Goal: Task Accomplishment & Management: Use online tool/utility

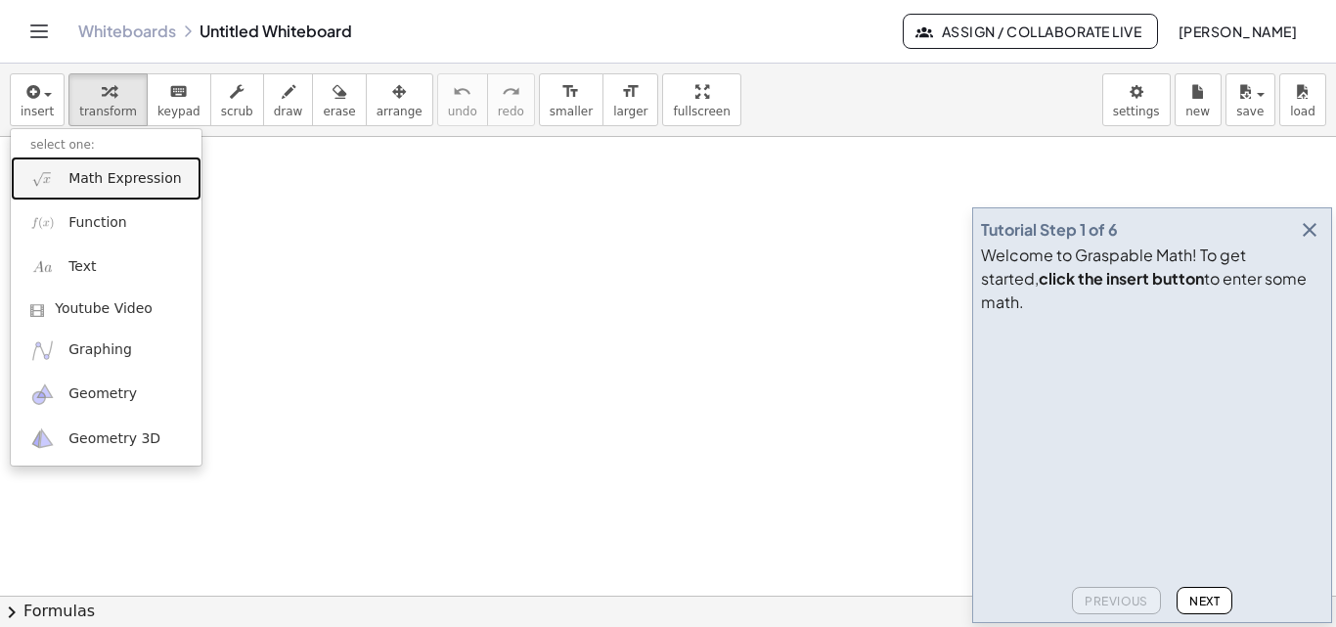
click at [105, 194] on link "Math Expression" at bounding box center [106, 178] width 191 height 44
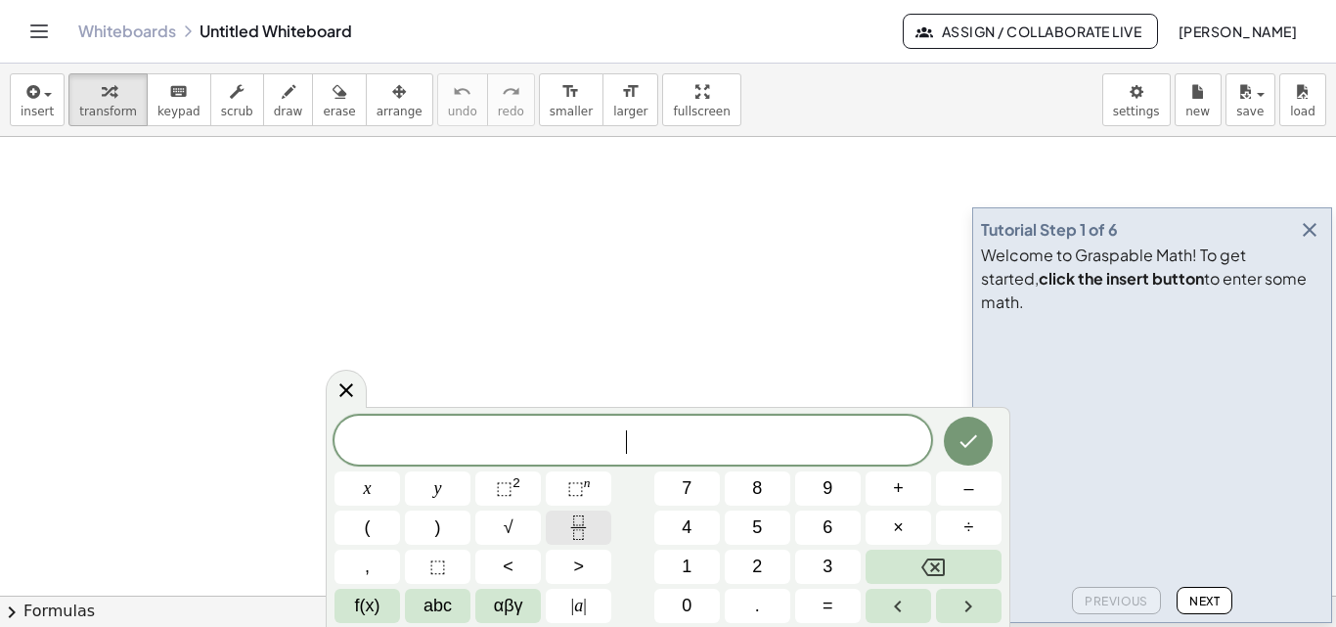
click at [578, 528] on icon "Fraction" at bounding box center [578, 527] width 24 height 24
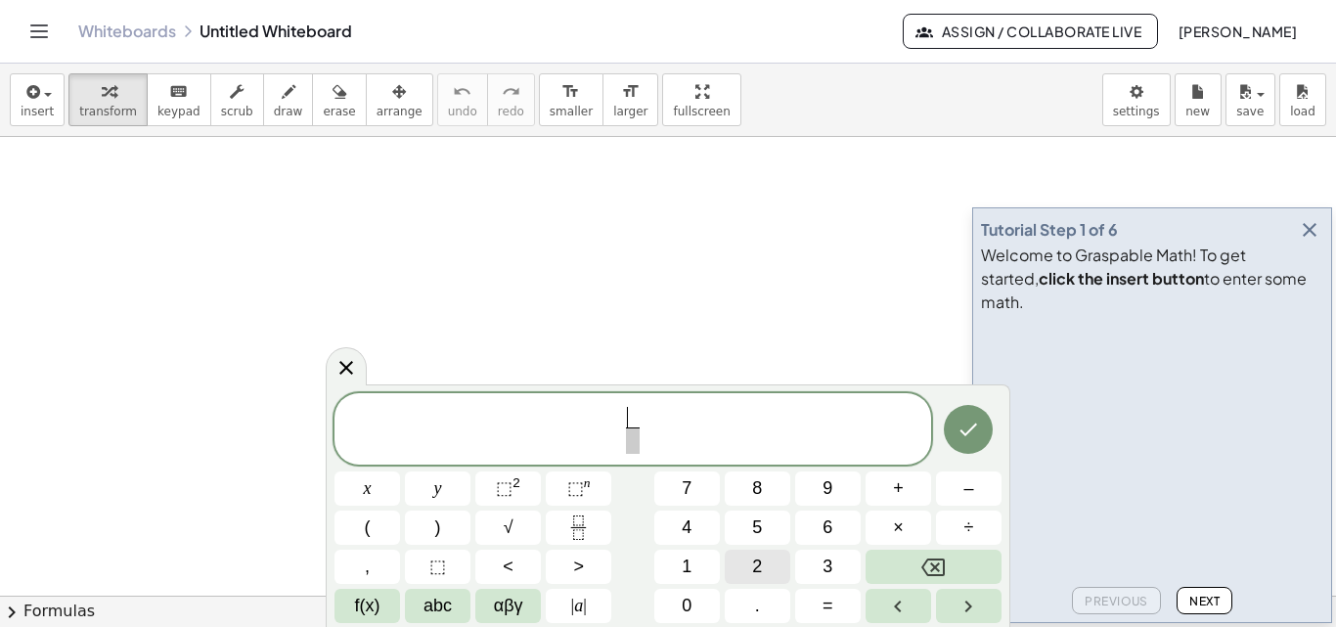
click at [750, 559] on button "2" at bounding box center [758, 567] width 66 height 34
click at [640, 446] on span "2 ​ ​" at bounding box center [632, 431] width 23 height 48
click at [763, 527] on button "5" at bounding box center [758, 527] width 66 height 34
click at [895, 486] on span "+" at bounding box center [898, 488] width 11 height 26
click at [954, 563] on button "Backspace" at bounding box center [933, 567] width 136 height 34
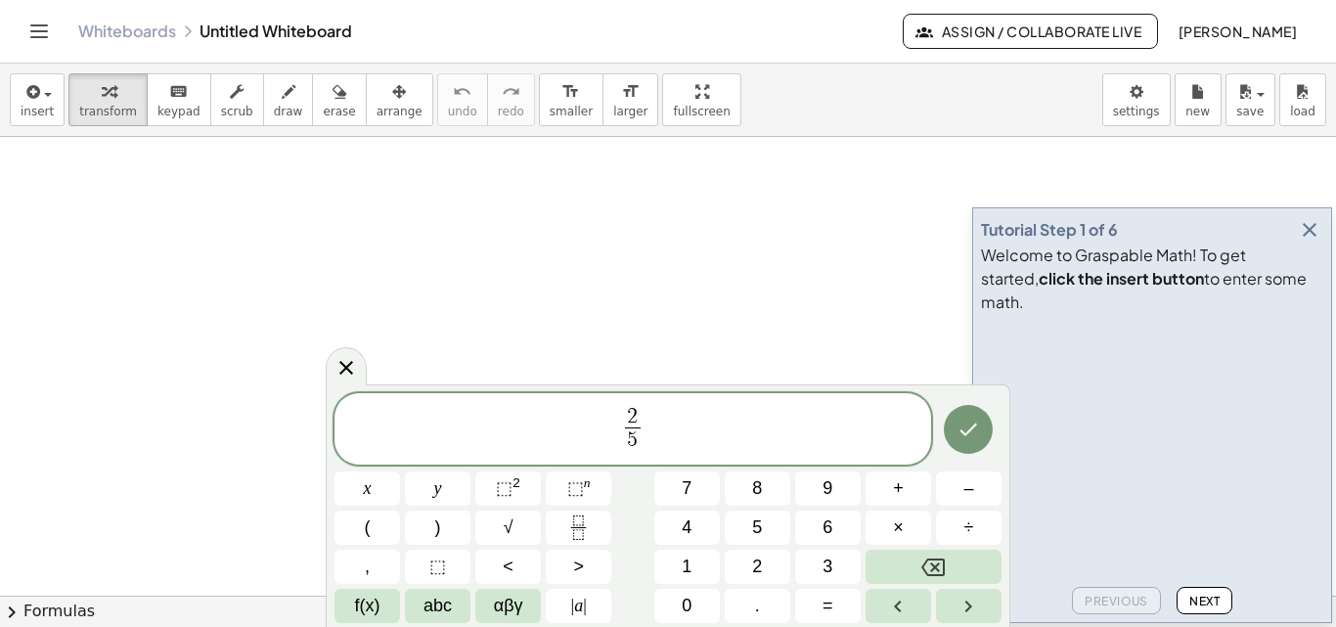
click at [668, 419] on span "2 5 ​ ​" at bounding box center [632, 431] width 596 height 52
click at [895, 485] on span "+" at bounding box center [898, 488] width 11 height 26
click at [746, 529] on button "5" at bounding box center [758, 527] width 66 height 34
click at [923, 560] on icon "Backspace" at bounding box center [932, 566] width 23 height 23
click at [589, 513] on button "Fraction" at bounding box center [579, 527] width 66 height 34
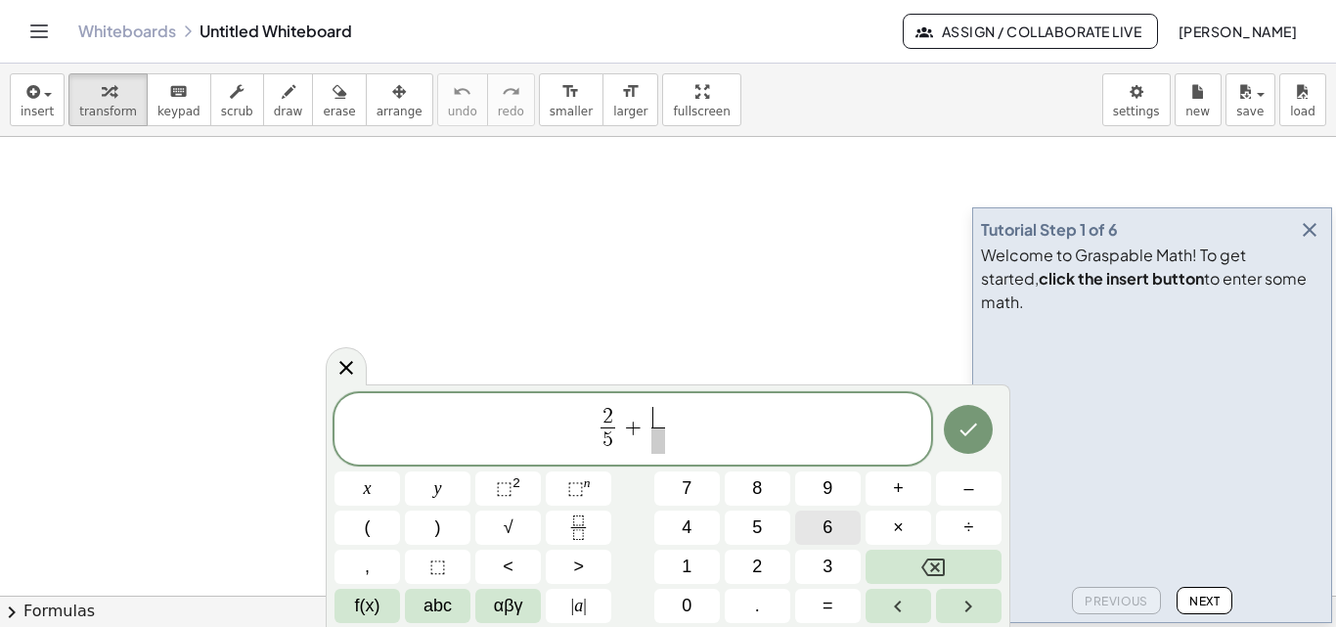
click at [829, 529] on span "6" at bounding box center [827, 527] width 10 height 26
click at [654, 443] on span at bounding box center [658, 440] width 15 height 26
click at [749, 487] on button "8" at bounding box center [758, 488] width 66 height 34
click at [960, 420] on icon "Done" at bounding box center [967, 429] width 23 height 23
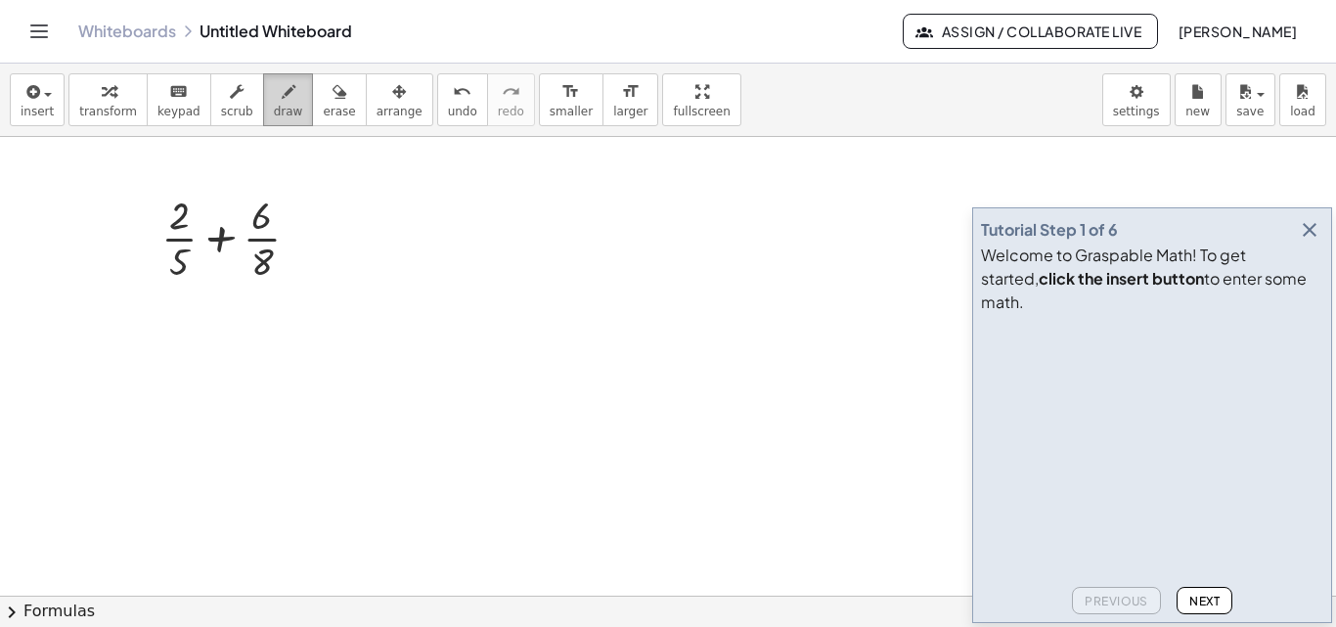
click at [282, 101] on icon "button" at bounding box center [289, 91] width 14 height 23
drag, startPoint x: 295, startPoint y: 243, endPoint x: 311, endPoint y: 245, distance: 15.8
drag, startPoint x: 290, startPoint y: 227, endPoint x: 308, endPoint y: 227, distance: 17.6
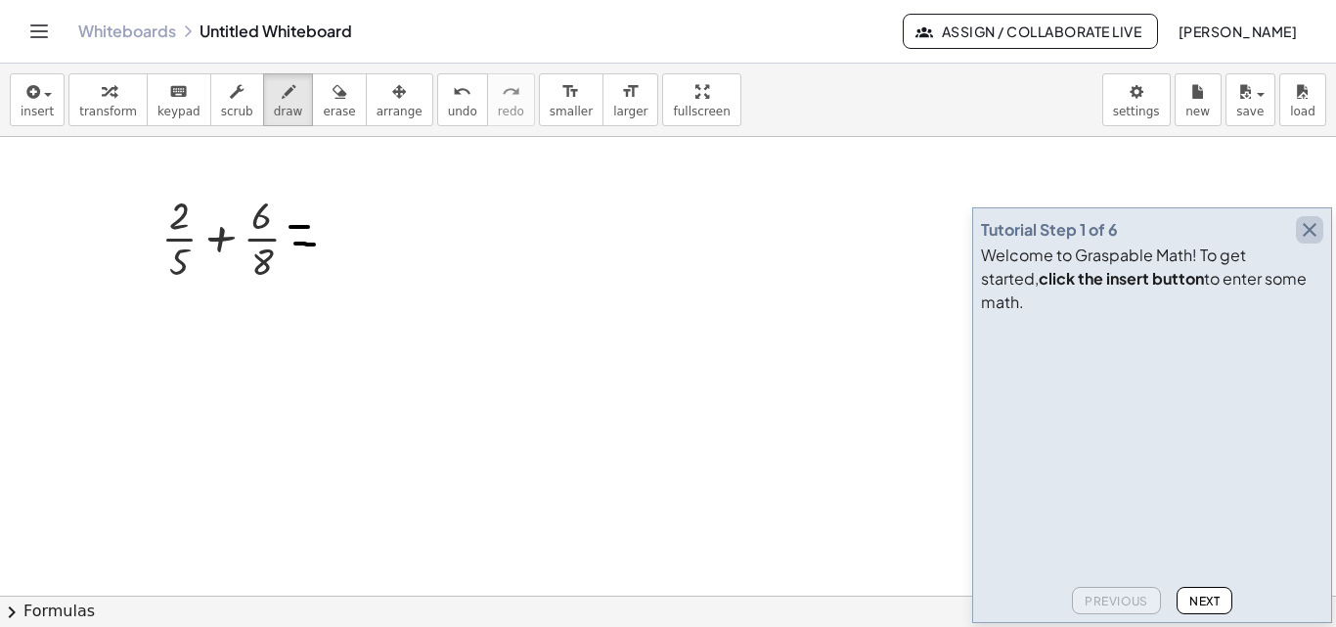
click at [1305, 242] on icon "button" at bounding box center [1309, 229] width 23 height 23
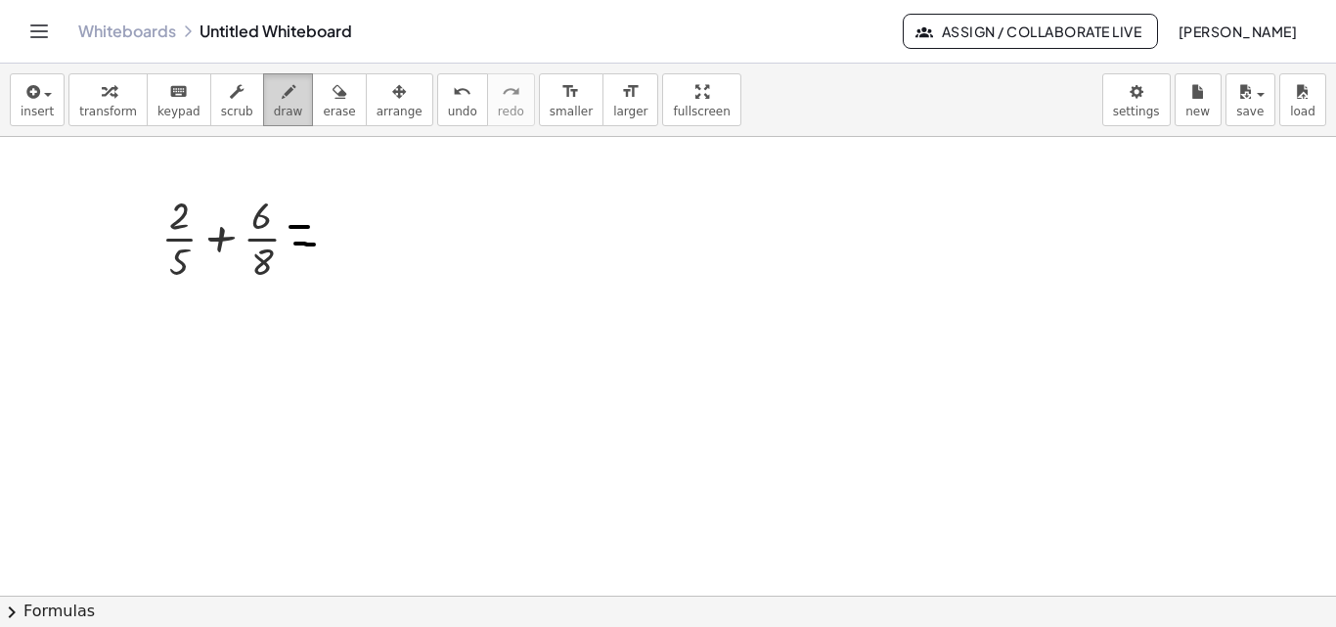
click at [282, 93] on icon "button" at bounding box center [289, 91] width 14 height 23
click at [38, 109] on span "insert" at bounding box center [37, 112] width 33 height 14
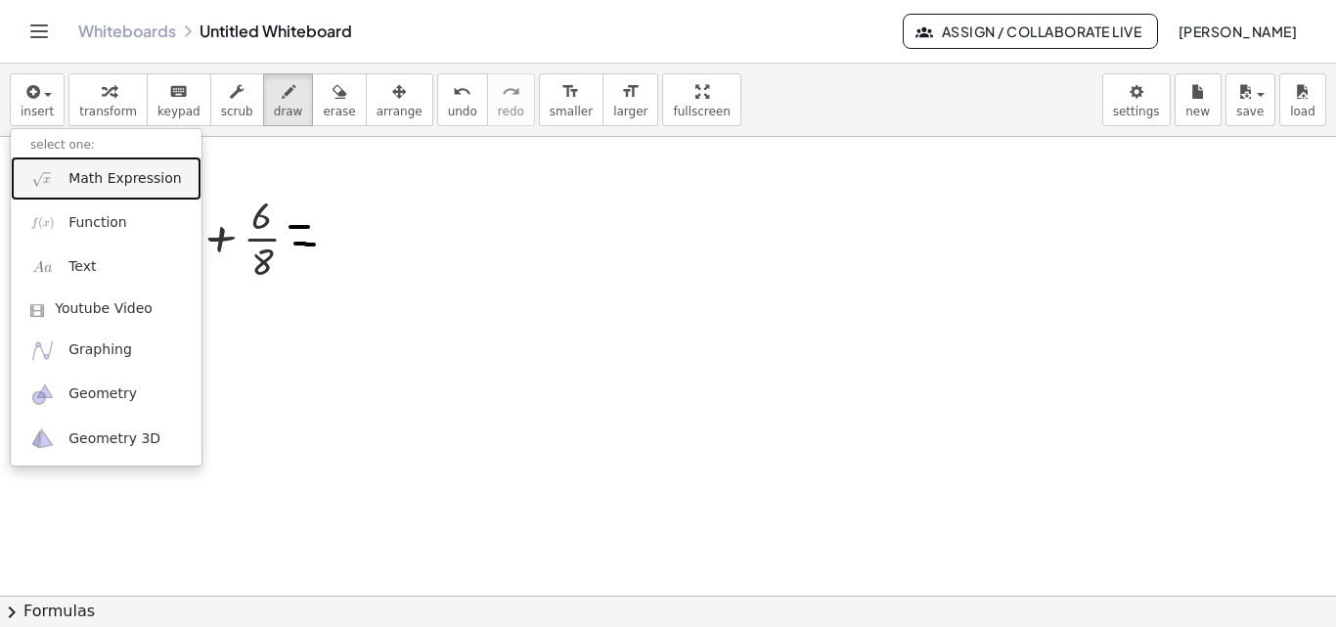
click at [93, 187] on span "Math Expression" at bounding box center [124, 179] width 112 height 20
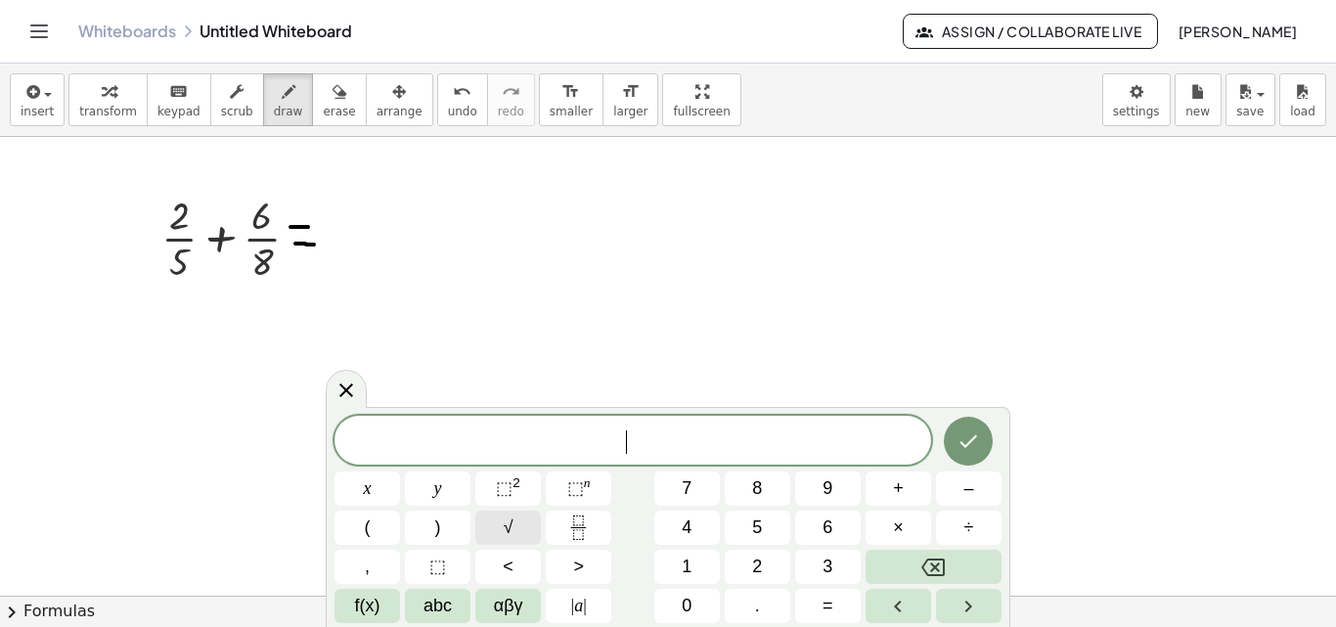
click at [514, 530] on button "√" at bounding box center [508, 527] width 66 height 34
click at [762, 524] on span "5" at bounding box center [757, 527] width 10 height 26
click at [902, 525] on span "×" at bounding box center [898, 527] width 11 height 26
click at [939, 559] on icon "Backspace" at bounding box center [932, 567] width 23 height 18
click at [893, 493] on span "+" at bounding box center [898, 488] width 11 height 26
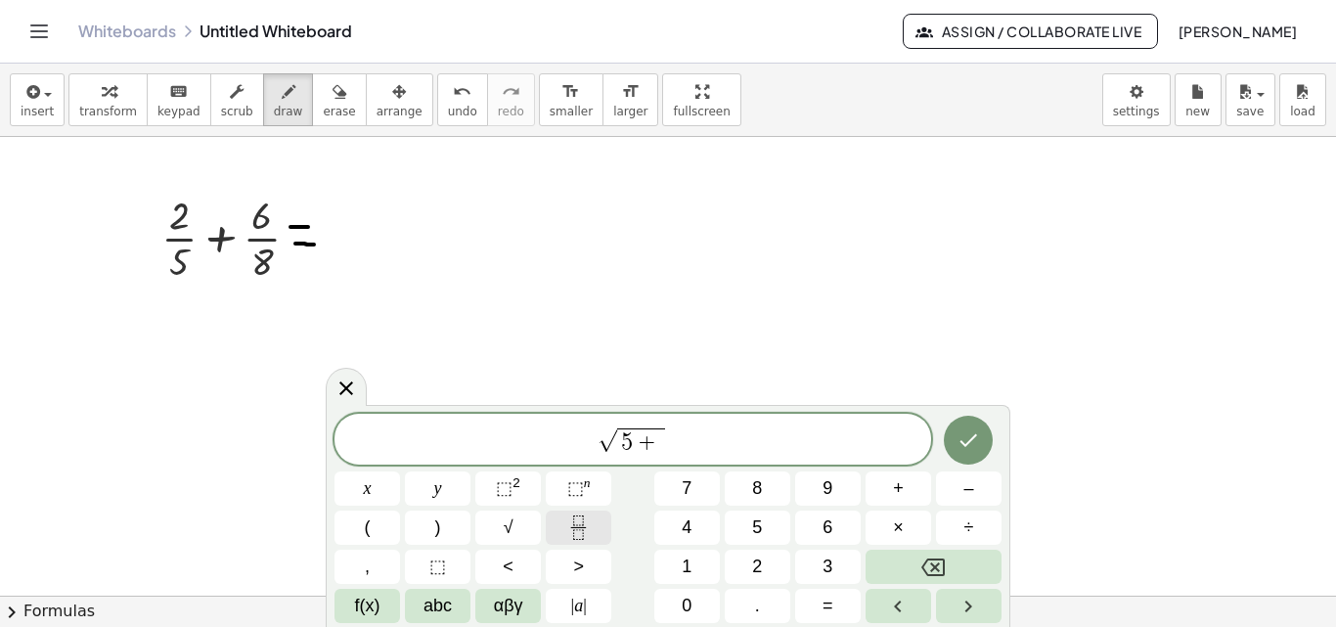
click at [587, 524] on icon "Fraction" at bounding box center [578, 527] width 24 height 24
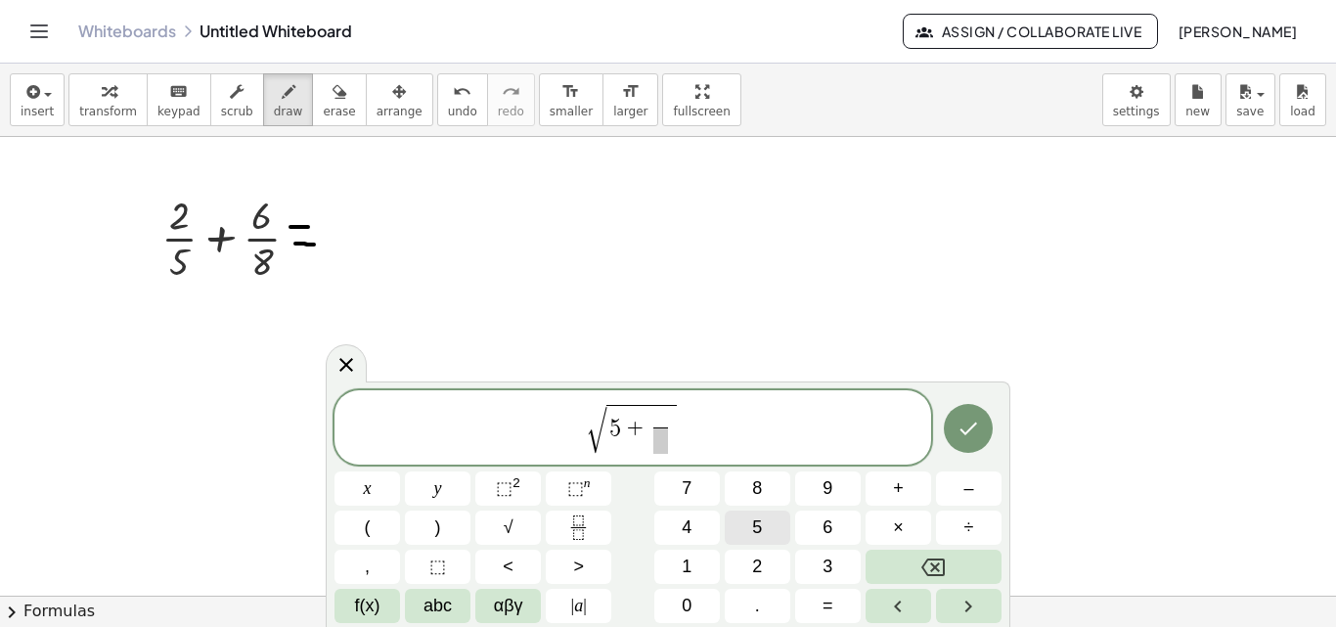
click at [764, 521] on button "5" at bounding box center [758, 527] width 66 height 34
click at [660, 442] on span at bounding box center [660, 440] width 15 height 26
click at [832, 565] on span "3" at bounding box center [827, 566] width 10 height 26
click at [963, 419] on icon "Done" at bounding box center [967, 428] width 23 height 23
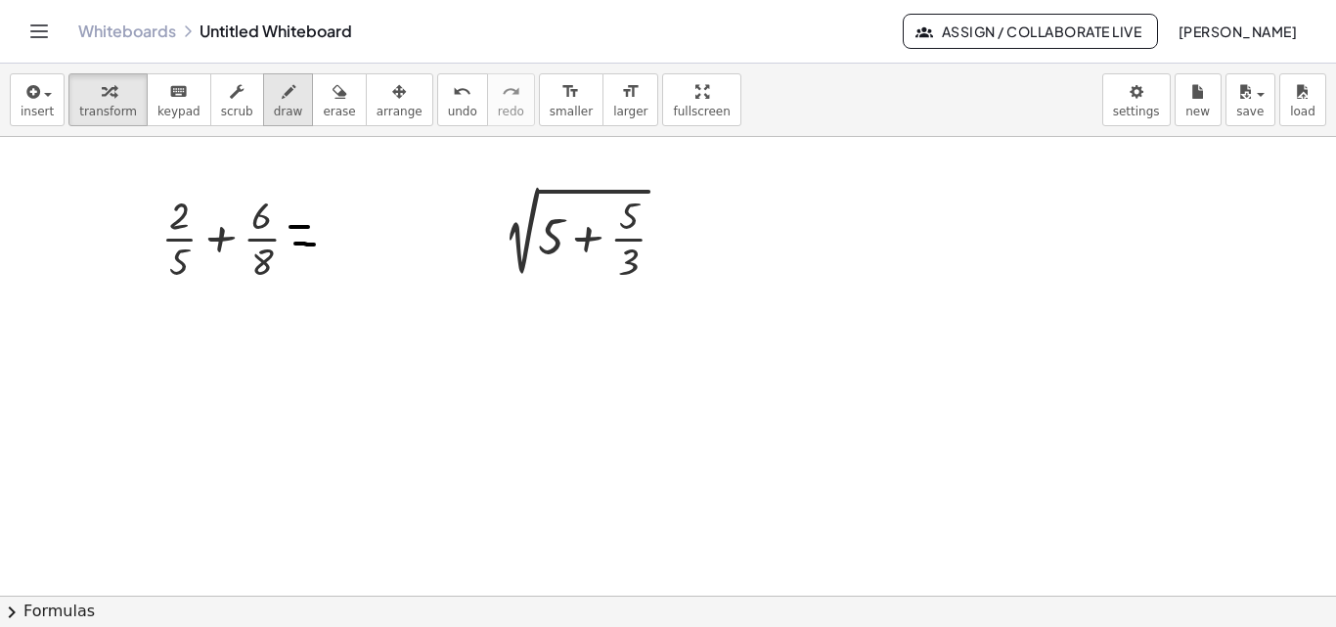
click at [274, 105] on span "draw" at bounding box center [288, 112] width 29 height 14
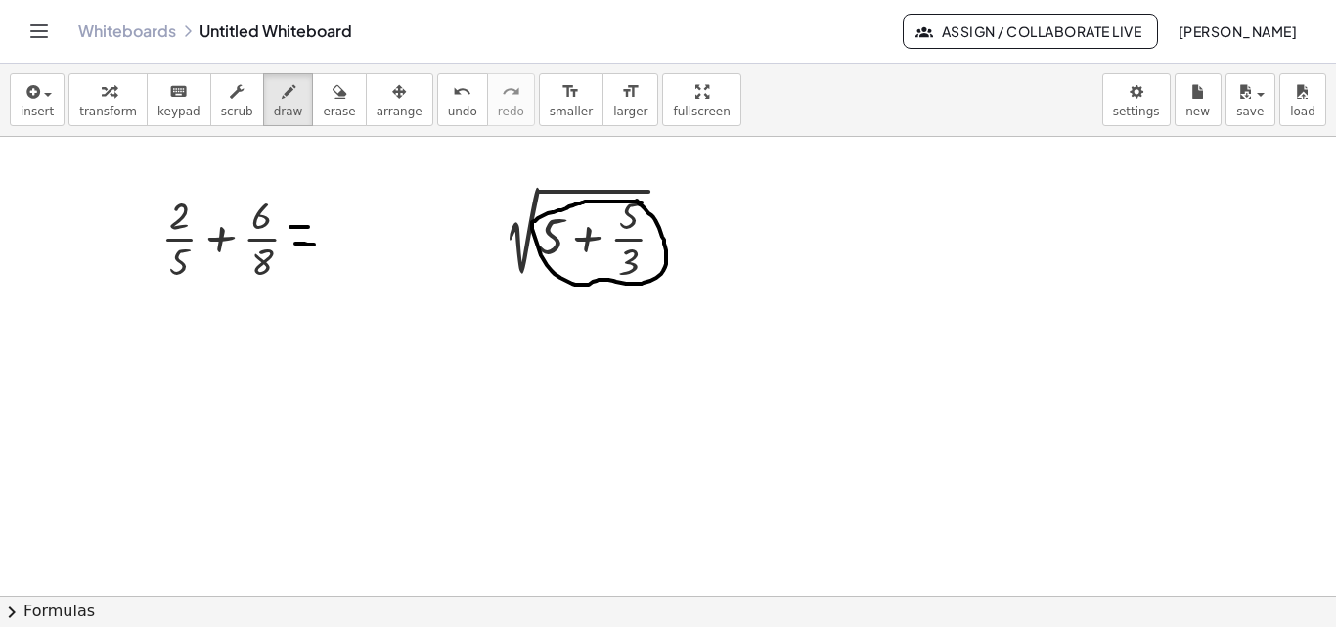
click at [275, 110] on span "draw" at bounding box center [288, 112] width 29 height 14
drag, startPoint x: 340, startPoint y: 235, endPoint x: 413, endPoint y: 237, distance: 72.4
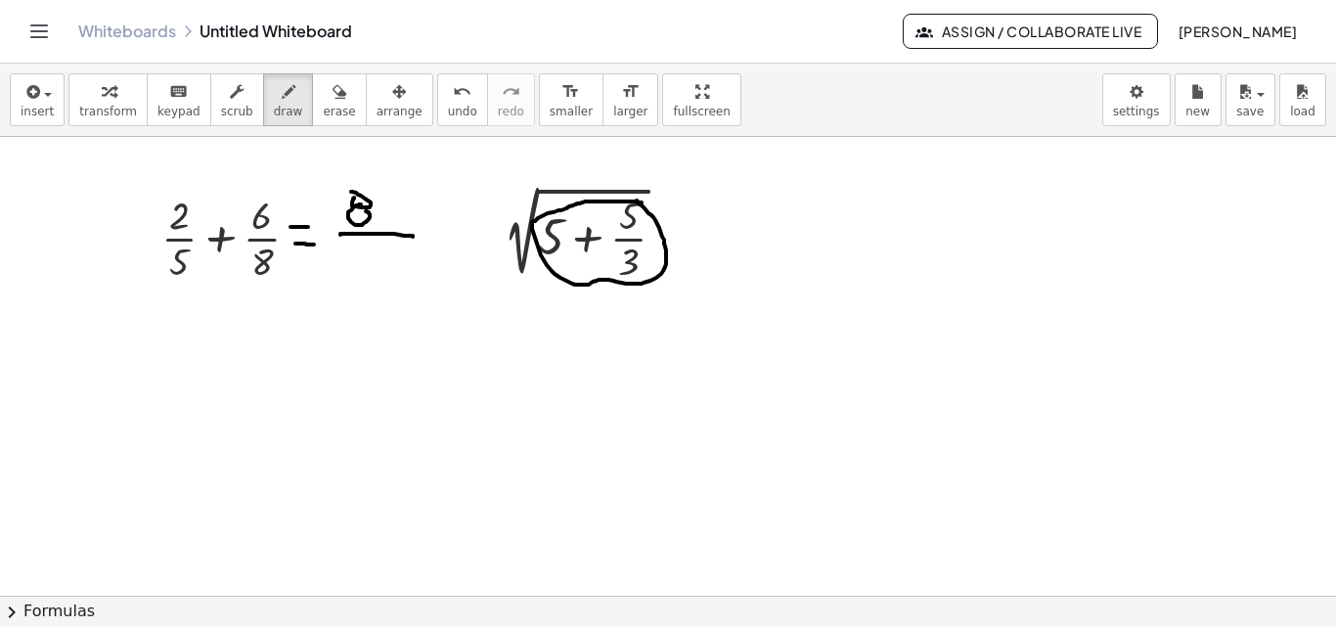
drag, startPoint x: 358, startPoint y: 241, endPoint x: 351, endPoint y: 269, distance: 29.2
drag, startPoint x: 359, startPoint y: 249, endPoint x: 370, endPoint y: 272, distance: 24.9
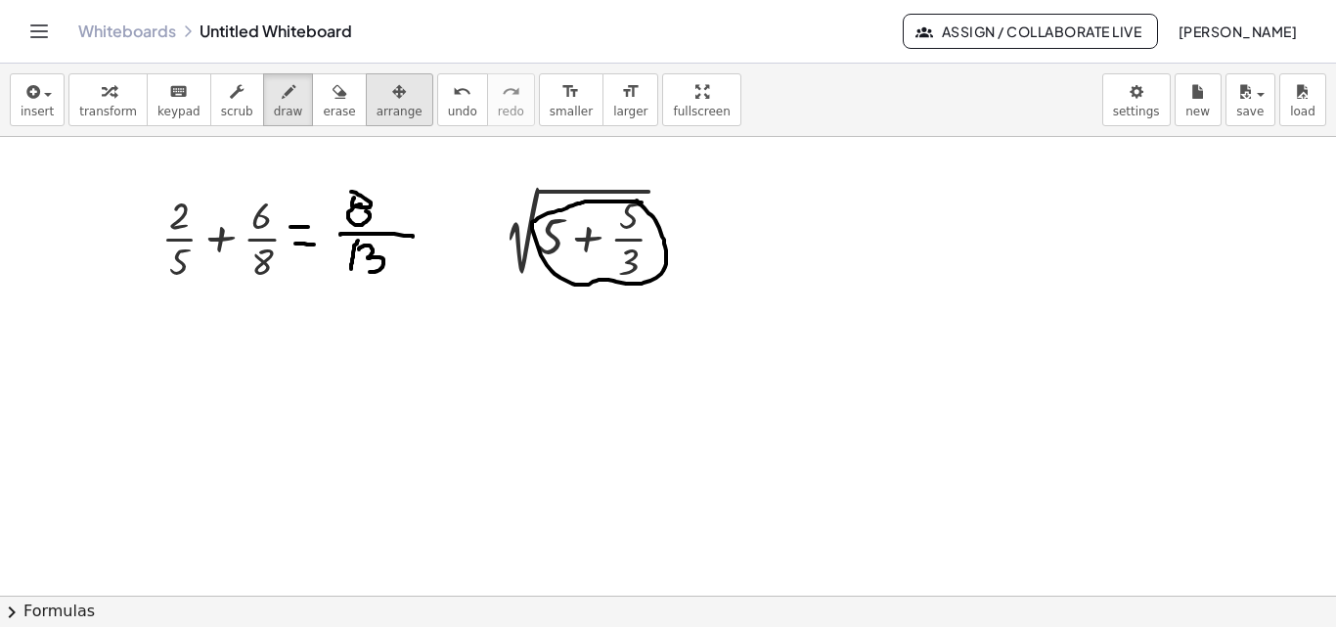
click at [383, 92] on div "button" at bounding box center [399, 90] width 46 height 23
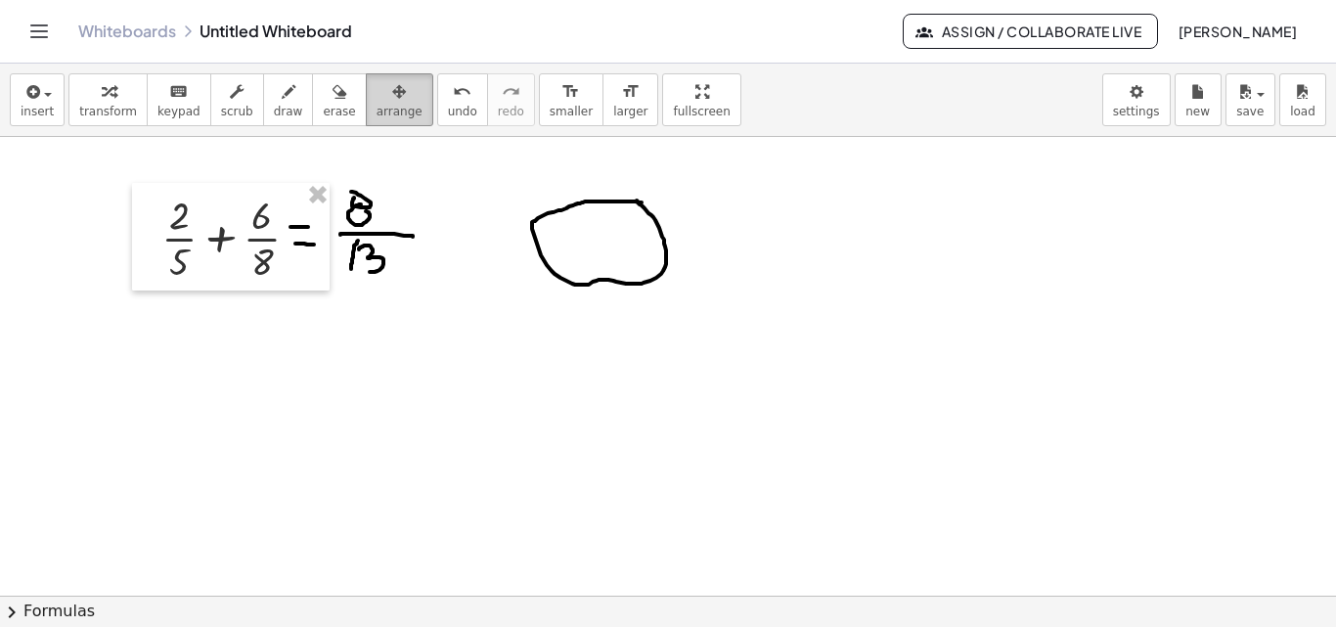
click at [379, 91] on div "button" at bounding box center [399, 90] width 46 height 23
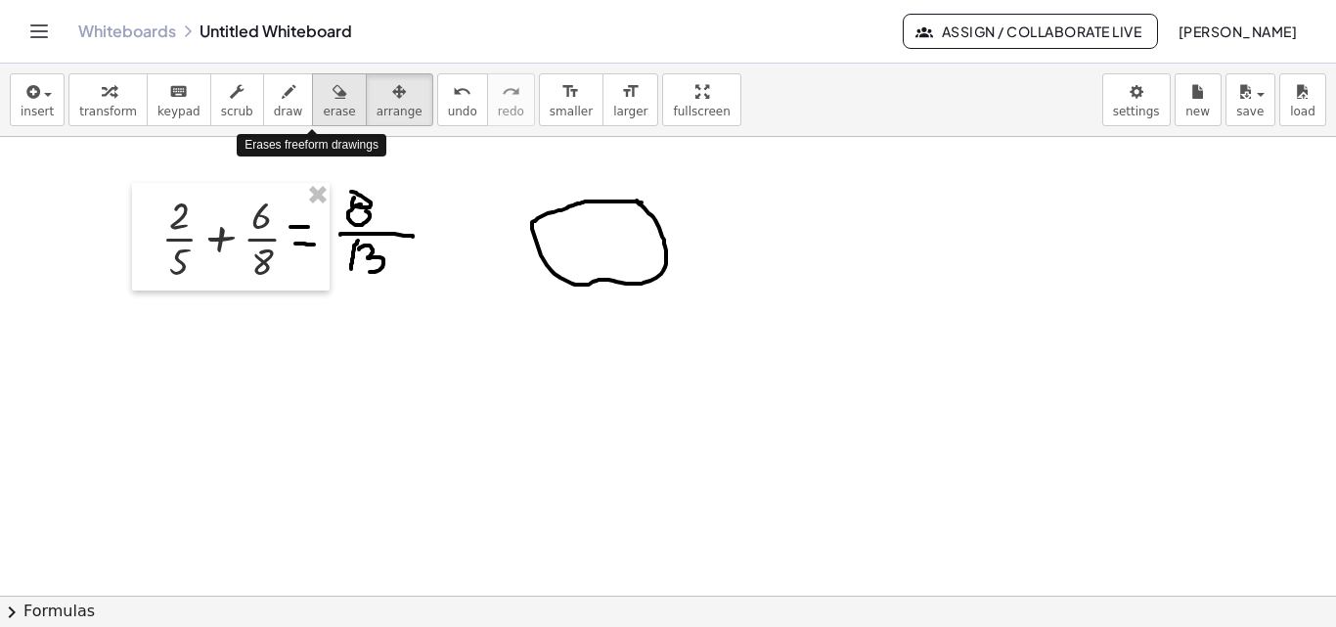
click at [323, 102] on div "button" at bounding box center [339, 90] width 32 height 23
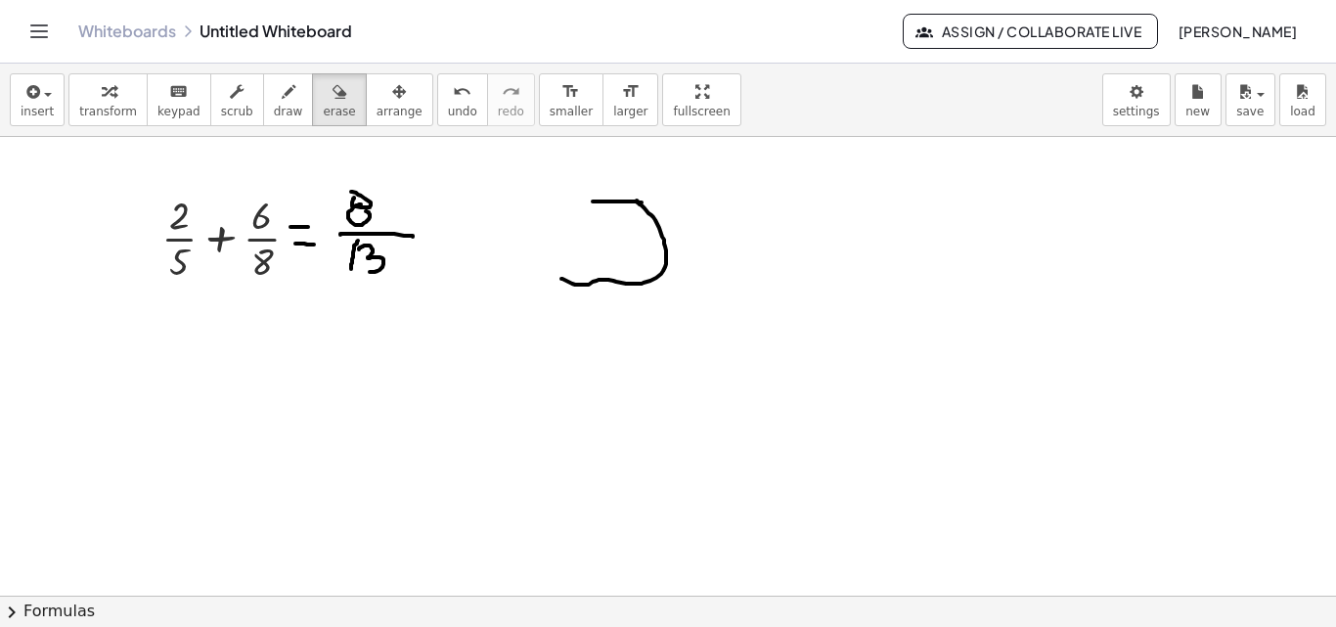
drag, startPoint x: 593, startPoint y: 280, endPoint x: 591, endPoint y: 242, distance: 38.2
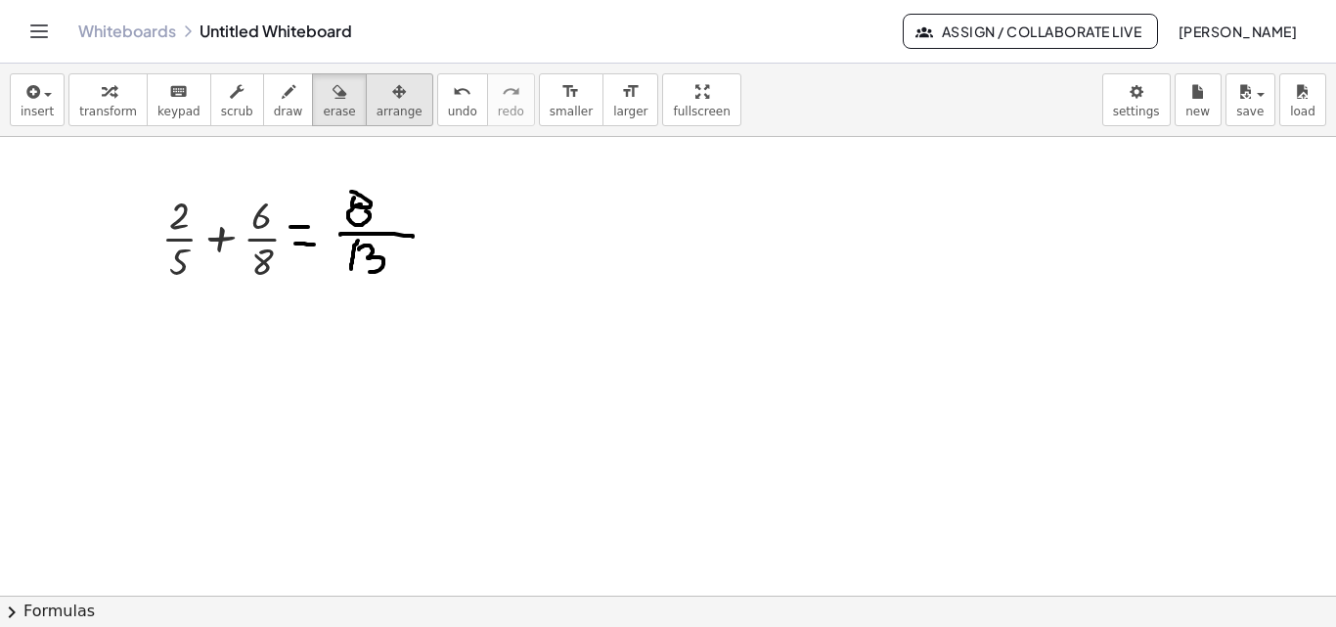
click at [392, 89] on icon "button" at bounding box center [399, 91] width 14 height 23
click at [332, 100] on icon "button" at bounding box center [339, 91] width 14 height 23
drag, startPoint x: 337, startPoint y: 208, endPoint x: 437, endPoint y: 226, distance: 101.3
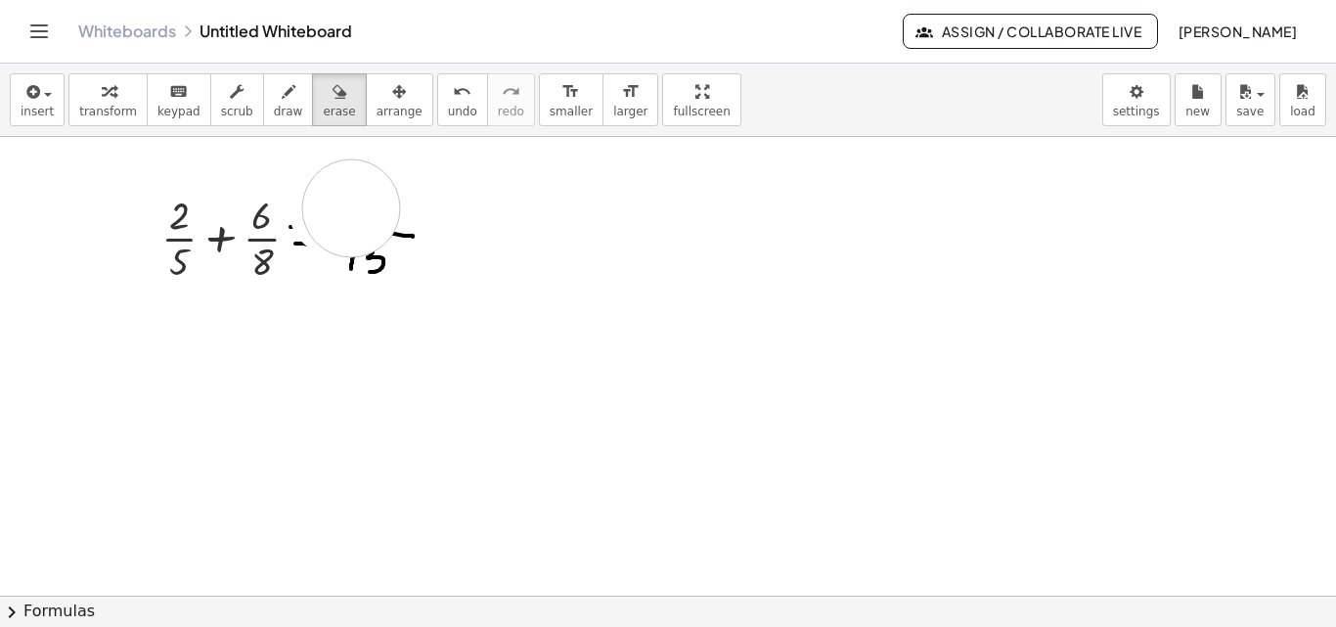
click at [282, 94] on icon "button" at bounding box center [289, 91] width 14 height 23
drag, startPoint x: 310, startPoint y: 242, endPoint x: 355, endPoint y: 248, distance: 45.5
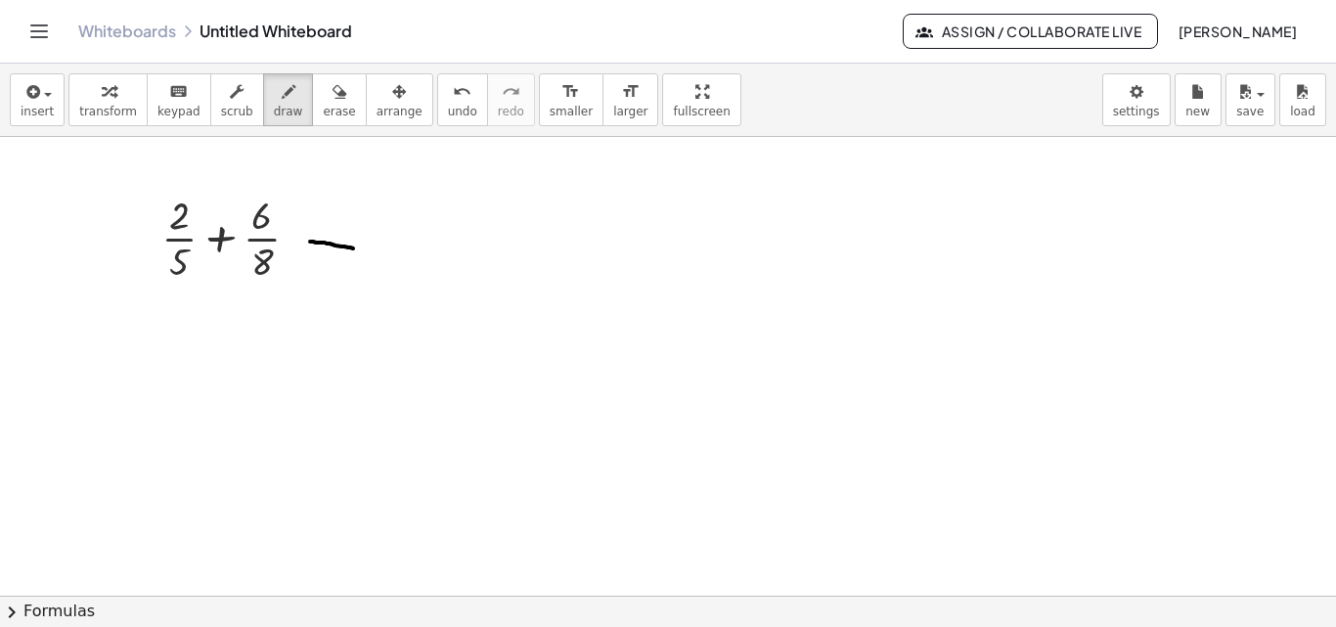
drag, startPoint x: 310, startPoint y: 226, endPoint x: 361, endPoint y: 229, distance: 50.9
click at [274, 110] on span "draw" at bounding box center [288, 112] width 29 height 14
drag, startPoint x: 394, startPoint y: 244, endPoint x: 572, endPoint y: 253, distance: 178.2
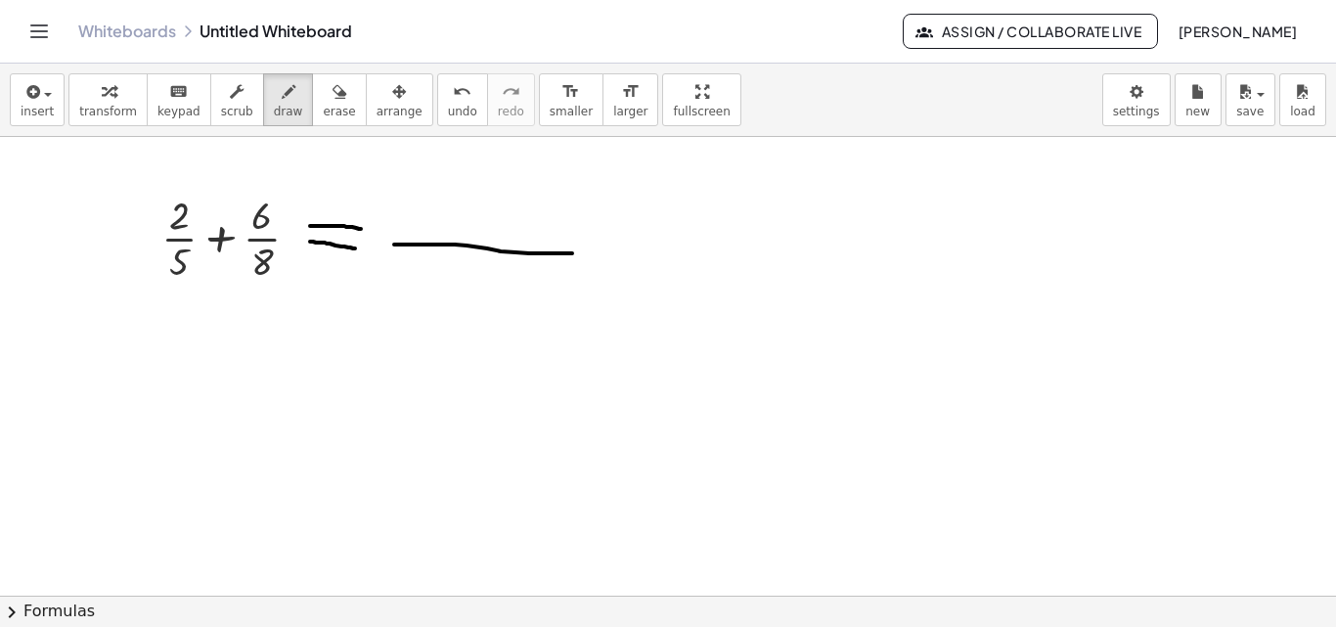
drag, startPoint x: 440, startPoint y: 252, endPoint x: 458, endPoint y: 263, distance: 20.6
drag, startPoint x: 460, startPoint y: 252, endPoint x: 471, endPoint y: 272, distance: 22.8
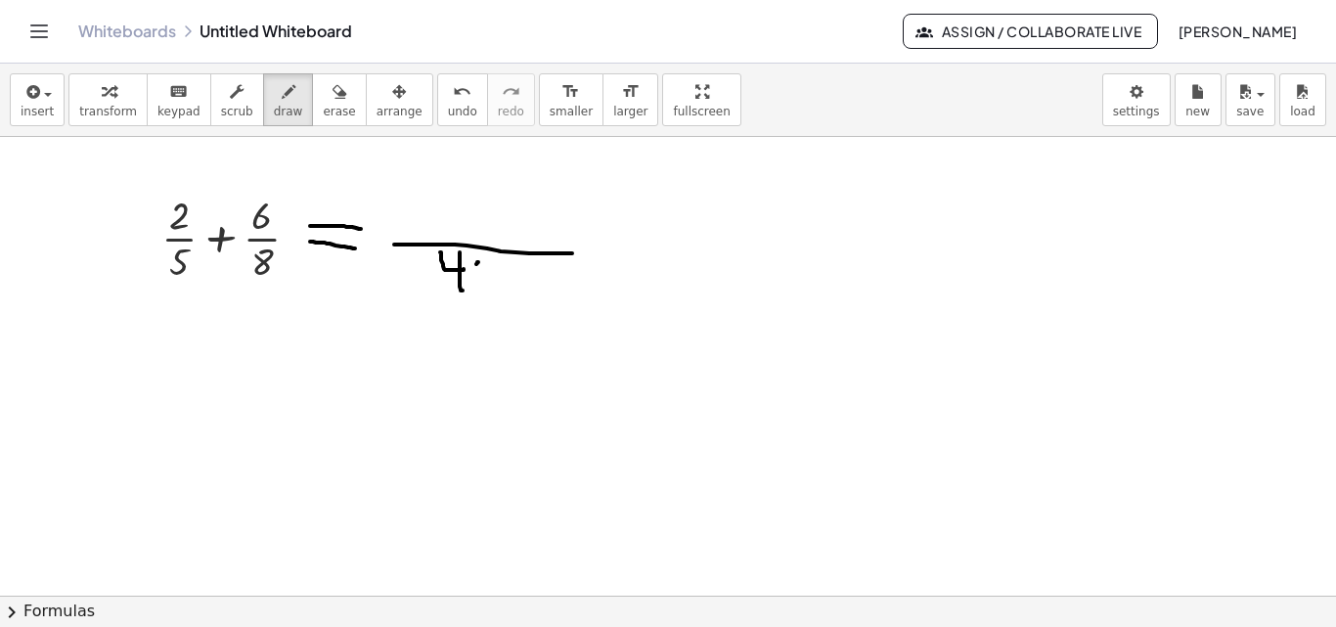
drag, startPoint x: 477, startPoint y: 262, endPoint x: 489, endPoint y: 264, distance: 11.9
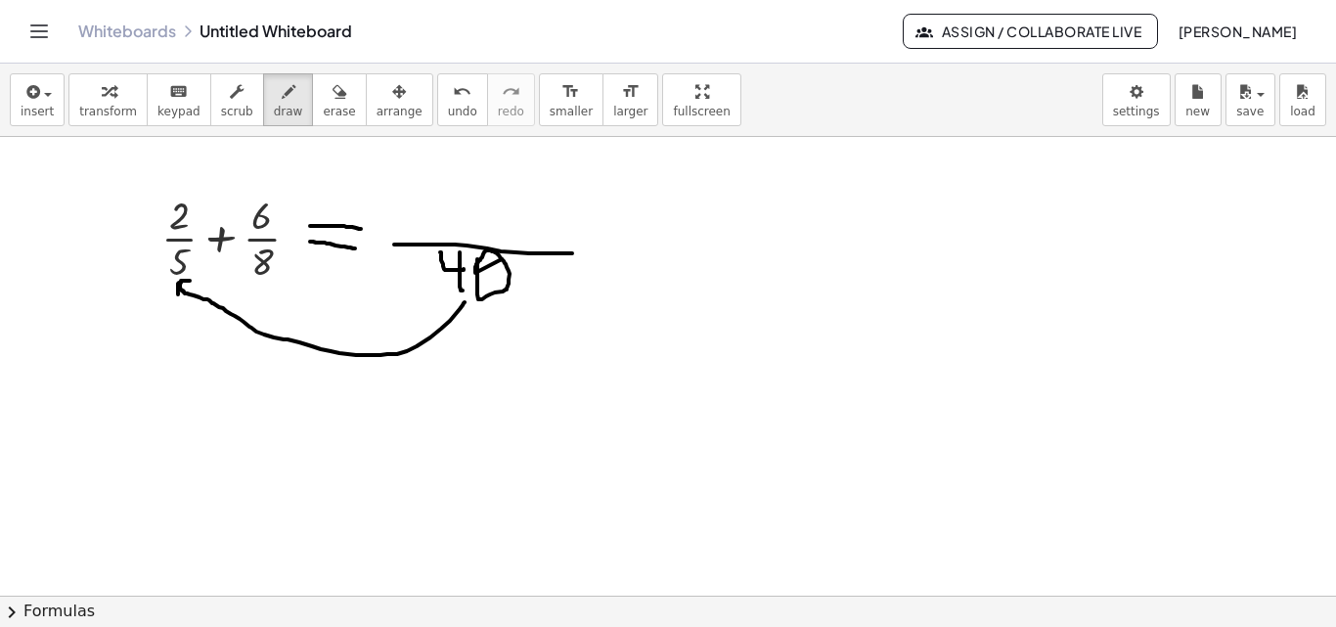
drag, startPoint x: 464, startPoint y: 302, endPoint x: 190, endPoint y: 281, distance: 275.6
drag, startPoint x: 399, startPoint y: 219, endPoint x: 410, endPoint y: 233, distance: 17.4
drag, startPoint x: 437, startPoint y: 201, endPoint x: 419, endPoint y: 236, distance: 38.9
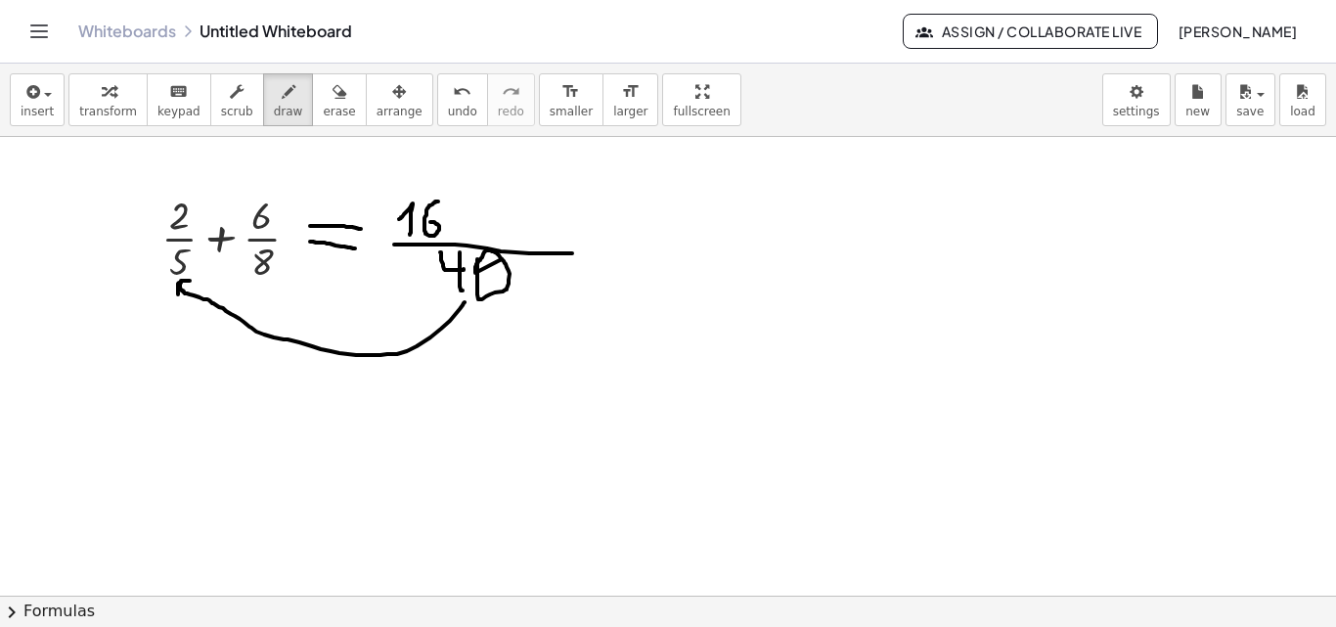
drag, startPoint x: 468, startPoint y: 202, endPoint x: 463, endPoint y: 232, distance: 29.9
drag, startPoint x: 456, startPoint y: 210, endPoint x: 475, endPoint y: 213, distance: 19.8
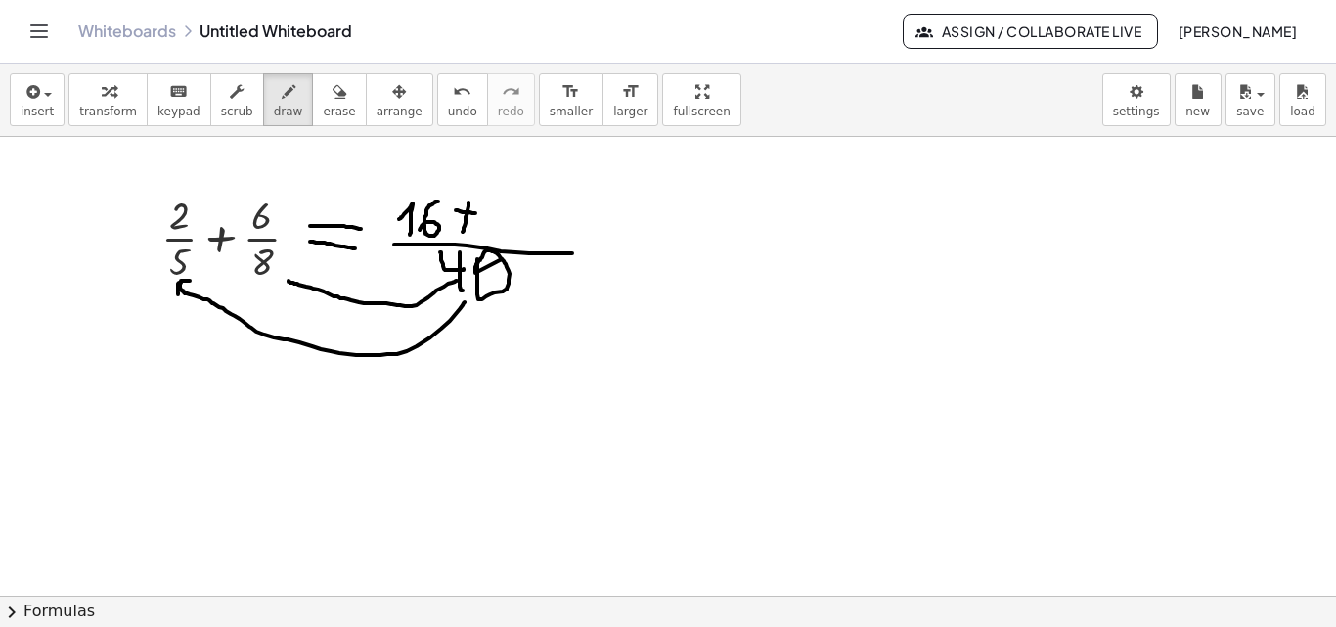
drag, startPoint x: 457, startPoint y: 281, endPoint x: 286, endPoint y: 279, distance: 171.1
drag, startPoint x: 287, startPoint y: 272, endPoint x: 303, endPoint y: 269, distance: 16.9
drag, startPoint x: 287, startPoint y: 277, endPoint x: 306, endPoint y: 301, distance: 30.7
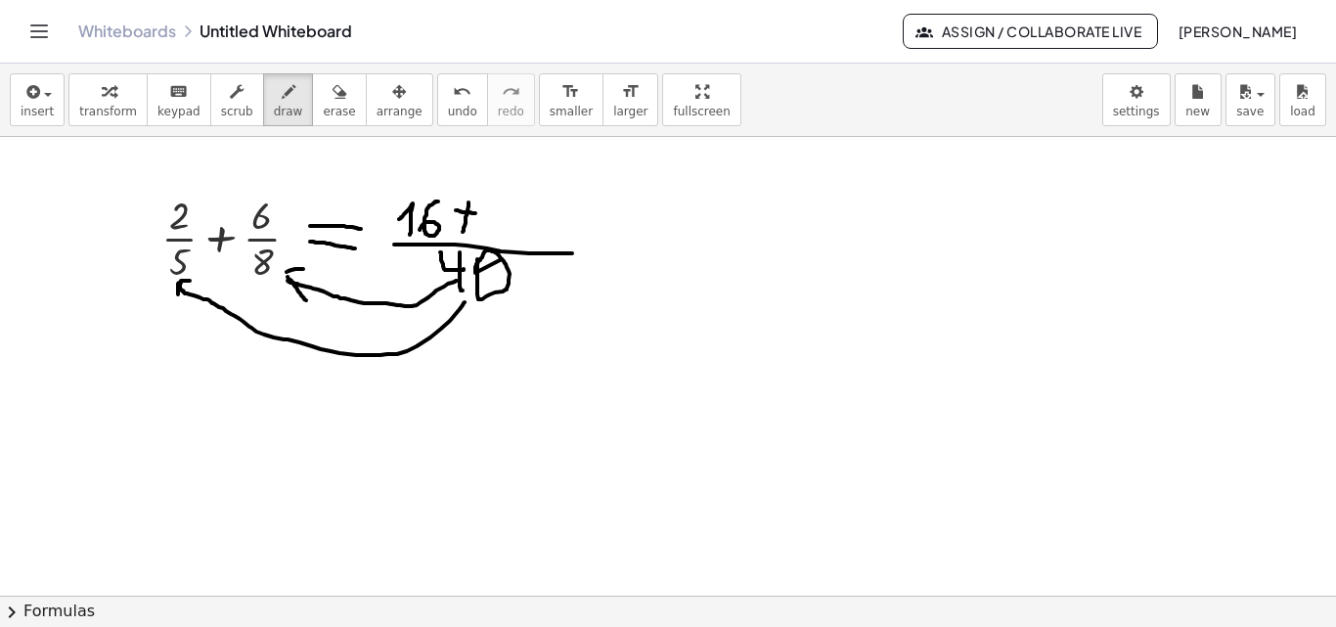
drag, startPoint x: 511, startPoint y: 204, endPoint x: 496, endPoint y: 237, distance: 35.9
drag, startPoint x: 540, startPoint y: 214, endPoint x: 619, endPoint y: 265, distance: 94.1
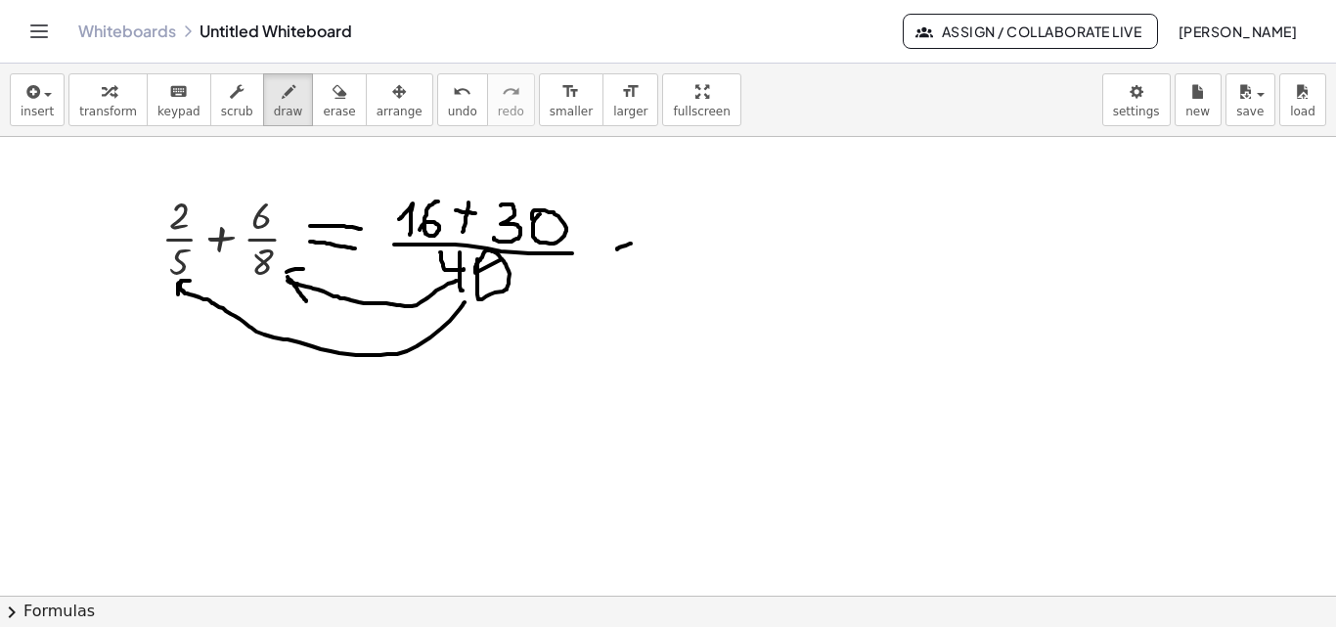
drag, startPoint x: 617, startPoint y: 249, endPoint x: 631, endPoint y: 243, distance: 14.9
drag, startPoint x: 611, startPoint y: 234, endPoint x: 641, endPoint y: 235, distance: 30.3
drag, startPoint x: 689, startPoint y: 194, endPoint x: 711, endPoint y: 223, distance: 36.4
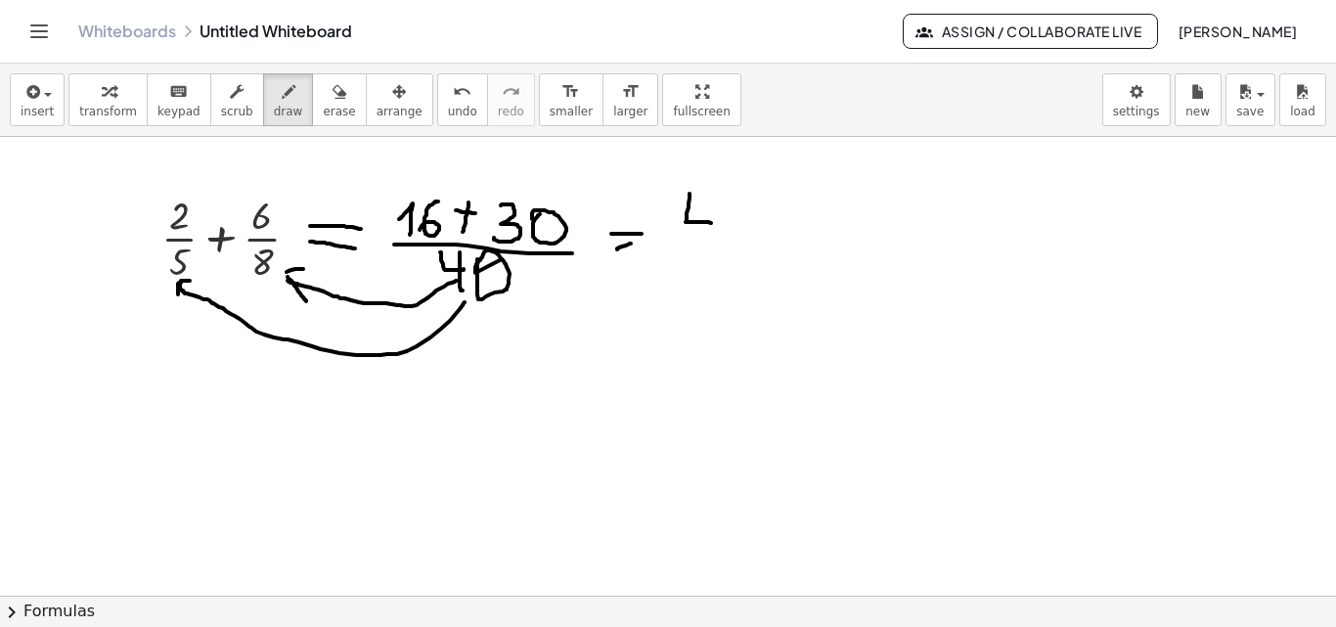
drag, startPoint x: 711, startPoint y: 199, endPoint x: 721, endPoint y: 221, distance: 23.6
drag, startPoint x: 757, startPoint y: 194, endPoint x: 718, endPoint y: 226, distance: 50.7
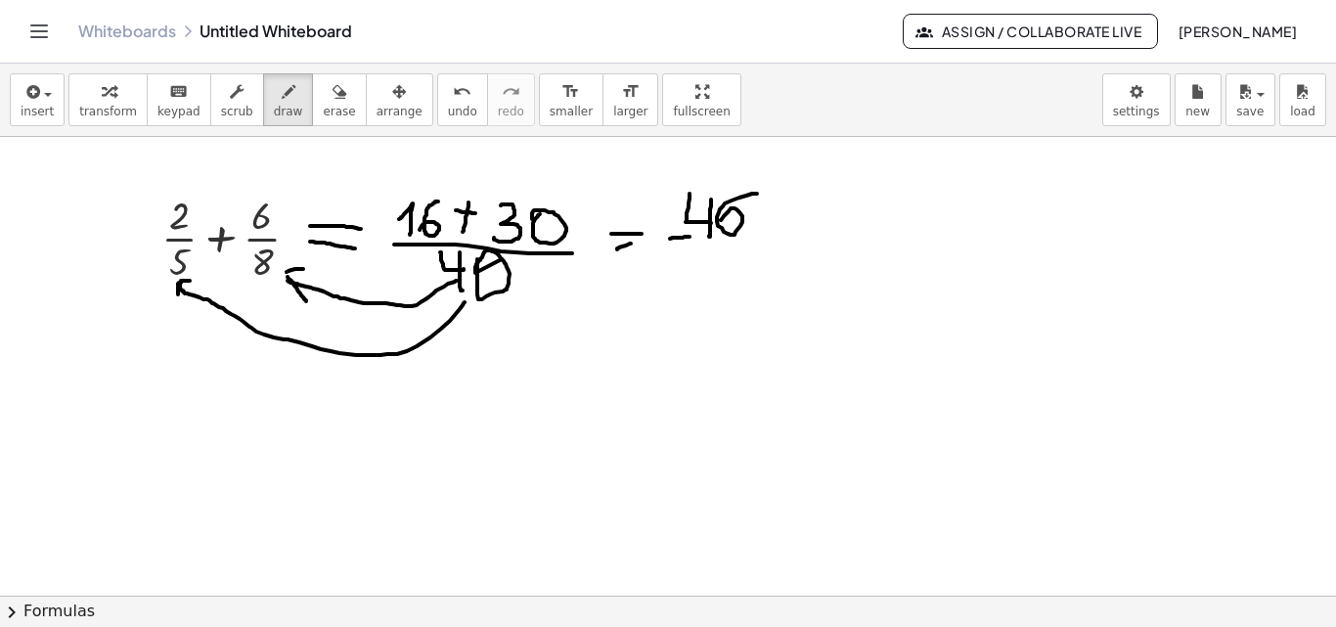
drag, startPoint x: 670, startPoint y: 239, endPoint x: 772, endPoint y: 241, distance: 102.7
drag, startPoint x: 690, startPoint y: 255, endPoint x: 705, endPoint y: 264, distance: 17.1
drag, startPoint x: 706, startPoint y: 250, endPoint x: 707, endPoint y: 287, distance: 37.2
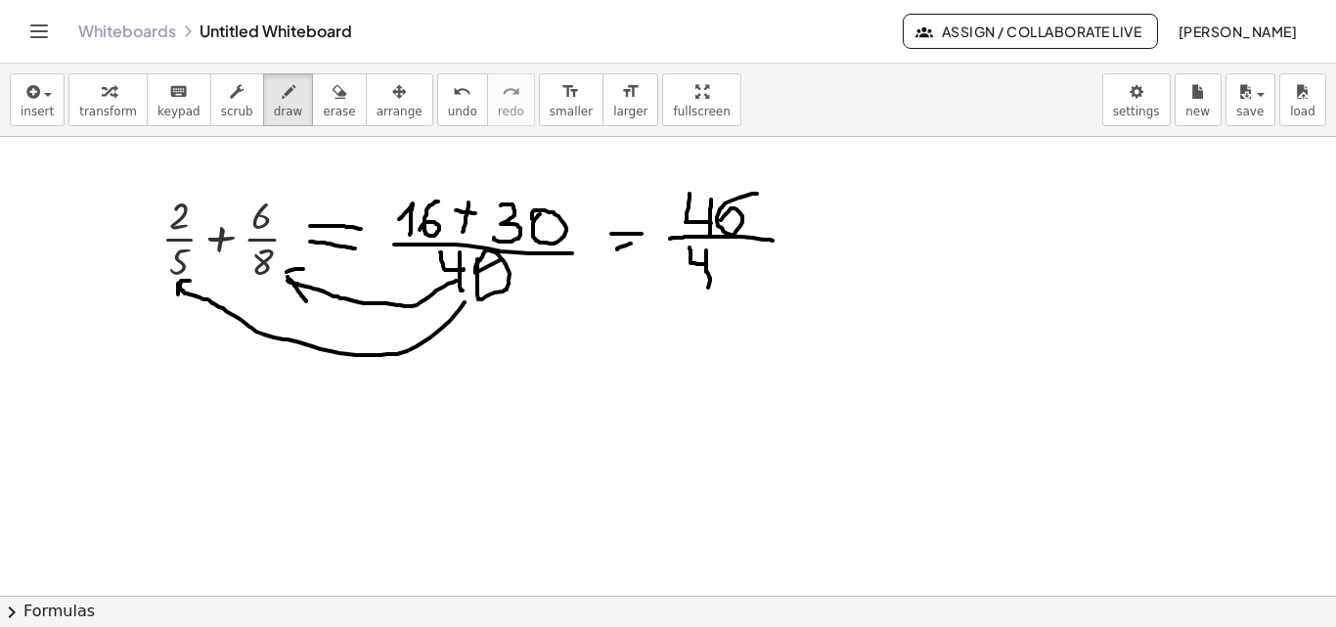
drag, startPoint x: 674, startPoint y: 218, endPoint x: 761, endPoint y: 207, distance: 87.7
drag, startPoint x: 684, startPoint y: 274, endPoint x: 778, endPoint y: 252, distance: 96.3
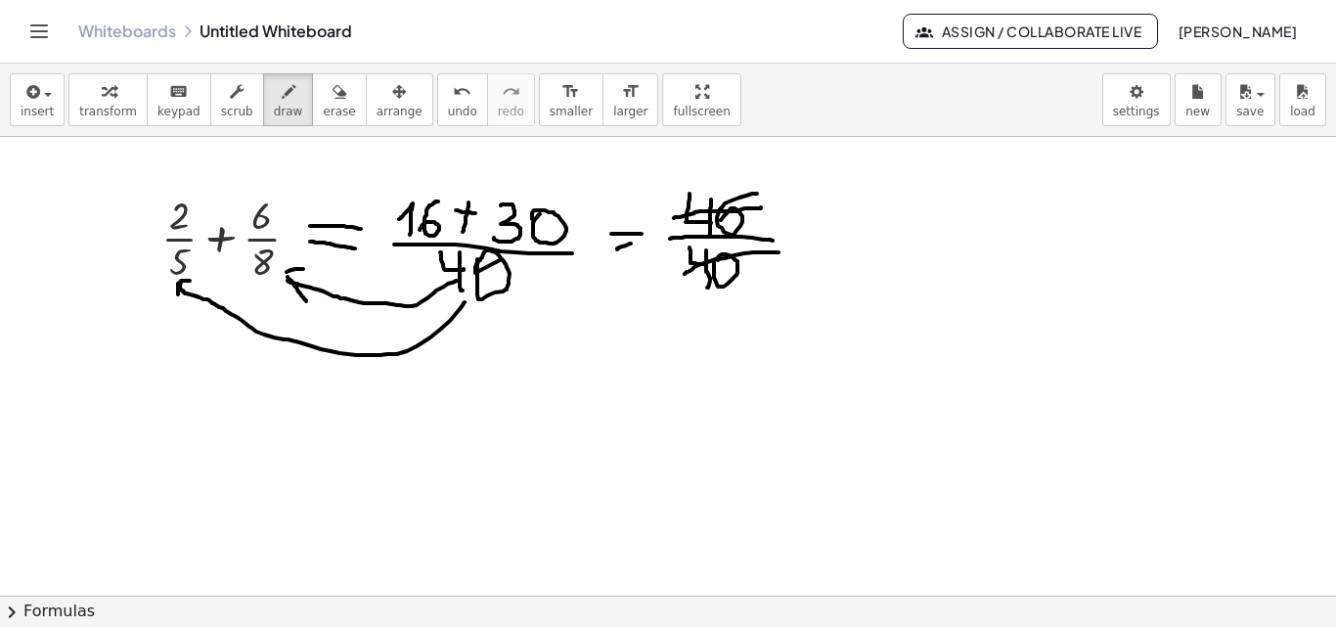
drag, startPoint x: 700, startPoint y: 167, endPoint x: 712, endPoint y: 181, distance: 18.0
drag, startPoint x: 719, startPoint y: 165, endPoint x: 727, endPoint y: 185, distance: 21.1
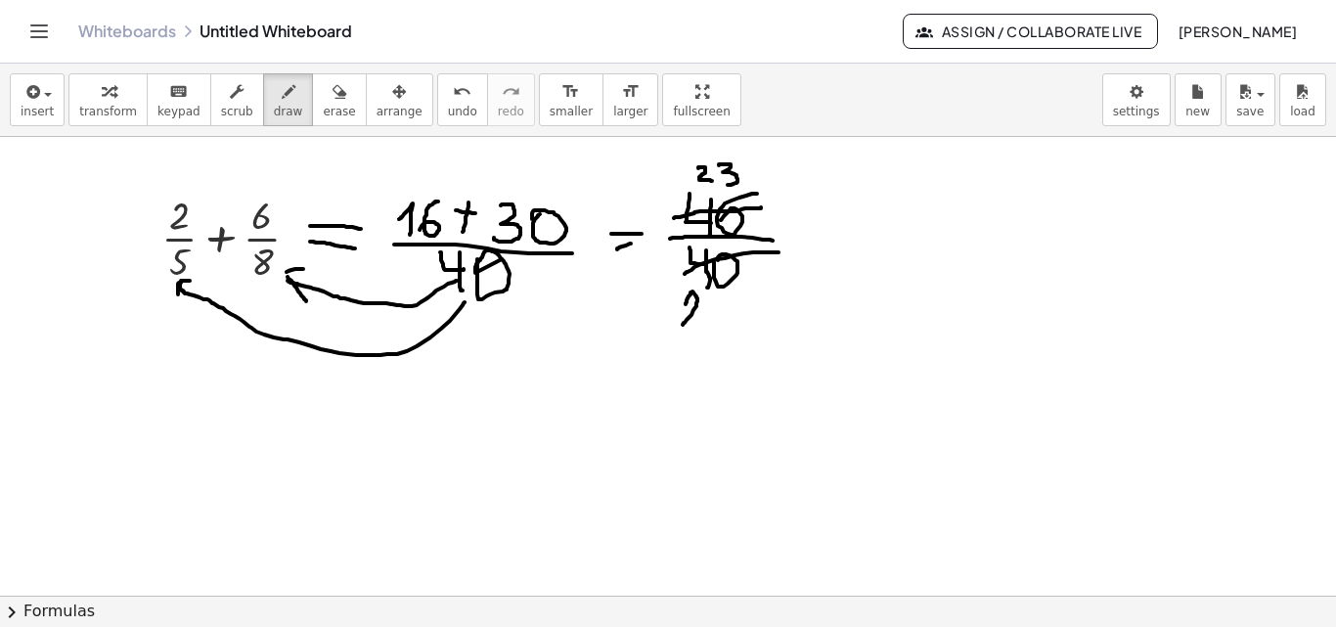
drag, startPoint x: 685, startPoint y: 304, endPoint x: 704, endPoint y: 317, distance: 22.5
drag, startPoint x: 780, startPoint y: 240, endPoint x: 793, endPoint y: 236, distance: 13.3
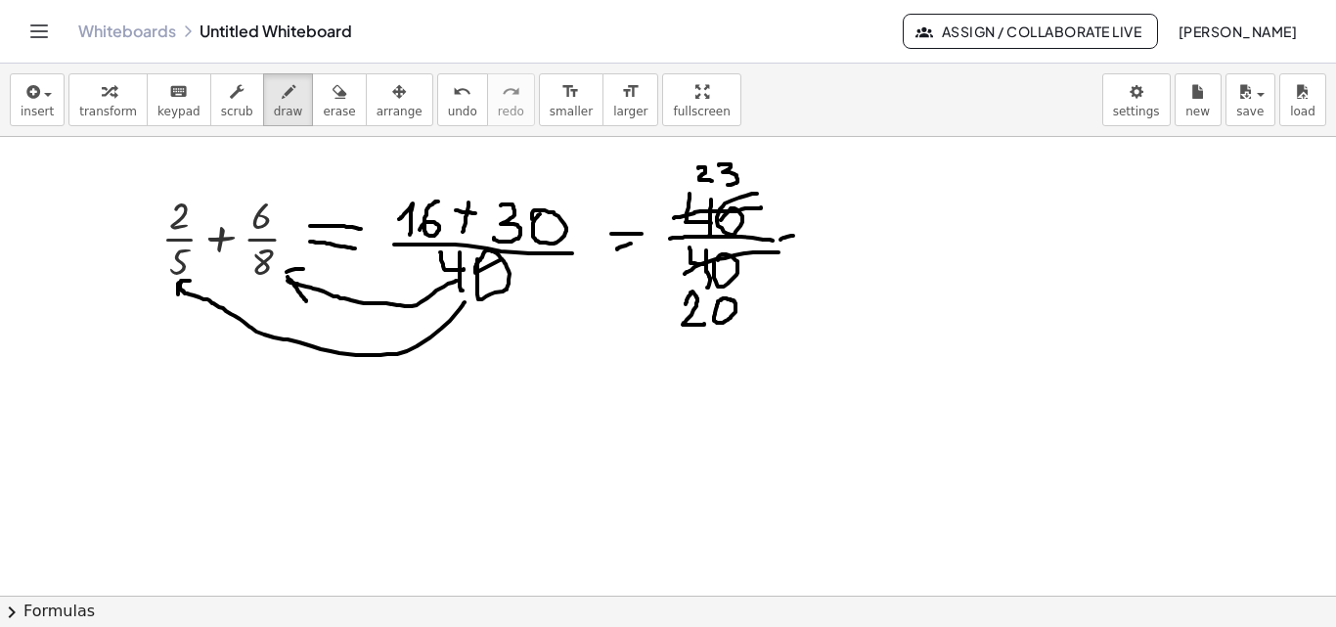
drag, startPoint x: 776, startPoint y: 226, endPoint x: 789, endPoint y: 225, distance: 12.7
drag, startPoint x: 826, startPoint y: 201, endPoint x: 850, endPoint y: 214, distance: 26.7
drag
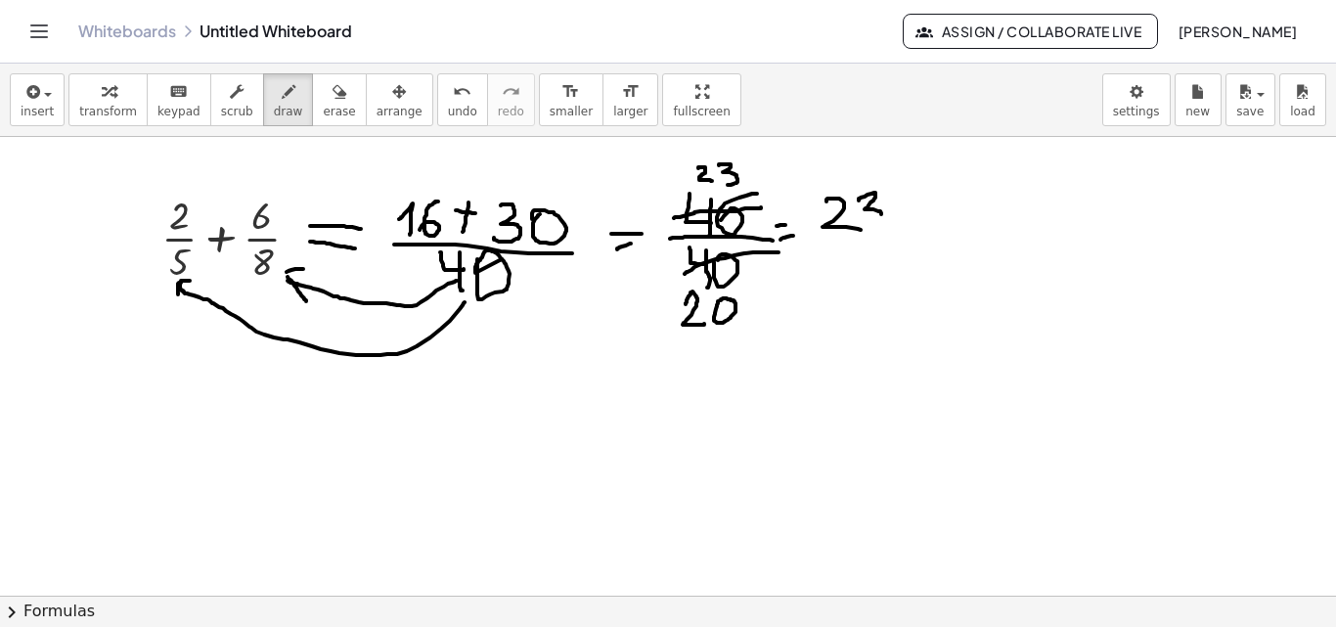
drag, startPoint x: 394, startPoint y: 435, endPoint x: 621, endPoint y: 448, distance: 227.2
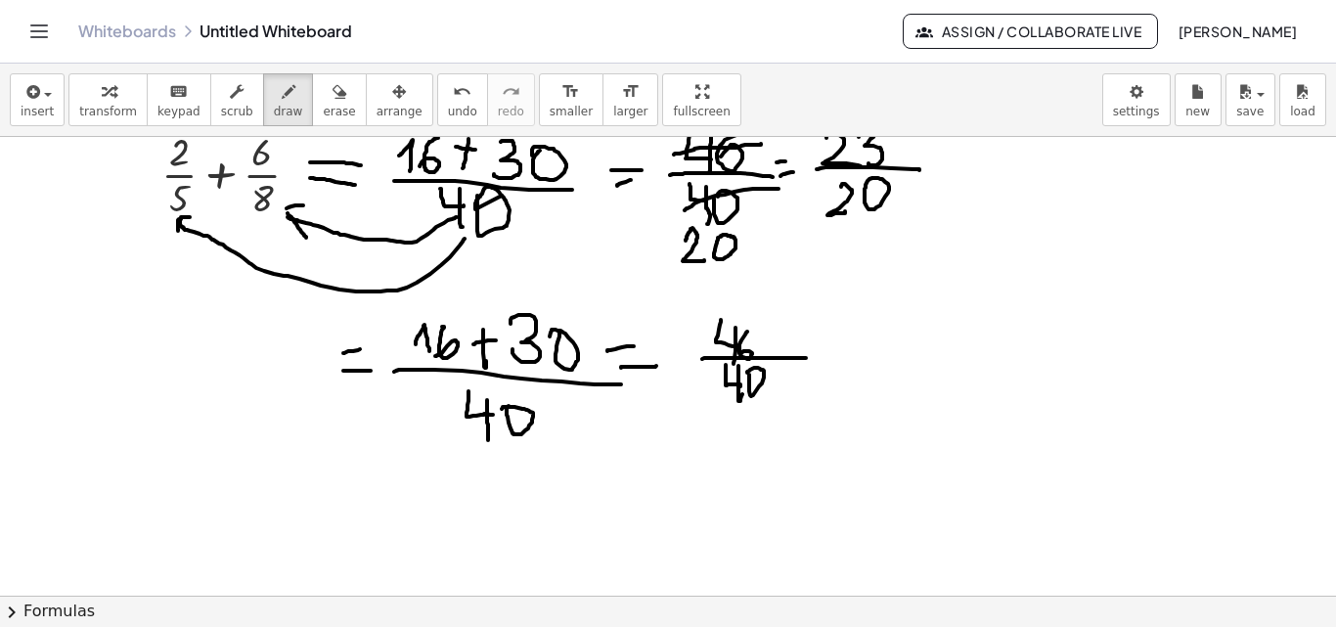
scroll to position [98, 0]
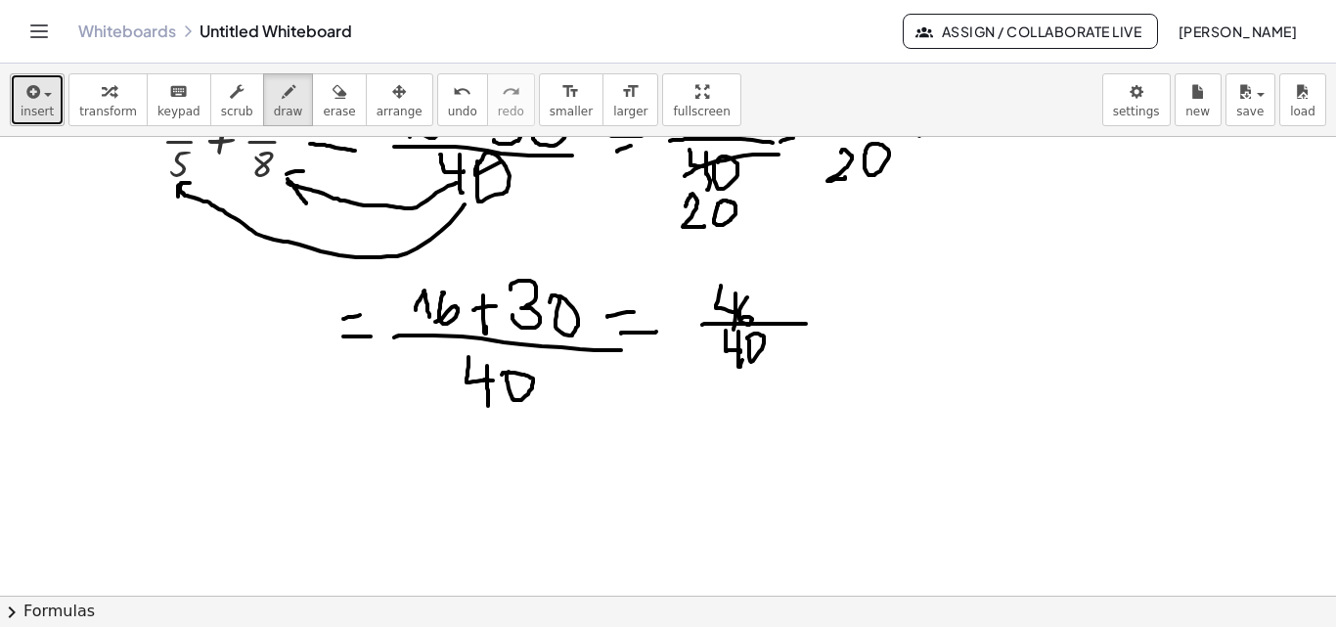
click at [47, 102] on button "insert" at bounding box center [37, 99] width 55 height 53
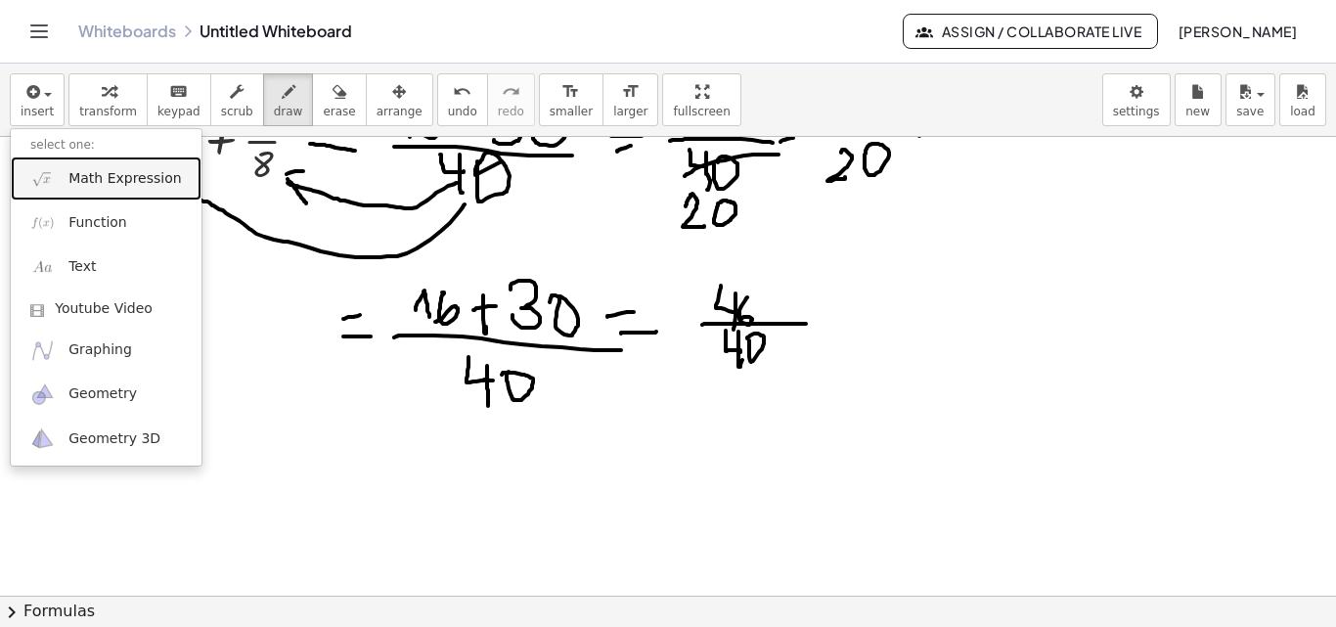
click at [70, 185] on span "Math Expression" at bounding box center [124, 179] width 112 height 20
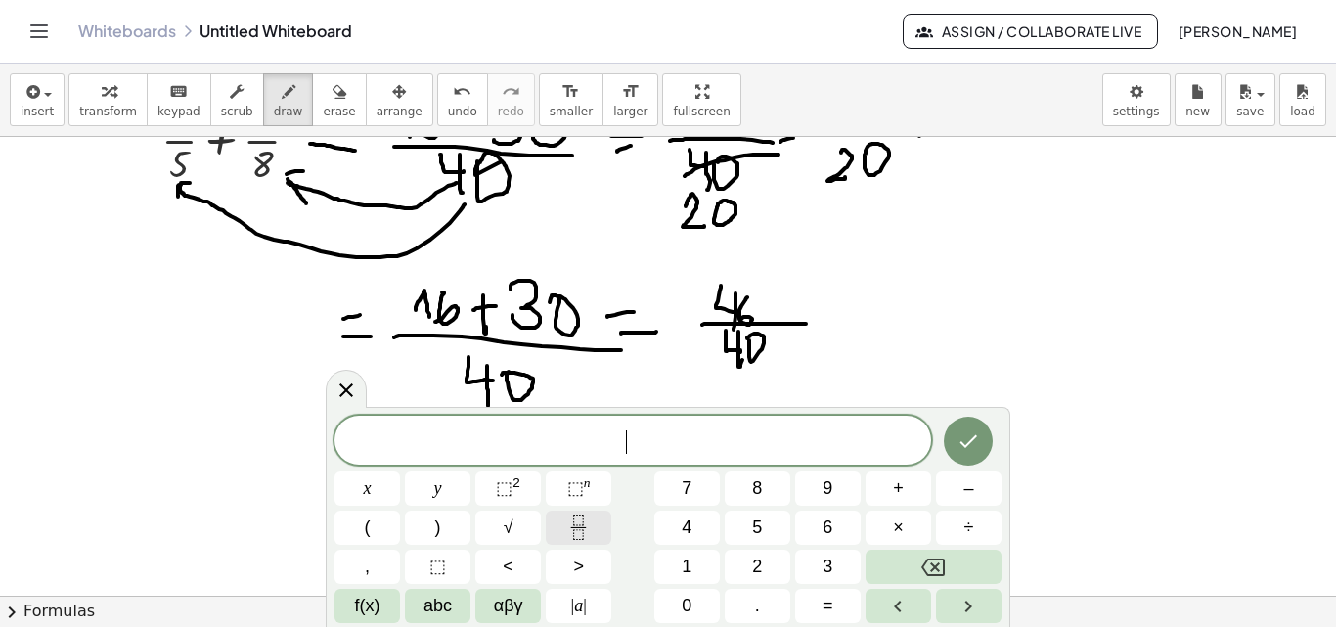
click at [588, 526] on icon "Fraction" at bounding box center [578, 527] width 24 height 24
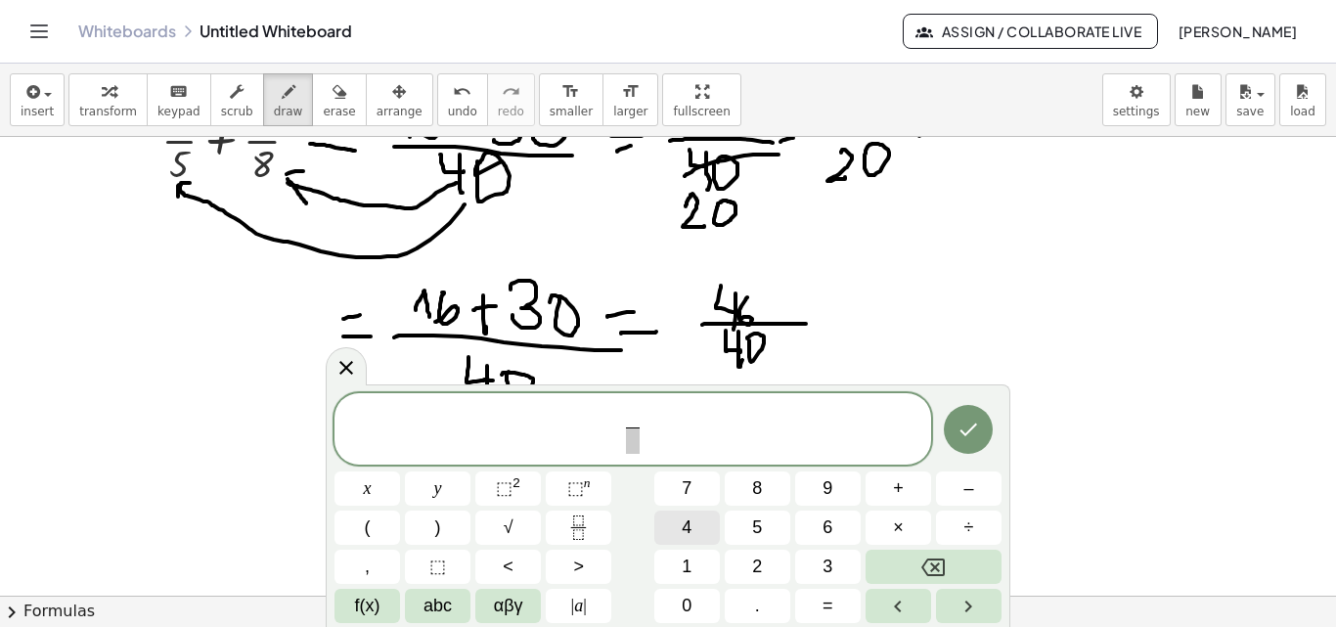
click at [691, 524] on span "4" at bounding box center [687, 527] width 10 height 26
click at [889, 488] on button "+" at bounding box center [898, 488] width 66 height 34
click at [944, 563] on icon "Backspace" at bounding box center [932, 567] width 23 height 18
click at [634, 442] on span "​" at bounding box center [632, 440] width 15 height 26
click at [760, 524] on span "5" at bounding box center [757, 527] width 10 height 26
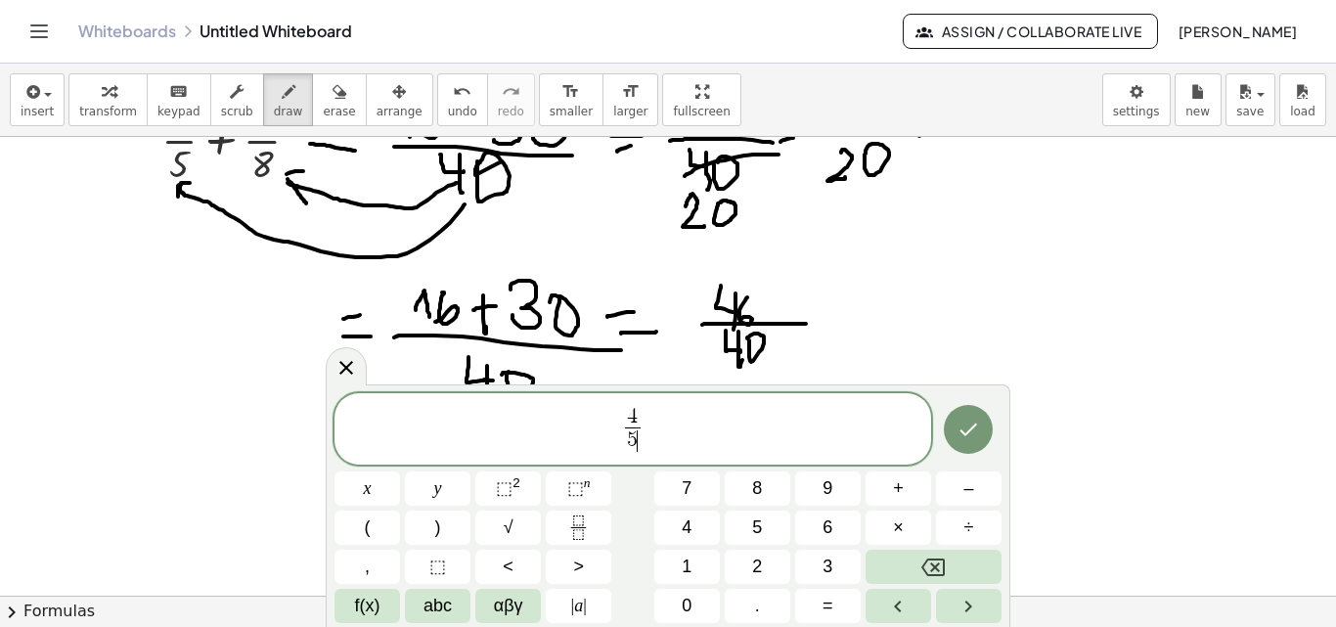
click at [655, 427] on span "4 5 ​ ​" at bounding box center [632, 431] width 596 height 52
click at [898, 480] on span "+" at bounding box center [898, 488] width 11 height 26
click at [583, 525] on icon "Fraction" at bounding box center [578, 520] width 10 height 10
click at [762, 493] on span "8" at bounding box center [757, 488] width 10 height 26
click at [663, 442] on span at bounding box center [658, 440] width 15 height 26
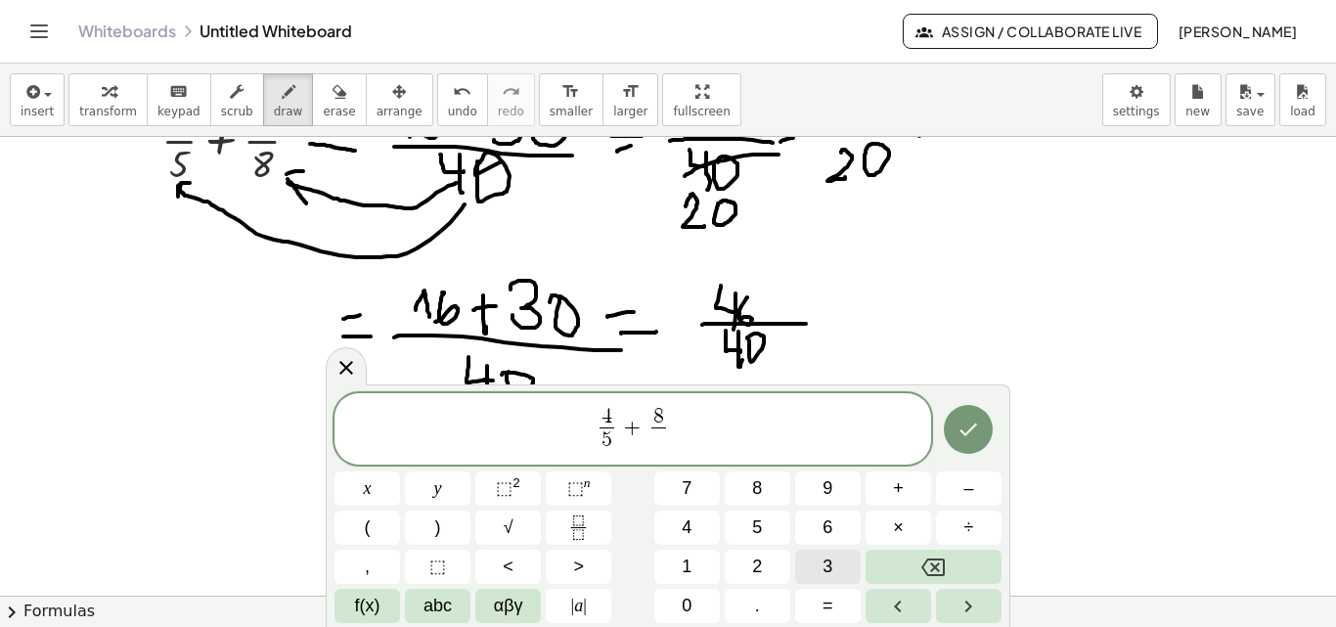
click at [827, 568] on span "3" at bounding box center [827, 566] width 10 height 26
click at [709, 427] on span "4 5 ​ + 8 3 ​ ​" at bounding box center [632, 431] width 596 height 52
click at [904, 493] on button "+" at bounding box center [898, 488] width 66 height 34
click at [578, 522] on icon "Fraction" at bounding box center [578, 527] width 24 height 24
click at [831, 527] on span "6" at bounding box center [827, 527] width 10 height 26
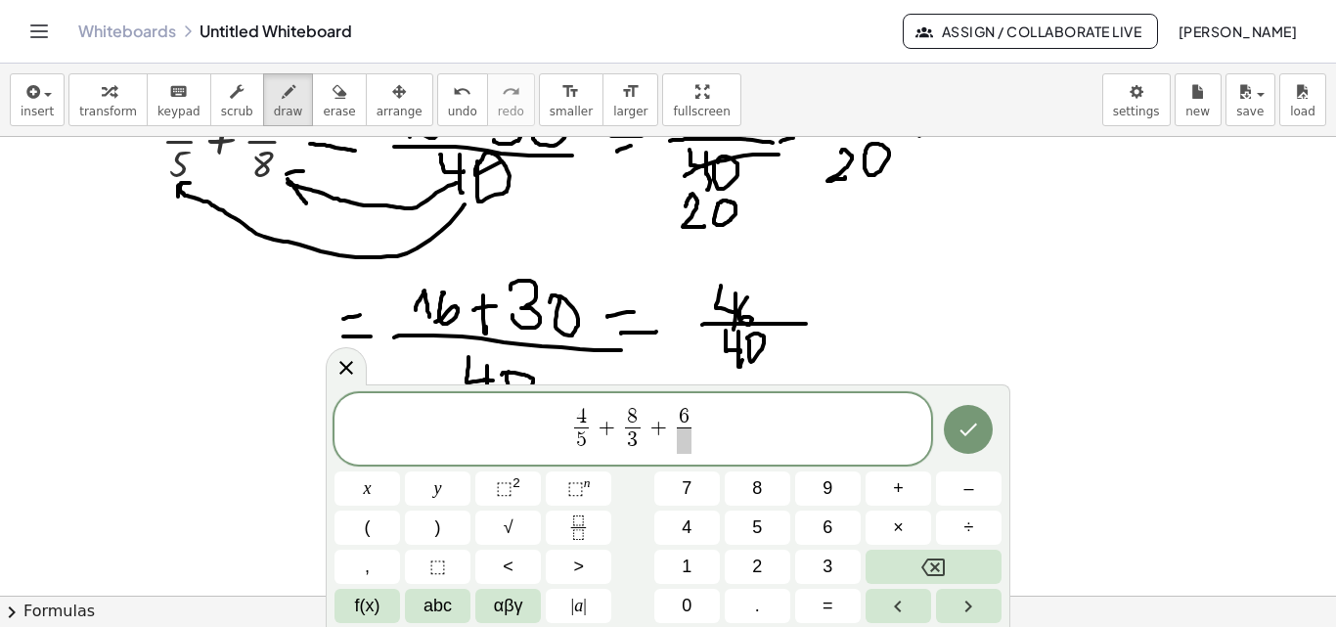
click at [688, 446] on span at bounding box center [684, 440] width 15 height 26
click at [772, 494] on button "8" at bounding box center [758, 488] width 66 height 34
click at [971, 447] on button "Done" at bounding box center [968, 429] width 49 height 49
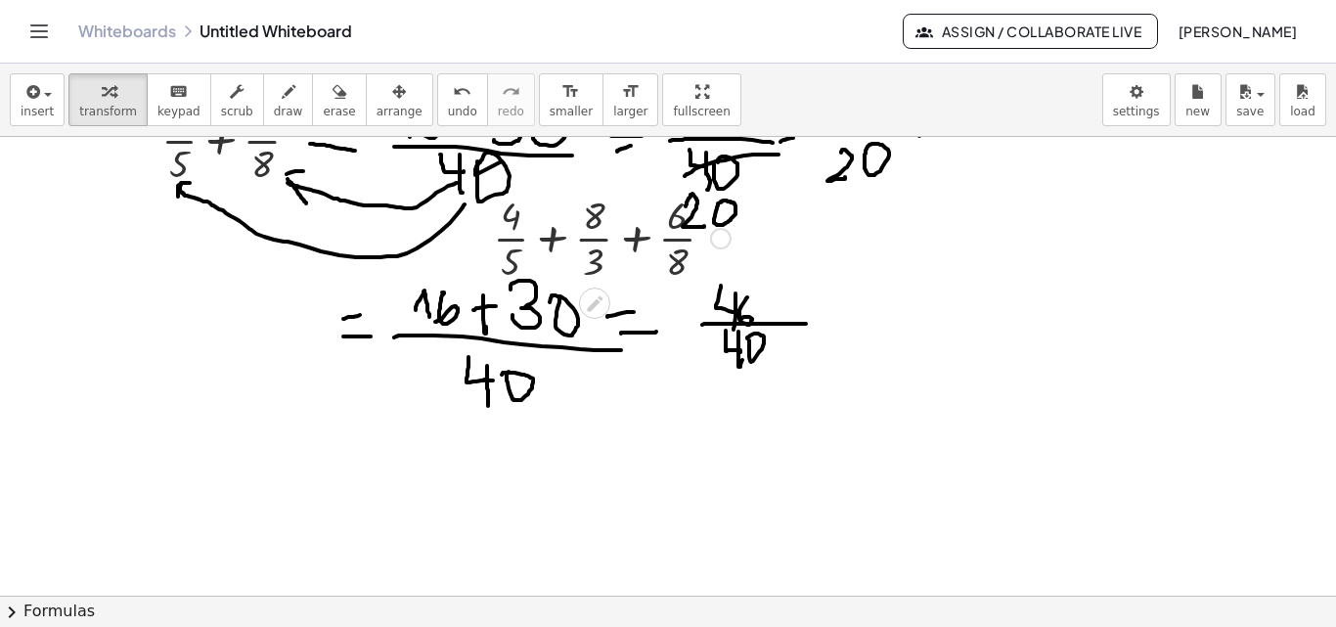
click at [613, 232] on div at bounding box center [611, 237] width 257 height 98
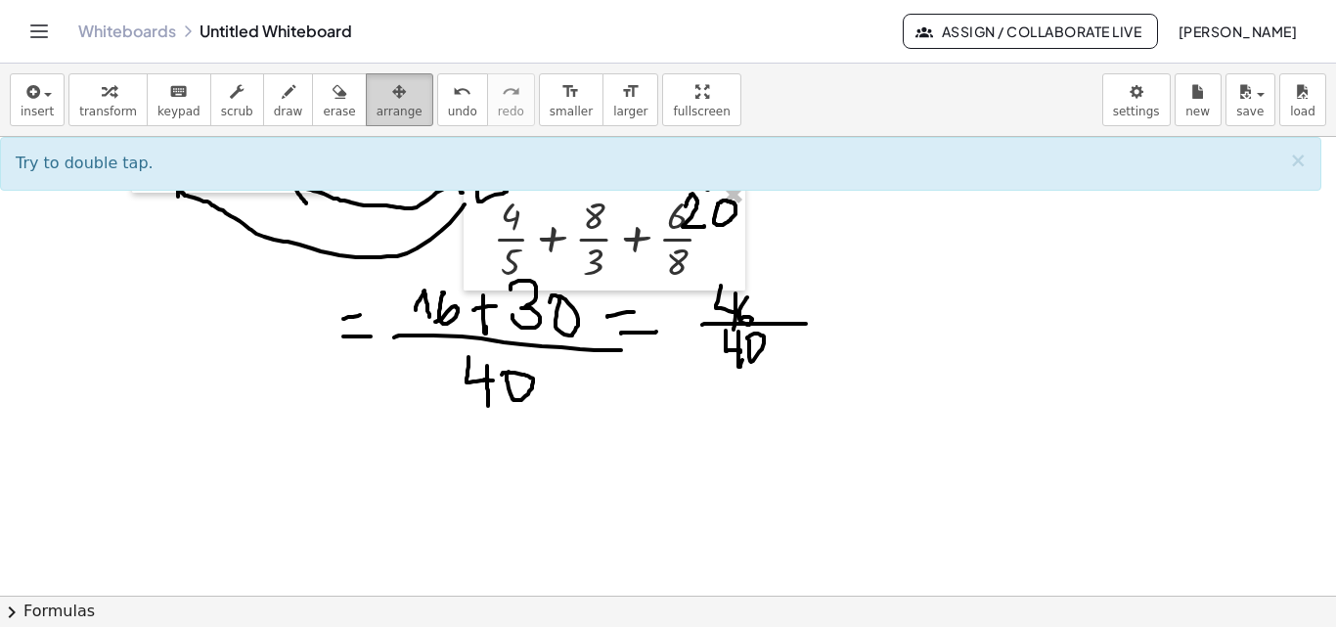
click at [380, 101] on div "button" at bounding box center [399, 90] width 46 height 23
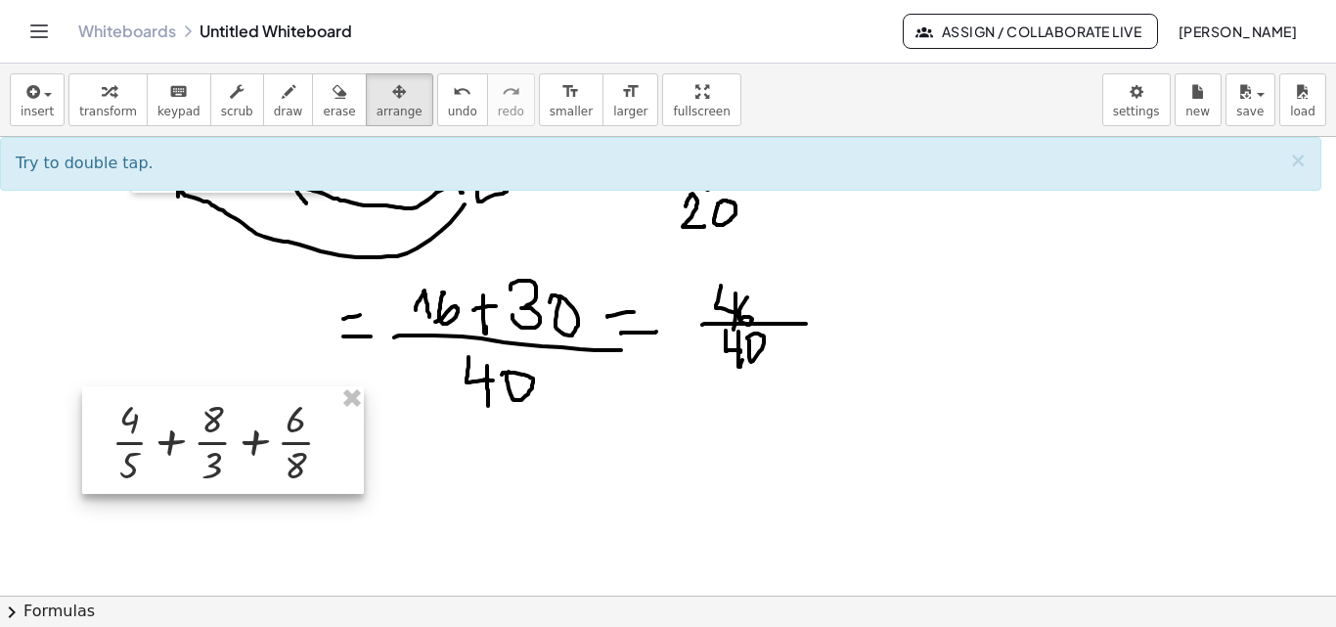
drag, startPoint x: 681, startPoint y: 217, endPoint x: 304, endPoint y: 425, distance: 430.2
click at [304, 425] on div at bounding box center [223, 440] width 282 height 108
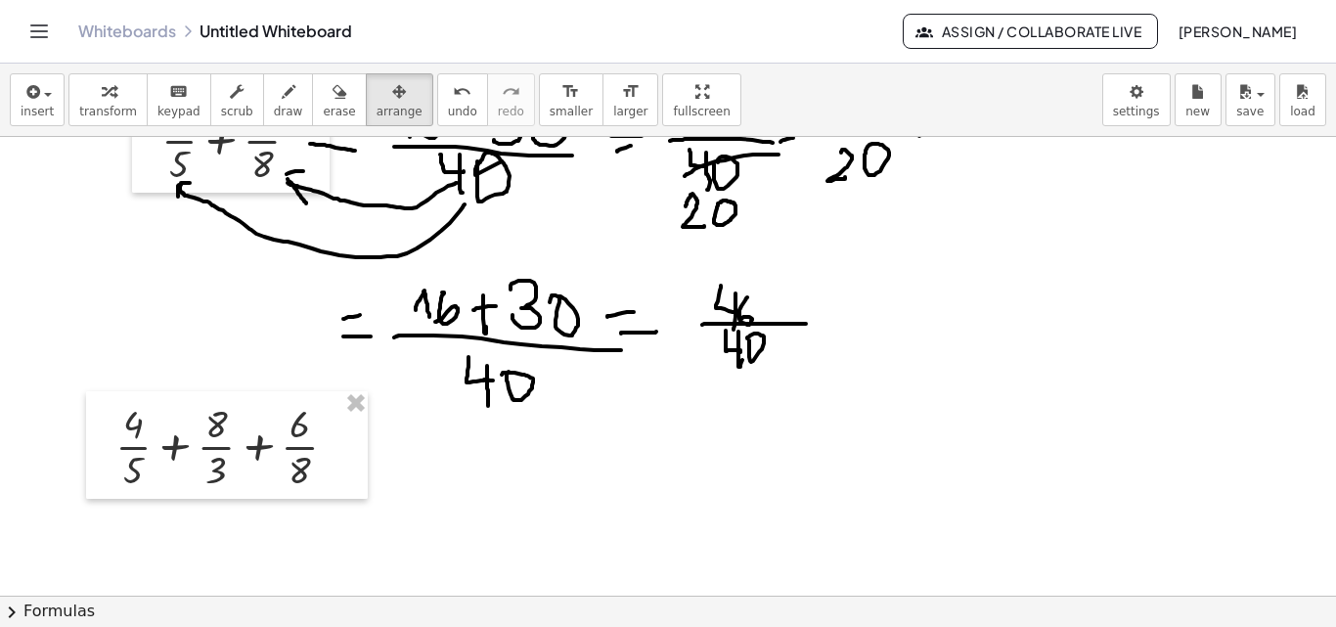
scroll to position [196, 0]
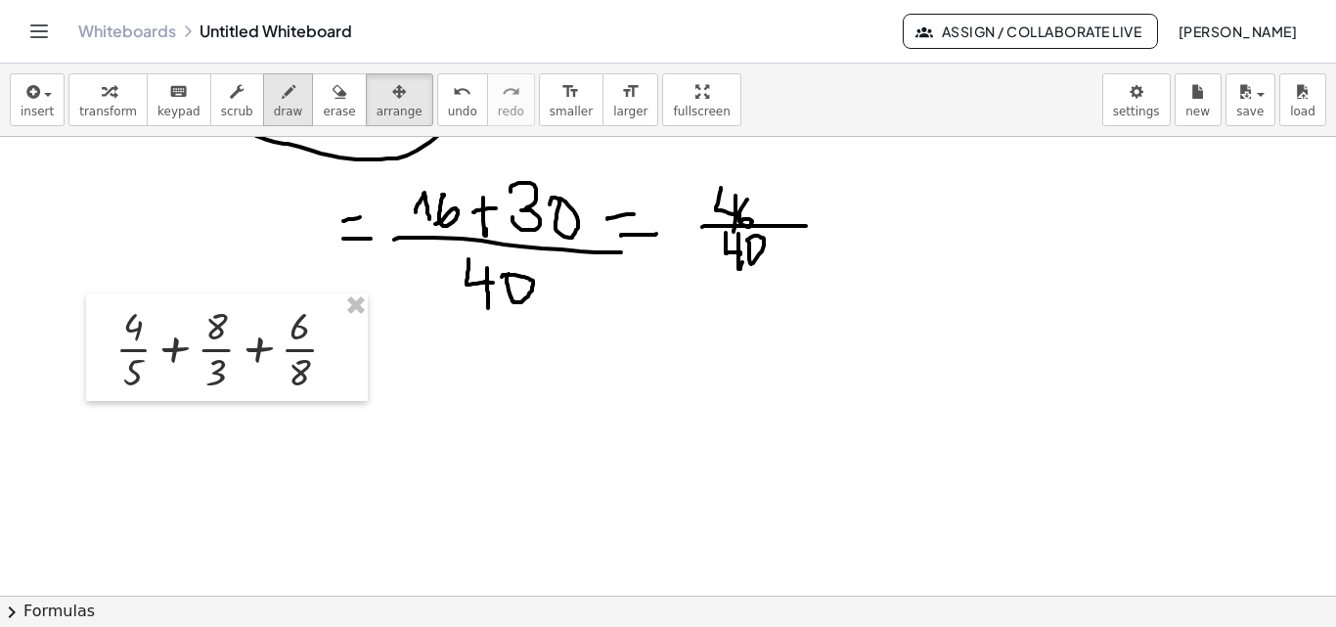
click at [282, 90] on icon "button" at bounding box center [289, 91] width 14 height 23
drag, startPoint x: 142, startPoint y: 388, endPoint x: 182, endPoint y: 427, distance: 56.0
click at [181, 431] on div at bounding box center [668, 461] width 1336 height 1040
drag, startPoint x: 206, startPoint y: 387, endPoint x: 183, endPoint y: 430, distance: 49.0
click at [183, 430] on div at bounding box center [668, 461] width 1336 height 1040
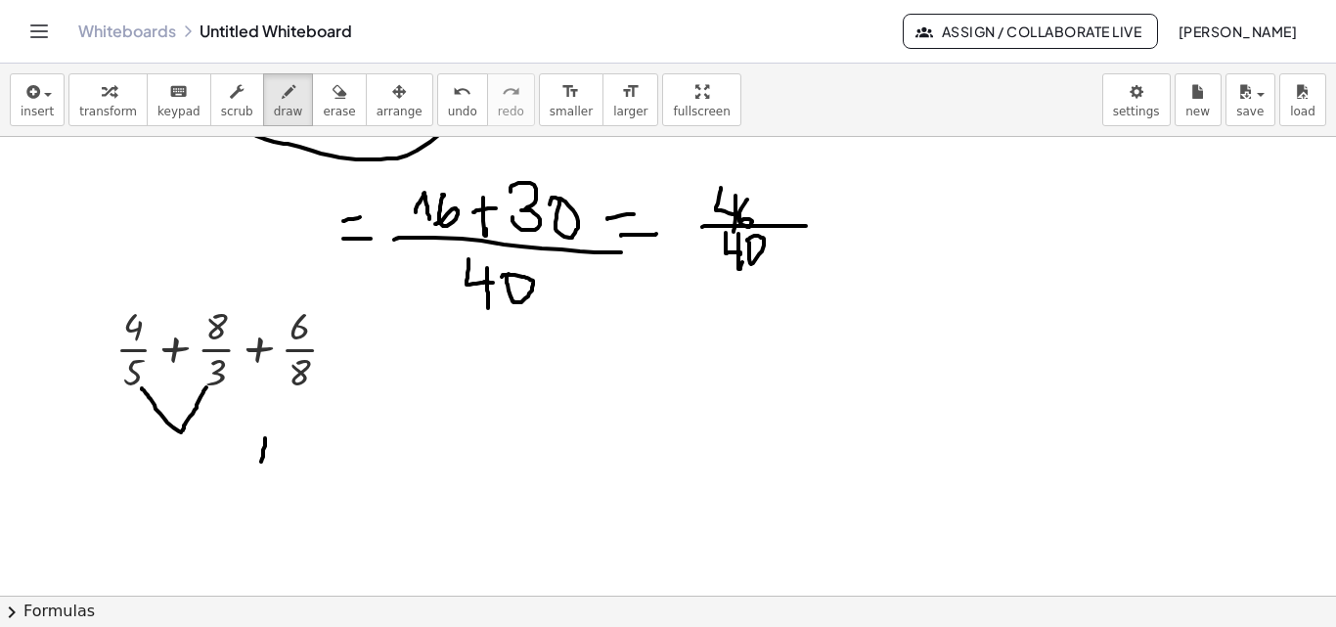
drag, startPoint x: 265, startPoint y: 438, endPoint x: 261, endPoint y: 471, distance: 33.5
click at [261, 471] on div at bounding box center [668, 461] width 1336 height 1040
drag, startPoint x: 267, startPoint y: 449, endPoint x: 285, endPoint y: 445, distance: 18.0
click at [285, 445] on div at bounding box center [668, 461] width 1336 height 1040
drag, startPoint x: 124, startPoint y: 483, endPoint x: 212, endPoint y: 492, distance: 88.4
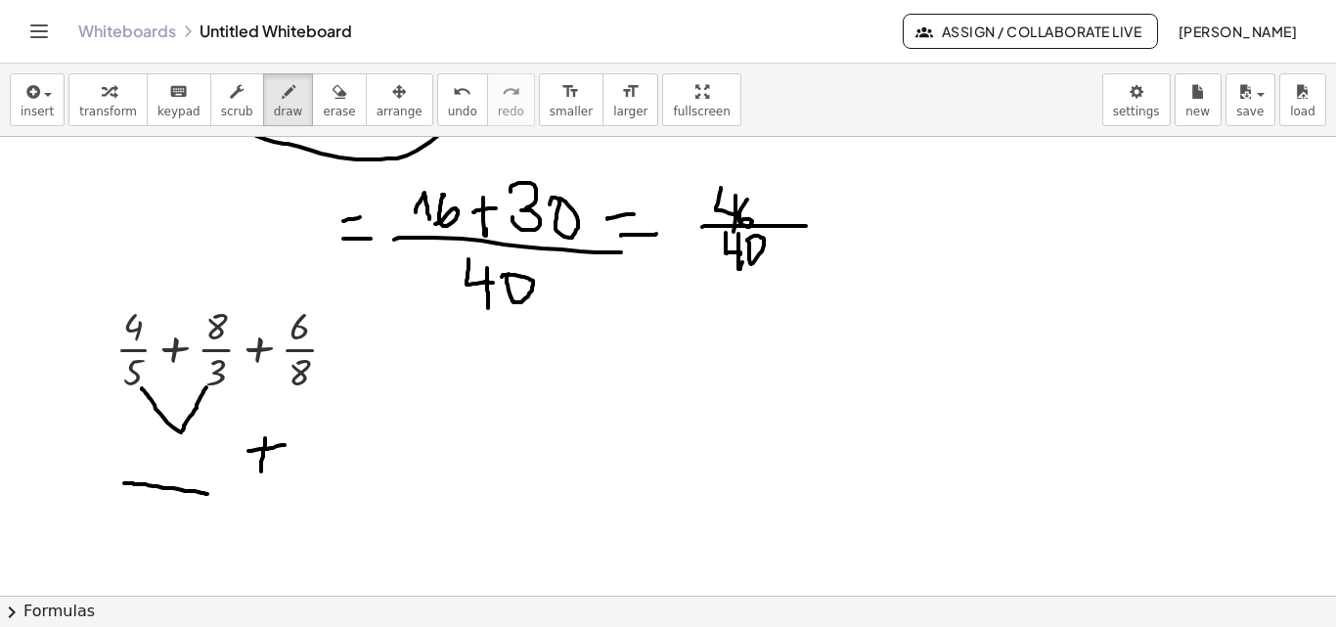
click at [212, 492] on div at bounding box center [668, 461] width 1336 height 1040
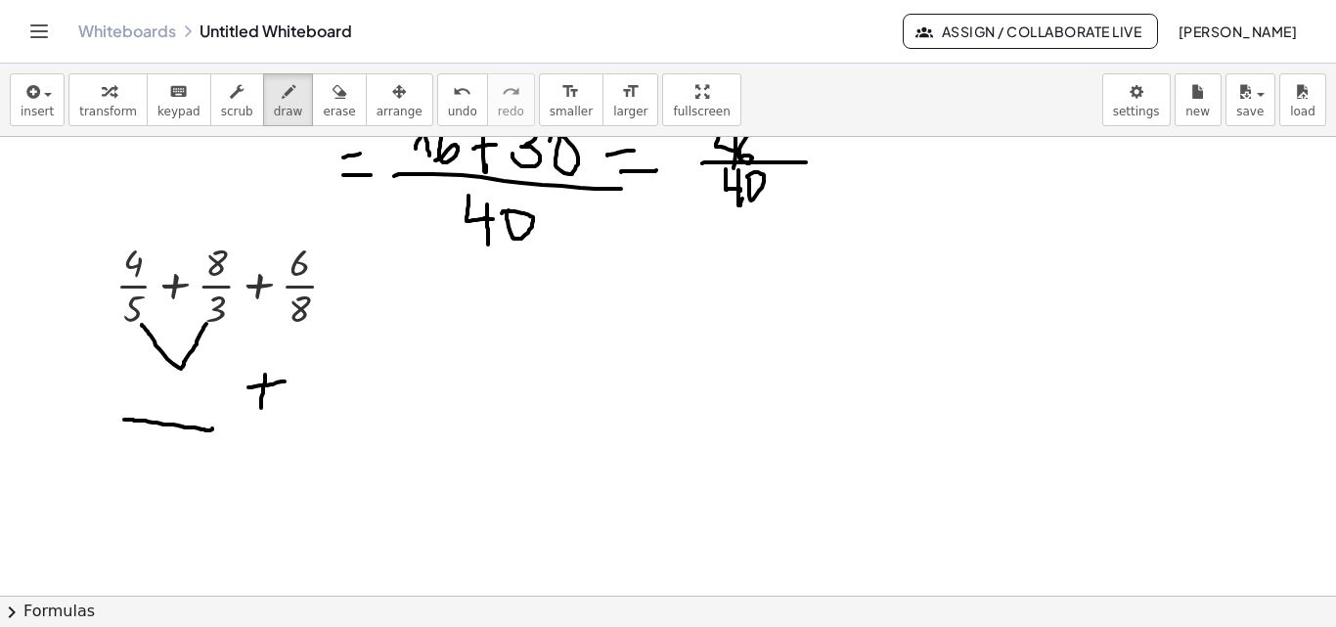
scroll to position [293, 0]
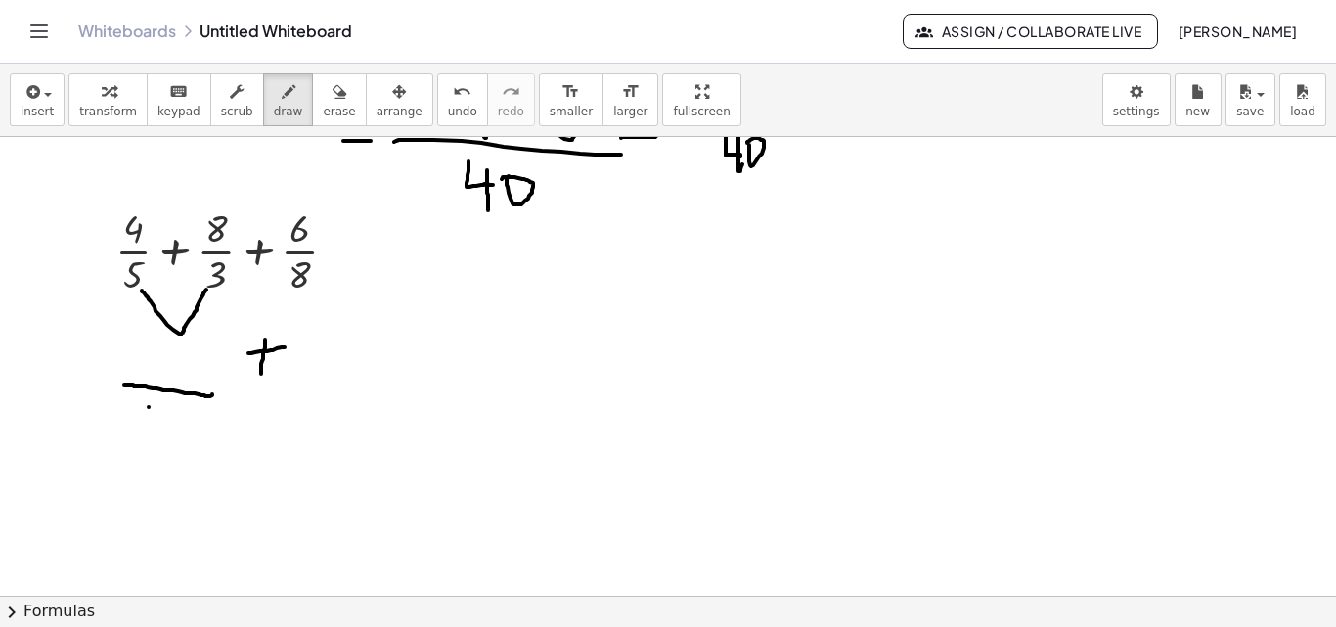
drag, startPoint x: 149, startPoint y: 407, endPoint x: 148, endPoint y: 434, distance: 27.4
click at [148, 434] on div at bounding box center [668, 364] width 1336 height 1040
click at [175, 407] on div at bounding box center [668, 364] width 1336 height 1040
drag, startPoint x: 159, startPoint y: 413, endPoint x: 159, endPoint y: 433, distance: 20.5
click at [159, 433] on div at bounding box center [668, 364] width 1336 height 1040
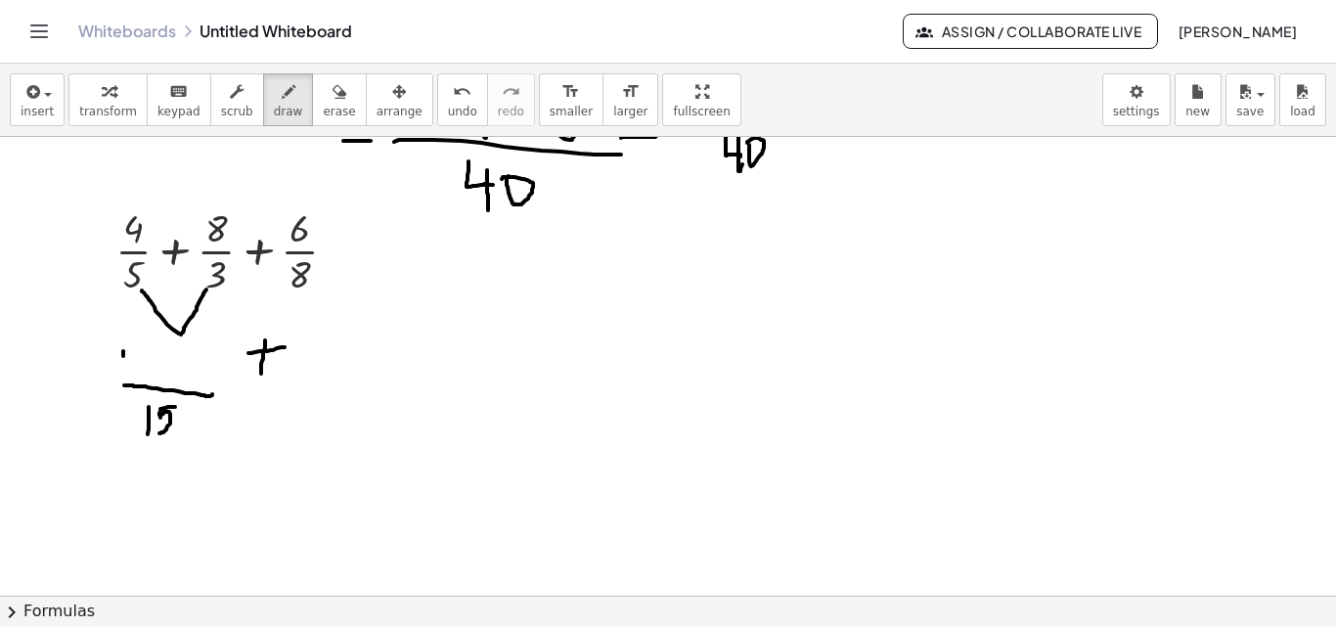
drag, startPoint x: 123, startPoint y: 352, endPoint x: 123, endPoint y: 375, distance: 23.5
click at [123, 375] on div at bounding box center [668, 364] width 1336 height 1040
drag, startPoint x: 127, startPoint y: 355, endPoint x: 153, endPoint y: 379, distance: 35.3
click at [153, 379] on div at bounding box center [668, 364] width 1336 height 1040
drag, startPoint x: 166, startPoint y: 351, endPoint x: 166, endPoint y: 381, distance: 30.3
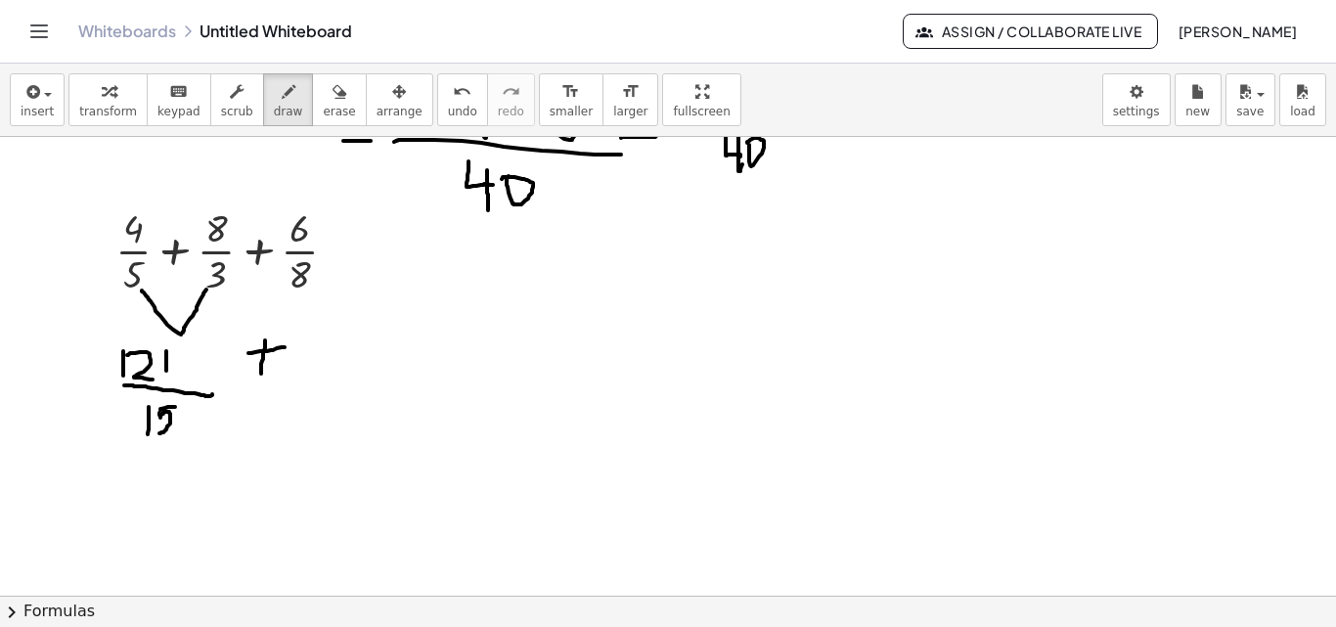
click at [166, 381] on div at bounding box center [668, 364] width 1336 height 1040
drag, startPoint x: 165, startPoint y: 367, endPoint x: 178, endPoint y: 367, distance: 12.7
click at [178, 367] on div at bounding box center [668, 364] width 1336 height 1040
drag, startPoint x: 189, startPoint y: 355, endPoint x: 203, endPoint y: 380, distance: 29.4
click at [203, 380] on div at bounding box center [668, 364] width 1336 height 1040
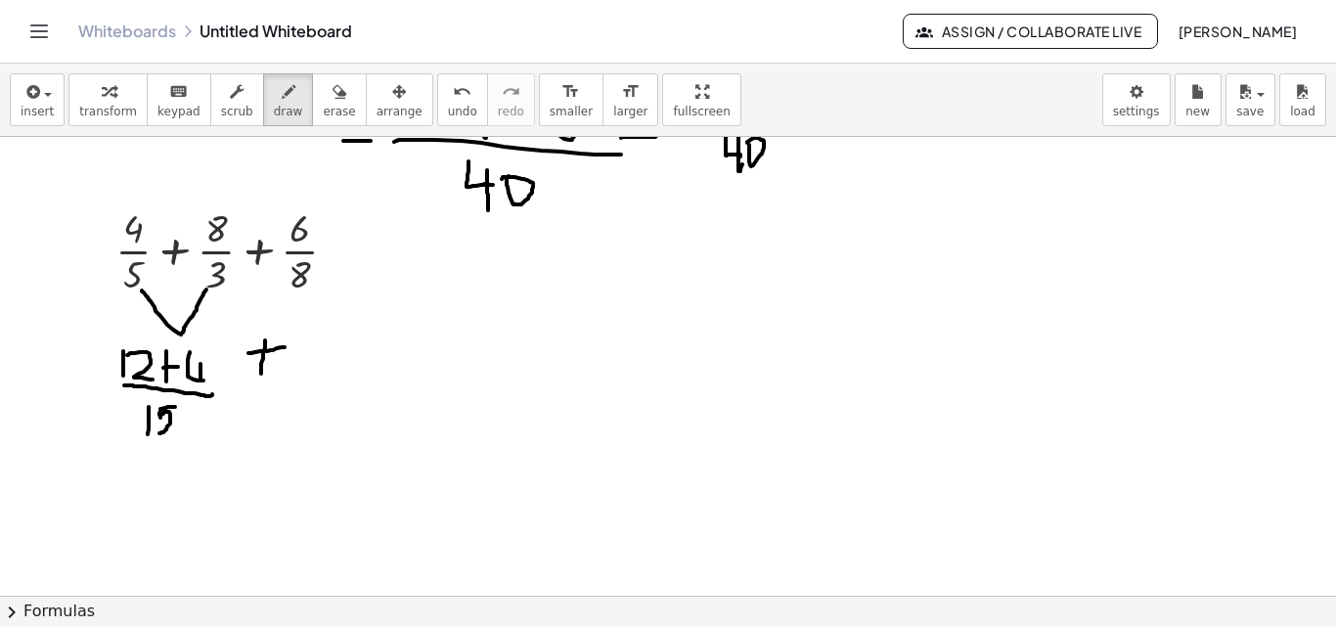
drag, startPoint x: 200, startPoint y: 364, endPoint x: 207, endPoint y: 378, distance: 16.2
click at [200, 388] on div at bounding box center [668, 364] width 1336 height 1040
click at [208, 365] on div at bounding box center [668, 364] width 1336 height 1040
drag, startPoint x: 355, startPoint y: 376, endPoint x: 375, endPoint y: 376, distance: 19.6
click at [377, 378] on div at bounding box center [668, 364] width 1336 height 1040
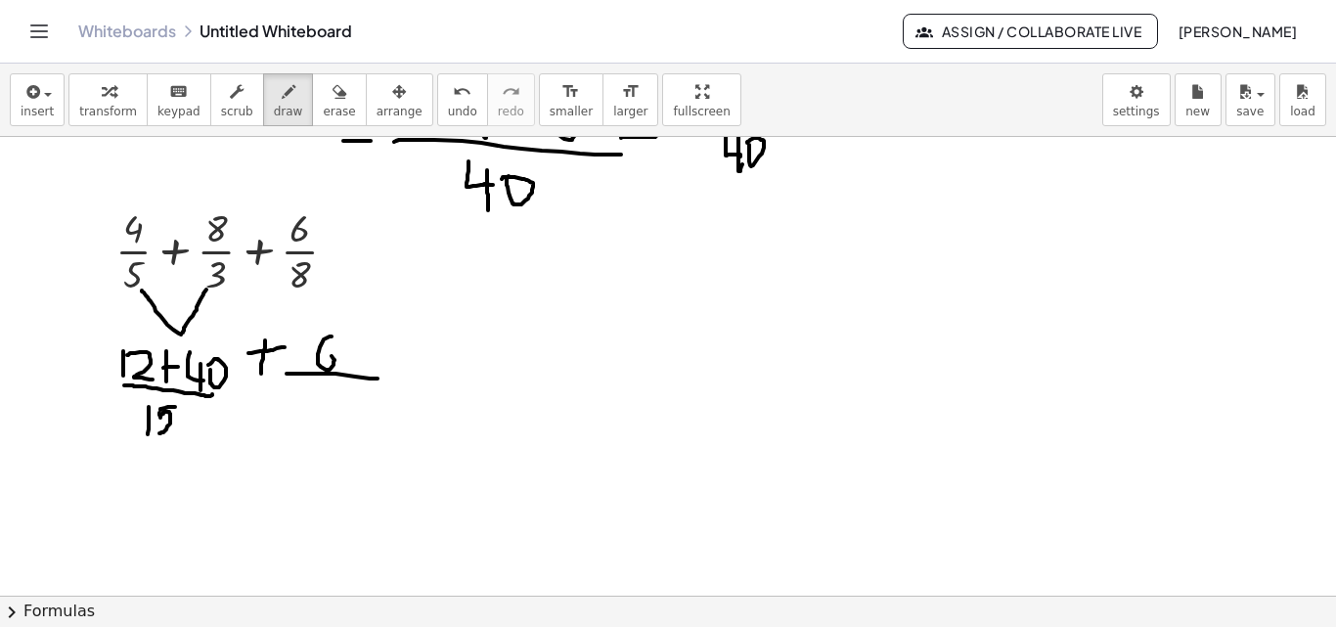
drag, startPoint x: 331, startPoint y: 336, endPoint x: 331, endPoint y: 370, distance: 33.3
click at [319, 356] on div at bounding box center [668, 364] width 1336 height 1040
click at [316, 376] on div at bounding box center [668, 364] width 1336 height 1040
drag, startPoint x: 322, startPoint y: 393, endPoint x: 313, endPoint y: 387, distance: 10.6
click at [313, 387] on div at bounding box center [668, 364] width 1336 height 1040
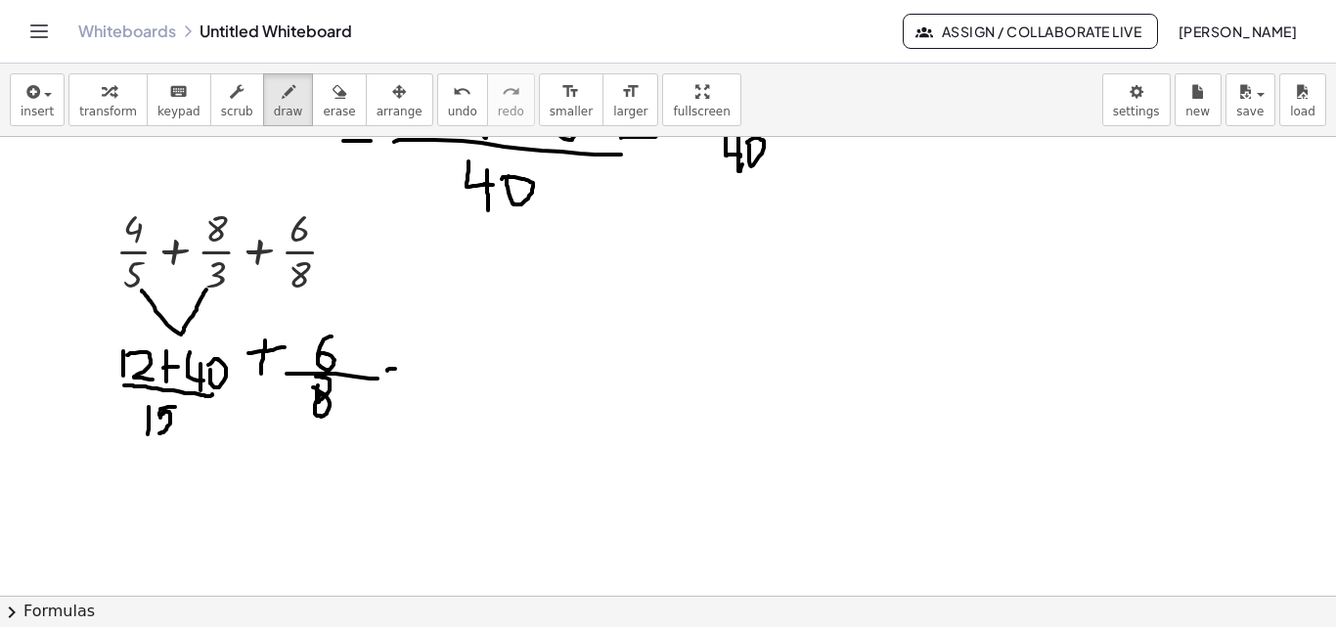
drag, startPoint x: 387, startPoint y: 371, endPoint x: 402, endPoint y: 368, distance: 15.0
click at [402, 368] on div at bounding box center [668, 364] width 1336 height 1040
click at [398, 355] on div at bounding box center [668, 364] width 1336 height 1040
drag, startPoint x: 349, startPoint y: 255, endPoint x: 366, endPoint y: 253, distance: 16.7
click at [366, 253] on div at bounding box center [668, 364] width 1336 height 1040
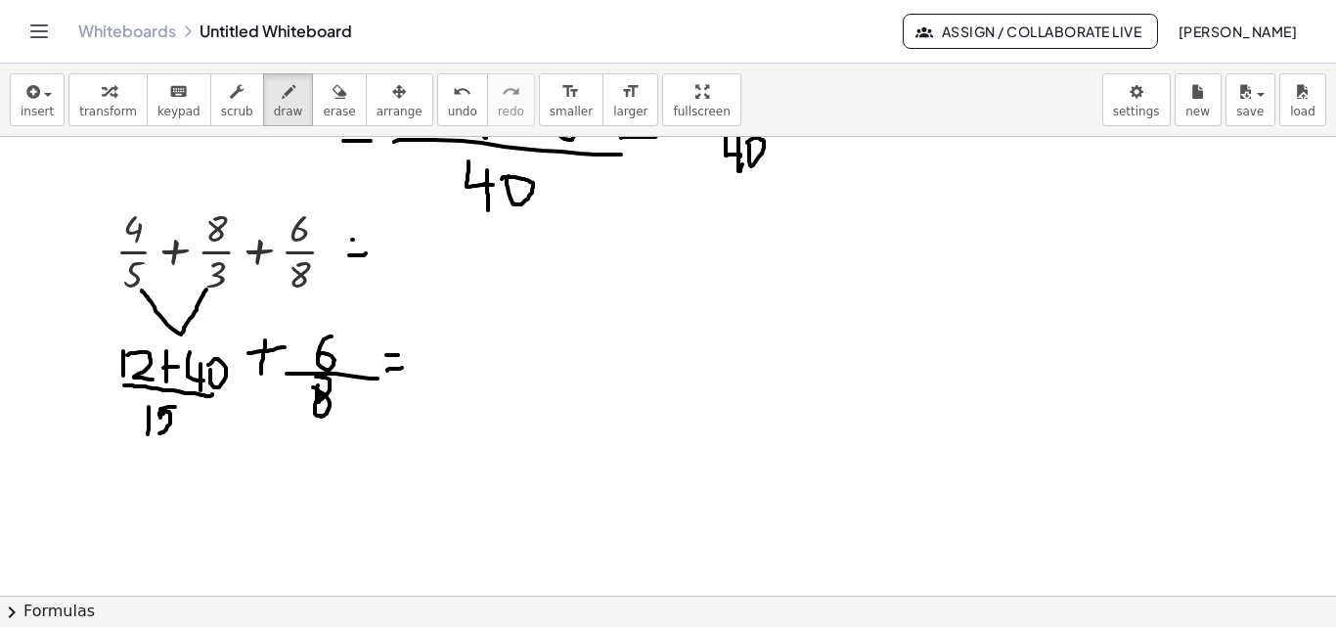
drag, startPoint x: 352, startPoint y: 240, endPoint x: 371, endPoint y: 240, distance: 18.6
click at [371, 240] on div at bounding box center [668, 364] width 1336 height 1040
drag, startPoint x: 138, startPoint y: 479, endPoint x: 151, endPoint y: 477, distance: 12.9
click at [153, 477] on div at bounding box center [668, 364] width 1336 height 1040
drag, startPoint x: 137, startPoint y: 477, endPoint x: 131, endPoint y: 498, distance: 21.4
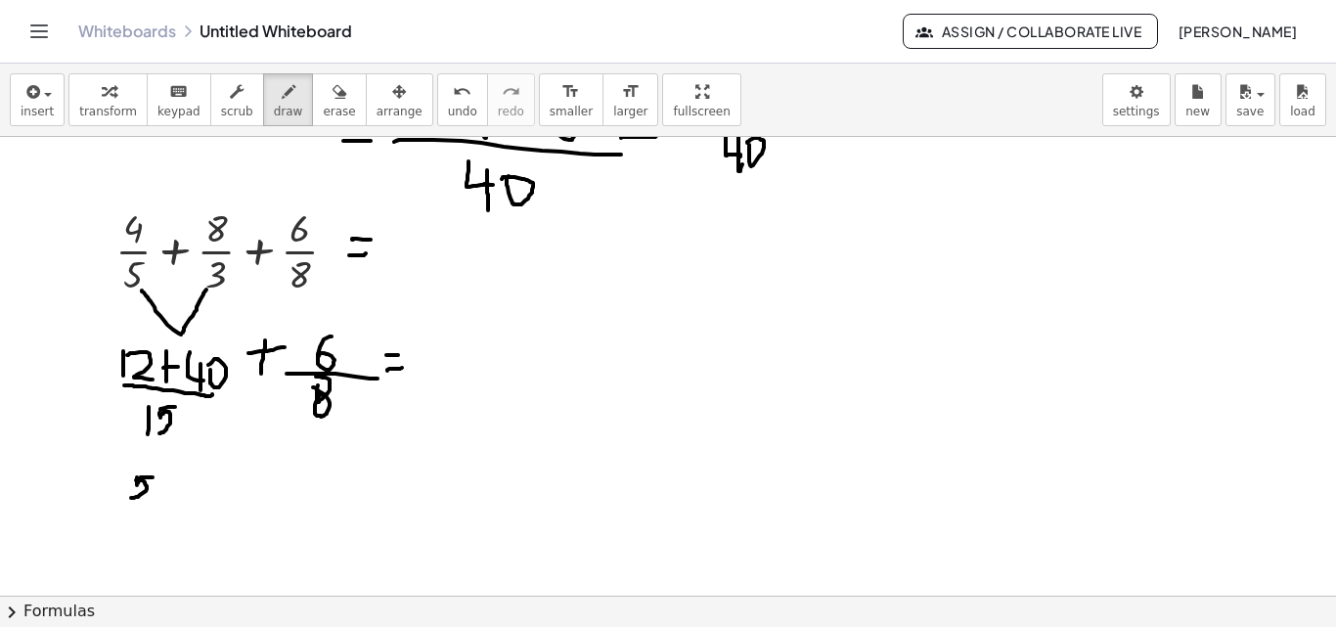
click at [131, 498] on div at bounding box center [668, 364] width 1336 height 1040
drag, startPoint x: 165, startPoint y: 475, endPoint x: 179, endPoint y: 496, distance: 24.7
click at [179, 496] on div at bounding box center [668, 364] width 1336 height 1040
drag, startPoint x: 151, startPoint y: 501, endPoint x: 203, endPoint y: 506, distance: 53.0
click at [203, 506] on div at bounding box center [668, 364] width 1336 height 1040
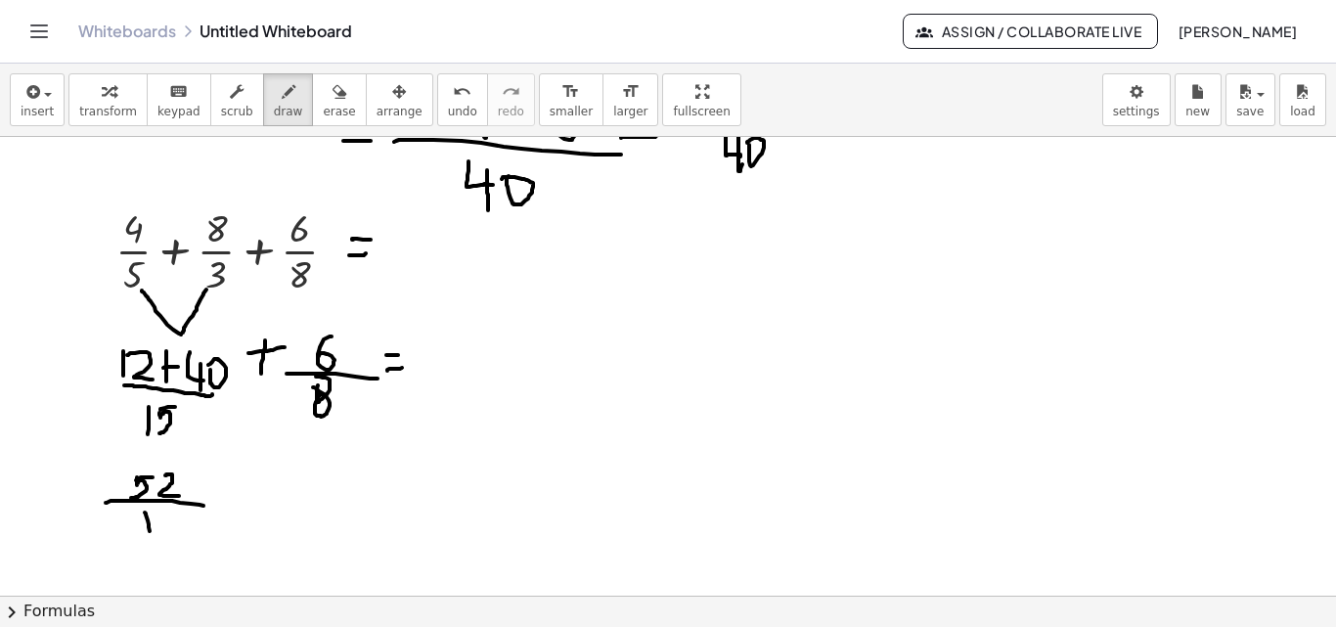
drag, startPoint x: 146, startPoint y: 513, endPoint x: 154, endPoint y: 542, distance: 29.7
click at [154, 549] on div at bounding box center [668, 364] width 1336 height 1040
drag, startPoint x: 155, startPoint y: 521, endPoint x: 172, endPoint y: 514, distance: 18.0
click at [172, 514] on div at bounding box center [668, 364] width 1336 height 1040
drag, startPoint x: 157, startPoint y: 519, endPoint x: 163, endPoint y: 537, distance: 18.6
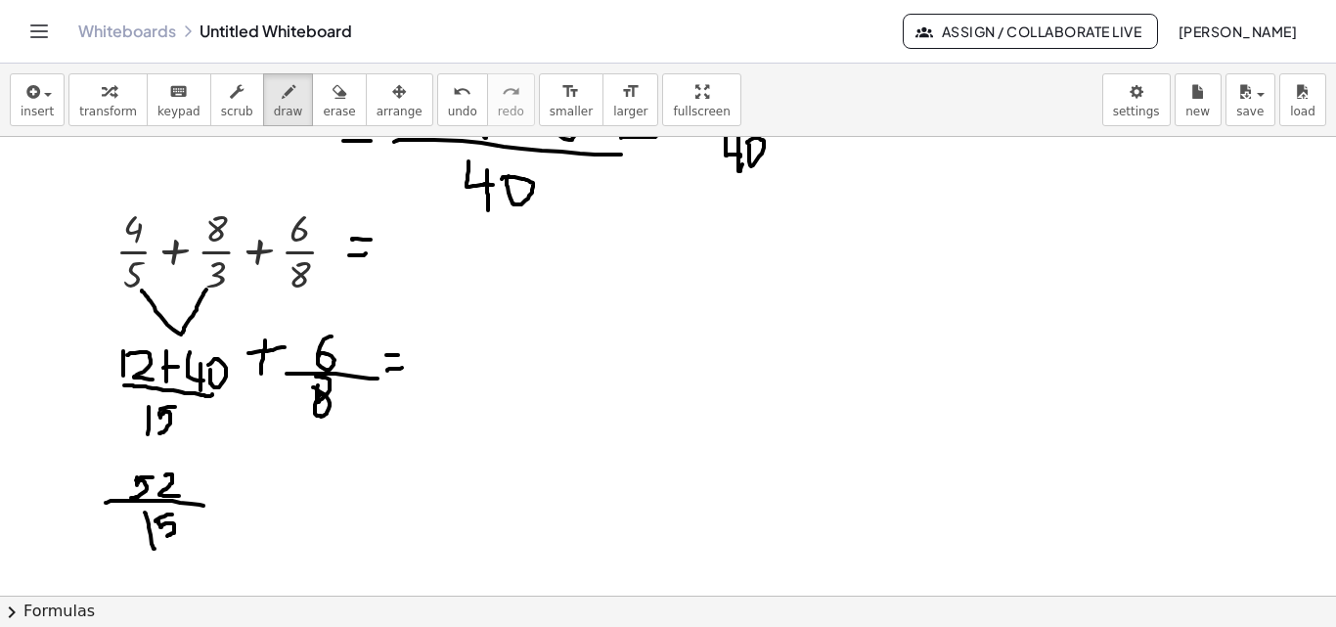
click at [163, 537] on div at bounding box center [668, 364] width 1336 height 1040
drag, startPoint x: 241, startPoint y: 490, endPoint x: 234, endPoint y: 501, distance: 12.7
click at [237, 505] on div at bounding box center [668, 364] width 1336 height 1040
drag, startPoint x: 242, startPoint y: 494, endPoint x: 258, endPoint y: 492, distance: 16.7
click at [243, 494] on div at bounding box center [668, 364] width 1336 height 1040
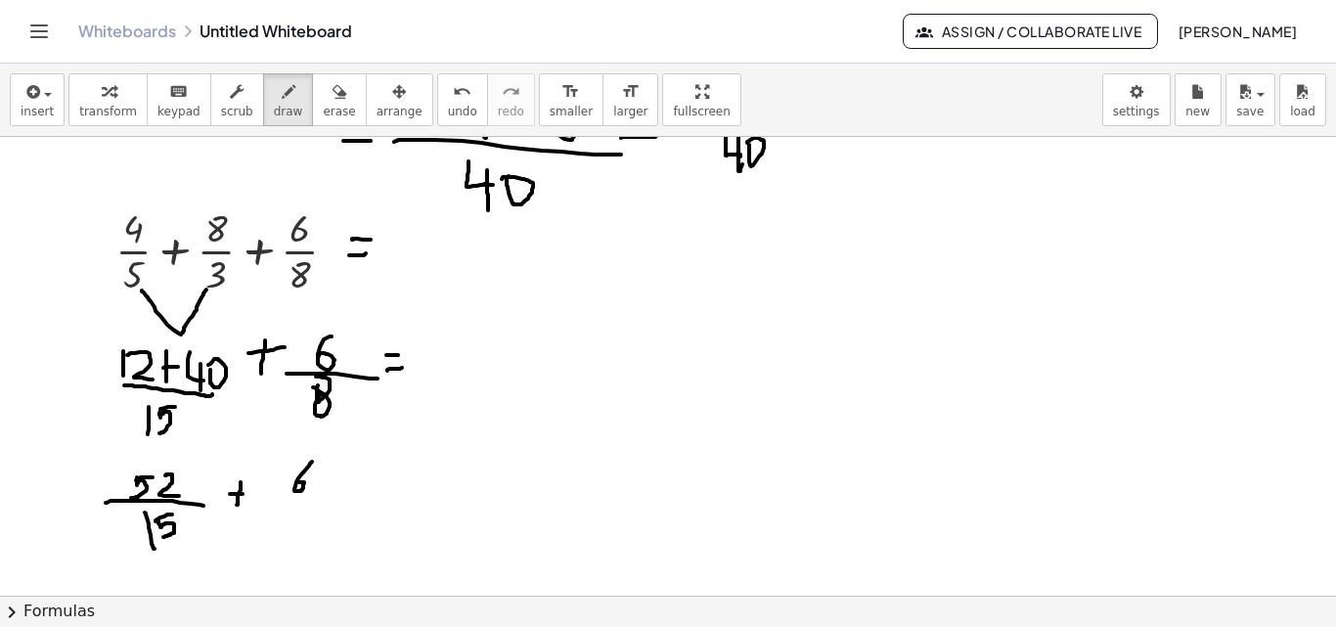
drag, startPoint x: 312, startPoint y: 462, endPoint x: 276, endPoint y: 496, distance: 49.8
click at [297, 483] on div at bounding box center [668, 364] width 1336 height 1040
drag, startPoint x: 266, startPoint y: 493, endPoint x: 337, endPoint y: 493, distance: 71.4
click at [337, 493] on div at bounding box center [668, 364] width 1336 height 1040
click at [290, 506] on div at bounding box center [668, 364] width 1336 height 1040
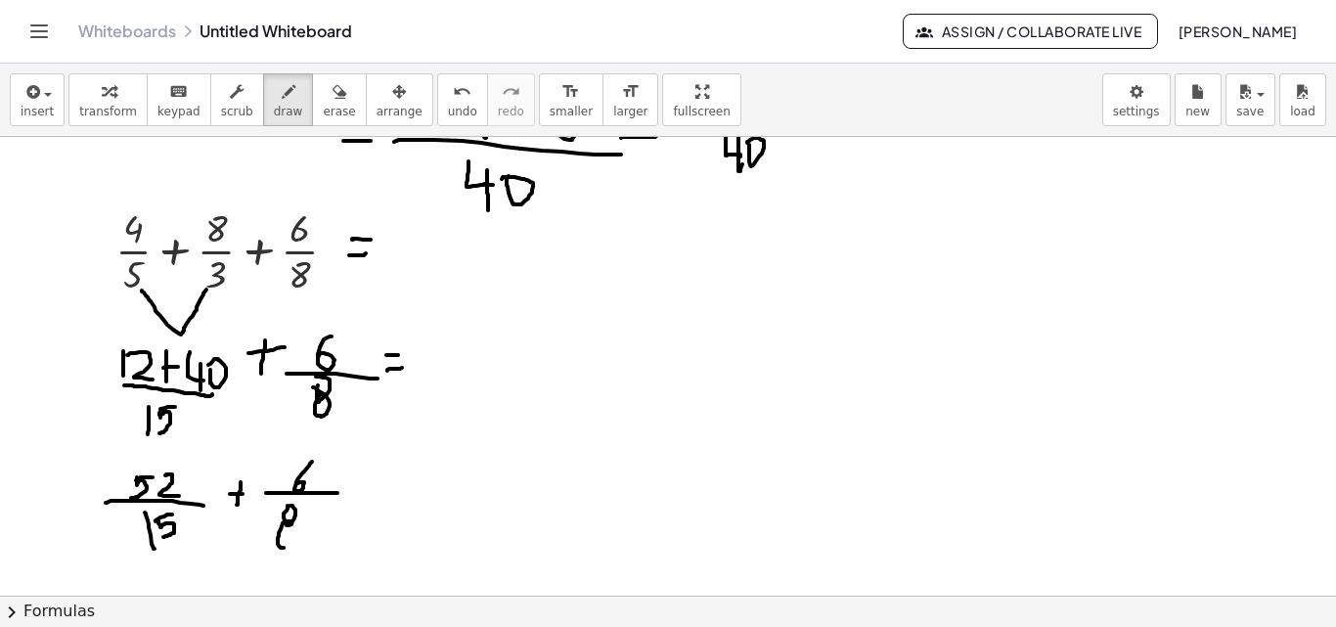
click at [291, 527] on div at bounding box center [668, 364] width 1336 height 1040
click at [294, 493] on div at bounding box center [668, 364] width 1336 height 1040
click at [339, 449] on div at bounding box center [668, 364] width 1336 height 1040
click at [337, 462] on div at bounding box center [668, 364] width 1336 height 1040
click at [334, 540] on div at bounding box center [668, 364] width 1336 height 1040
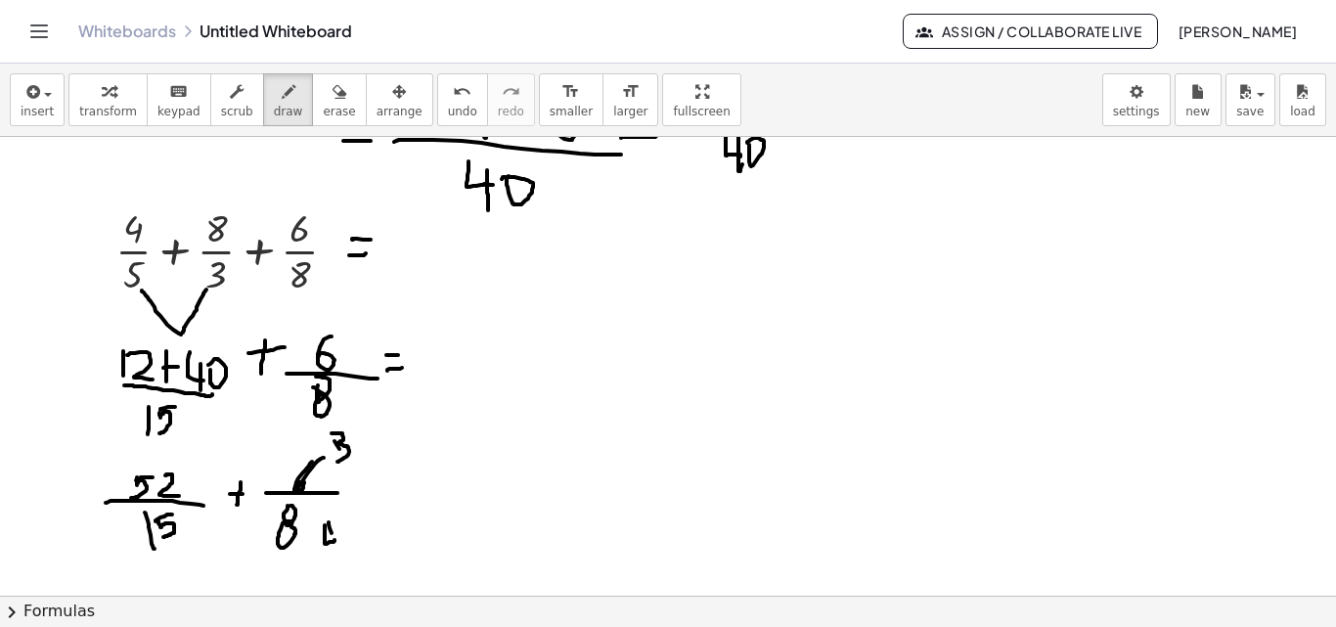
click at [334, 552] on div at bounding box center [668, 364] width 1336 height 1040
click at [441, 481] on div at bounding box center [668, 364] width 1336 height 1040
click at [419, 471] on div at bounding box center [668, 364] width 1336 height 1040
click at [322, 516] on div at bounding box center [668, 364] width 1336 height 1040
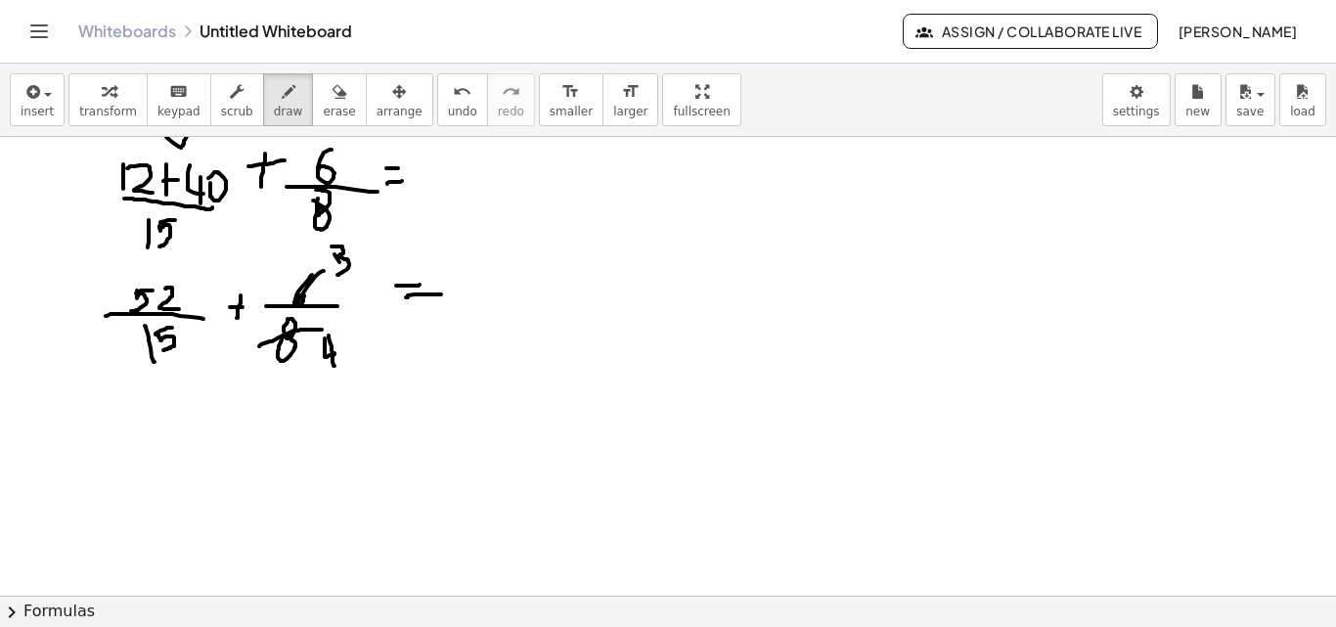
scroll to position [489, 0]
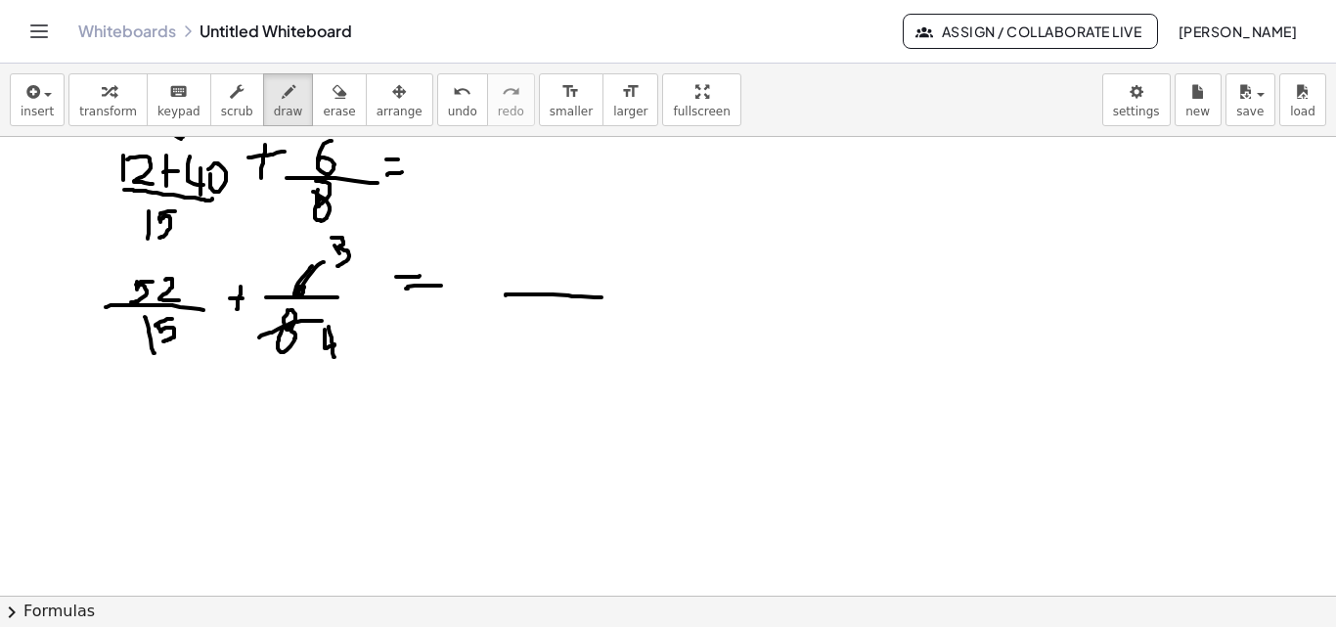
click at [661, 297] on div at bounding box center [668, 168] width 1336 height 1040
click at [574, 320] on div at bounding box center [668, 168] width 1336 height 1040
click at [518, 334] on div at bounding box center [668, 168] width 1336 height 1040
click at [568, 245] on div at bounding box center [668, 168] width 1336 height 1040
click at [567, 256] on div at bounding box center [668, 168] width 1336 height 1040
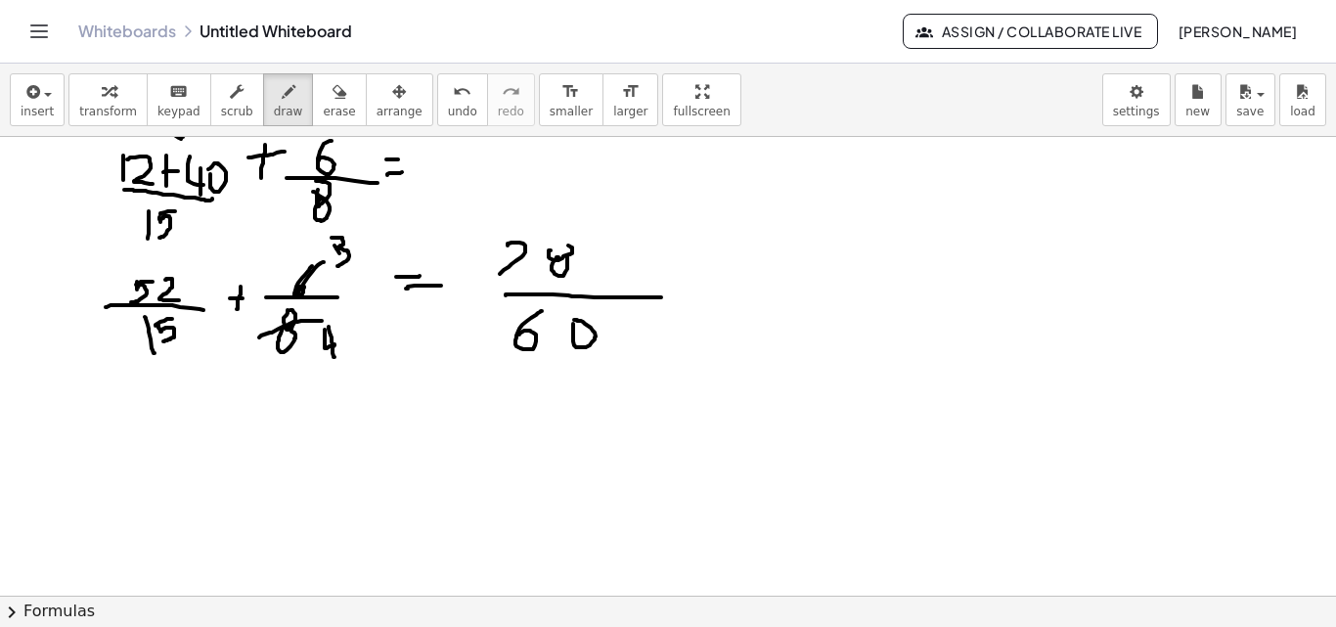
click at [520, 274] on div at bounding box center [668, 168] width 1336 height 1040
click at [533, 252] on div at bounding box center [668, 168] width 1336 height 1040
click at [617, 279] on div at bounding box center [668, 168] width 1336 height 1040
click at [651, 258] on div at bounding box center [668, 168] width 1336 height 1040
click at [756, 292] on div at bounding box center [668, 168] width 1336 height 1040
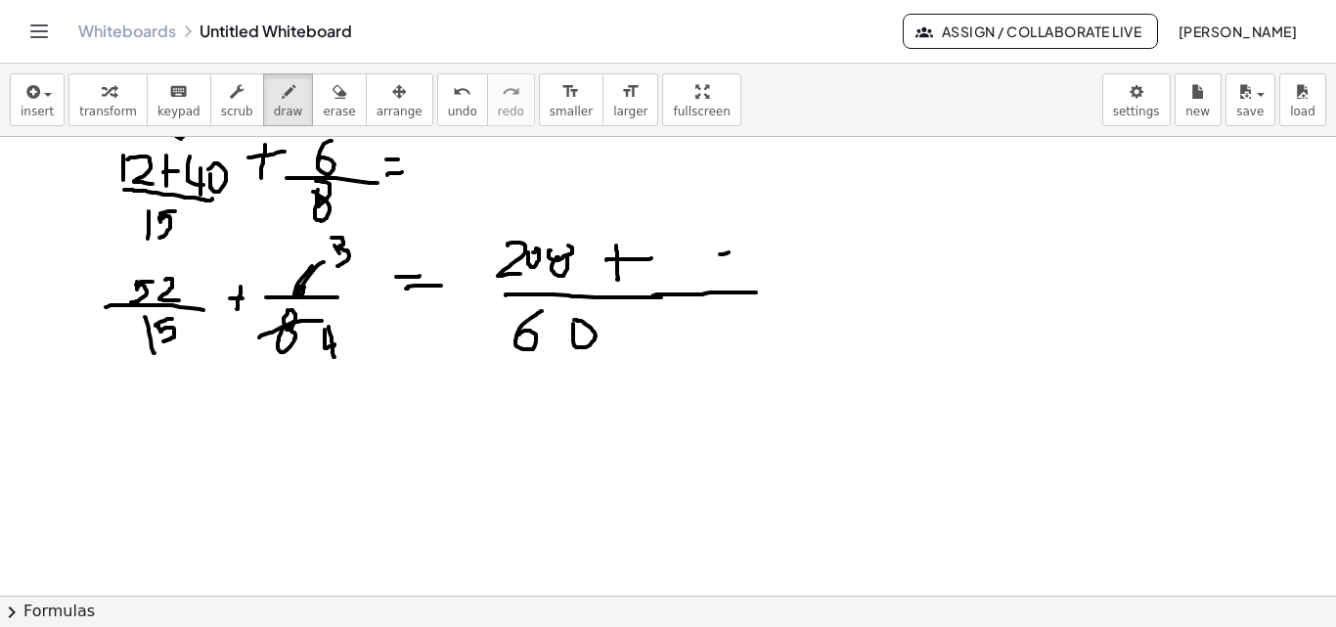
click at [736, 250] on div at bounding box center [668, 168] width 1336 height 1040
click at [719, 280] on div at bounding box center [668, 168] width 1336 height 1040
click at [690, 261] on div at bounding box center [668, 168] width 1336 height 1040
click at [696, 277] on div at bounding box center [668, 168] width 1336 height 1040
click at [820, 280] on div at bounding box center [668, 168] width 1336 height 1040
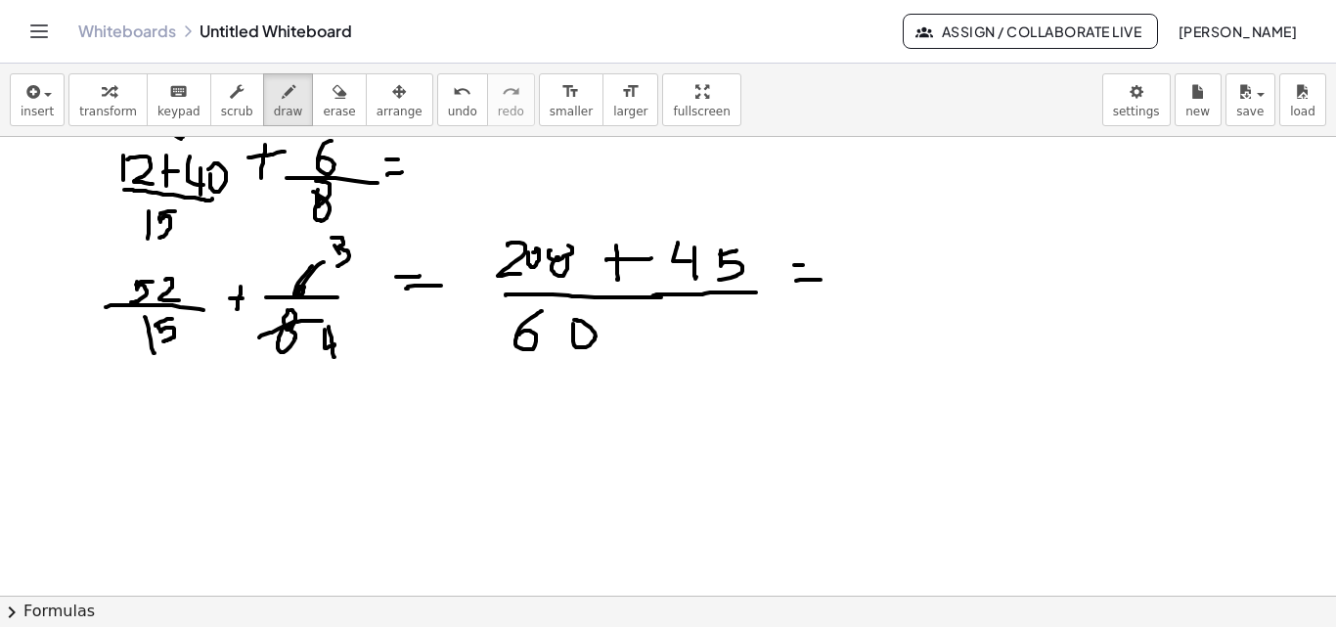
click at [813, 263] on div at bounding box center [668, 168] width 1336 height 1040
click at [153, 350] on div at bounding box center [668, 168] width 1336 height 1040
click at [564, 245] on div at bounding box center [668, 168] width 1336 height 1040
click at [135, 337] on div at bounding box center [668, 168] width 1336 height 1040
drag, startPoint x: 923, startPoint y: 248, endPoint x: 959, endPoint y: 269, distance: 41.6
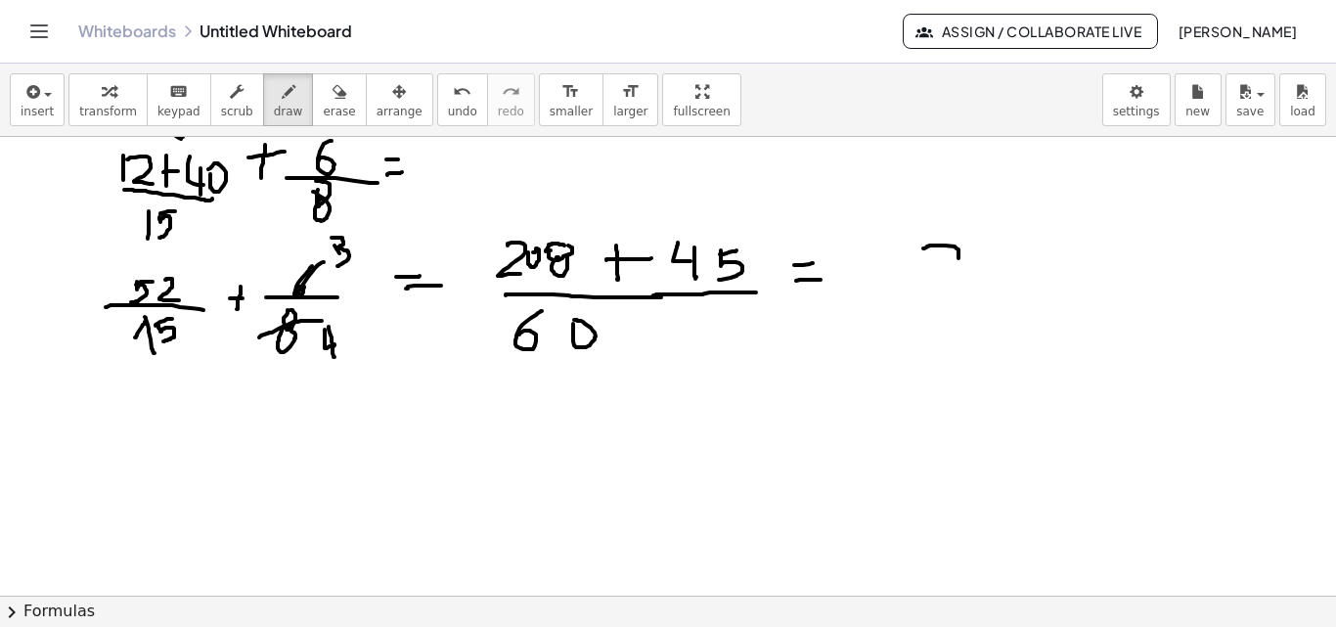
click at [938, 291] on div at bounding box center [668, 168] width 1336 height 1040
drag, startPoint x: 946, startPoint y: 268, endPoint x: 934, endPoint y: 294, distance: 28.9
click at [934, 294] on div at bounding box center [668, 168] width 1336 height 1040
drag, startPoint x: 880, startPoint y: 248, endPoint x: 912, endPoint y: 245, distance: 32.4
click at [912, 245] on div at bounding box center [668, 168] width 1336 height 1040
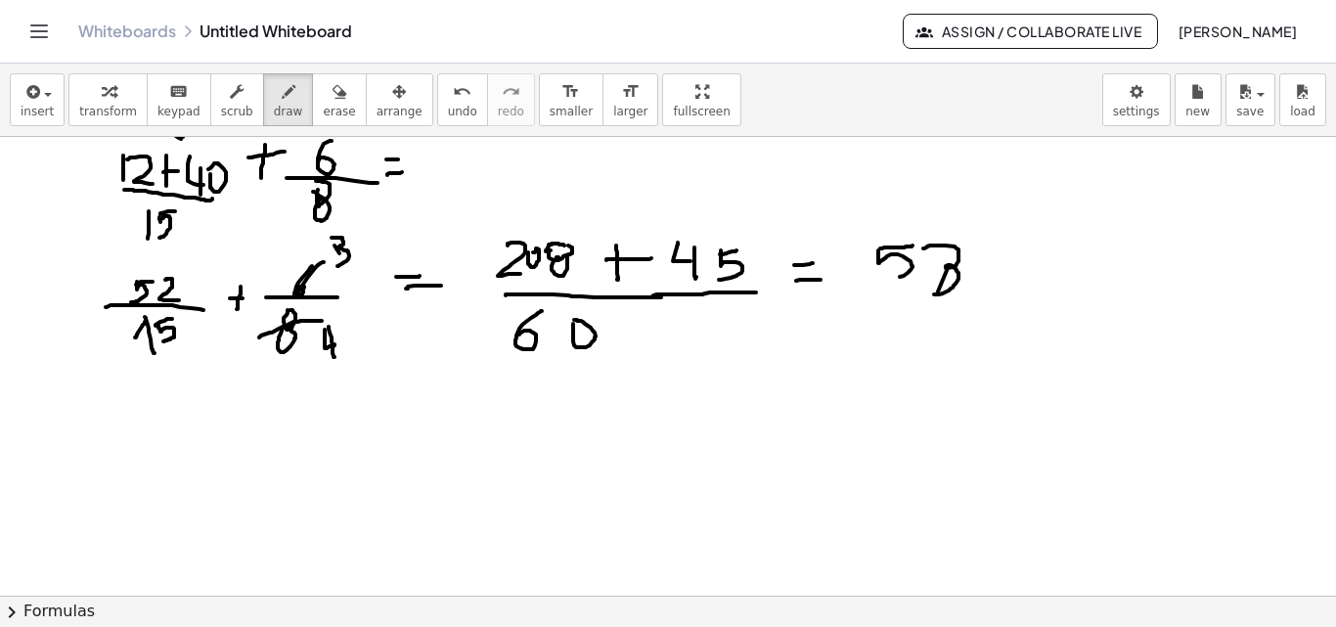
drag, startPoint x: 878, startPoint y: 250, endPoint x: 890, endPoint y: 275, distance: 27.1
click at [889, 275] on div at bounding box center [668, 168] width 1336 height 1040
drag, startPoint x: 854, startPoint y: 247, endPoint x: 864, endPoint y: 283, distance: 36.8
click at [864, 283] on div at bounding box center [668, 168] width 1336 height 1040
drag, startPoint x: 862, startPoint y: 293, endPoint x: 985, endPoint y: 294, distance: 122.2
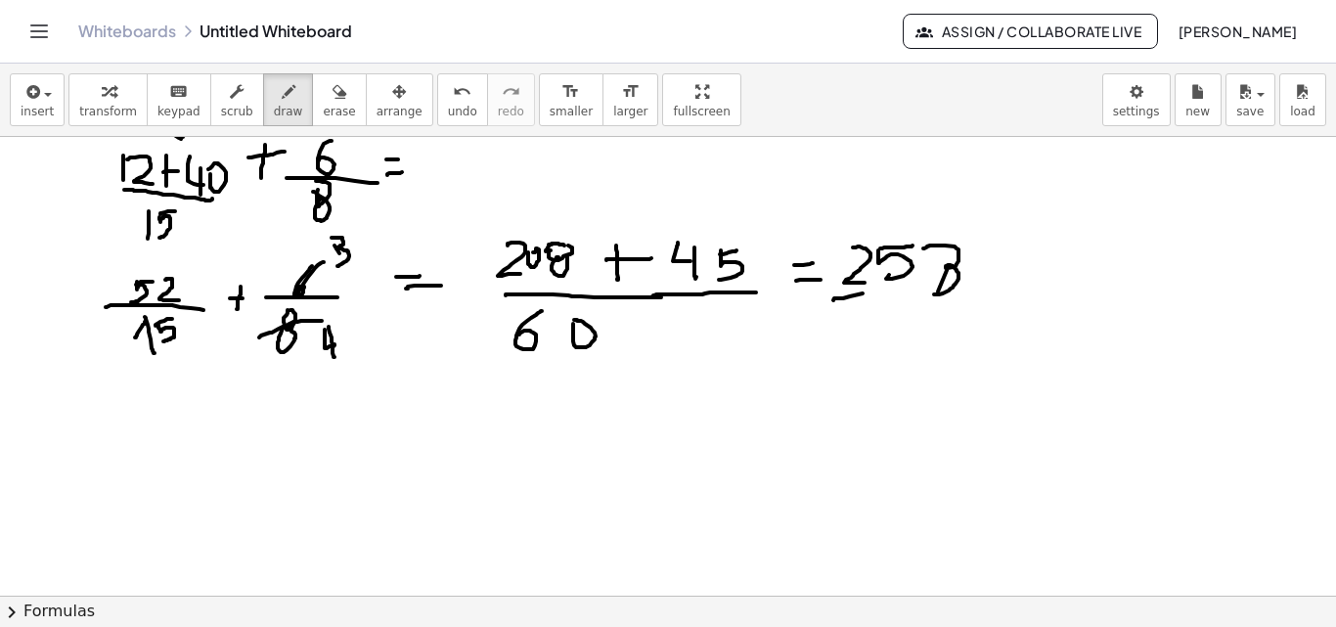
click at [991, 292] on div at bounding box center [668, 168] width 1336 height 1040
drag, startPoint x: 874, startPoint y: 310, endPoint x: 854, endPoint y: 351, distance: 45.9
click at [854, 351] on div at bounding box center [668, 168] width 1336 height 1040
click at [900, 318] on div at bounding box center [668, 168] width 1336 height 1040
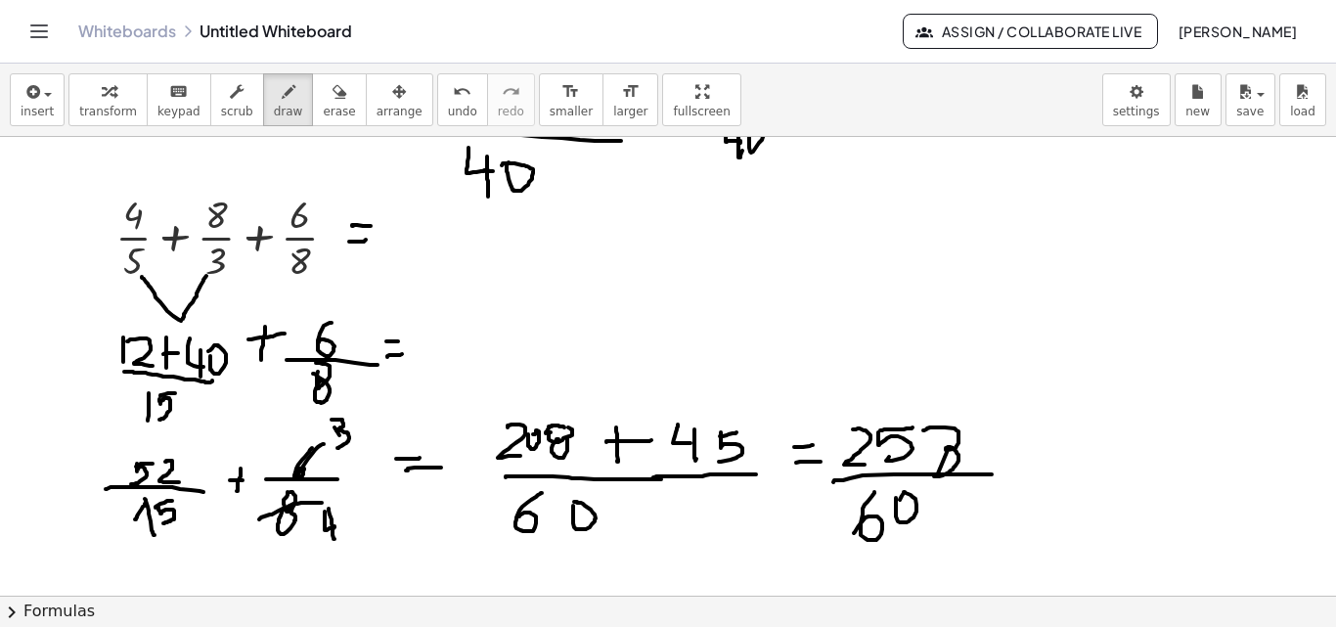
scroll to position [293, 0]
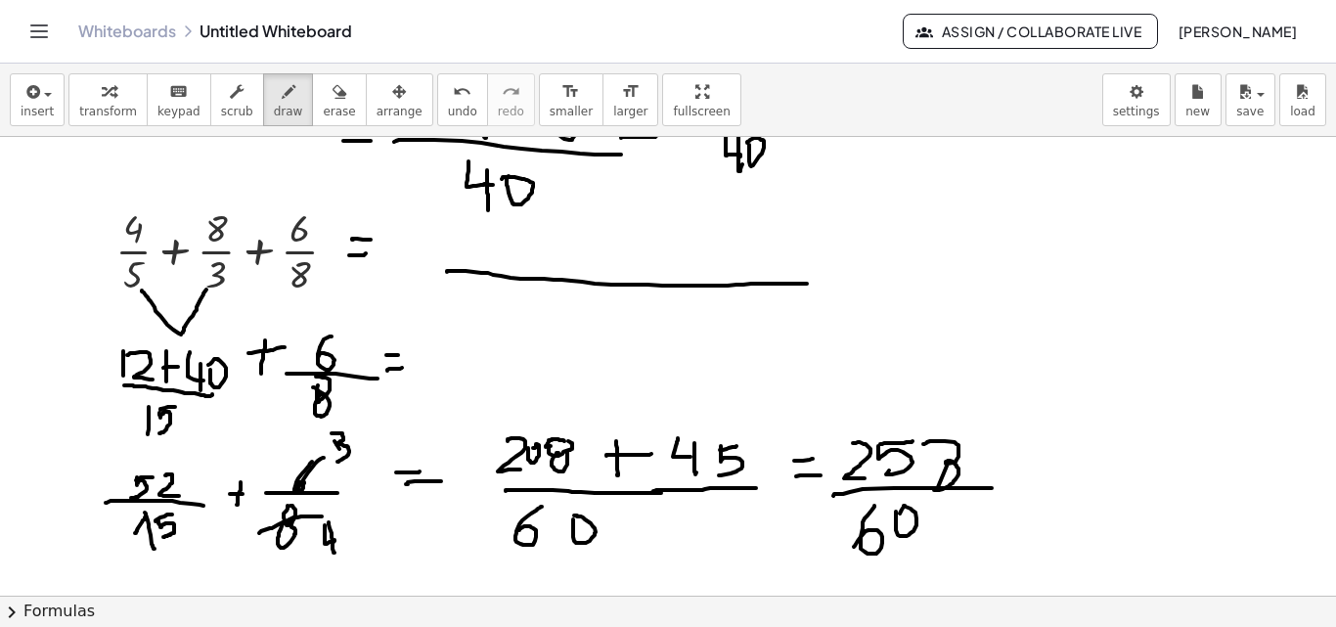
drag, startPoint x: 447, startPoint y: 272, endPoint x: 807, endPoint y: 284, distance: 360.0
click at [807, 284] on div at bounding box center [668, 364] width 1336 height 1040
drag, startPoint x: 605, startPoint y: 309, endPoint x: 608, endPoint y: 323, distance: 14.0
click at [597, 344] on div at bounding box center [668, 364] width 1336 height 1040
drag, startPoint x: 621, startPoint y: 316, endPoint x: 642, endPoint y: 341, distance: 33.3
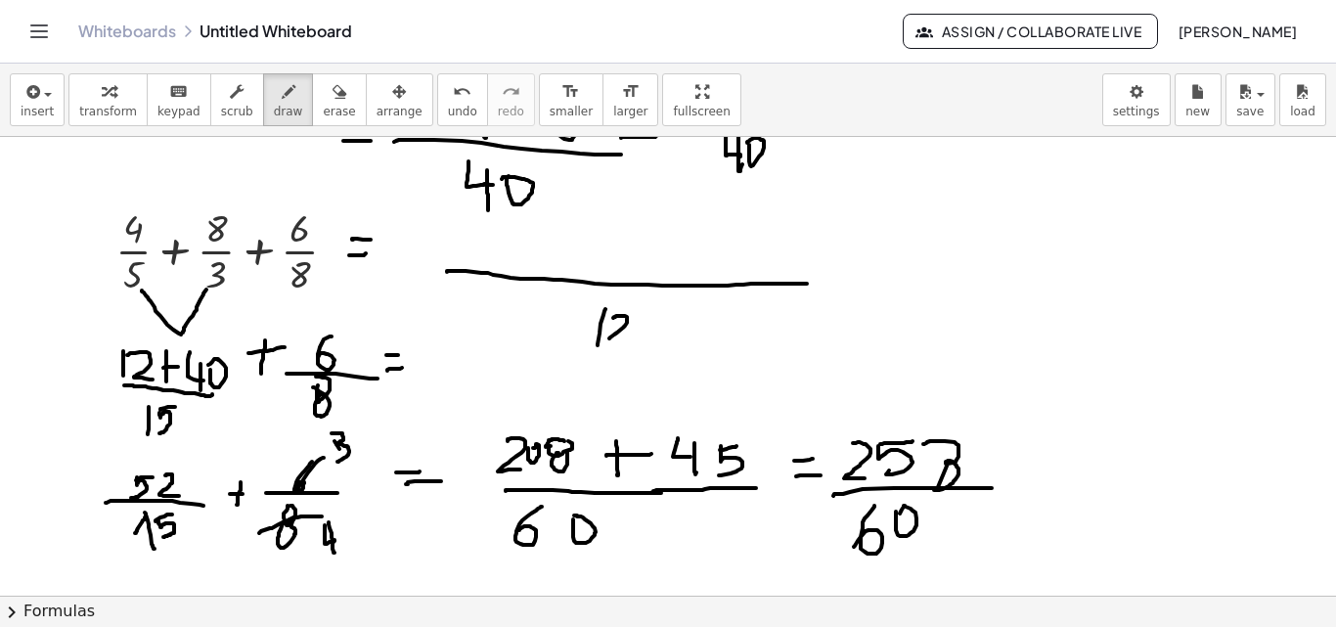
click at [642, 341] on div at bounding box center [668, 364] width 1336 height 1040
drag, startPoint x: 642, startPoint y: 327, endPoint x: 648, endPoint y: 317, distance: 11.4
click at [648, 317] on div at bounding box center [668, 364] width 1336 height 1040
click at [493, 226] on div at bounding box center [668, 364] width 1336 height 1040
drag, startPoint x: 503, startPoint y: 233, endPoint x: 502, endPoint y: 263, distance: 30.3
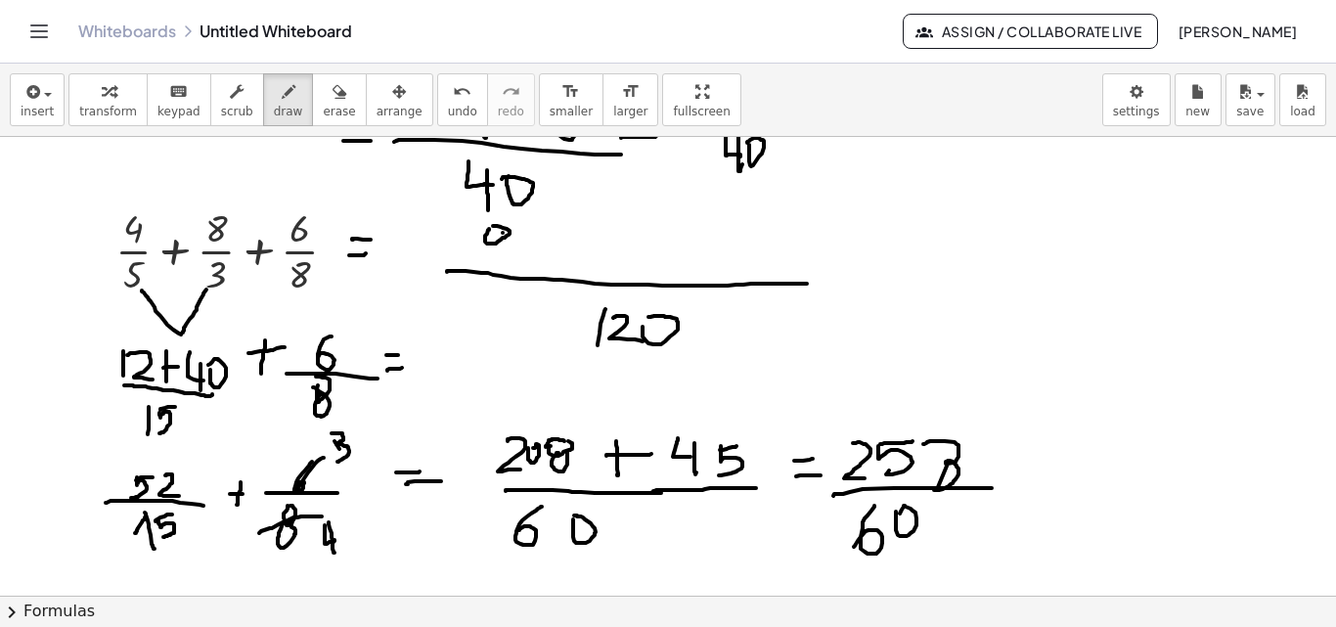
click at [502, 265] on div at bounding box center [668, 364] width 1336 height 1040
drag, startPoint x: 514, startPoint y: 245, endPoint x: 514, endPoint y: 257, distance: 11.7
click at [514, 257] on div at bounding box center [668, 364] width 1336 height 1040
click at [562, 256] on div at bounding box center [668, 364] width 1336 height 1040
click at [576, 244] on div at bounding box center [668, 364] width 1336 height 1040
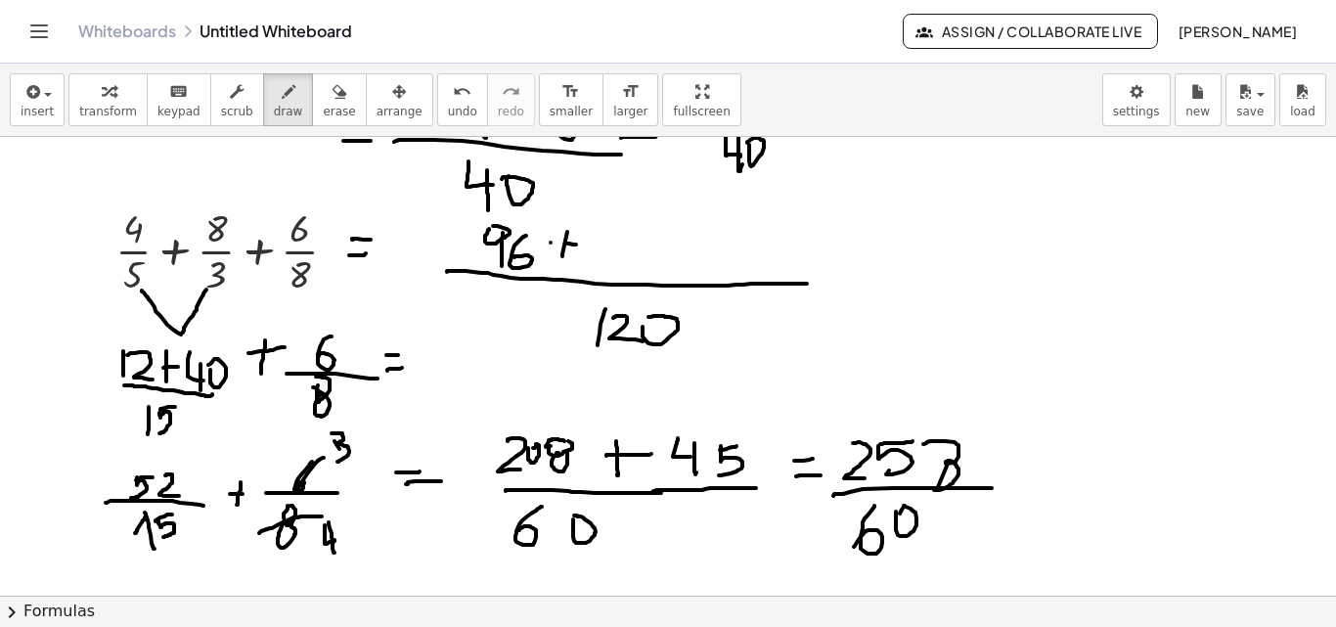
drag, startPoint x: 551, startPoint y: 243, endPoint x: 571, endPoint y: 243, distance: 20.5
click at [571, 243] on div at bounding box center [668, 364] width 1336 height 1040
drag, startPoint x: 606, startPoint y: 229, endPoint x: 603, endPoint y: 255, distance: 26.6
click at [599, 261] on div at bounding box center [668, 364] width 1336 height 1040
drag, startPoint x: 651, startPoint y: 238, endPoint x: 652, endPoint y: 262, distance: 24.5
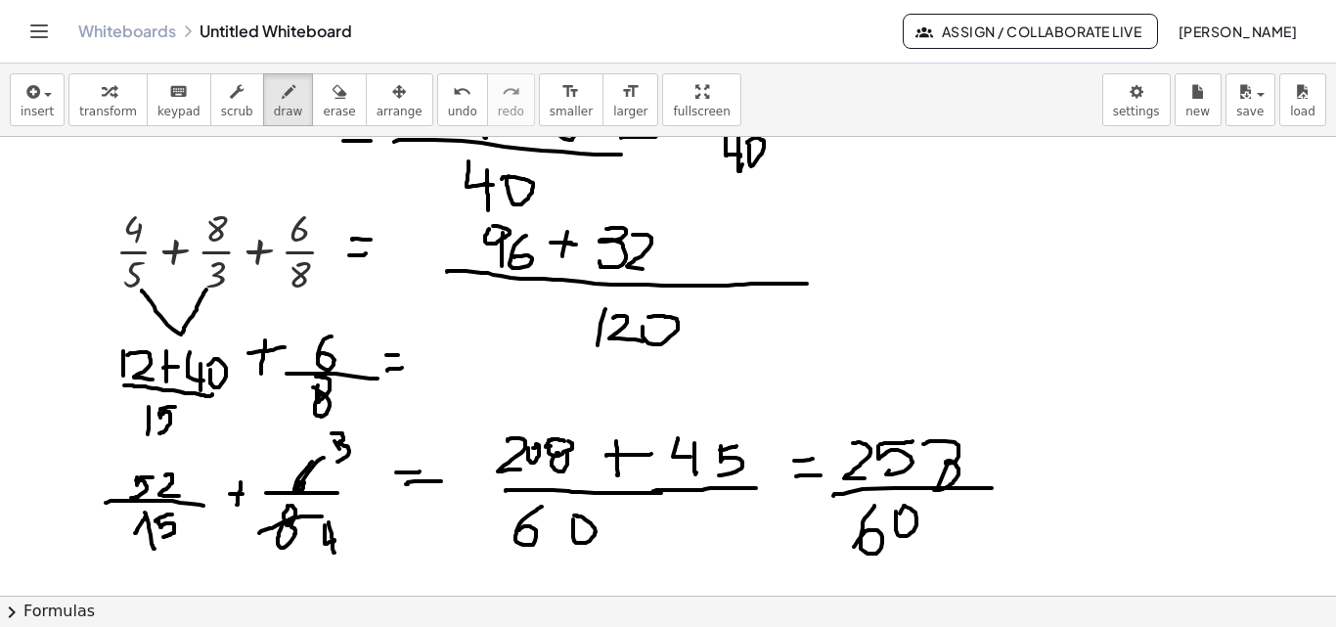
click at [650, 270] on div at bounding box center [668, 364] width 1336 height 1040
click at [671, 236] on div at bounding box center [668, 364] width 1336 height 1040
drag, startPoint x: 669, startPoint y: 232, endPoint x: 684, endPoint y: 234, distance: 15.8
click at [674, 232] on div at bounding box center [668, 364] width 1336 height 1040
drag, startPoint x: 705, startPoint y: 233, endPoint x: 702, endPoint y: 263, distance: 30.5
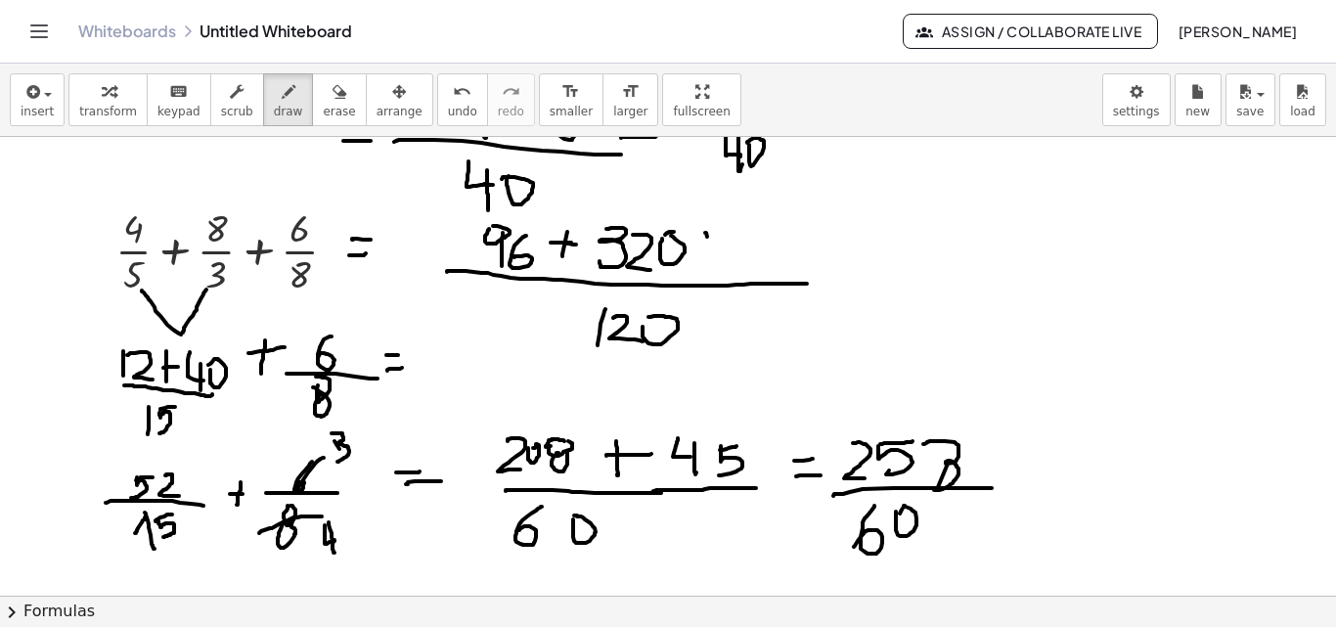
click at [711, 272] on div at bounding box center [668, 364] width 1336 height 1040
click at [732, 259] on div at bounding box center [668, 364] width 1336 height 1040
drag, startPoint x: 759, startPoint y: 231, endPoint x: 748, endPoint y: 231, distance: 10.8
click at [763, 228] on div at bounding box center [668, 364] width 1336 height 1040
drag, startPoint x: 783, startPoint y: 237, endPoint x: 781, endPoint y: 259, distance: 22.6
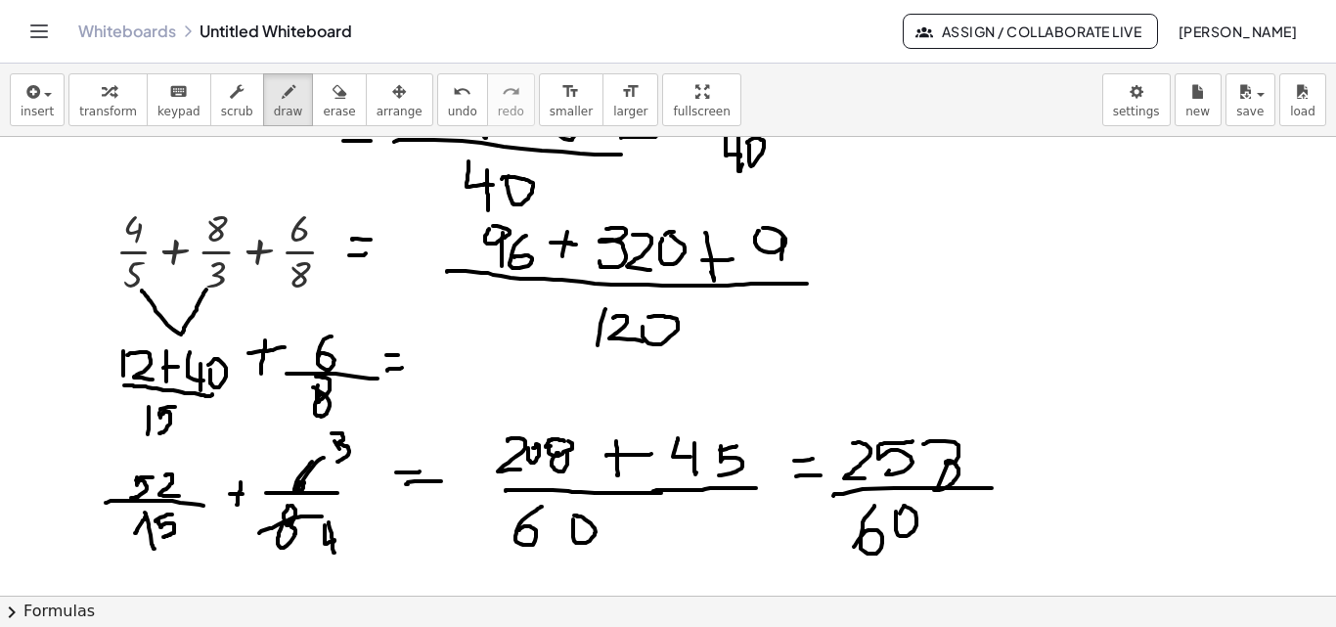
click at [781, 259] on div at bounding box center [668, 364] width 1336 height 1040
click at [791, 243] on div at bounding box center [668, 364] width 1336 height 1040
drag, startPoint x: 843, startPoint y: 265, endPoint x: 853, endPoint y: 259, distance: 11.4
click at [865, 264] on div at bounding box center [668, 364] width 1336 height 1040
drag, startPoint x: 828, startPoint y: 249, endPoint x: 860, endPoint y: 252, distance: 31.4
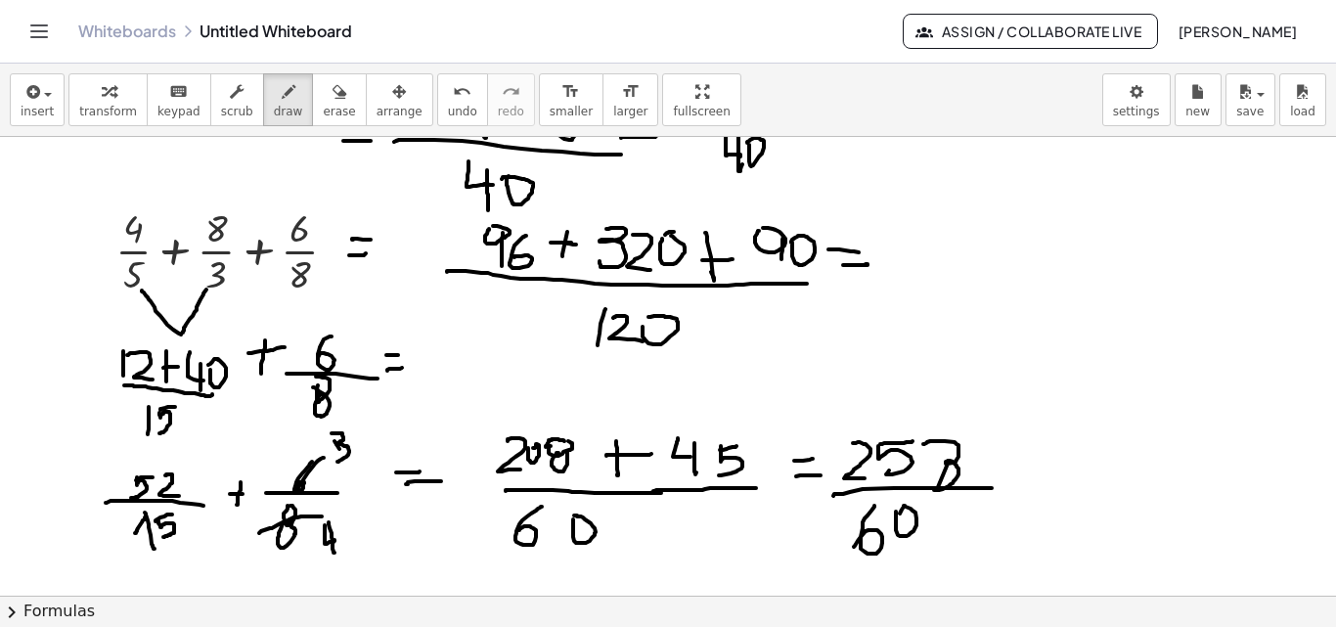
click at [860, 252] on div at bounding box center [668, 364] width 1336 height 1040
drag, startPoint x: 905, startPoint y: 225, endPoint x: 931, endPoint y: 223, distance: 25.5
click at [943, 223] on div at bounding box center [668, 364] width 1336 height 1040
drag, startPoint x: 901, startPoint y: 223, endPoint x: 911, endPoint y: 250, distance: 29.4
click at [907, 252] on div at bounding box center [668, 364] width 1336 height 1040
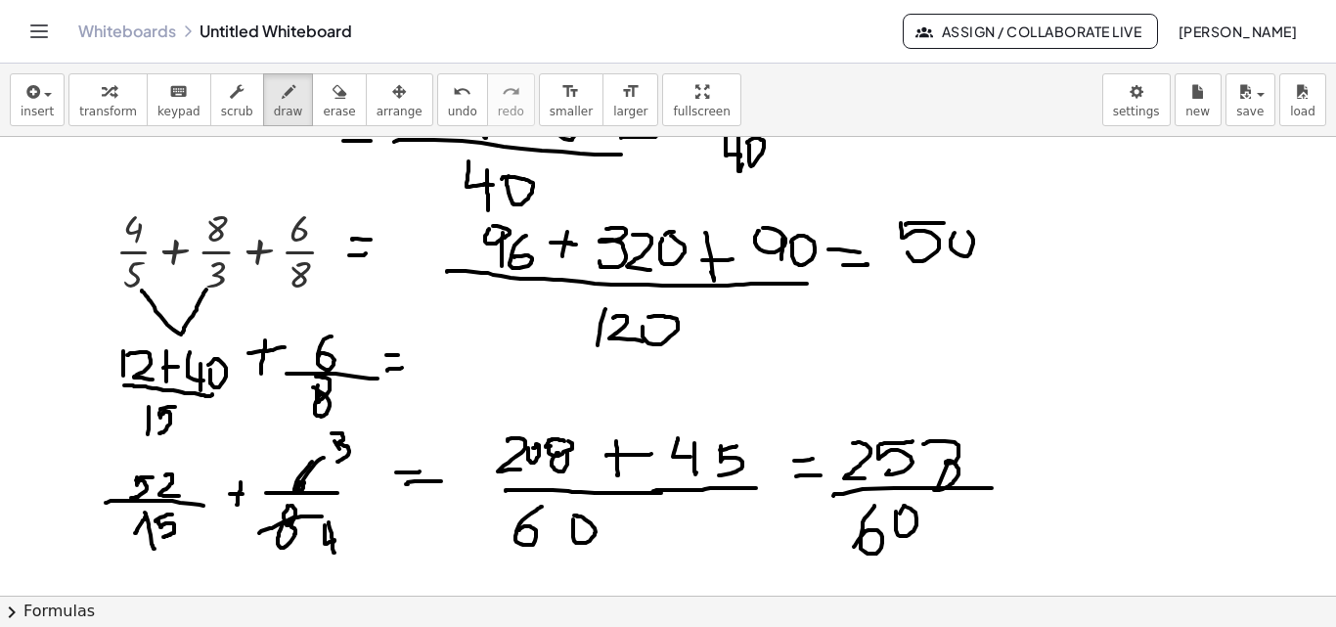
drag, startPoint x: 952, startPoint y: 237, endPoint x: 943, endPoint y: 234, distance: 10.2
click at [949, 230] on div at bounding box center [668, 364] width 1336 height 1040
drag, startPoint x: 994, startPoint y: 222, endPoint x: 982, endPoint y: 254, distance: 34.7
click at [982, 254] on div at bounding box center [668, 364] width 1336 height 1040
drag, startPoint x: 912, startPoint y: 265, endPoint x: 1043, endPoint y: 263, distance: 131.0
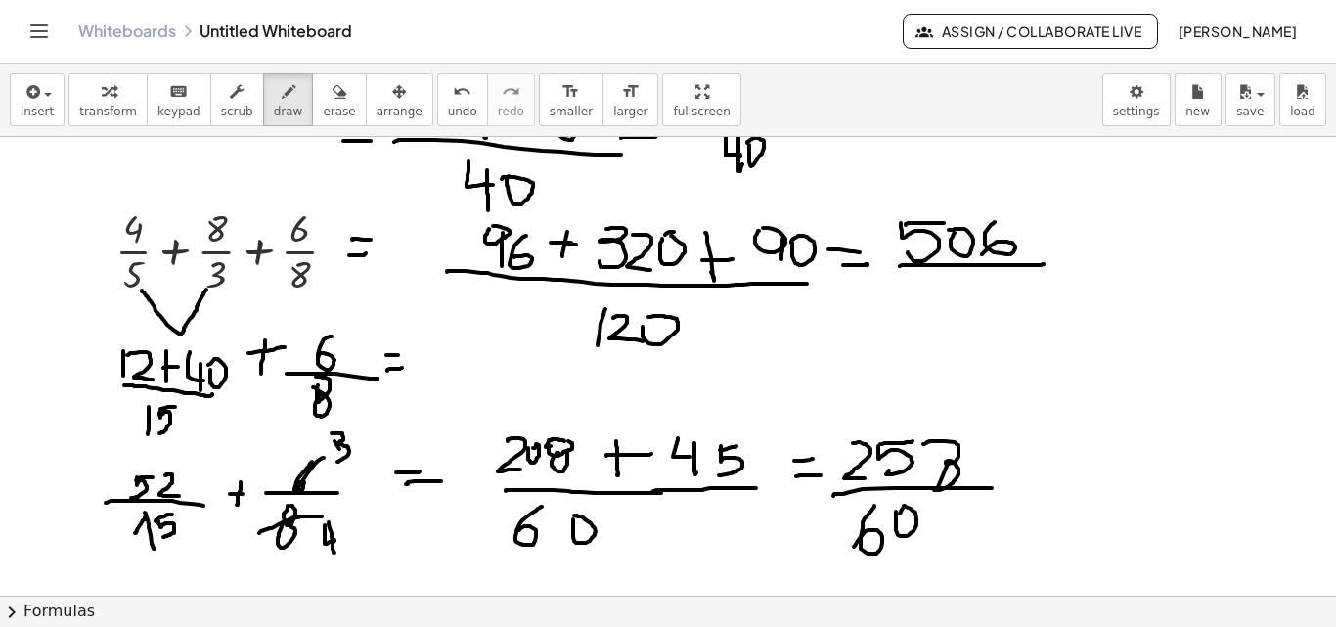
click at [1043, 263] on div at bounding box center [668, 364] width 1336 height 1040
drag, startPoint x: 929, startPoint y: 276, endPoint x: 936, endPoint y: 318, distance: 42.6
click at [936, 324] on div at bounding box center [668, 364] width 1336 height 1040
drag, startPoint x: 952, startPoint y: 285, endPoint x: 982, endPoint y: 314, distance: 41.5
click at [982, 314] on div at bounding box center [668, 364] width 1336 height 1040
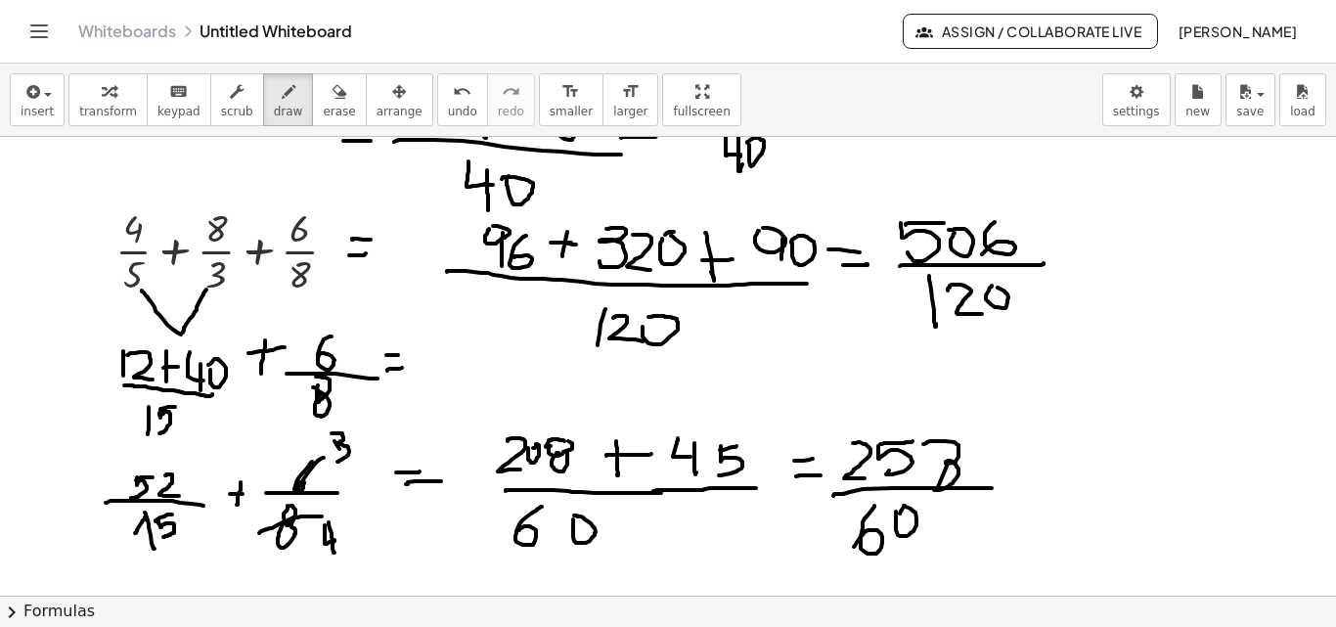
click at [981, 291] on div at bounding box center [668, 364] width 1336 height 1040
drag, startPoint x: 897, startPoint y: 240, endPoint x: 1054, endPoint y: 237, distance: 157.5
click at [1054, 237] on div at bounding box center [668, 364] width 1336 height 1040
drag, startPoint x: 1018, startPoint y: 193, endPoint x: 1044, endPoint y: 197, distance: 26.7
click at [1040, 212] on div at bounding box center [668, 364] width 1336 height 1040
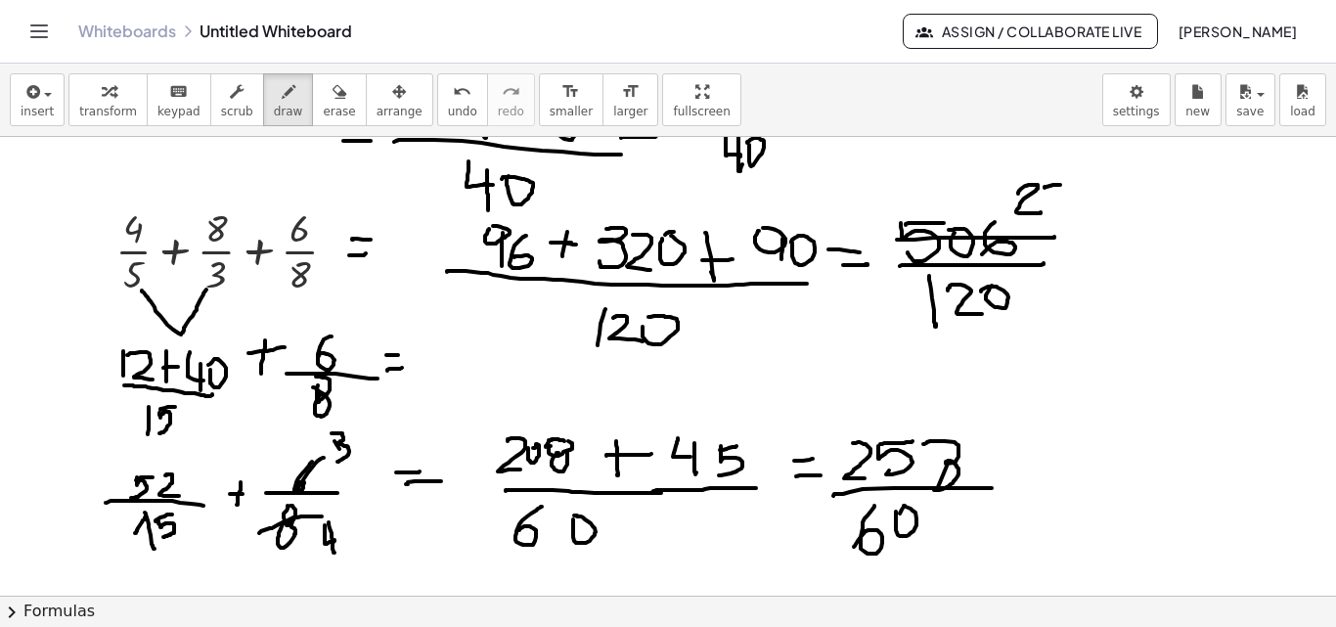
drag, startPoint x: 1044, startPoint y: 188, endPoint x: 1077, endPoint y: 185, distance: 32.4
click at [1077, 185] on div at bounding box center [668, 364] width 1336 height 1040
drag, startPoint x: 1051, startPoint y: 185, endPoint x: 1101, endPoint y: 202, distance: 52.9
click at [1053, 207] on div at bounding box center [668, 364] width 1336 height 1040
drag, startPoint x: 1085, startPoint y: 185, endPoint x: 1096, endPoint y: 210, distance: 27.6
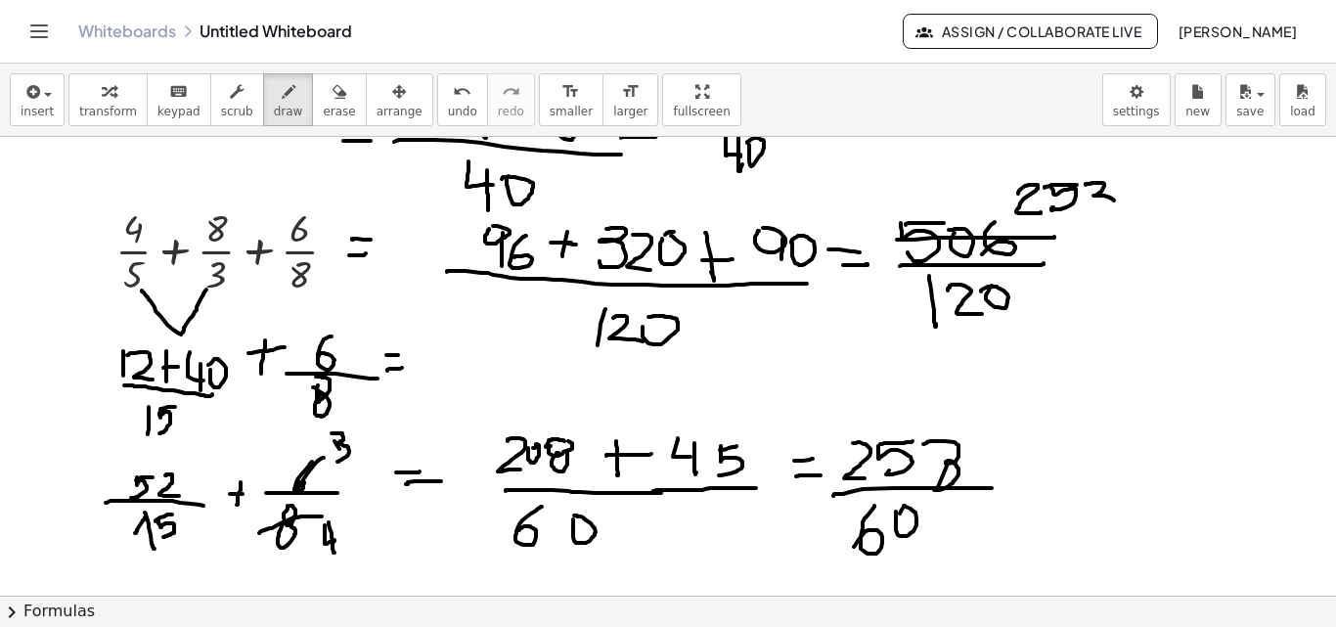
click at [1096, 210] on div at bounding box center [668, 364] width 1336 height 1040
drag, startPoint x: 1066, startPoint y: 277, endPoint x: 1057, endPoint y: 314, distance: 38.2
click at [1054, 313] on div at bounding box center [668, 364] width 1336 height 1040
drag, startPoint x: 1087, startPoint y: 287, endPoint x: 1079, endPoint y: 292, distance: 10.1
click at [1088, 285] on div at bounding box center [668, 364] width 1336 height 1040
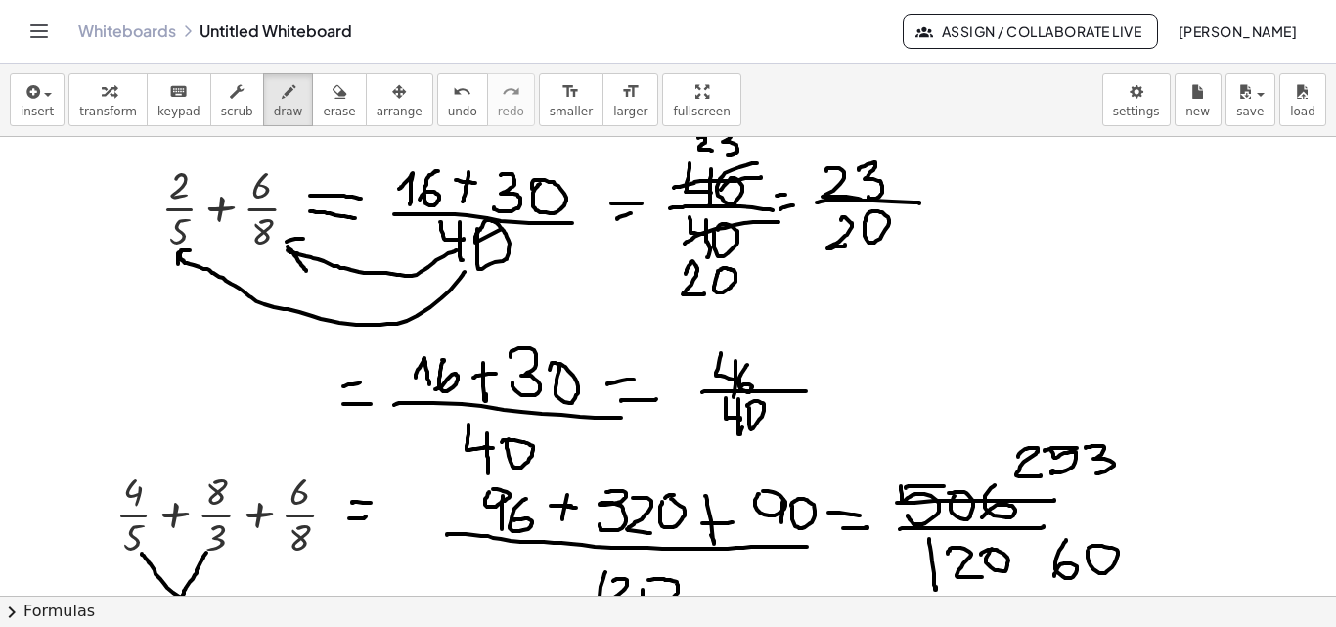
scroll to position [0, 0]
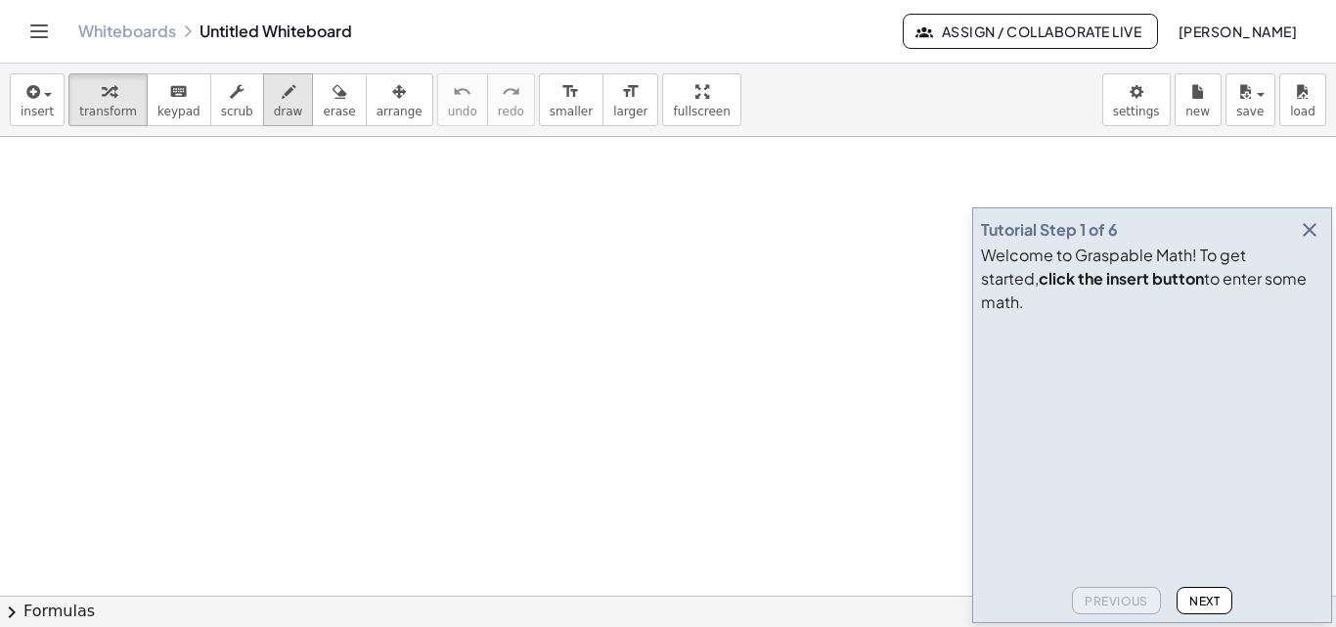
click at [274, 107] on span "draw" at bounding box center [288, 112] width 29 height 14
drag, startPoint x: 95, startPoint y: 195, endPoint x: 102, endPoint y: 202, distance: 10.4
drag, startPoint x: 132, startPoint y: 207, endPoint x: 124, endPoint y: 235, distance: 28.5
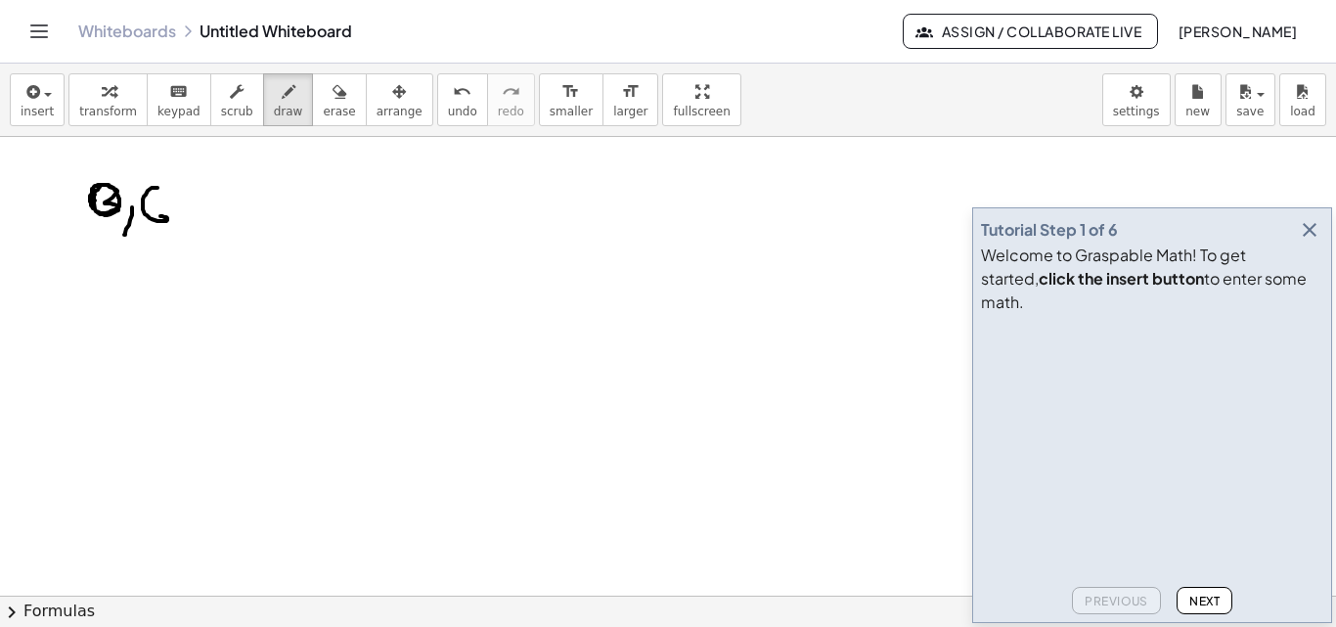
drag, startPoint x: 157, startPoint y: 188, endPoint x: 154, endPoint y: 217, distance: 29.6
drag, startPoint x: 128, startPoint y: 182, endPoint x: 163, endPoint y: 181, distance: 35.2
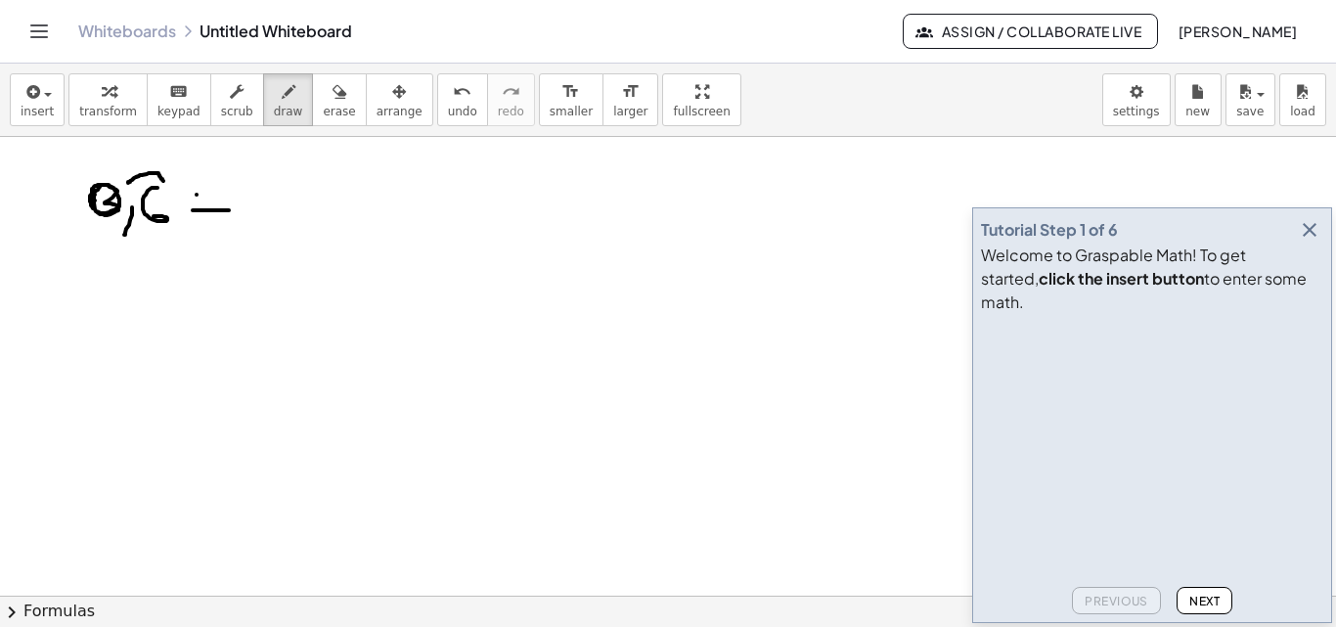
drag, startPoint x: 197, startPoint y: 195, endPoint x: 262, endPoint y: 194, distance: 65.5
click at [1311, 242] on icon "button" at bounding box center [1309, 229] width 23 height 23
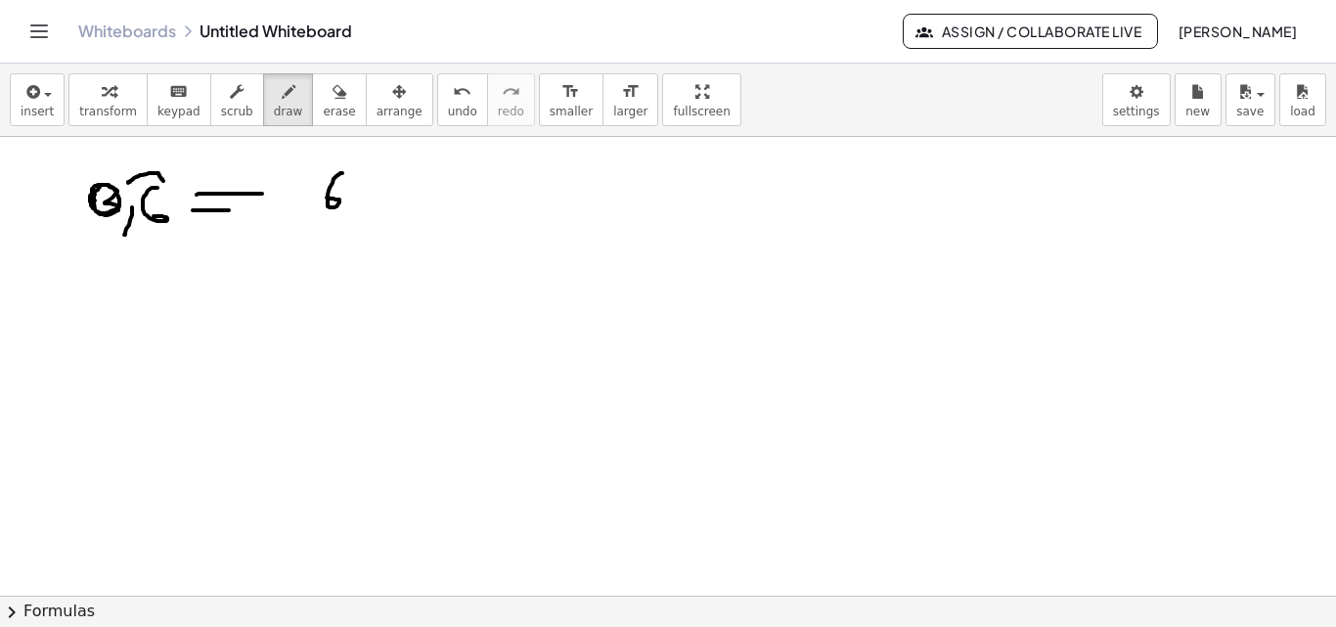
drag, startPoint x: 342, startPoint y: 173, endPoint x: 312, endPoint y: 204, distance: 43.6
drag, startPoint x: 303, startPoint y: 214, endPoint x: 377, endPoint y: 216, distance: 74.3
drag, startPoint x: 331, startPoint y: 222, endPoint x: 331, endPoint y: 234, distance: 11.8
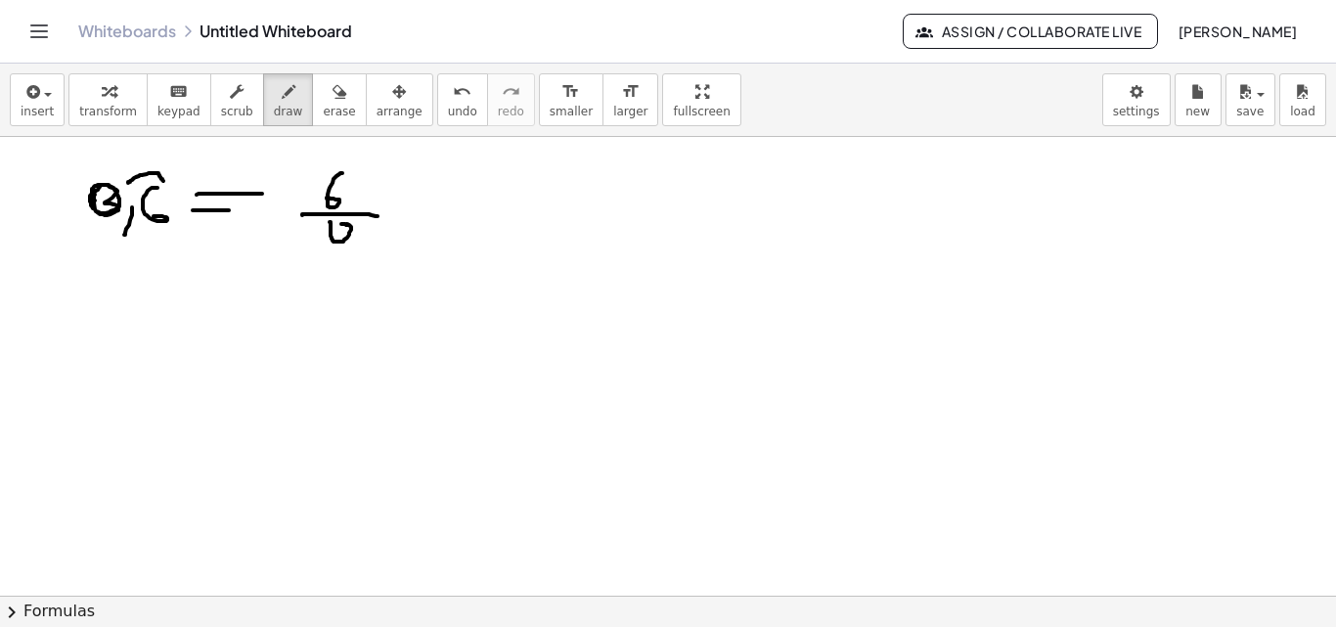
drag, startPoint x: 349, startPoint y: 232, endPoint x: 351, endPoint y: 285, distance: 52.8
drag, startPoint x: 76, startPoint y: 321, endPoint x: 92, endPoint y: 328, distance: 17.1
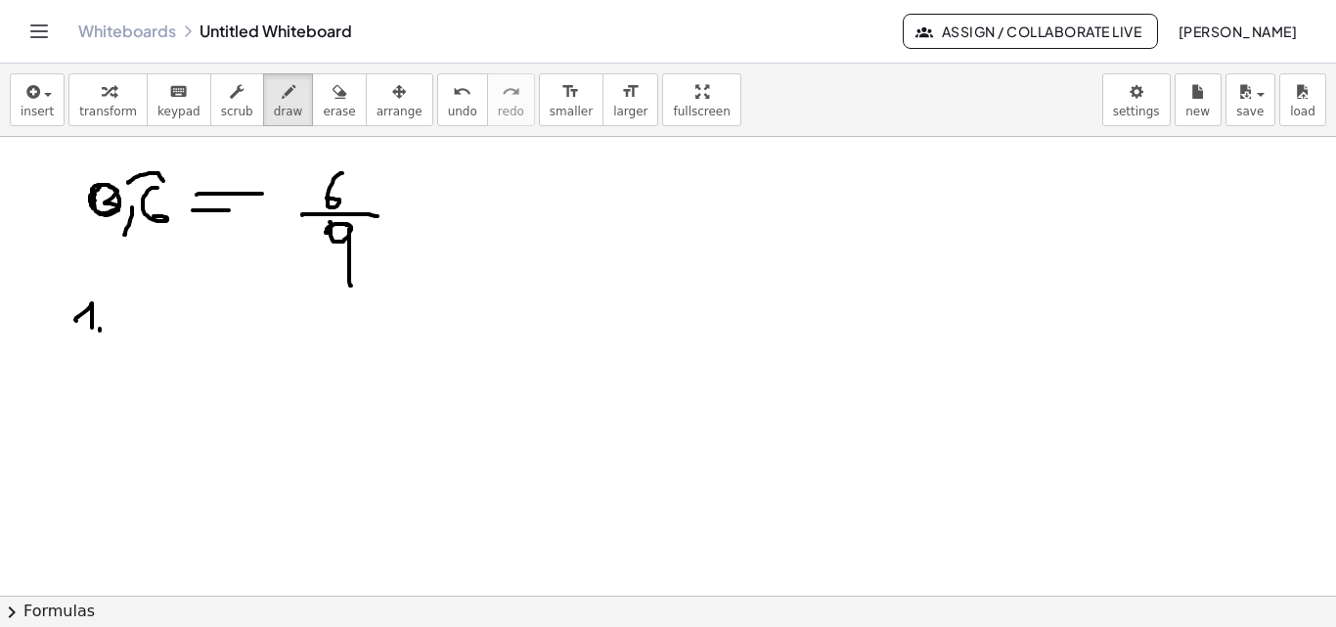
drag, startPoint x: 128, startPoint y: 298, endPoint x: 151, endPoint y: 296, distance: 22.6
drag, startPoint x: 128, startPoint y: 298, endPoint x: 117, endPoint y: 299, distance: 10.8
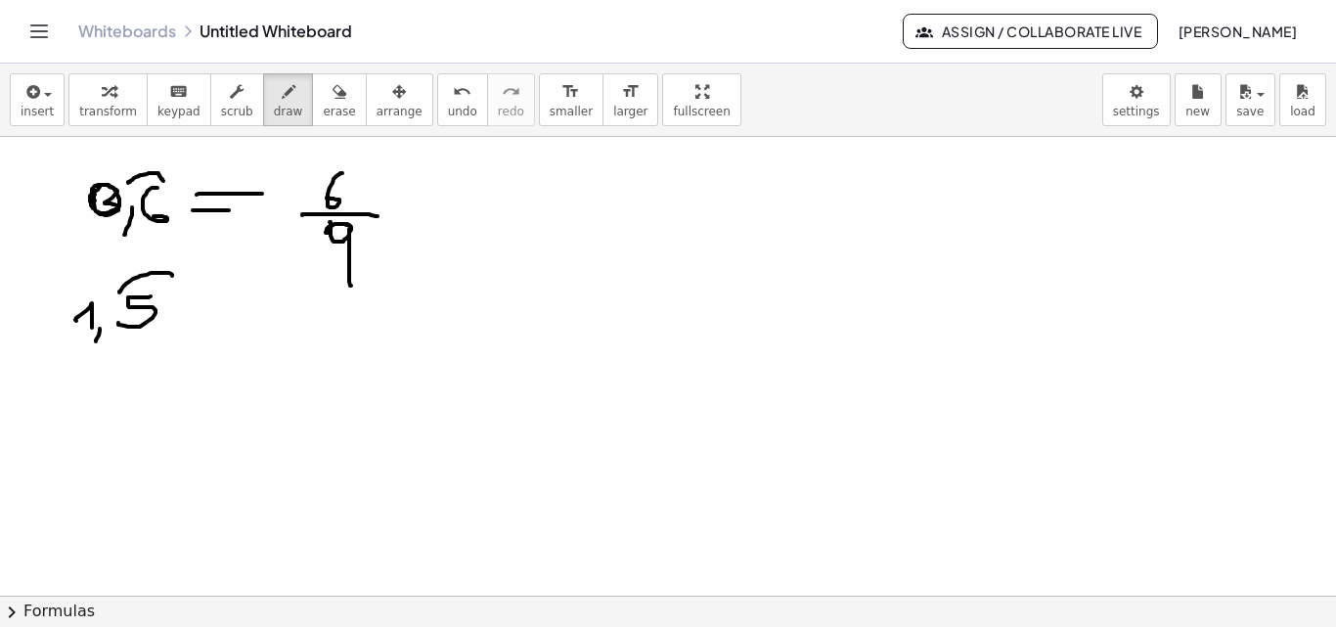
drag, startPoint x: 126, startPoint y: 284, endPoint x: 173, endPoint y: 282, distance: 47.0
drag, startPoint x: 189, startPoint y: 339, endPoint x: 225, endPoint y: 336, distance: 36.3
drag, startPoint x: 193, startPoint y: 315, endPoint x: 251, endPoint y: 315, distance: 58.7
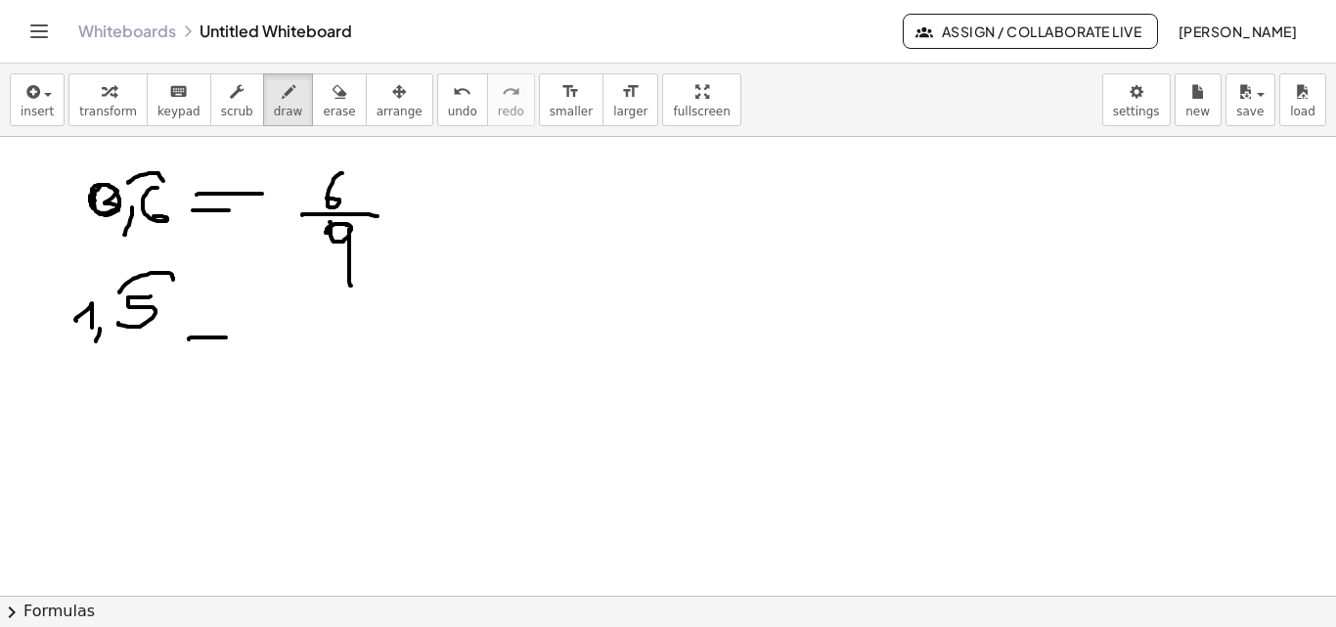
drag, startPoint x: 319, startPoint y: 331, endPoint x: 366, endPoint y: 300, distance: 55.9
drag, startPoint x: 359, startPoint y: 302, endPoint x: 383, endPoint y: 301, distance: 24.5
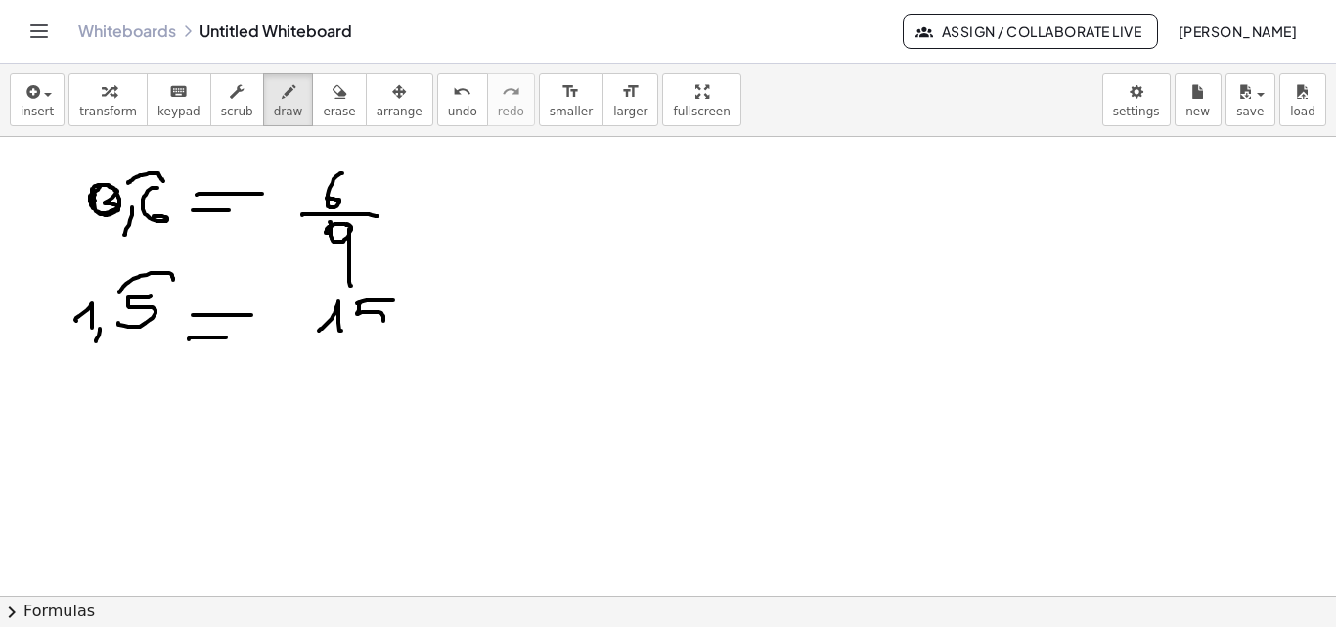
drag, startPoint x: 360, startPoint y: 303, endPoint x: 367, endPoint y: 327, distance: 24.4
drag, startPoint x: 314, startPoint y: 337, endPoint x: 436, endPoint y: 336, distance: 122.2
drag, startPoint x: 347, startPoint y: 350, endPoint x: 336, endPoint y: 355, distance: 11.8
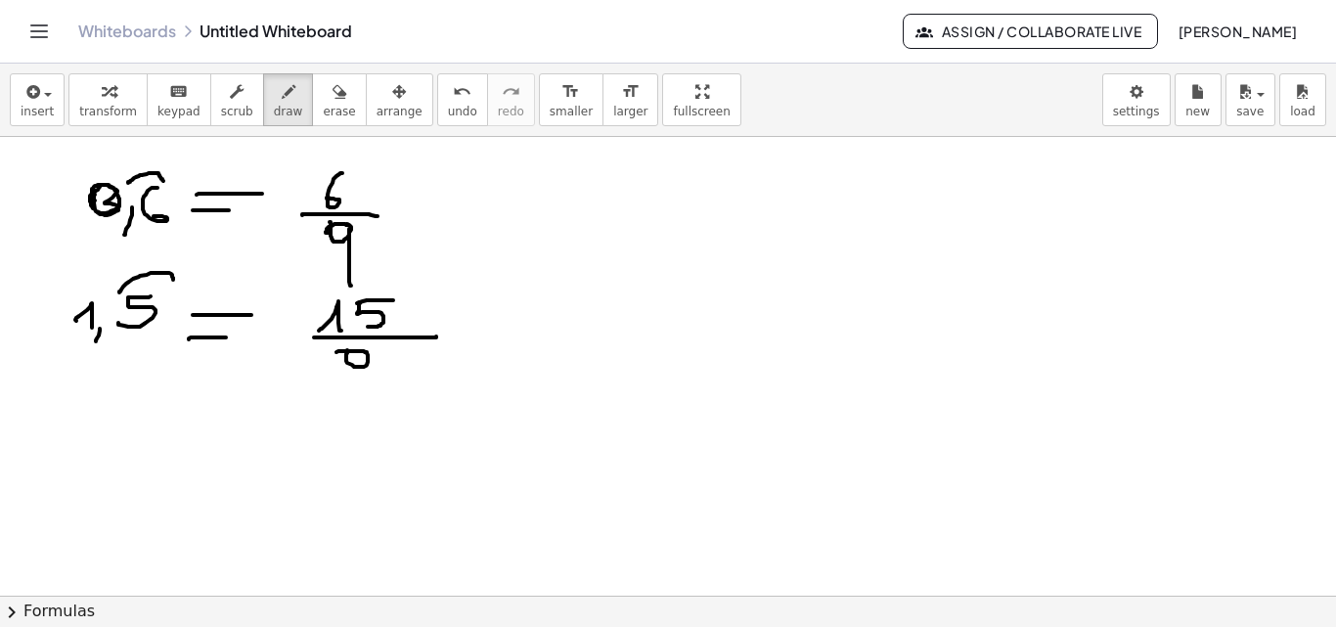
drag, startPoint x: 366, startPoint y: 352, endPoint x: 364, endPoint y: 380, distance: 28.4
drag, startPoint x: 99, startPoint y: 446, endPoint x: 87, endPoint y: 469, distance: 26.2
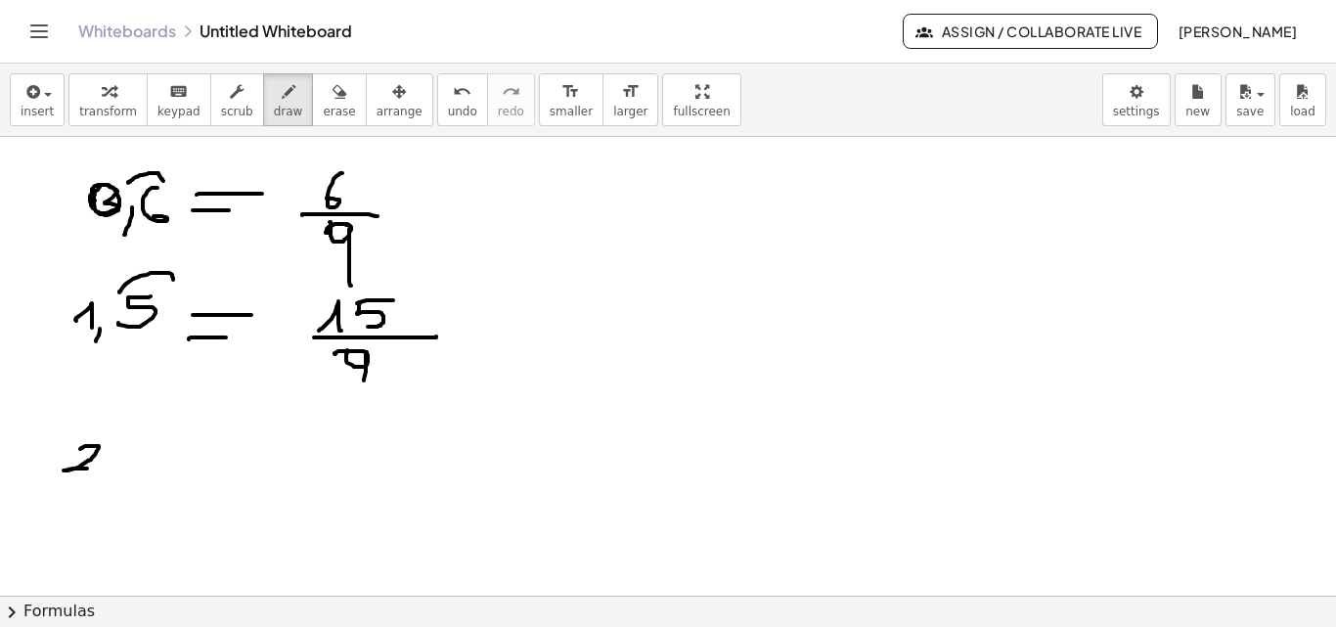
drag, startPoint x: 109, startPoint y: 472, endPoint x: 103, endPoint y: 485, distance: 14.0
drag, startPoint x: 115, startPoint y: 443, endPoint x: 145, endPoint y: 441, distance: 29.4
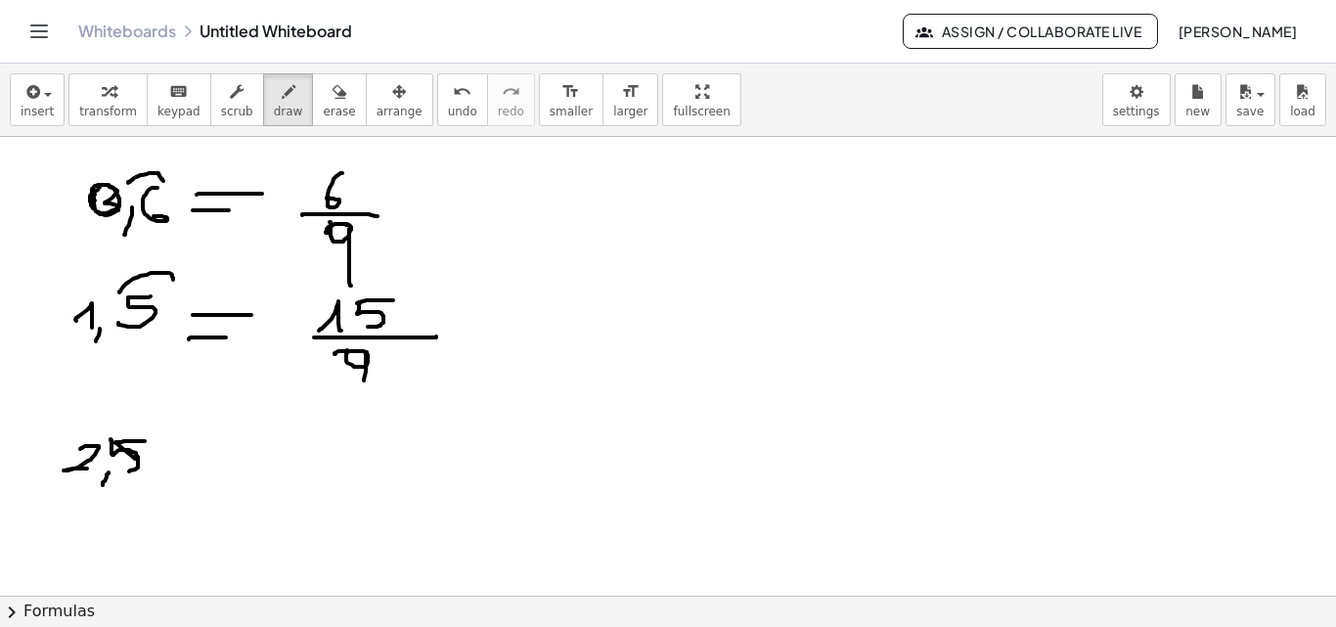
drag, startPoint x: 110, startPoint y: 439, endPoint x: 123, endPoint y: 475, distance: 38.3
drag, startPoint x: 201, startPoint y: 469, endPoint x: 214, endPoint y: 469, distance: 12.7
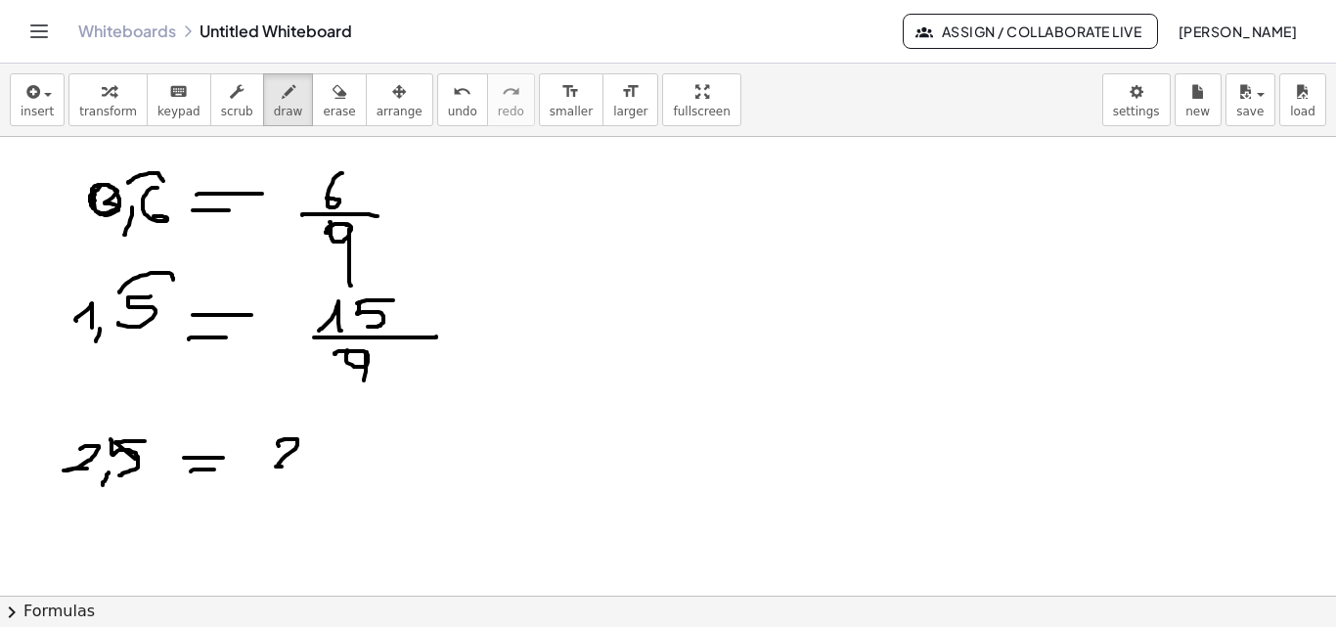
drag, startPoint x: 279, startPoint y: 446, endPoint x: 306, endPoint y: 466, distance: 34.2
drag, startPoint x: 315, startPoint y: 438, endPoint x: 345, endPoint y: 438, distance: 30.3
drag, startPoint x: 310, startPoint y: 438, endPoint x: 304, endPoint y: 470, distance: 32.8
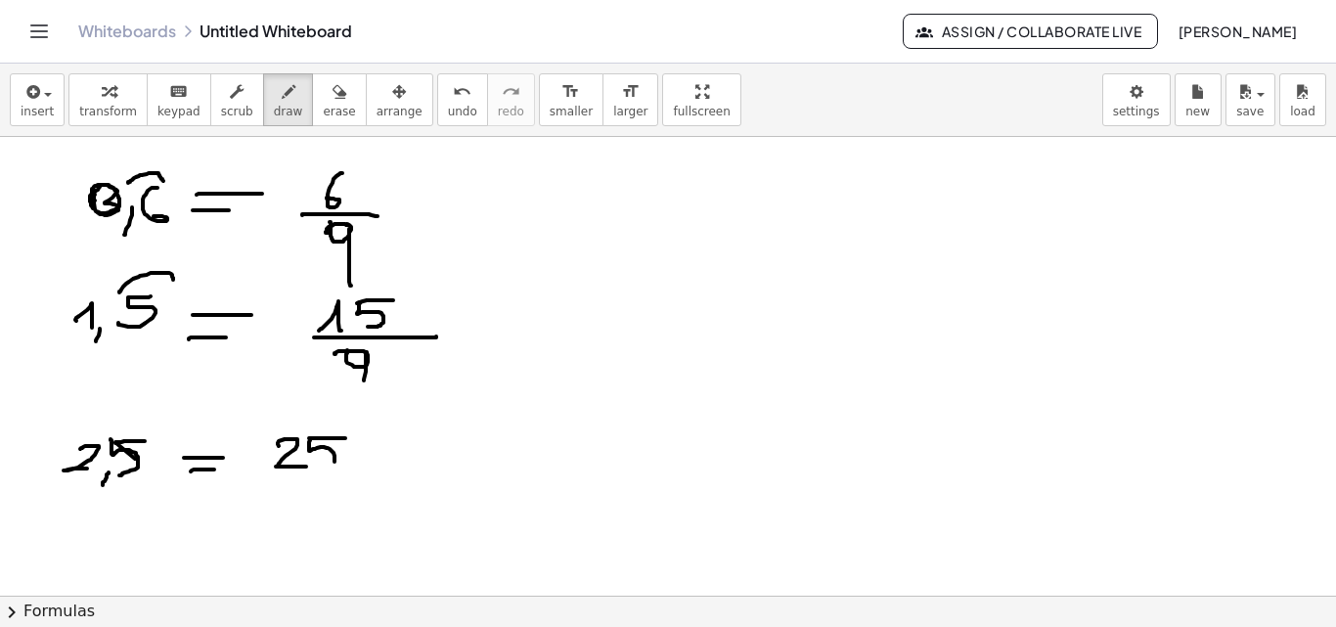
drag, startPoint x: 268, startPoint y: 473, endPoint x: 384, endPoint y: 472, distance: 116.4
drag, startPoint x: 282, startPoint y: 475, endPoint x: 283, endPoint y: 498, distance: 22.5
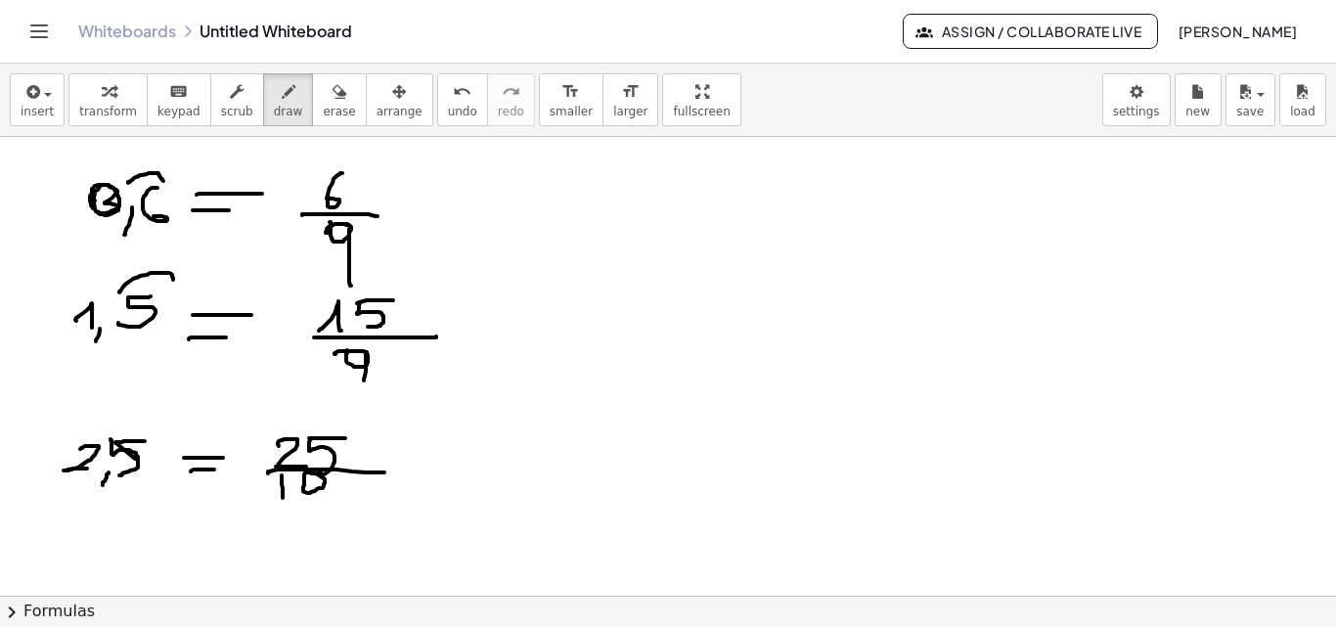
drag, startPoint x: 304, startPoint y: 492, endPoint x: 306, endPoint y: 478, distance: 13.8
drag, startPoint x: 689, startPoint y: 202, endPoint x: 684, endPoint y: 224, distance: 22.1
drag, startPoint x: 723, startPoint y: 235, endPoint x: 717, endPoint y: 245, distance: 12.3
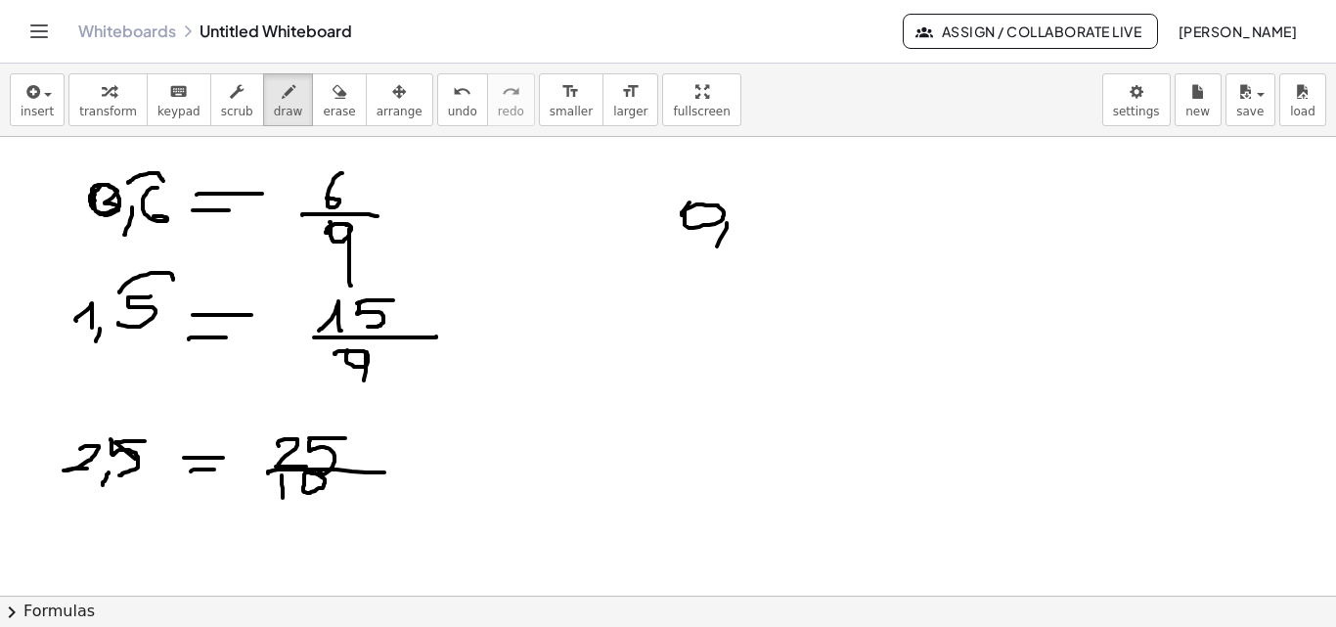
drag, startPoint x: 748, startPoint y: 193, endPoint x: 751, endPoint y: 217, distance: 24.6
drag
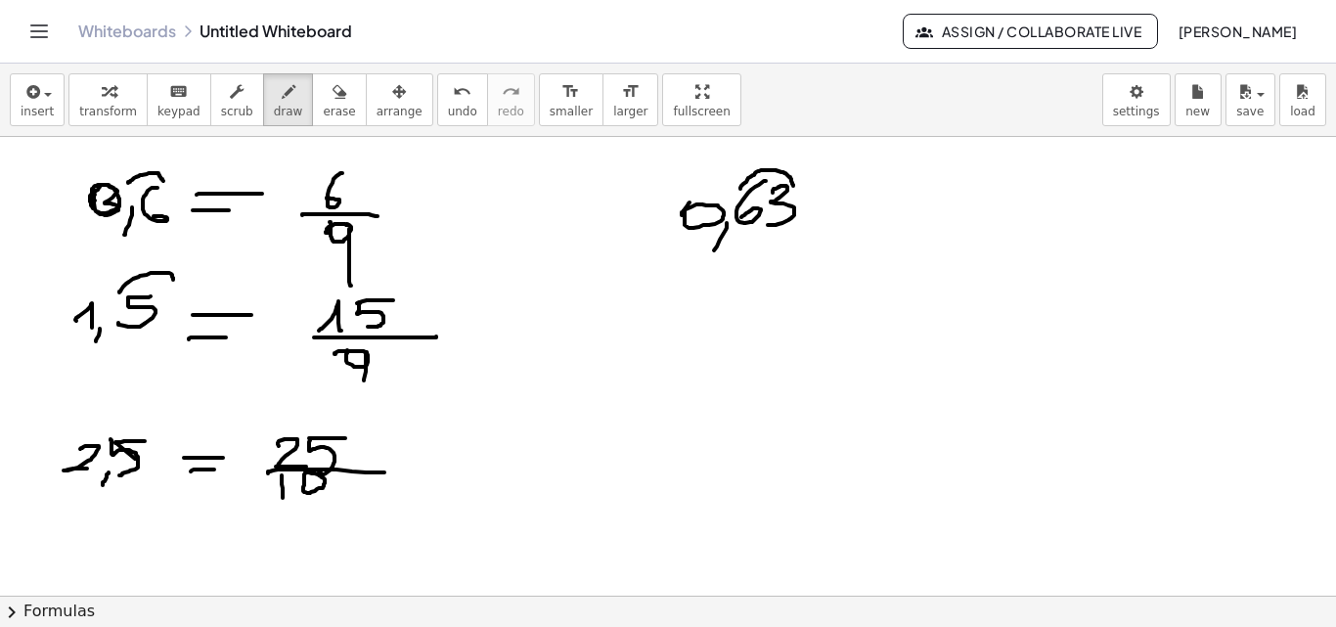
drag, startPoint x: 741, startPoint y: 186, endPoint x: 793, endPoint y: 186, distance: 51.8
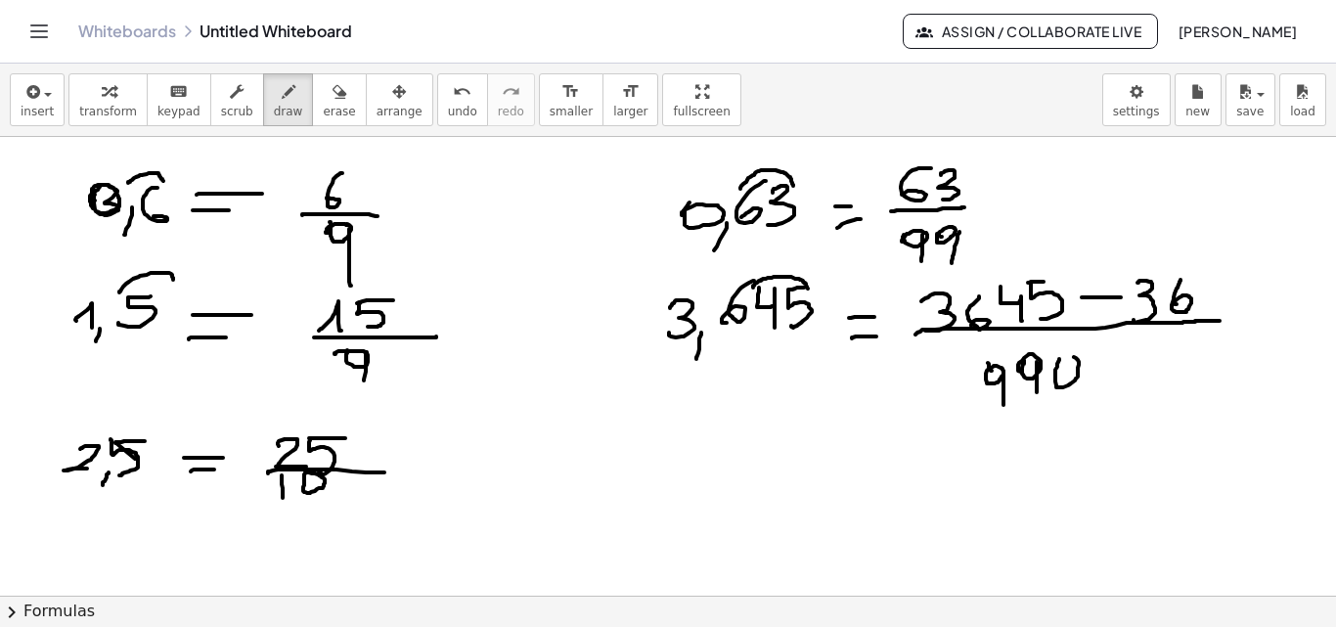
click at [41, 46] on button "Toggle navigation" at bounding box center [38, 31] width 31 height 31
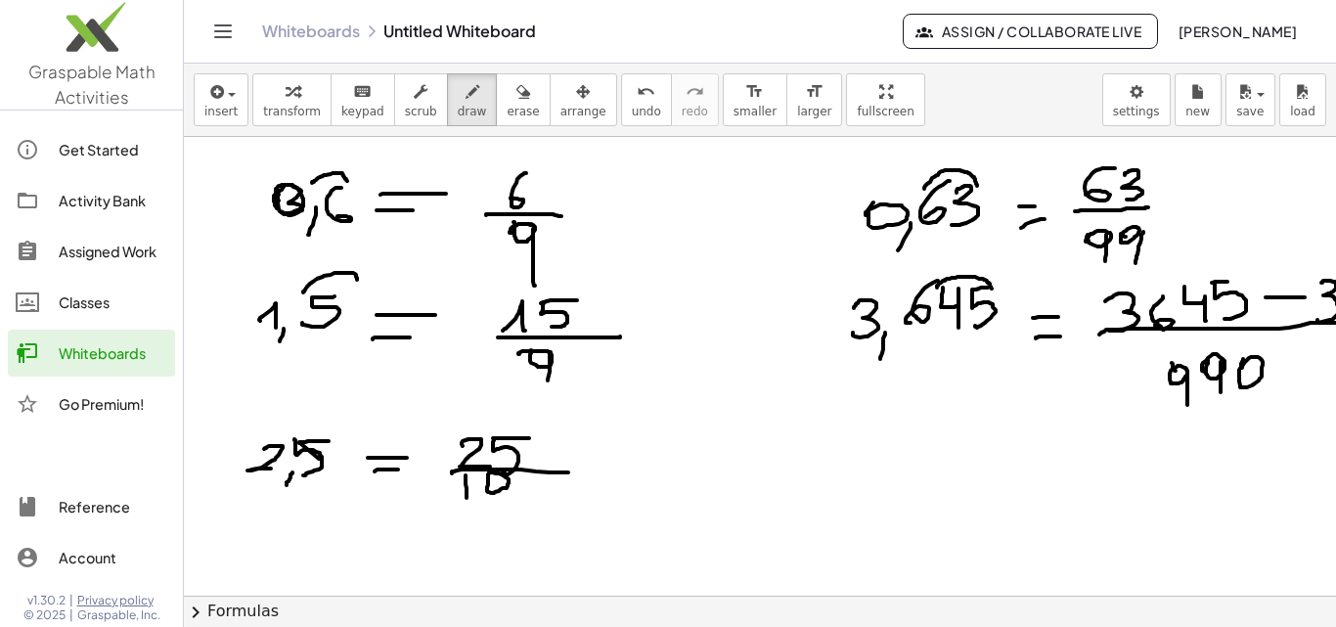
click at [224, 45] on button "Toggle navigation" at bounding box center [222, 31] width 31 height 31
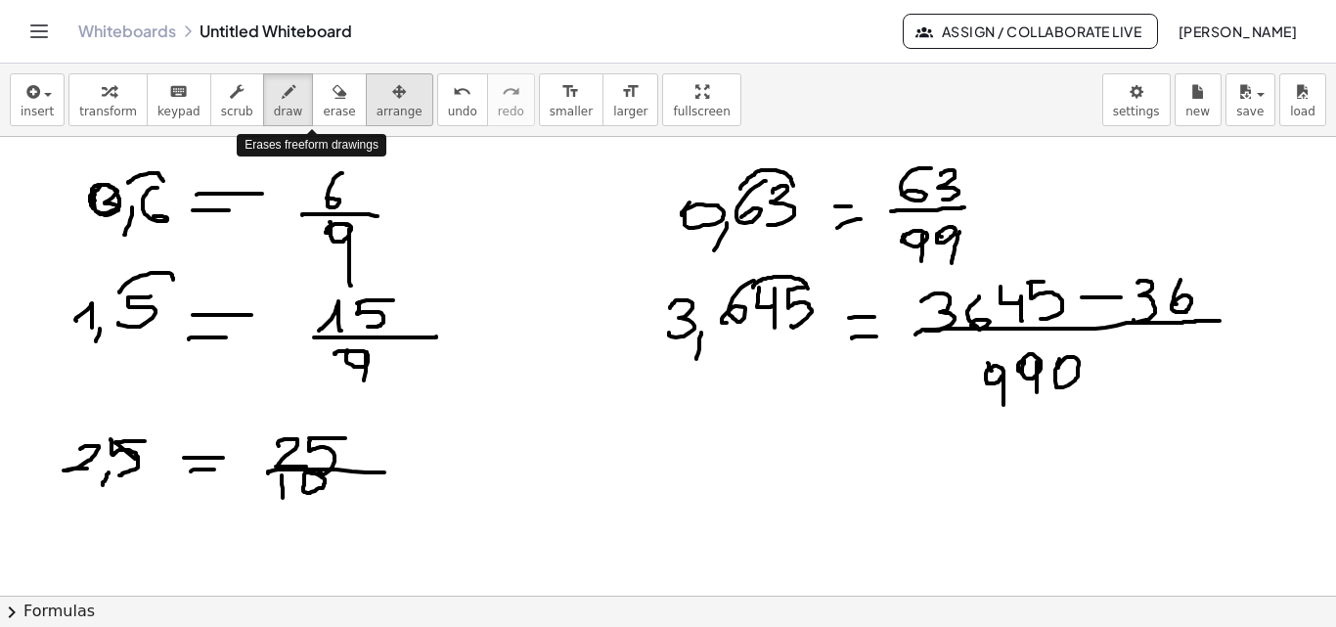
click at [392, 92] on icon "button" at bounding box center [399, 91] width 14 height 23
click at [332, 100] on icon "button" at bounding box center [339, 91] width 14 height 23
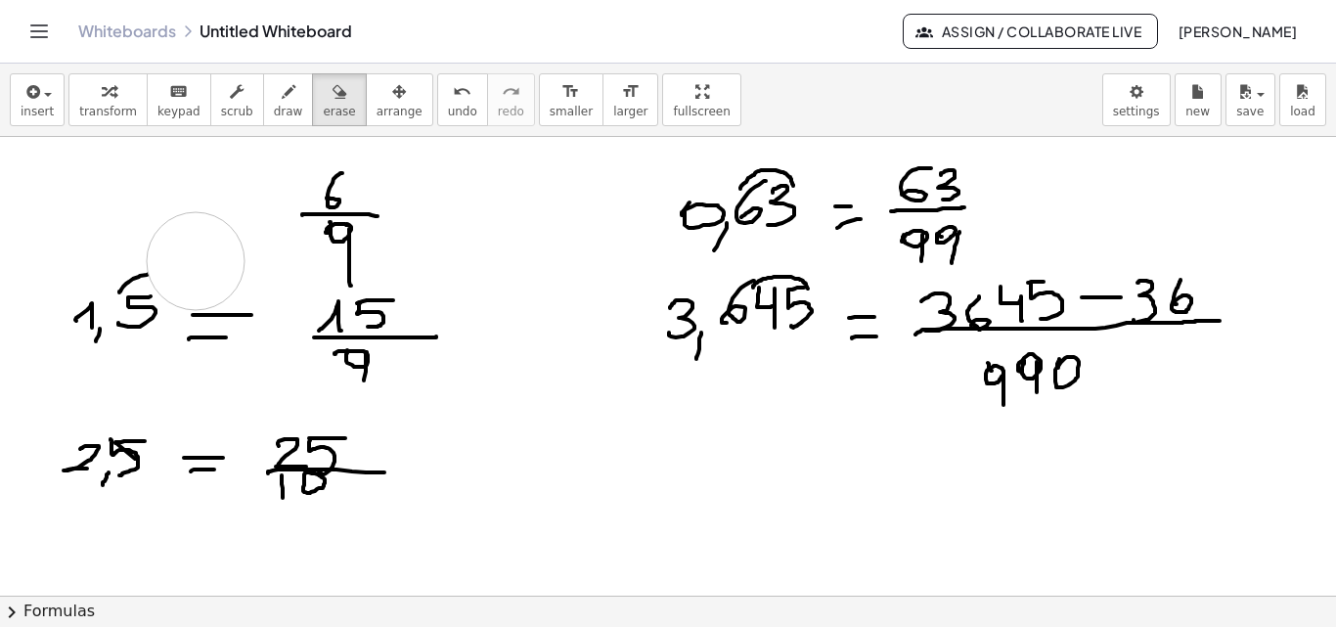
drag, startPoint x: 133, startPoint y: 194, endPoint x: 364, endPoint y: 194, distance: 230.8
drag, startPoint x: 364, startPoint y: 194, endPoint x: 274, endPoint y: 202, distance: 90.4
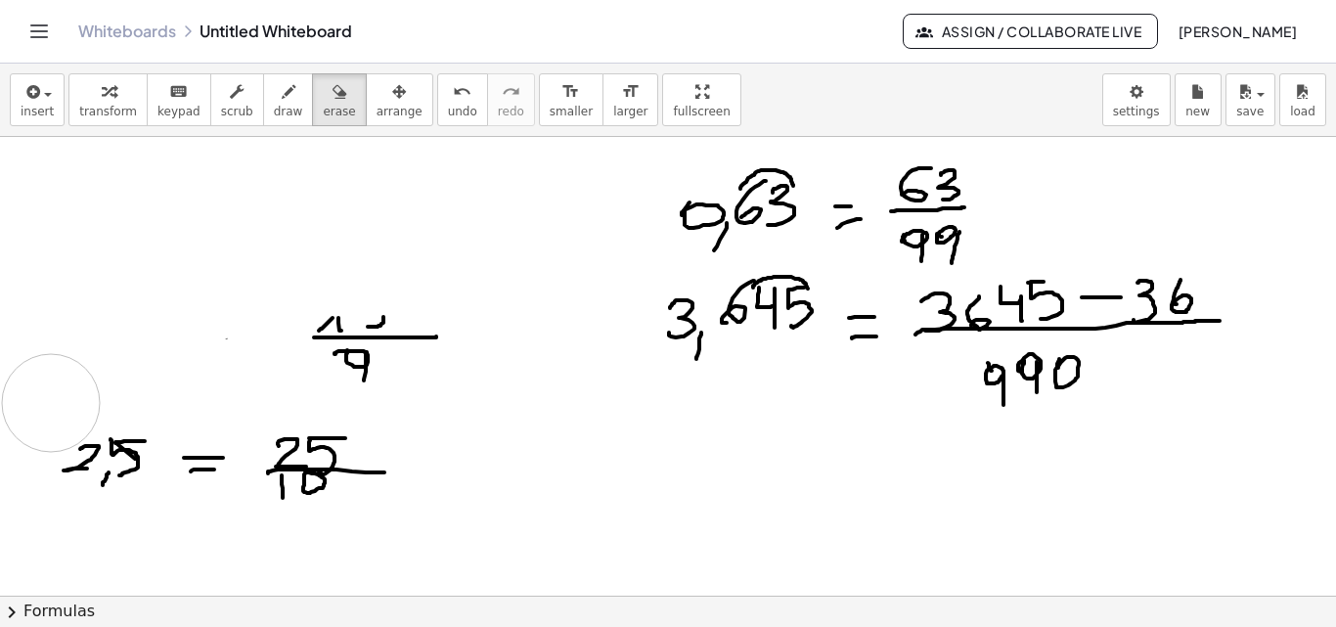
drag, startPoint x: 0, startPoint y: 425, endPoint x: 145, endPoint y: 367, distance: 156.2
drag, startPoint x: 145, startPoint y: 367, endPoint x: 594, endPoint y: 352, distance: 449.1
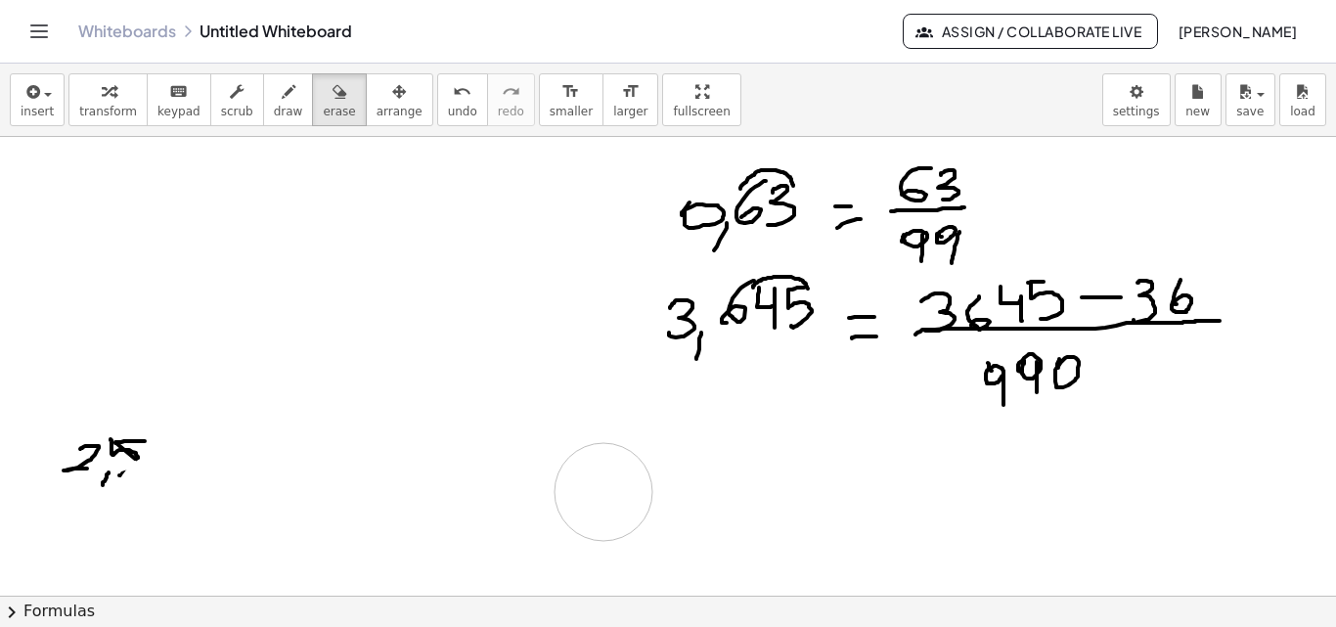
drag, startPoint x: 402, startPoint y: 385, endPoint x: 149, endPoint y: 463, distance: 265.1
drag, startPoint x: 110, startPoint y: 461, endPoint x: 188, endPoint y: 450, distance: 78.0
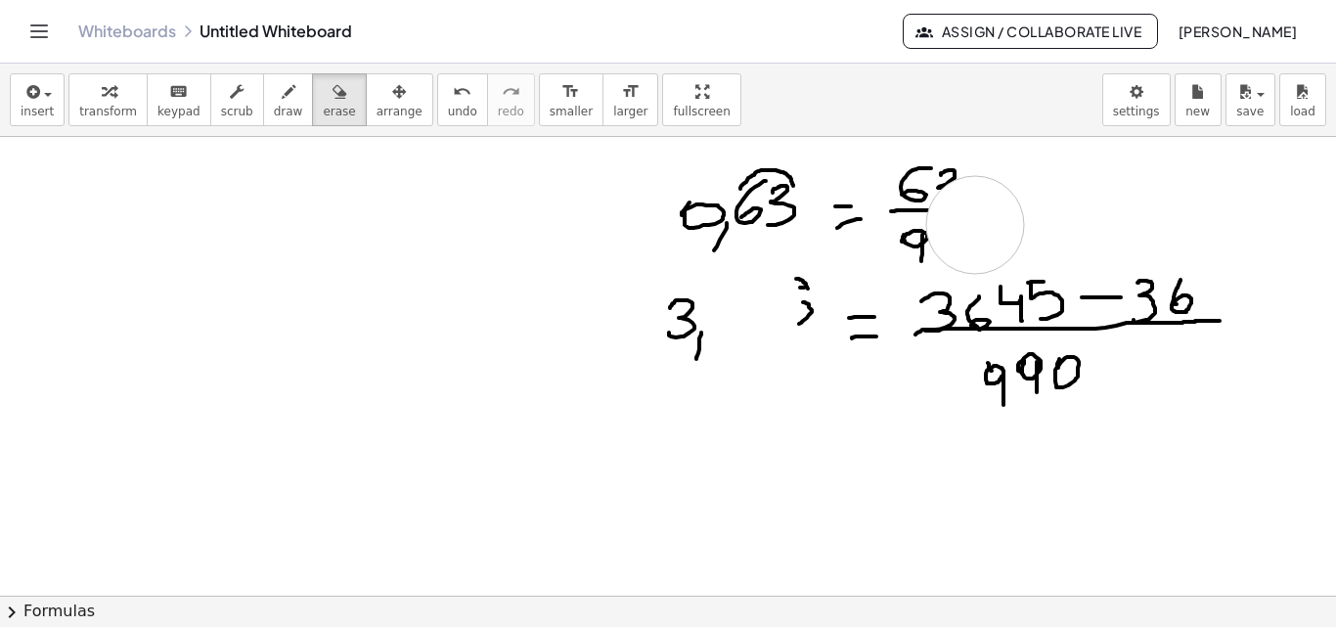
drag, startPoint x: 999, startPoint y: 222, endPoint x: 975, endPoint y: 225, distance: 24.6
drag, startPoint x: 751, startPoint y: 199, endPoint x: 685, endPoint y: 209, distance: 66.4
drag, startPoint x: 821, startPoint y: 181, endPoint x: 768, endPoint y: 253, distance: 90.2
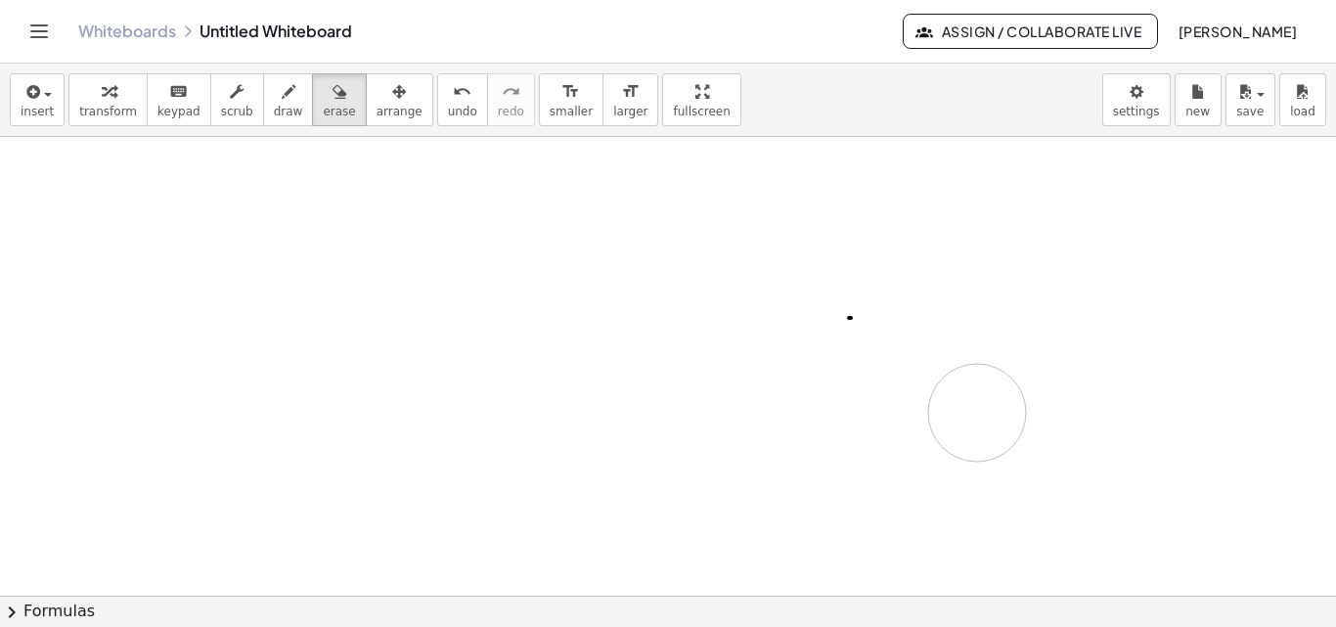
click at [50, 100] on button "insert" at bounding box center [37, 99] width 55 height 53
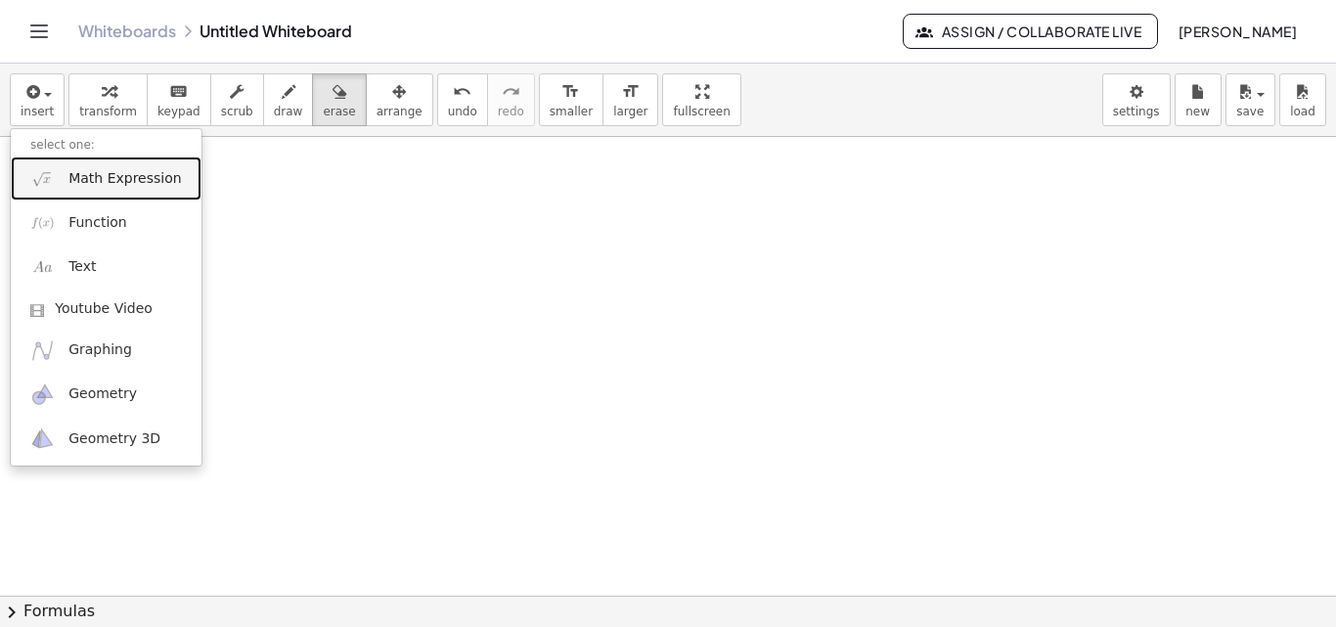
click at [138, 179] on span "Math Expression" at bounding box center [124, 179] width 112 height 20
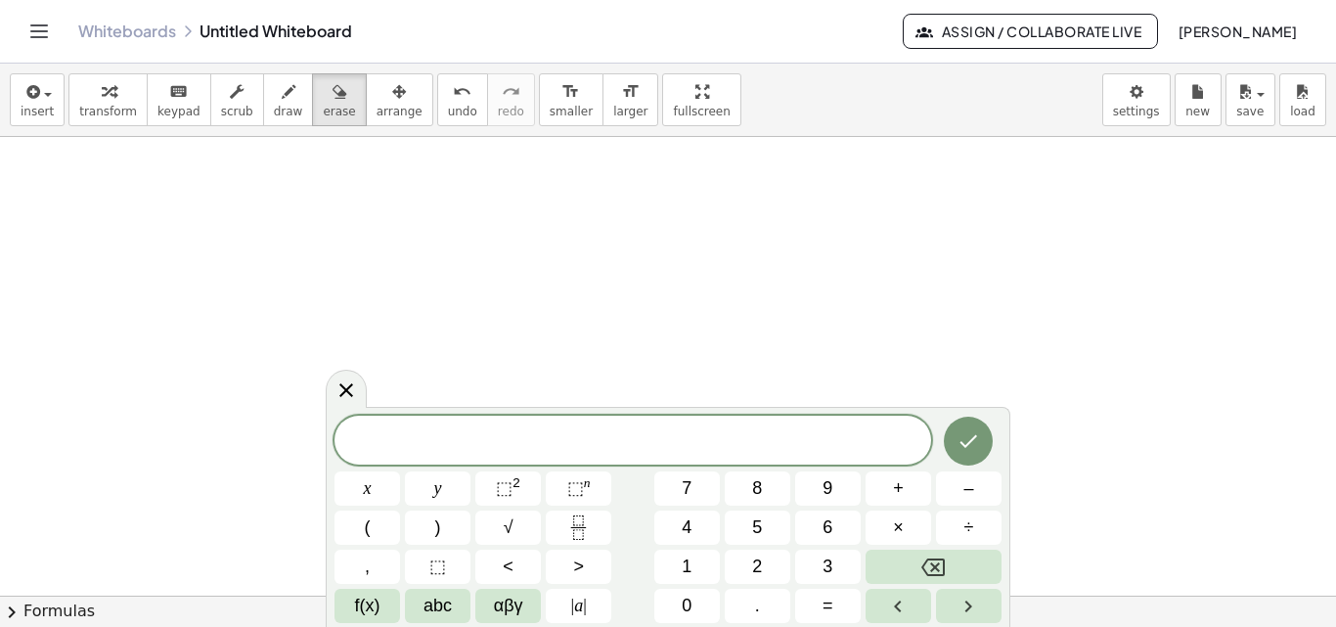
scroll to position [125, 0]
click at [512, 514] on span "√" at bounding box center [509, 527] width 10 height 26
click at [582, 530] on icon "Fraction" at bounding box center [578, 527] width 24 height 24
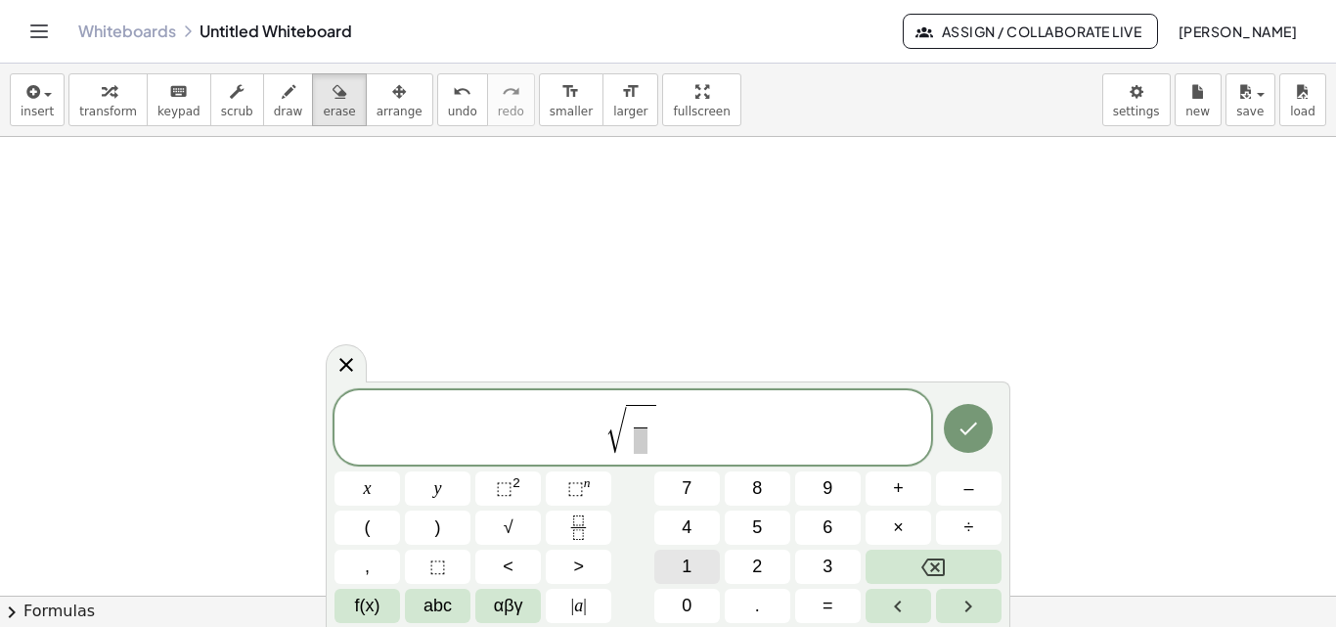
click at [690, 562] on span "1" at bounding box center [687, 566] width 10 height 26
click at [644, 445] on span at bounding box center [641, 440] width 15 height 26
click at [694, 522] on button "4" at bounding box center [687, 527] width 66 height 34
click at [964, 520] on span "÷" at bounding box center [969, 527] width 10 height 26
click at [948, 572] on button "Backspace" at bounding box center [933, 567] width 136 height 34
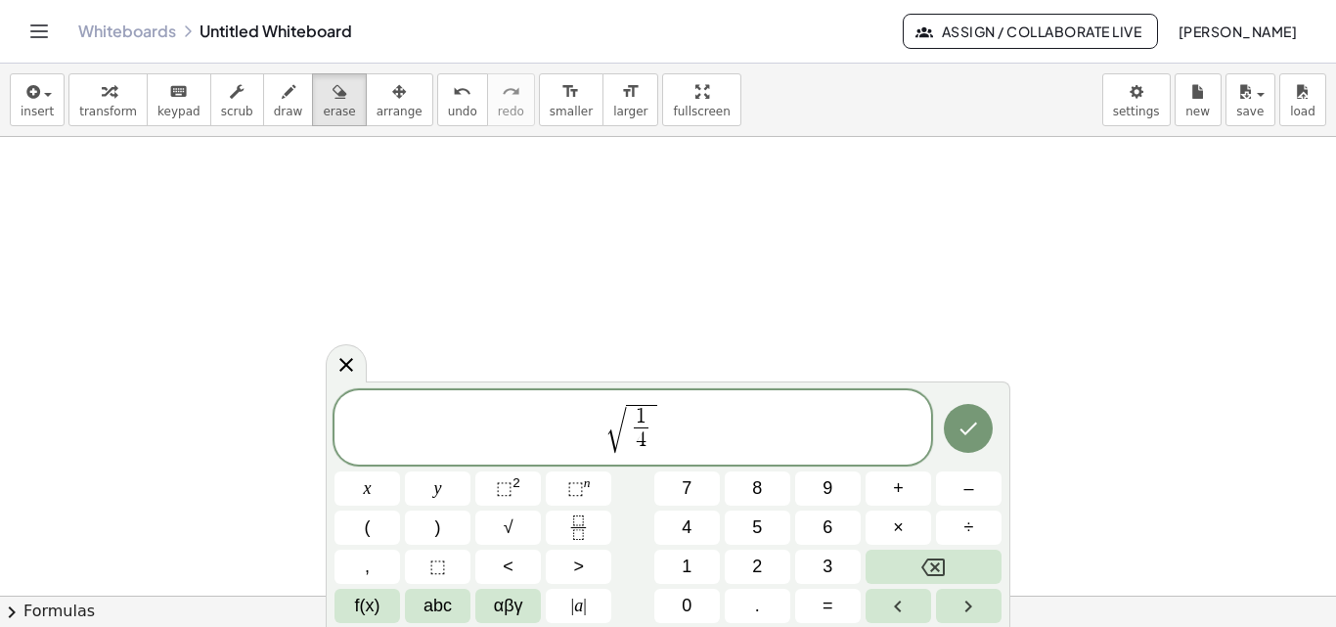
click at [671, 425] on span "√ 1 4 ​ ​" at bounding box center [632, 429] width 596 height 55
click at [952, 521] on button "÷" at bounding box center [969, 527] width 66 height 34
click at [516, 524] on button "√" at bounding box center [508, 527] width 66 height 34
click at [964, 490] on span "–" at bounding box center [968, 488] width 10 height 26
click at [756, 553] on span "2" at bounding box center [757, 566] width 10 height 26
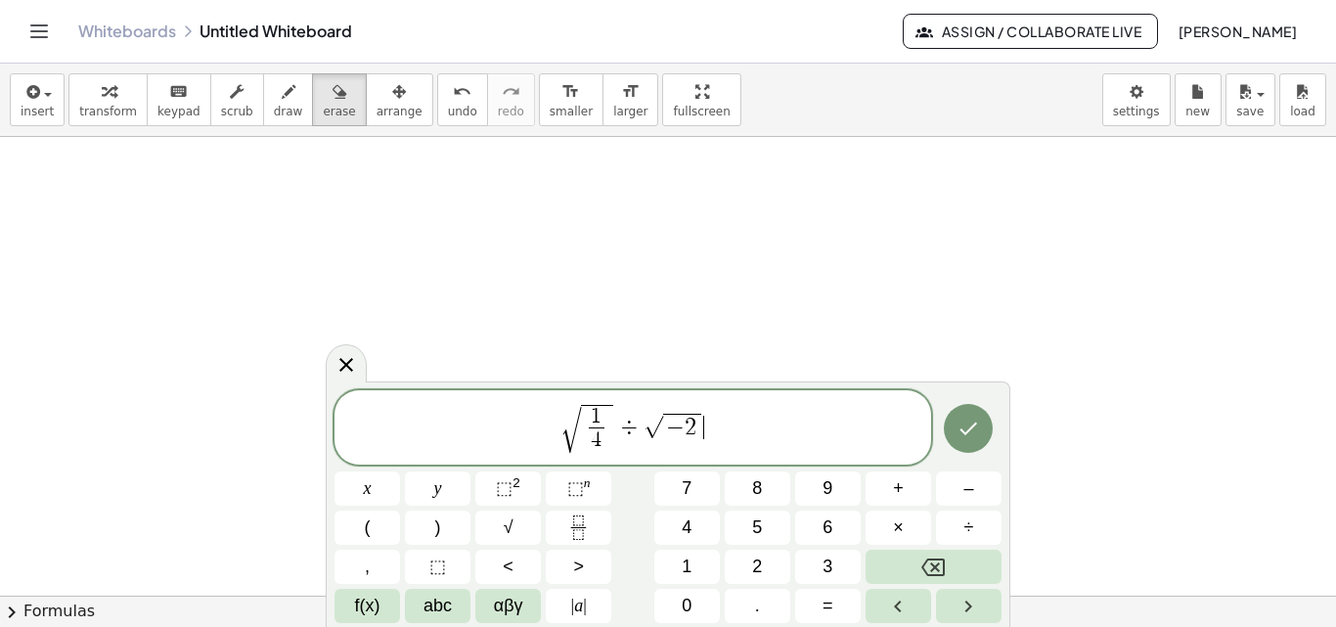
click at [735, 420] on span "√ 1 4 ​ ÷ √ − 2 ​" at bounding box center [632, 429] width 596 height 55
click at [903, 487] on span "+" at bounding box center [898, 488] width 11 height 26
click at [582, 536] on icon "Fraction" at bounding box center [578, 527] width 24 height 24
click at [753, 523] on span "5" at bounding box center [757, 527] width 10 height 26
click at [714, 445] on span at bounding box center [717, 440] width 15 height 26
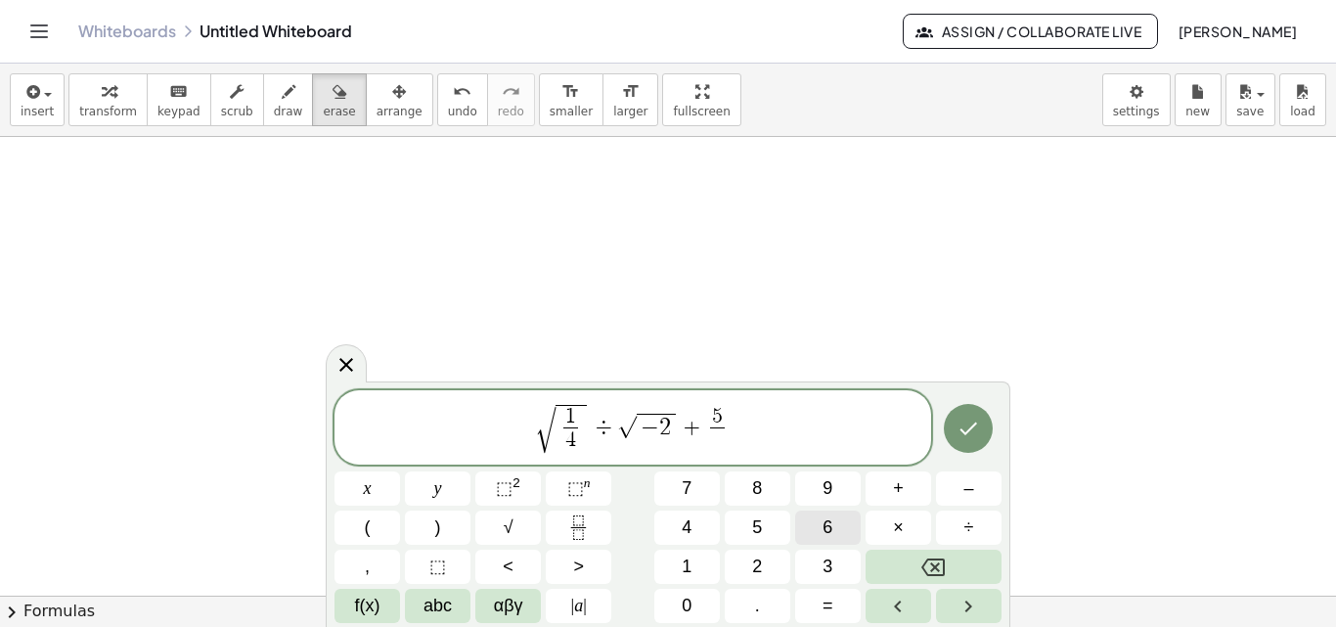
click at [831, 523] on span "6" at bounding box center [827, 527] width 10 height 26
click at [903, 524] on span "×" at bounding box center [898, 527] width 11 height 26
click at [937, 565] on icon "Backspace" at bounding box center [932, 567] width 23 height 18
click at [766, 432] on span "√ 1 4 ​ ÷ √ − 2 + 5 6 ​ ​" at bounding box center [632, 429] width 596 height 55
click at [902, 530] on span "×" at bounding box center [898, 527] width 11 height 26
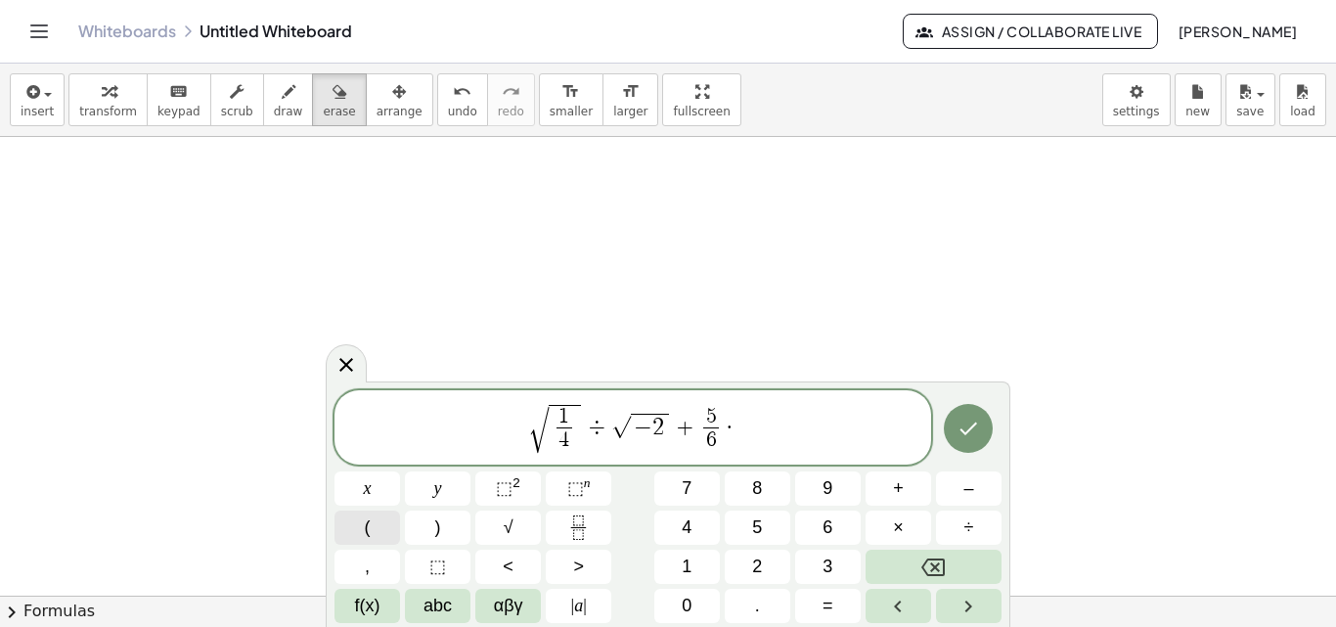
click at [371, 525] on button "(" at bounding box center [367, 527] width 66 height 34
click at [579, 528] on icon "Fraction" at bounding box center [578, 527] width 24 height 24
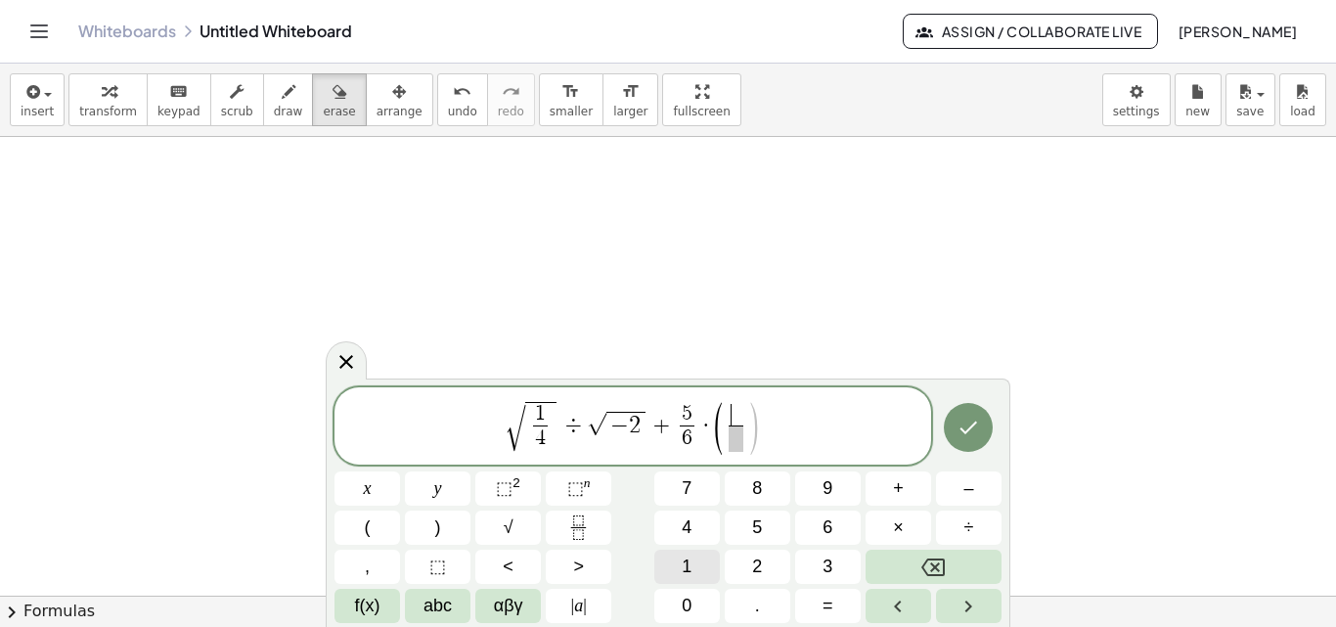
click at [684, 556] on span "1" at bounding box center [687, 566] width 10 height 26
click at [750, 428] on span ")" at bounding box center [753, 429] width 15 height 58
click at [743, 439] on span "1 ​ ​" at bounding box center [736, 428] width 23 height 48
click at [764, 564] on button "2" at bounding box center [758, 567] width 66 height 34
click at [968, 490] on span "–" at bounding box center [968, 488] width 10 height 26
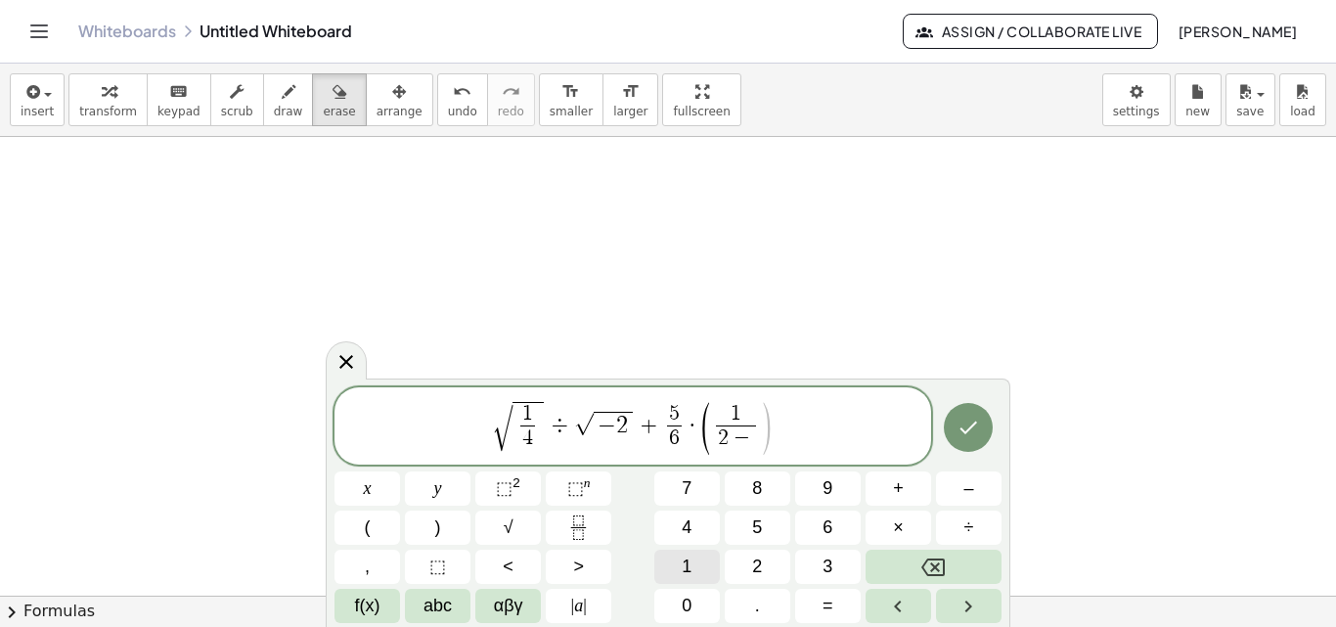
click at [688, 560] on span "1" at bounding box center [687, 566] width 10 height 26
click at [446, 516] on button ")" at bounding box center [438, 527] width 66 height 34
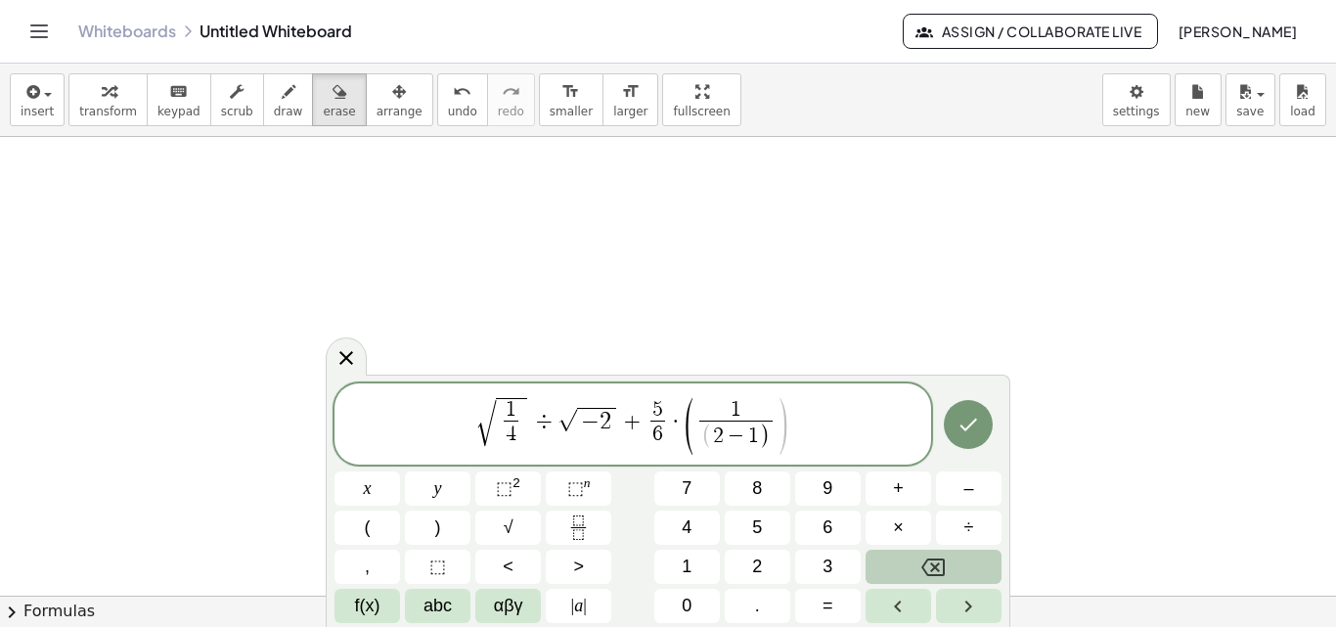
click at [943, 561] on icon "Backspace" at bounding box center [932, 566] width 23 height 23
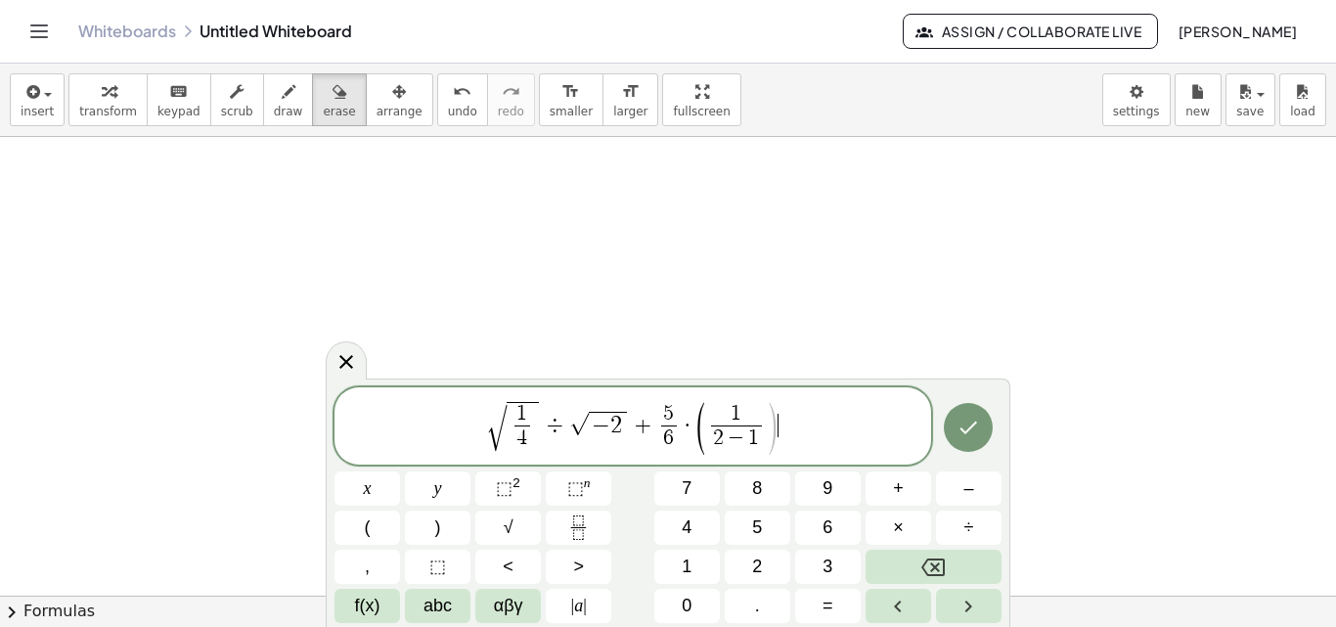
click at [816, 436] on span "√ 1 4 ​ ÷ √ − 2 + 5 6 ​ · ( 1 2 − 1 ​ ) ​" at bounding box center [632, 427] width 596 height 57
click at [433, 529] on button ")" at bounding box center [438, 527] width 66 height 34
click at [587, 494] on span "⬚ n" at bounding box center [578, 488] width 23 height 26
click at [964, 483] on span "–" at bounding box center [968, 488] width 10 height 26
click at [825, 556] on span "3" at bounding box center [827, 566] width 10 height 26
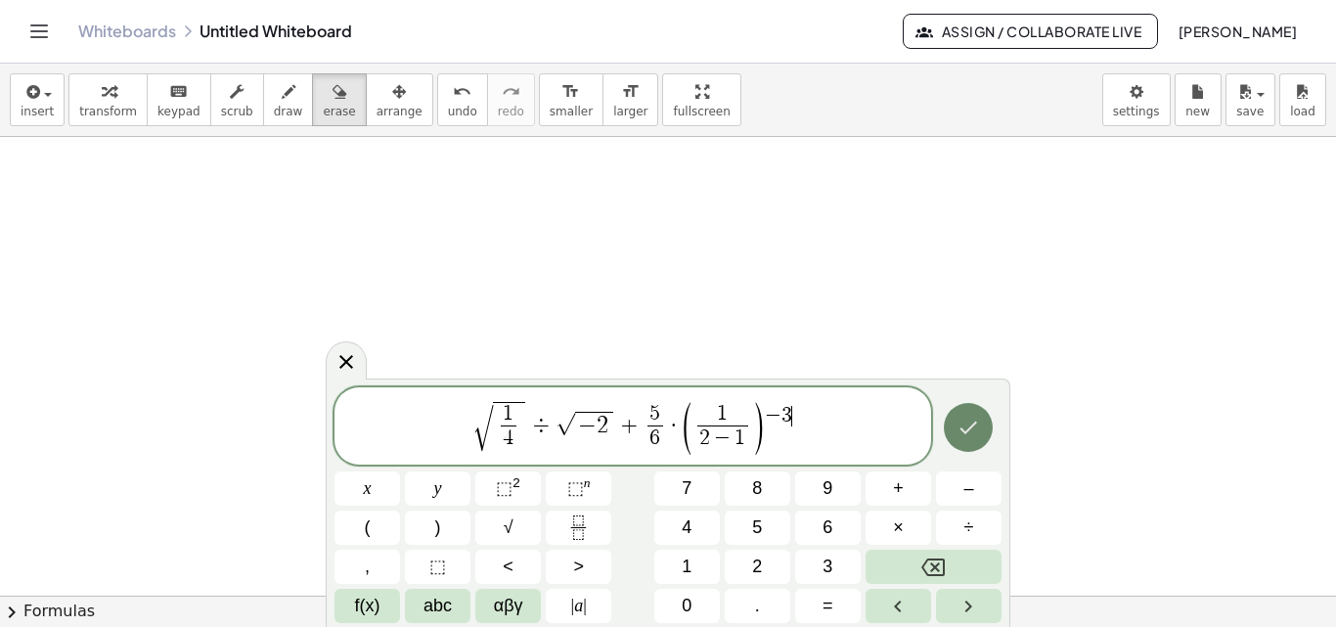
click at [964, 432] on icon "Done" at bounding box center [969, 426] width 18 height 13
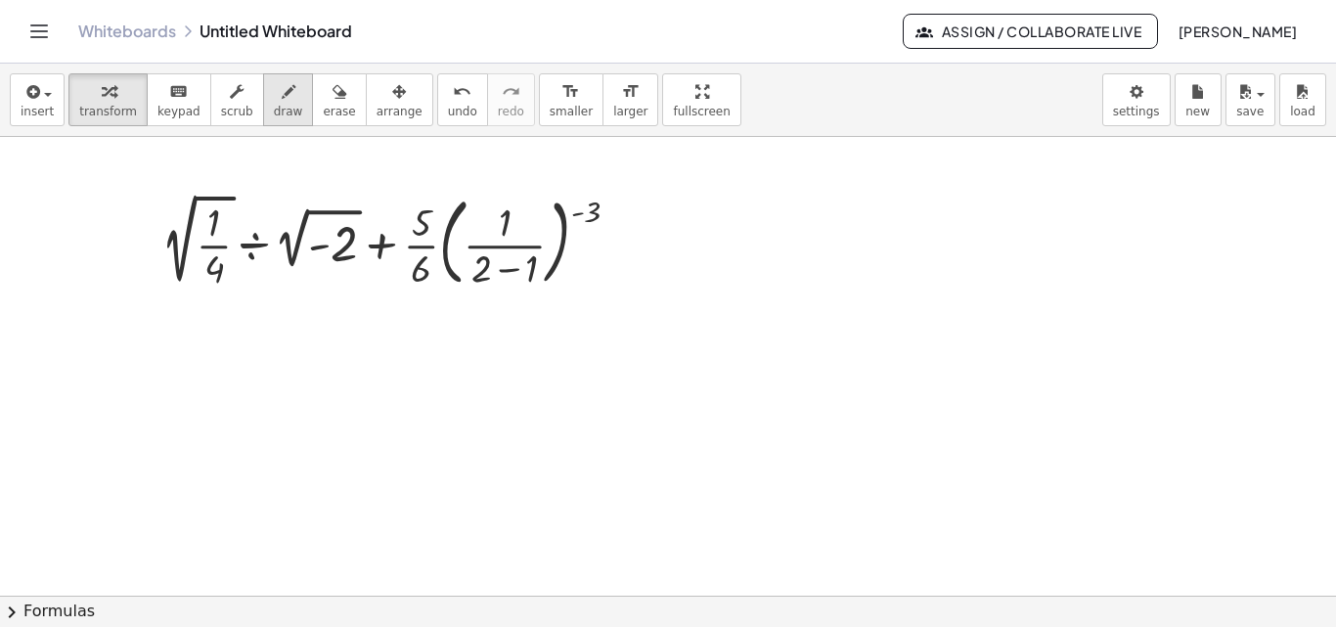
click at [263, 88] on button "draw" at bounding box center [288, 99] width 51 height 53
drag, startPoint x: 168, startPoint y: 193, endPoint x: 160, endPoint y: 218, distance: 26.6
click at [160, 218] on div at bounding box center [668, 534] width 1336 height 1044
drag, startPoint x: 284, startPoint y: 195, endPoint x: 278, endPoint y: 234, distance: 39.6
click at [281, 223] on div at bounding box center [668, 534] width 1336 height 1044
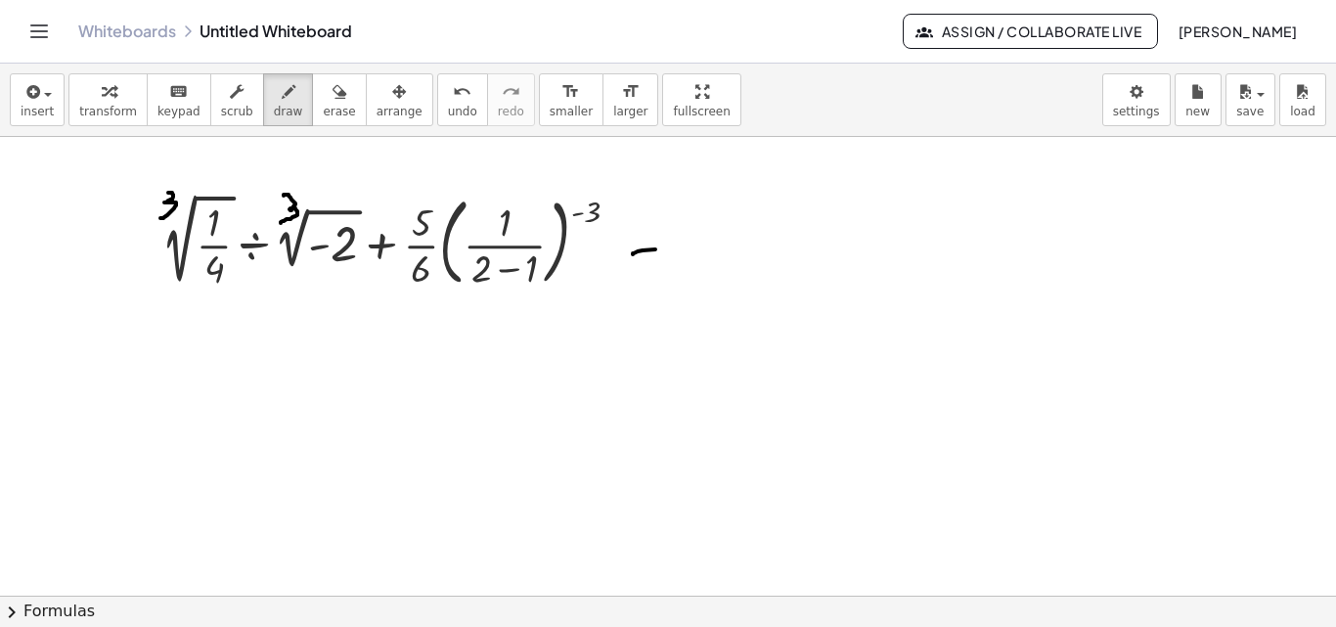
drag, startPoint x: 633, startPoint y: 254, endPoint x: 678, endPoint y: 248, distance: 45.4
click at [682, 248] on div at bounding box center [668, 534] width 1336 height 1044
drag, startPoint x: 641, startPoint y: 237, endPoint x: 675, endPoint y: 233, distance: 33.5
click at [675, 233] on div at bounding box center [668, 534] width 1336 height 1044
click at [438, 244] on div at bounding box center [668, 534] width 1336 height 1044
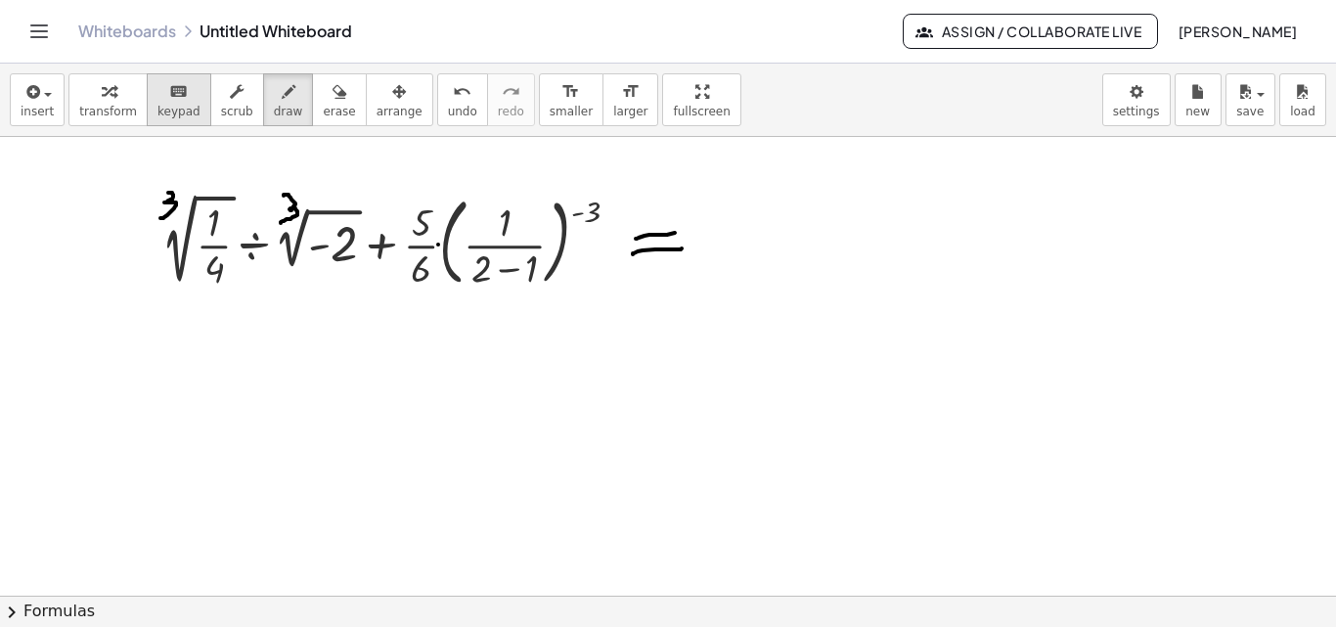
click at [169, 99] on icon "keyboard" at bounding box center [178, 91] width 19 height 23
click at [169, 101] on icon "keyboard" at bounding box center [178, 91] width 19 height 23
click at [212, 358] on div at bounding box center [668, 534] width 1336 height 1044
click at [171, 99] on icon "keyboard" at bounding box center [178, 91] width 19 height 23
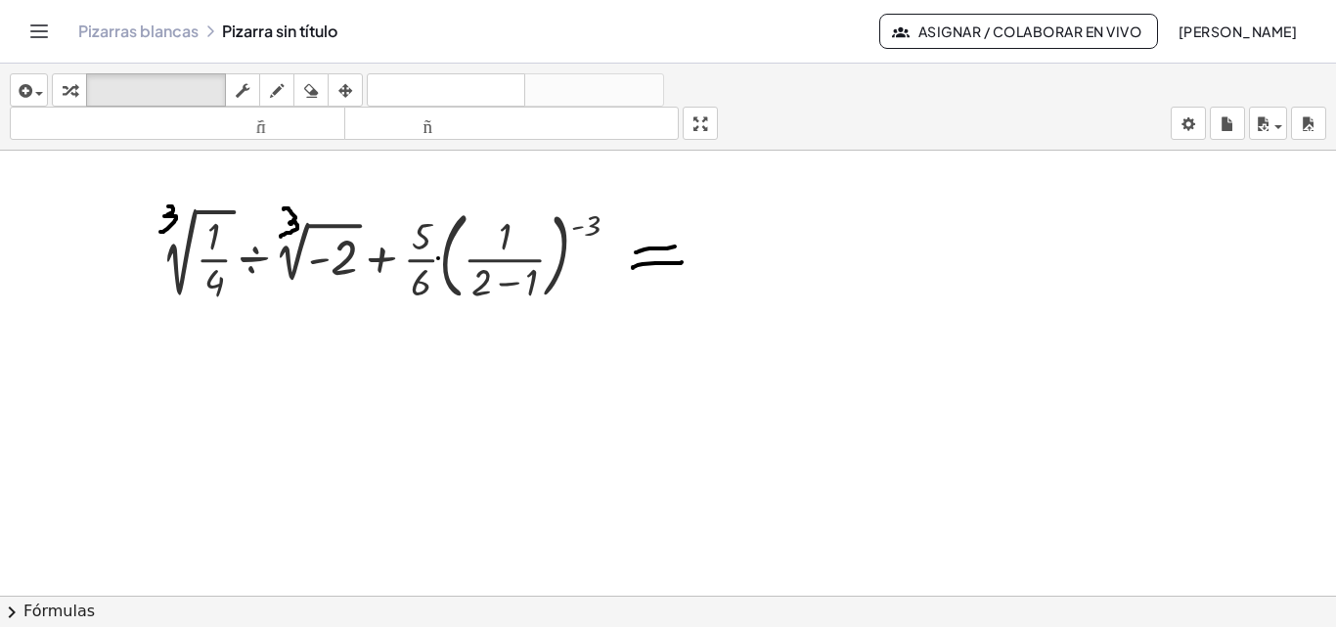
click at [422, 159] on div at bounding box center [668, 547] width 1336 height 1044
click at [148, 95] on font "teclado" at bounding box center [156, 90] width 130 height 19
click at [213, 371] on div at bounding box center [668, 547] width 1336 height 1044
click at [273, 82] on icon "button" at bounding box center [277, 90] width 14 height 23
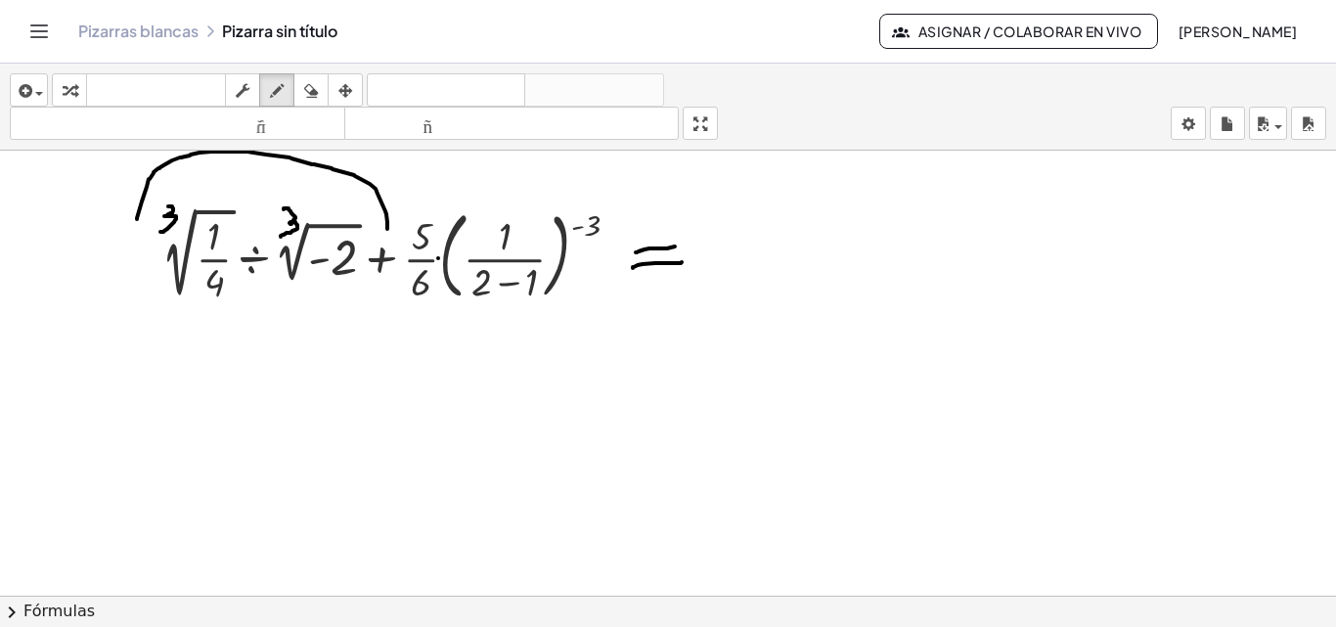
drag, startPoint x: 137, startPoint y: 219, endPoint x: 387, endPoint y: 229, distance: 250.5
click at [387, 229] on div at bounding box center [668, 547] width 1336 height 1044
drag, startPoint x: 388, startPoint y: 229, endPoint x: 640, endPoint y: 236, distance: 251.4
click at [639, 233] on div at bounding box center [668, 547] width 1336 height 1044
click at [27, 93] on icon "button" at bounding box center [24, 90] width 18 height 23
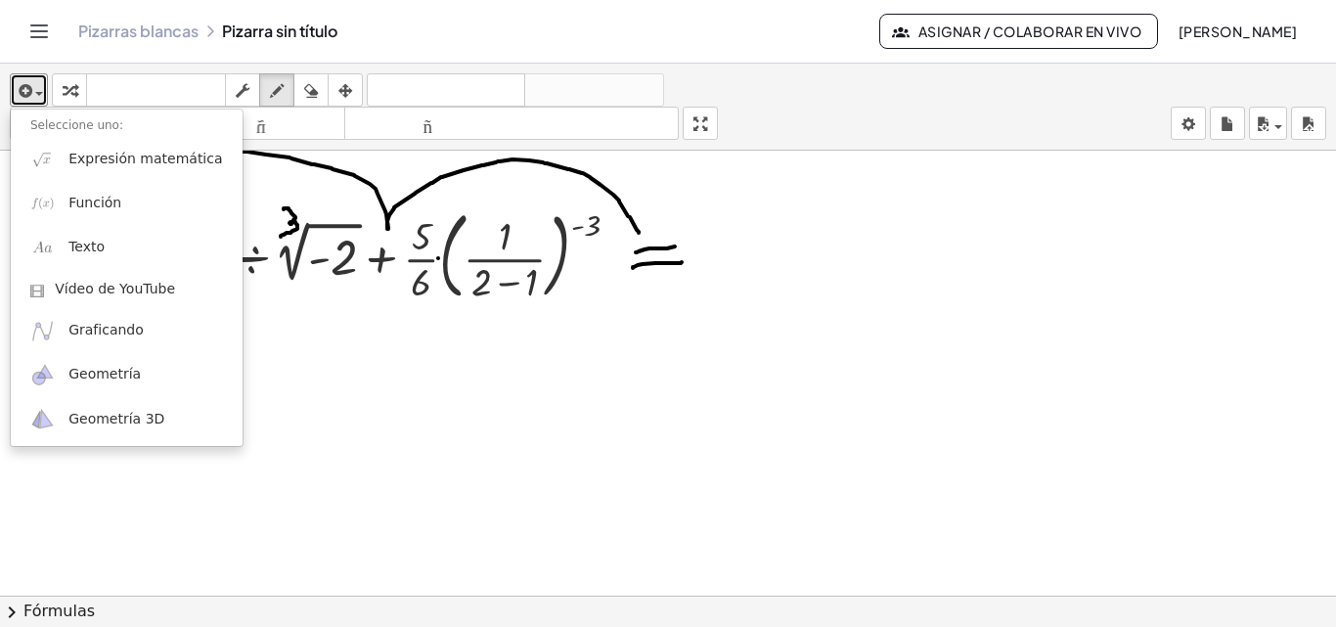
click at [428, 593] on div at bounding box center [668, 547] width 1336 height 1044
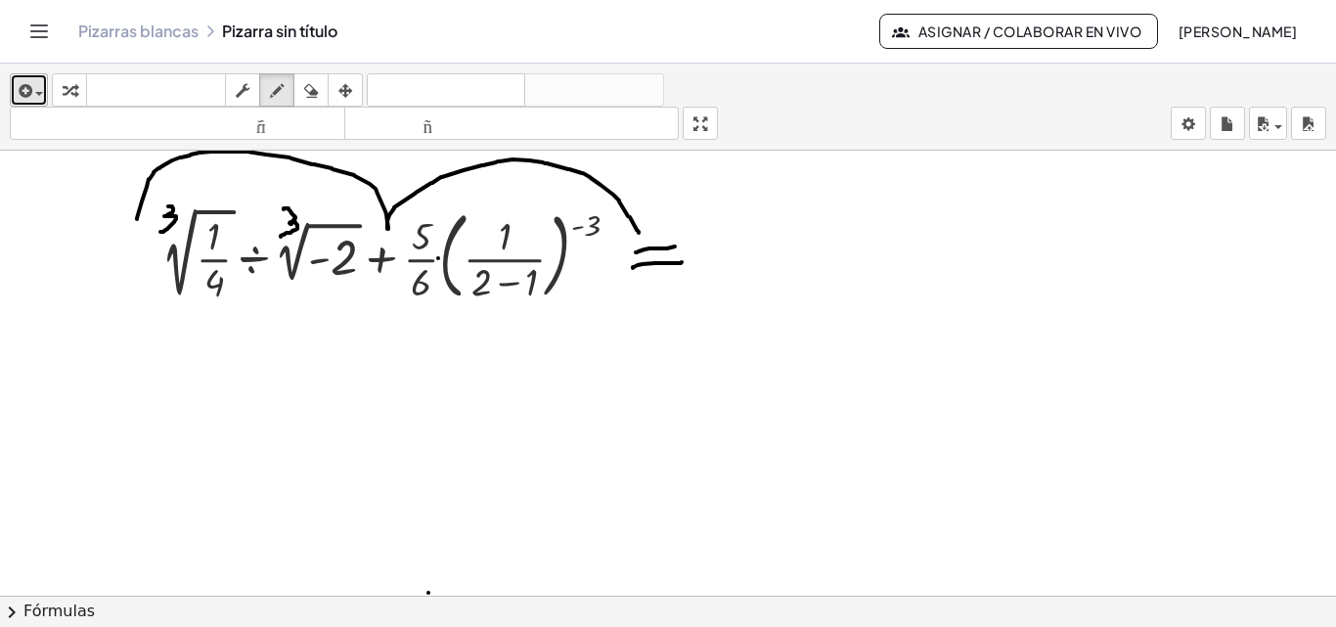
click at [24, 95] on icon "button" at bounding box center [24, 90] width 18 height 23
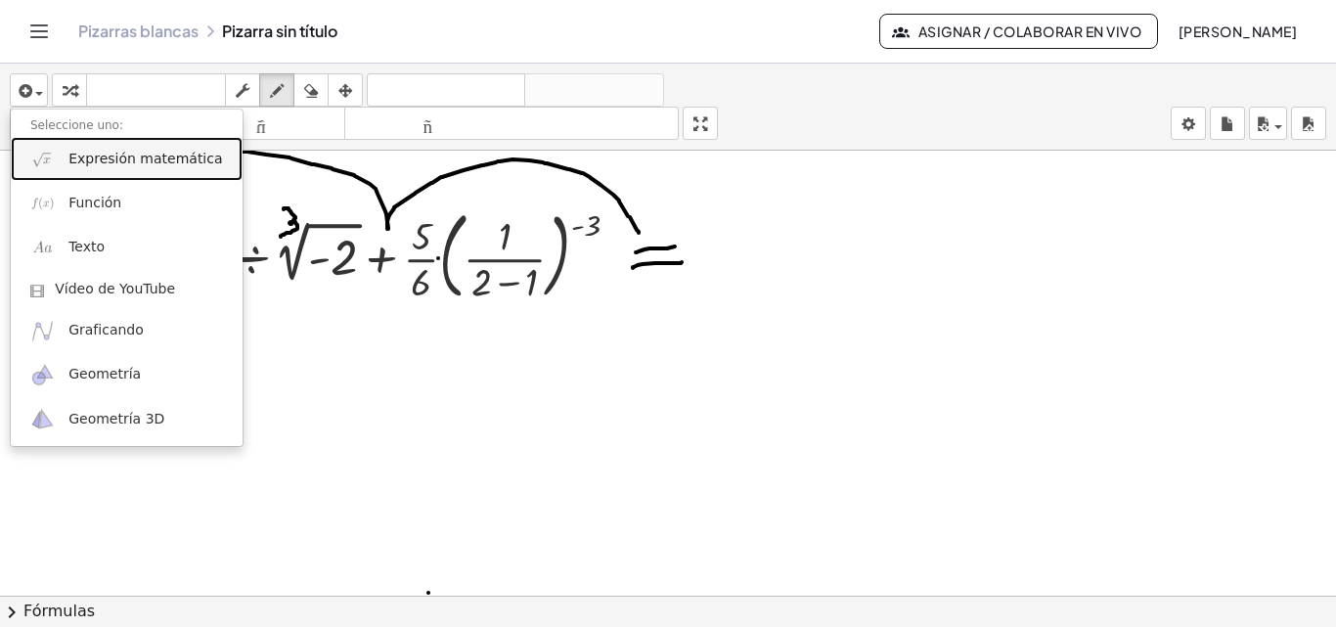
click at [76, 164] on font "Expresión matemática" at bounding box center [145, 159] width 154 height 16
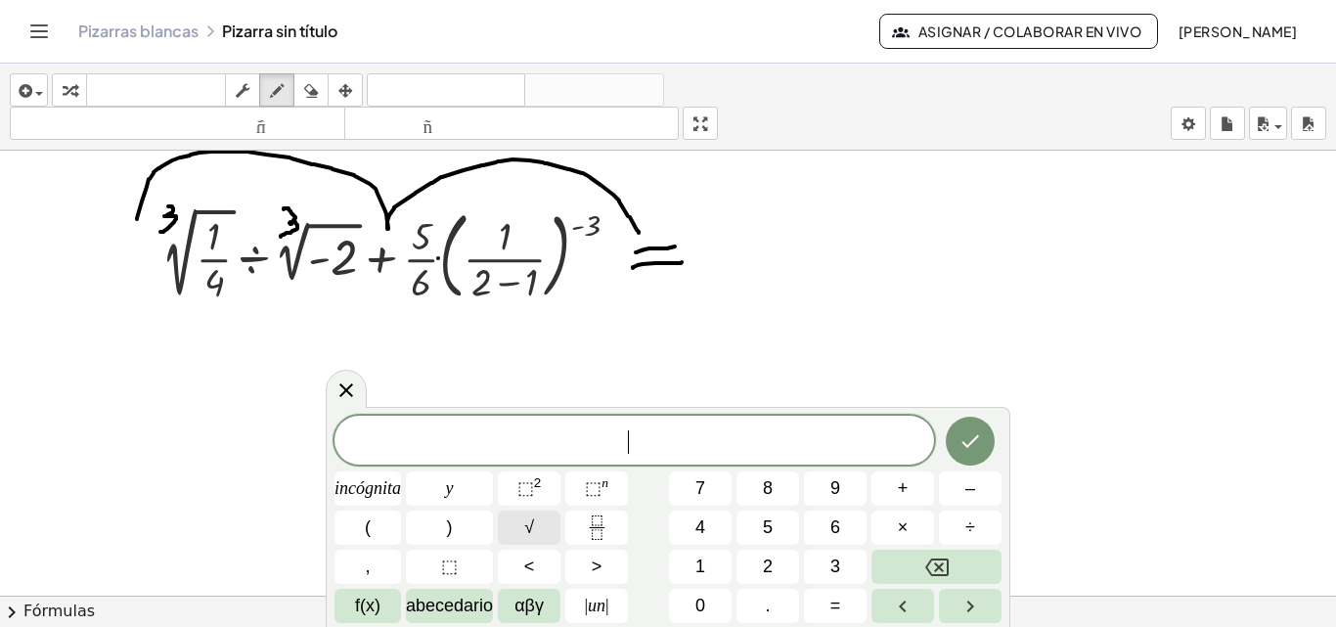
click at [538, 523] on button "√" at bounding box center [529, 527] width 63 height 34
click at [599, 520] on icon "Fracción" at bounding box center [597, 527] width 24 height 24
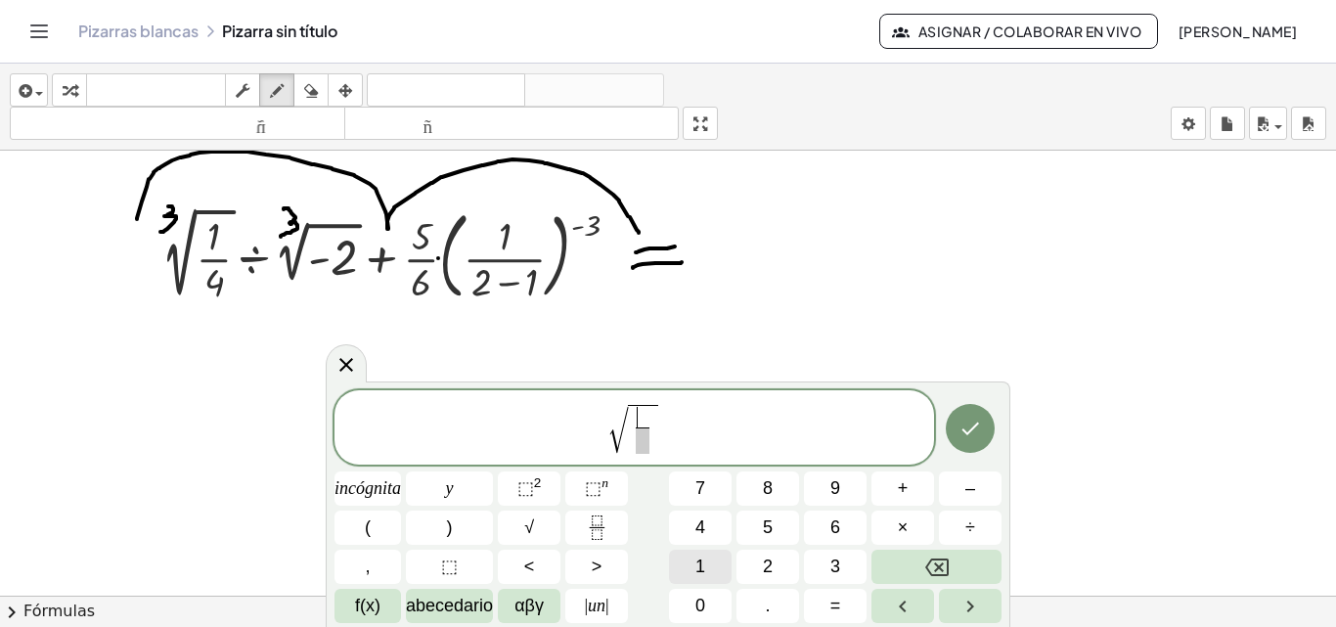
click at [705, 558] on font "1" at bounding box center [700, 566] width 10 height 20
click at [641, 433] on span at bounding box center [642, 440] width 15 height 26
click at [701, 521] on font "4" at bounding box center [700, 527] width 10 height 20
click at [669, 419] on span "√ 1 4 ​ ​" at bounding box center [633, 429] width 599 height 55
click at [965, 520] on font "÷" at bounding box center [970, 527] width 10 height 20
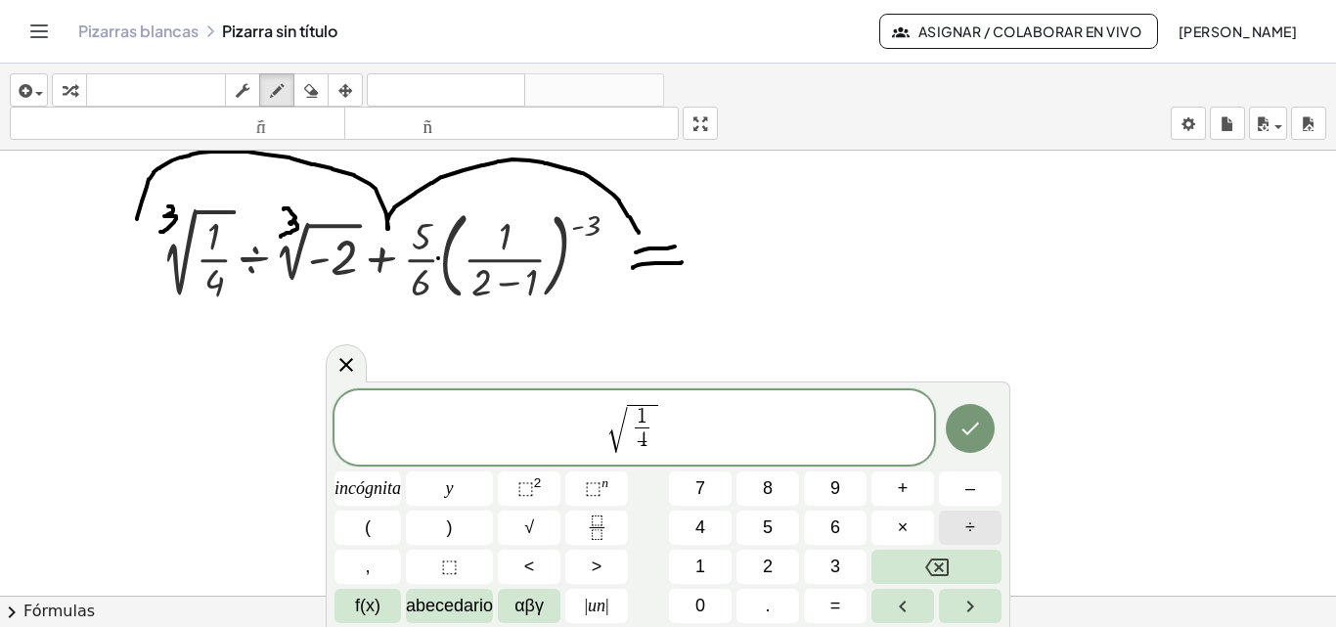
click at [976, 528] on button "÷" at bounding box center [970, 527] width 63 height 34
click at [378, 536] on button "(" at bounding box center [367, 527] width 66 height 34
click at [961, 490] on button "–" at bounding box center [970, 488] width 63 height 34
click at [459, 531] on button ")" at bounding box center [449, 527] width 87 height 34
click at [678, 426] on span ")" at bounding box center [683, 428] width 13 height 28
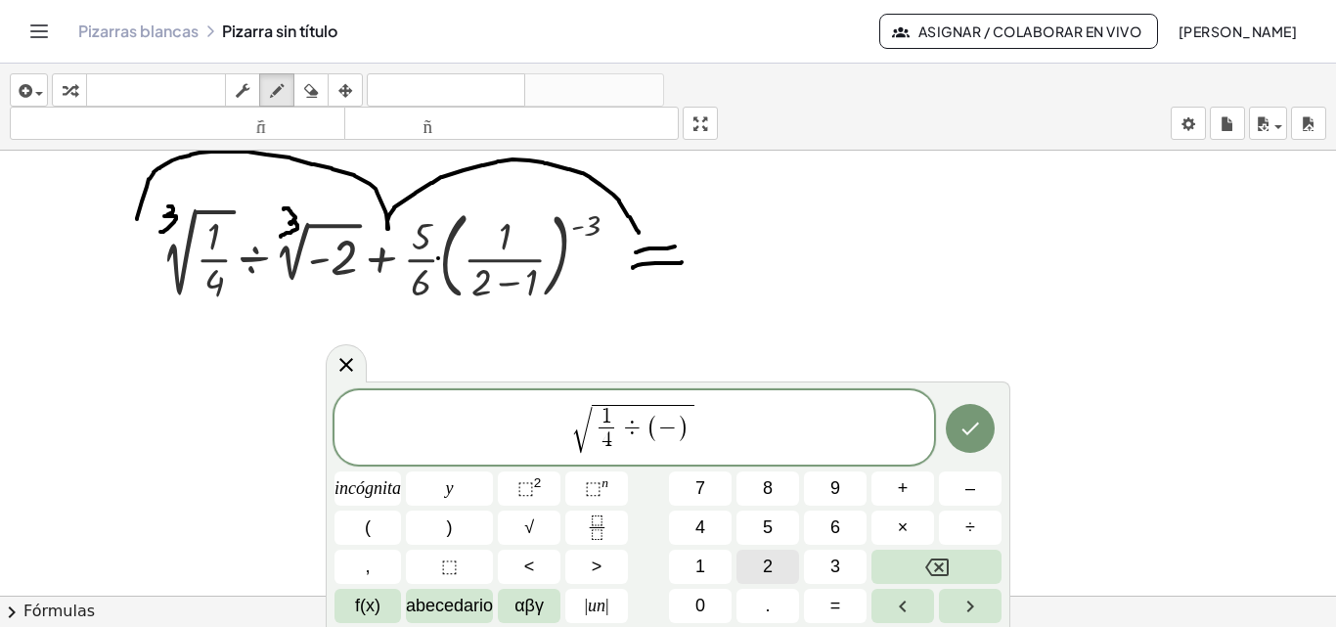
click at [771, 569] on font "2" at bounding box center [768, 566] width 10 height 20
click at [968, 432] on icon "Hecho" at bounding box center [970, 427] width 18 height 13
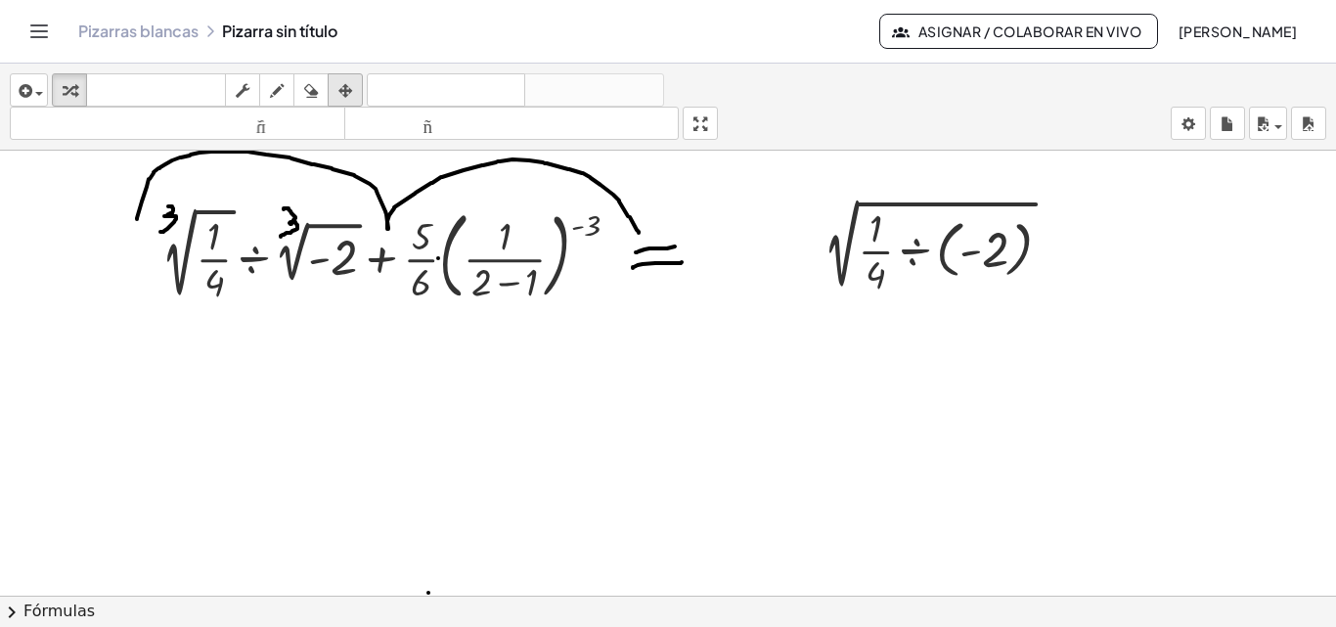
click at [358, 92] on div "button" at bounding box center [344, 89] width 25 height 23
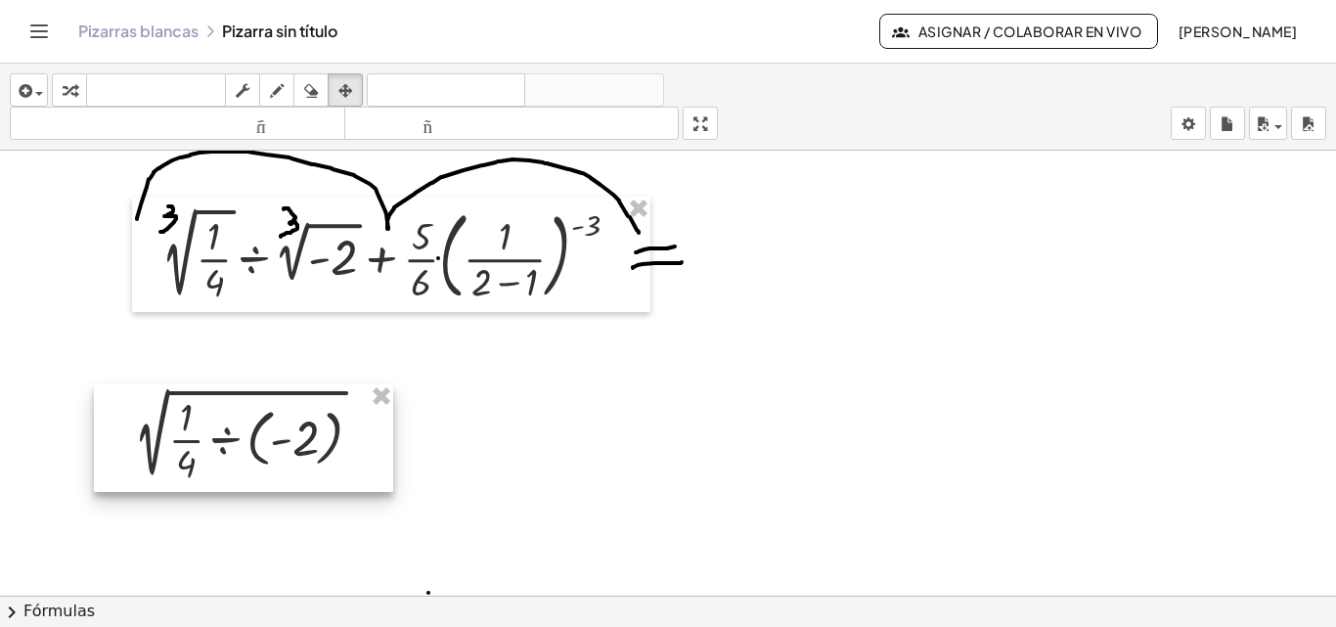
drag, startPoint x: 927, startPoint y: 229, endPoint x: 239, endPoint y: 418, distance: 713.8
click at [239, 418] on div at bounding box center [243, 438] width 299 height 108
click at [281, 89] on icon "button" at bounding box center [277, 90] width 14 height 23
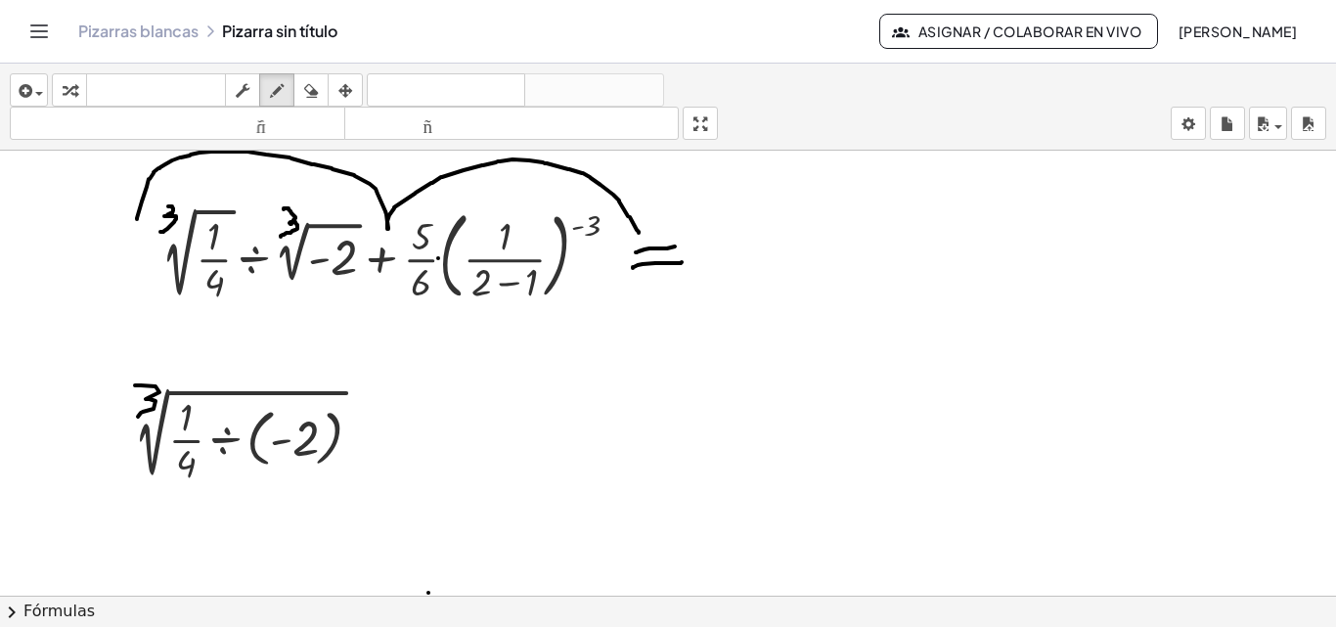
drag, startPoint x: 135, startPoint y: 385, endPoint x: 138, endPoint y: 417, distance: 31.4
click at [138, 417] on div at bounding box center [668, 547] width 1336 height 1044
drag, startPoint x: 138, startPoint y: 280, endPoint x: 369, endPoint y: 286, distance: 230.8
click at [369, 286] on div at bounding box center [668, 547] width 1336 height 1044
drag, startPoint x: 234, startPoint y: 339, endPoint x: 224, endPoint y: 365, distance: 27.2
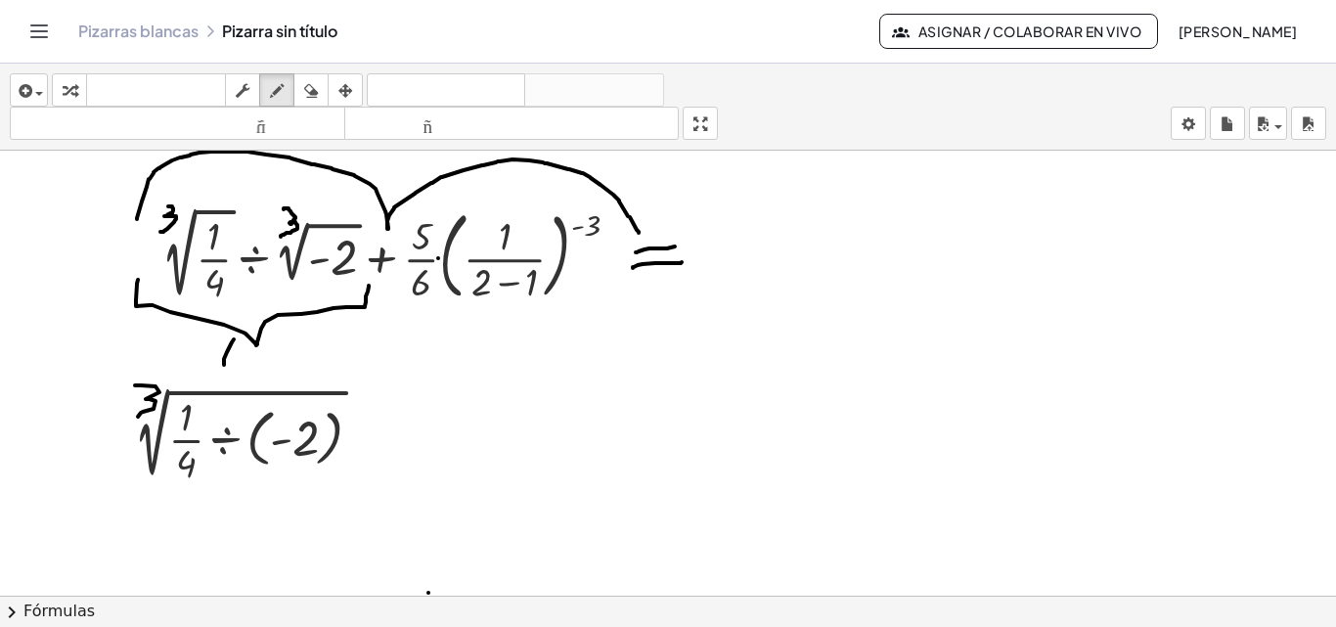
click at [224, 365] on div at bounding box center [668, 547] width 1336 height 1044
drag, startPoint x: 235, startPoint y: 341, endPoint x: 241, endPoint y: 363, distance: 22.3
click at [241, 363] on div at bounding box center [668, 547] width 1336 height 1044
click at [243, 346] on div at bounding box center [668, 547] width 1336 height 1044
click at [251, 357] on div at bounding box center [668, 547] width 1336 height 1044
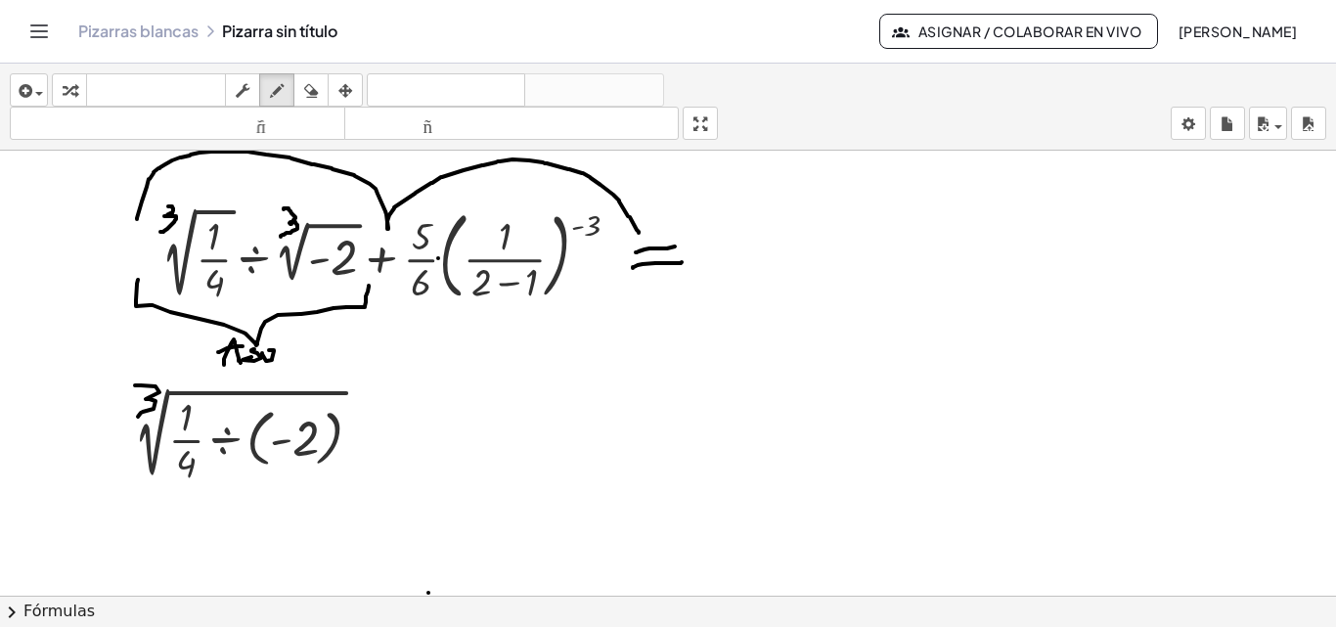
drag, startPoint x: 262, startPoint y: 353, endPoint x: 280, endPoint y: 354, distance: 17.6
click at [268, 350] on div at bounding box center [668, 547] width 1336 height 1044
click at [290, 359] on div at bounding box center [668, 547] width 1336 height 1044
click at [293, 364] on div at bounding box center [668, 547] width 1336 height 1044
click at [291, 341] on div at bounding box center [668, 547] width 1336 height 1044
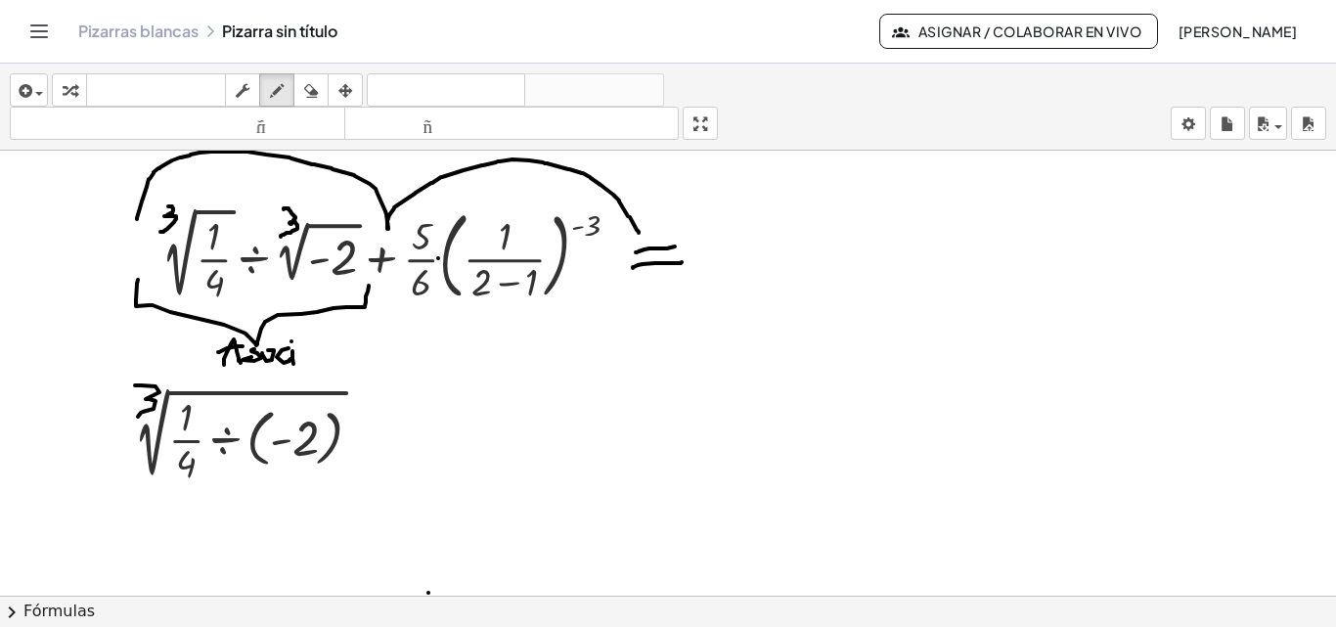
click at [534, 276] on div at bounding box center [668, 547] width 1336 height 1044
click at [505, 247] on div at bounding box center [668, 547] width 1336 height 1044
click at [505, 246] on div at bounding box center [668, 547] width 1336 height 1044
click at [505, 245] on div at bounding box center [668, 547] width 1336 height 1044
click at [558, 243] on div at bounding box center [668, 547] width 1336 height 1044
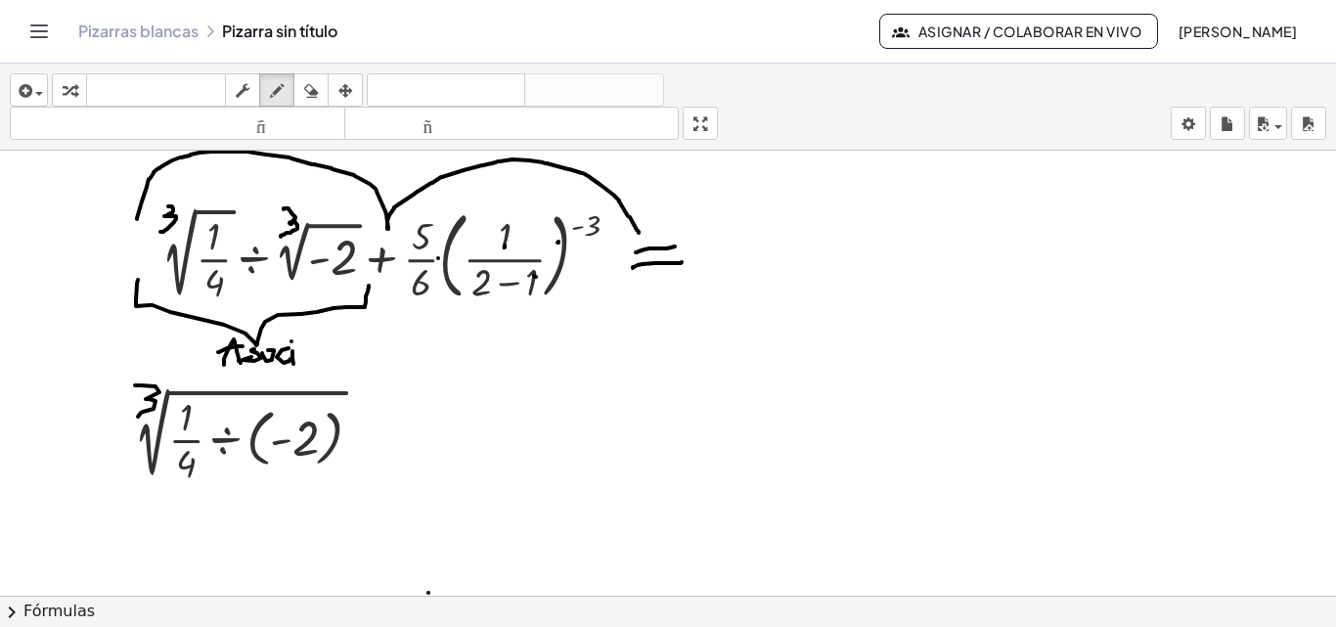
click at [558, 242] on div at bounding box center [668, 547] width 1336 height 1044
click at [343, 88] on icon "button" at bounding box center [345, 90] width 14 height 23
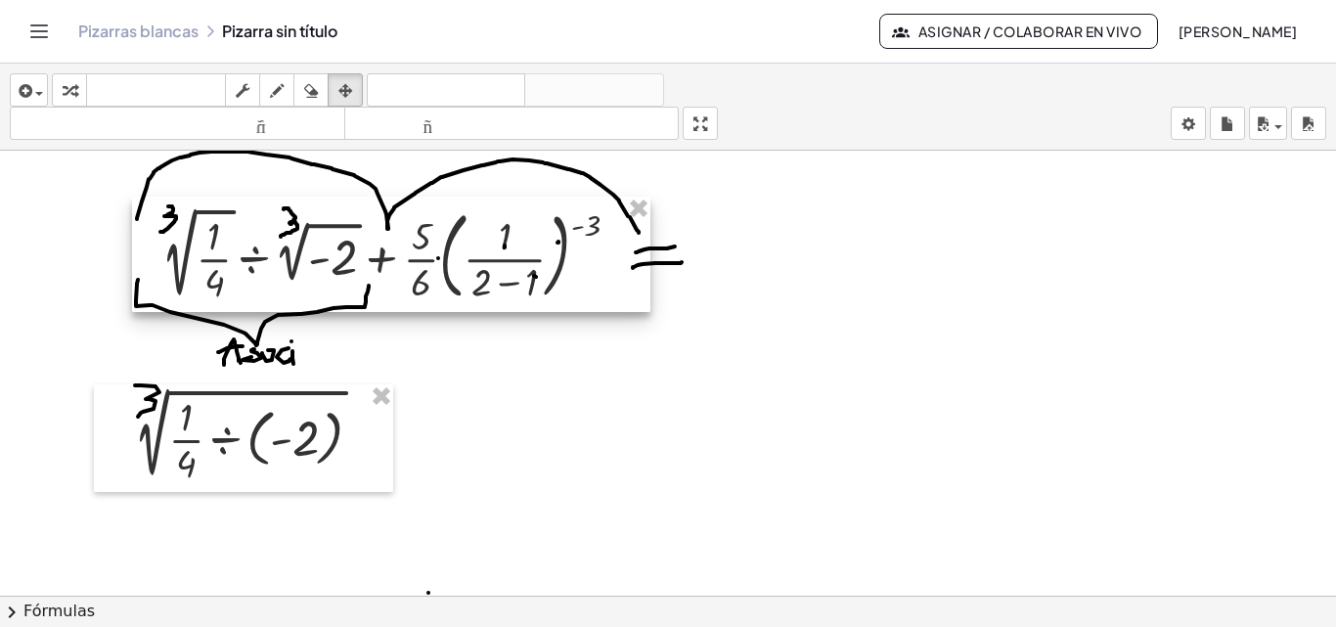
click at [538, 269] on div at bounding box center [391, 254] width 518 height 115
click at [448, 249] on div at bounding box center [391, 254] width 518 height 115
click at [487, 247] on div at bounding box center [394, 254] width 518 height 115
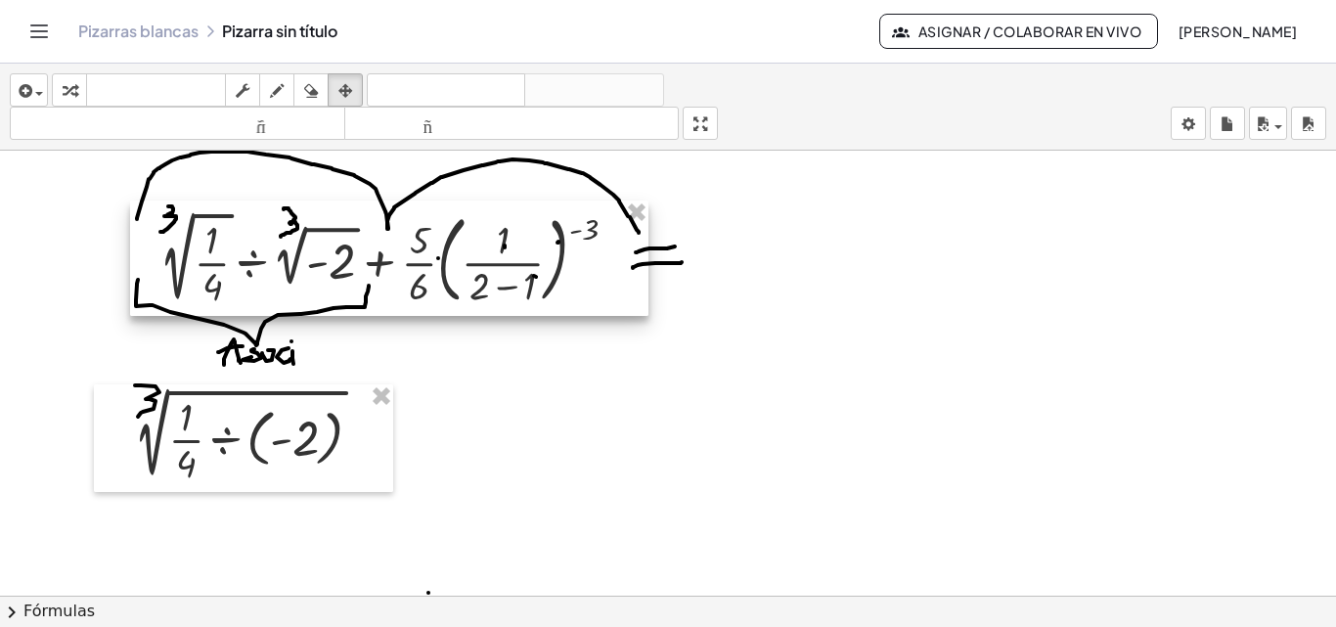
click at [483, 251] on div at bounding box center [389, 257] width 518 height 115
drag, startPoint x: 533, startPoint y: 258, endPoint x: 505, endPoint y: 258, distance: 28.4
click at [504, 258] on div at bounding box center [389, 257] width 518 height 115
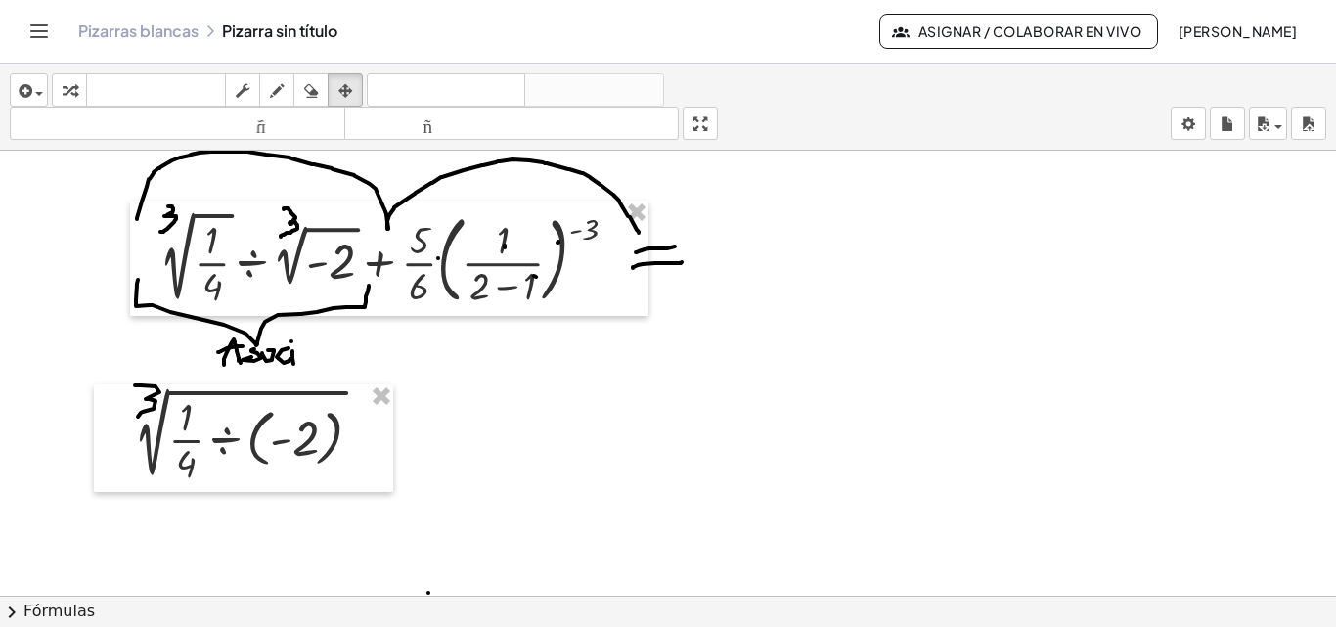
click at [772, 318] on div at bounding box center [668, 547] width 1336 height 1044
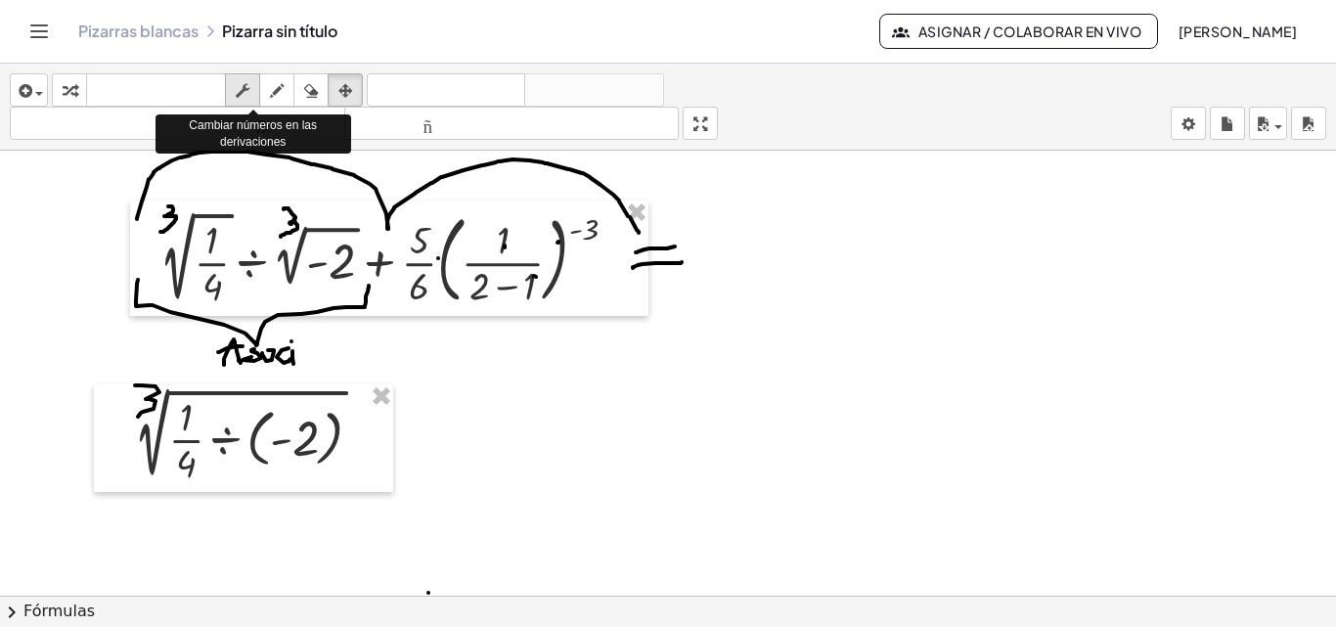
click at [246, 98] on icon "button" at bounding box center [243, 90] width 14 height 23
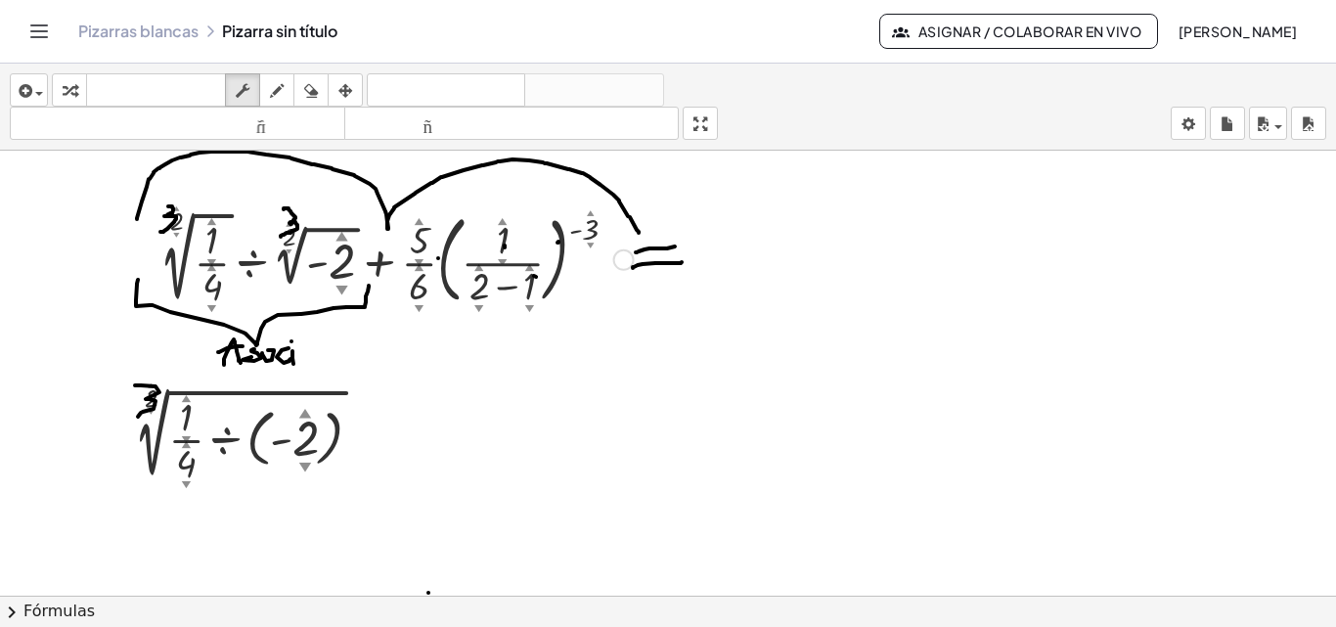
click at [538, 286] on div at bounding box center [397, 258] width 494 height 106
click at [548, 309] on div at bounding box center [397, 258] width 494 height 106
click at [548, 365] on div at bounding box center [668, 547] width 1336 height 1044
click at [251, 87] on div "button" at bounding box center [242, 89] width 25 height 23
click at [647, 305] on div "+ · 2 ▲ ▼ √ ( · 1 ▲ ▼ · 4 ▲ ▼ ) ÷ 2 ▲ ▼ √ ( - 2 ▲ ▼ ) + · · 5 ▲ ▼ · 6 ▲ ▼ · ( ·…" at bounding box center [389, 257] width 518 height 115
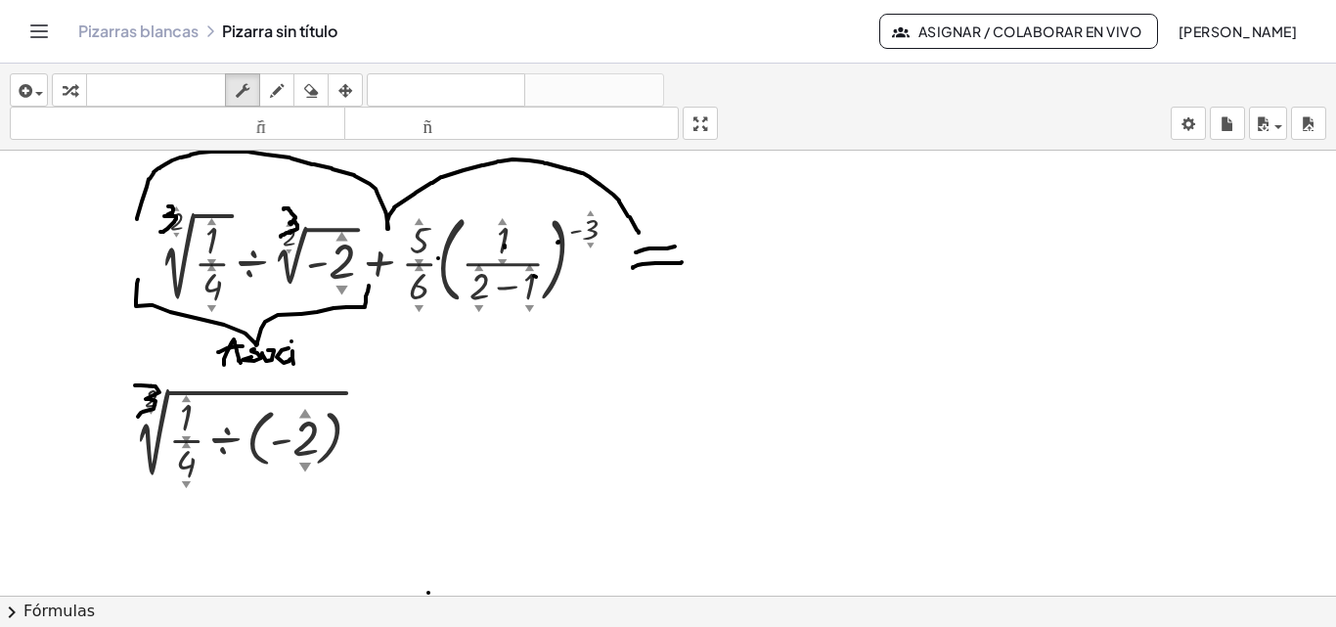
click at [1081, 384] on div at bounding box center [668, 547] width 1336 height 1044
click at [1082, 382] on div at bounding box center [668, 547] width 1336 height 1044
click at [587, 402] on div at bounding box center [668, 547] width 1336 height 1044
click at [587, 401] on div at bounding box center [668, 547] width 1336 height 1044
drag, startPoint x: 587, startPoint y: 401, endPoint x: 592, endPoint y: 377, distance: 24.0
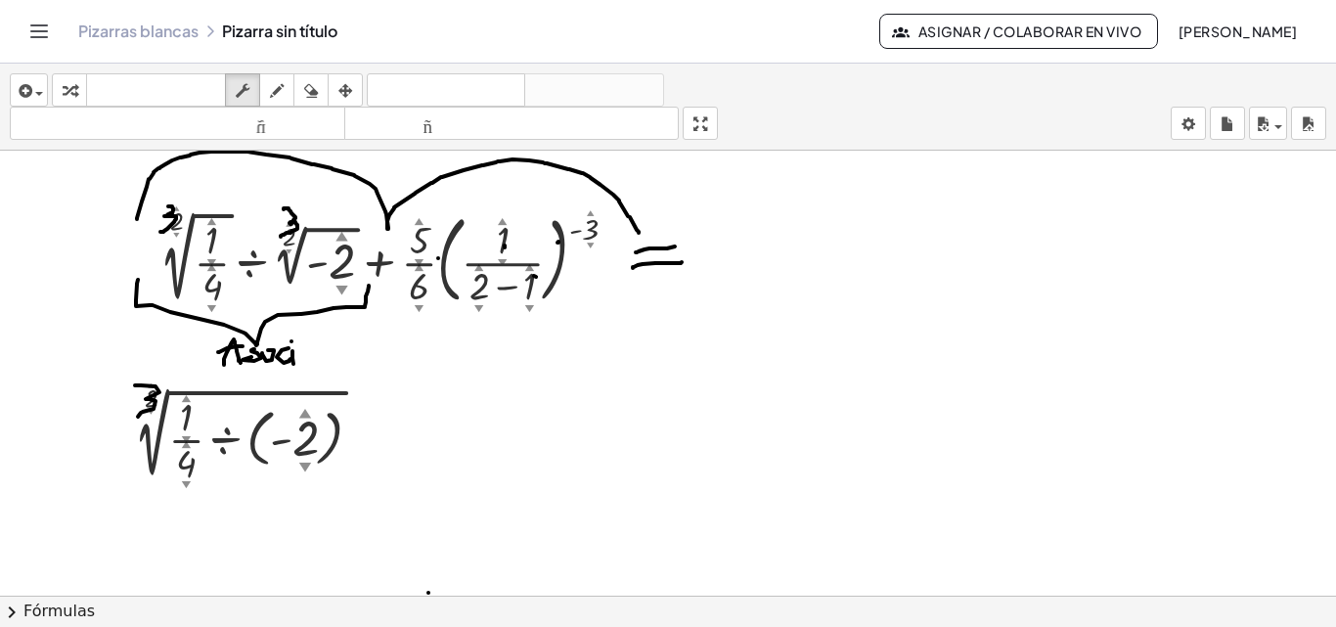
click at [587, 400] on div at bounding box center [668, 547] width 1336 height 1044
click at [413, 253] on div at bounding box center [397, 258] width 494 height 106
click at [262, 90] on button "dibujar" at bounding box center [276, 89] width 35 height 33
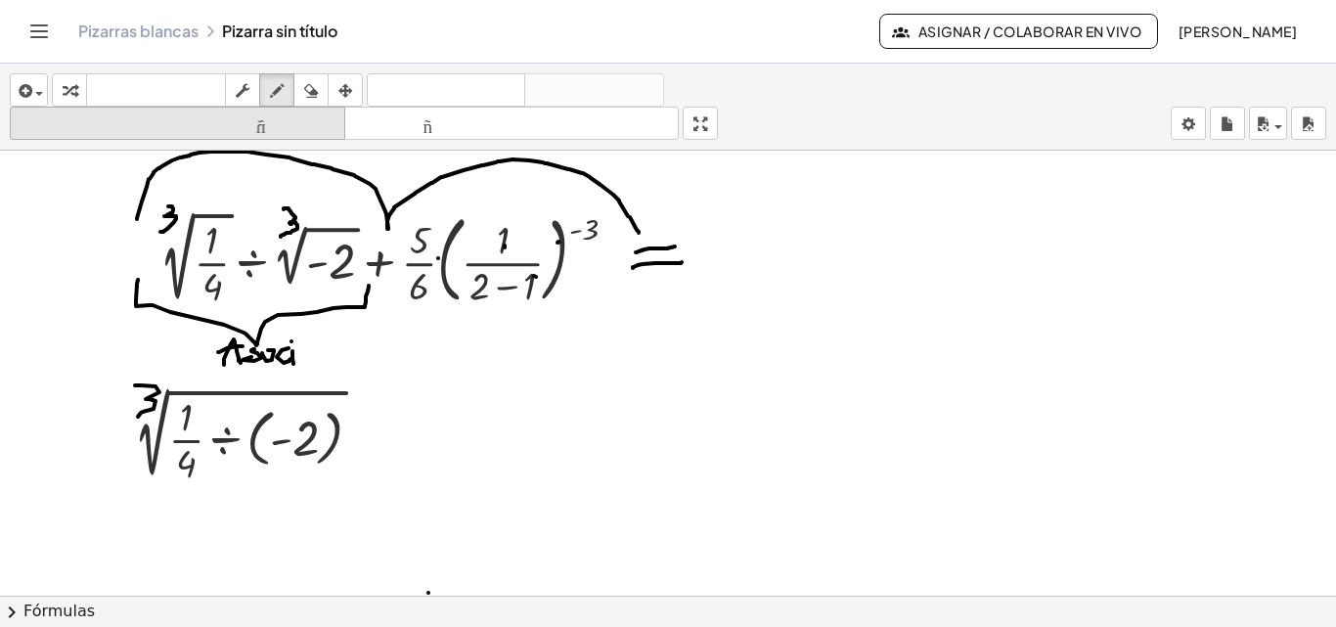
drag, startPoint x: 315, startPoint y: 90, endPoint x: 346, endPoint y: 122, distance: 44.9
click at [315, 89] on icon "button" at bounding box center [311, 90] width 14 height 23
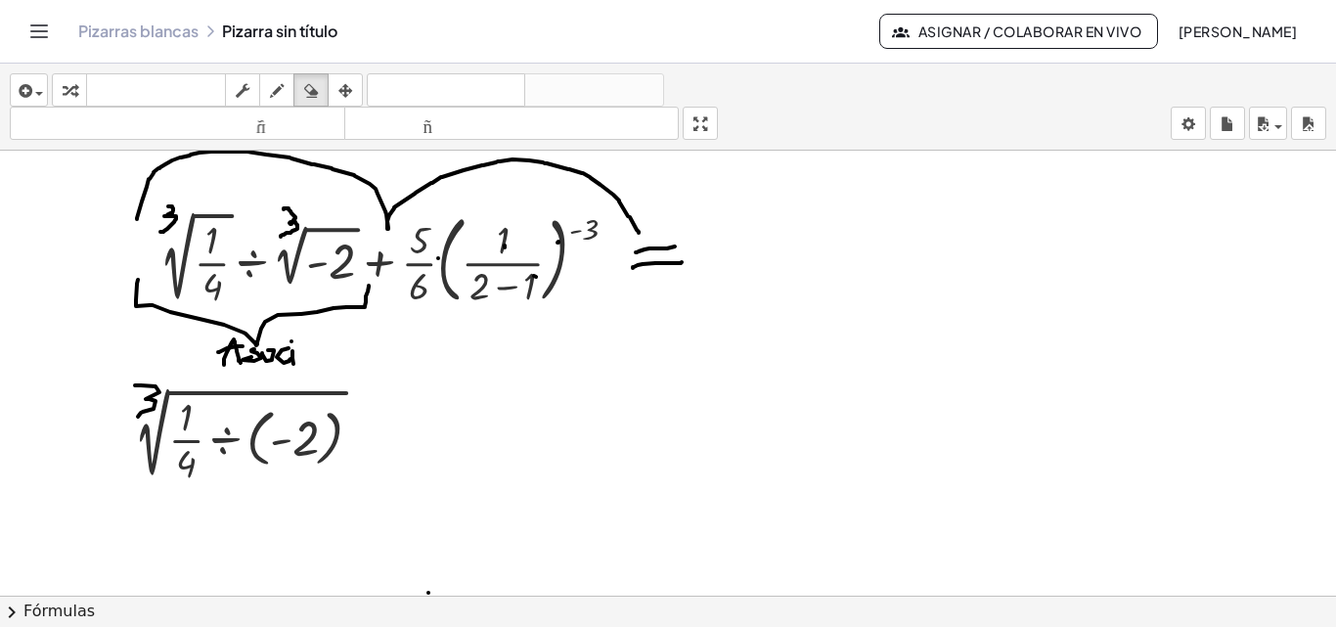
click at [508, 249] on div at bounding box center [668, 547] width 1336 height 1044
click at [505, 249] on div at bounding box center [668, 547] width 1336 height 1044
click at [275, 98] on icon "button" at bounding box center [277, 90] width 14 height 23
click at [546, 249] on div at bounding box center [668, 547] width 1336 height 1044
drag, startPoint x: 551, startPoint y: 243, endPoint x: 561, endPoint y: 258, distance: 19.0
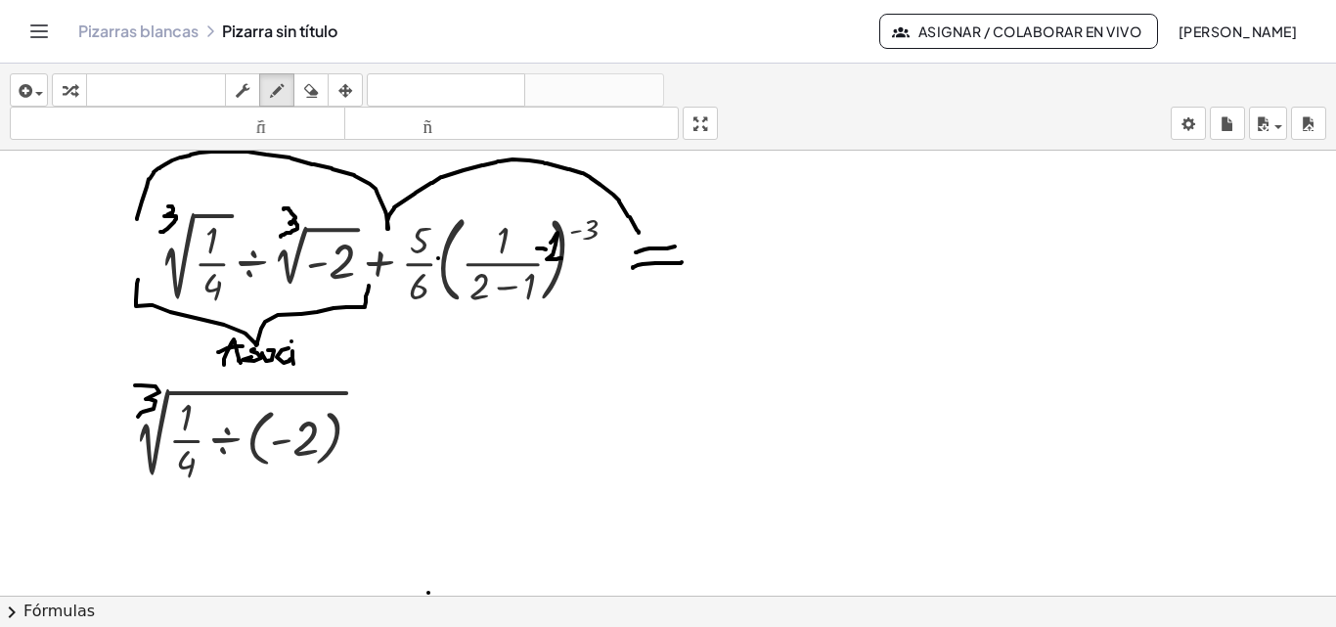
click at [561, 258] on div at bounding box center [668, 547] width 1336 height 1044
drag, startPoint x: 531, startPoint y: 278, endPoint x: 513, endPoint y: 285, distance: 18.9
click at [513, 285] on div at bounding box center [668, 547] width 1336 height 1044
drag, startPoint x: 386, startPoint y: 380, endPoint x: 381, endPoint y: 410, distance: 29.7
click at [381, 410] on div at bounding box center [668, 547] width 1336 height 1044
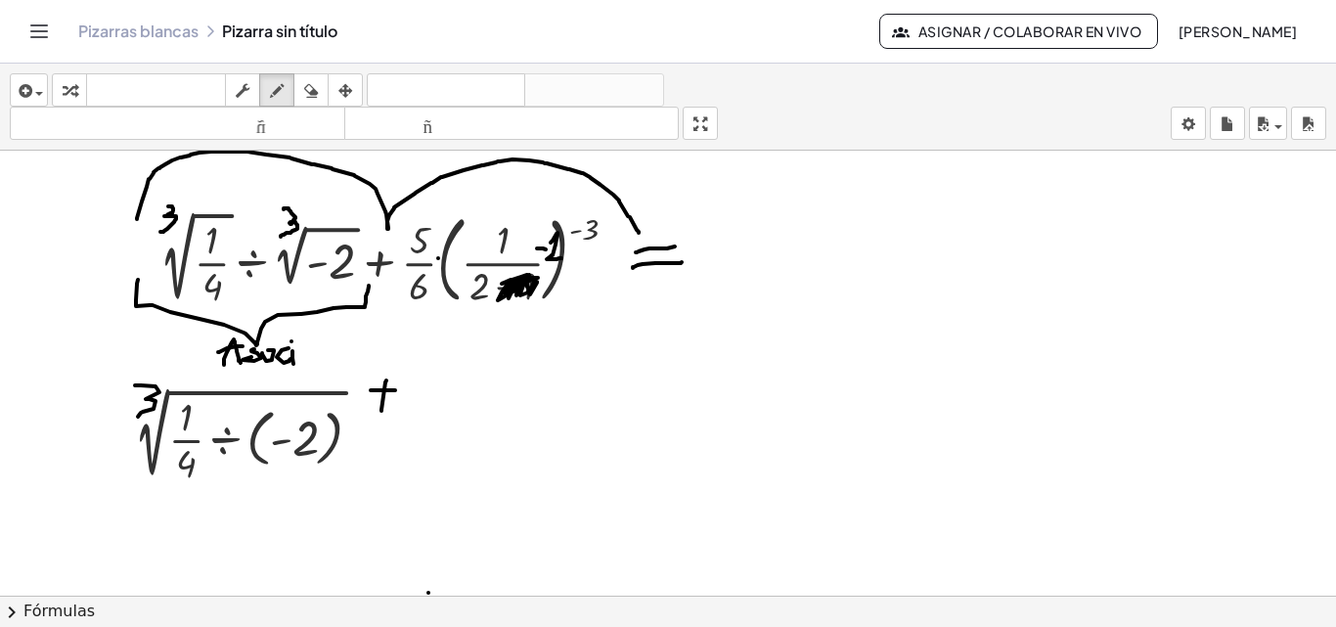
drag, startPoint x: 395, startPoint y: 390, endPoint x: 448, endPoint y: 372, distance: 56.0
click at [403, 390] on div at bounding box center [668, 547] width 1336 height 1044
drag, startPoint x: 431, startPoint y: 359, endPoint x: 452, endPoint y: 359, distance: 20.5
click at [452, 359] on div at bounding box center [668, 547] width 1336 height 1044
drag, startPoint x: 433, startPoint y: 361, endPoint x: 440, endPoint y: 385, distance: 25.4
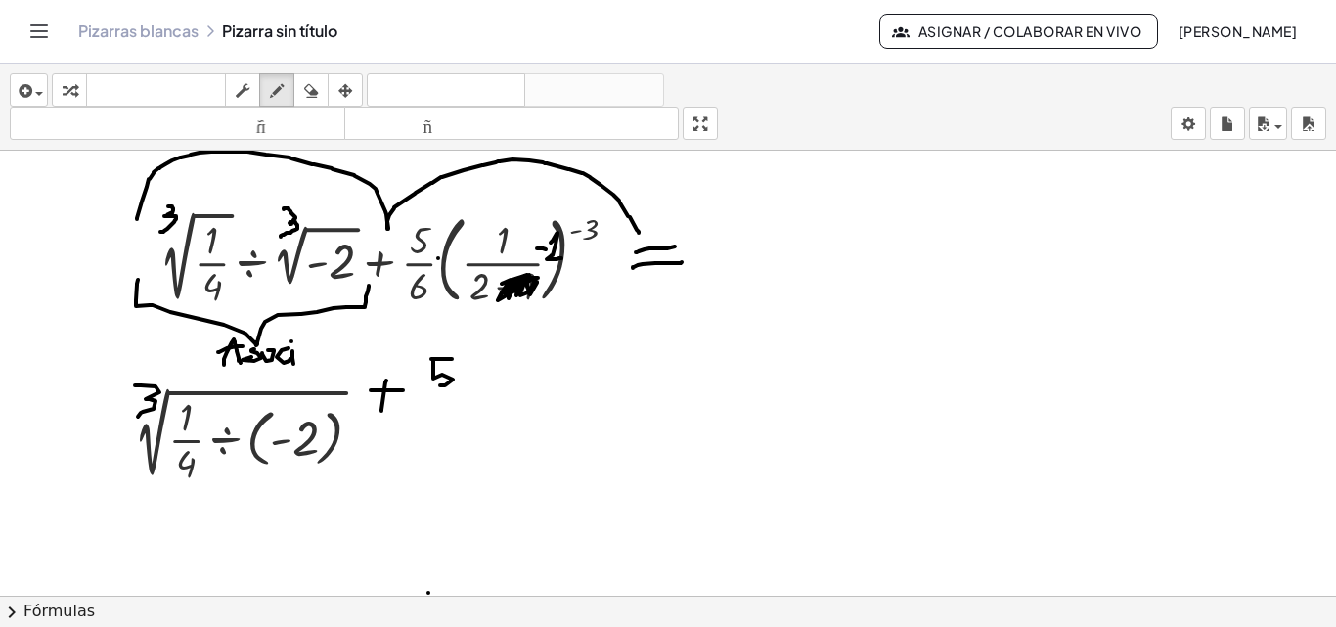
click at [440, 385] on div at bounding box center [668, 547] width 1336 height 1044
drag, startPoint x: 425, startPoint y: 392, endPoint x: 462, endPoint y: 397, distance: 36.5
click at [478, 390] on div at bounding box center [668, 547] width 1336 height 1044
drag, startPoint x: 436, startPoint y: 411, endPoint x: 438, endPoint y: 433, distance: 22.6
click at [438, 433] on div at bounding box center [668, 547] width 1336 height 1044
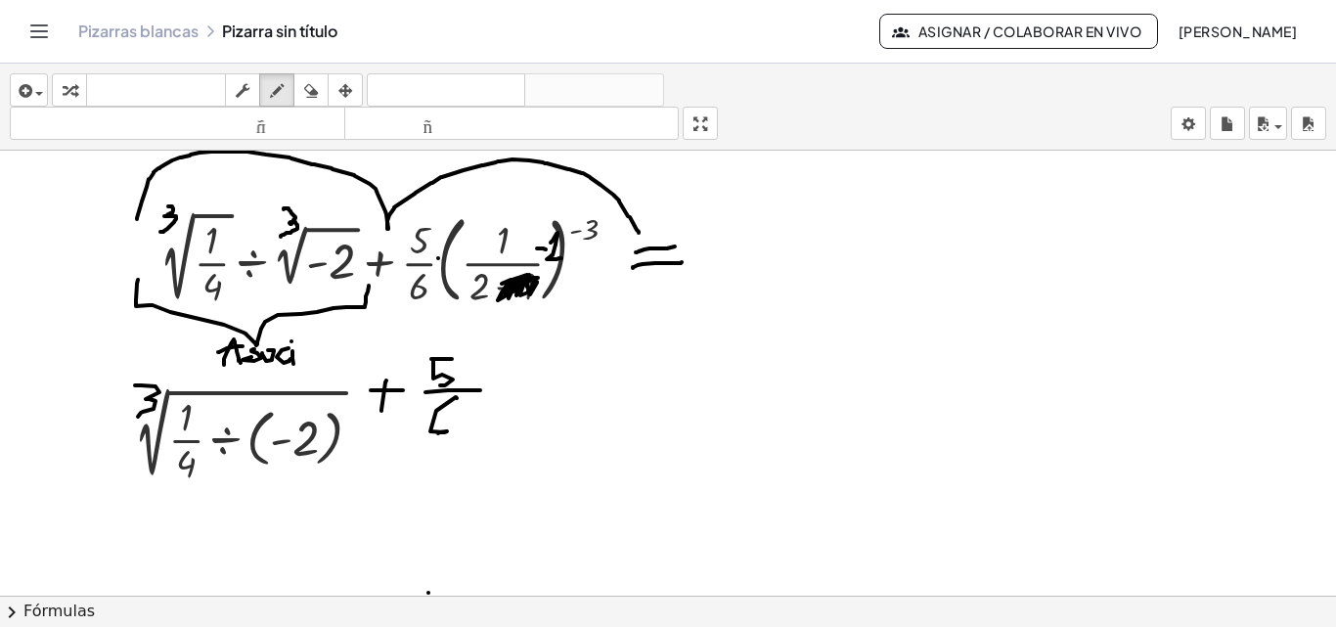
click at [503, 388] on div at bounding box center [668, 547] width 1336 height 1044
drag, startPoint x: 519, startPoint y: 440, endPoint x: 530, endPoint y: 454, distance: 17.4
click at [530, 454] on div at bounding box center [668, 547] width 1336 height 1044
click at [570, 386] on div at bounding box center [668, 547] width 1336 height 1044
click at [590, 391] on div at bounding box center [668, 547] width 1336 height 1044
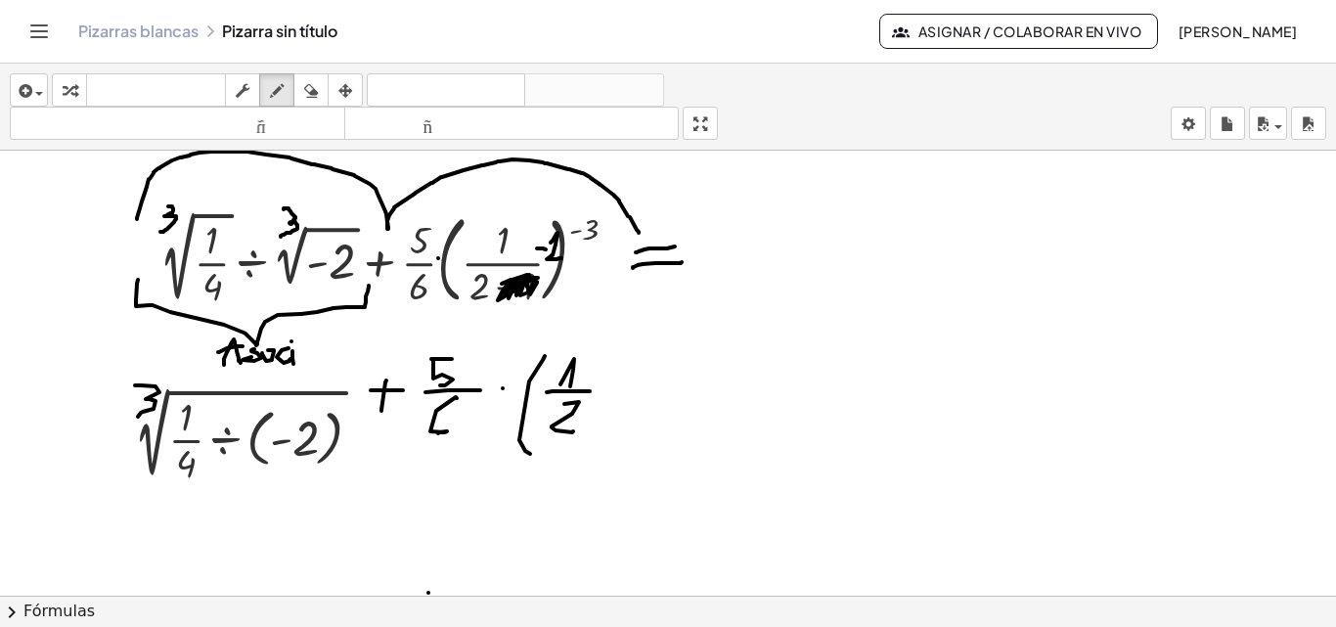
drag, startPoint x: 564, startPoint y: 404, endPoint x: 573, endPoint y: 431, distance: 28.8
click at [573, 431] on div at bounding box center [668, 547] width 1336 height 1044
drag, startPoint x: 619, startPoint y: 384, endPoint x: 640, endPoint y: 383, distance: 21.5
click at [636, 383] on div at bounding box center [668, 547] width 1336 height 1044
drag, startPoint x: 650, startPoint y: 378, endPoint x: 669, endPoint y: 388, distance: 21.0
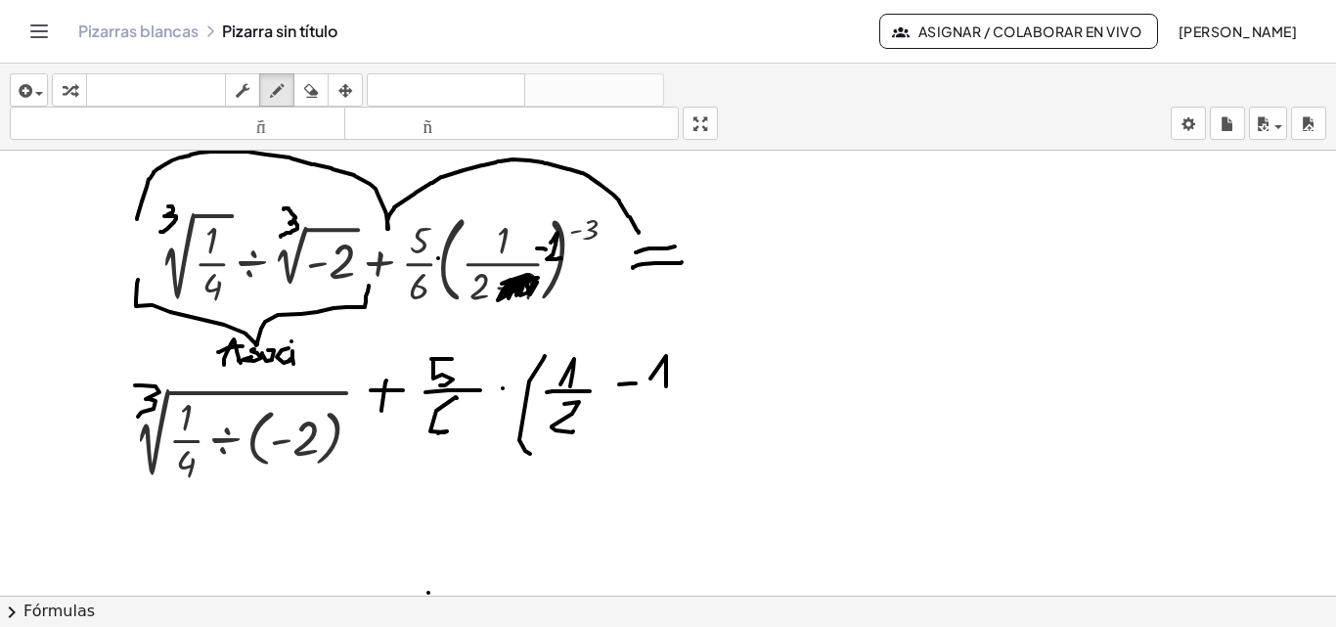
click at [667, 389] on div at bounding box center [668, 547] width 1336 height 1044
drag, startPoint x: 684, startPoint y: 329, endPoint x: 706, endPoint y: 382, distance: 58.3
click at [658, 451] on div at bounding box center [668, 547] width 1336 height 1044
drag, startPoint x: 700, startPoint y: 329, endPoint x: 716, endPoint y: 325, distance: 16.1
click at [716, 325] on div at bounding box center [668, 547] width 1336 height 1044
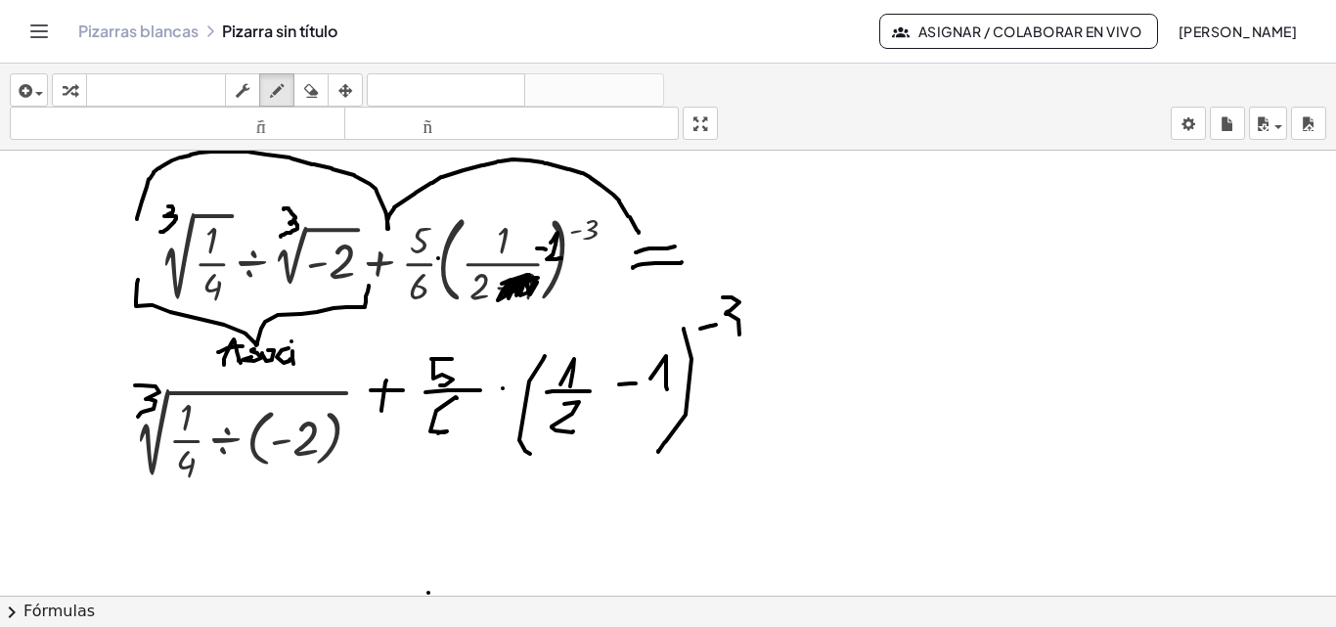
drag, startPoint x: 723, startPoint y: 297, endPoint x: 735, endPoint y: 343, distance: 47.7
click at [731, 335] on div at bounding box center [668, 547] width 1336 height 1044
drag, startPoint x: 757, startPoint y: 382, endPoint x: 766, endPoint y: 367, distance: 18.0
click at [801, 380] on div at bounding box center [668, 547] width 1336 height 1044
click at [791, 360] on div at bounding box center [668, 547] width 1336 height 1044
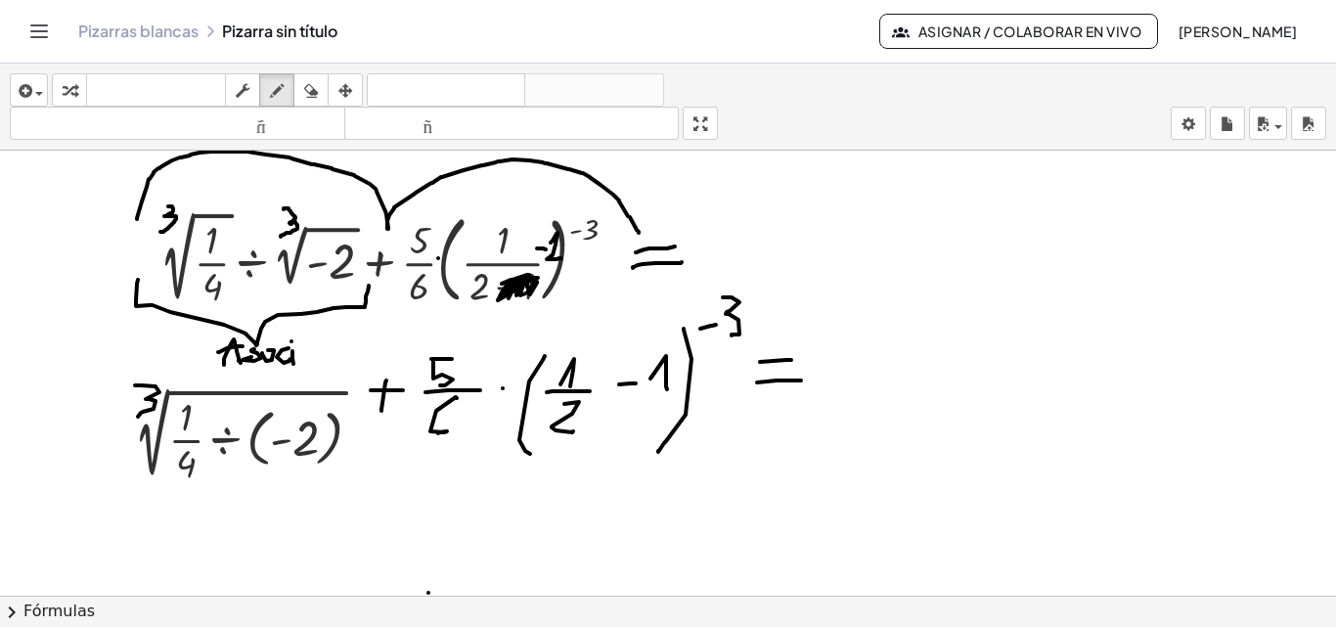
scroll to position [223, 0]
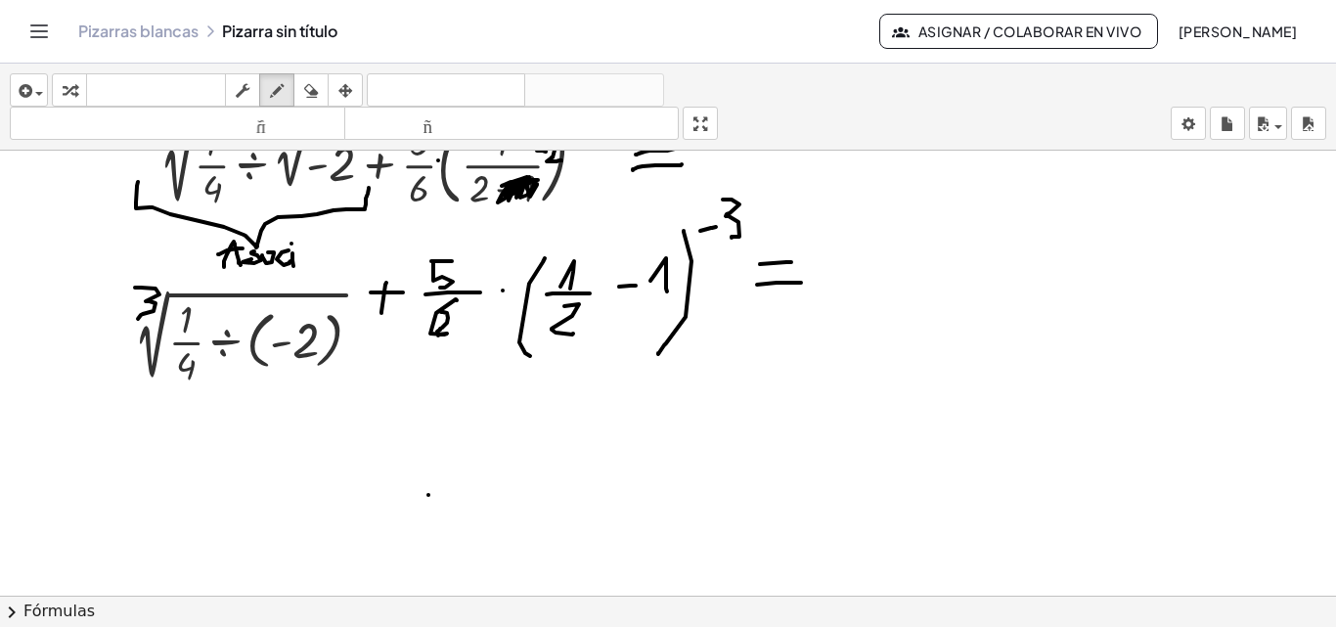
drag, startPoint x: 441, startPoint y: 312, endPoint x: 537, endPoint y: 343, distance: 100.8
click at [433, 334] on div at bounding box center [668, 450] width 1336 height 1044
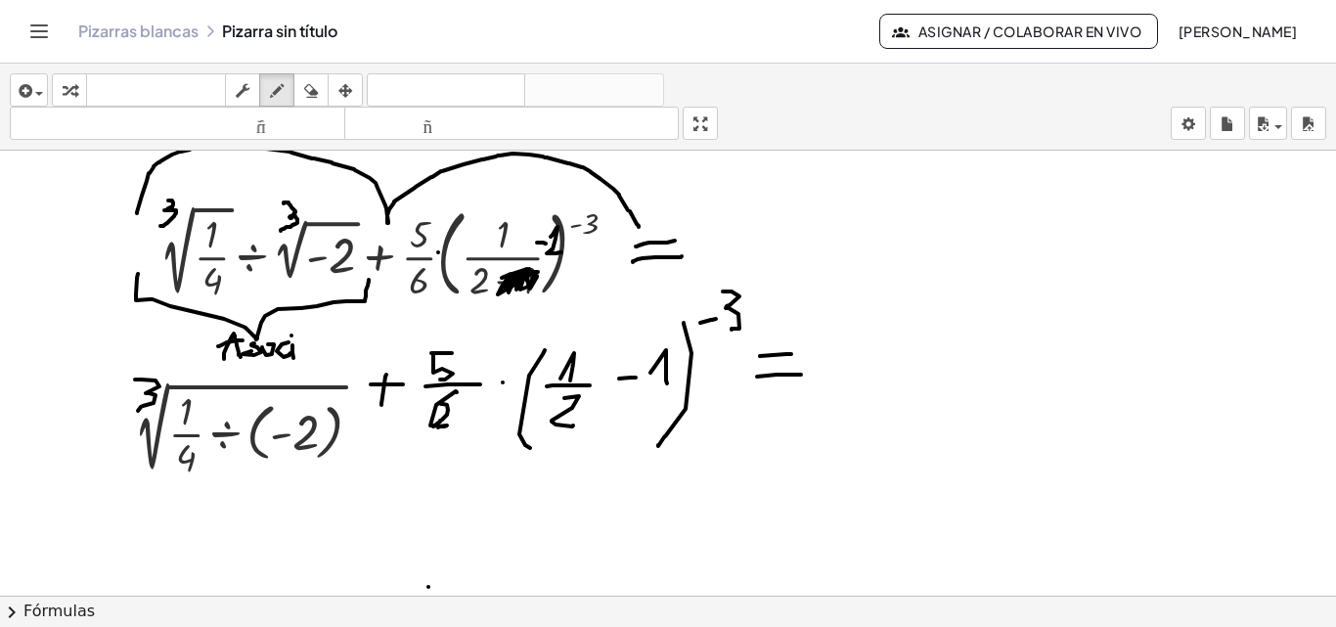
scroll to position [125, 0]
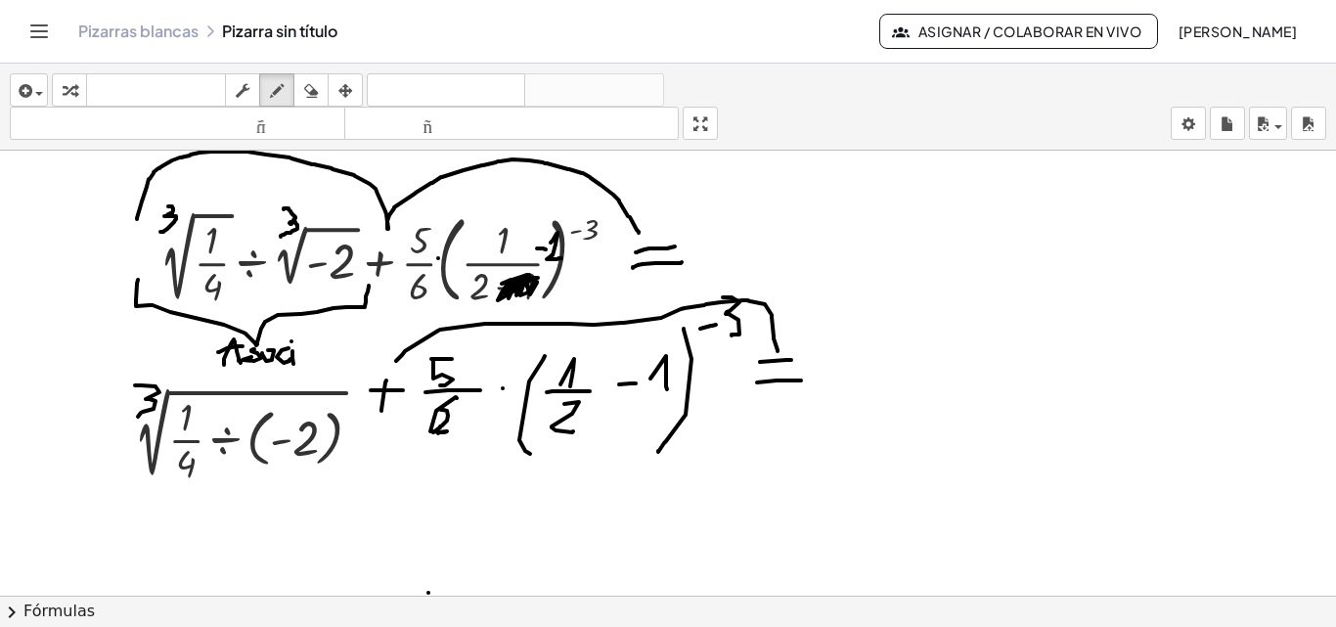
drag, startPoint x: 396, startPoint y: 361, endPoint x: 777, endPoint y: 353, distance: 381.4
click at [777, 352] on div at bounding box center [668, 547] width 1336 height 1044
click at [347, 87] on icon "button" at bounding box center [345, 90] width 14 height 23
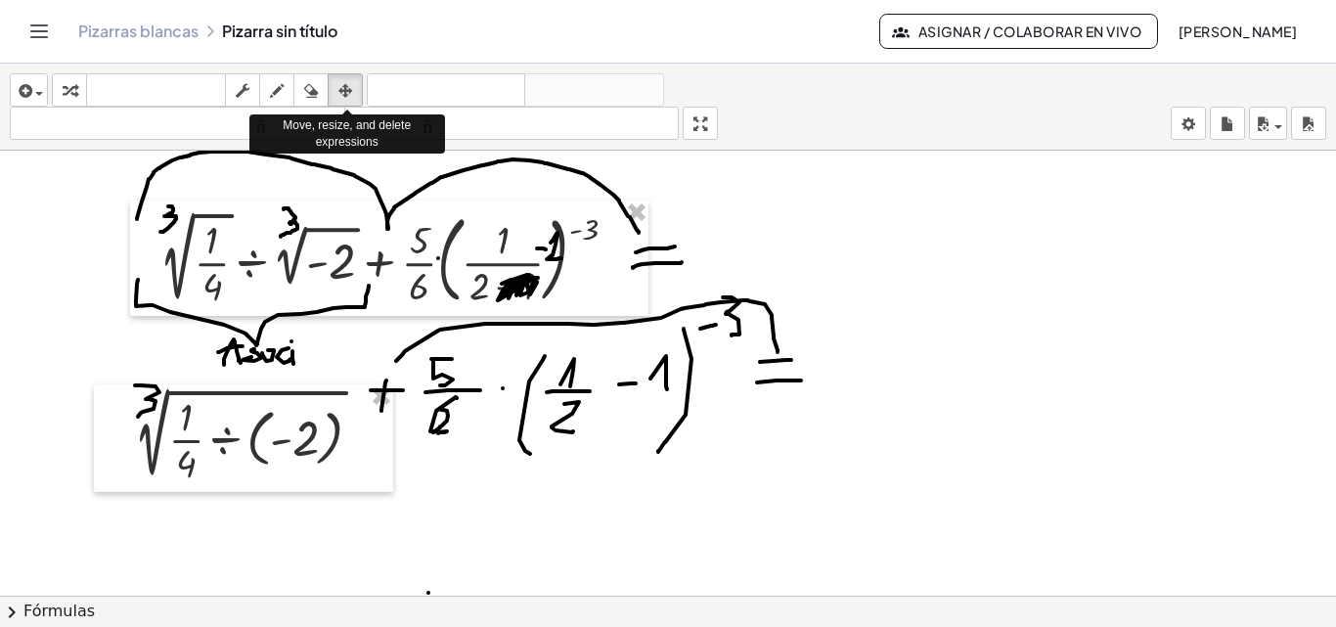
click at [471, 223] on div at bounding box center [389, 257] width 518 height 115
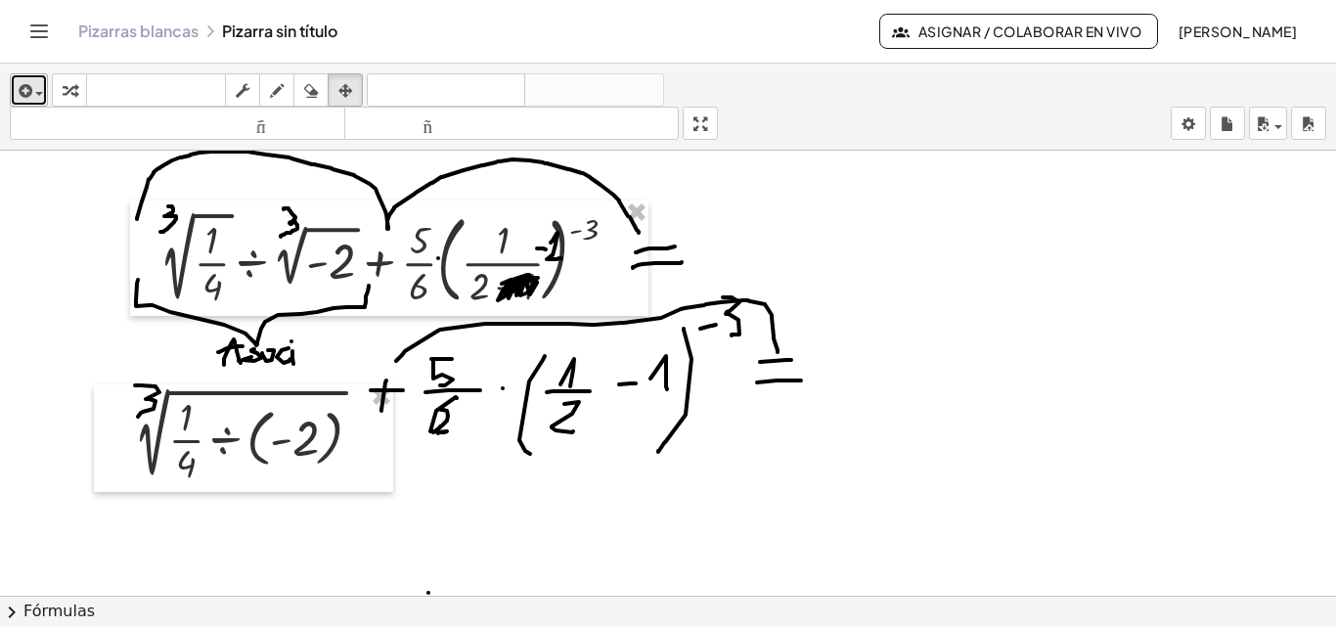
click at [19, 88] on icon "button" at bounding box center [24, 90] width 18 height 23
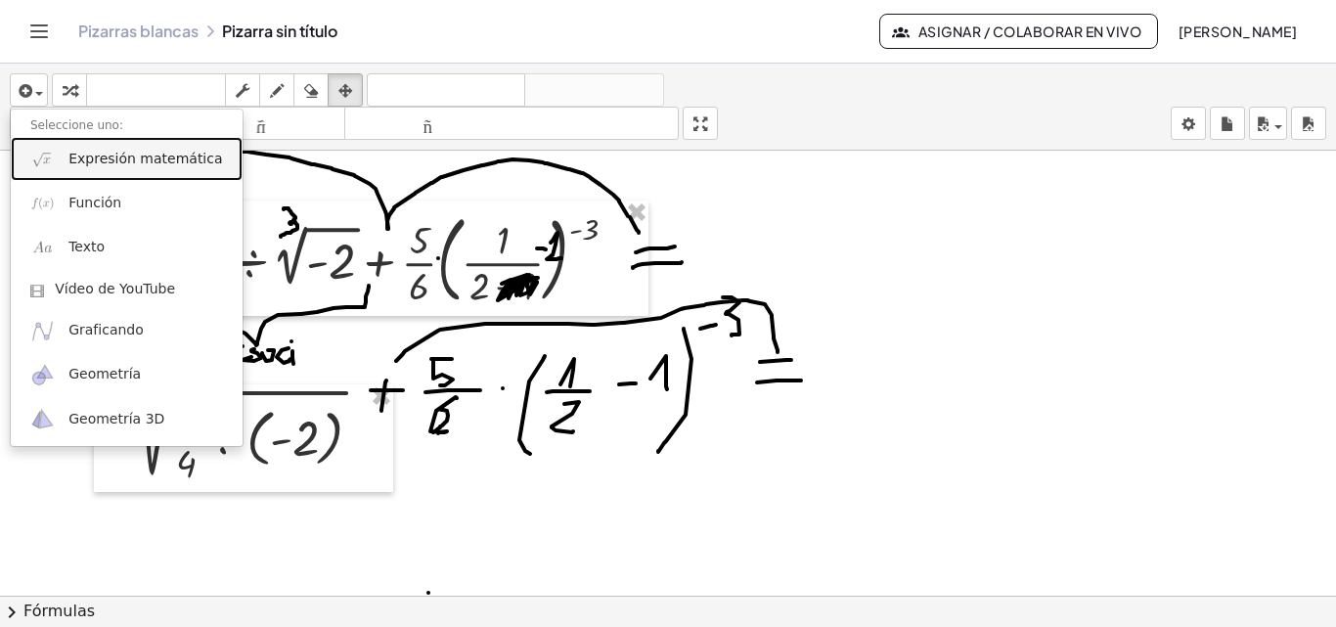
click at [67, 162] on link "Expresión matemática" at bounding box center [127, 159] width 232 height 44
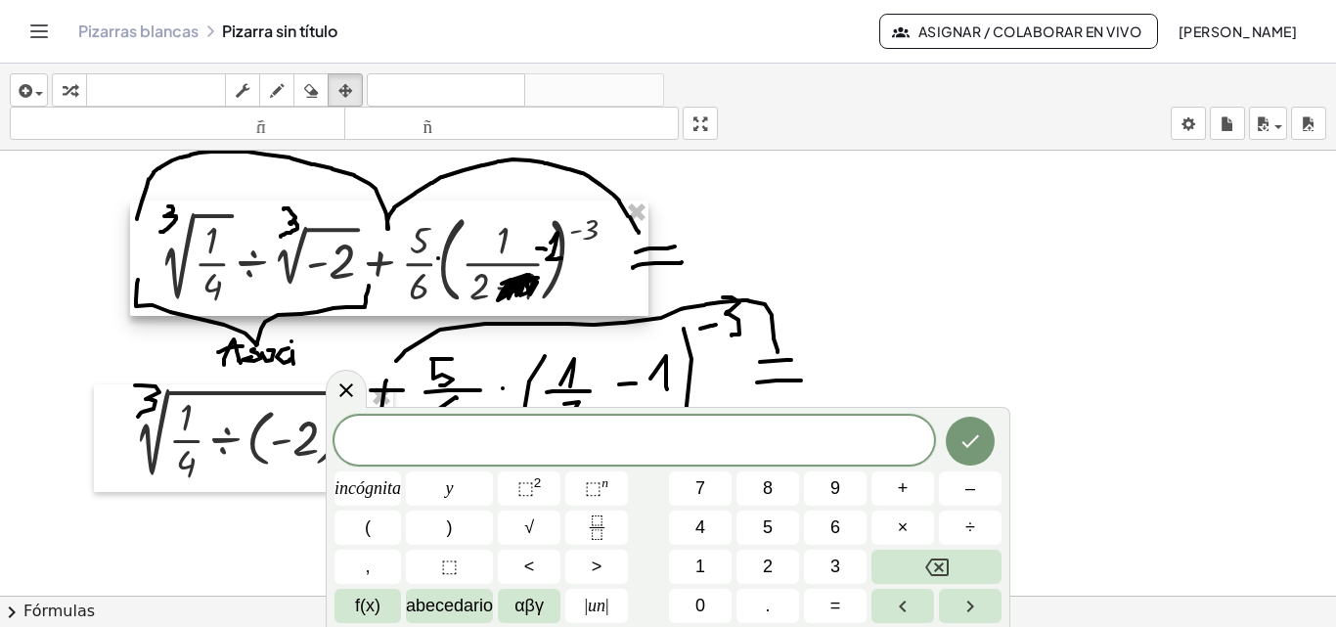
click at [447, 257] on div at bounding box center [389, 257] width 518 height 115
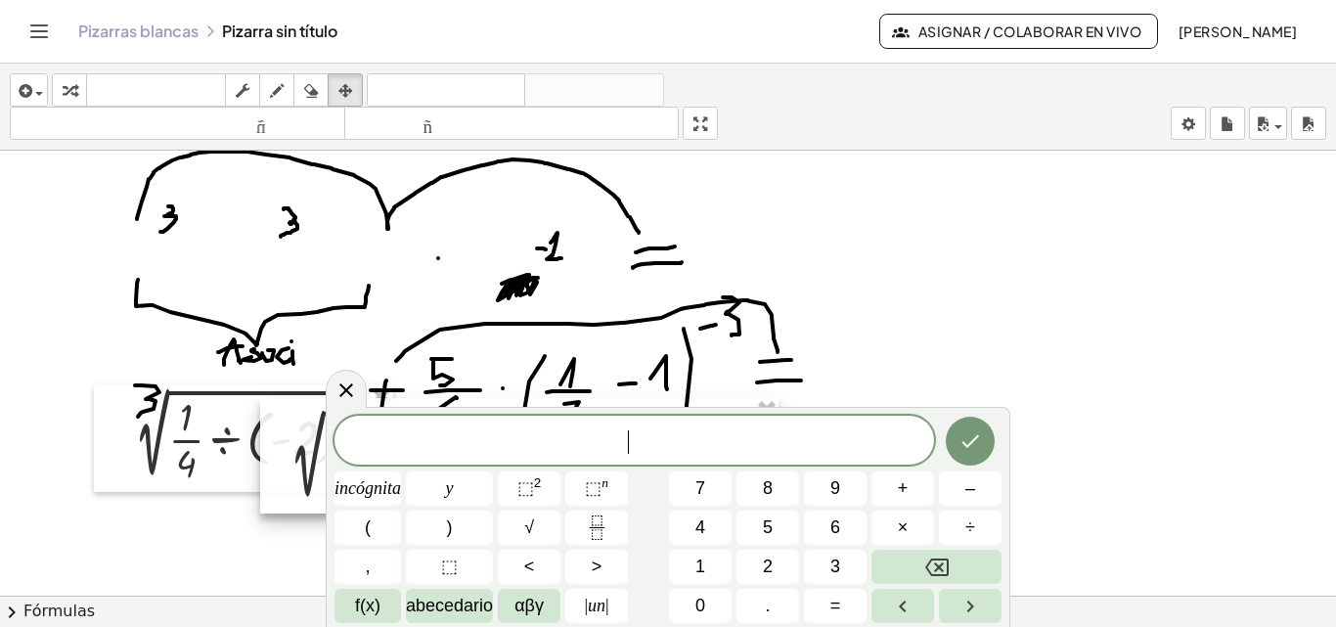
drag, startPoint x: 555, startPoint y: 236, endPoint x: 685, endPoint y: 433, distance: 236.5
click at [685, 433] on body "Actividades matemáticas fáciles de comprender Empezar Banco de actividades Trab…" at bounding box center [668, 313] width 1336 height 627
click at [991, 340] on div at bounding box center [668, 547] width 1336 height 1044
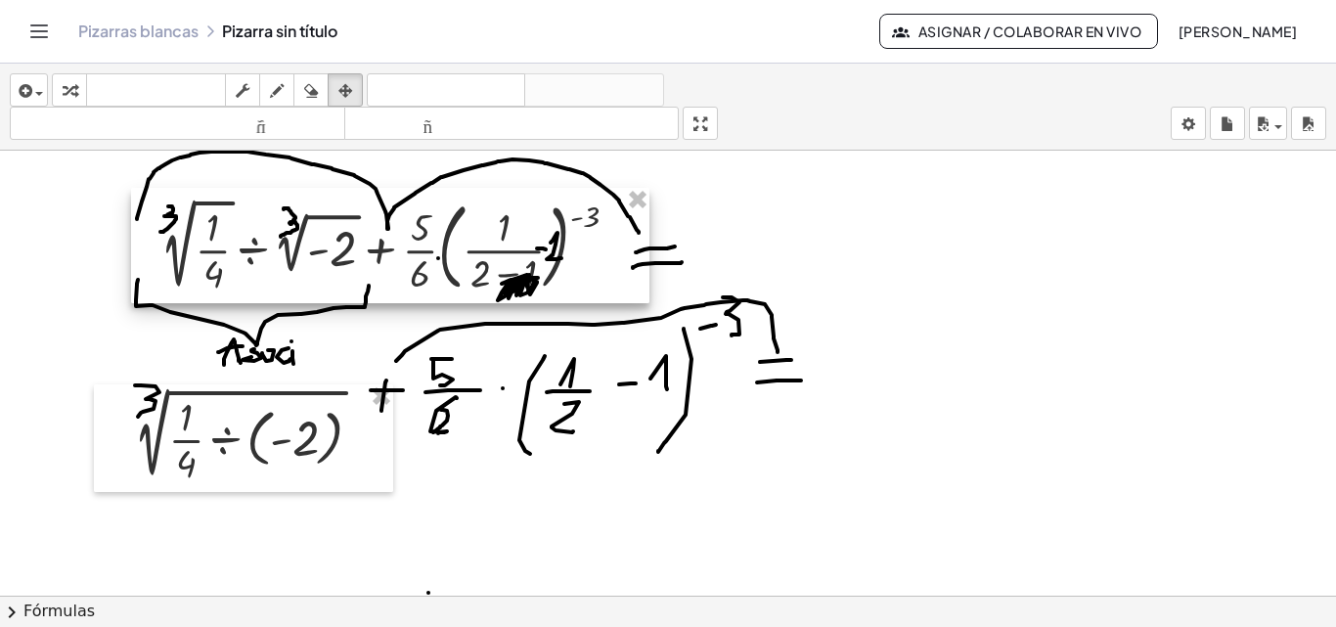
drag, startPoint x: 709, startPoint y: 492, endPoint x: 580, endPoint y: 282, distance: 246.7
click at [580, 282] on div at bounding box center [390, 245] width 518 height 115
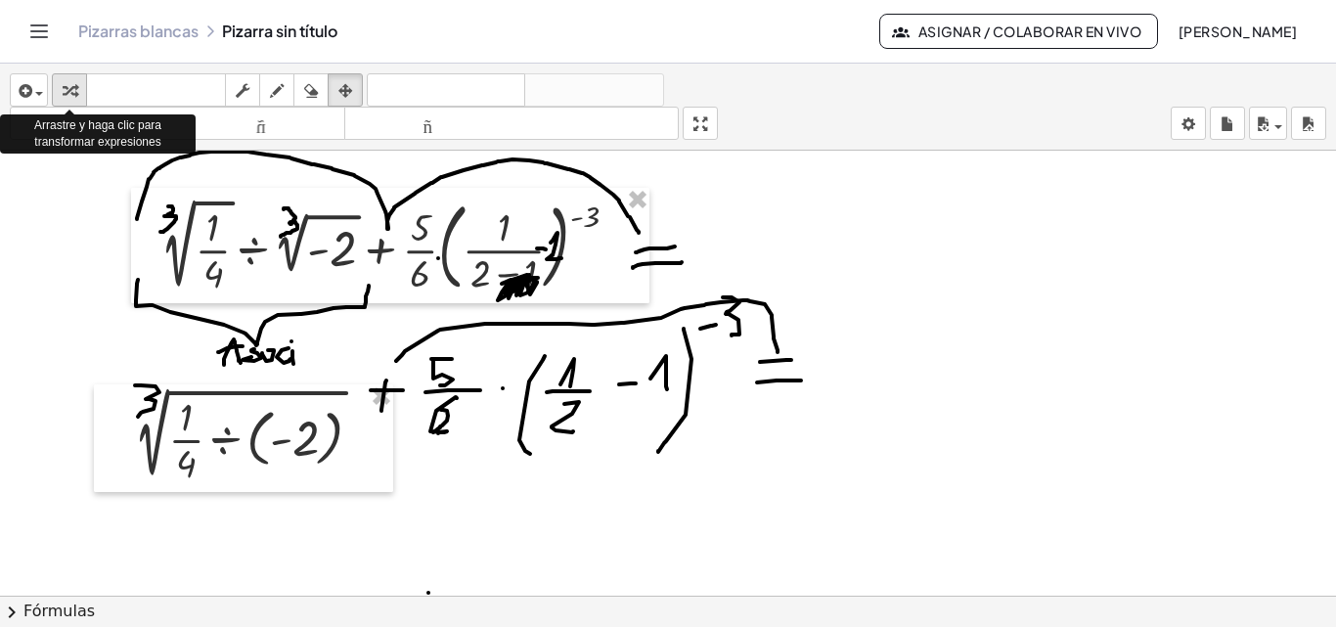
click at [69, 92] on icon "button" at bounding box center [70, 90] width 14 height 23
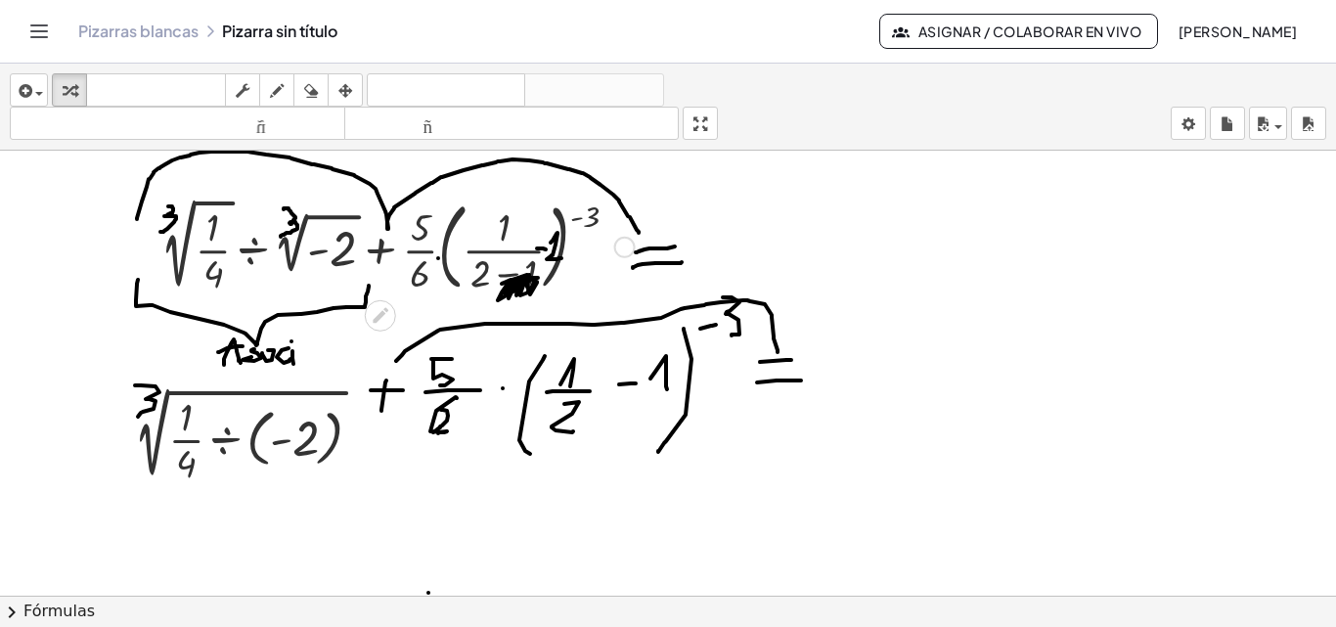
click at [533, 232] on div at bounding box center [398, 246] width 494 height 106
drag, startPoint x: 533, startPoint y: 232, endPoint x: 516, endPoint y: 244, distance: 20.9
click at [516, 244] on div at bounding box center [398, 246] width 494 height 106
drag, startPoint x: 516, startPoint y: 244, endPoint x: 1039, endPoint y: 234, distance: 523.3
click at [1039, 234] on div "· 1 · ( + 2 − 1 ) + · 2 √ ( · 1 · 4 ) ÷ 2 √ ( - 2 ) + · · 5 · 6 · ( · 1 · ( + 2…" at bounding box center [668, 547] width 1336 height 1044
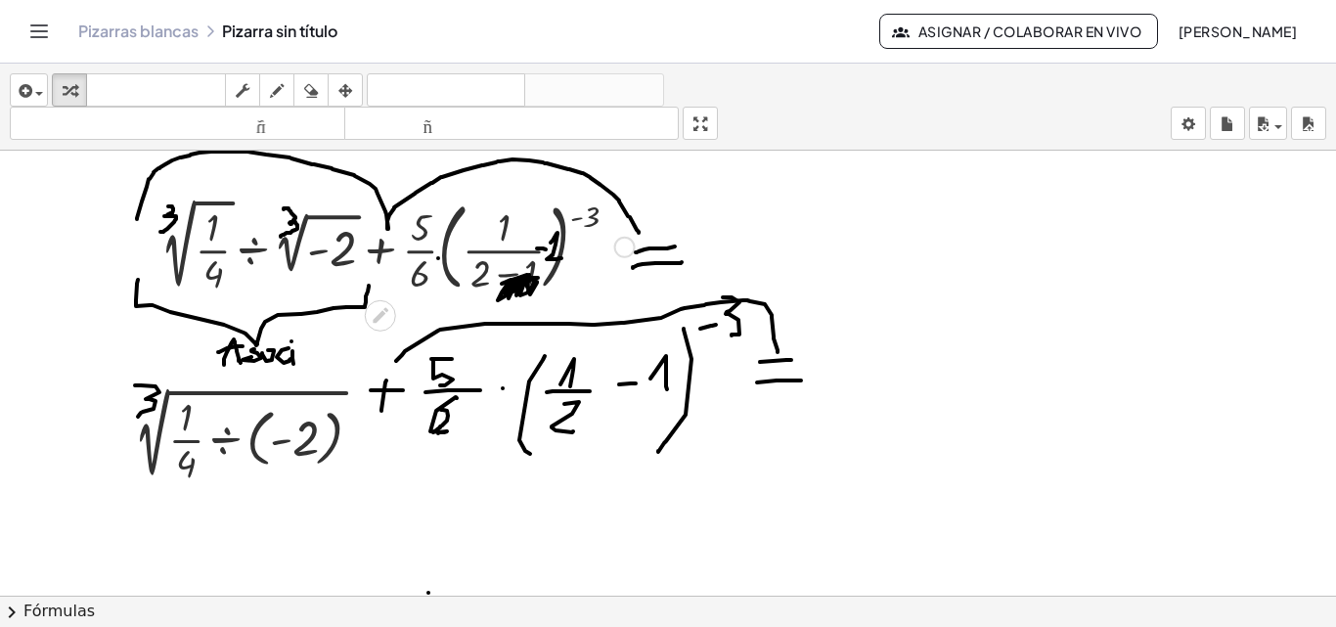
click at [517, 252] on div at bounding box center [398, 246] width 494 height 106
click at [517, 251] on div at bounding box center [398, 246] width 494 height 106
click at [627, 251] on div at bounding box center [625, 248] width 22 height 22
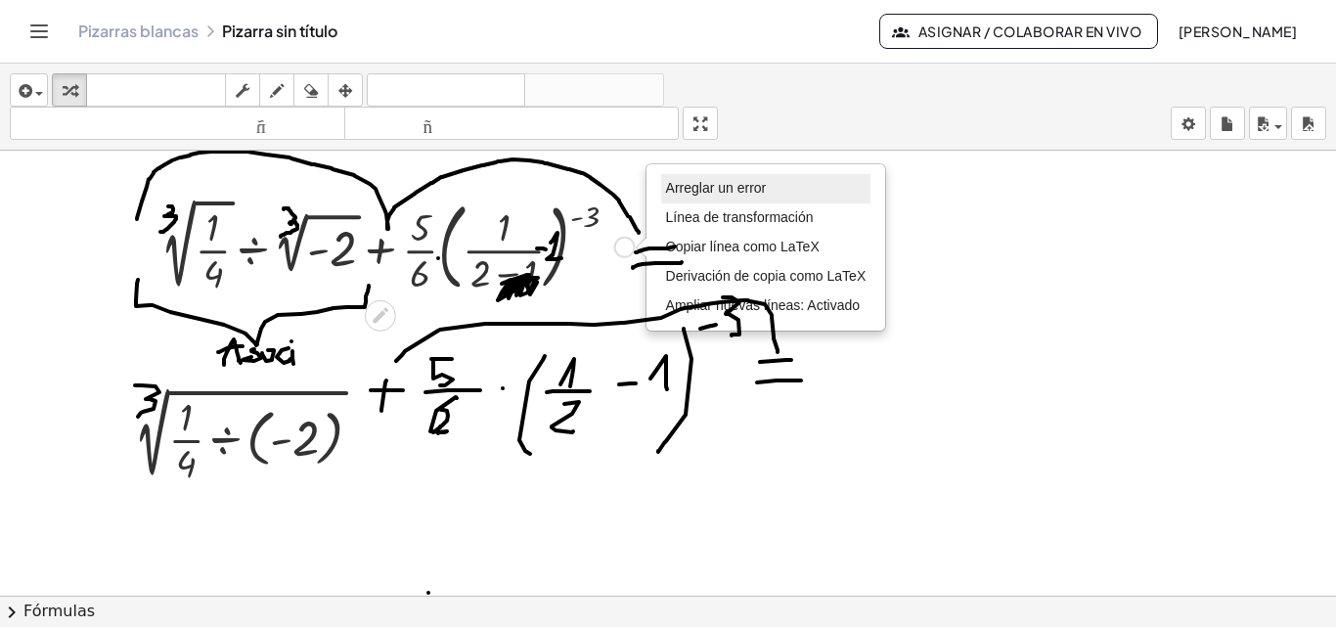
click at [730, 187] on font "Arreglar un error" at bounding box center [716, 188] width 101 height 16
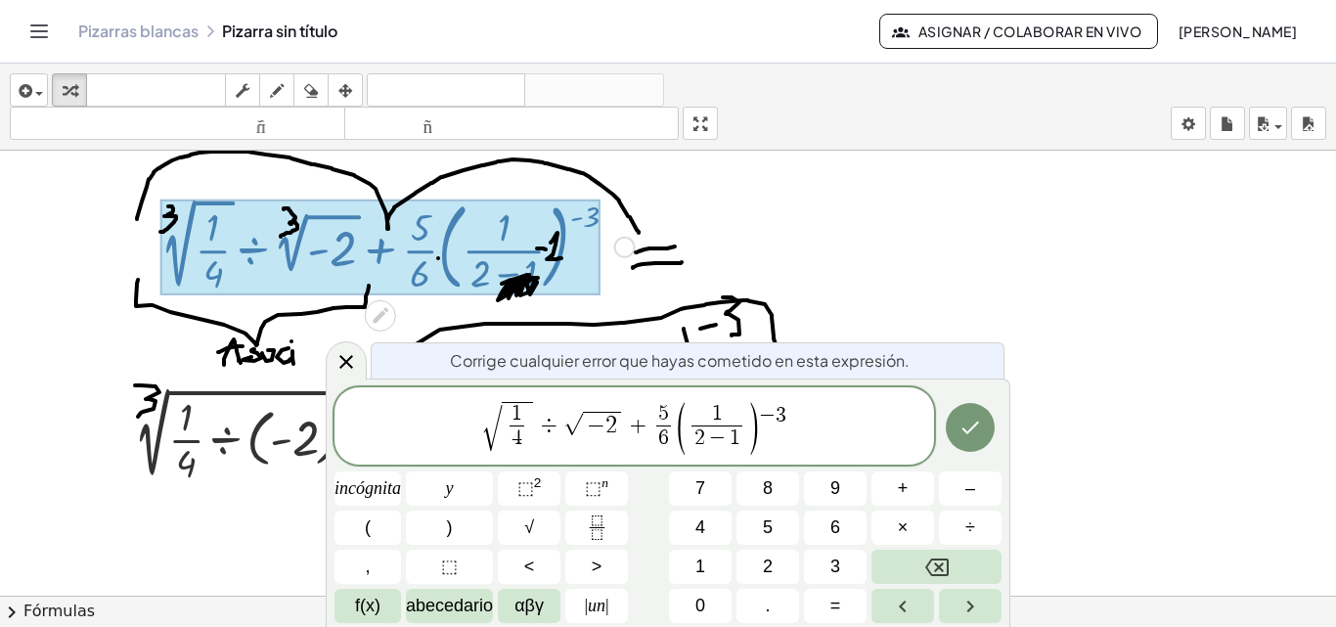
click at [743, 443] on span "1 2 − 1 ​" at bounding box center [717, 428] width 60 height 48
click at [738, 418] on span "1 2 − ​ ​" at bounding box center [717, 428] width 49 height 48
click at [738, 425] on span "1 2 − ​ ​" at bounding box center [717, 428] width 49 height 48
click at [728, 429] on span "( 1 2 ​ ​ )" at bounding box center [717, 428] width 49 height 52
click at [449, 535] on font ")" at bounding box center [450, 527] width 6 height 20
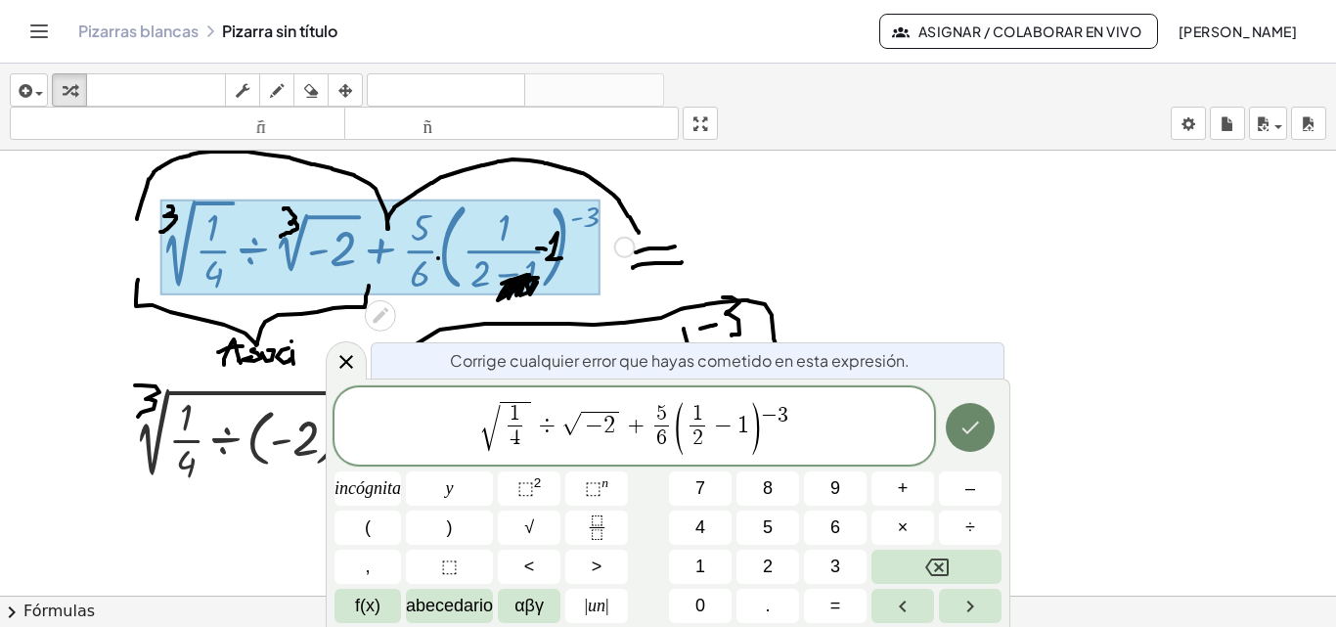
click at [988, 443] on button "Hecho" at bounding box center [970, 427] width 49 height 49
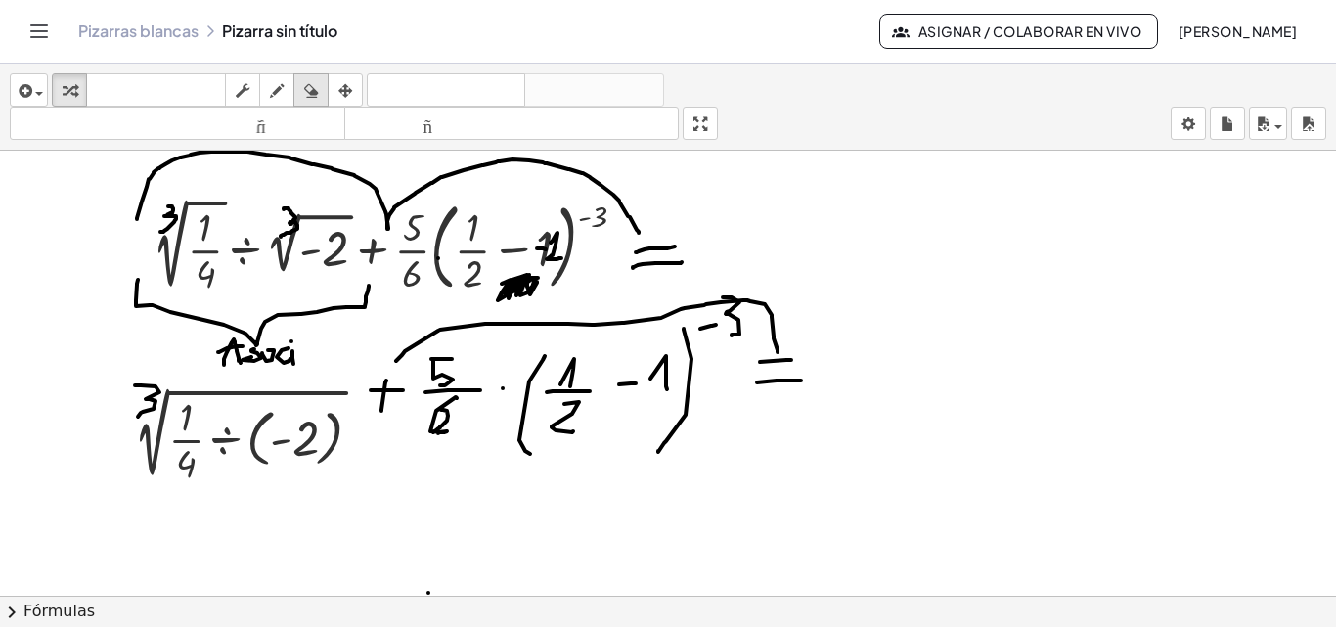
drag, startPoint x: 305, startPoint y: 81, endPoint x: 321, endPoint y: 95, distance: 20.8
click at [305, 82] on icon "button" at bounding box center [311, 90] width 14 height 23
drag, startPoint x: 530, startPoint y: 280, endPoint x: 490, endPoint y: 281, distance: 40.1
click at [488, 283] on div at bounding box center [668, 547] width 1336 height 1044
click at [554, 243] on div at bounding box center [668, 547] width 1336 height 1044
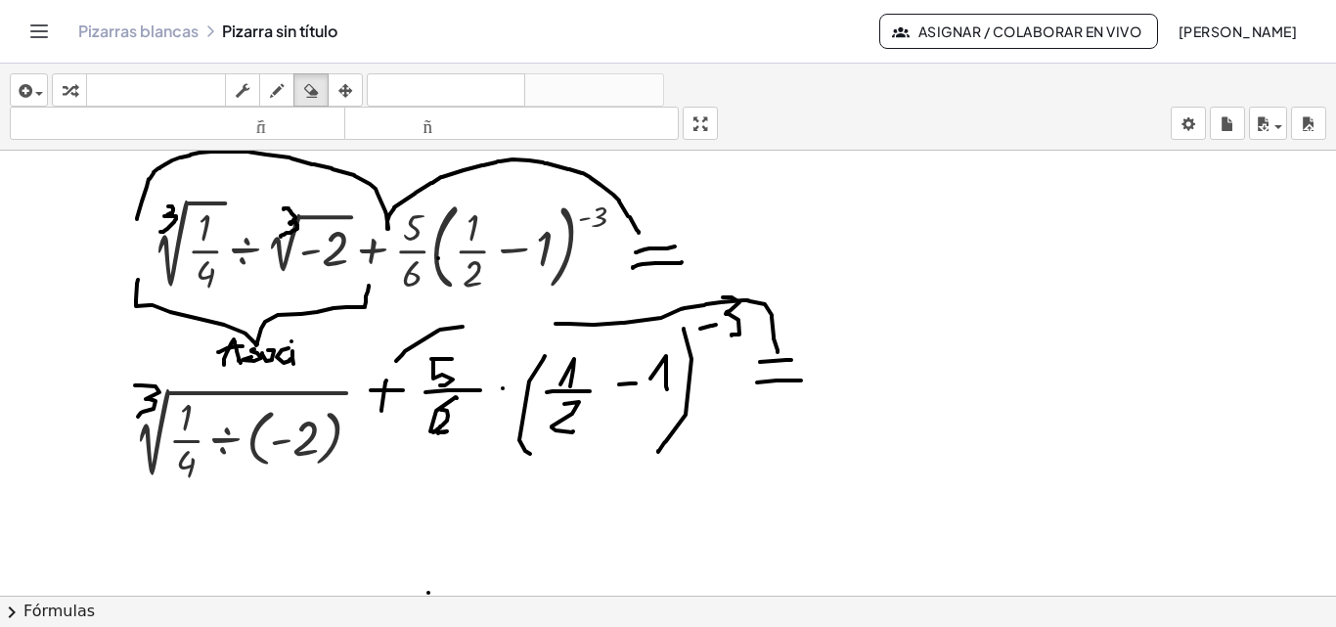
click at [551, 231] on div at bounding box center [668, 547] width 1336 height 1044
click at [858, 220] on div at bounding box center [668, 547] width 1336 height 1044
click at [679, 429] on div at bounding box center [668, 547] width 1336 height 1044
click at [687, 361] on div at bounding box center [668, 547] width 1336 height 1044
click at [719, 331] on div at bounding box center [668, 547] width 1336 height 1044
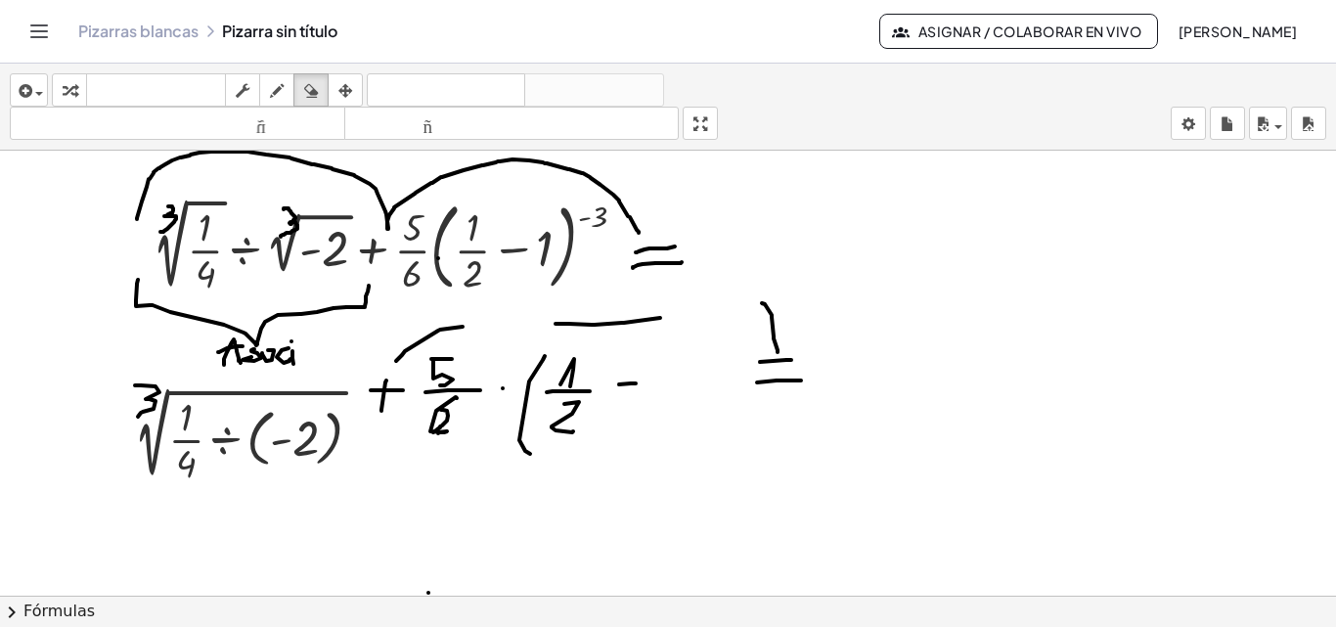
click at [766, 327] on div at bounding box center [668, 547] width 1336 height 1044
click at [788, 372] on div at bounding box center [668, 547] width 1336 height 1044
click at [657, 328] on div at bounding box center [668, 547] width 1336 height 1044
click at [574, 354] on div at bounding box center [668, 547] width 1336 height 1044
click at [552, 428] on div at bounding box center [668, 547] width 1336 height 1044
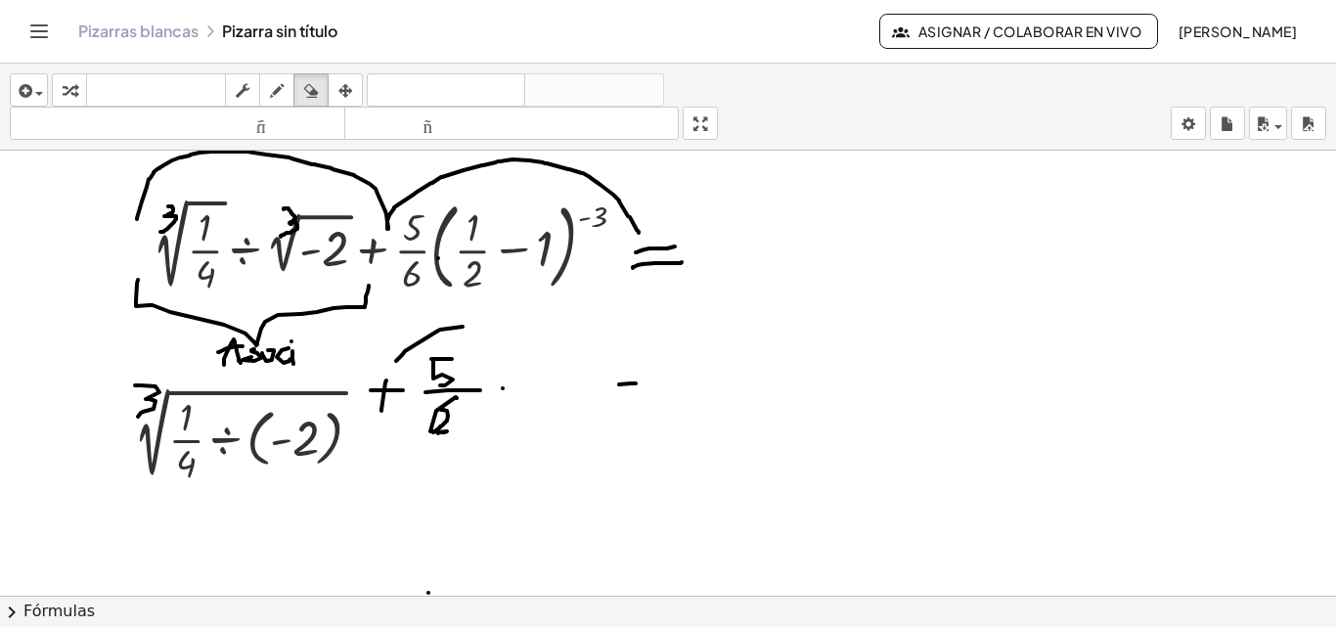
click at [585, 411] on div at bounding box center [668, 547] width 1336 height 1044
click at [628, 390] on div at bounding box center [668, 547] width 1336 height 1044
click at [524, 394] on div at bounding box center [668, 547] width 1336 height 1044
click at [439, 380] on div at bounding box center [668, 547] width 1336 height 1044
click at [445, 331] on div at bounding box center [668, 547] width 1336 height 1044
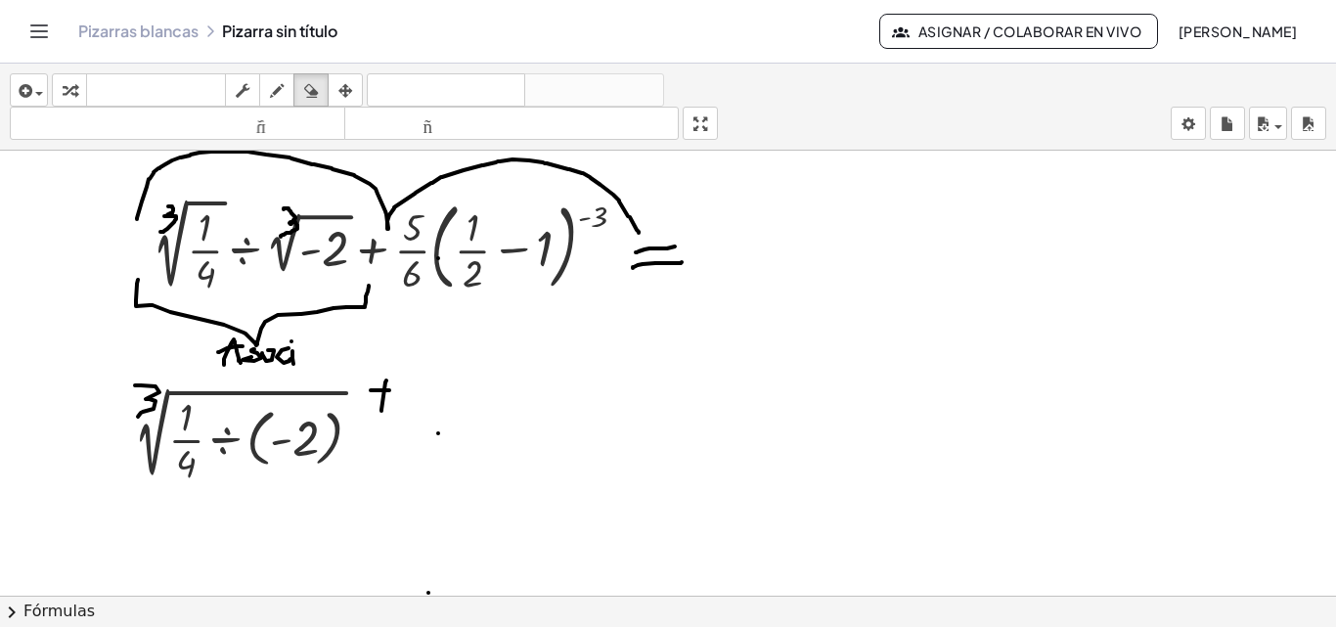
click at [437, 445] on div at bounding box center [668, 547] width 1336 height 1044
click at [36, 92] on span "button" at bounding box center [39, 94] width 8 height 4
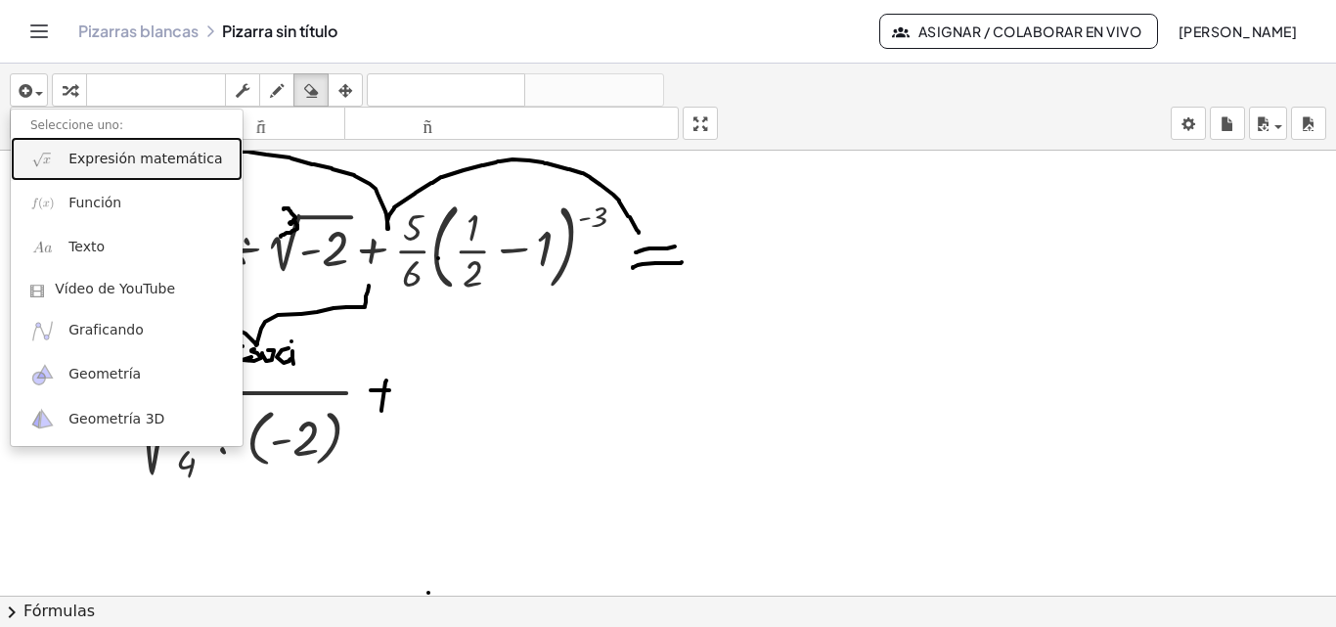
click at [126, 170] on link "Expresión matemática" at bounding box center [127, 159] width 232 height 44
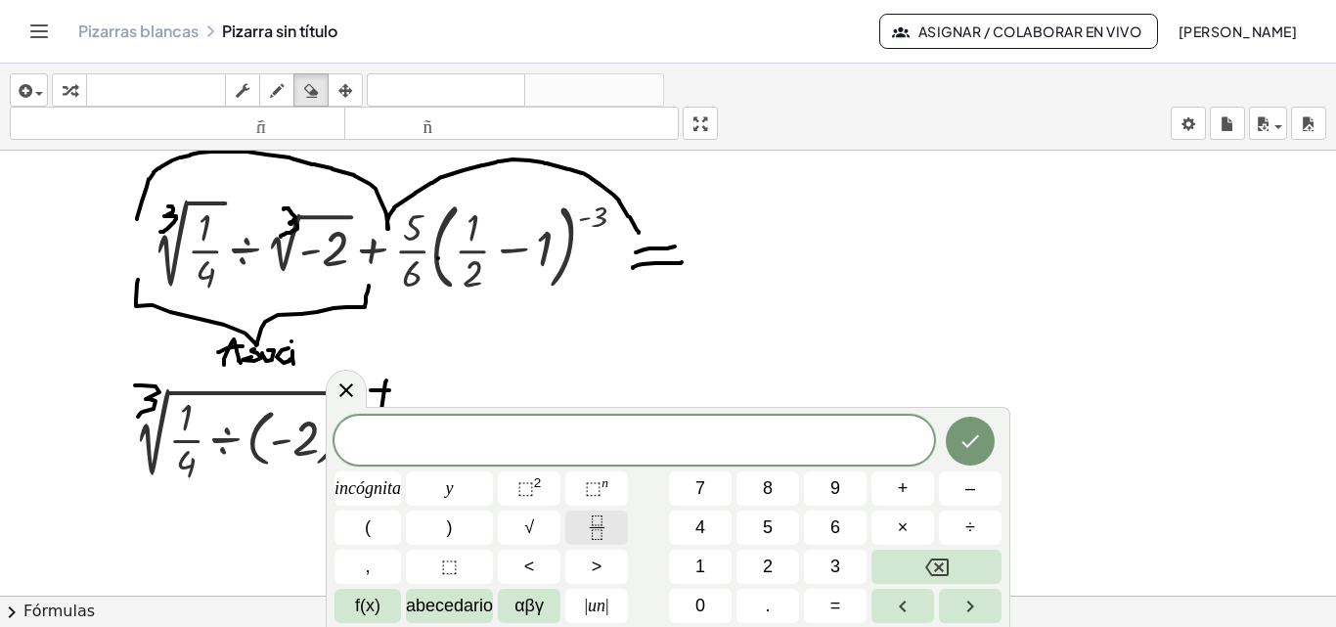
click at [597, 527] on rect "Fracción" at bounding box center [596, 527] width 15 height 1
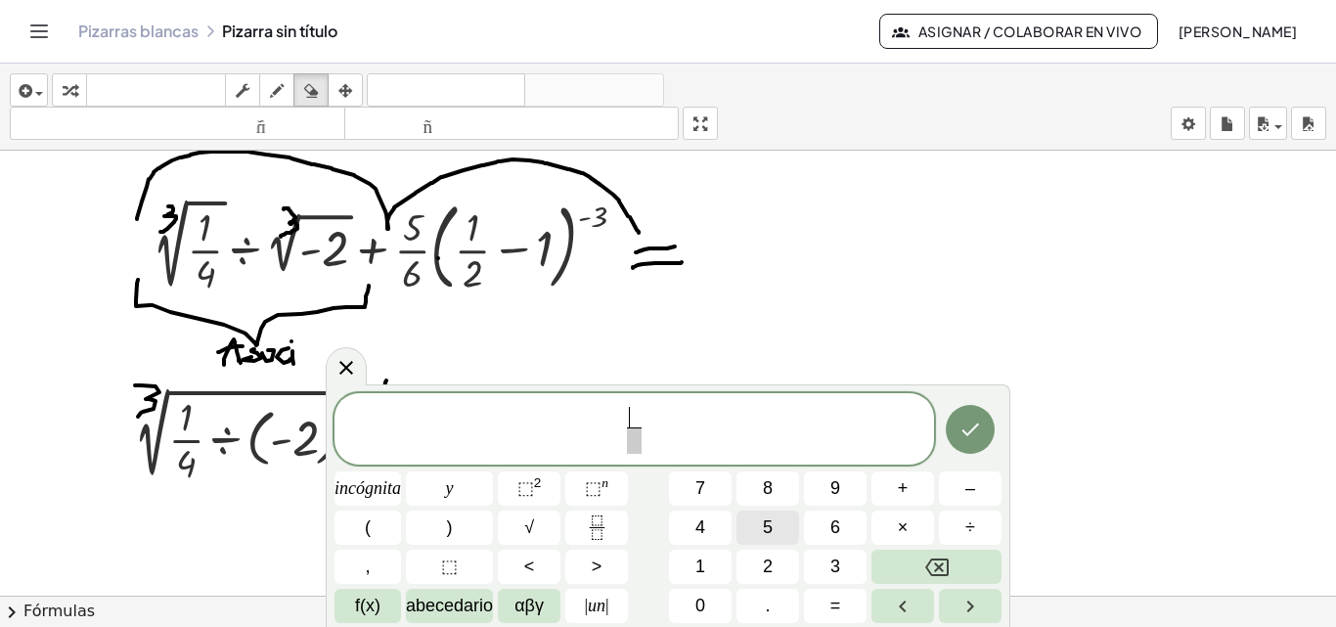
click at [773, 526] on button "5" at bounding box center [767, 527] width 63 height 34
click at [643, 441] on span "5 ​ ​" at bounding box center [634, 431] width 23 height 48
click at [837, 520] on font "6" at bounding box center [835, 527] width 10 height 20
click at [899, 526] on font "×" at bounding box center [903, 527] width 11 height 20
click at [944, 575] on icon "Retroceso" at bounding box center [936, 567] width 23 height 18
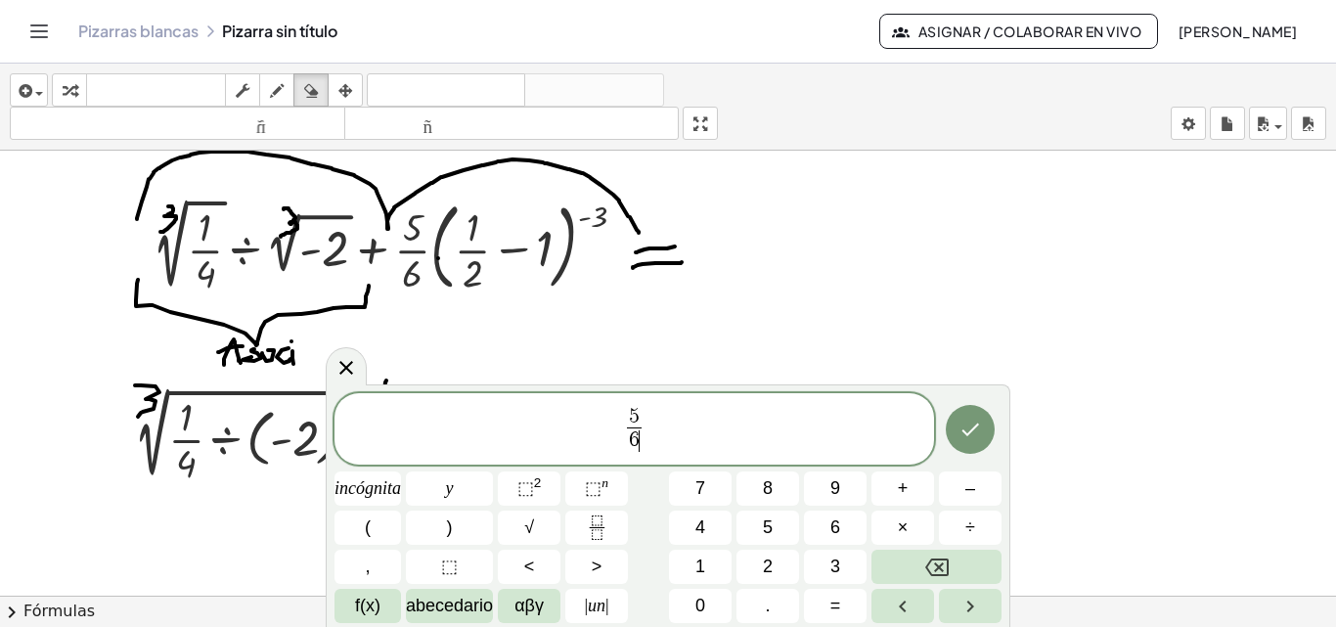
click at [664, 427] on span "5 6 ​ ​" at bounding box center [633, 431] width 599 height 52
click at [906, 529] on font "×" at bounding box center [903, 527] width 11 height 20
click at [383, 535] on button "(" at bounding box center [367, 527] width 66 height 34
click at [608, 532] on icon "Fracción" at bounding box center [597, 527] width 24 height 24
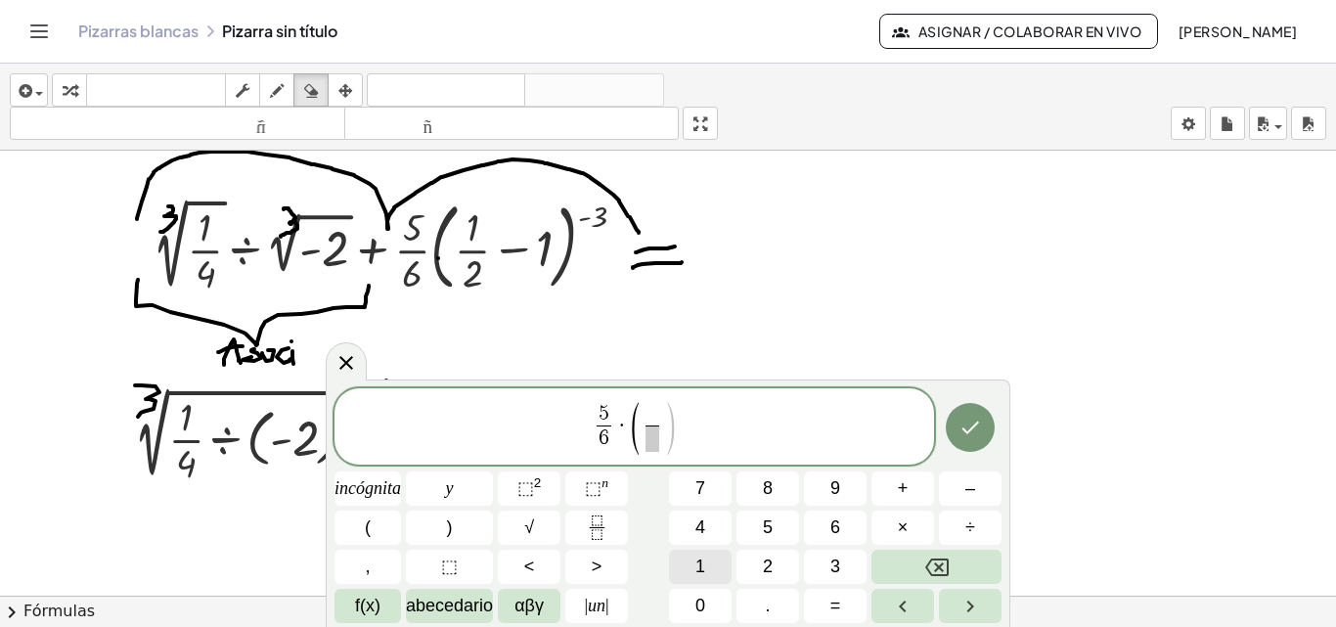
click at [703, 554] on span "1" at bounding box center [700, 566] width 10 height 26
click at [648, 438] on span at bounding box center [652, 438] width 15 height 26
click at [761, 565] on button "2" at bounding box center [767, 567] width 63 height 34
click at [667, 425] on span ")" at bounding box center [670, 429] width 15 height 58
click at [974, 492] on font "–" at bounding box center [970, 488] width 10 height 20
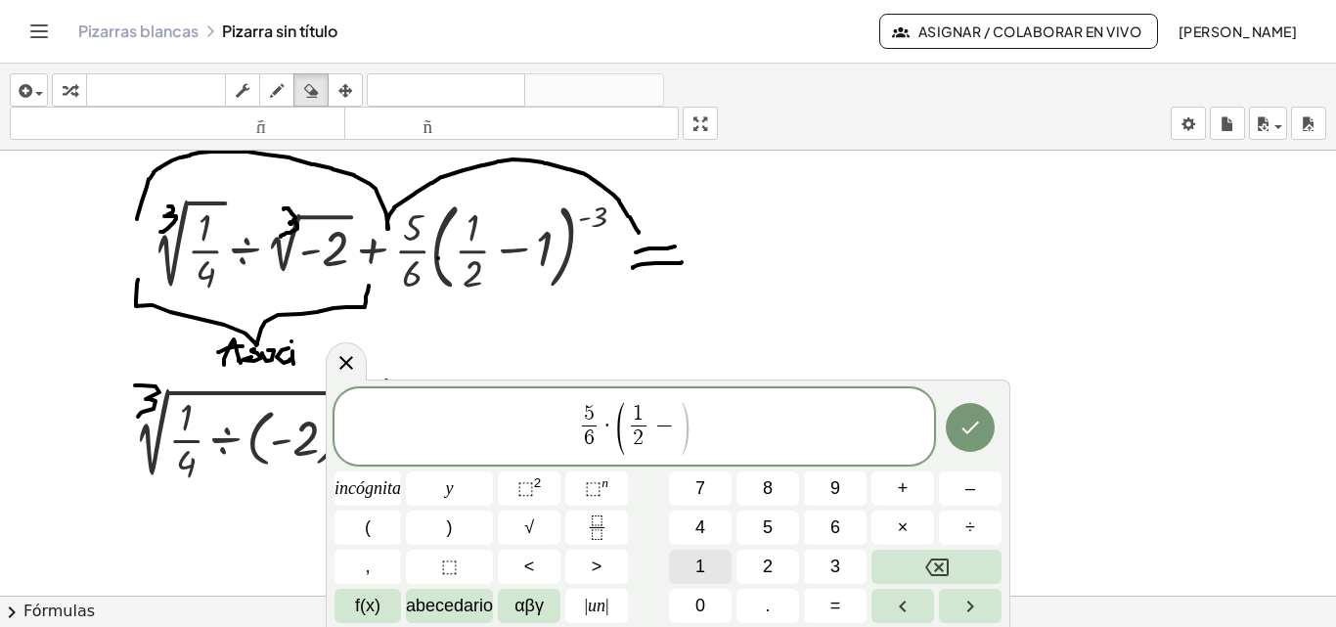
click at [703, 556] on font "1" at bounding box center [700, 566] width 10 height 20
click at [462, 530] on button ")" at bounding box center [449, 527] width 87 height 34
click at [975, 430] on icon "Hecho" at bounding box center [969, 427] width 23 height 23
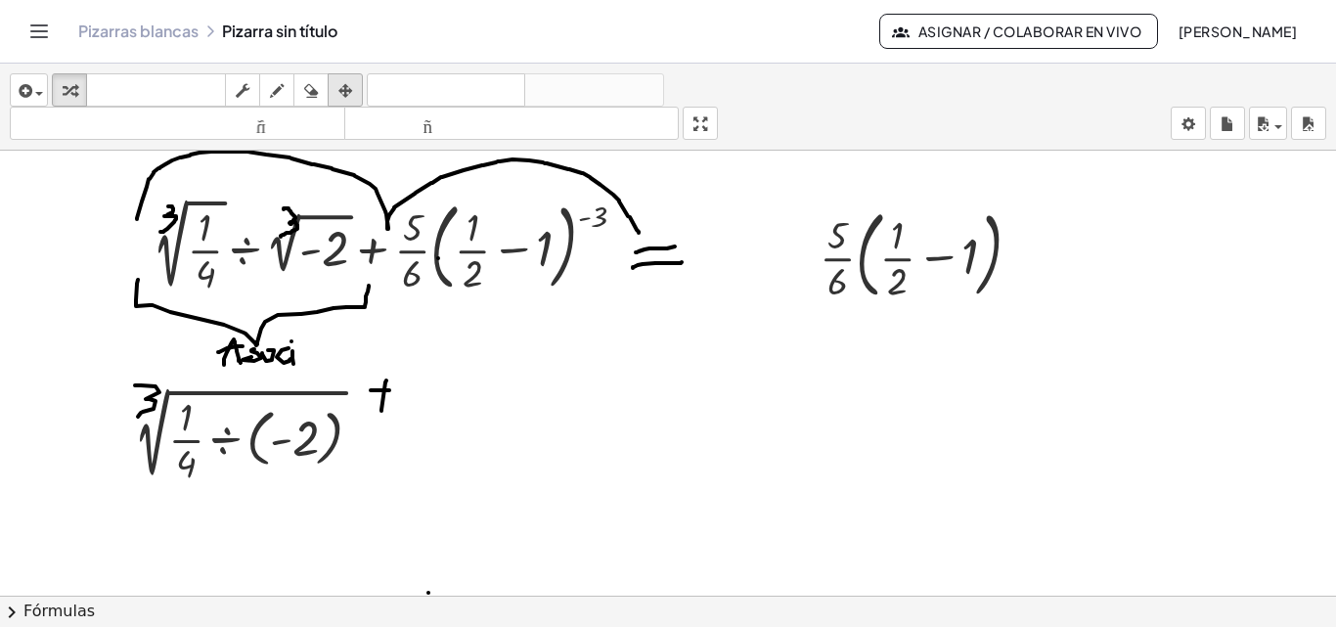
click at [348, 90] on icon "button" at bounding box center [345, 90] width 14 height 23
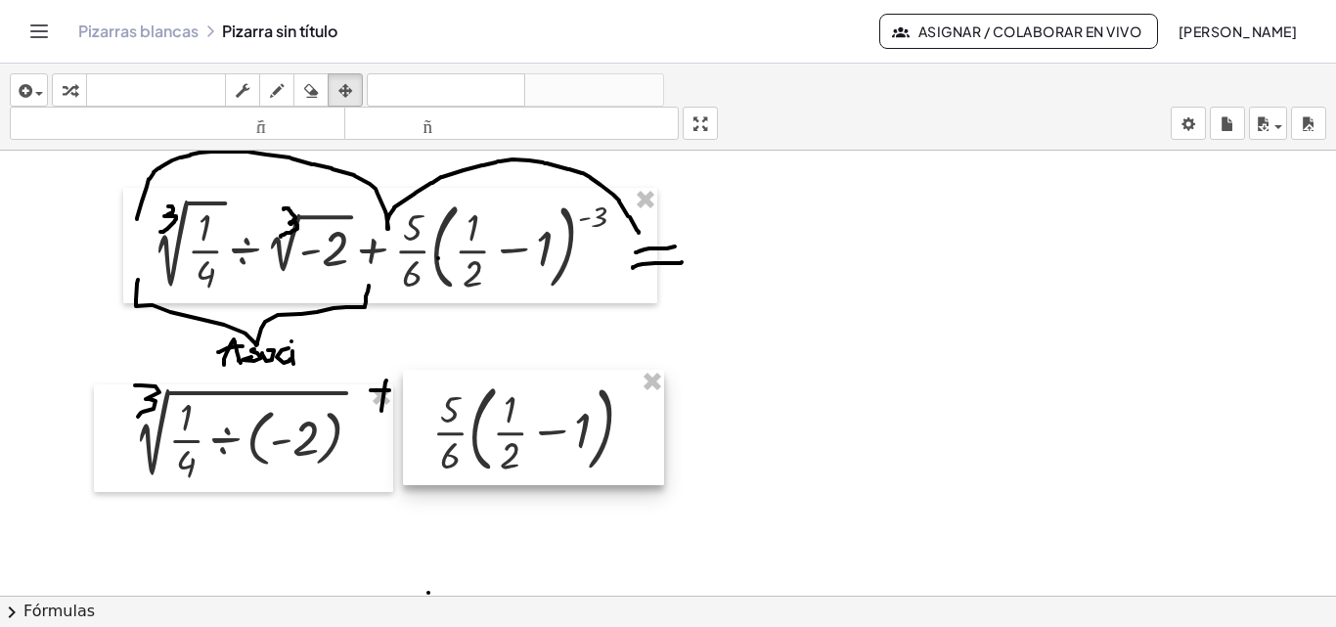
drag, startPoint x: 977, startPoint y: 252, endPoint x: 590, endPoint y: 427, distance: 424.9
click at [590, 427] on div at bounding box center [533, 427] width 261 height 115
click at [774, 433] on div at bounding box center [668, 547] width 1336 height 1044
click at [281, 89] on icon "button" at bounding box center [277, 90] width 14 height 23
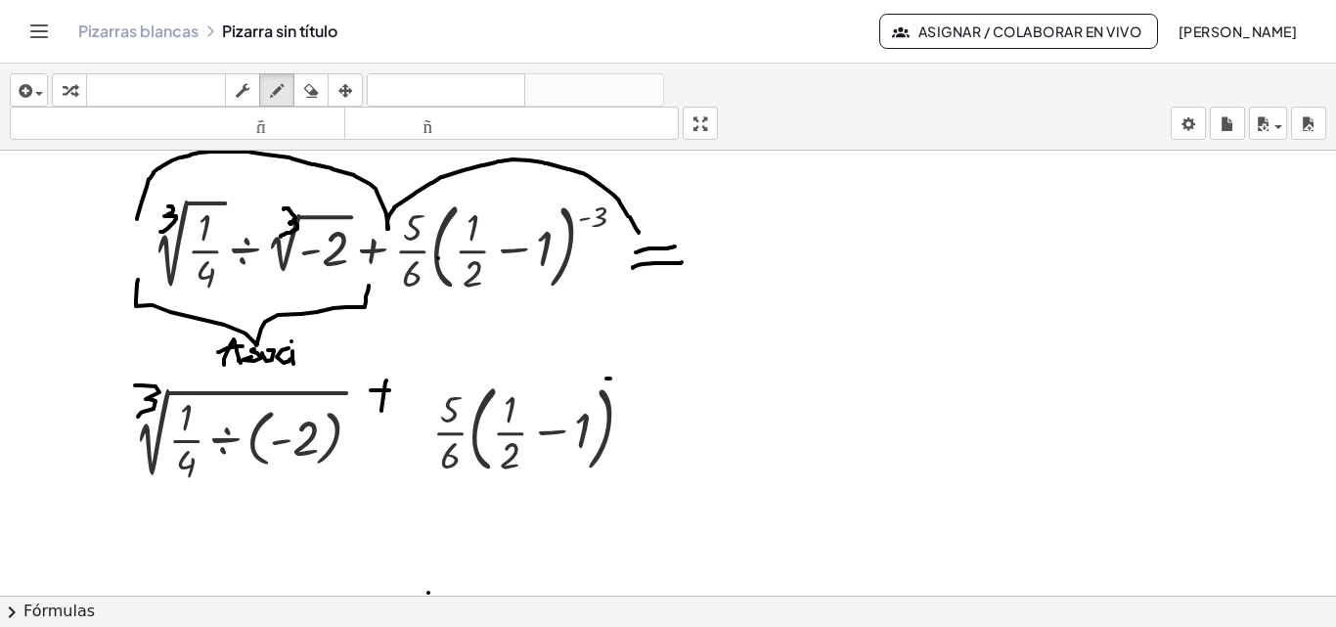
click at [618, 378] on div at bounding box center [668, 547] width 1336 height 1044
drag, startPoint x: 635, startPoint y: 353, endPoint x: 633, endPoint y: 386, distance: 33.3
click at [633, 386] on div at bounding box center [668, 547] width 1336 height 1044
drag, startPoint x: 873, startPoint y: 253, endPoint x: 893, endPoint y: 252, distance: 19.6
click at [918, 252] on div at bounding box center [668, 547] width 1336 height 1044
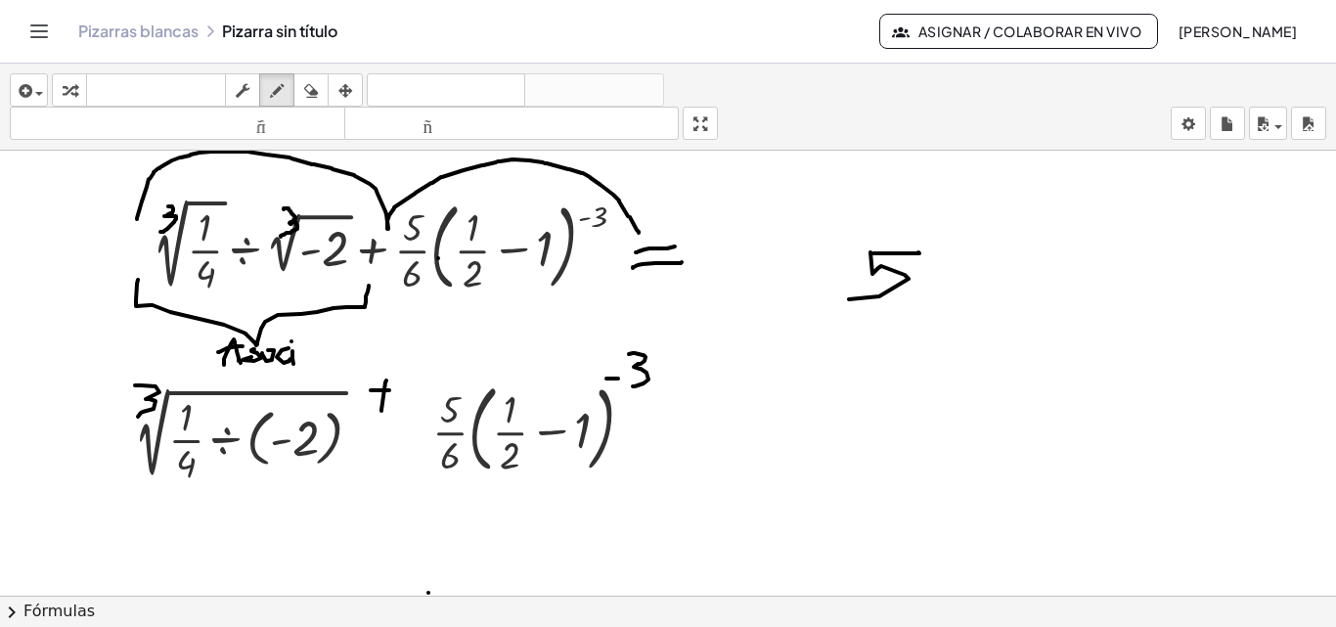
drag, startPoint x: 872, startPoint y: 274, endPoint x: 834, endPoint y: 310, distance: 52.6
click at [852, 298] on div at bounding box center [668, 547] width 1336 height 1044
drag, startPoint x: 912, startPoint y: 309, endPoint x: 949, endPoint y: 309, distance: 37.2
click at [949, 309] on div at bounding box center [668, 547] width 1336 height 1044
drag, startPoint x: 901, startPoint y: 323, endPoint x: 870, endPoint y: 310, distance: 32.9
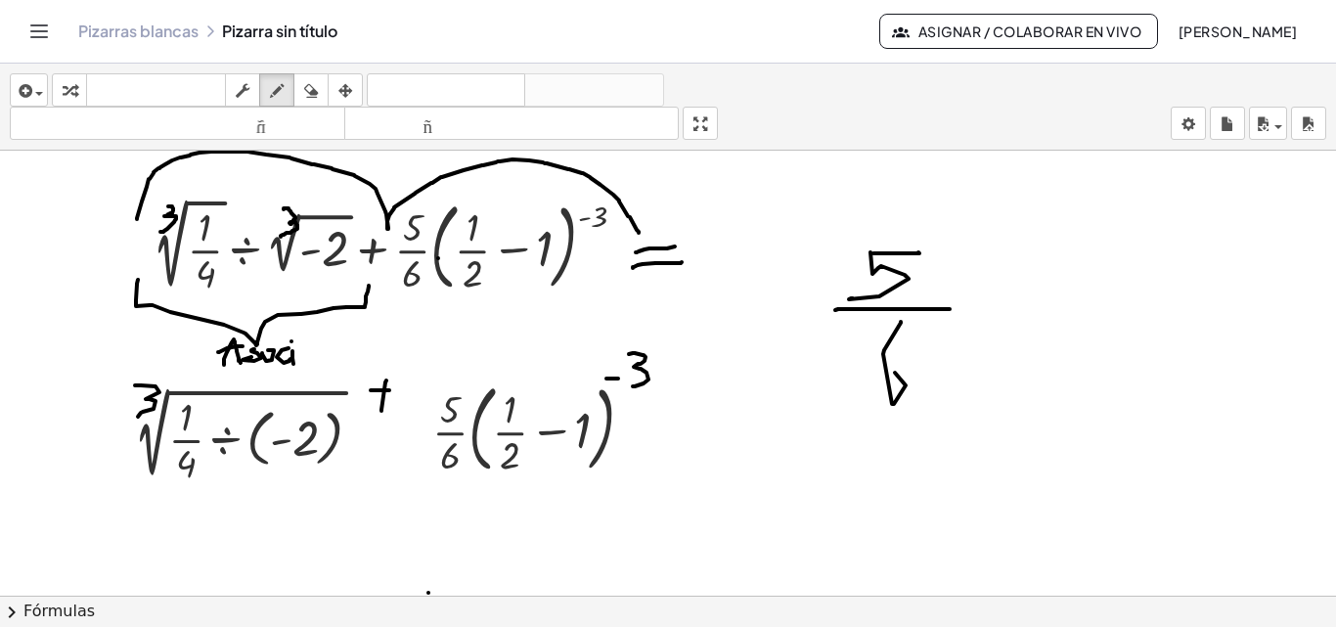
click at [884, 377] on div at bounding box center [668, 547] width 1336 height 1044
drag, startPoint x: 799, startPoint y: 315, endPoint x: 958, endPoint y: 359, distance: 165.4
click at [865, 454] on div at bounding box center [668, 547] width 1336 height 1044
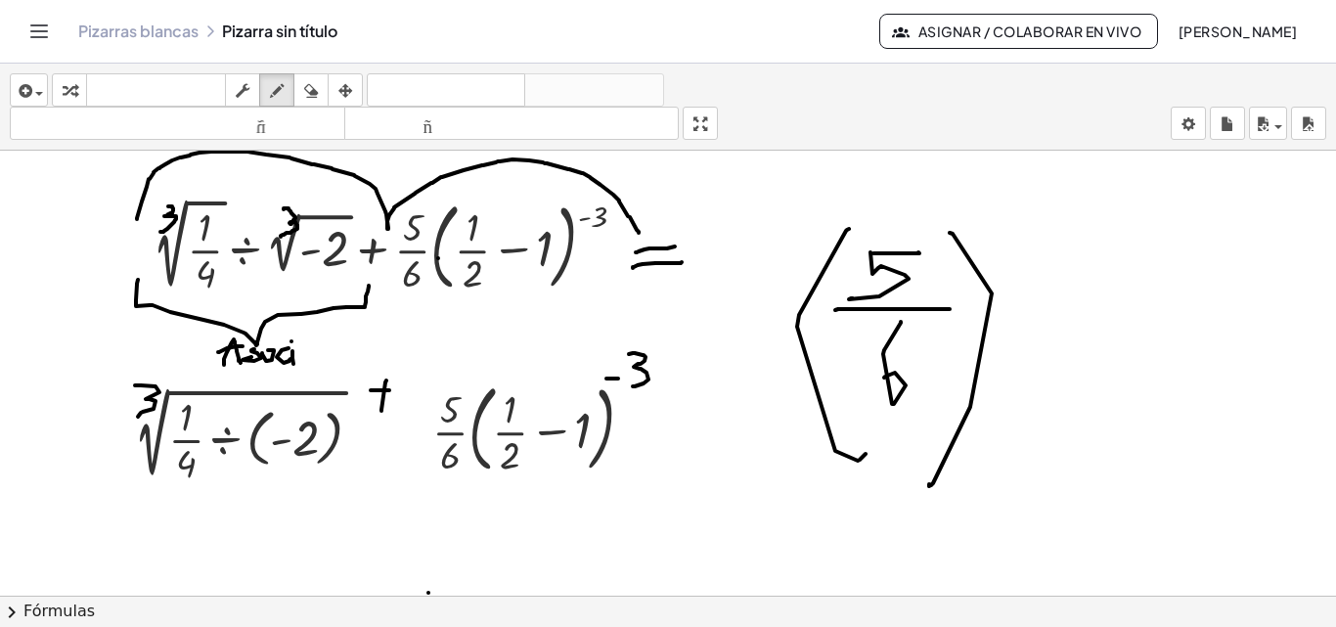
drag, startPoint x: 970, startPoint y: 407, endPoint x: 988, endPoint y: 305, distance: 103.2
click at [929, 481] on div at bounding box center [668, 547] width 1336 height 1044
click at [995, 238] on div at bounding box center [668, 547] width 1336 height 1044
drag, startPoint x: 1031, startPoint y: 218, endPoint x: 1031, endPoint y: 296, distance: 78.2
click at [1047, 255] on div at bounding box center [668, 547] width 1336 height 1044
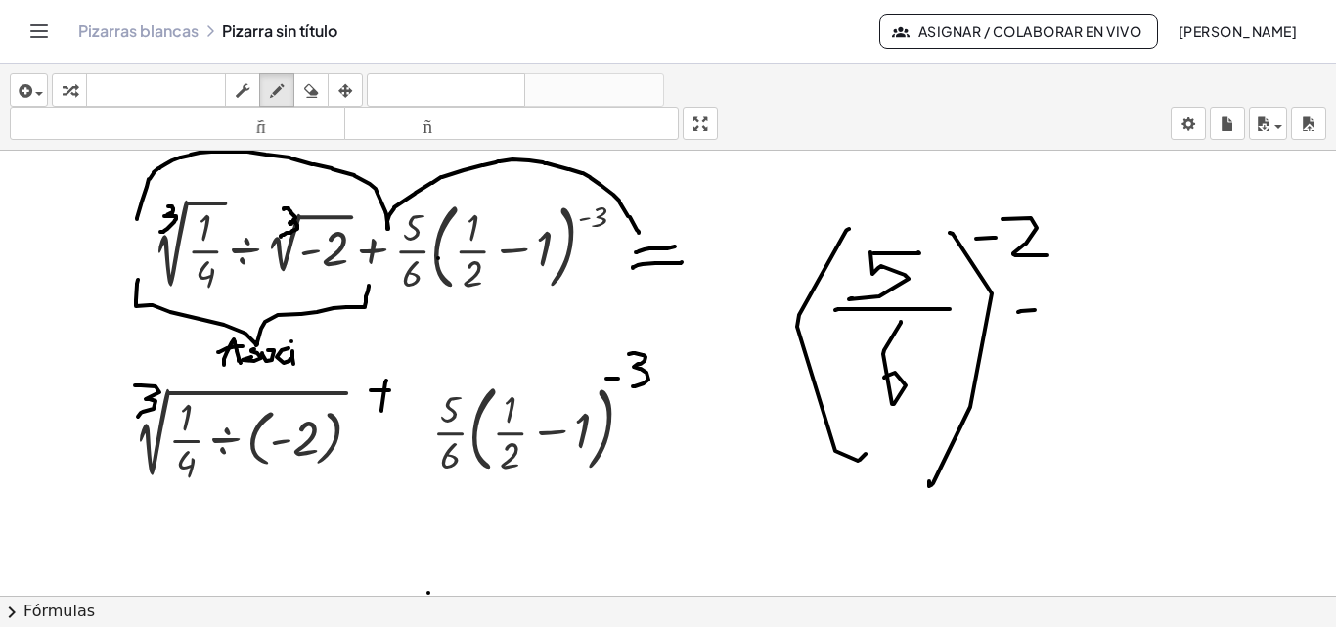
drag, startPoint x: 1018, startPoint y: 312, endPoint x: 1035, endPoint y: 310, distance: 16.7
click at [1035, 310] on div at bounding box center [668, 547] width 1336 height 1044
drag, startPoint x: 1029, startPoint y: 294, endPoint x: 993, endPoint y: 329, distance: 49.8
click at [1033, 294] on div at bounding box center [668, 547] width 1336 height 1044
drag, startPoint x: 1115, startPoint y: 252, endPoint x: 1102, endPoint y: 295, distance: 44.9
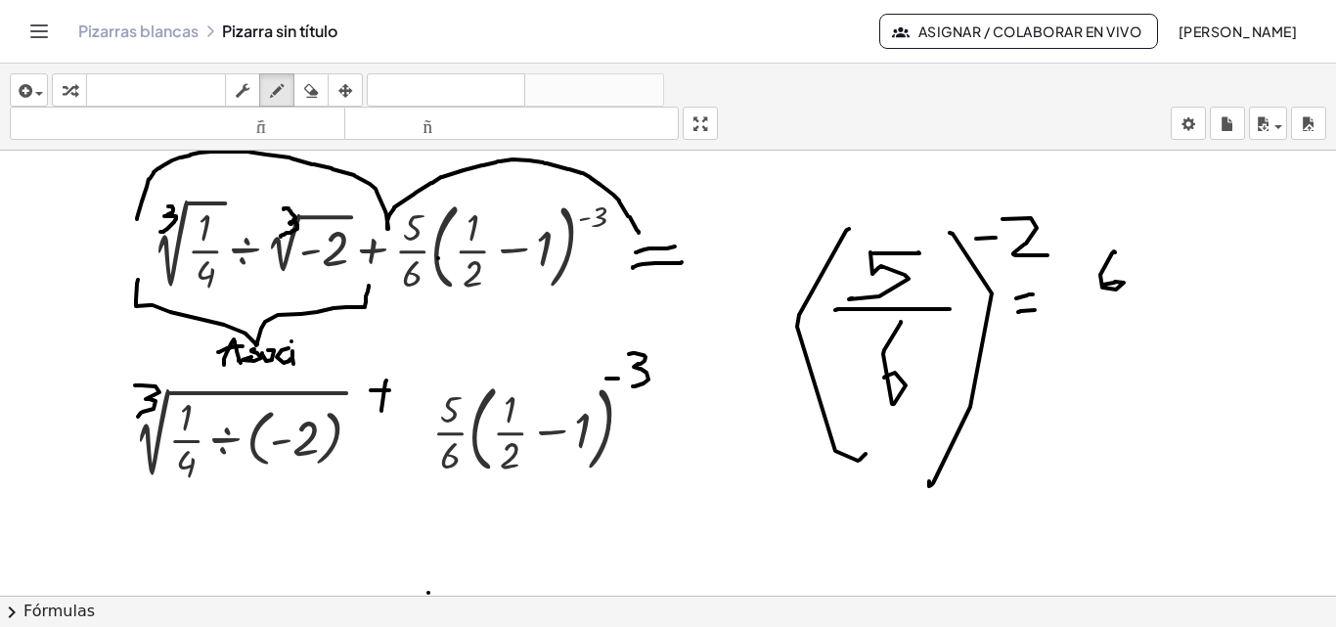
click at [1104, 285] on div at bounding box center [668, 547] width 1336 height 1044
drag, startPoint x: 1118, startPoint y: 307, endPoint x: 1170, endPoint y: 299, distance: 52.4
click at [1170, 299] on div at bounding box center [668, 547] width 1336 height 1044
drag, startPoint x: 1117, startPoint y: 324, endPoint x: 1115, endPoint y: 343, distance: 19.7
click at [1151, 323] on div at bounding box center [668, 547] width 1336 height 1044
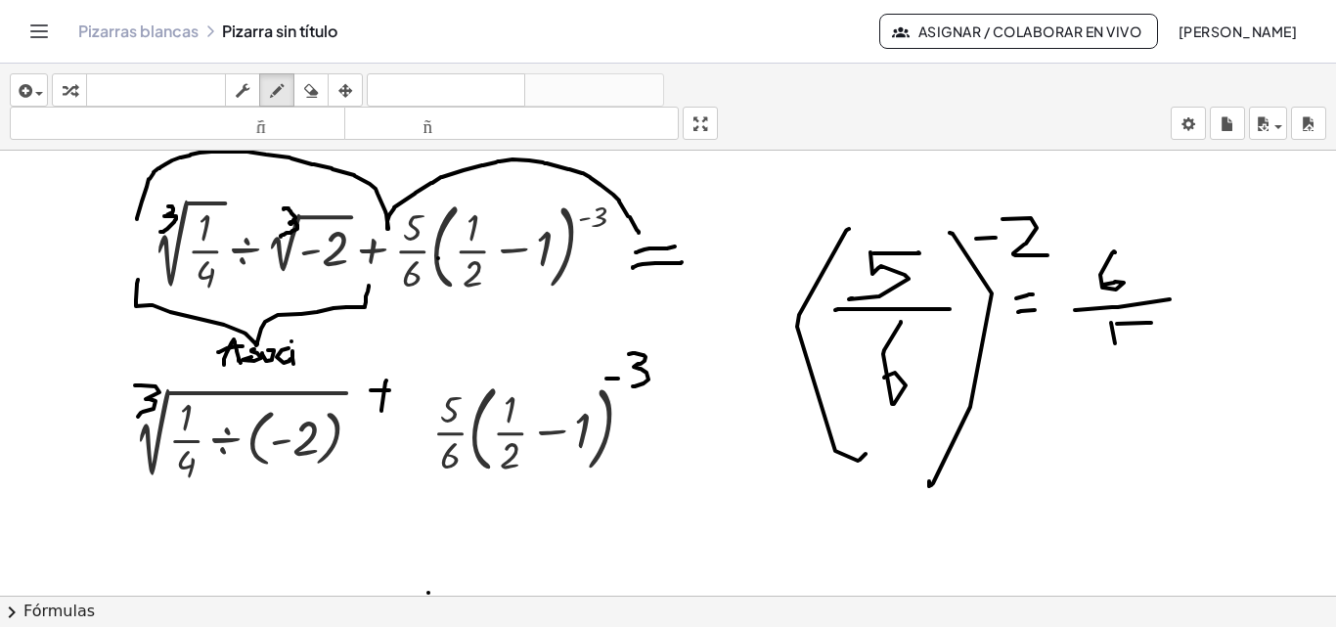
click at [1136, 343] on div at bounding box center [668, 547] width 1336 height 1044
drag, startPoint x: 1137, startPoint y: 338, endPoint x: 1106, endPoint y: 331, distance: 32.0
click at [1124, 364] on div at bounding box center [668, 547] width 1336 height 1044
drag, startPoint x: 1100, startPoint y: 236, endPoint x: 1111, endPoint y: 341, distance: 106.2
click at [1102, 357] on div at bounding box center [668, 547] width 1336 height 1044
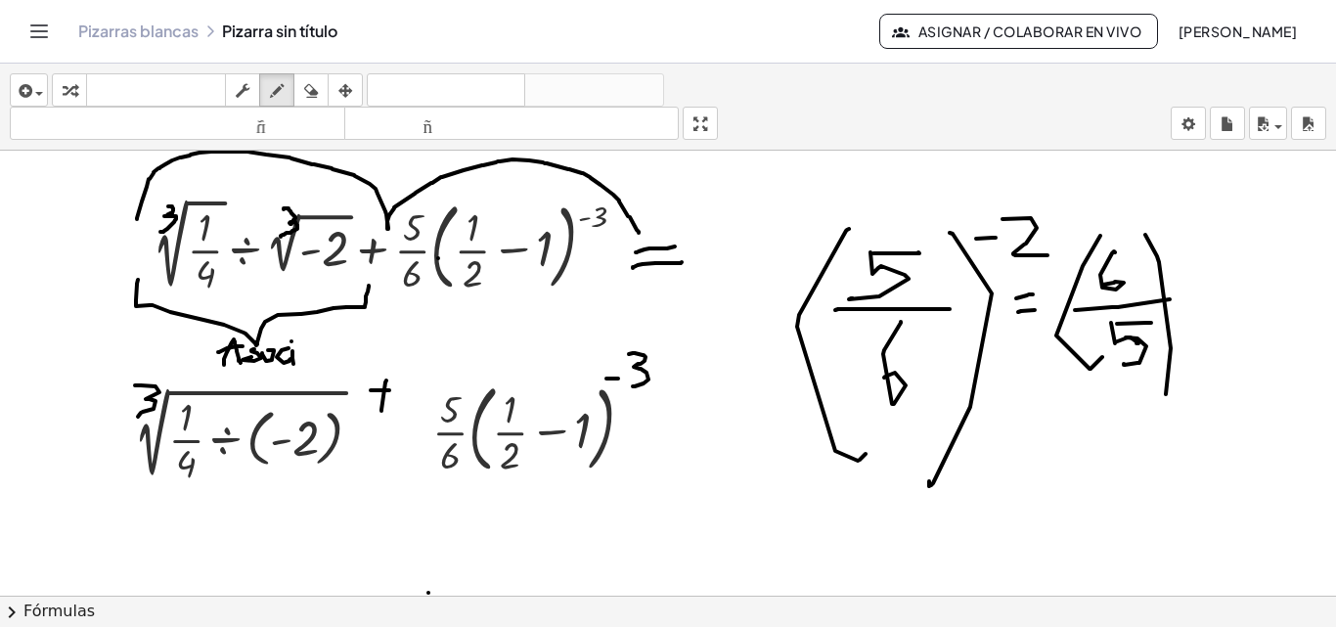
drag, startPoint x: 1145, startPoint y: 235, endPoint x: 1177, endPoint y: 235, distance: 32.3
click at [1166, 388] on div at bounding box center [668, 547] width 1336 height 1044
drag, startPoint x: 1167, startPoint y: 209, endPoint x: 1202, endPoint y: 235, distance: 43.4
click at [1205, 234] on div at bounding box center [668, 547] width 1336 height 1044
drag, startPoint x: 1206, startPoint y: 309, endPoint x: 1226, endPoint y: 301, distance: 22.0
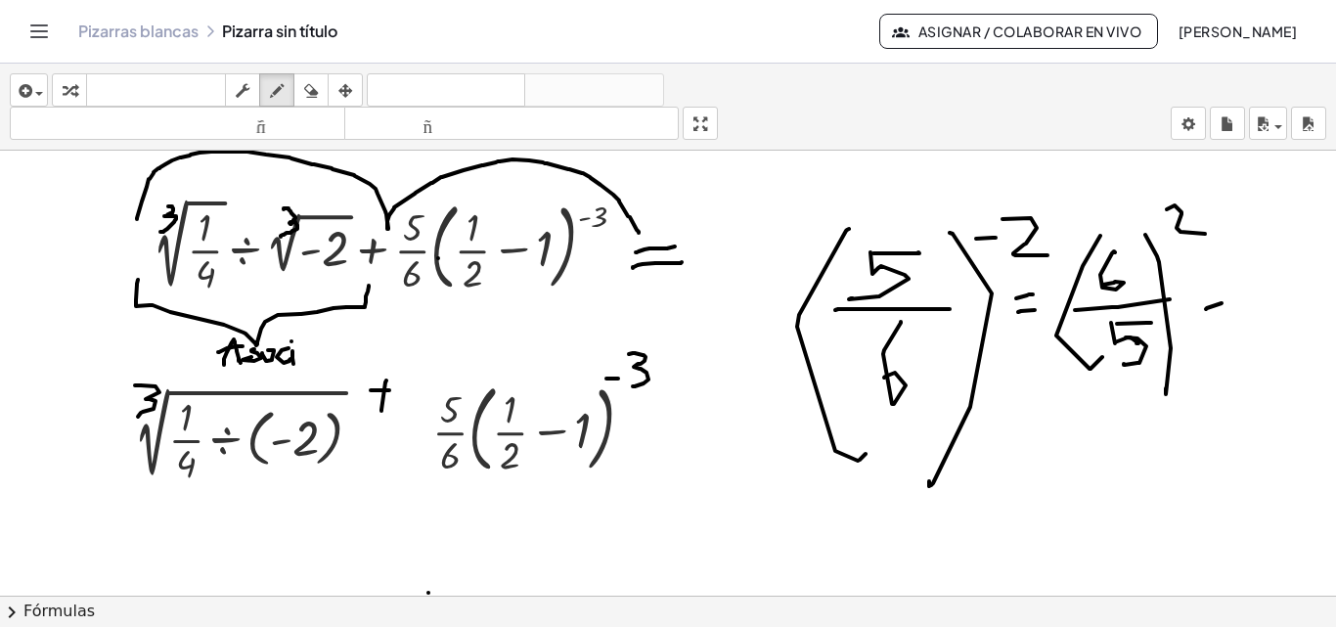
click at [1223, 302] on div at bounding box center [668, 547] width 1336 height 1044
drag, startPoint x: 1206, startPoint y: 293, endPoint x: 1222, endPoint y: 287, distance: 17.6
click at [1222, 287] on div at bounding box center [668, 547] width 1336 height 1044
drag, startPoint x: 1248, startPoint y: 262, endPoint x: 1272, endPoint y: 272, distance: 26.3
click at [1239, 291] on div at bounding box center [668, 547] width 1336 height 1044
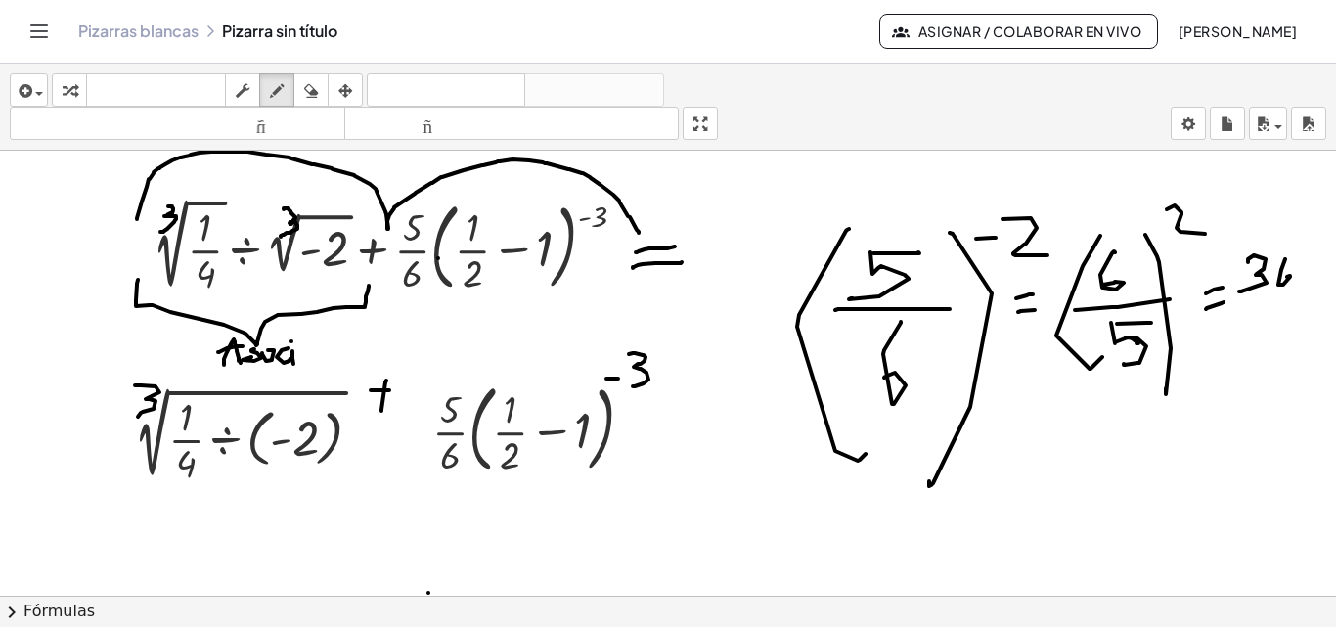
click at [1286, 277] on div at bounding box center [668, 547] width 1336 height 1044
drag, startPoint x: 1235, startPoint y: 302, endPoint x: 1302, endPoint y: 283, distance: 69.3
click at [1302, 283] on div at bounding box center [668, 547] width 1336 height 1044
drag, startPoint x: 1246, startPoint y: 321, endPoint x: 1258, endPoint y: 350, distance: 31.6
click at [1258, 350] on div at bounding box center [668, 547] width 1336 height 1044
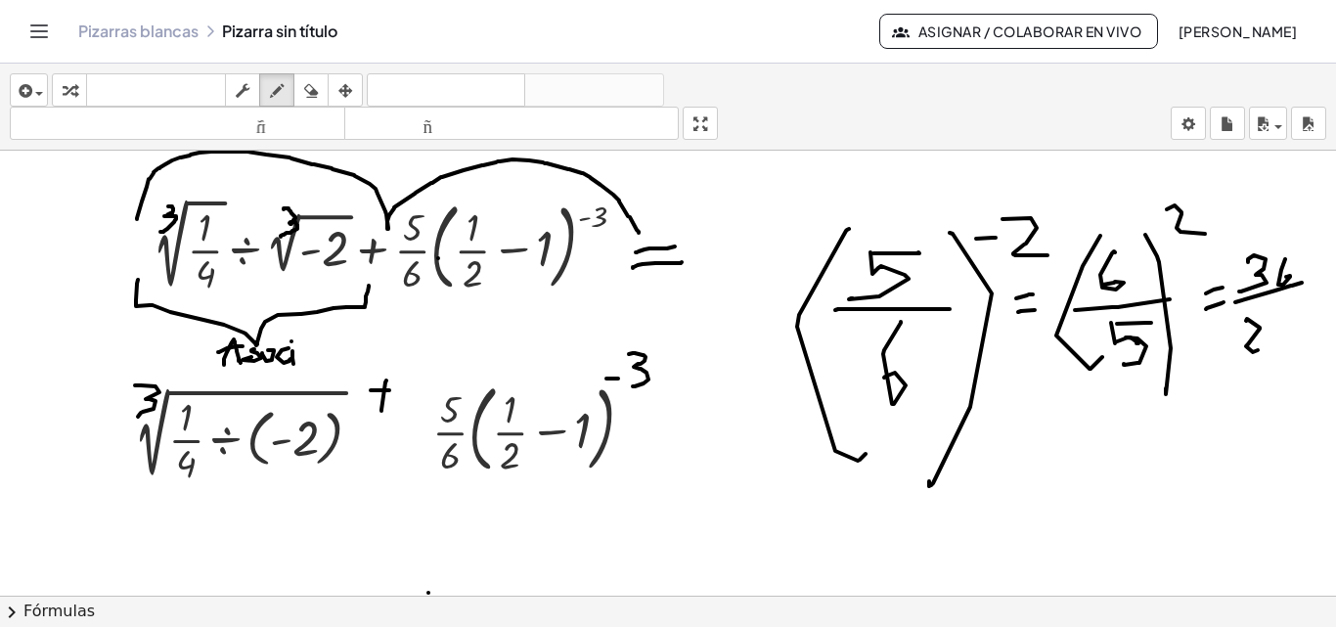
click at [1286, 315] on div at bounding box center [668, 547] width 1336 height 1044
drag, startPoint x: 1270, startPoint y: 321, endPoint x: 1282, endPoint y: 351, distance: 32.5
click at [1282, 351] on div at bounding box center [668, 547] width 1336 height 1044
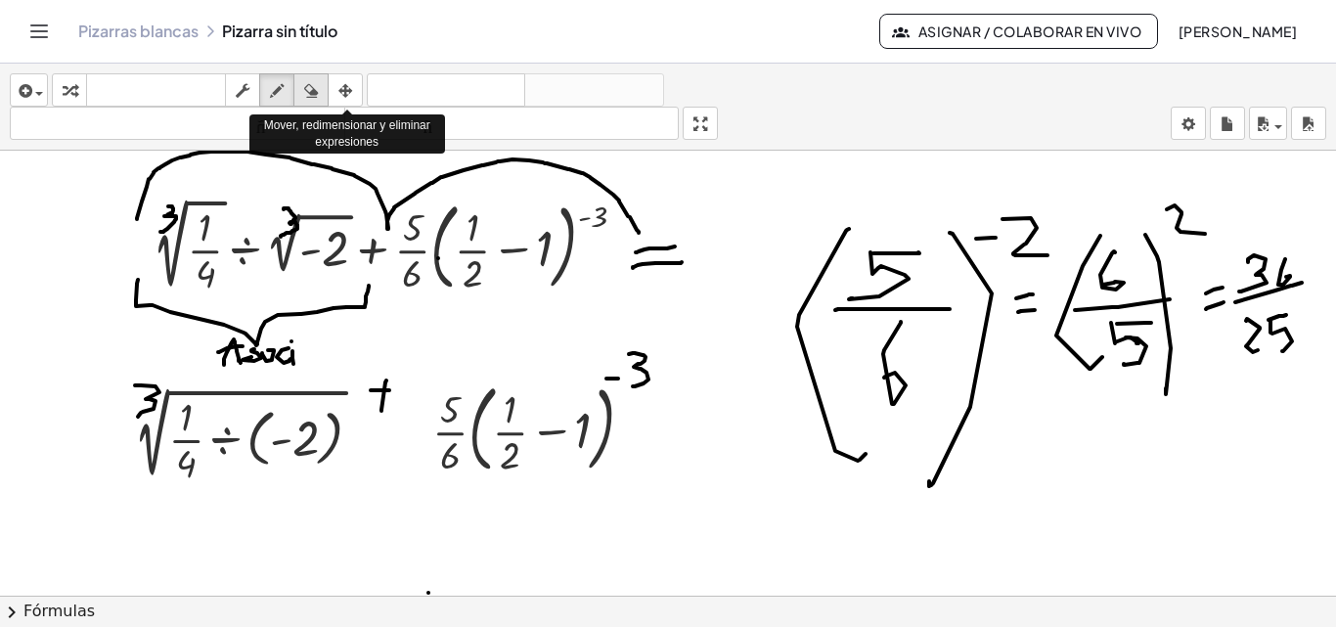
click at [316, 100] on icon "button" at bounding box center [311, 90] width 14 height 23
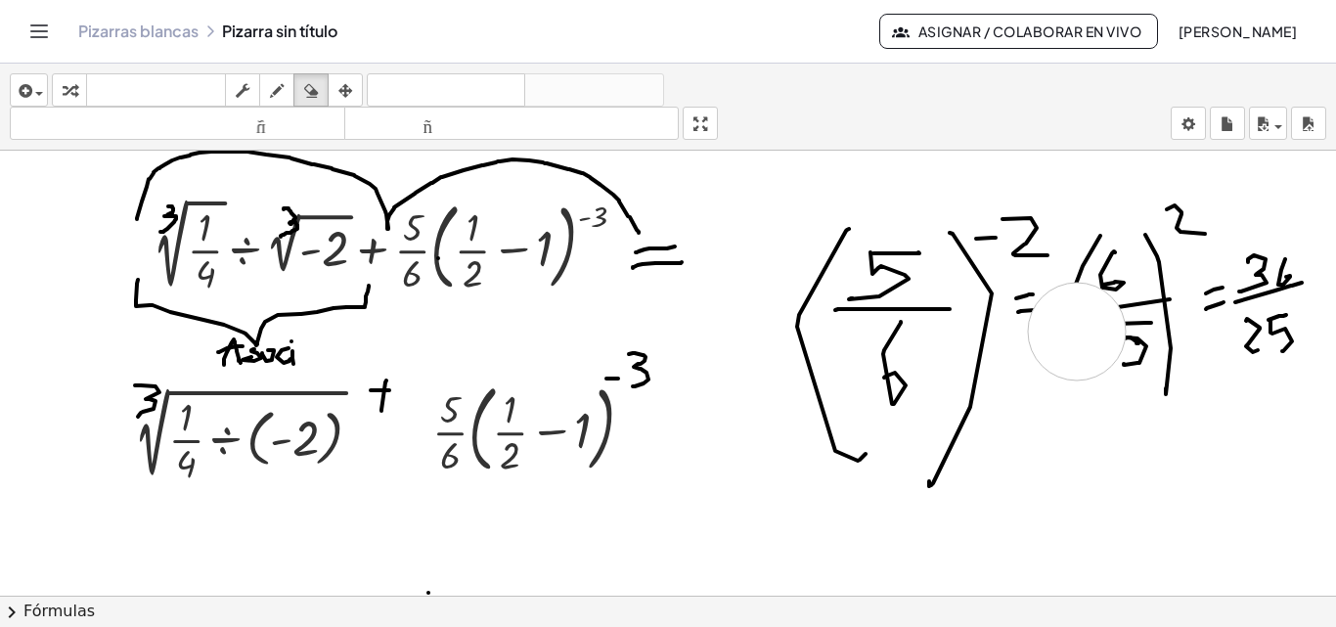
click at [1077, 331] on div at bounding box center [668, 547] width 1336 height 1044
drag, startPoint x: 919, startPoint y: 298, endPoint x: 924, endPoint y: 289, distance: 10.1
click at [920, 294] on div at bounding box center [668, 547] width 1336 height 1044
click at [966, 255] on div at bounding box center [668, 547] width 1336 height 1044
drag, startPoint x: 1008, startPoint y: 231, endPoint x: 1046, endPoint y: 207, distance: 44.8
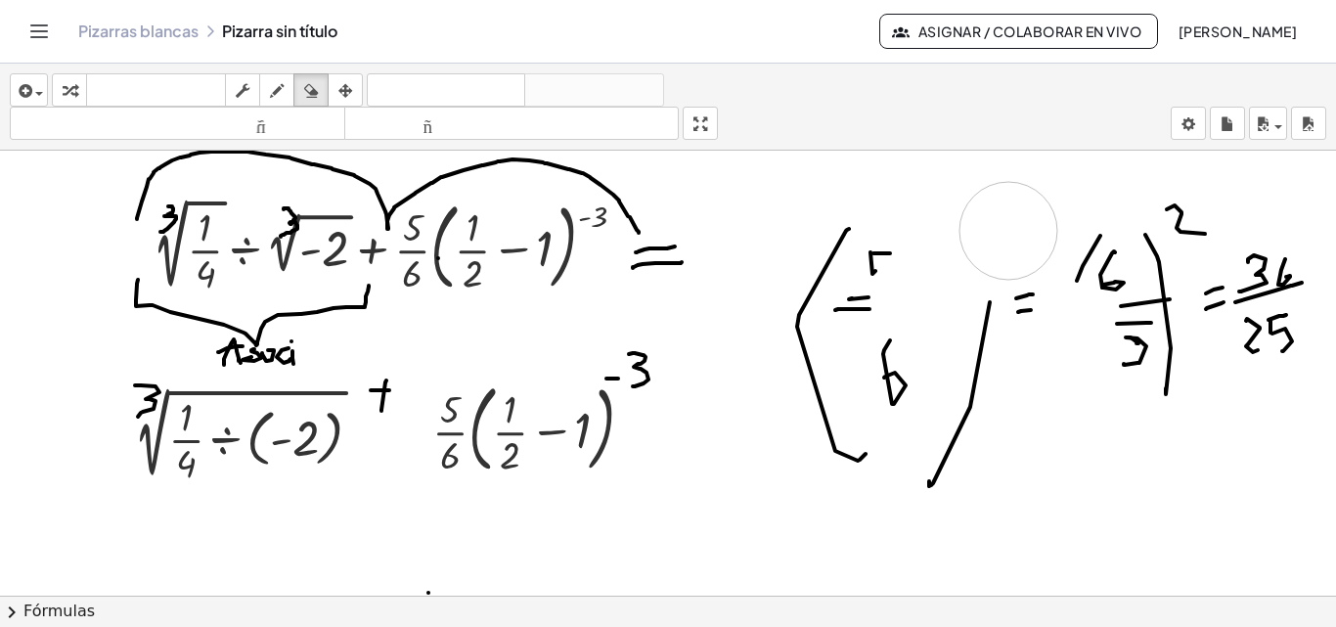
click at [1017, 225] on div at bounding box center [668, 547] width 1336 height 1044
click at [1046, 207] on div at bounding box center [668, 547] width 1336 height 1044
drag, startPoint x: 688, startPoint y: 247, endPoint x: 735, endPoint y: 249, distance: 47.0
click at [693, 247] on div at bounding box center [668, 547] width 1336 height 1044
click at [877, 248] on div at bounding box center [668, 547] width 1336 height 1044
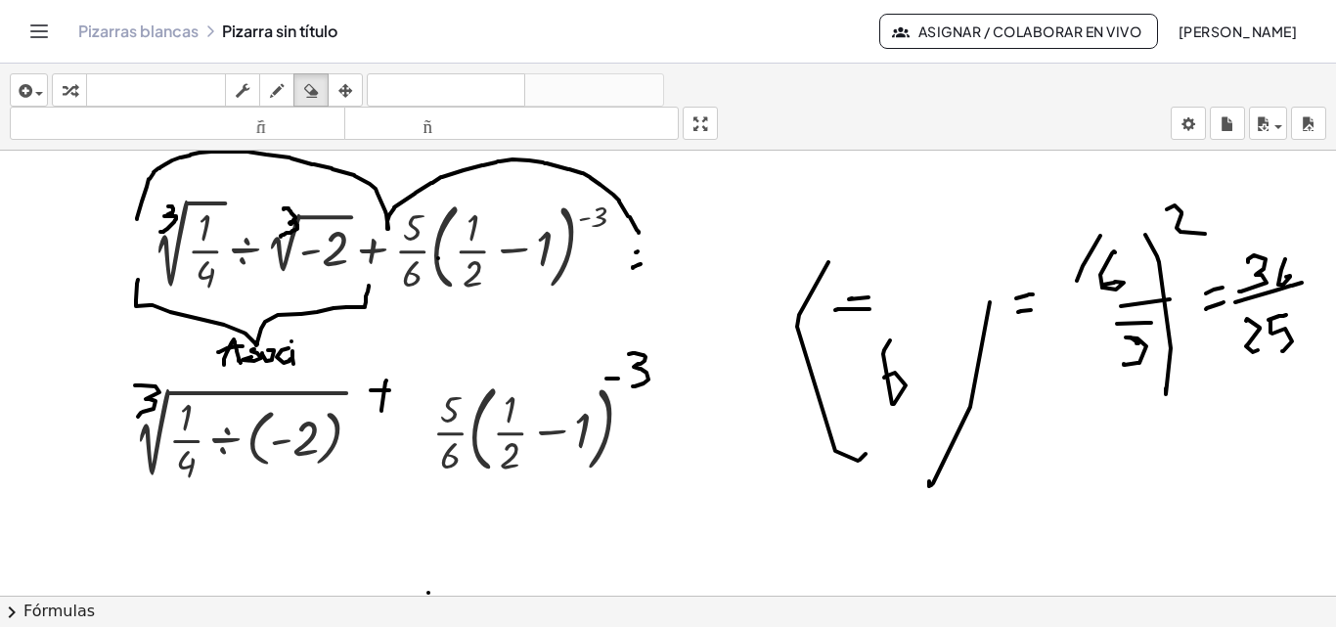
click at [877, 245] on div at bounding box center [668, 547] width 1336 height 1044
click at [846, 275] on div at bounding box center [668, 547] width 1336 height 1044
click at [846, 310] on div at bounding box center [668, 547] width 1336 height 1044
click at [828, 359] on div at bounding box center [668, 547] width 1336 height 1044
click at [850, 488] on div at bounding box center [668, 547] width 1336 height 1044
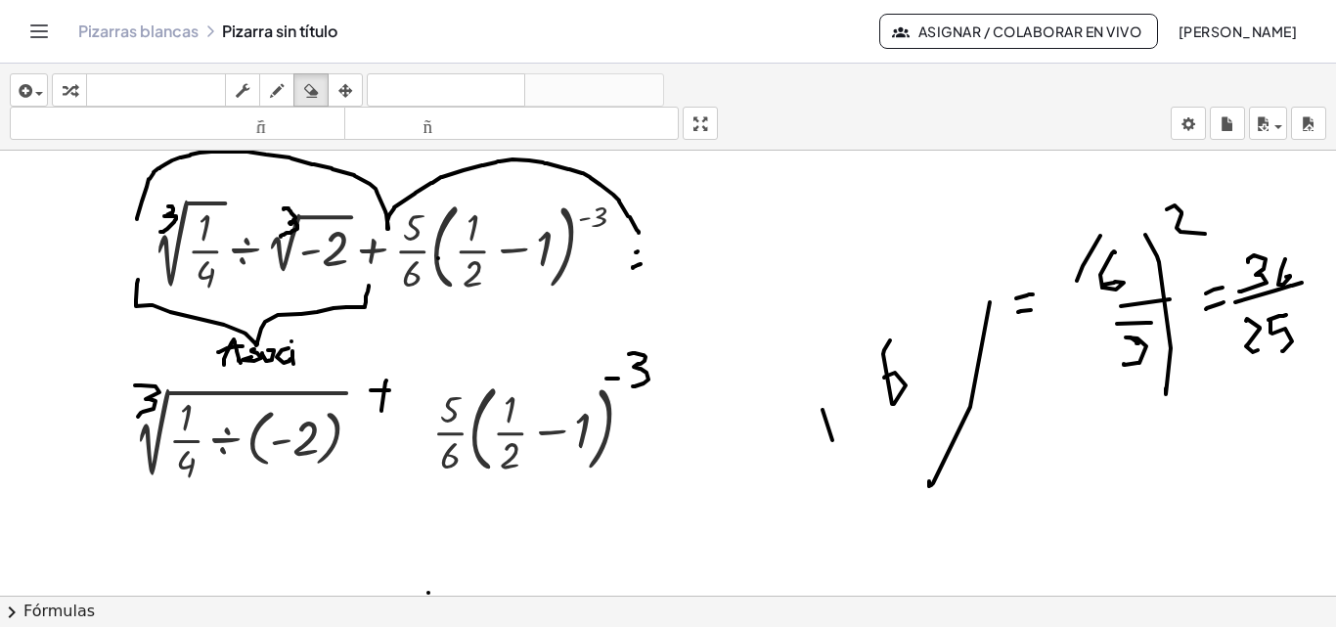
click at [870, 376] on div at bounding box center [668, 547] width 1336 height 1044
drag, startPoint x: 1005, startPoint y: 265, endPoint x: 1007, endPoint y: 295, distance: 30.4
click at [1005, 268] on div at bounding box center [668, 547] width 1336 height 1044
click at [1001, 418] on div at bounding box center [668, 547] width 1336 height 1044
click at [963, 508] on div at bounding box center [668, 547] width 1336 height 1044
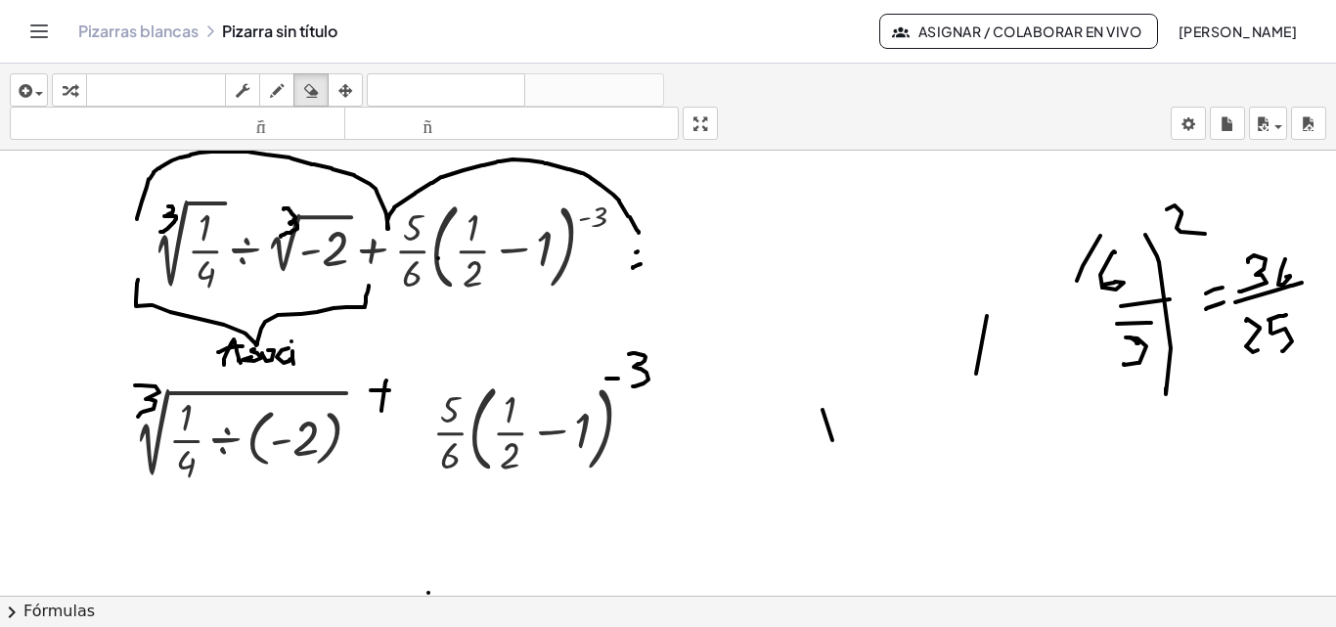
click at [963, 428] on div at bounding box center [668, 547] width 1336 height 1044
click at [977, 312] on div at bounding box center [668, 547] width 1336 height 1044
drag, startPoint x: 957, startPoint y: 389, endPoint x: 976, endPoint y: 378, distance: 21.5
click at [959, 386] on div at bounding box center [668, 547] width 1336 height 1044
click at [824, 432] on div at bounding box center [668, 547] width 1336 height 1044
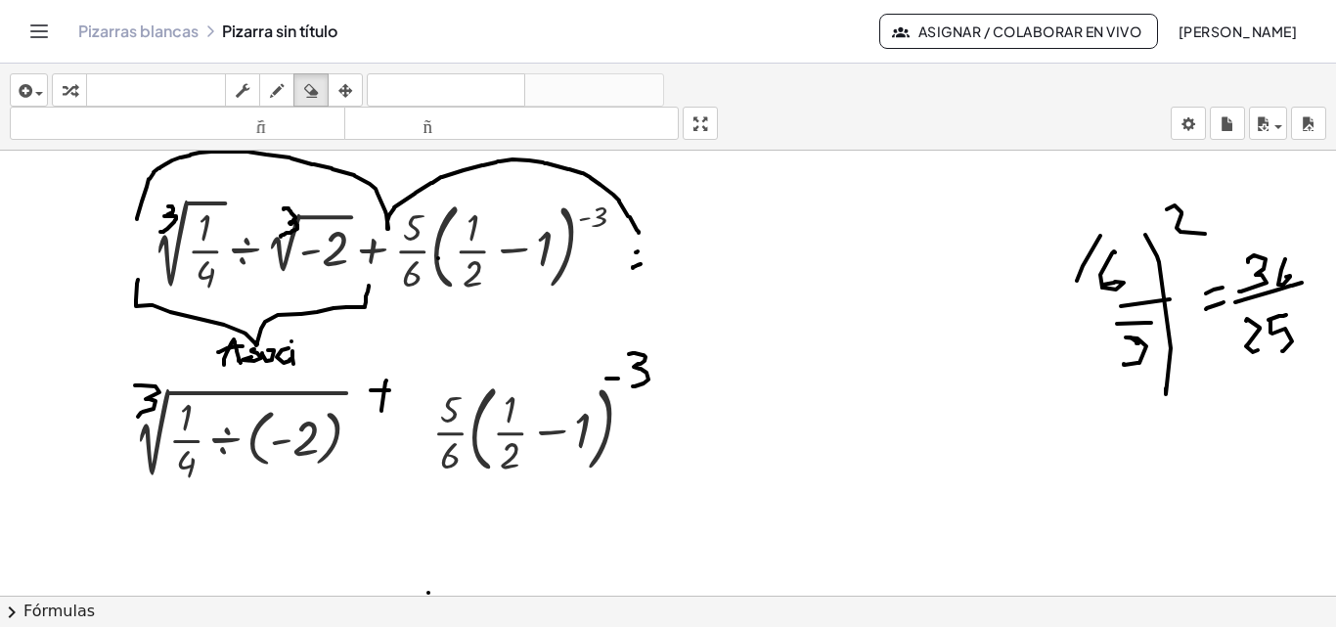
click at [1124, 232] on div at bounding box center [668, 547] width 1336 height 1044
click at [1122, 289] on div at bounding box center [668, 547] width 1336 height 1044
drag, startPoint x: 1101, startPoint y: 287, endPoint x: 1108, endPoint y: 369, distance: 82.4
click at [1108, 369] on div at bounding box center [668, 547] width 1336 height 1044
drag, startPoint x: 1134, startPoint y: 355, endPoint x: 1163, endPoint y: 239, distance: 119.8
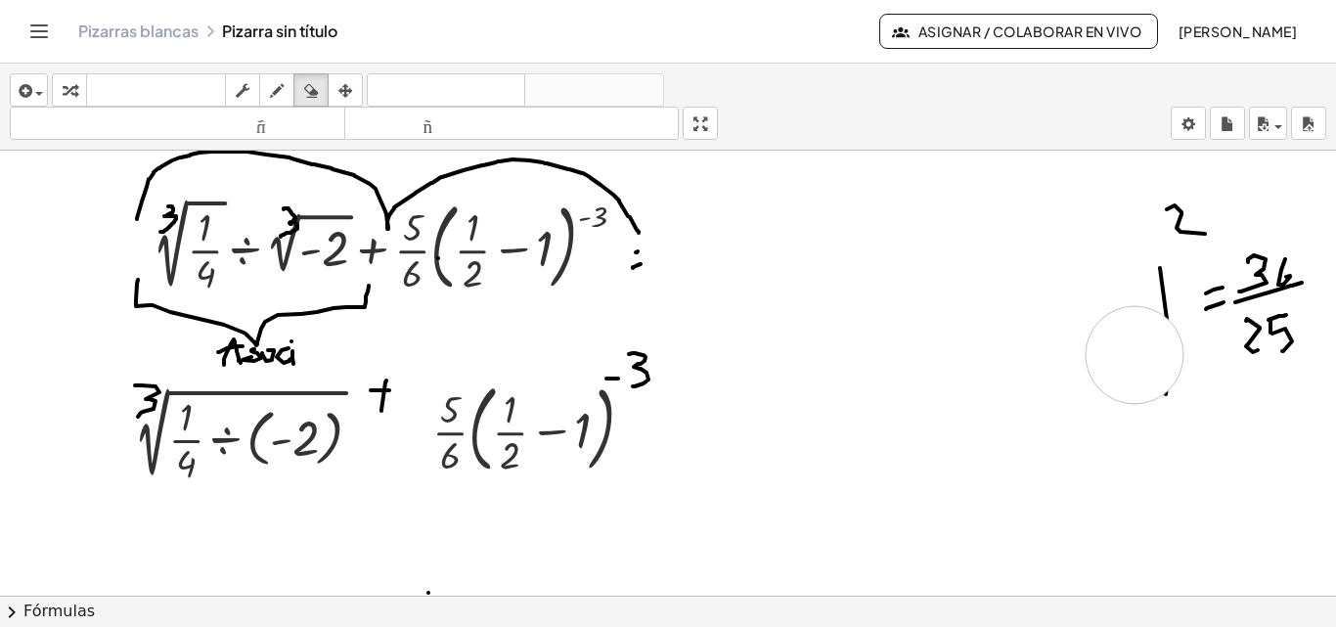
click at [1155, 323] on div at bounding box center [668, 547] width 1336 height 1044
click at [1172, 211] on div at bounding box center [668, 547] width 1336 height 1044
drag, startPoint x: 1219, startPoint y: 300, endPoint x: 1247, endPoint y: 287, distance: 30.2
click at [1219, 301] on div at bounding box center [668, 547] width 1336 height 1044
drag, startPoint x: 1247, startPoint y: 287, endPoint x: 1262, endPoint y: 276, distance: 19.6
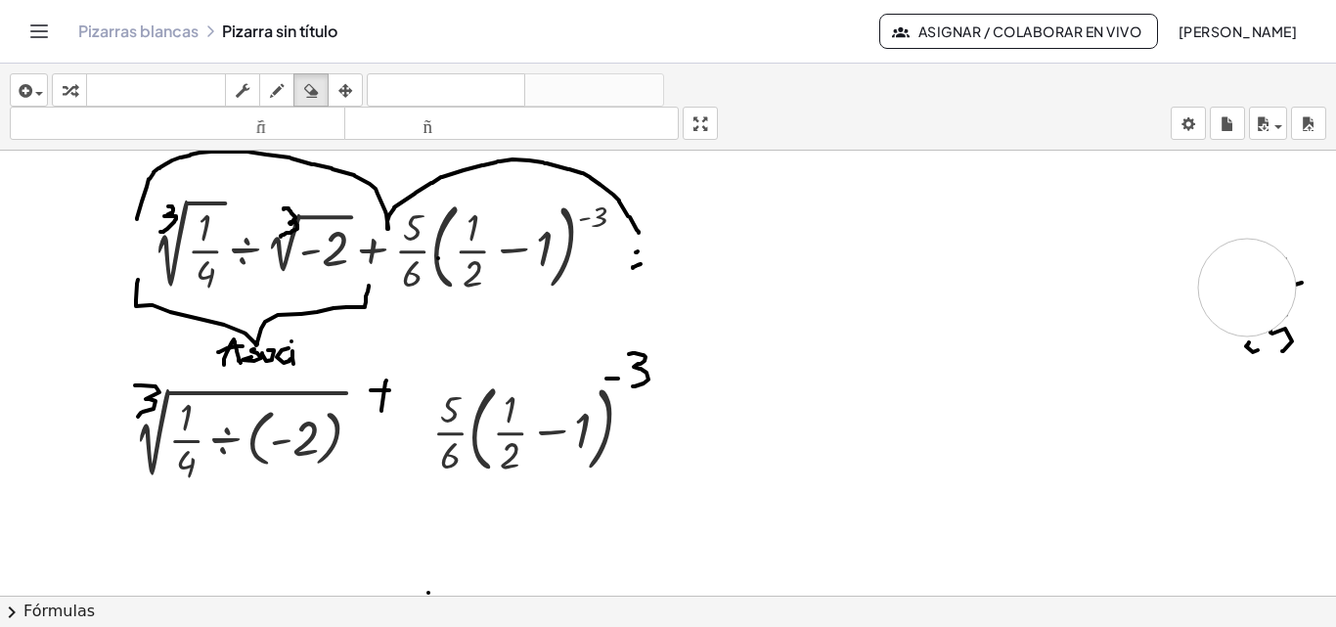
click at [1249, 287] on div at bounding box center [668, 547] width 1336 height 1044
click at [1275, 268] on div at bounding box center [668, 547] width 1336 height 1044
click at [1286, 323] on div at bounding box center [668, 547] width 1336 height 1044
click at [1268, 353] on div at bounding box center [668, 547] width 1336 height 1044
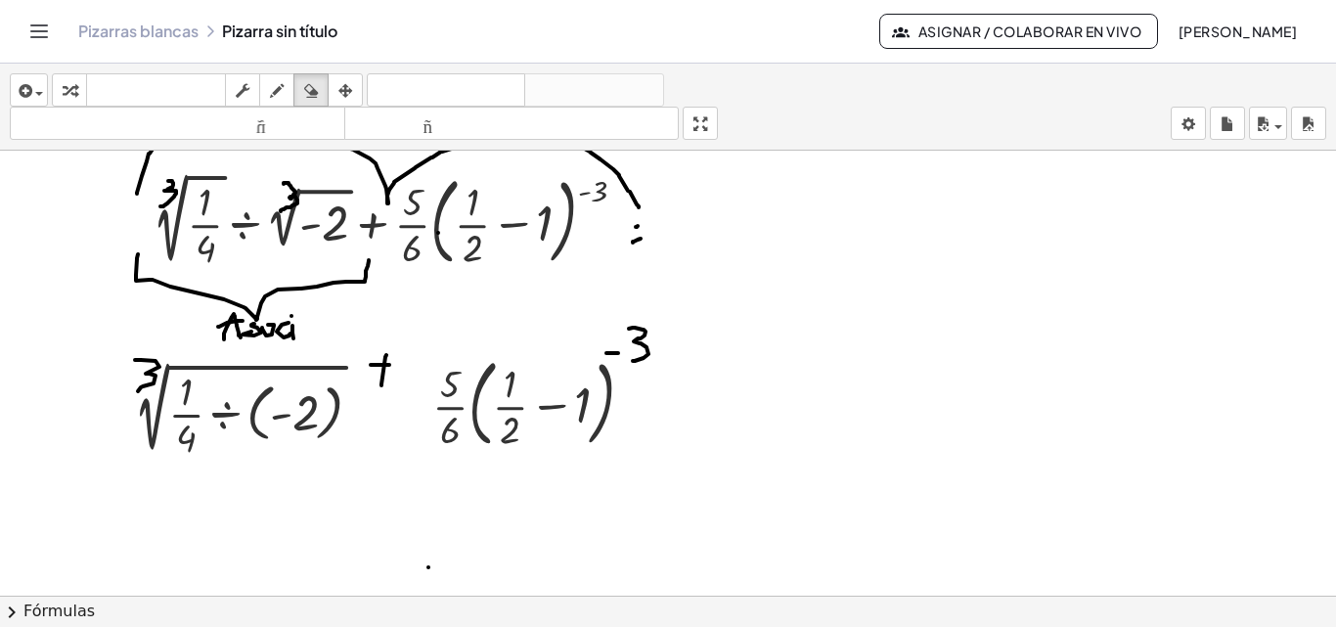
scroll to position [165, 0]
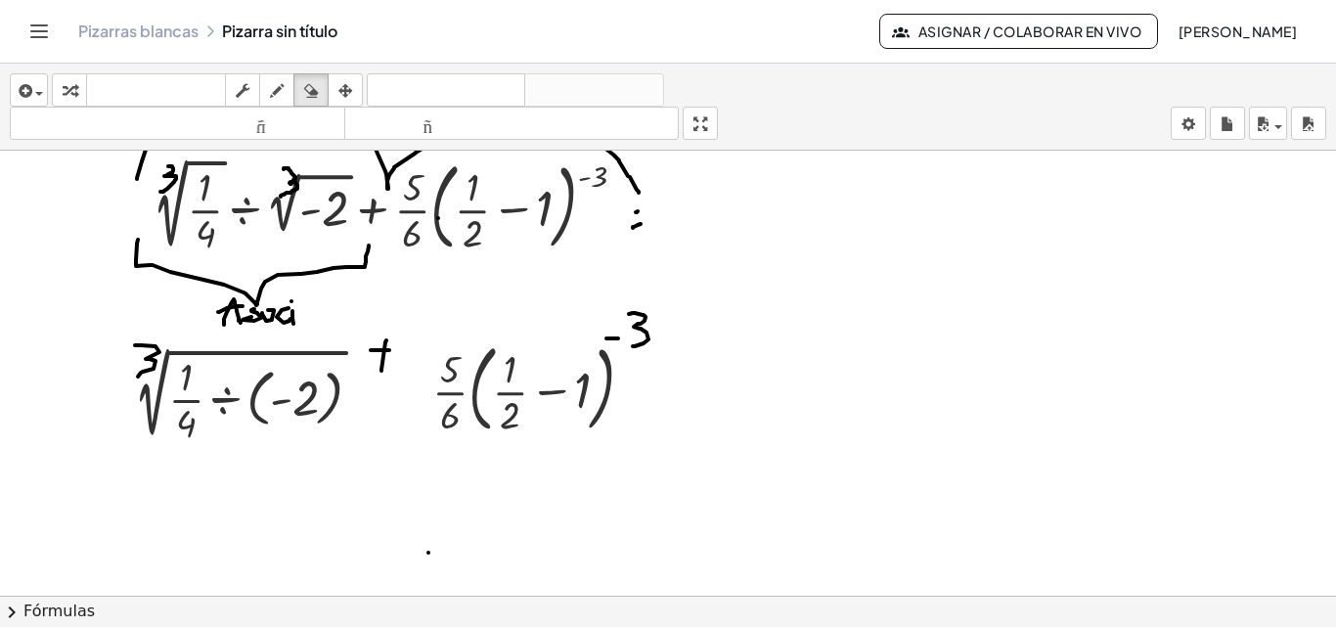
click at [692, 371] on div at bounding box center [668, 507] width 1336 height 1044
click at [267, 103] on button "dibujar" at bounding box center [276, 89] width 35 height 33
click at [636, 336] on div at bounding box center [668, 507] width 1336 height 1044
drag, startPoint x: 639, startPoint y: 326, endPoint x: 628, endPoint y: 348, distance: 24.9
click at [628, 348] on div at bounding box center [668, 507] width 1336 height 1044
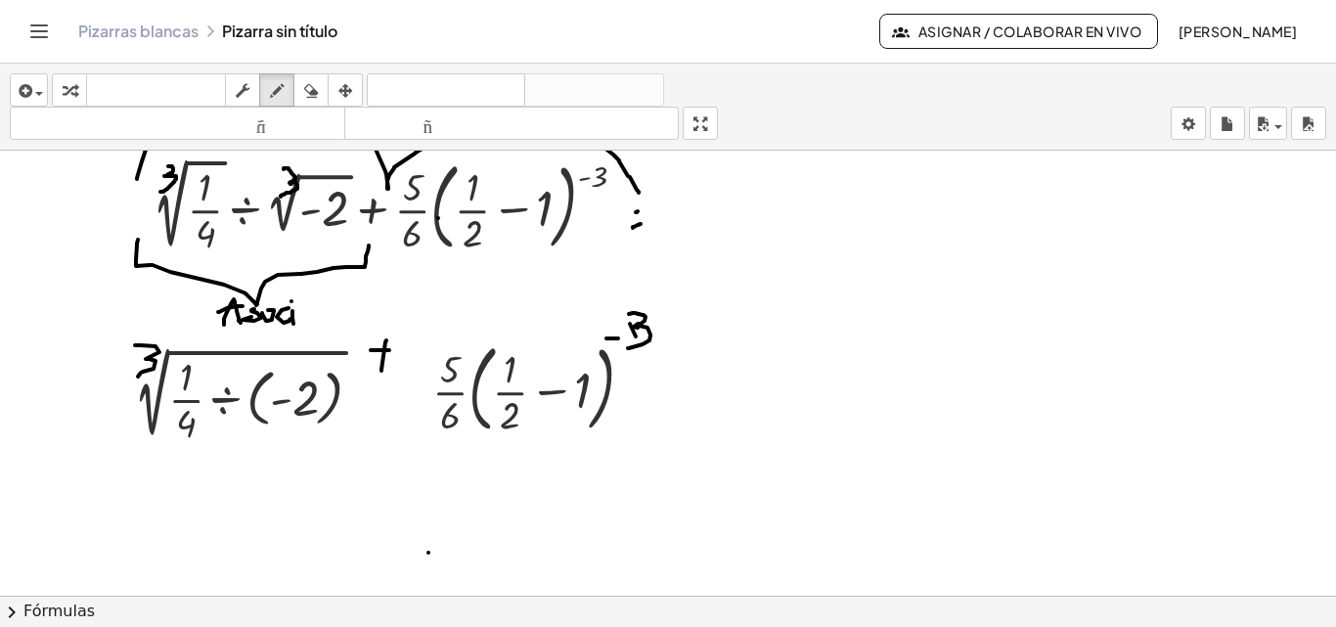
drag, startPoint x: 684, startPoint y: 377, endPoint x: 690, endPoint y: 367, distance: 12.7
click at [700, 374] on div at bounding box center [668, 507] width 1336 height 1044
drag, startPoint x: 676, startPoint y: 358, endPoint x: 704, endPoint y: 353, distance: 28.8
click at [704, 353] on div at bounding box center [668, 507] width 1336 height 1044
click at [675, 224] on div at bounding box center [668, 507] width 1336 height 1044
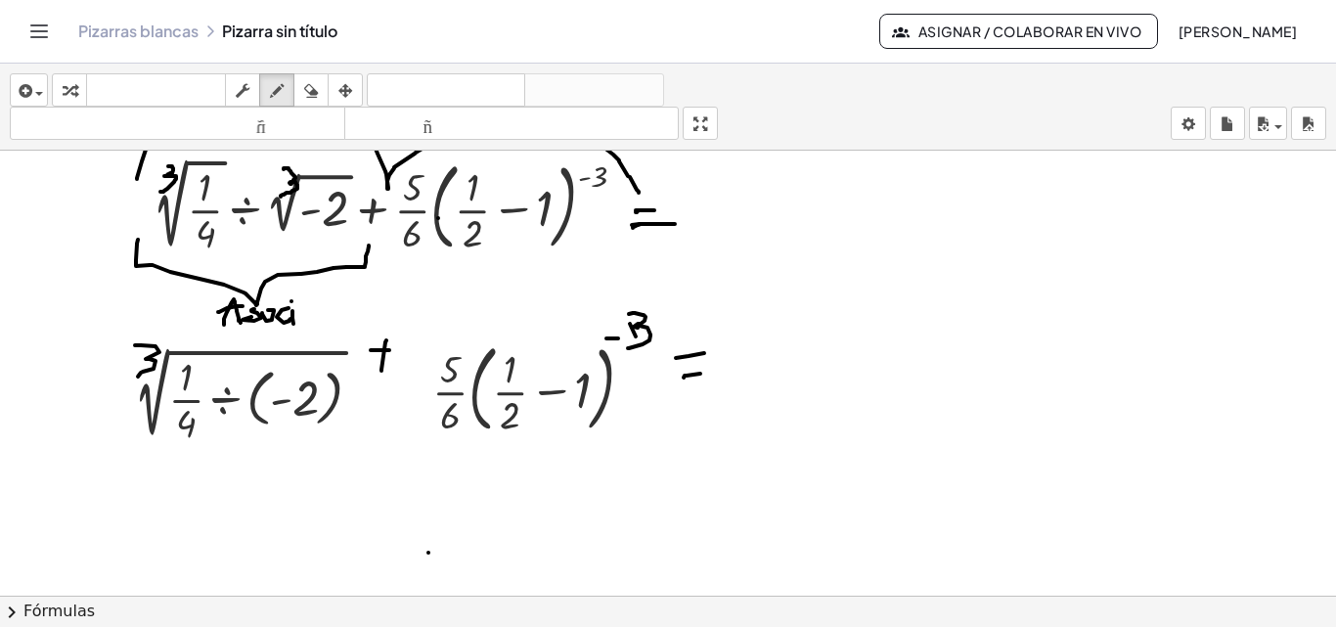
drag, startPoint x: 636, startPoint y: 210, endPoint x: 670, endPoint y: 209, distance: 34.2
click at [670, 209] on div at bounding box center [668, 507] width 1336 height 1044
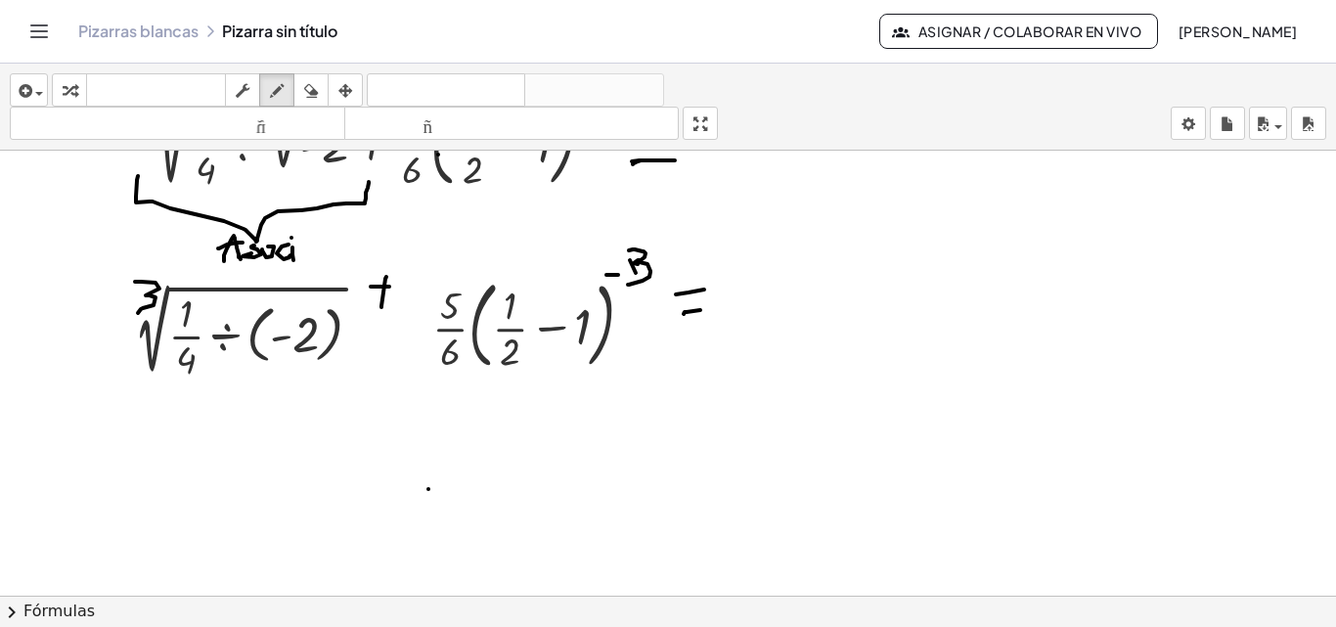
scroll to position [263, 0]
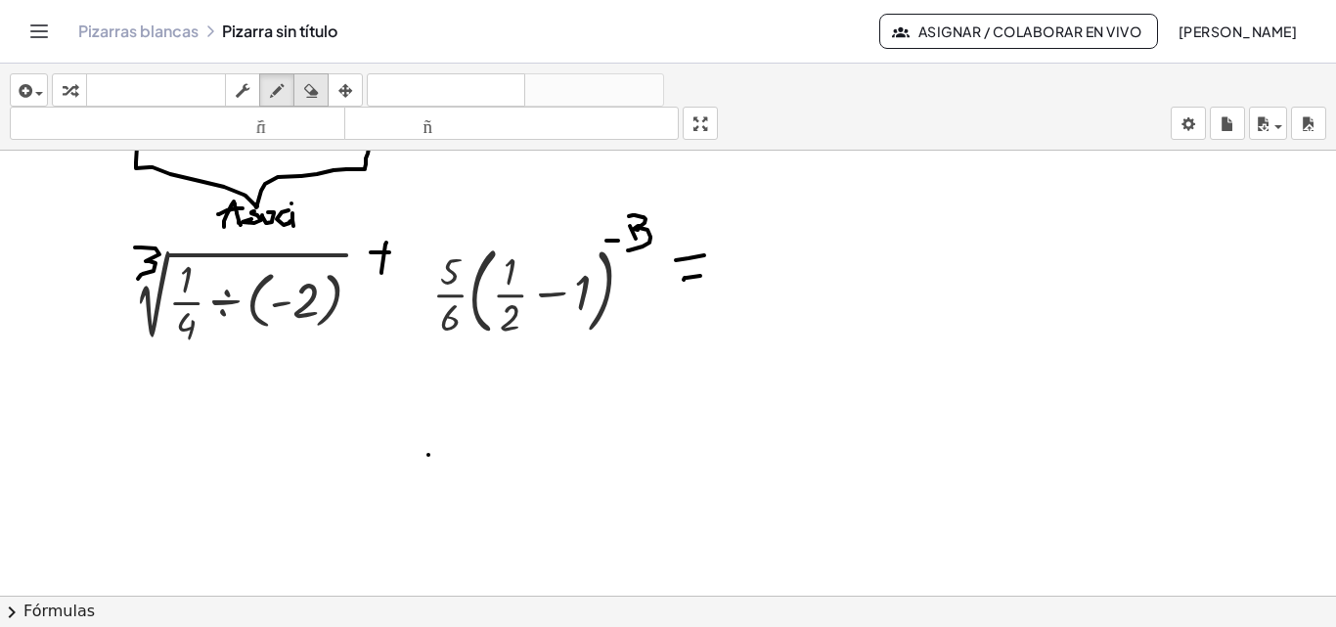
click at [324, 103] on button "borrar" at bounding box center [310, 89] width 35 height 33
click at [381, 252] on div at bounding box center [668, 410] width 1336 height 1044
drag, startPoint x: 287, startPoint y: 91, endPoint x: 375, endPoint y: 211, distance: 148.5
click at [287, 90] on div "button" at bounding box center [276, 89] width 25 height 23
drag, startPoint x: 397, startPoint y: 295, endPoint x: 398, endPoint y: 323, distance: 27.4
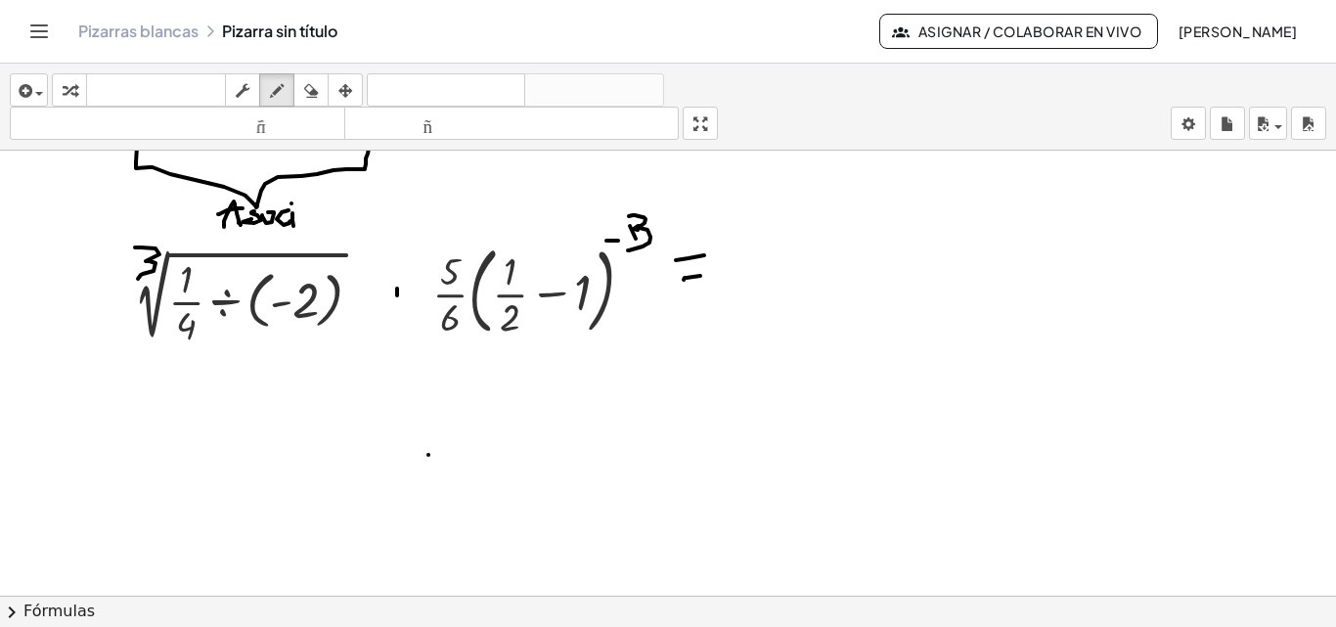
click at [398, 323] on div at bounding box center [668, 410] width 1336 height 1044
drag, startPoint x: 383, startPoint y: 303, endPoint x: 422, endPoint y: 303, distance: 39.1
click at [422, 303] on div at bounding box center [668, 410] width 1336 height 1044
drag, startPoint x: 565, startPoint y: 302, endPoint x: 604, endPoint y: 303, distance: 39.1
click at [604, 303] on div at bounding box center [668, 410] width 1336 height 1044
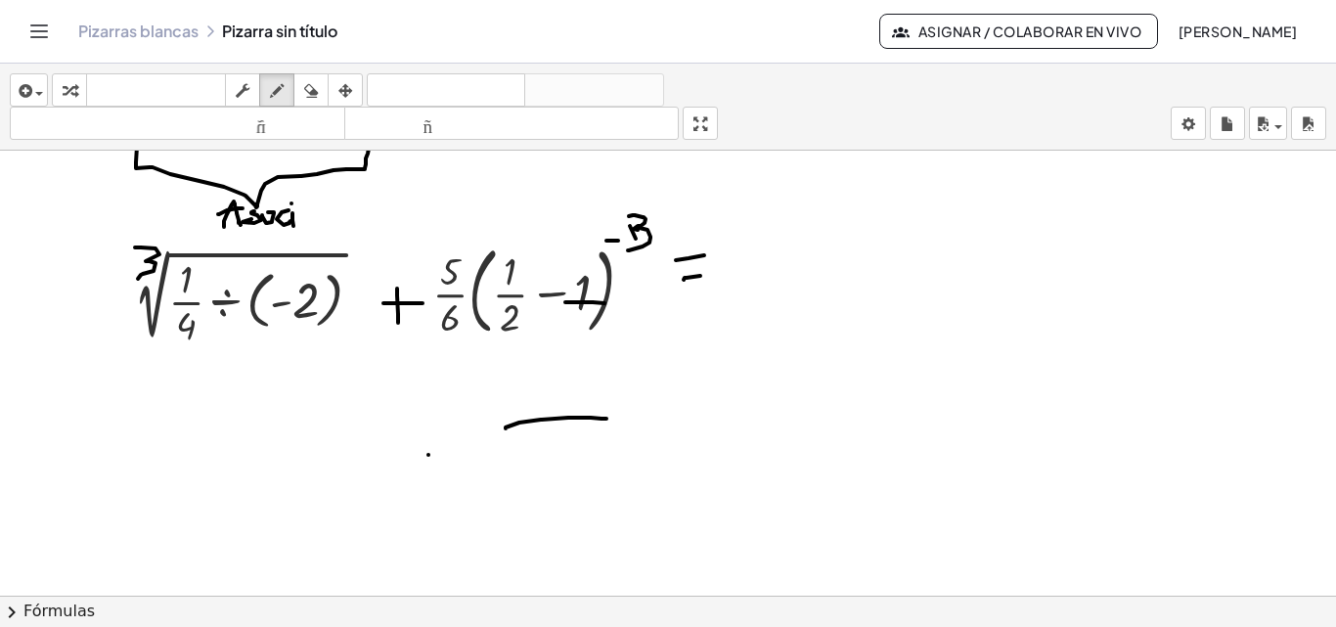
drag, startPoint x: 519, startPoint y: 422, endPoint x: 606, endPoint y: 419, distance: 87.1
click at [606, 419] on div at bounding box center [668, 410] width 1336 height 1044
drag, startPoint x: 544, startPoint y: 434, endPoint x: 572, endPoint y: 460, distance: 38.1
click at [572, 460] on div at bounding box center [668, 410] width 1336 height 1044
drag, startPoint x: 514, startPoint y: 402, endPoint x: 524, endPoint y: 415, distance: 16.0
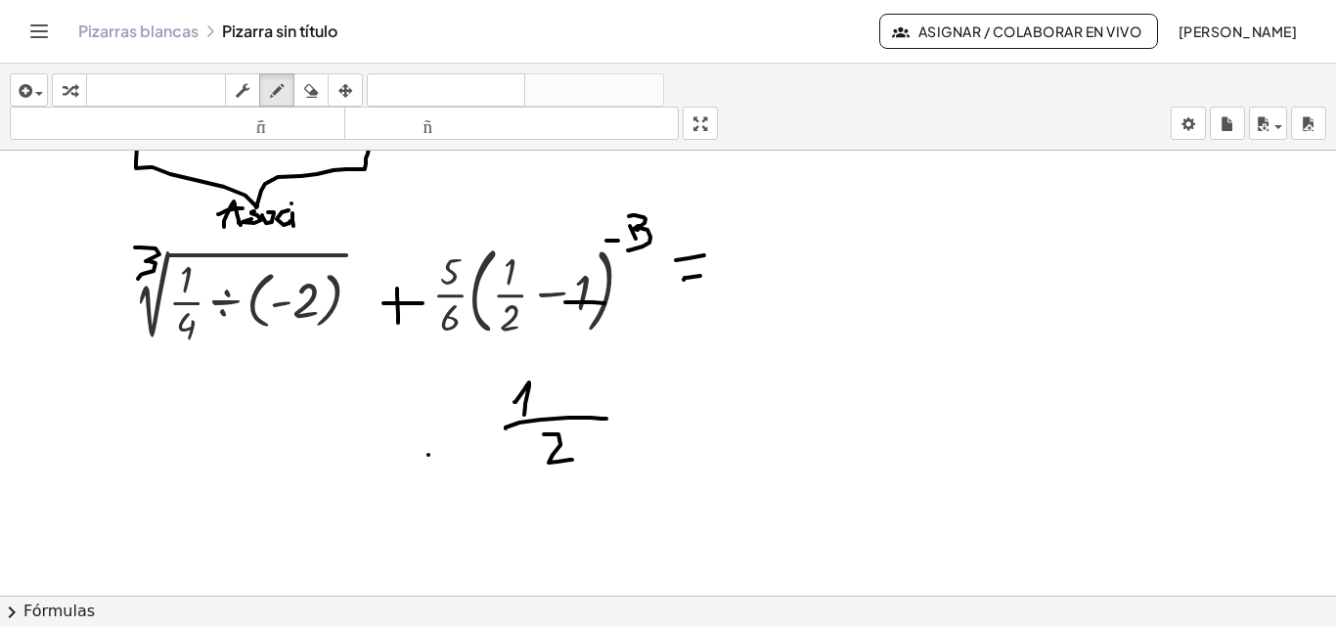
click at [524, 415] on div at bounding box center [668, 410] width 1336 height 1044
drag, startPoint x: 543, startPoint y: 400, endPoint x: 554, endPoint y: 398, distance: 11.9
click at [554, 398] on div at bounding box center [668, 410] width 1336 height 1044
drag, startPoint x: 570, startPoint y: 381, endPoint x: 596, endPoint y: 379, distance: 26.5
click at [588, 406] on div at bounding box center [668, 410] width 1336 height 1044
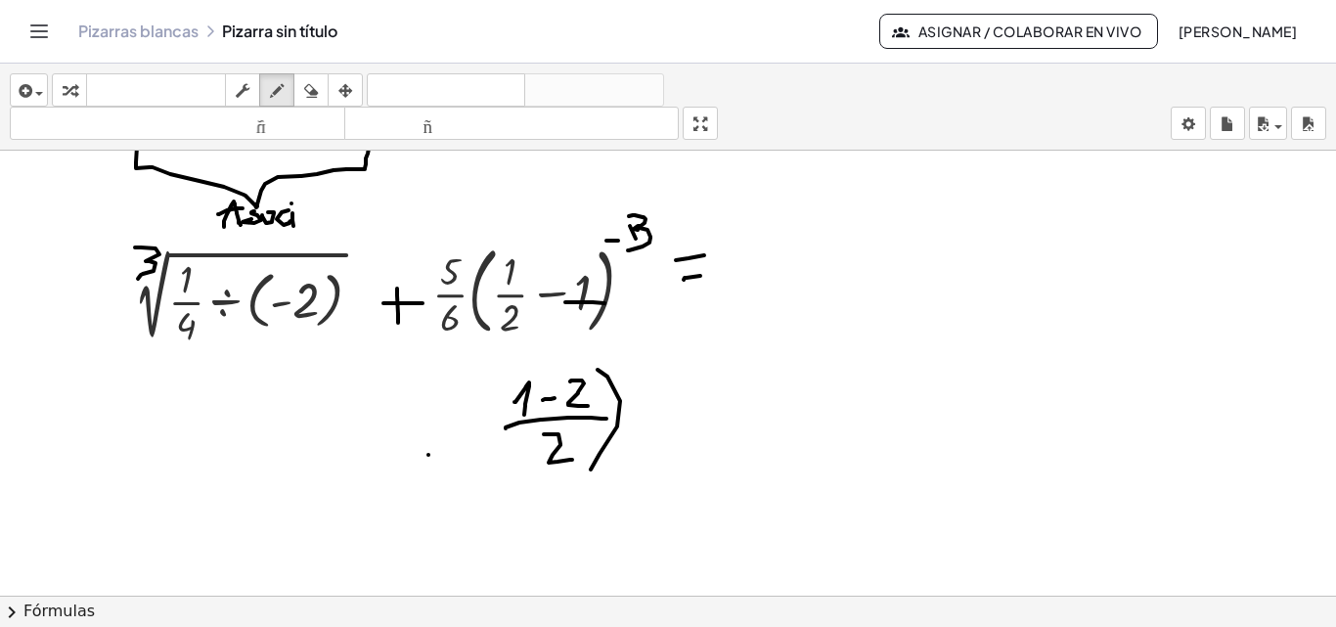
drag, startPoint x: 619, startPoint y: 399, endPoint x: 527, endPoint y: 375, distance: 94.9
click at [592, 467] on div at bounding box center [668, 410] width 1336 height 1044
drag, startPoint x: 516, startPoint y: 366, endPoint x: 550, endPoint y: 456, distance: 95.9
click at [526, 476] on div at bounding box center [668, 410] width 1336 height 1044
click at [634, 360] on div at bounding box center [668, 410] width 1336 height 1044
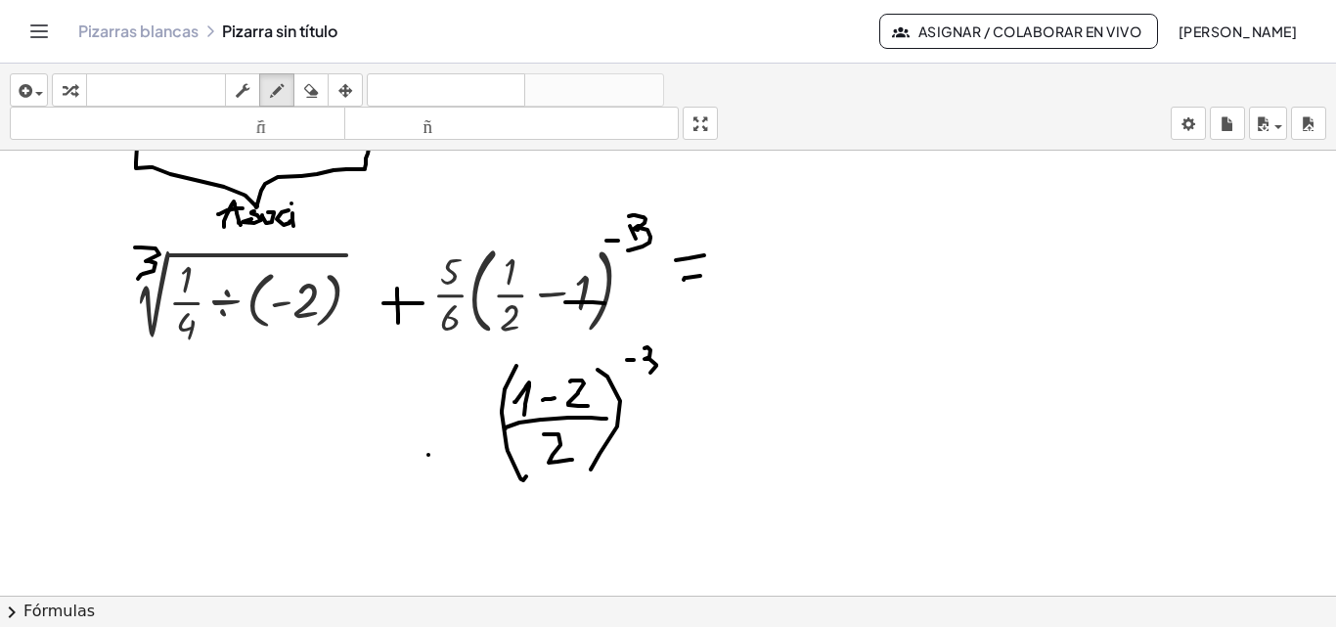
drag, startPoint x: 644, startPoint y: 348, endPoint x: 640, endPoint y: 375, distance: 26.7
click at [640, 375] on div at bounding box center [668, 410] width 1336 height 1044
drag, startPoint x: 680, startPoint y: 421, endPoint x: 702, endPoint y: 419, distance: 22.6
click at [708, 420] on div at bounding box center [668, 410] width 1336 height 1044
click at [714, 410] on div at bounding box center [668, 410] width 1336 height 1044
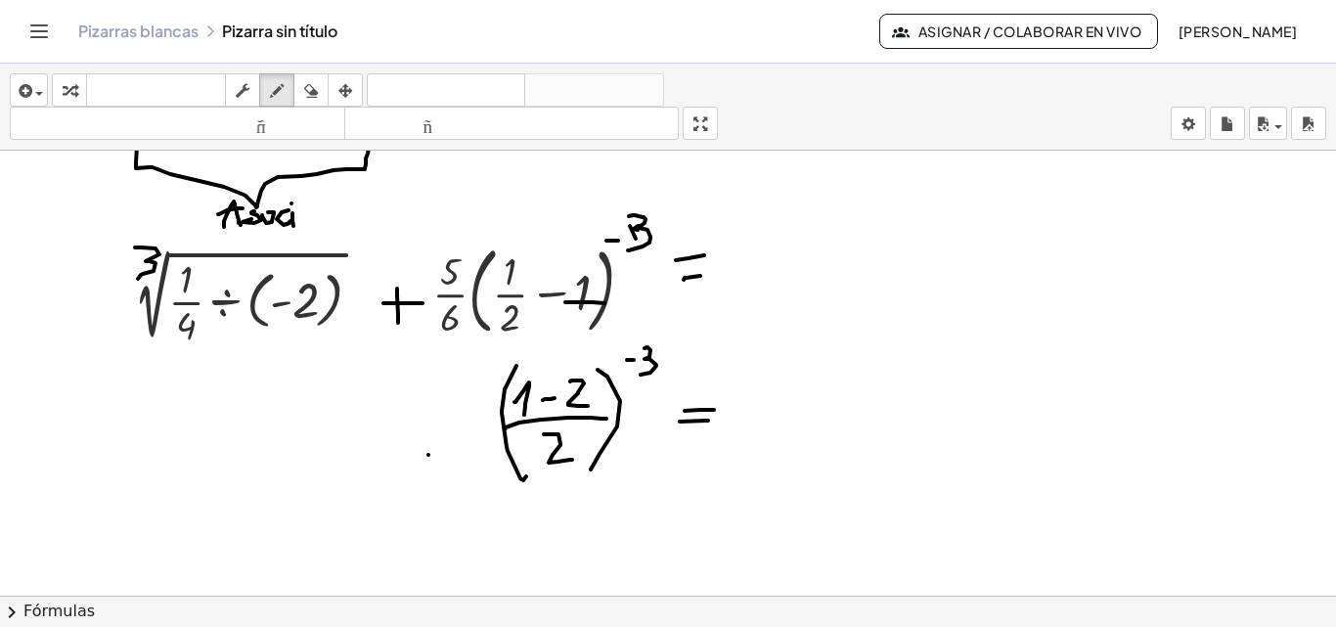
click at [242, 308] on div at bounding box center [668, 410] width 1336 height 1044
click at [354, 93] on div "button" at bounding box center [344, 89] width 25 height 23
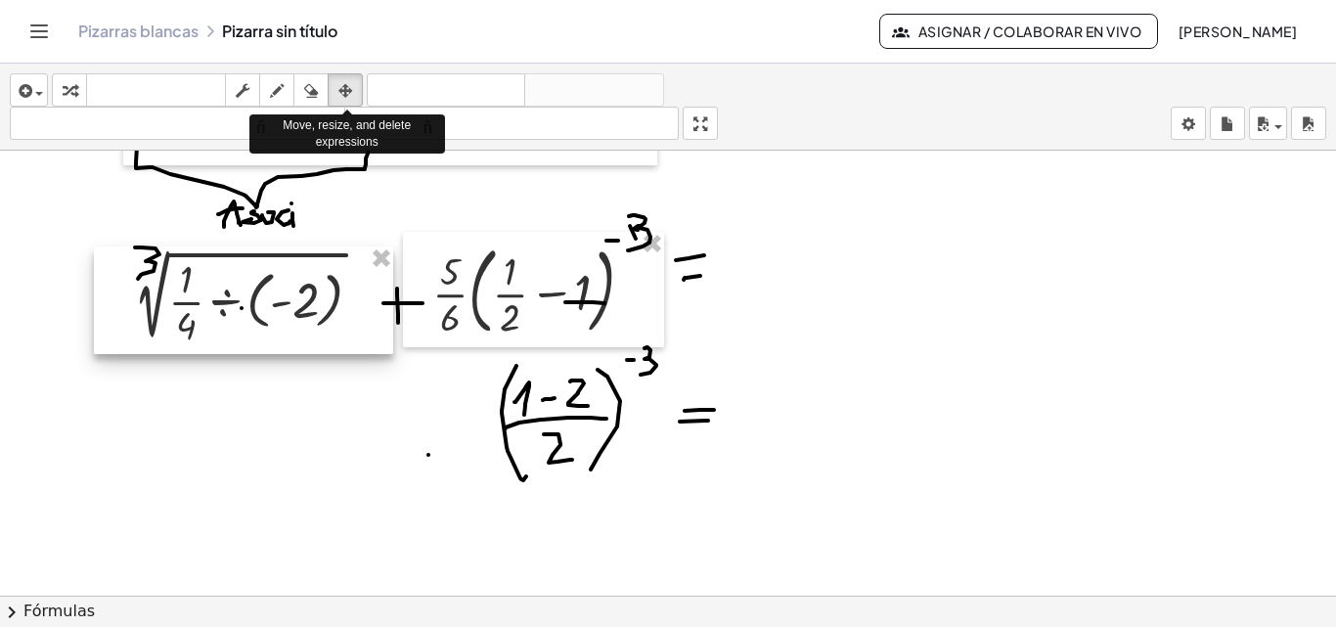
click at [258, 317] on div at bounding box center [243, 300] width 299 height 108
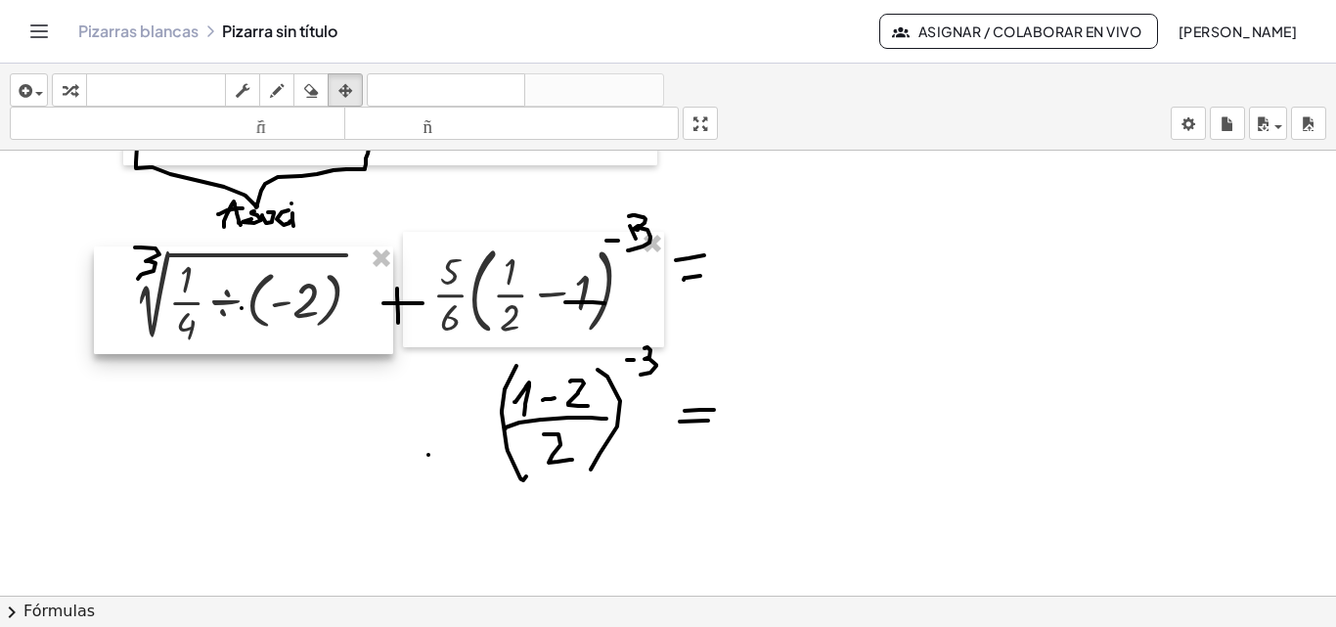
drag, startPoint x: 308, startPoint y: 279, endPoint x: 273, endPoint y: 280, distance: 35.2
click at [271, 279] on div at bounding box center [243, 300] width 299 height 108
click at [344, 270] on div at bounding box center [243, 300] width 299 height 108
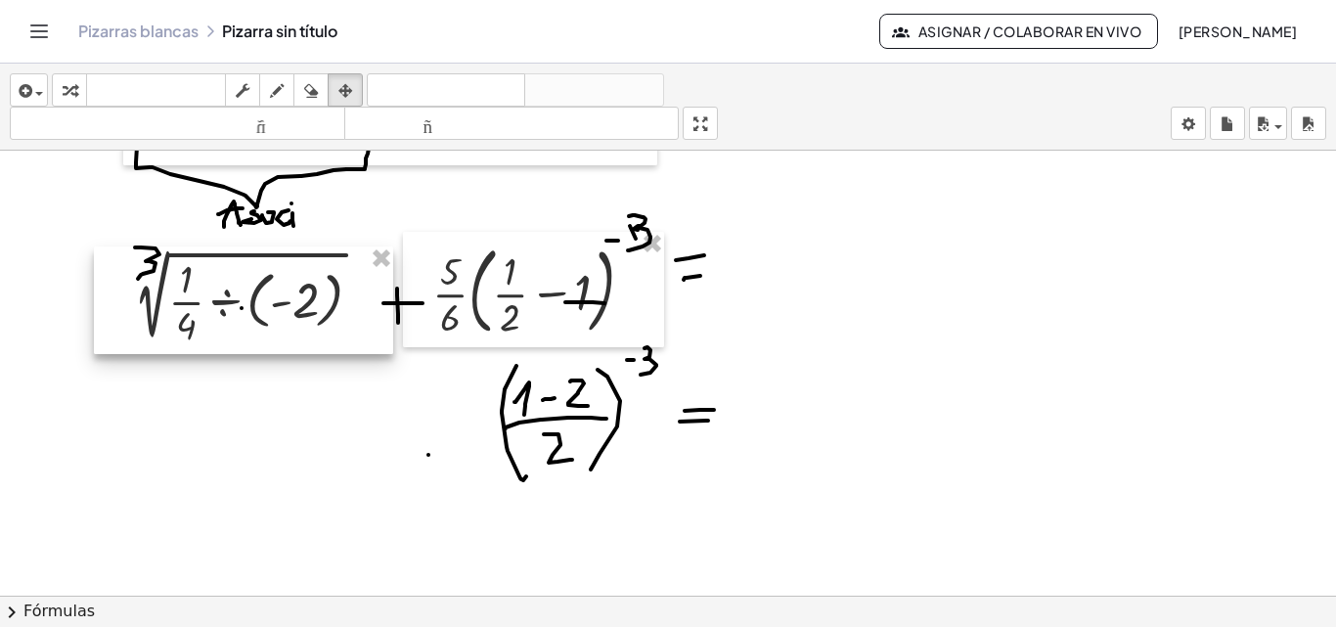
drag, startPoint x: 344, startPoint y: 270, endPoint x: 302, endPoint y: 269, distance: 42.1
click at [302, 269] on div at bounding box center [243, 300] width 299 height 108
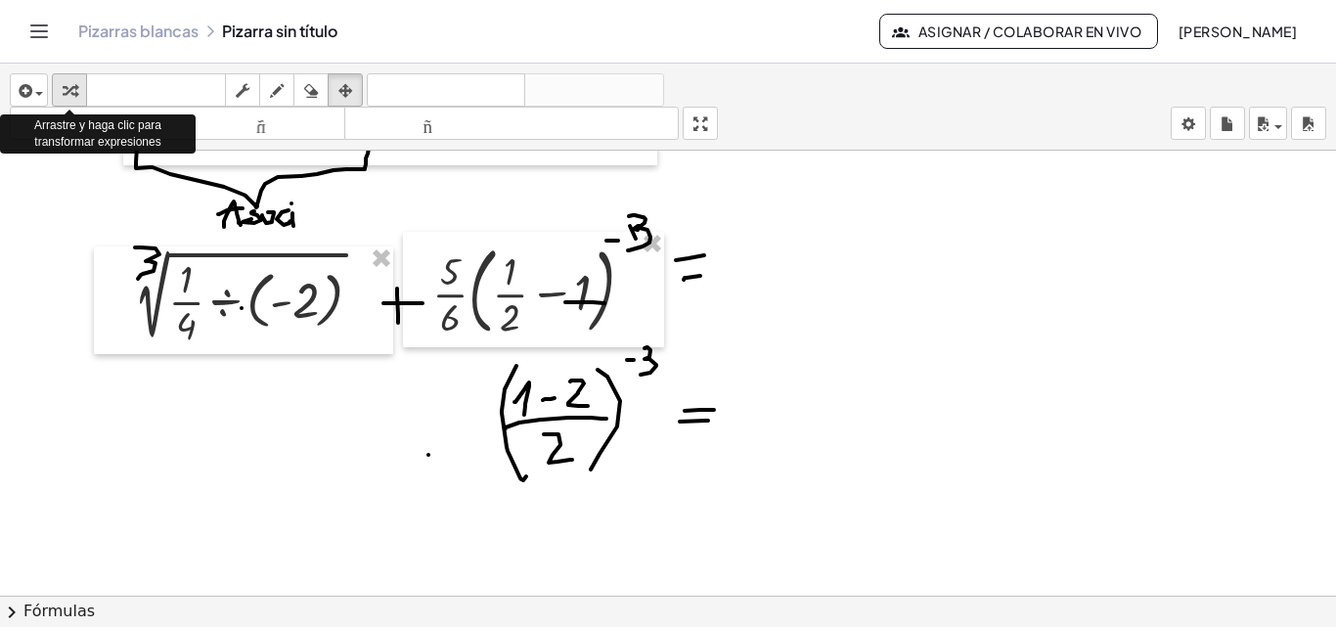
click at [81, 100] on div "button" at bounding box center [69, 89] width 25 height 23
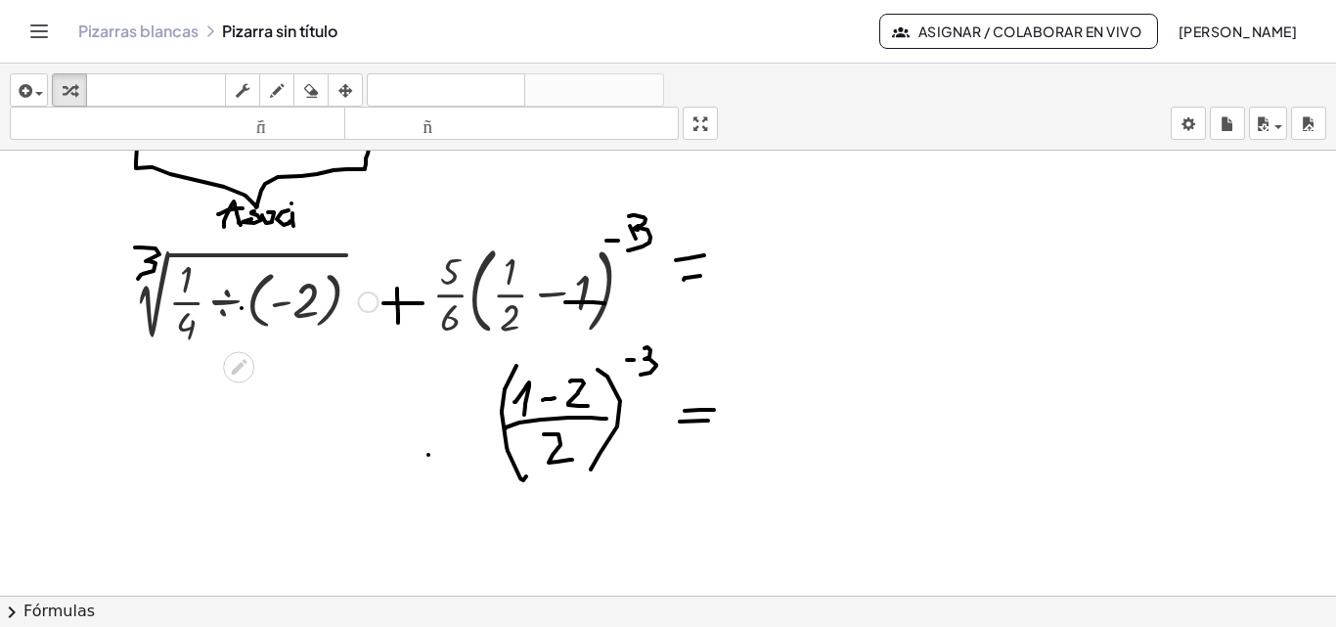
click at [278, 280] on div at bounding box center [250, 300] width 275 height 98
click at [243, 363] on icon at bounding box center [239, 367] width 21 height 21
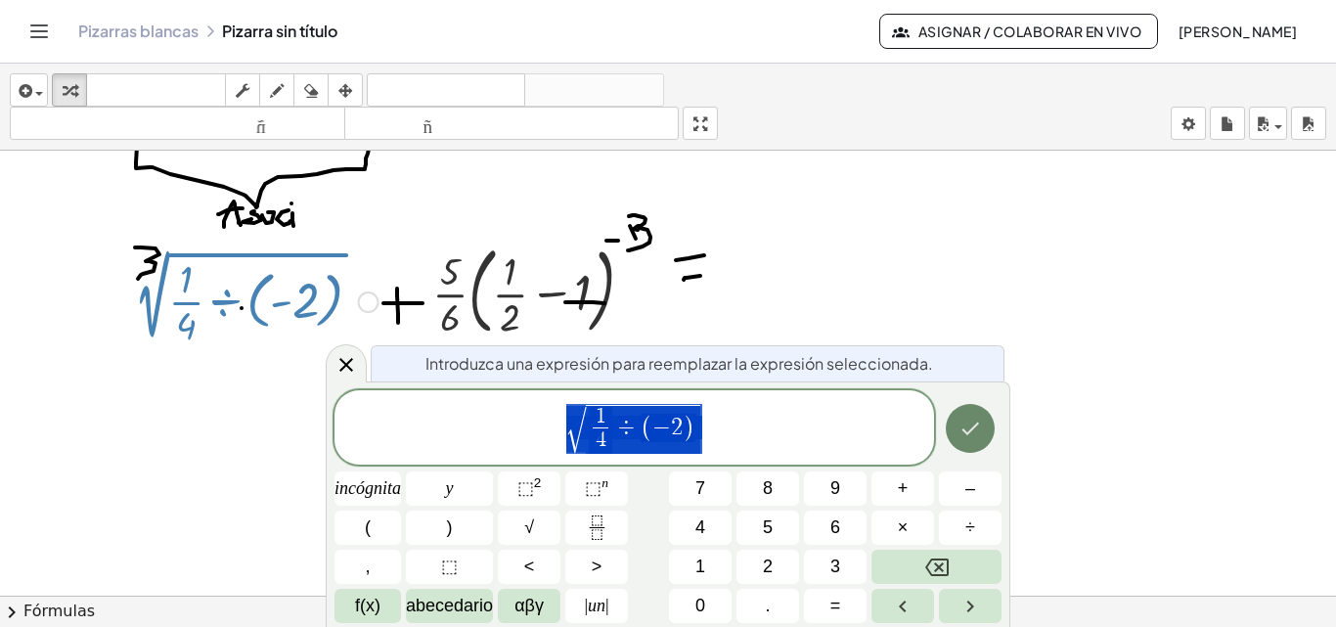
click at [985, 435] on button "Hecho" at bounding box center [970, 428] width 49 height 49
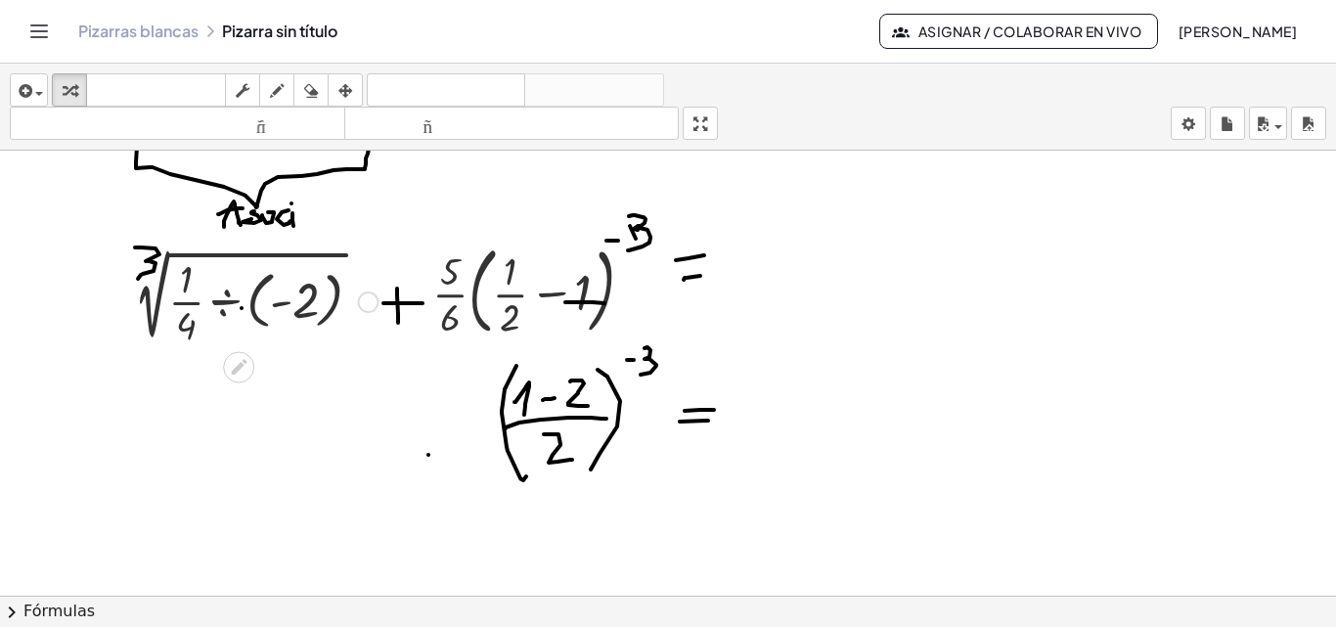
click at [261, 301] on div at bounding box center [250, 300] width 275 height 98
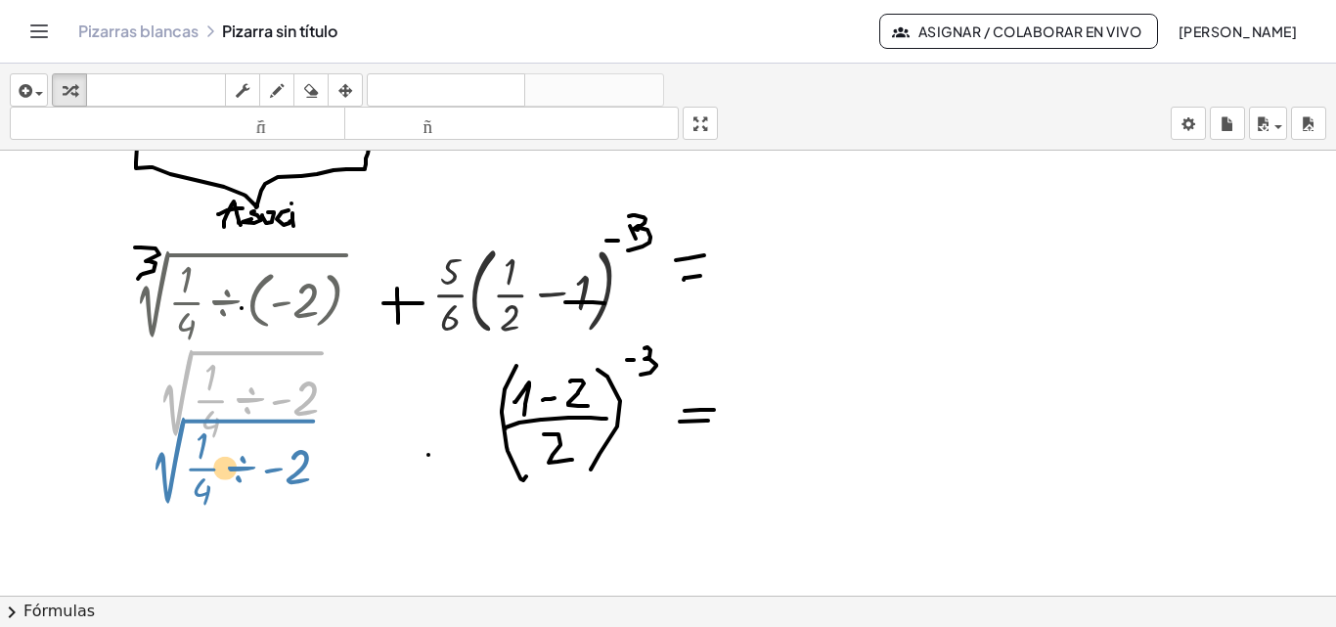
drag, startPoint x: 271, startPoint y: 368, endPoint x: 265, endPoint y: 433, distance: 65.8
click at [266, 433] on div at bounding box center [250, 398] width 275 height 98
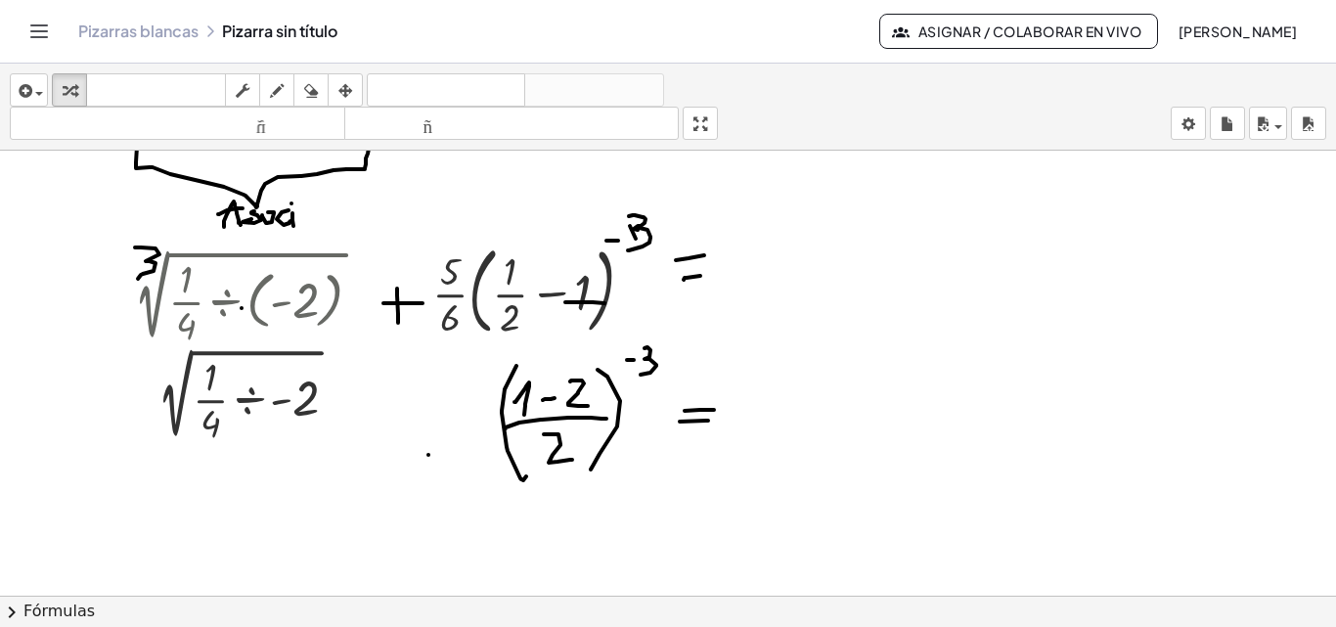
click at [960, 453] on div at bounding box center [668, 410] width 1336 height 1044
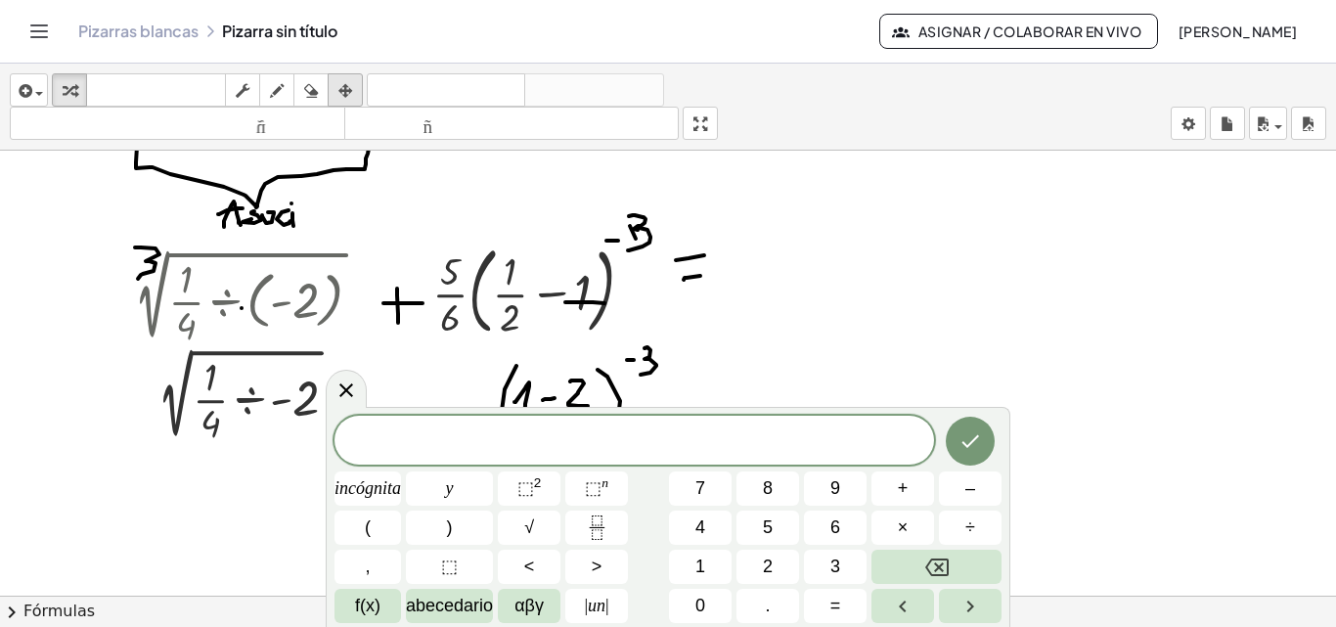
click at [347, 95] on icon "button" at bounding box center [345, 90] width 14 height 23
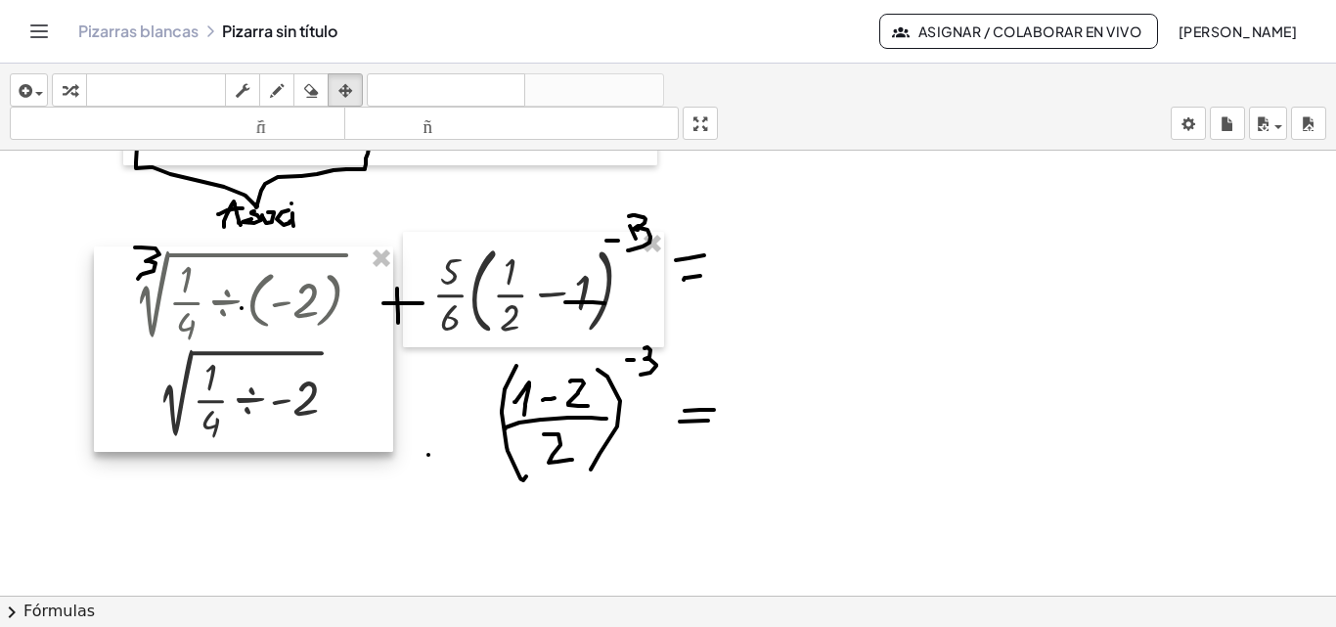
click at [278, 364] on div at bounding box center [243, 348] width 299 height 205
click at [261, 410] on div at bounding box center [243, 348] width 299 height 205
click at [265, 409] on div at bounding box center [243, 348] width 299 height 205
drag, startPoint x: 266, startPoint y: 408, endPoint x: 277, endPoint y: 395, distance: 16.7
click at [267, 406] on div at bounding box center [243, 347] width 299 height 205
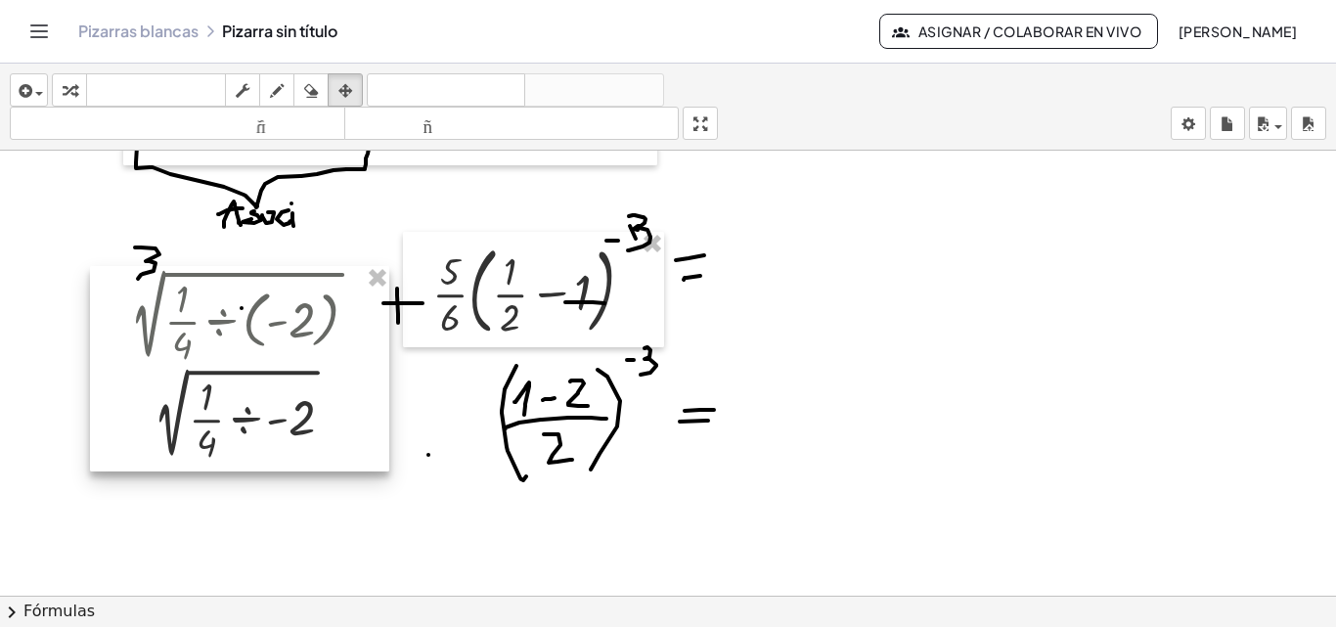
drag, startPoint x: 279, startPoint y: 389, endPoint x: 274, endPoint y: 412, distance: 23.0
click at [274, 412] on div at bounding box center [239, 368] width 299 height 205
click at [283, 350] on div at bounding box center [239, 368] width 299 height 205
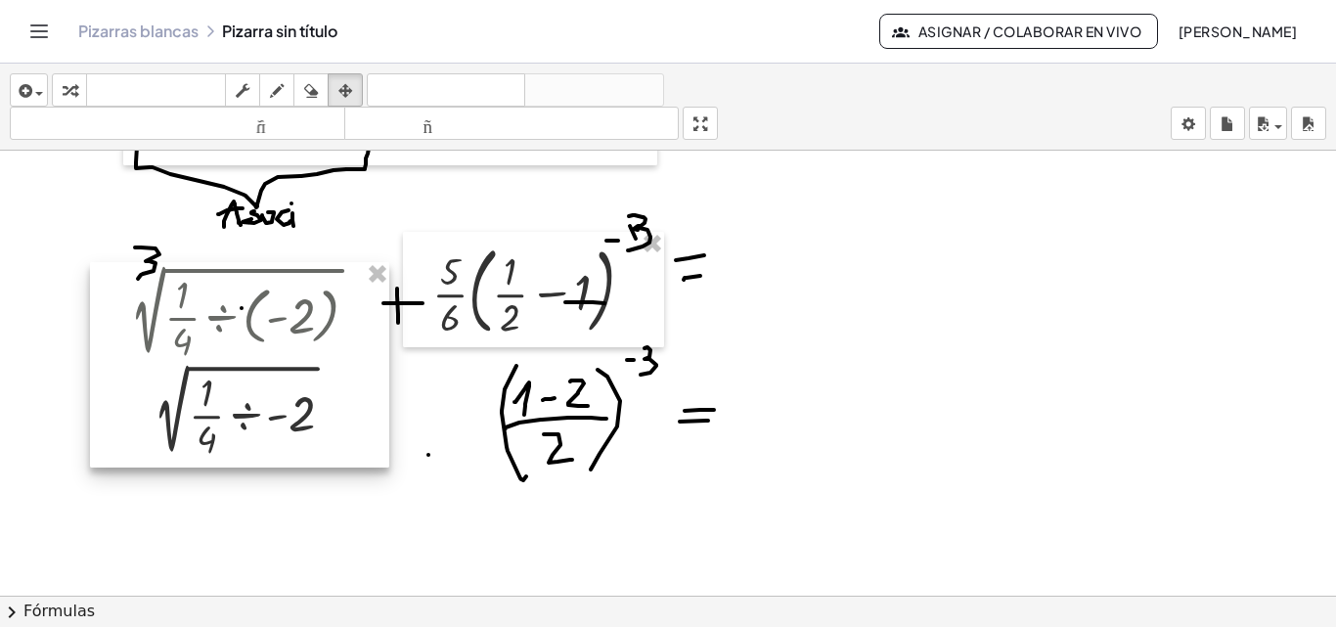
click at [298, 311] on div at bounding box center [239, 364] width 299 height 205
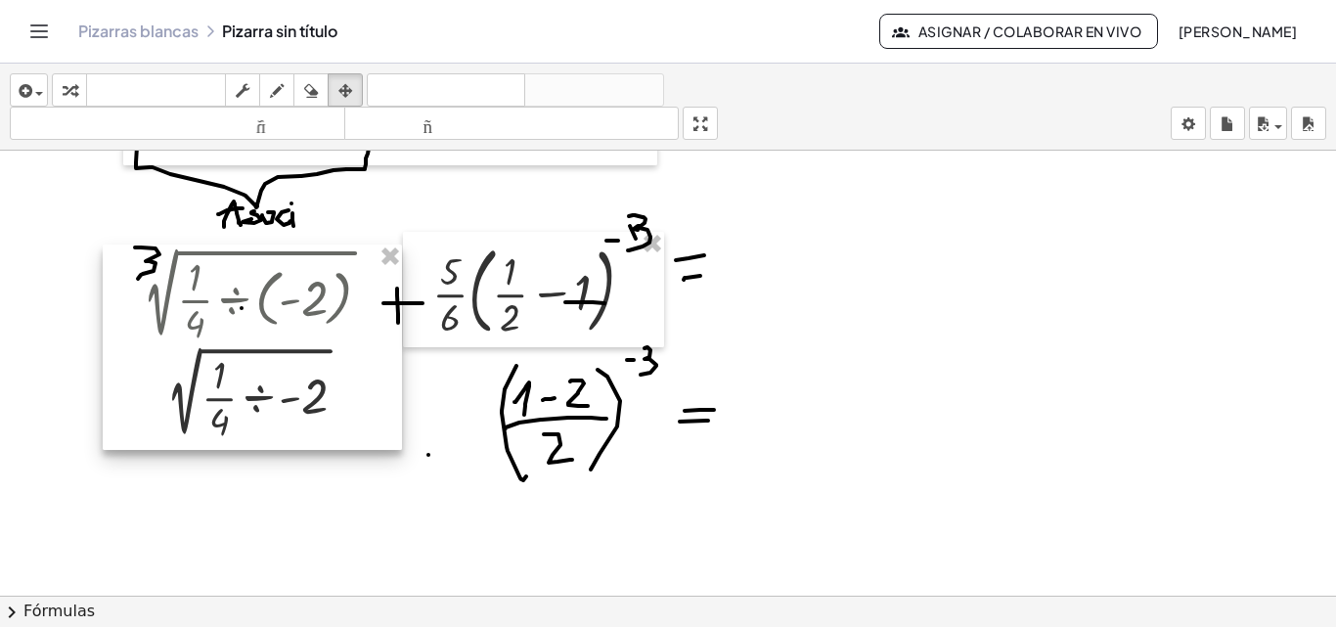
drag, startPoint x: 305, startPoint y: 296, endPoint x: 322, endPoint y: 275, distance: 27.2
click at [322, 275] on div at bounding box center [252, 346] width 299 height 205
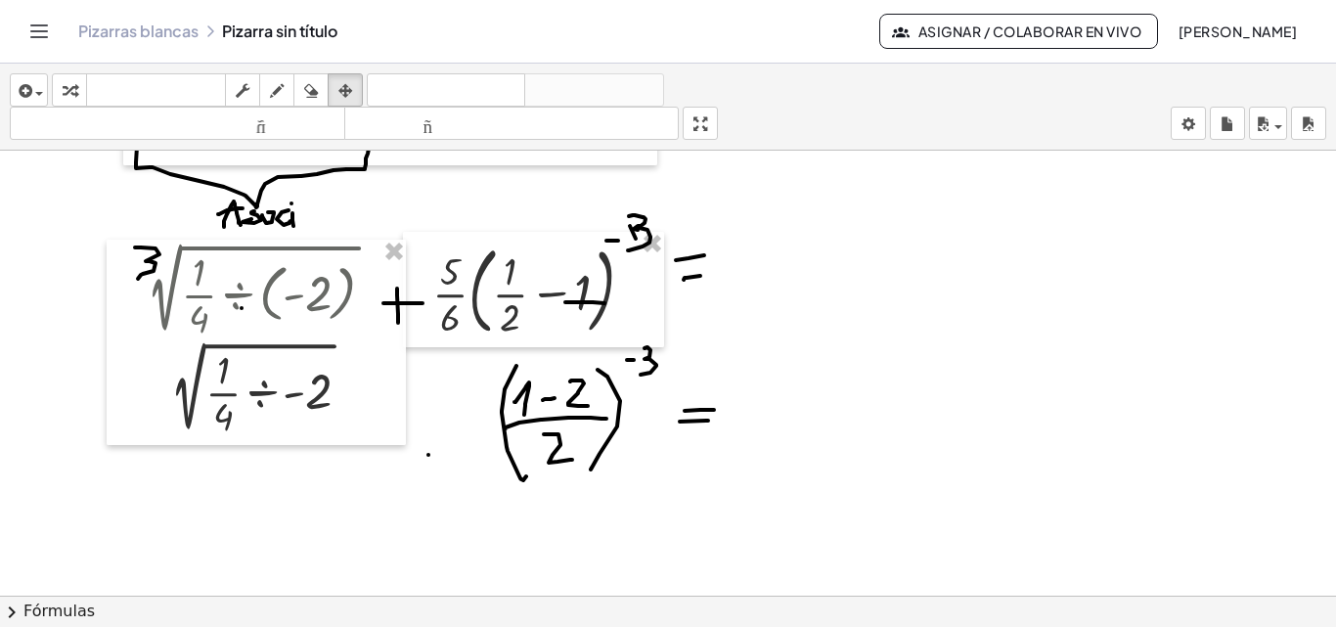
click at [991, 363] on div at bounding box center [668, 410] width 1336 height 1044
click at [980, 364] on div at bounding box center [668, 410] width 1336 height 1044
click at [71, 81] on icon "button" at bounding box center [70, 90] width 14 height 23
click at [228, 351] on div at bounding box center [263, 391] width 275 height 98
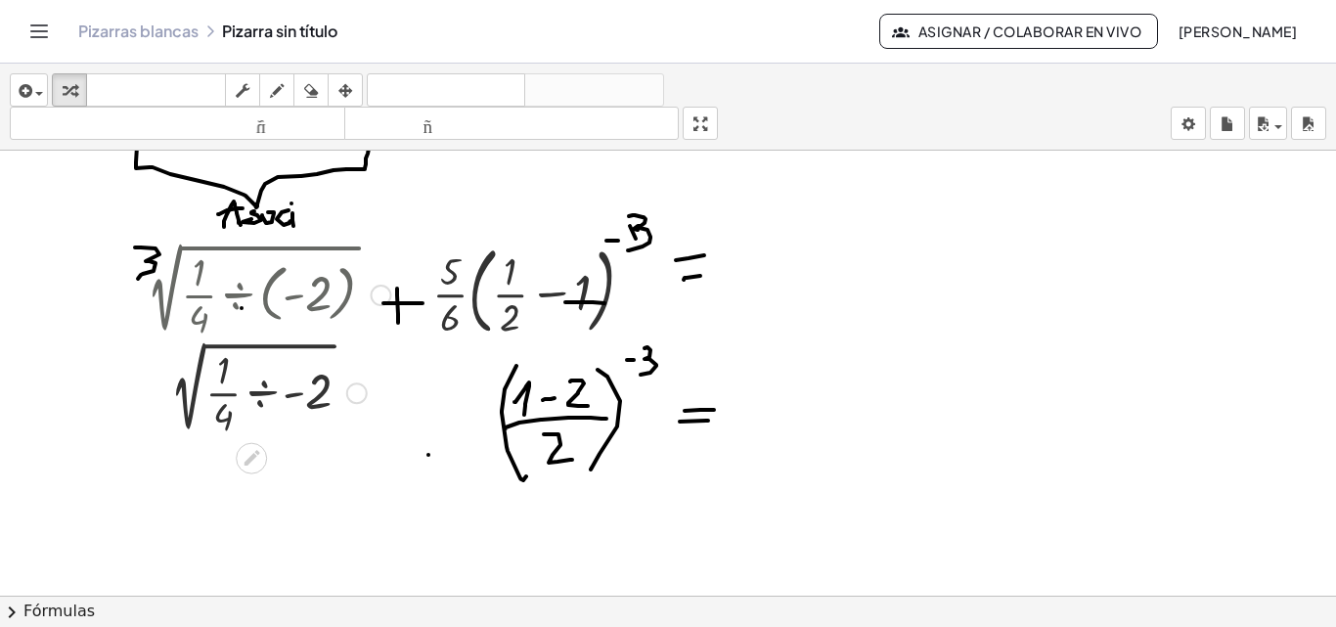
click at [353, 392] on div at bounding box center [357, 393] width 22 height 22
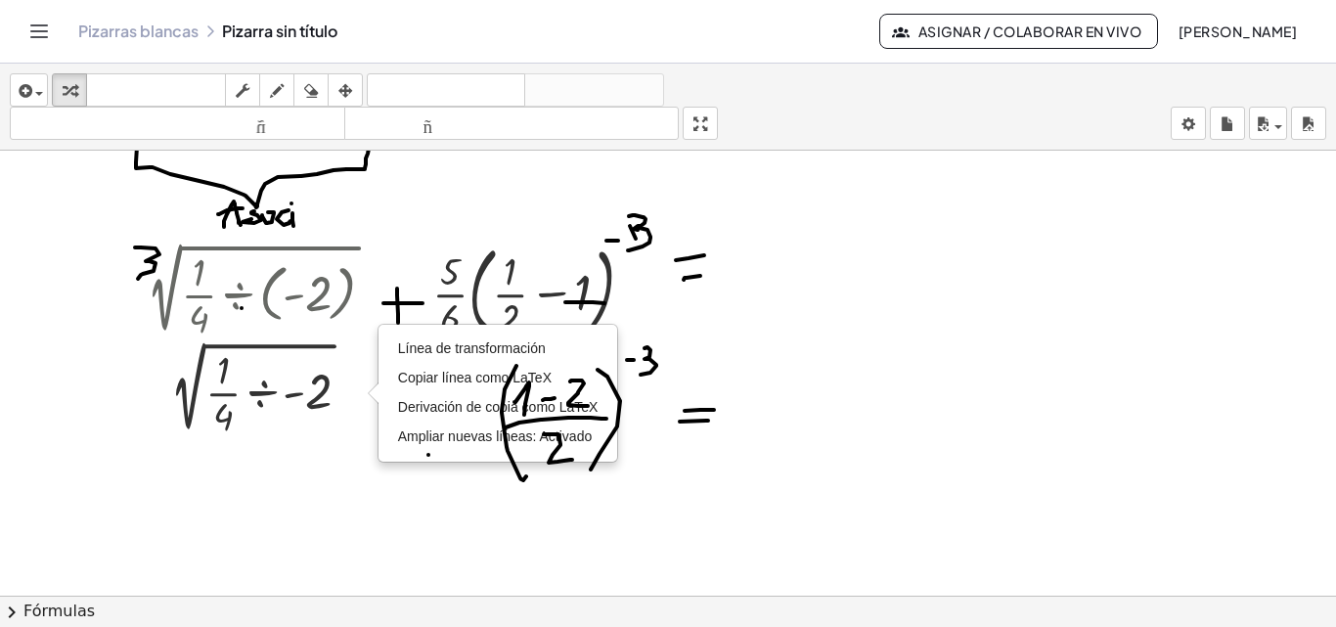
click at [348, 91] on icon "button" at bounding box center [345, 90] width 14 height 23
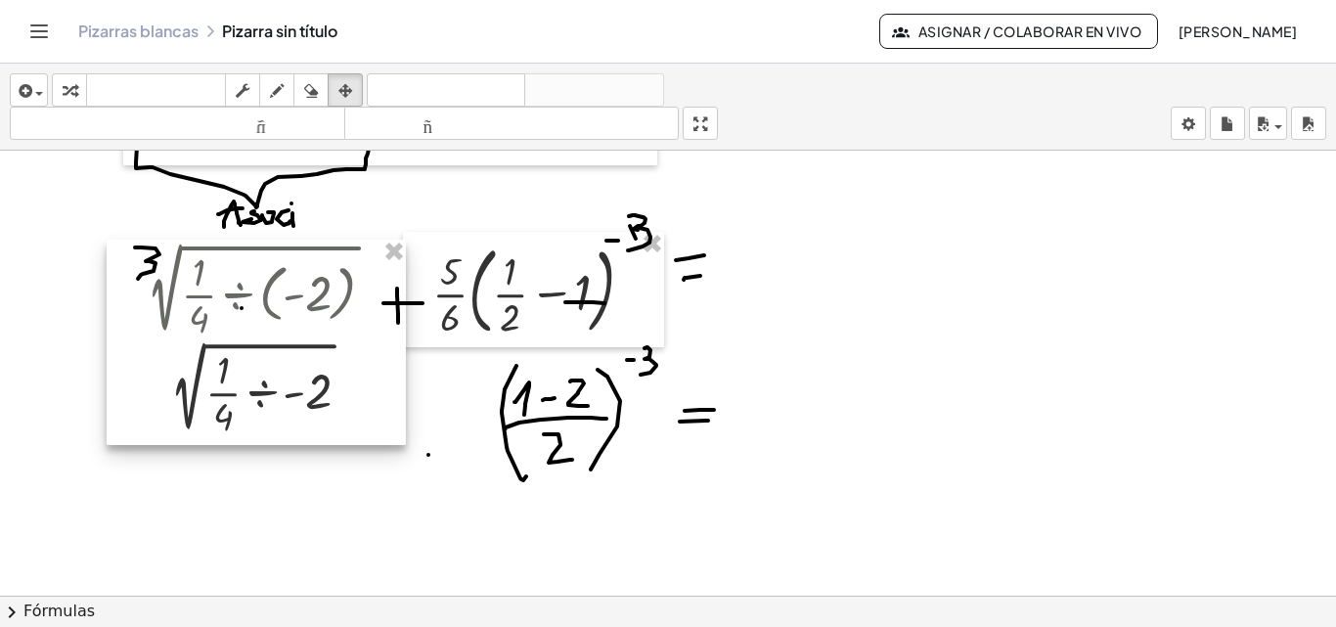
click at [355, 396] on div at bounding box center [256, 342] width 299 height 205
click at [356, 394] on div at bounding box center [256, 342] width 299 height 205
click at [356, 391] on div at bounding box center [256, 341] width 299 height 205
click at [355, 389] on div at bounding box center [256, 341] width 299 height 205
click at [216, 360] on div at bounding box center [255, 341] width 299 height 205
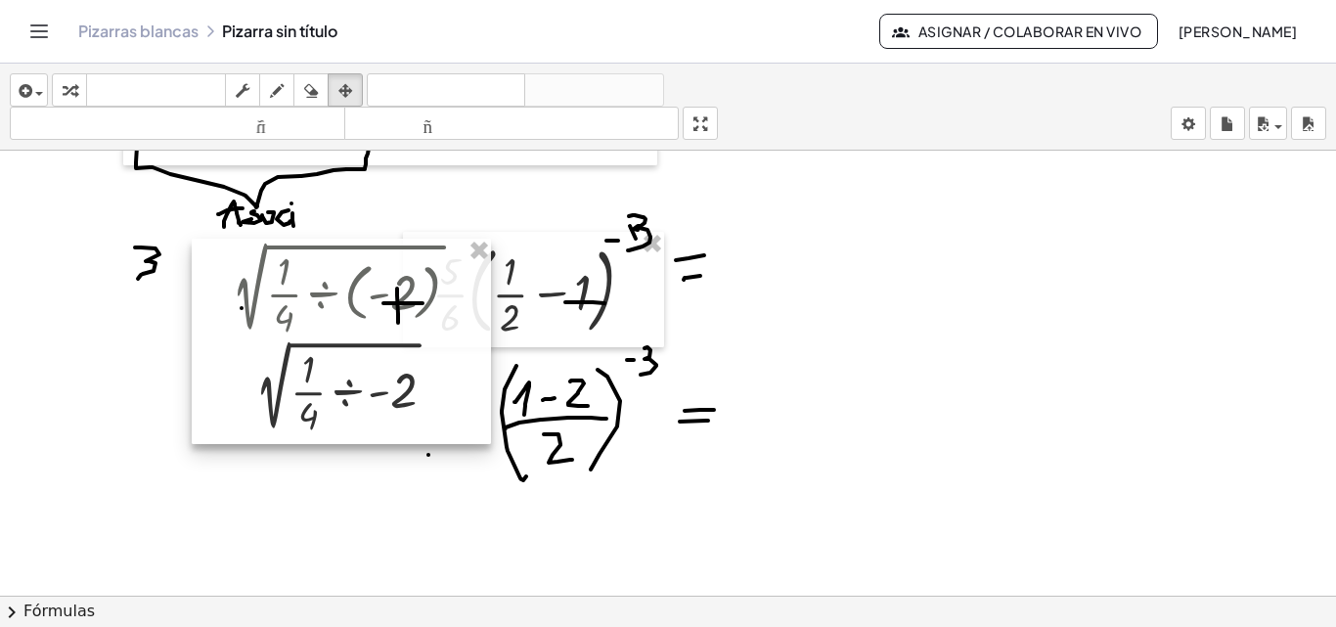
drag, startPoint x: 180, startPoint y: 343, endPoint x: 275, endPoint y: 343, distance: 94.9
click at [275, 343] on div at bounding box center [341, 341] width 299 height 205
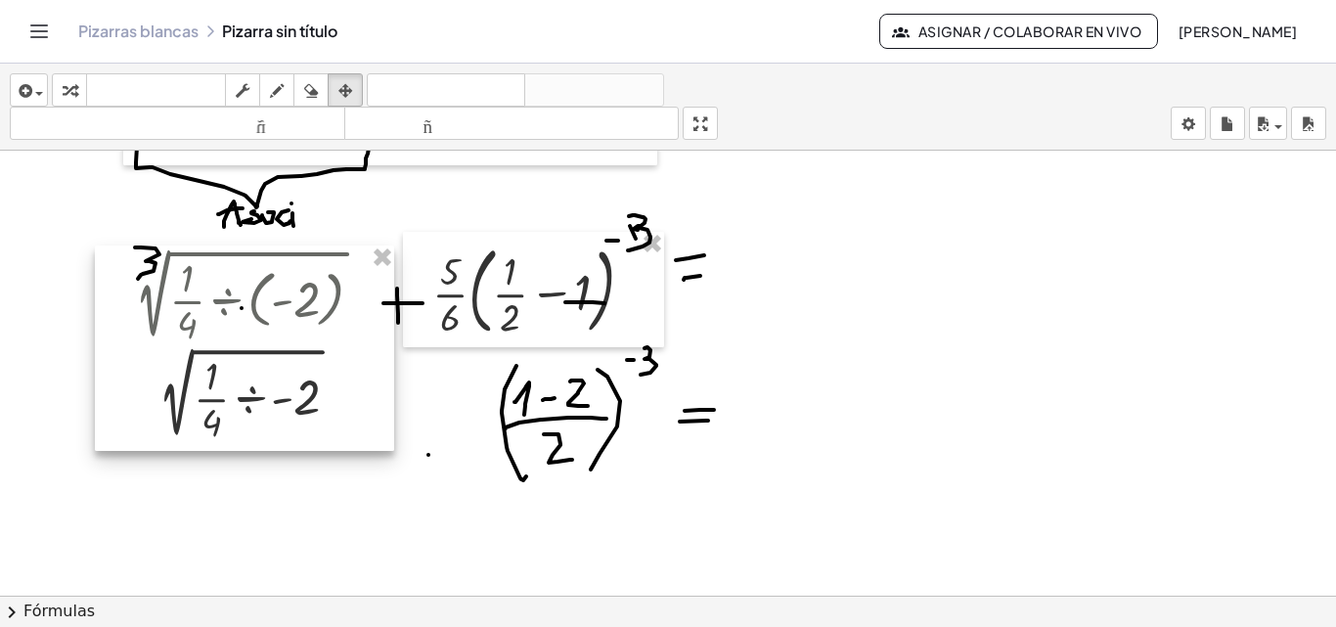
drag, startPoint x: 236, startPoint y: 338, endPoint x: 159, endPoint y: 345, distance: 76.6
click at [159, 345] on div at bounding box center [244, 347] width 299 height 205
click at [278, 97] on icon "button" at bounding box center [277, 90] width 14 height 23
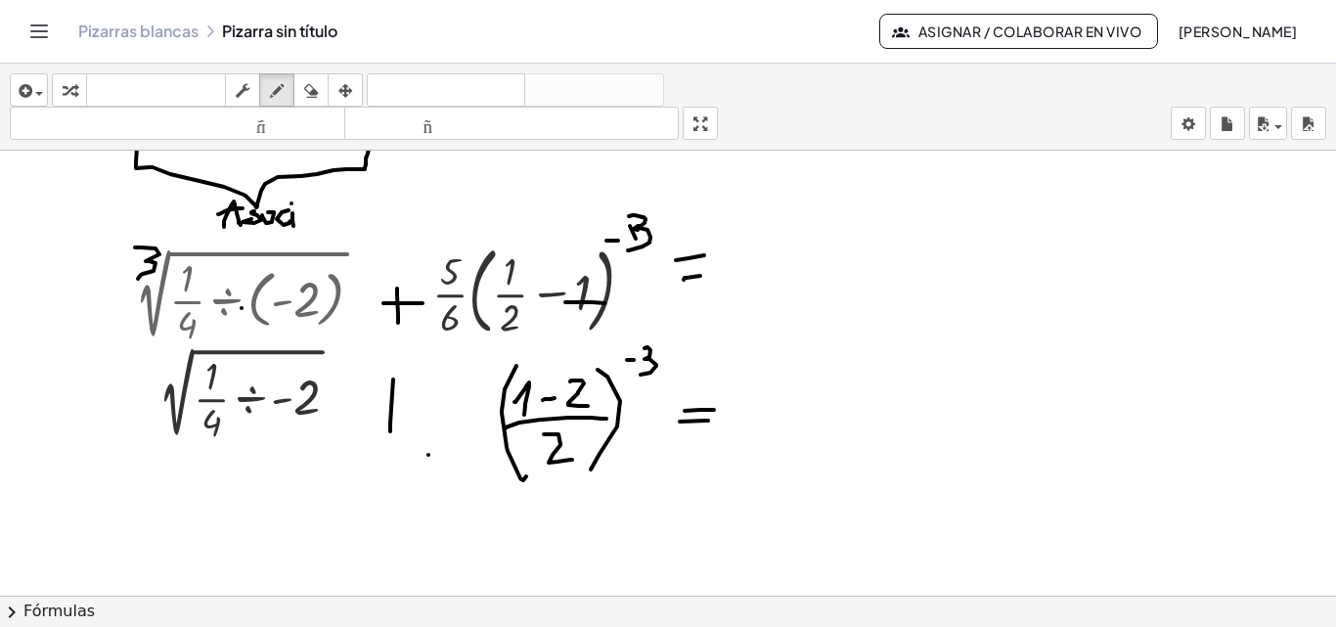
drag, startPoint x: 393, startPoint y: 379, endPoint x: 390, endPoint y: 431, distance: 51.9
click at [390, 431] on div at bounding box center [668, 410] width 1336 height 1044
drag, startPoint x: 366, startPoint y: 397, endPoint x: 401, endPoint y: 397, distance: 35.2
click at [401, 397] on div at bounding box center [668, 410] width 1336 height 1044
click at [455, 375] on div at bounding box center [668, 410] width 1336 height 1044
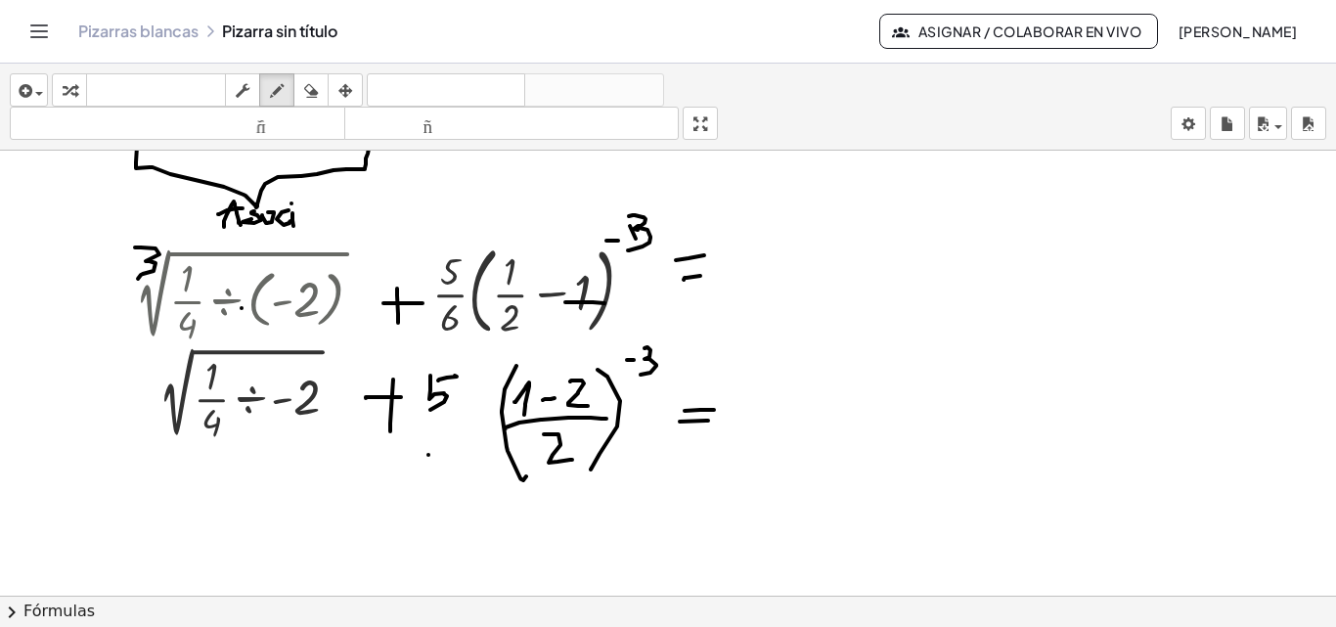
drag, startPoint x: 430, startPoint y: 375, endPoint x: 426, endPoint y: 413, distance: 37.4
click at [427, 411] on div at bounding box center [668, 410] width 1336 height 1044
click at [467, 419] on div at bounding box center [668, 410] width 1336 height 1044
drag, startPoint x: 447, startPoint y: 423, endPoint x: 424, endPoint y: 451, distance: 35.4
click at [424, 451] on div at bounding box center [668, 410] width 1336 height 1044
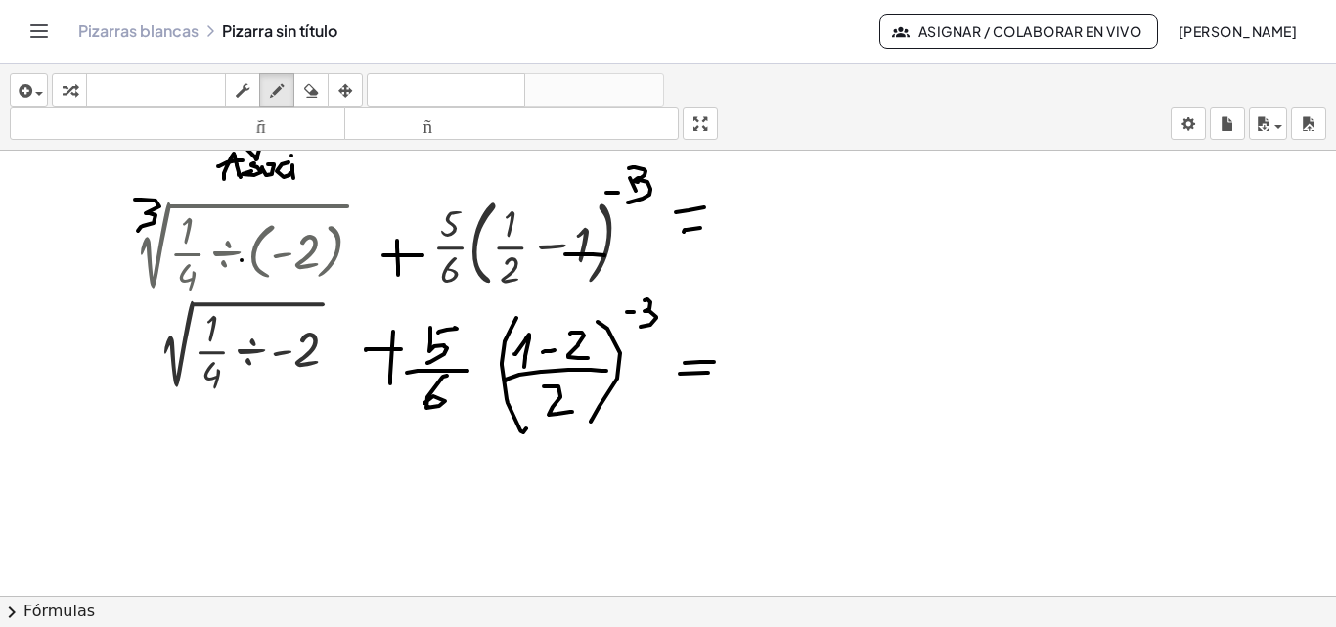
scroll to position [326, 0]
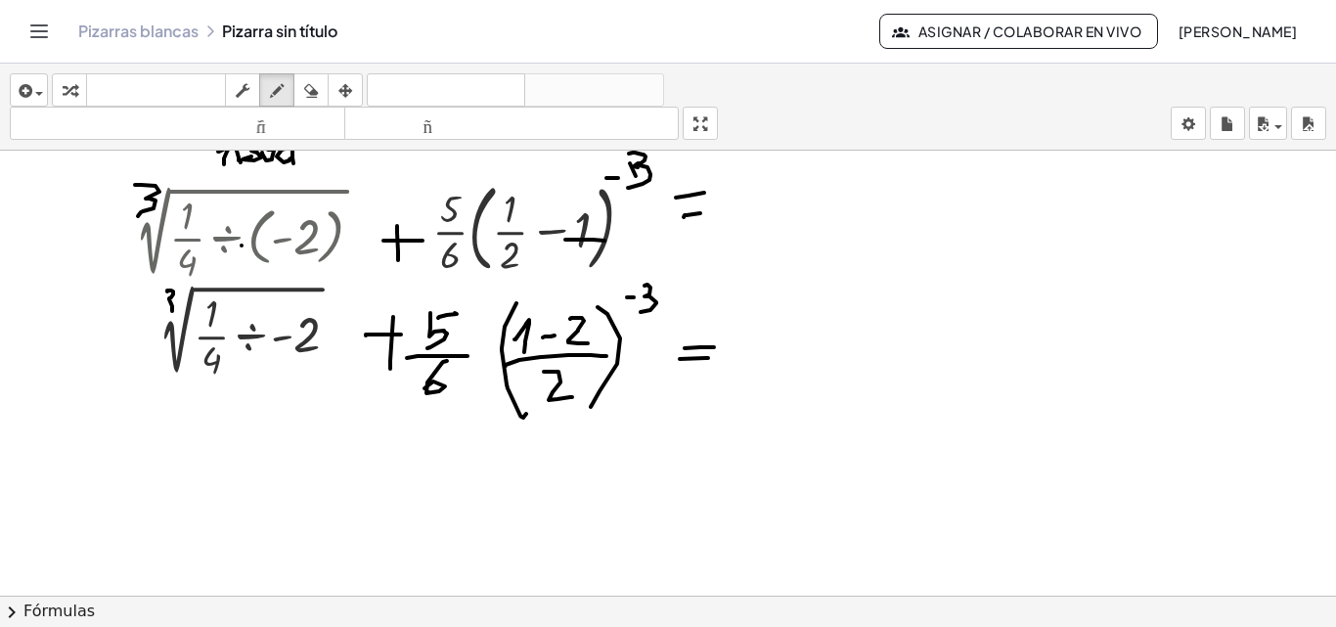
drag, startPoint x: 167, startPoint y: 291, endPoint x: 163, endPoint y: 316, distance: 24.8
click at [163, 316] on div at bounding box center [668, 347] width 1336 height 1044
drag, startPoint x: 277, startPoint y: 331, endPoint x: 274, endPoint y: 352, distance: 20.7
click at [274, 352] on div at bounding box center [668, 347] width 1336 height 1044
drag, startPoint x: 320, startPoint y: 316, endPoint x: 315, endPoint y: 362, distance: 46.2
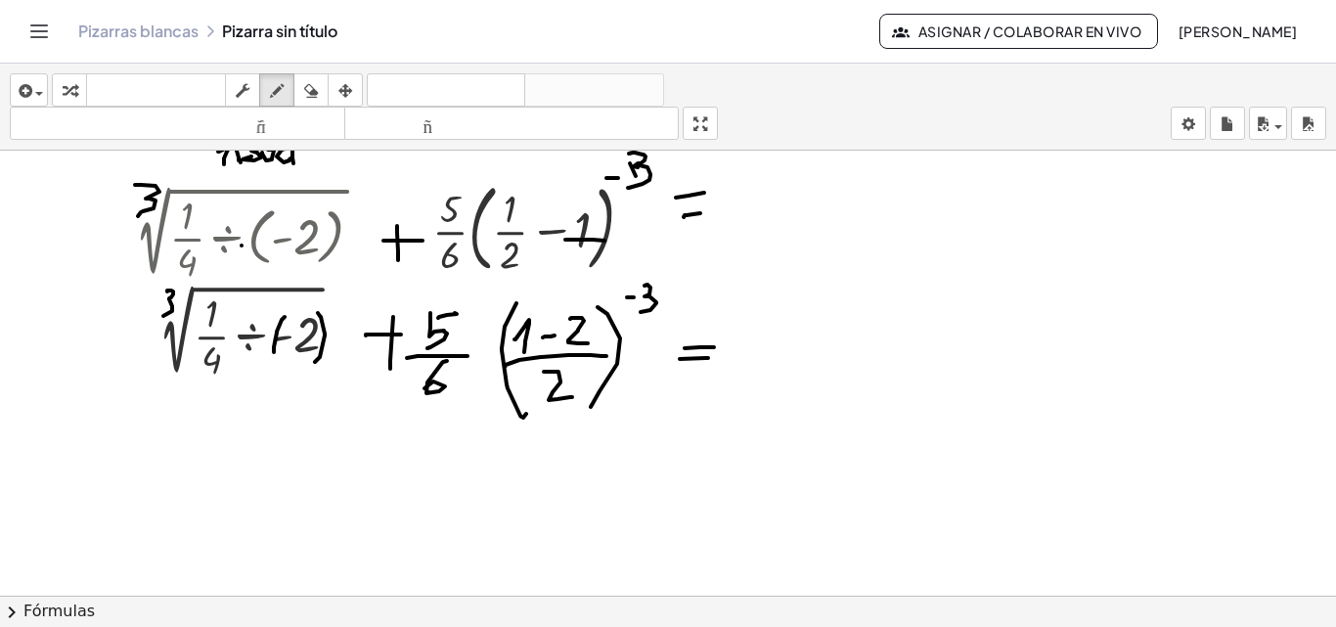
click at [315, 362] on div at bounding box center [668, 347] width 1336 height 1044
drag, startPoint x: 867, startPoint y: 215, endPoint x: 872, endPoint y: 229, distance: 14.5
click at [872, 229] on div at bounding box center [668, 347] width 1336 height 1044
drag, startPoint x: 852, startPoint y: 236, endPoint x: 918, endPoint y: 233, distance: 66.6
click at [918, 233] on div at bounding box center [668, 347] width 1336 height 1044
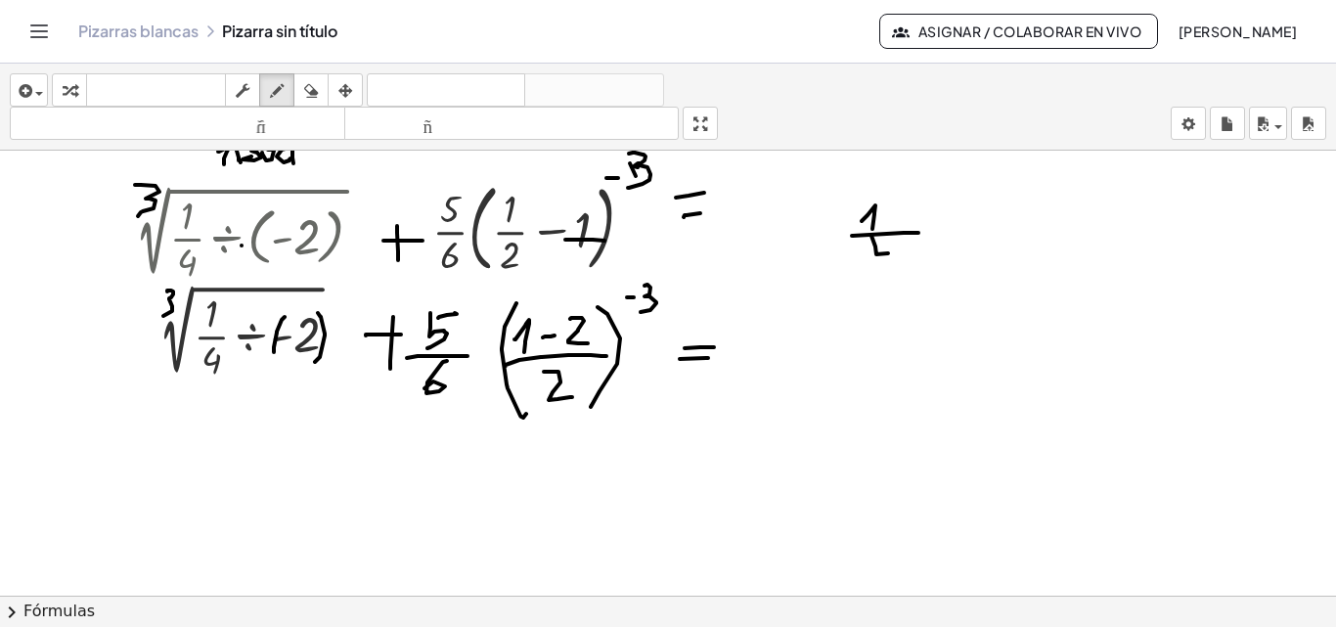
drag, startPoint x: 875, startPoint y: 246, endPoint x: 900, endPoint y: 253, distance: 25.4
click at [900, 253] on div at bounding box center [668, 347] width 1336 height 1044
drag, startPoint x: 897, startPoint y: 255, endPoint x: 907, endPoint y: 260, distance: 11.8
click at [902, 268] on div at bounding box center [668, 347] width 1336 height 1044
drag, startPoint x: 954, startPoint y: 213, endPoint x: 974, endPoint y: 210, distance: 19.8
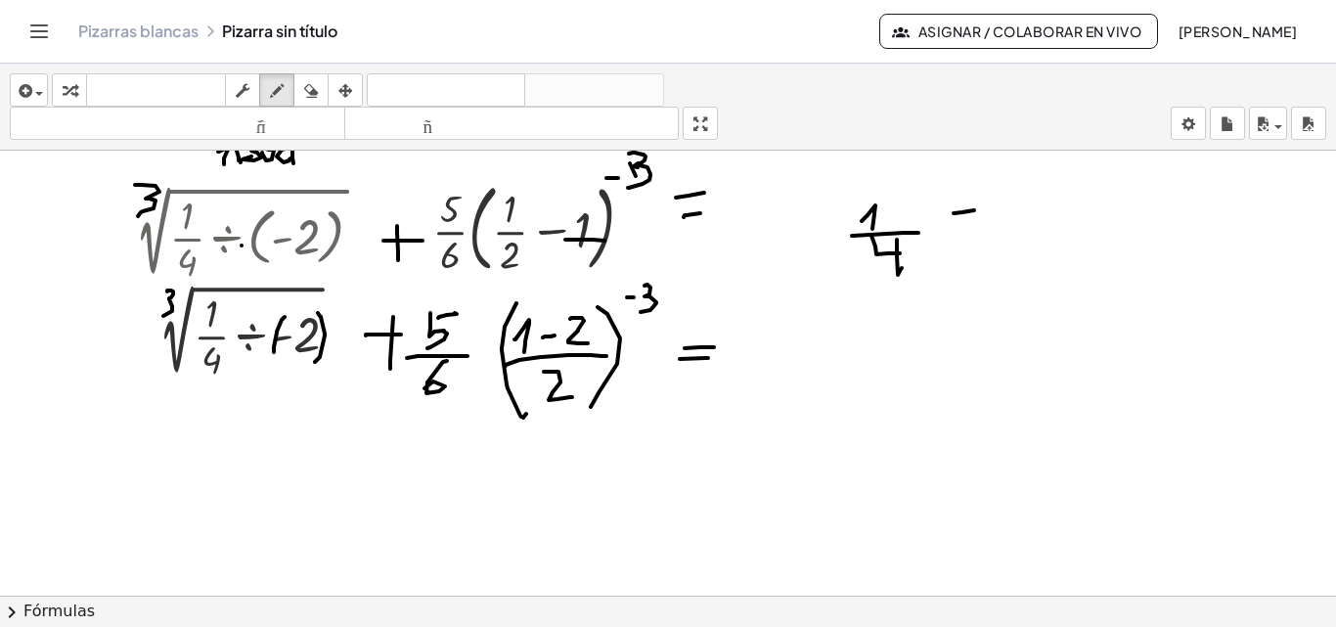
click at [974, 210] on div at bounding box center [668, 347] width 1336 height 1044
click at [964, 214] on div at bounding box center [668, 347] width 1336 height 1044
click at [968, 237] on div at bounding box center [668, 347] width 1336 height 1044
drag, startPoint x: 1012, startPoint y: 225, endPoint x: 1036, endPoint y: 209, distance: 28.2
click at [1033, 219] on div at bounding box center [668, 347] width 1336 height 1044
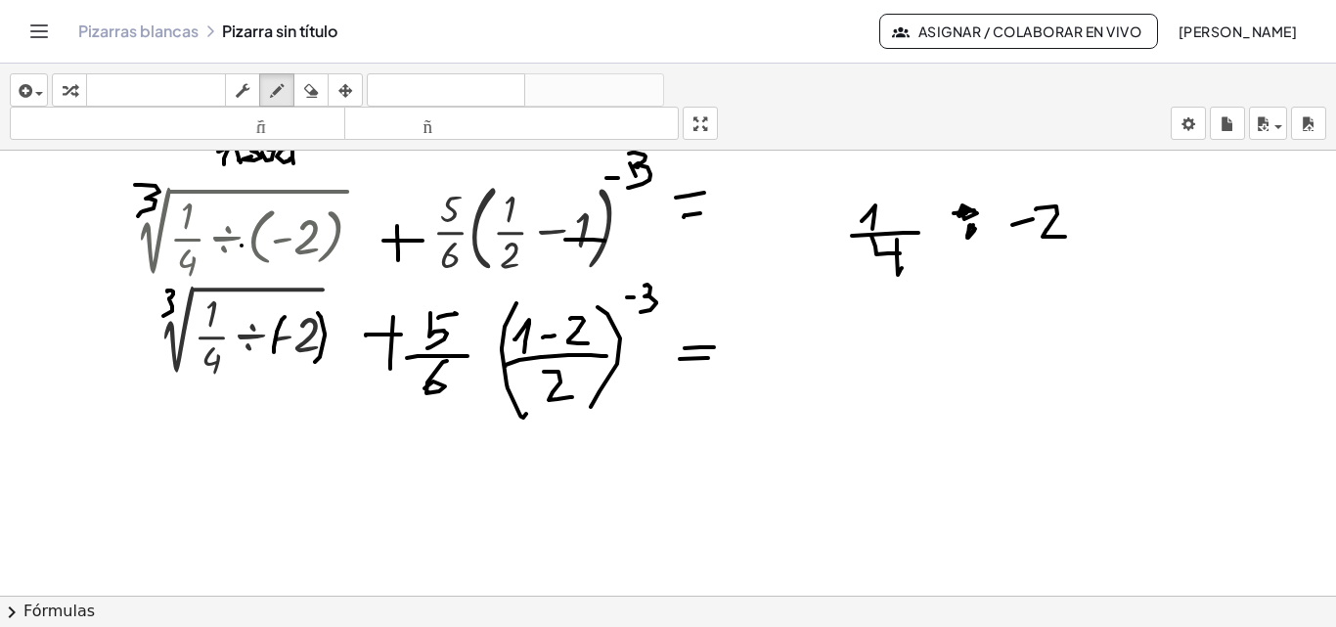
drag, startPoint x: 1036, startPoint y: 209, endPoint x: 1065, endPoint y: 237, distance: 40.1
click at [1065, 237] on div at bounding box center [668, 347] width 1336 height 1044
drag, startPoint x: 1090, startPoint y: 228, endPoint x: 1121, endPoint y: 226, distance: 30.4
click at [1121, 226] on div at bounding box center [668, 347] width 1336 height 1044
click at [1102, 219] on div at bounding box center [668, 347] width 1336 height 1044
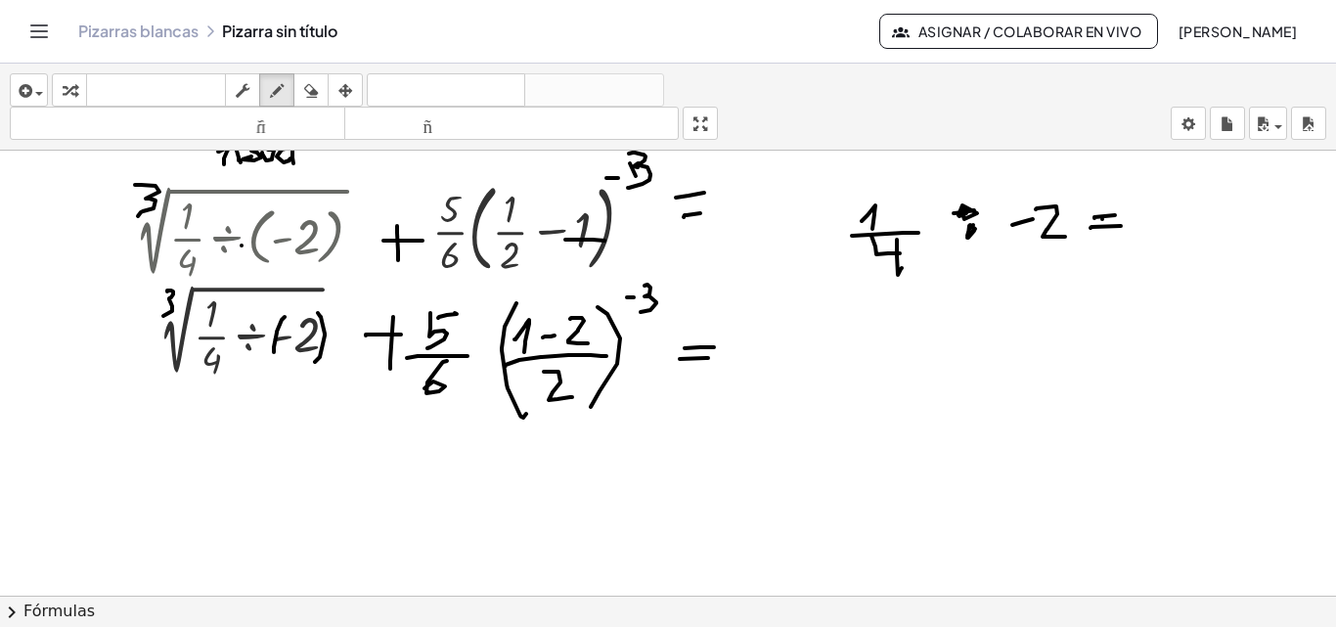
drag, startPoint x: 1094, startPoint y: 218, endPoint x: 1115, endPoint y: 215, distance: 20.7
click at [1115, 215] on div at bounding box center [668, 347] width 1336 height 1044
drag, startPoint x: 939, startPoint y: 169, endPoint x: 955, endPoint y: 184, distance: 22.2
click at [951, 183] on div at bounding box center [668, 347] width 1336 height 1044
click at [955, 184] on div at bounding box center [668, 347] width 1336 height 1044
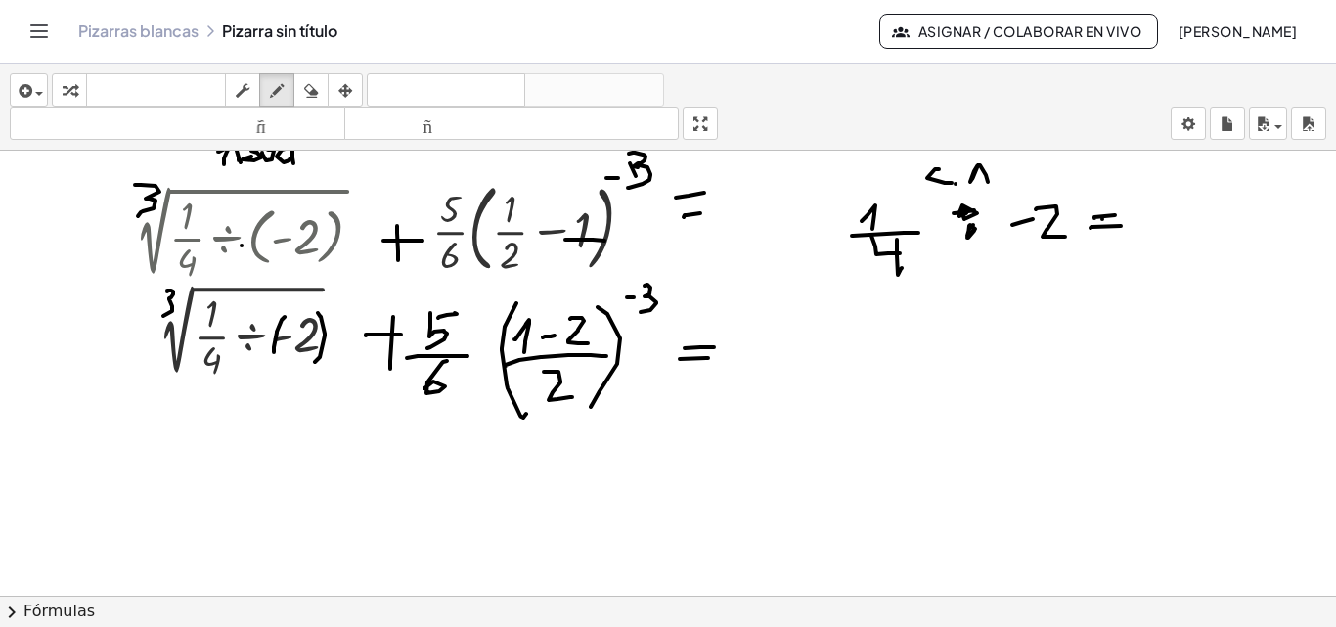
drag, startPoint x: 978, startPoint y: 165, endPoint x: 976, endPoint y: 183, distance: 17.7
click at [988, 183] on div at bounding box center [668, 347] width 1336 height 1044
drag, startPoint x: 959, startPoint y: 170, endPoint x: 1002, endPoint y: 170, distance: 43.0
click at [1002, 170] on div at bounding box center [668, 347] width 1336 height 1044
drag, startPoint x: 1164, startPoint y: 207, endPoint x: 1181, endPoint y: 224, distance: 24.2
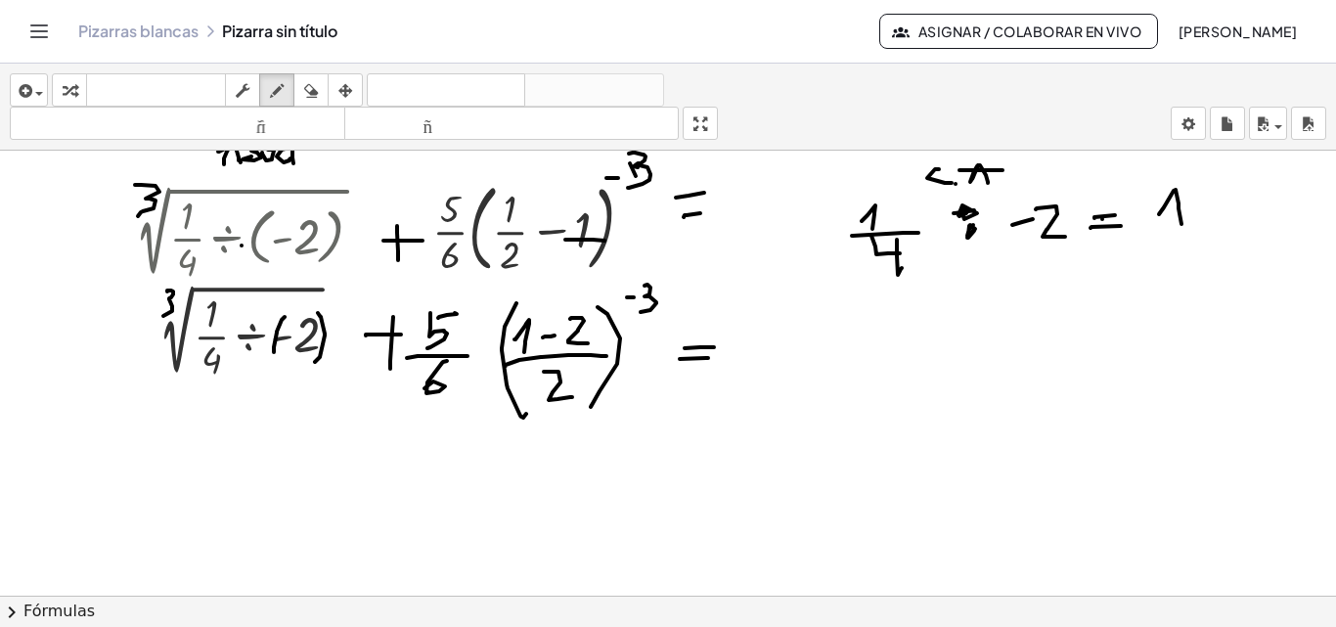
click at [1181, 224] on div at bounding box center [668, 347] width 1336 height 1044
drag, startPoint x: 1160, startPoint y: 227, endPoint x: 1213, endPoint y: 227, distance: 52.8
click at [1213, 227] on div at bounding box center [668, 347] width 1336 height 1044
drag, startPoint x: 1176, startPoint y: 243, endPoint x: 1191, endPoint y: 265, distance: 26.0
click at [1180, 245] on div at bounding box center [668, 347] width 1336 height 1044
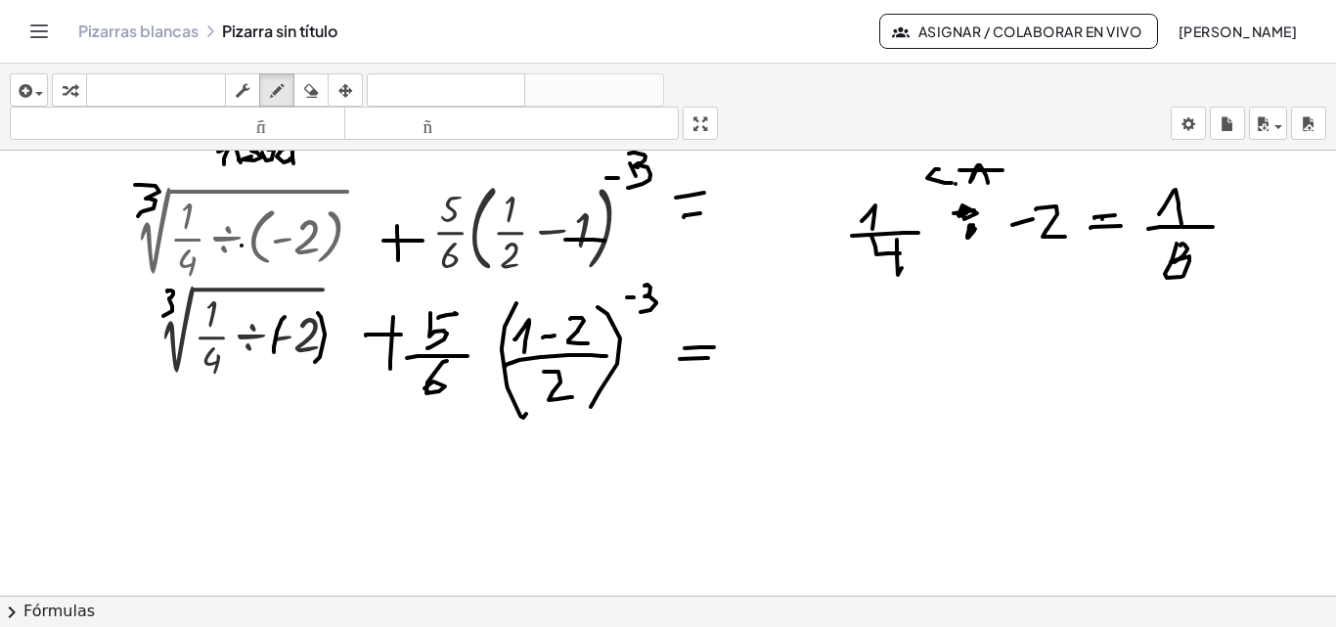
click at [1189, 256] on div at bounding box center [668, 347] width 1336 height 1044
drag, startPoint x: 1132, startPoint y: 213, endPoint x: 1143, endPoint y: 211, distance: 10.9
click at [1143, 211] on div at bounding box center [668, 347] width 1336 height 1044
click at [20, 101] on icon "button" at bounding box center [24, 90] width 18 height 23
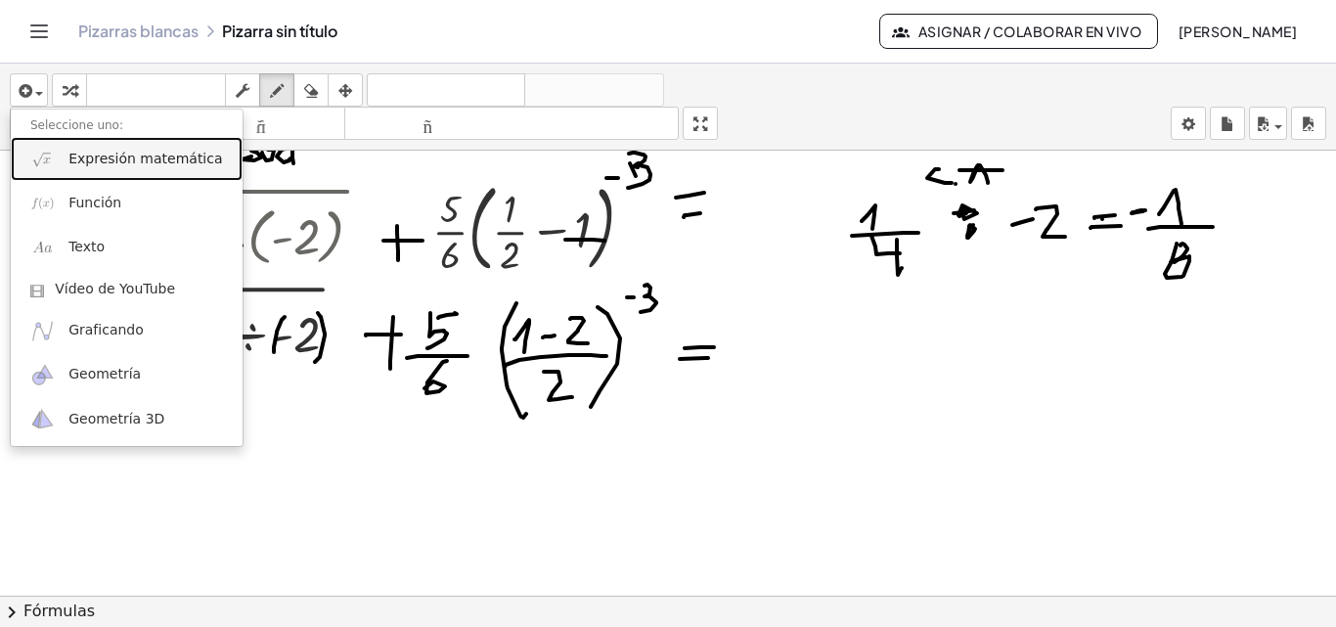
click at [125, 155] on font "Expresión matemática" at bounding box center [145, 159] width 154 height 16
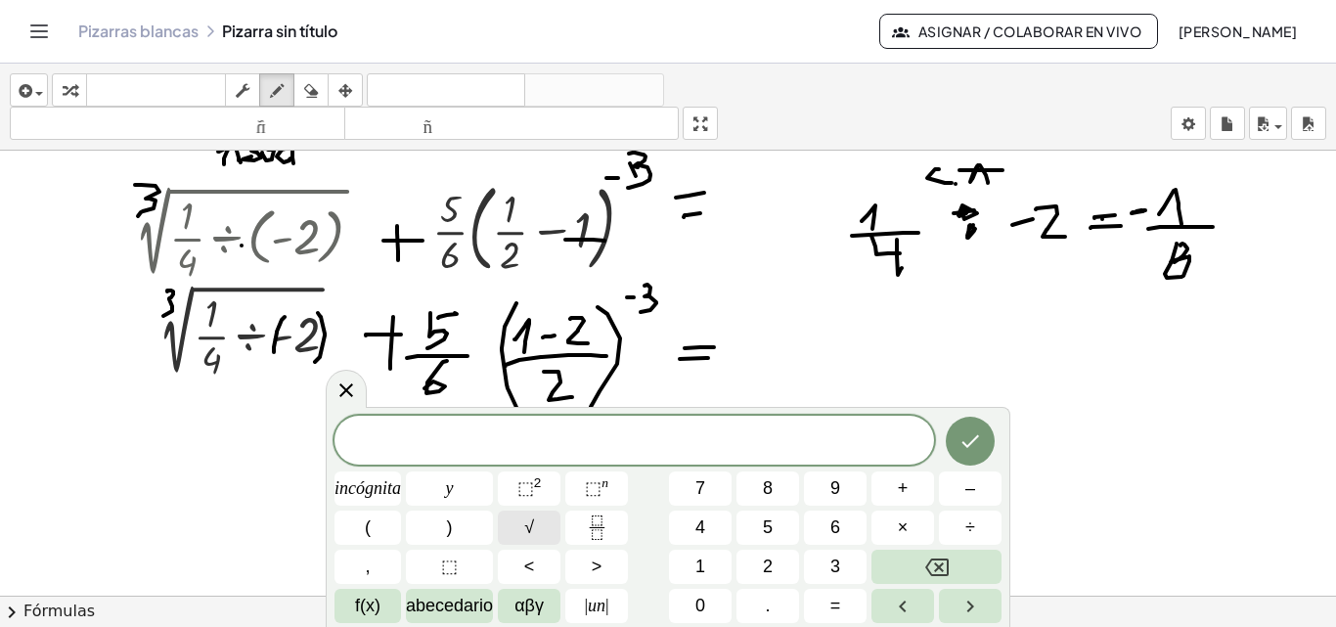
click at [541, 524] on button "√" at bounding box center [529, 527] width 63 height 34
click at [593, 529] on icon "Fracción" at bounding box center [597, 527] width 24 height 24
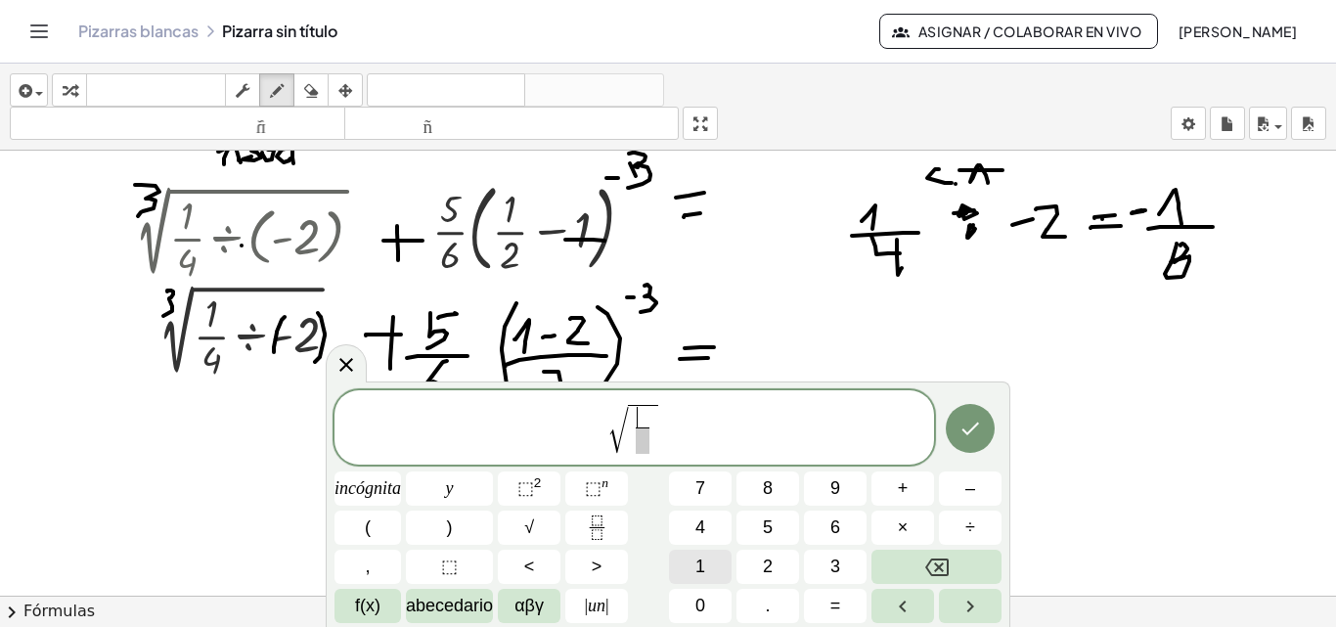
click at [700, 557] on font "1" at bounding box center [700, 566] width 10 height 20
click at [769, 487] on font "8" at bounding box center [768, 488] width 10 height 20
click at [930, 573] on icon "Retroceso" at bounding box center [936, 567] width 23 height 18
click at [648, 442] on span at bounding box center [642, 440] width 15 height 26
click at [770, 491] on font "8" at bounding box center [768, 488] width 10 height 20
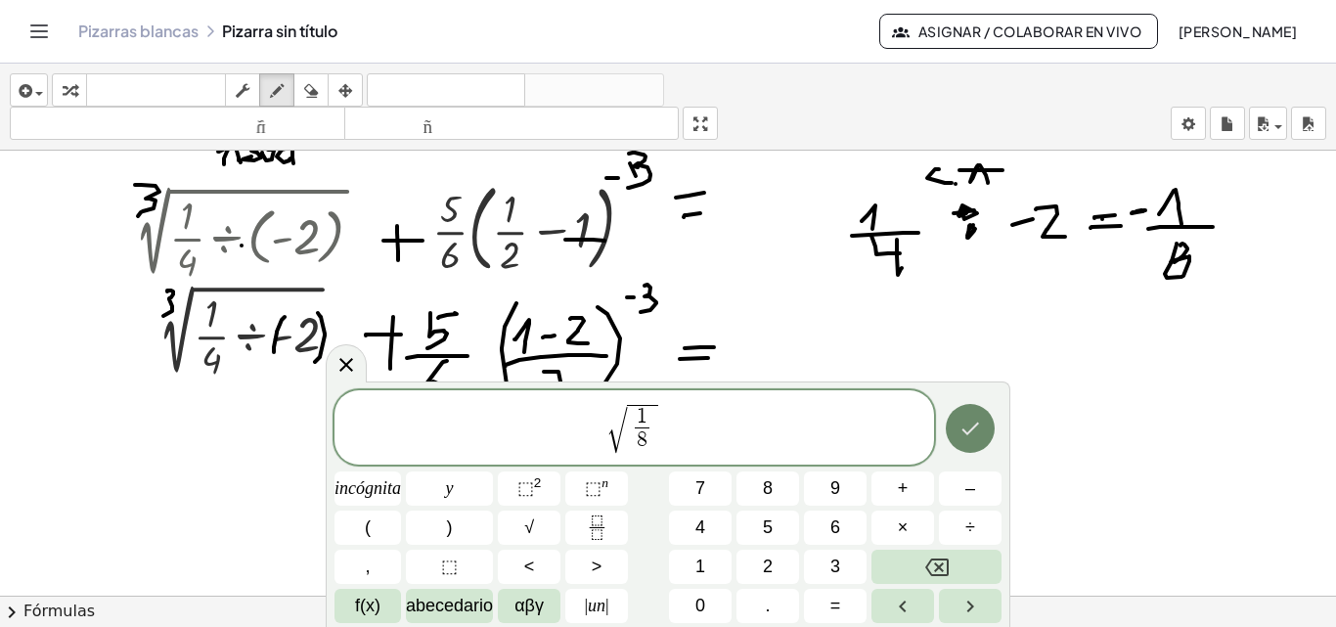
click at [967, 426] on icon "Hecho" at bounding box center [969, 428] width 23 height 23
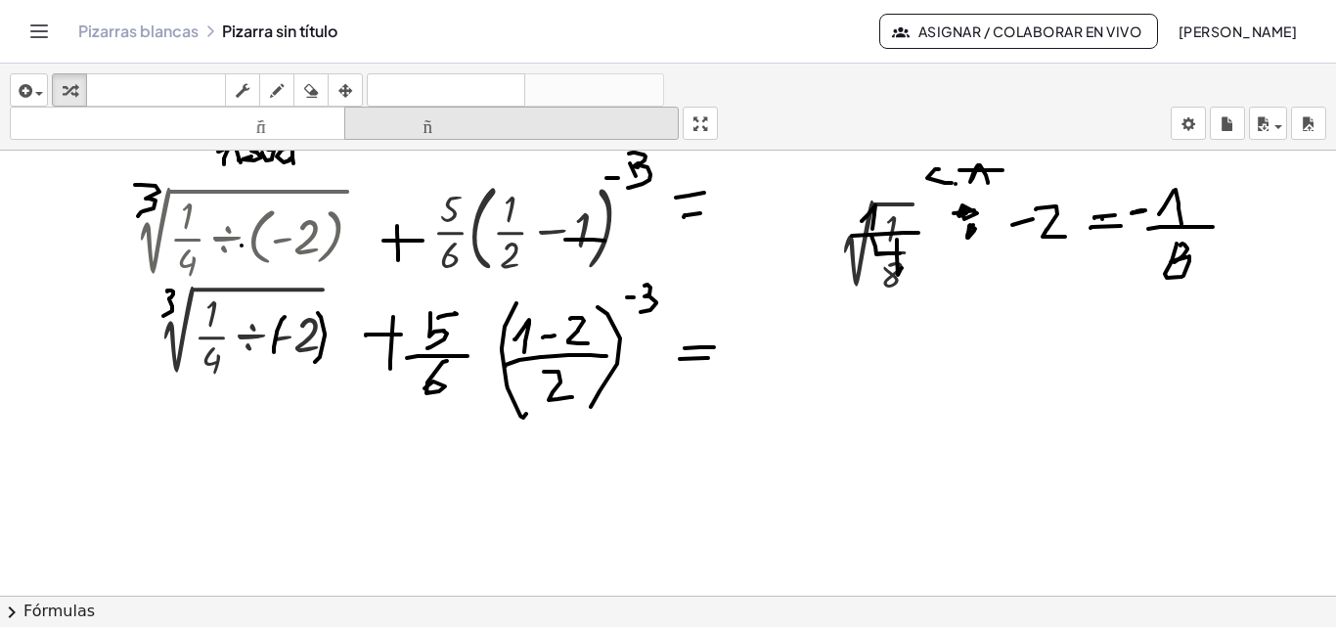
click at [344, 94] on icon "button" at bounding box center [345, 90] width 14 height 23
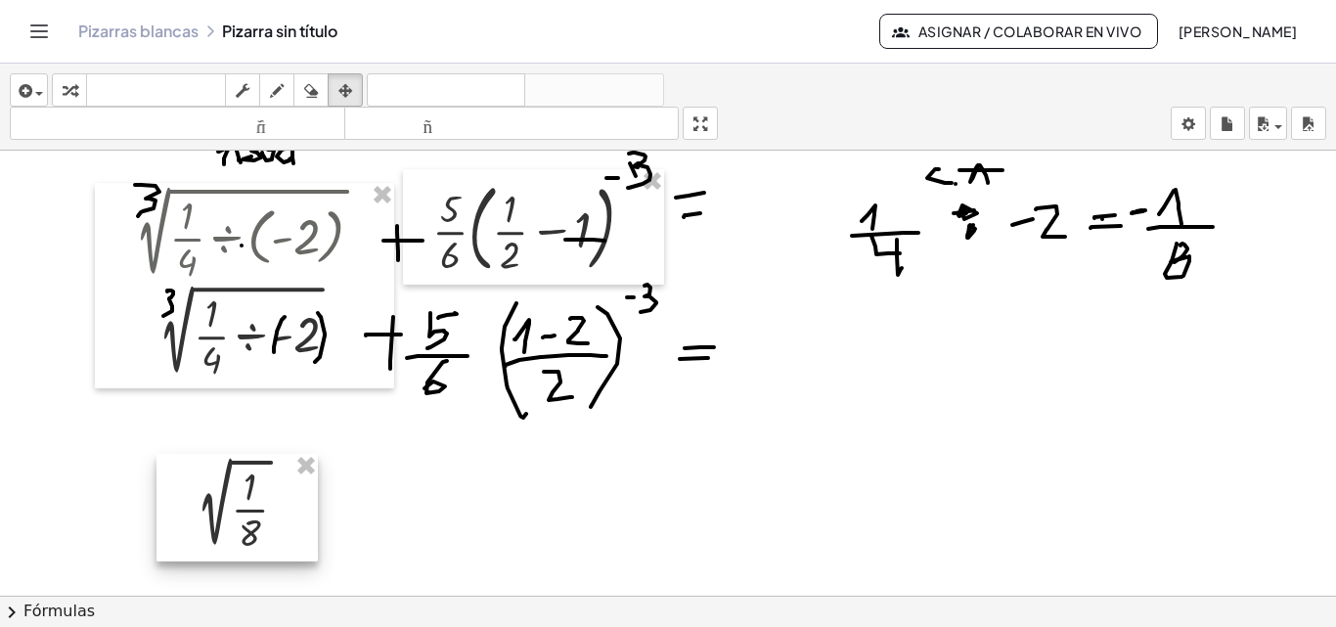
drag, startPoint x: 931, startPoint y: 261, endPoint x: 289, endPoint y: 520, distance: 691.8
click at [289, 520] on div at bounding box center [236, 508] width 161 height 108
click at [900, 514] on div at bounding box center [668, 347] width 1336 height 1044
click at [283, 101] on icon "button" at bounding box center [277, 90] width 14 height 23
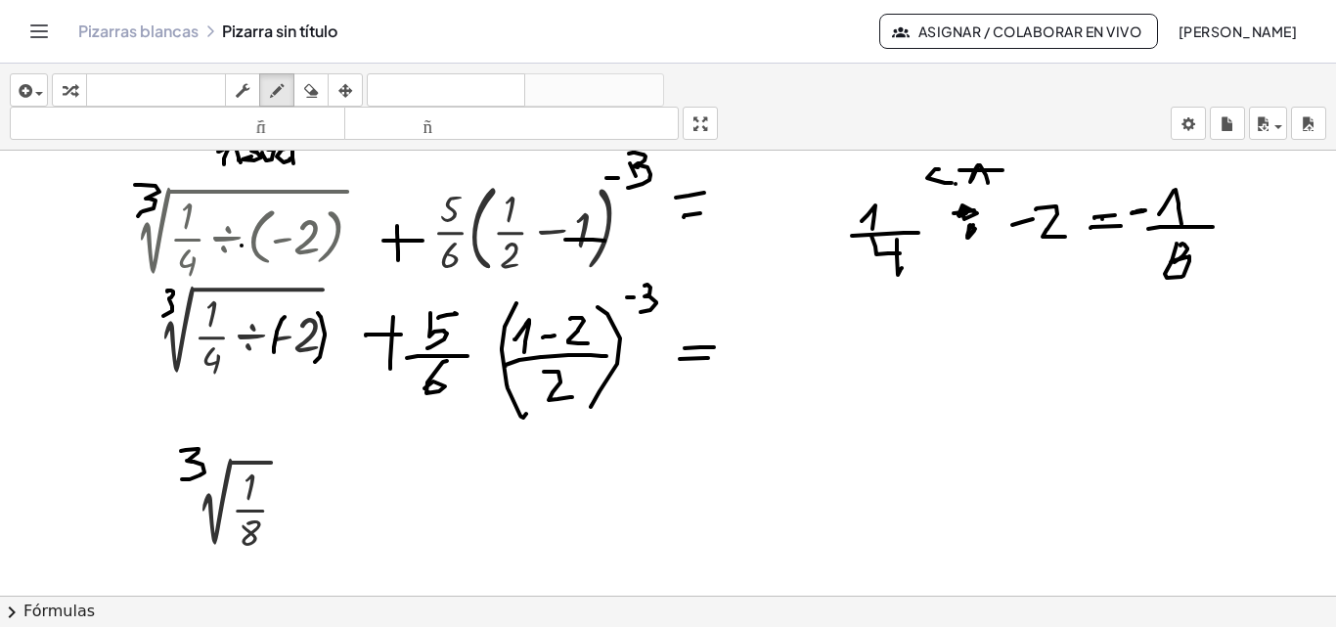
drag, startPoint x: 186, startPoint y: 450, endPoint x: 182, endPoint y: 479, distance: 29.6
click at [182, 479] on div at bounding box center [668, 347] width 1336 height 1044
click at [234, 503] on div at bounding box center [668, 347] width 1336 height 1044
drag, startPoint x: 907, startPoint y: 358, endPoint x: 917, endPoint y: 369, distance: 14.5
click at [917, 369] on div at bounding box center [668, 347] width 1336 height 1044
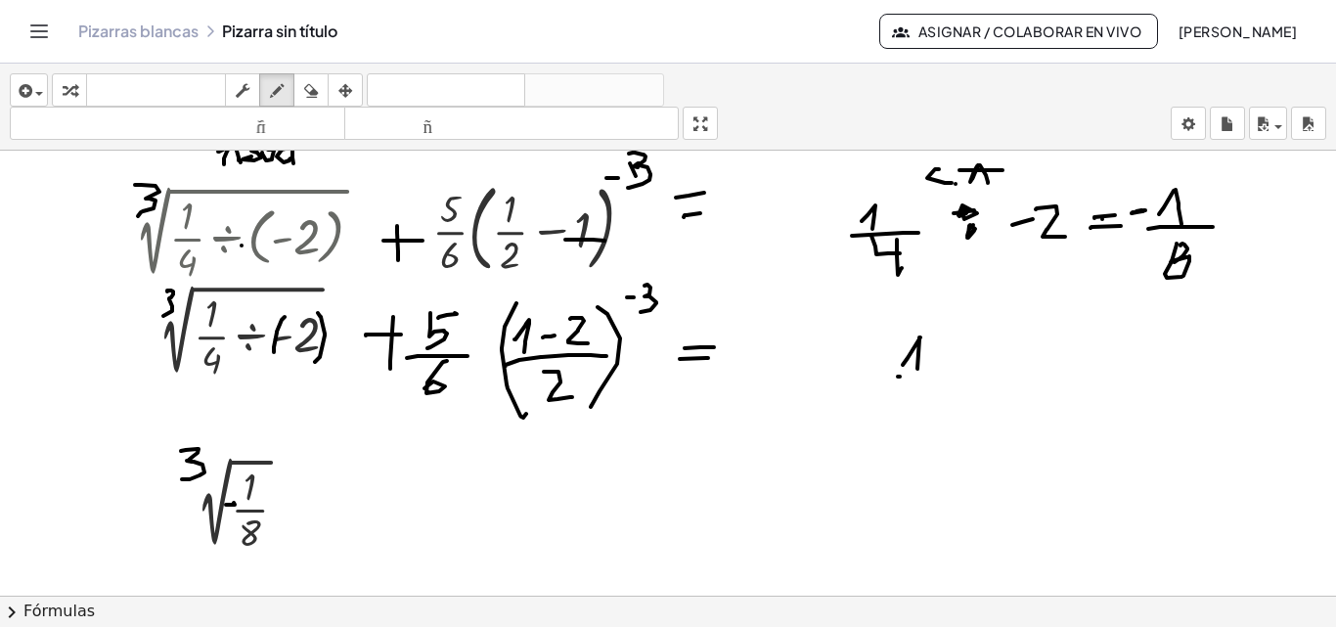
drag, startPoint x: 898, startPoint y: 376, endPoint x: 938, endPoint y: 375, distance: 40.1
click at [944, 375] on div at bounding box center [668, 347] width 1336 height 1044
drag, startPoint x: 921, startPoint y: 379, endPoint x: 932, endPoint y: 400, distance: 23.2
click at [932, 400] on div at bounding box center [668, 347] width 1336 height 1044
drag, startPoint x: 936, startPoint y: 389, endPoint x: 978, endPoint y: 378, distance: 43.4
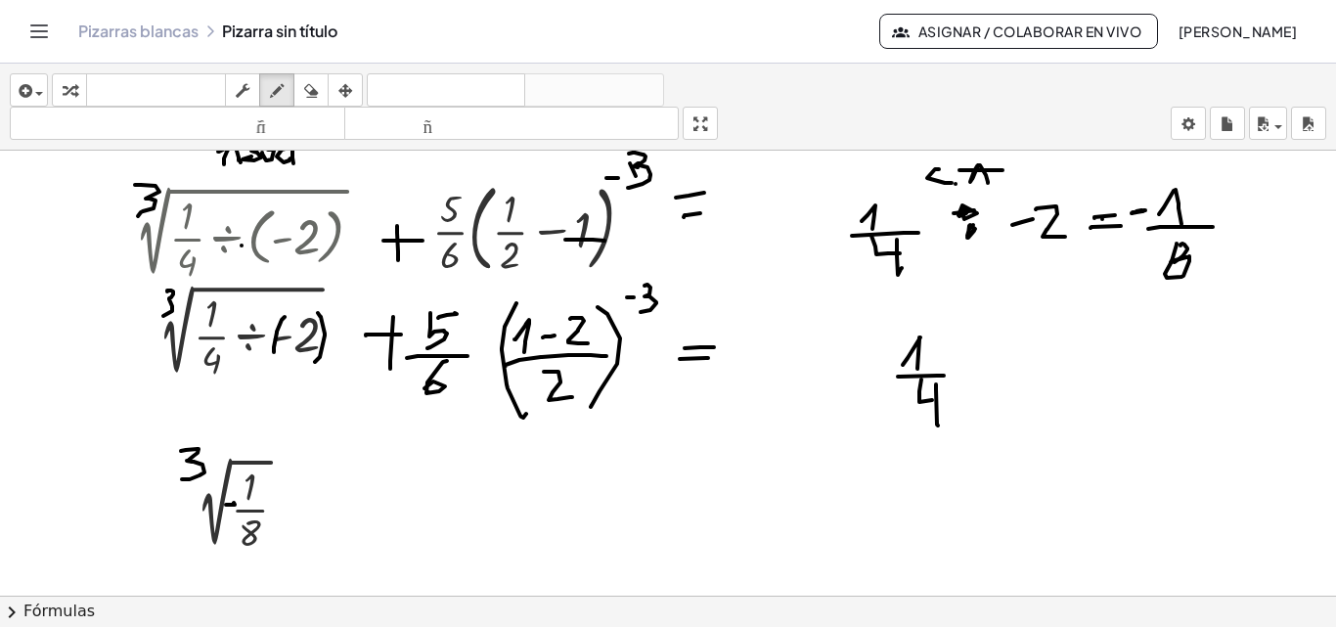
click at [942, 421] on div at bounding box center [668, 347] width 1336 height 1044
click at [980, 374] on div at bounding box center [668, 347] width 1336 height 1044
drag, startPoint x: 1023, startPoint y: 352, endPoint x: 1041, endPoint y: 345, distance: 19.8
click at [1035, 352] on div at bounding box center [668, 347] width 1336 height 1044
drag, startPoint x: 1056, startPoint y: 349, endPoint x: 1105, endPoint y: 389, distance: 63.2
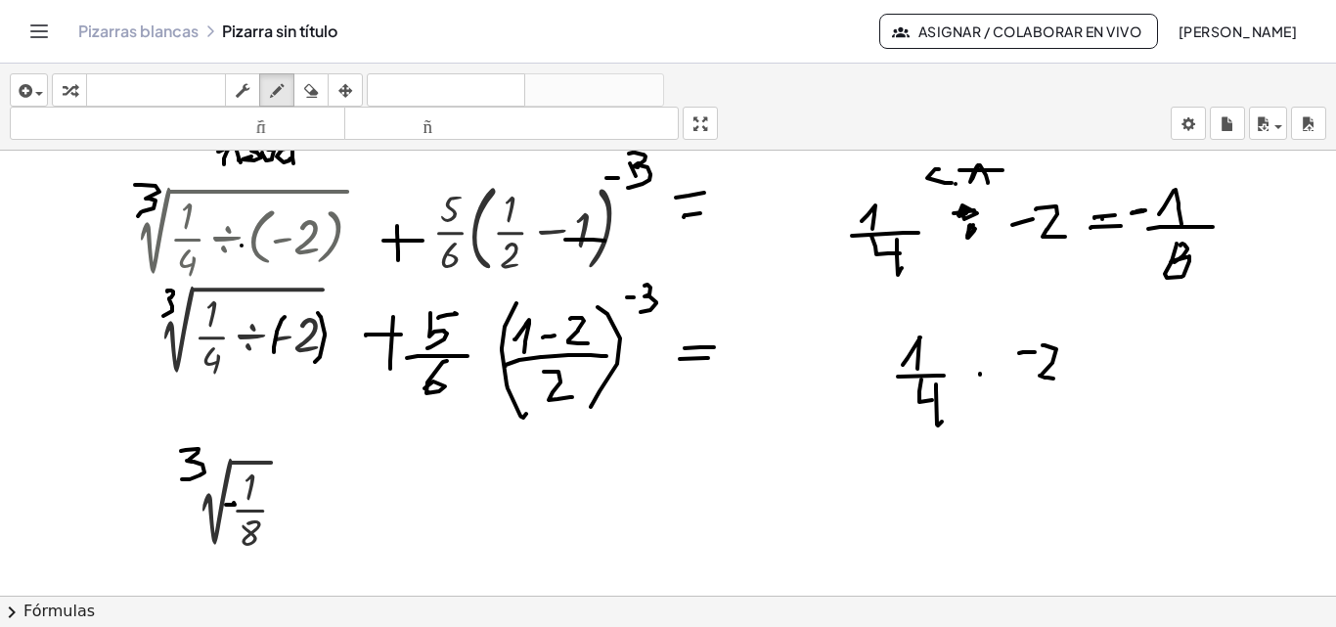
click at [1054, 378] on div at bounding box center [668, 347] width 1336 height 1044
click at [1127, 379] on div at bounding box center [668, 347] width 1336 height 1044
click at [1139, 367] on div at bounding box center [668, 347] width 1336 height 1044
drag, startPoint x: 952, startPoint y: 352, endPoint x: 1008, endPoint y: 353, distance: 55.7
click at [1008, 353] on div at bounding box center [668, 347] width 1336 height 1044
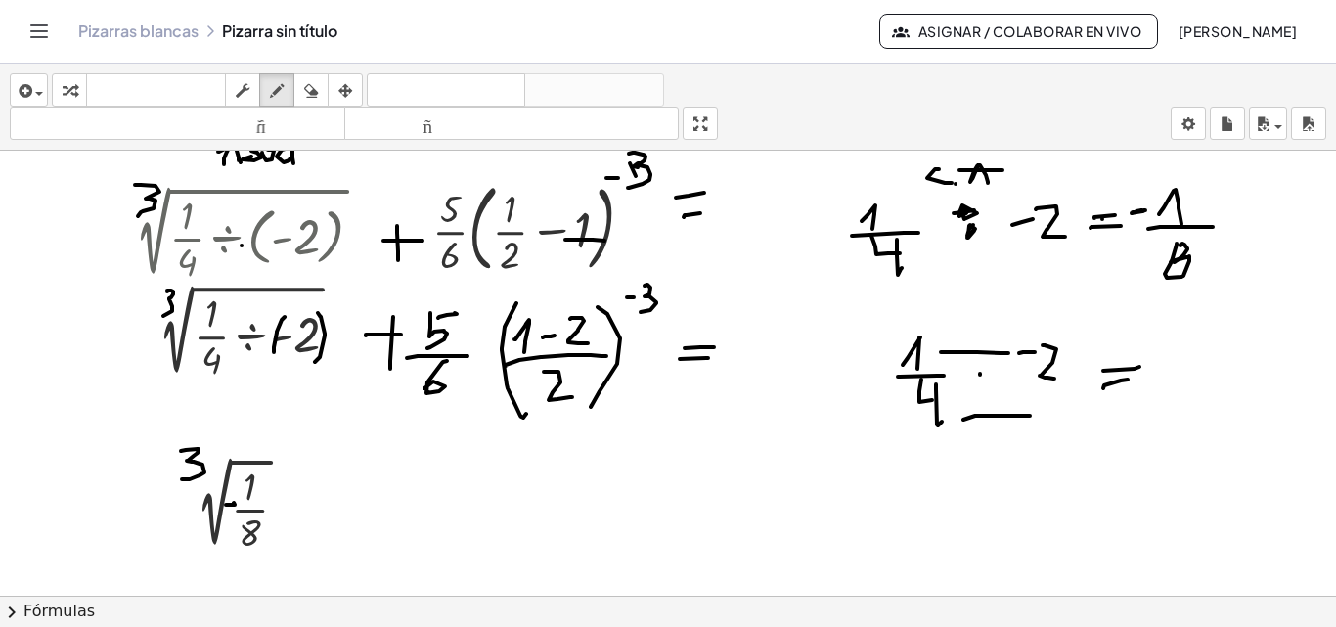
drag, startPoint x: 963, startPoint y: 419, endPoint x: 1033, endPoint y: 416, distance: 69.5
click at [1033, 416] on div at bounding box center [668, 347] width 1336 height 1044
drag, startPoint x: 1161, startPoint y: 371, endPoint x: 1199, endPoint y: 355, distance: 41.2
click at [1176, 370] on div at bounding box center [668, 347] width 1336 height 1044
drag, startPoint x: 1200, startPoint y: 352, endPoint x: 1191, endPoint y: 390, distance: 39.1
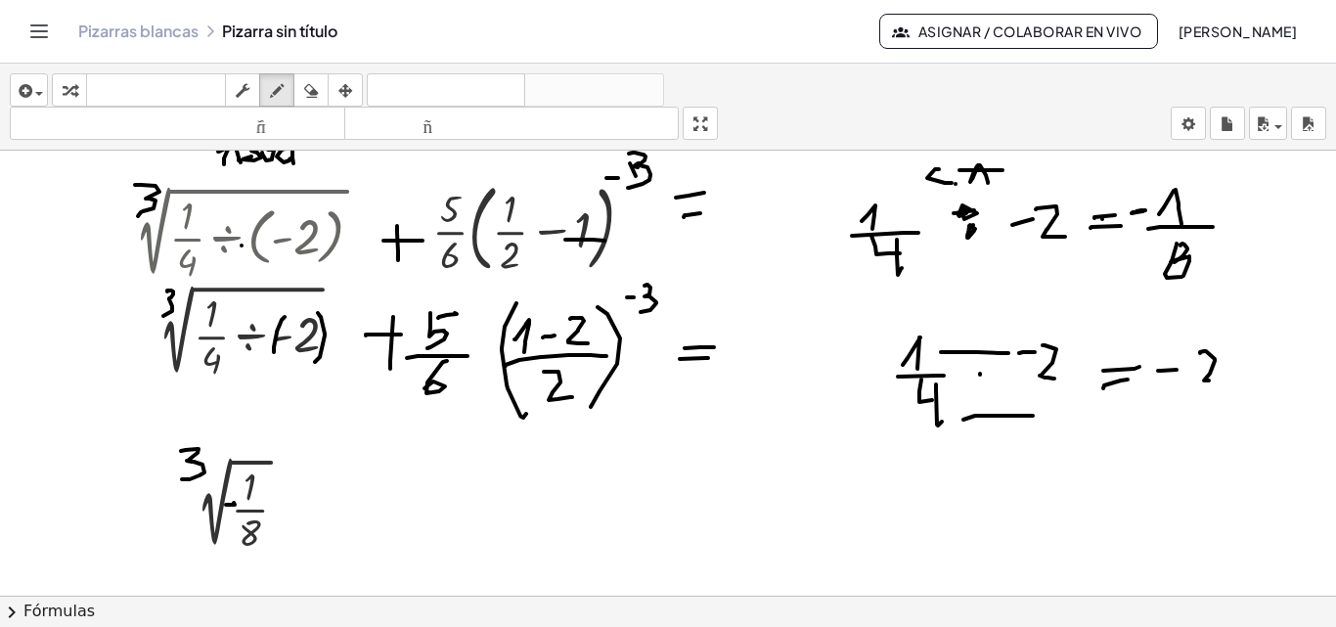
click at [1228, 381] on div at bounding box center [668, 347] width 1336 height 1044
drag, startPoint x: 1180, startPoint y: 396, endPoint x: 894, endPoint y: 419, distance: 287.4
click at [1251, 391] on div at bounding box center [668, 347] width 1336 height 1044
drag, startPoint x: 1196, startPoint y: 409, endPoint x: 1207, endPoint y: 415, distance: 12.3
click at [1207, 418] on div at bounding box center [668, 347] width 1336 height 1044
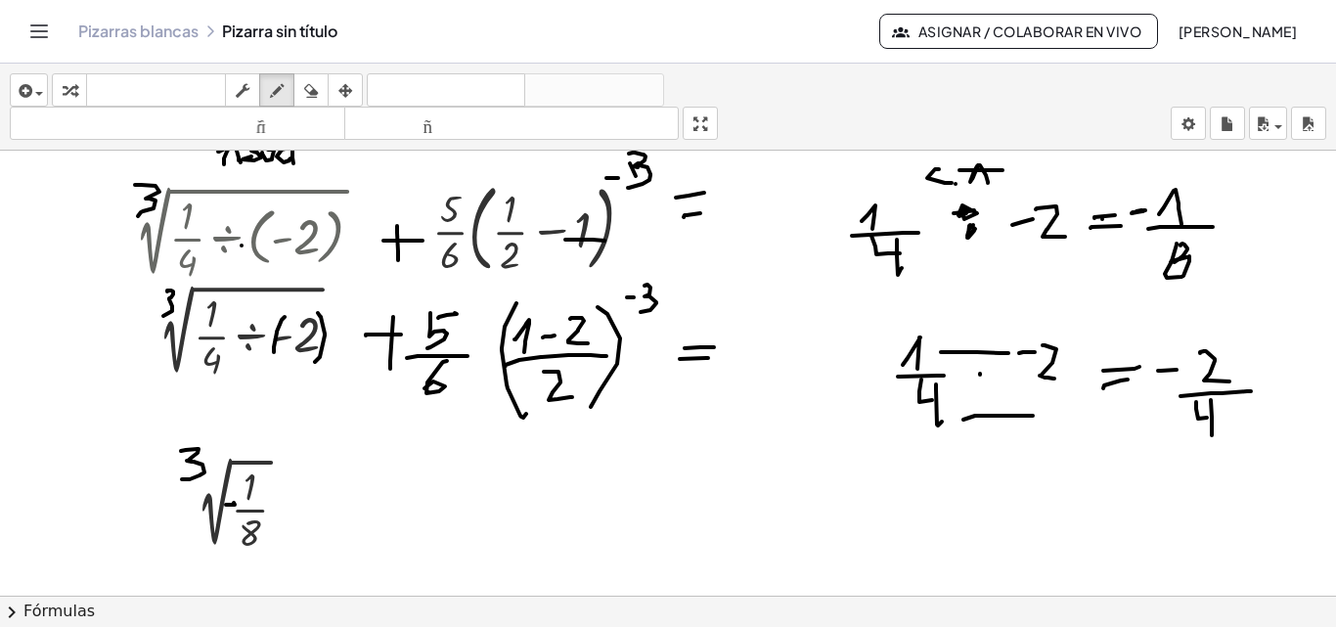
drag, startPoint x: 1211, startPoint y: 400, endPoint x: 1212, endPoint y: 435, distance: 35.2
click at [1212, 435] on div at bounding box center [668, 347] width 1336 height 1044
drag, startPoint x: 996, startPoint y: 340, endPoint x: 1003, endPoint y: 365, distance: 25.4
click at [1003, 365] on div at bounding box center [668, 347] width 1336 height 1044
drag, startPoint x: 1019, startPoint y: 403, endPoint x: 1029, endPoint y: 425, distance: 24.5
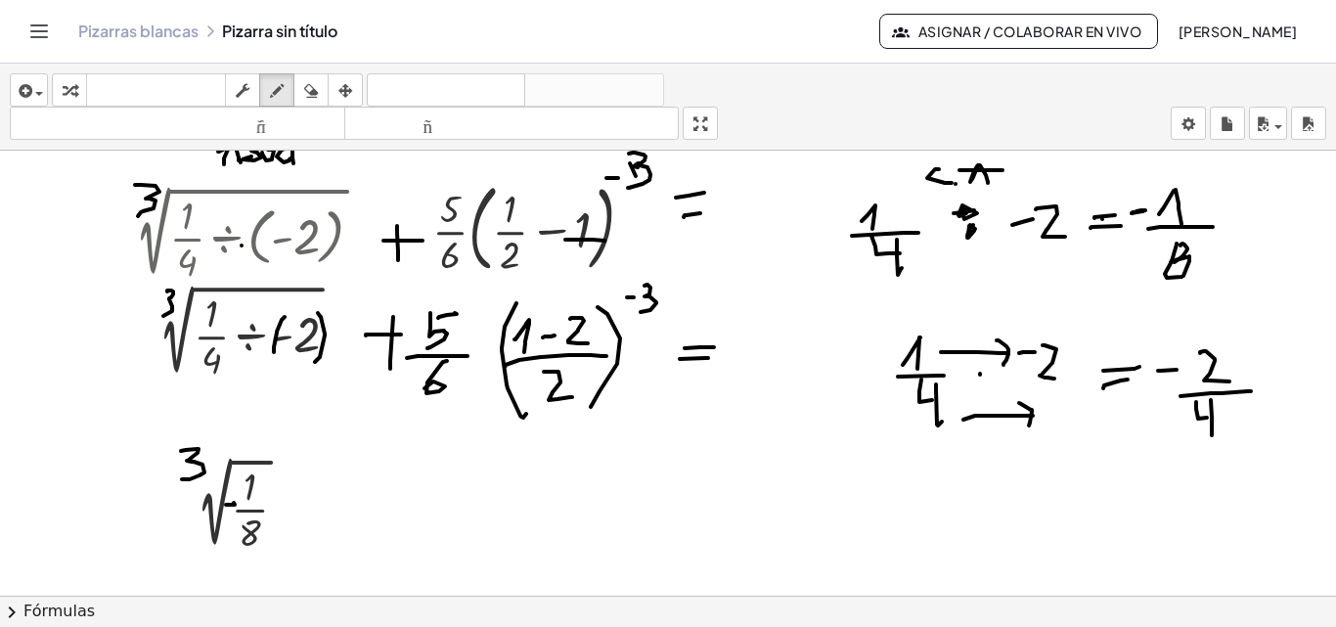
click at [1029, 425] on div at bounding box center [668, 347] width 1336 height 1044
click at [31, 92] on icon "button" at bounding box center [24, 90] width 18 height 23
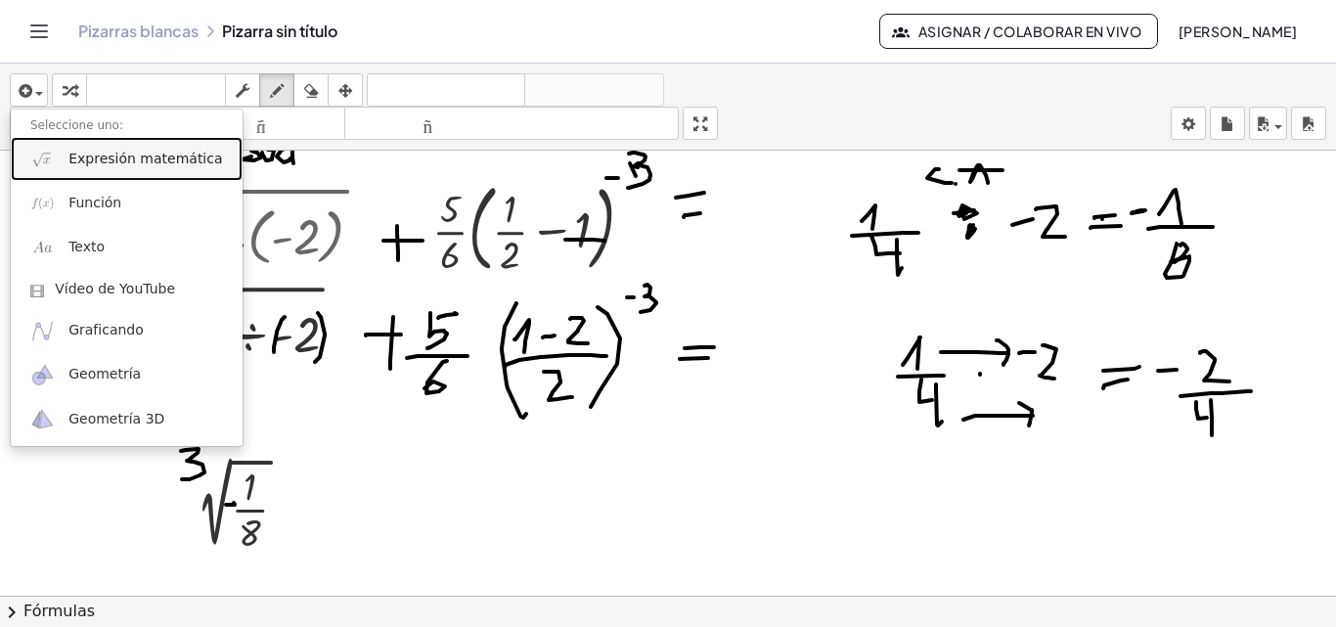
click at [134, 159] on font "Expresión matemática" at bounding box center [145, 159] width 154 height 16
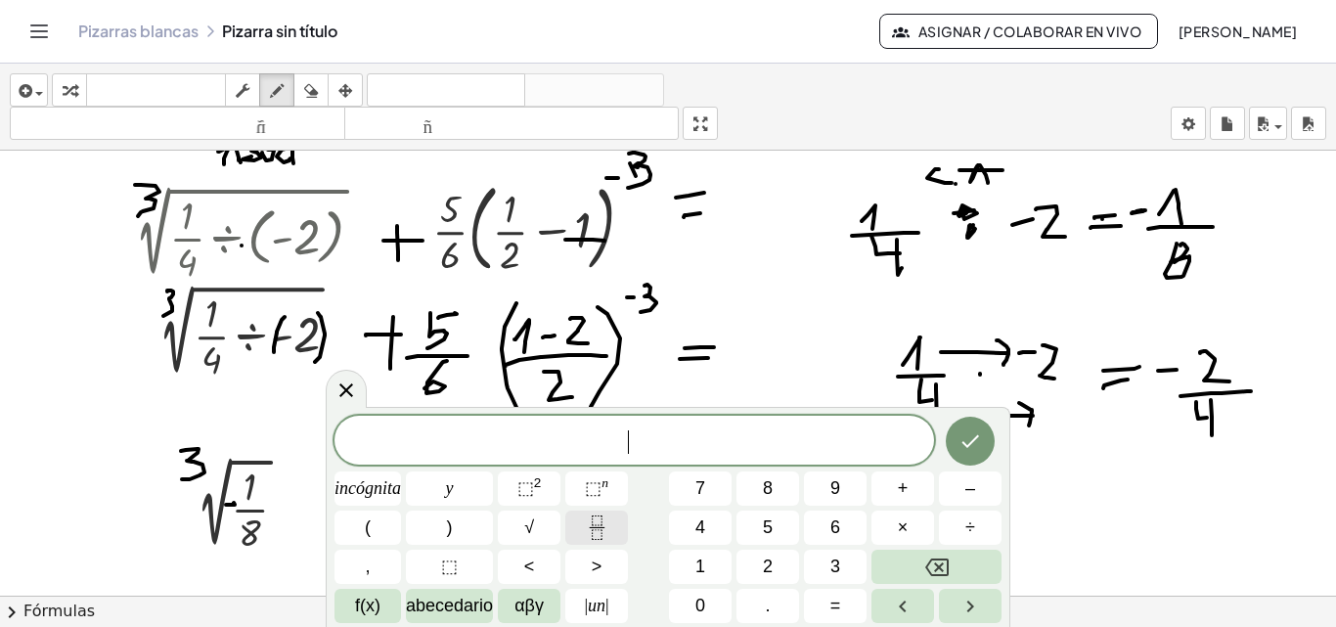
click at [596, 522] on icon "Fracción" at bounding box center [597, 527] width 24 height 24
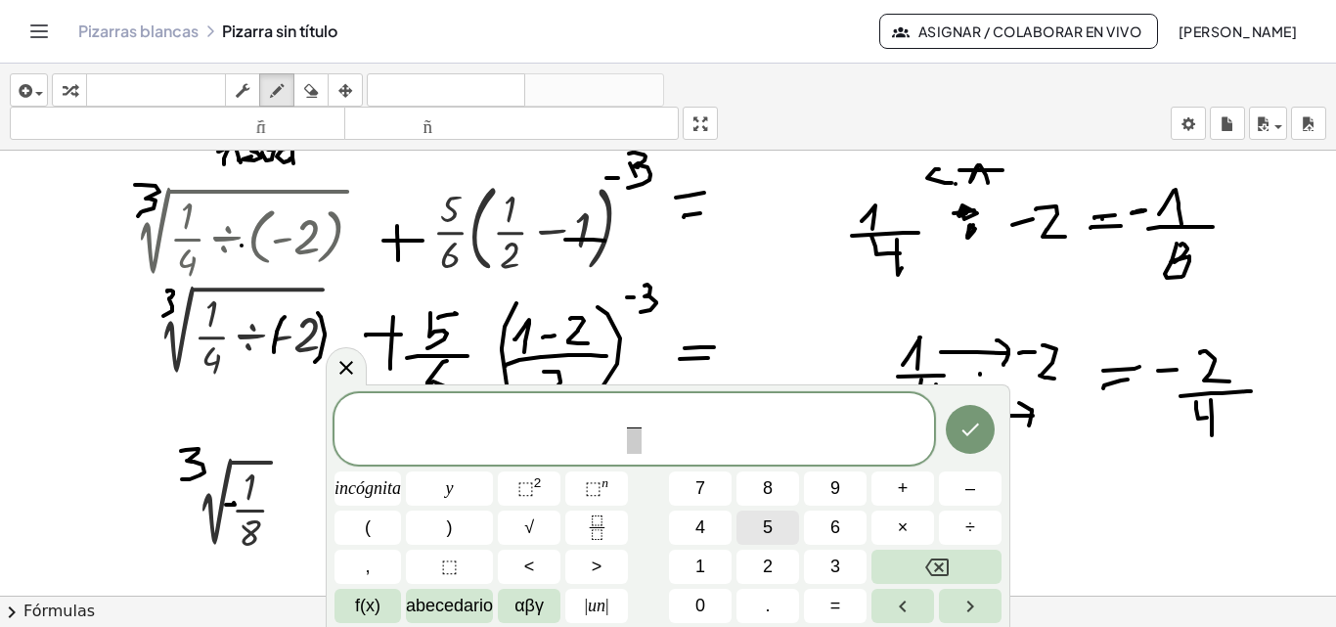
click at [772, 525] on font "5" at bounding box center [768, 527] width 10 height 20
click at [636, 439] on span at bounding box center [634, 440] width 15 height 26
click at [837, 524] on font "6" at bounding box center [835, 527] width 10 height 20
click at [903, 524] on font "×" at bounding box center [903, 527] width 11 height 20
click at [942, 562] on icon "Retroceso" at bounding box center [936, 566] width 23 height 23
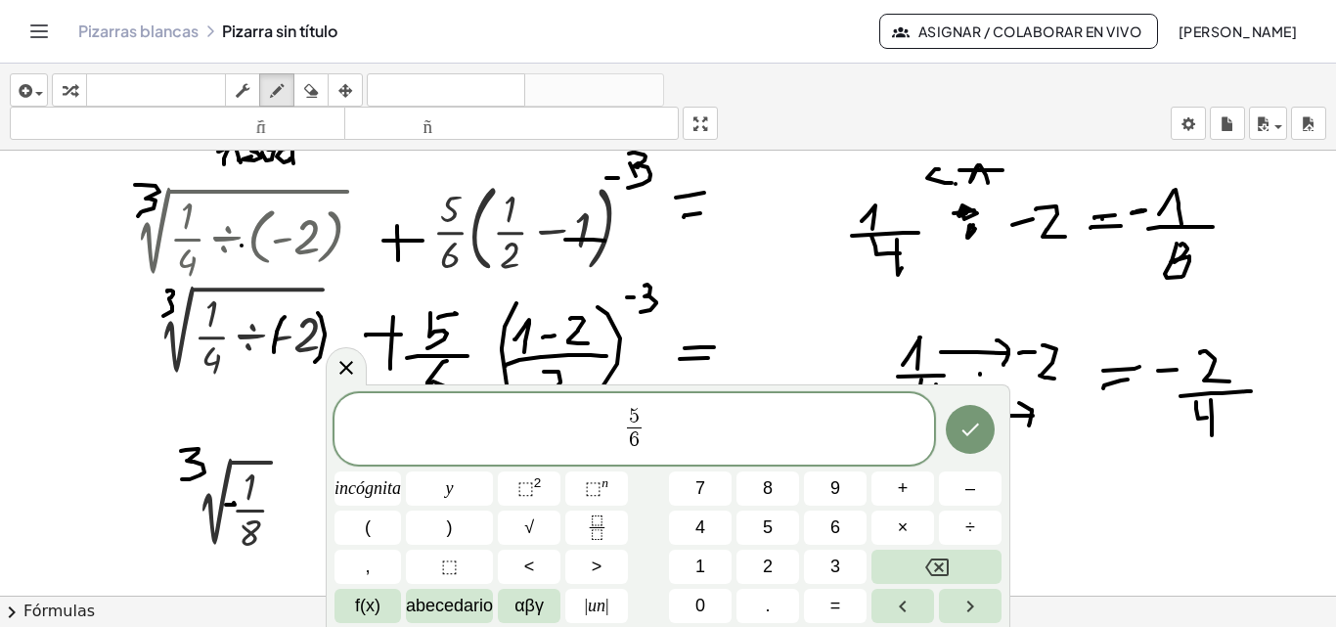
click at [668, 435] on span "5 6 ​ ​" at bounding box center [633, 431] width 599 height 52
click at [909, 523] on button "×" at bounding box center [902, 527] width 63 height 34
click at [604, 516] on icon "Fracción" at bounding box center [597, 527] width 24 height 24
click at [644, 432] on span "​ ​" at bounding box center [652, 431] width 22 height 48
click at [645, 438] on span at bounding box center [652, 440] width 14 height 26
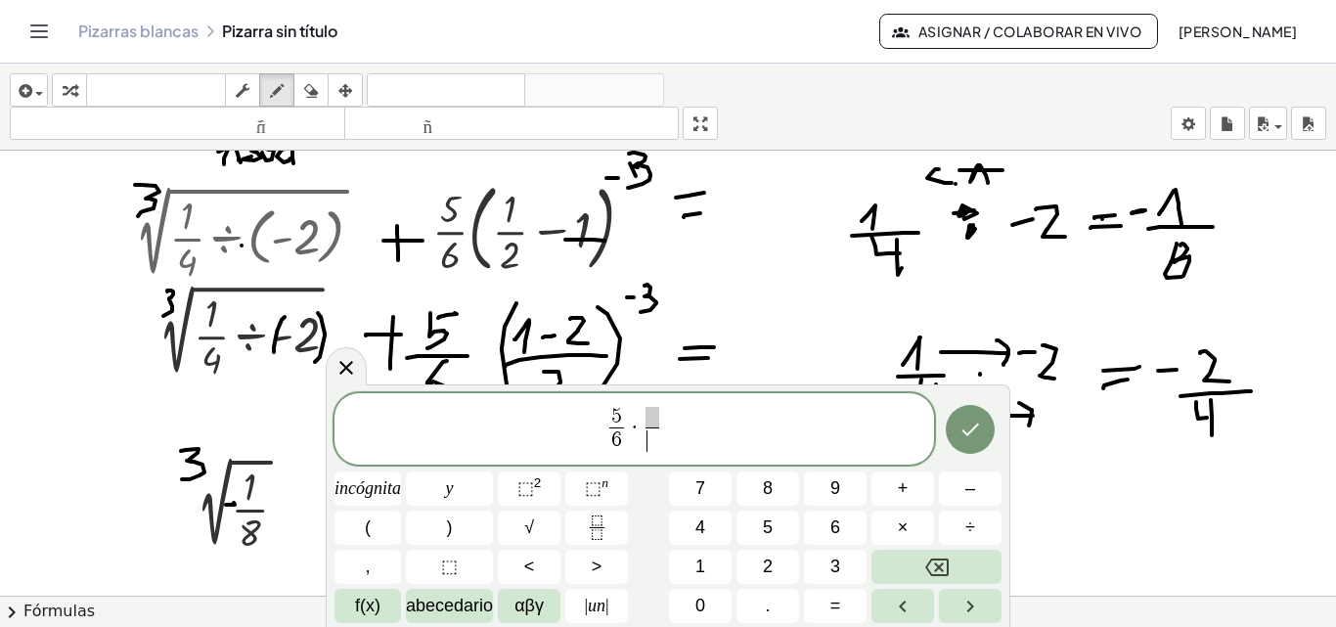
click at [643, 425] on span "​ ​" at bounding box center [652, 431] width 22 height 48
click at [640, 423] on span "5 6 ​ · ​ ​" at bounding box center [633, 431] width 599 height 52
click at [372, 526] on button "(" at bounding box center [367, 527] width 66 height 34
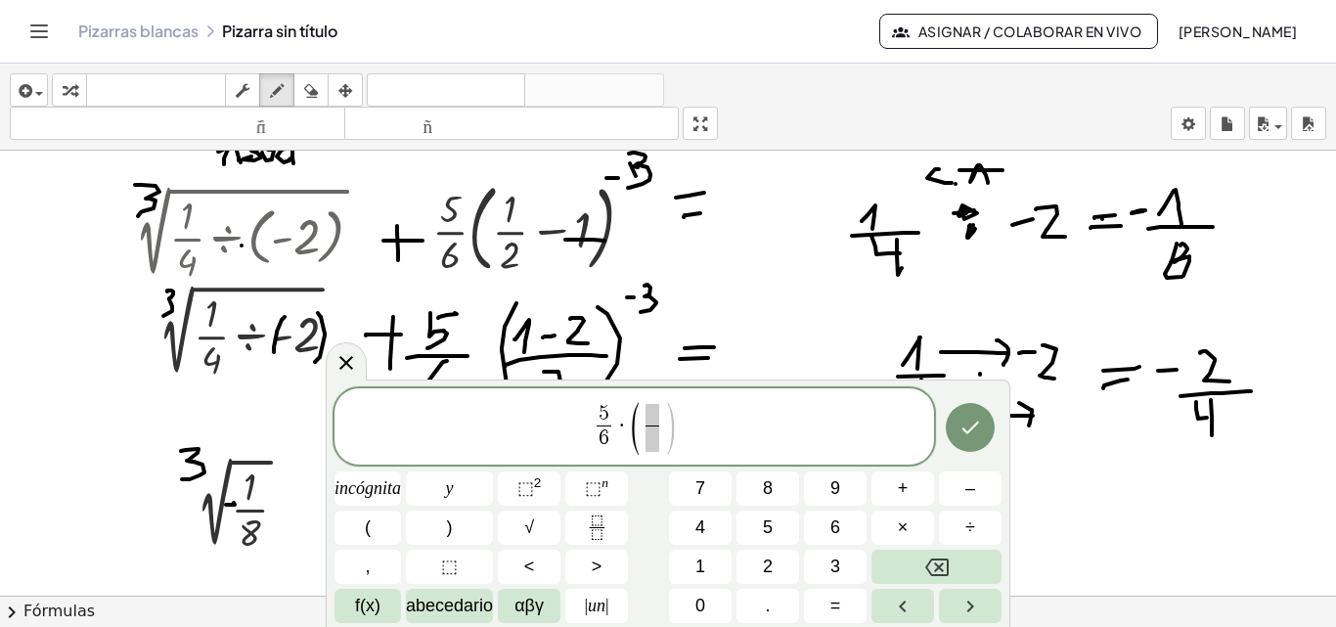
click at [676, 428] on span "5 6 ​ · ( ​ ​ )" at bounding box center [633, 428] width 599 height 56
click at [456, 531] on button ")" at bounding box center [449, 527] width 87 height 34
click at [651, 420] on span at bounding box center [652, 415] width 14 height 22
click at [640, 427] on span "( ​ ​ )" at bounding box center [653, 428] width 48 height 52
click at [968, 488] on font "–" at bounding box center [970, 488] width 10 height 20
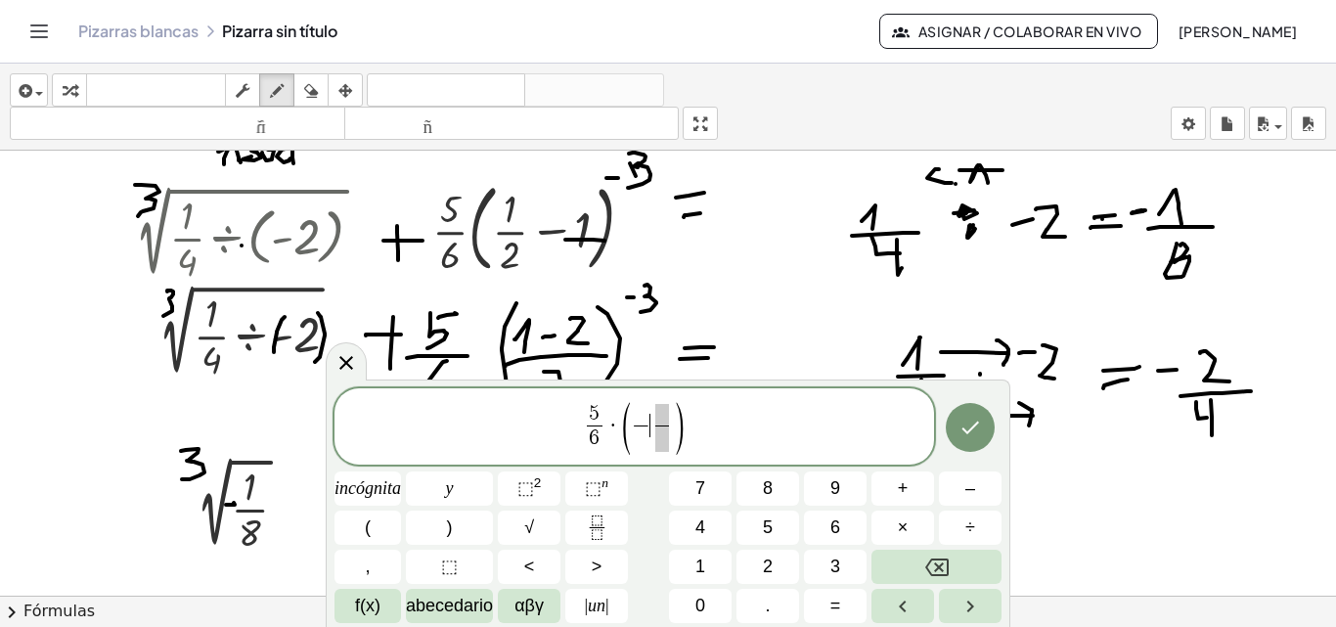
click at [667, 418] on span at bounding box center [662, 415] width 14 height 22
click at [708, 563] on button "1" at bounding box center [700, 567] width 63 height 34
click at [662, 438] on span at bounding box center [661, 438] width 15 height 26
click at [766, 563] on font "2" at bounding box center [768, 566] width 10 height 20
click at [708, 420] on span "5 6 ​ · ( − 1 2 ​ ​ )" at bounding box center [633, 428] width 599 height 56
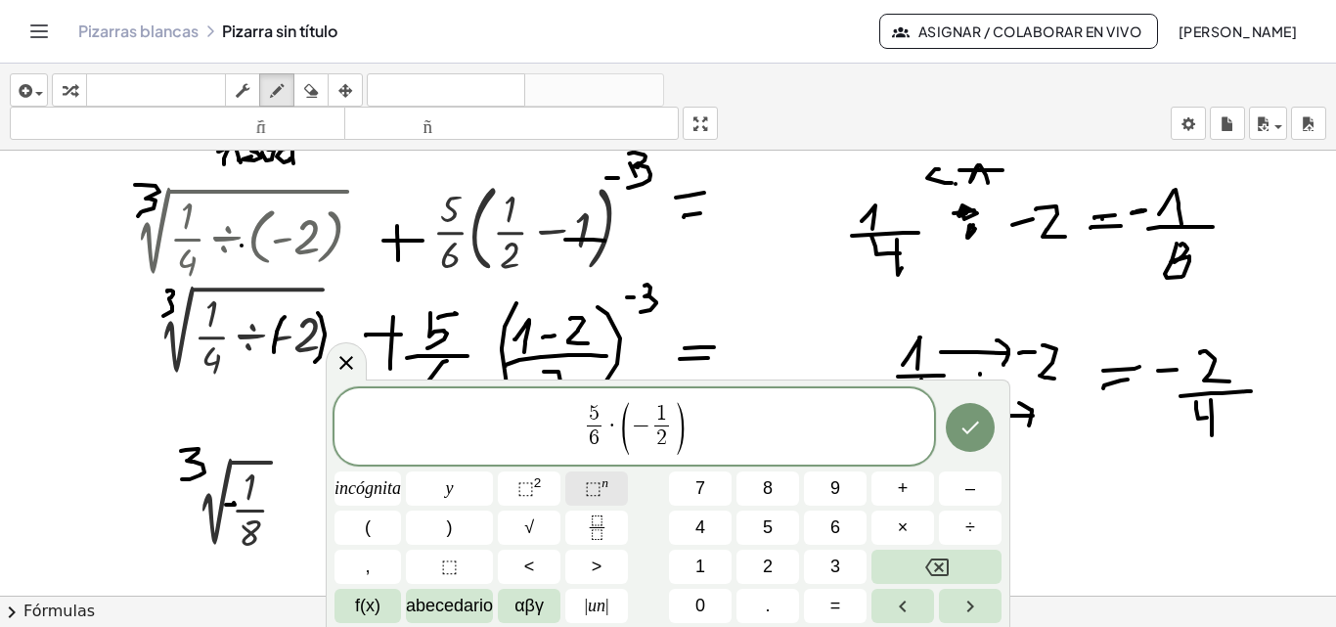
click at [596, 496] on font "⬚" at bounding box center [593, 488] width 17 height 20
click at [974, 486] on font "–" at bounding box center [970, 488] width 10 height 20
click at [836, 561] on font "3" at bounding box center [835, 566] width 10 height 20
click at [977, 434] on icon "Hecho" at bounding box center [969, 427] width 23 height 23
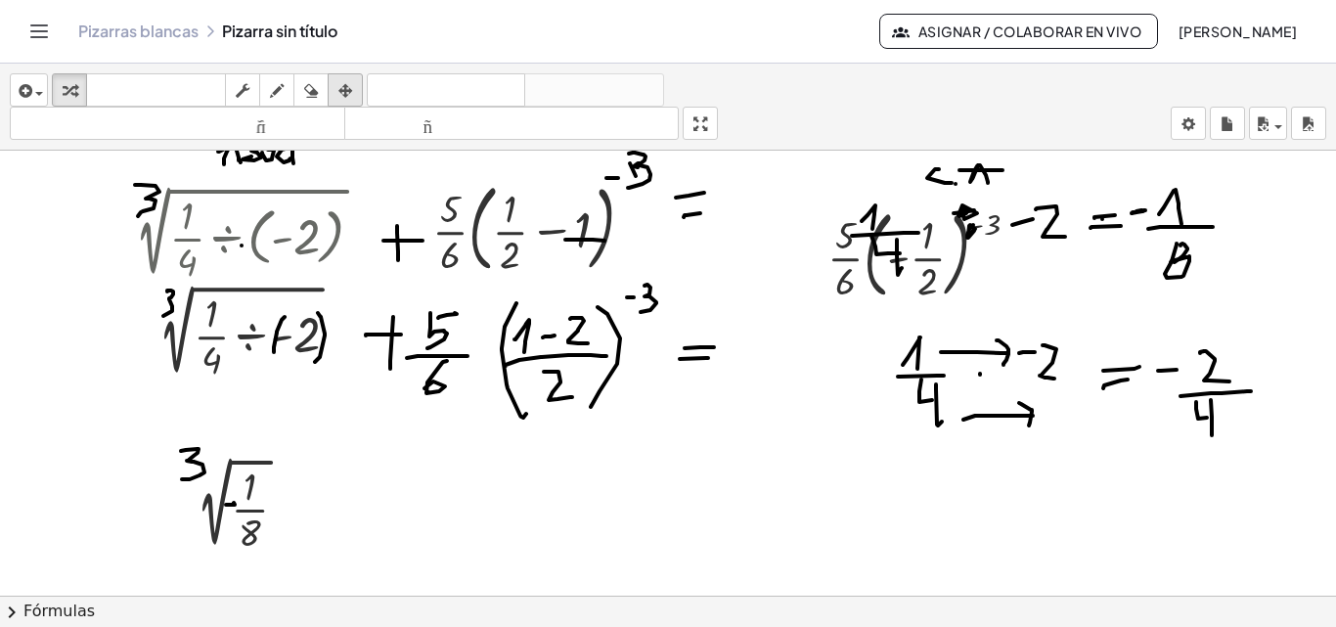
click at [354, 96] on div "button" at bounding box center [344, 89] width 25 height 23
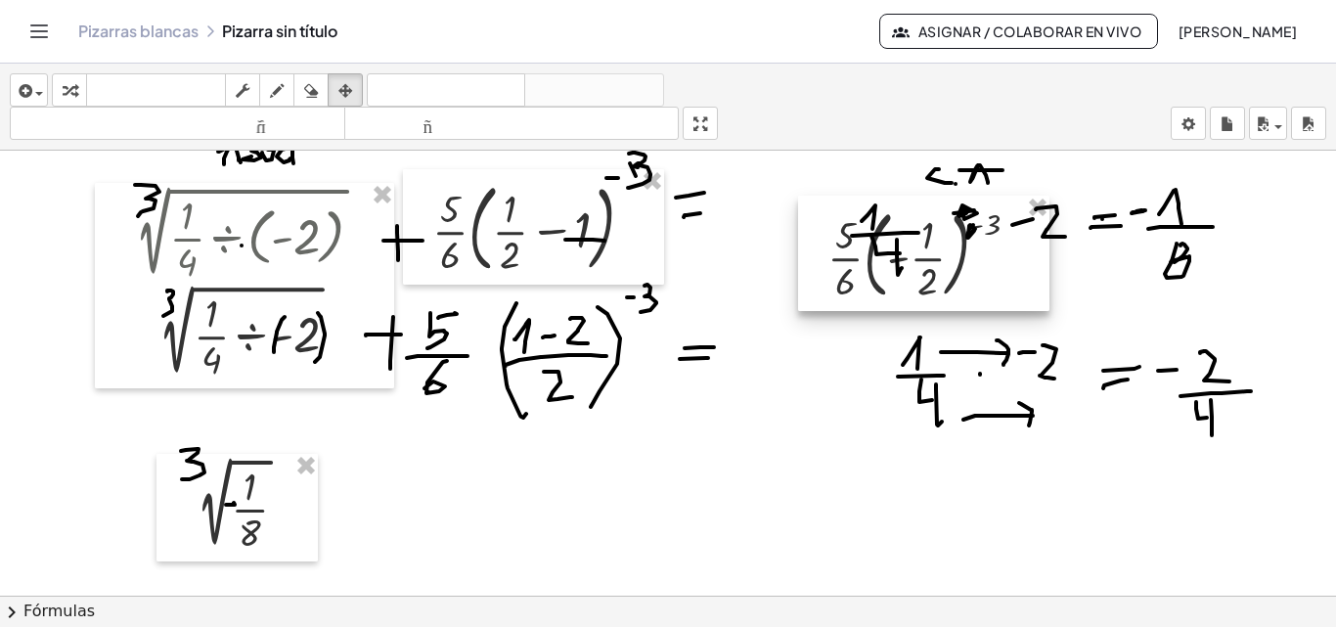
click at [876, 280] on div at bounding box center [923, 253] width 251 height 115
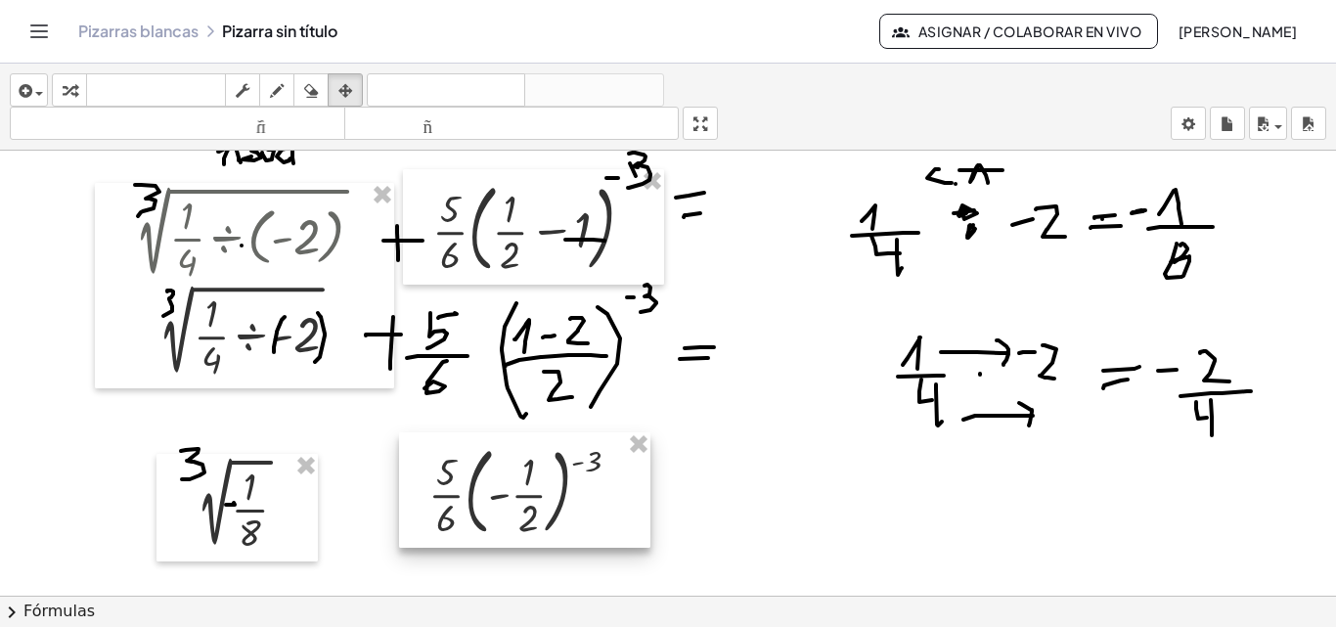
drag, startPoint x: 985, startPoint y: 271, endPoint x: 604, endPoint y: 499, distance: 443.4
click at [587, 508] on div at bounding box center [524, 489] width 251 height 115
click at [286, 88] on div "button" at bounding box center [276, 89] width 25 height 23
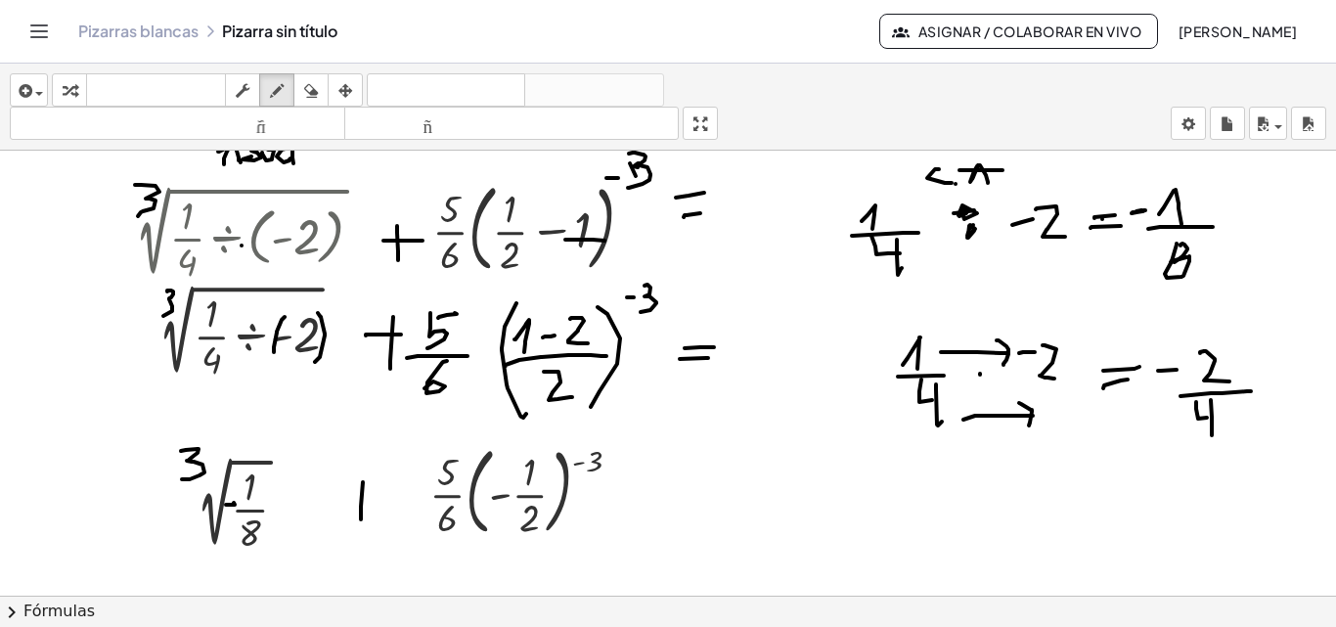
drag, startPoint x: 363, startPoint y: 482, endPoint x: 361, endPoint y: 519, distance: 37.2
click at [361, 519] on div at bounding box center [668, 347] width 1336 height 1044
drag, startPoint x: 341, startPoint y: 492, endPoint x: 390, endPoint y: 497, distance: 49.1
click at [390, 497] on div at bounding box center [668, 347] width 1336 height 1044
drag, startPoint x: 628, startPoint y: 496, endPoint x: 661, endPoint y: 494, distance: 33.3
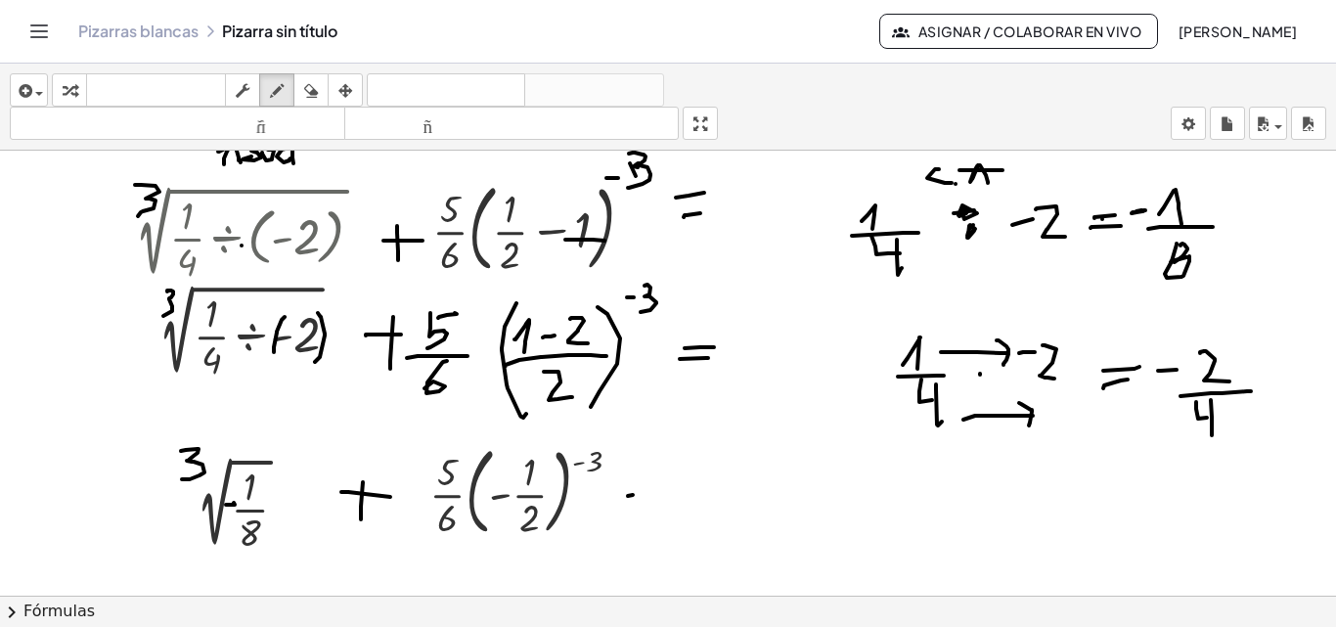
click at [661, 494] on div at bounding box center [668, 347] width 1336 height 1044
drag, startPoint x: 649, startPoint y: 481, endPoint x: 662, endPoint y: 479, distance: 12.9
click at [662, 479] on div at bounding box center [668, 347] width 1336 height 1044
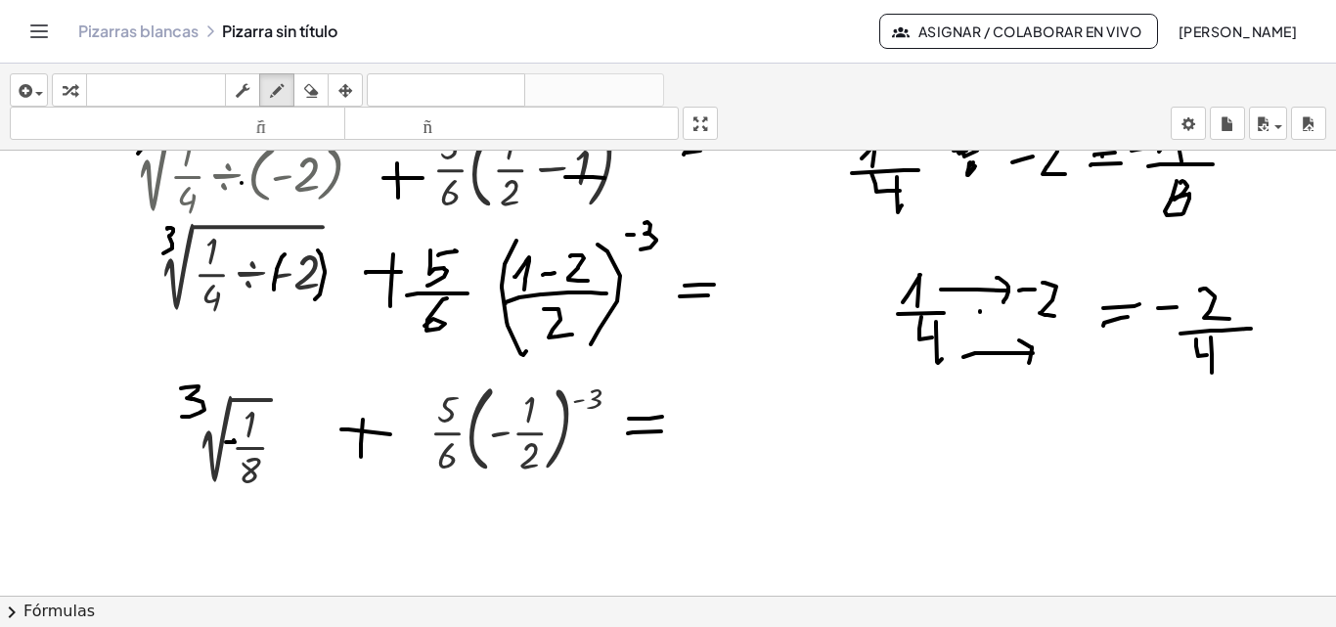
scroll to position [423, 0]
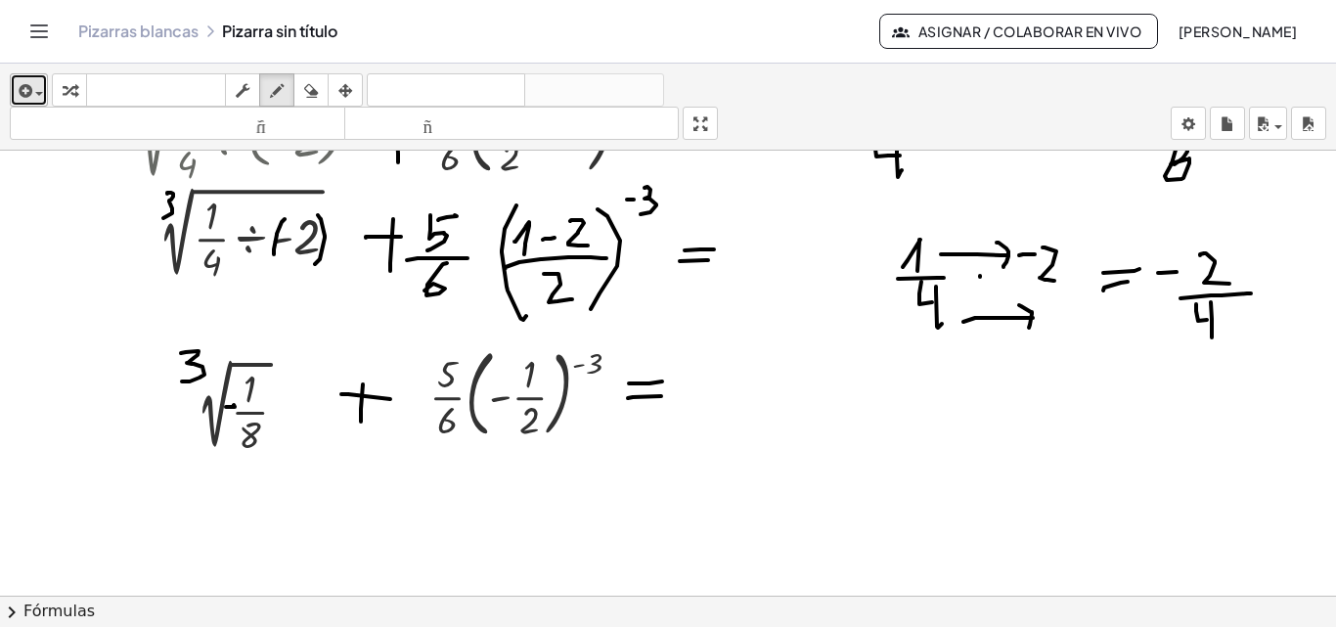
click at [20, 97] on icon "button" at bounding box center [24, 90] width 18 height 23
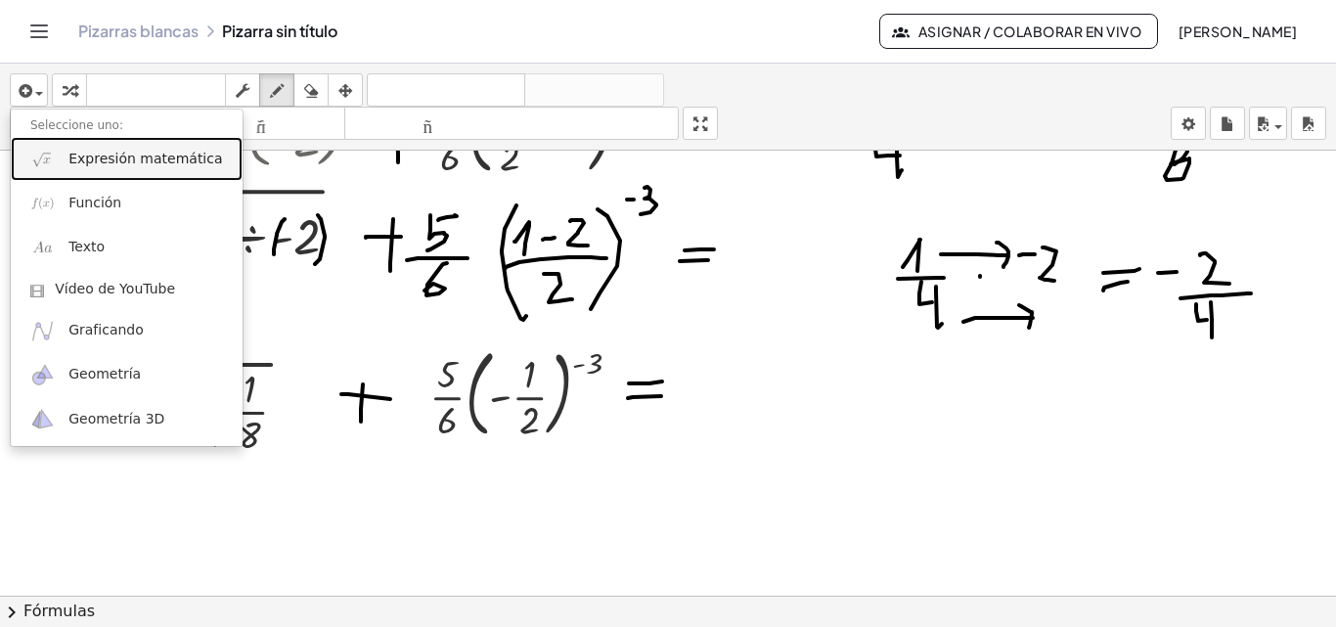
click at [66, 155] on link "Expresión matemática" at bounding box center [127, 159] width 232 height 44
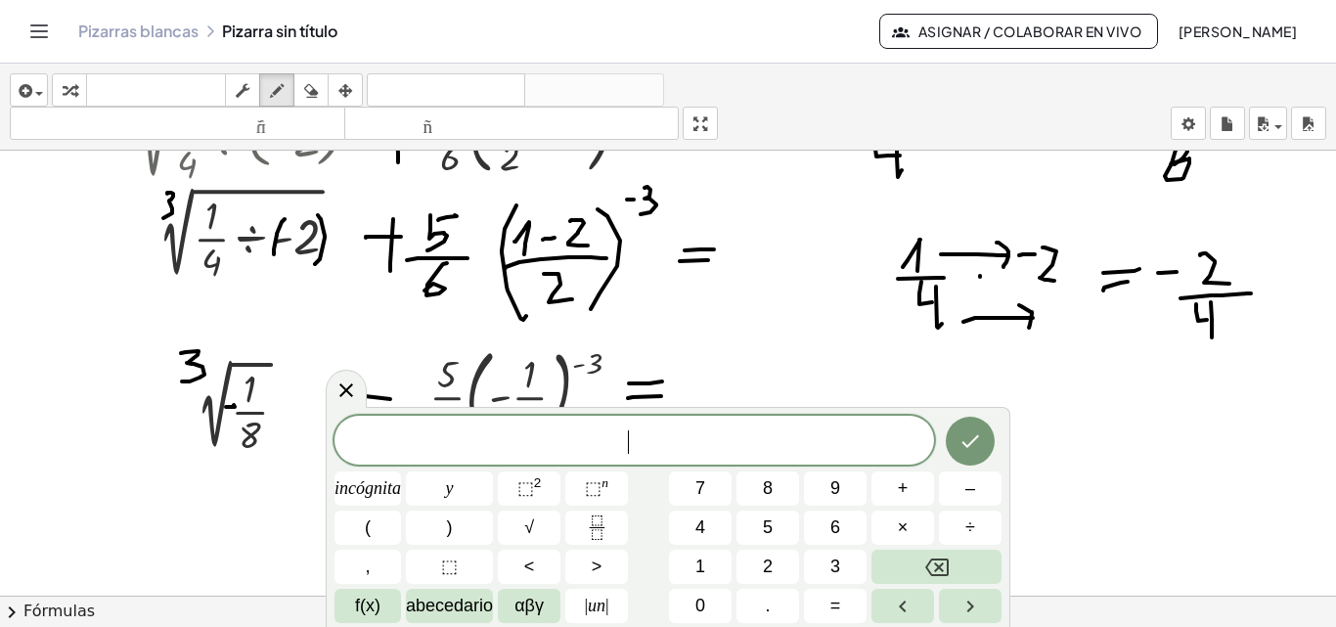
click at [1126, 463] on div at bounding box center [668, 249] width 1336 height 1044
click at [342, 391] on icon at bounding box center [345, 389] width 23 height 23
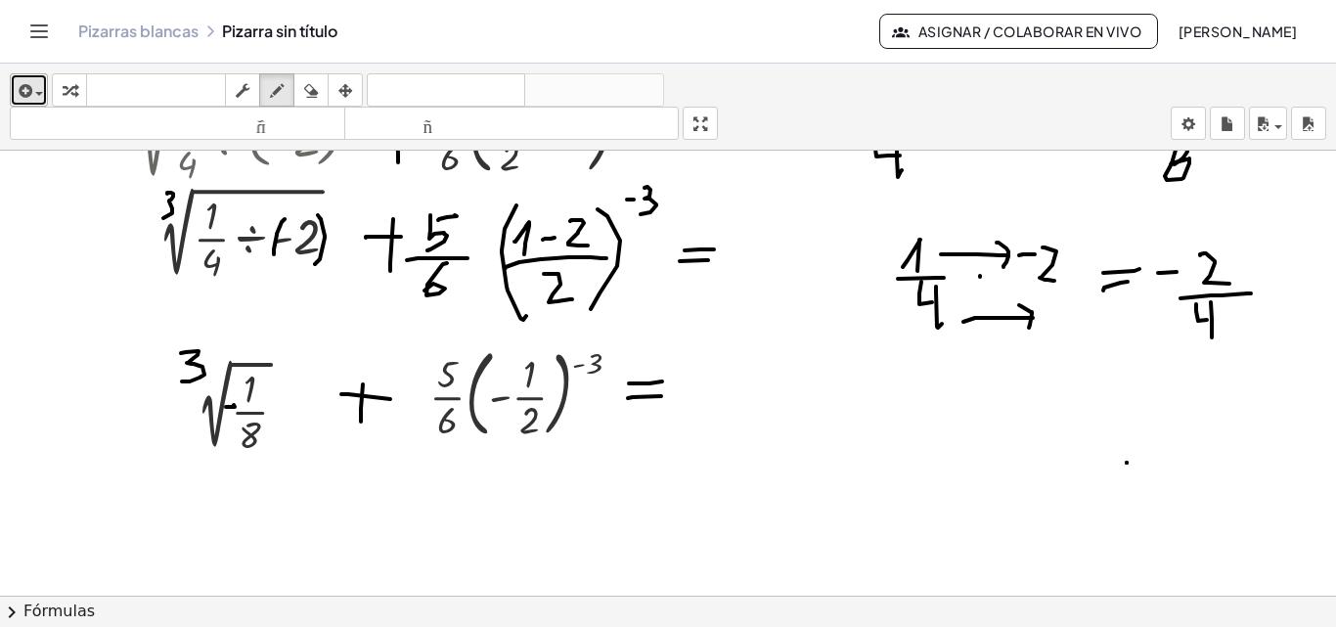
click at [35, 95] on span "button" at bounding box center [39, 94] width 8 height 4
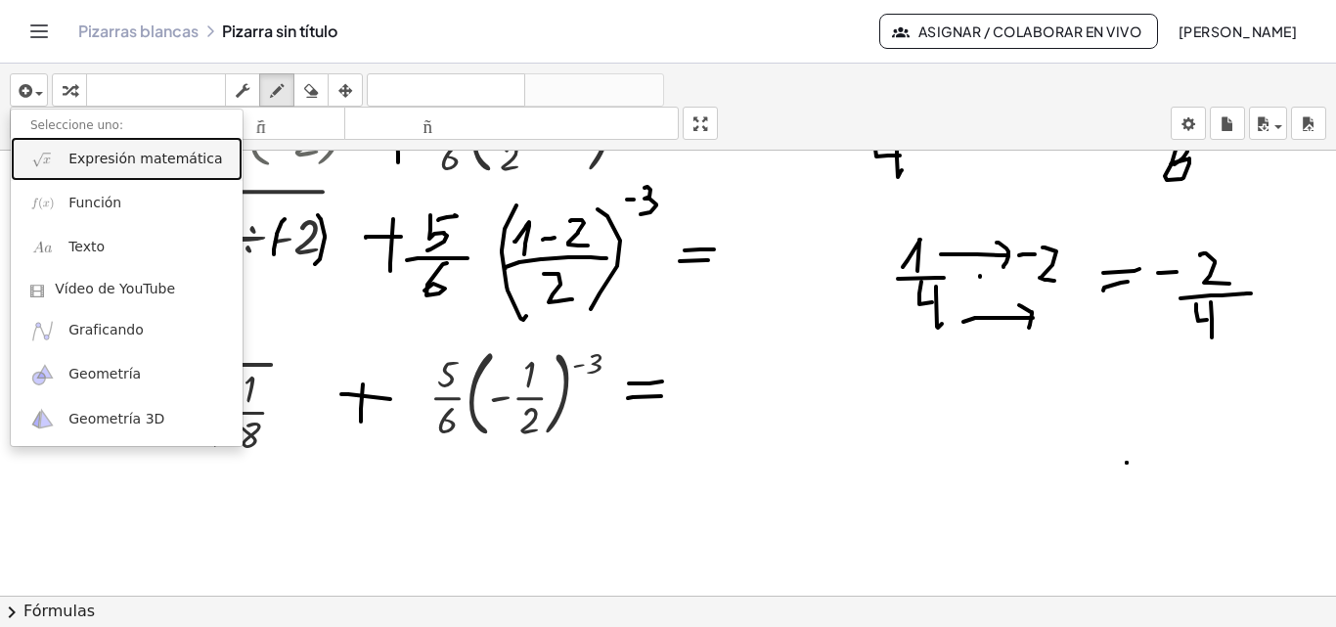
click at [68, 163] on font "Expresión matemática" at bounding box center [145, 159] width 154 height 16
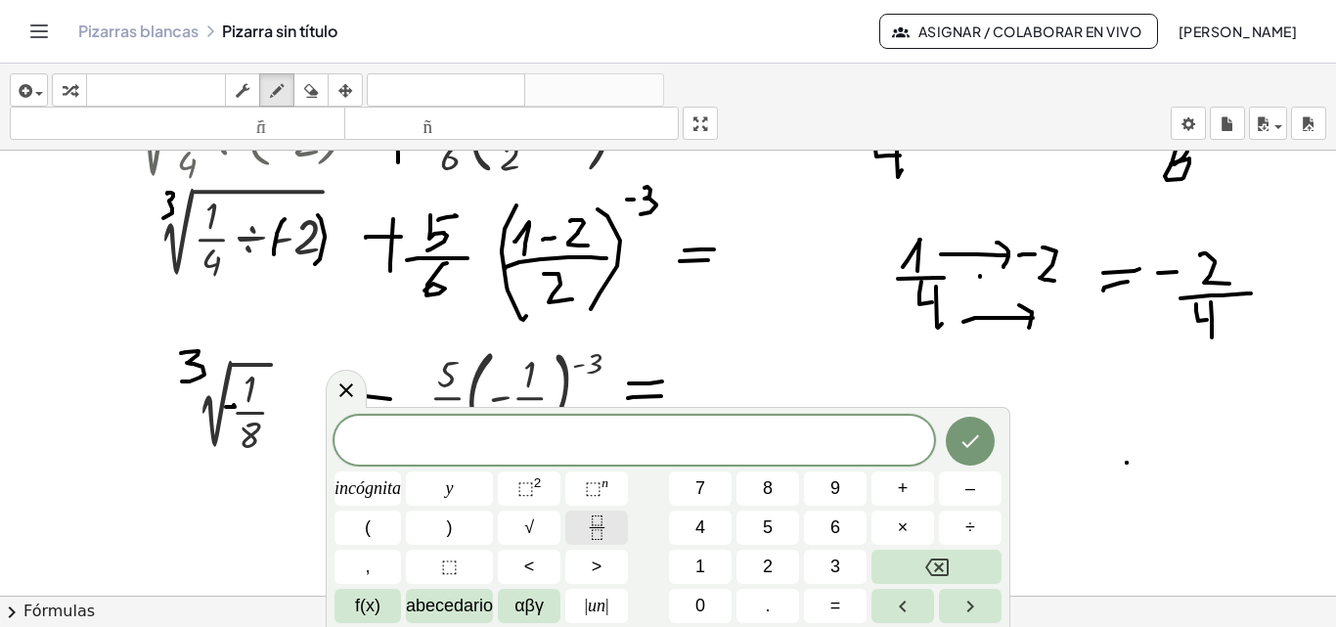
click at [597, 538] on icon "Fracción" at bounding box center [597, 527] width 24 height 24
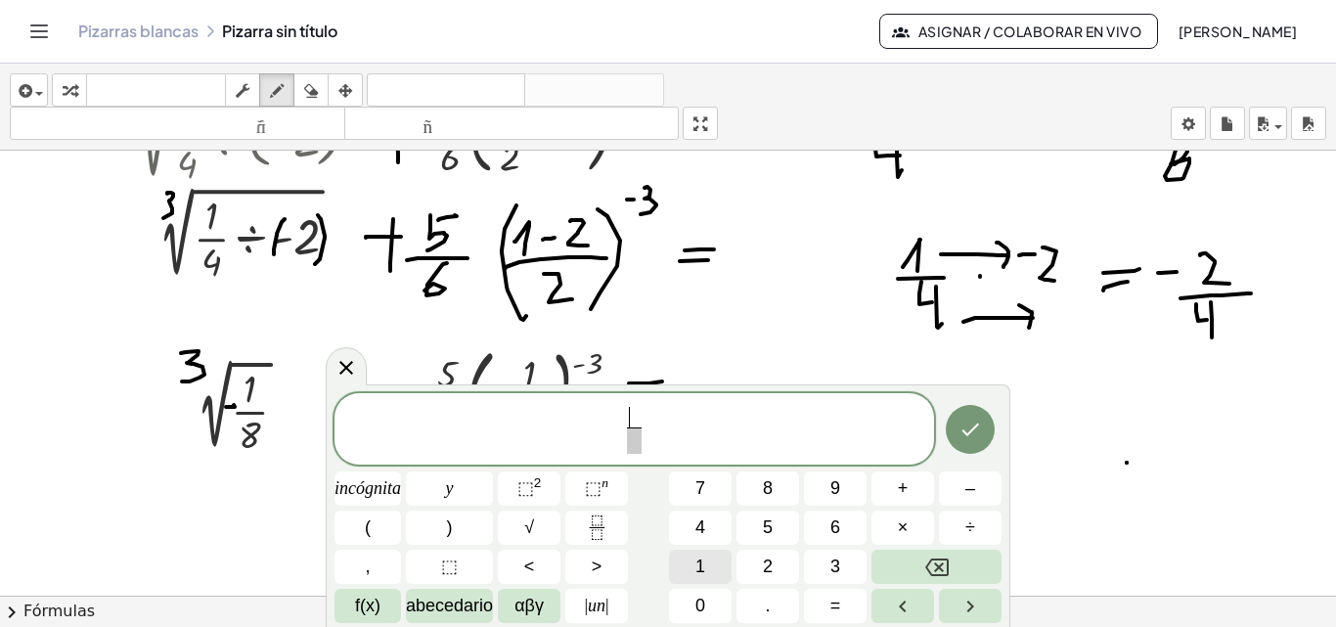
click at [706, 561] on button "1" at bounding box center [700, 567] width 63 height 34
click at [633, 448] on span at bounding box center [634, 440] width 15 height 26
click at [767, 557] on font "2" at bounding box center [768, 566] width 10 height 20
click at [968, 442] on button "Hecho" at bounding box center [970, 429] width 49 height 49
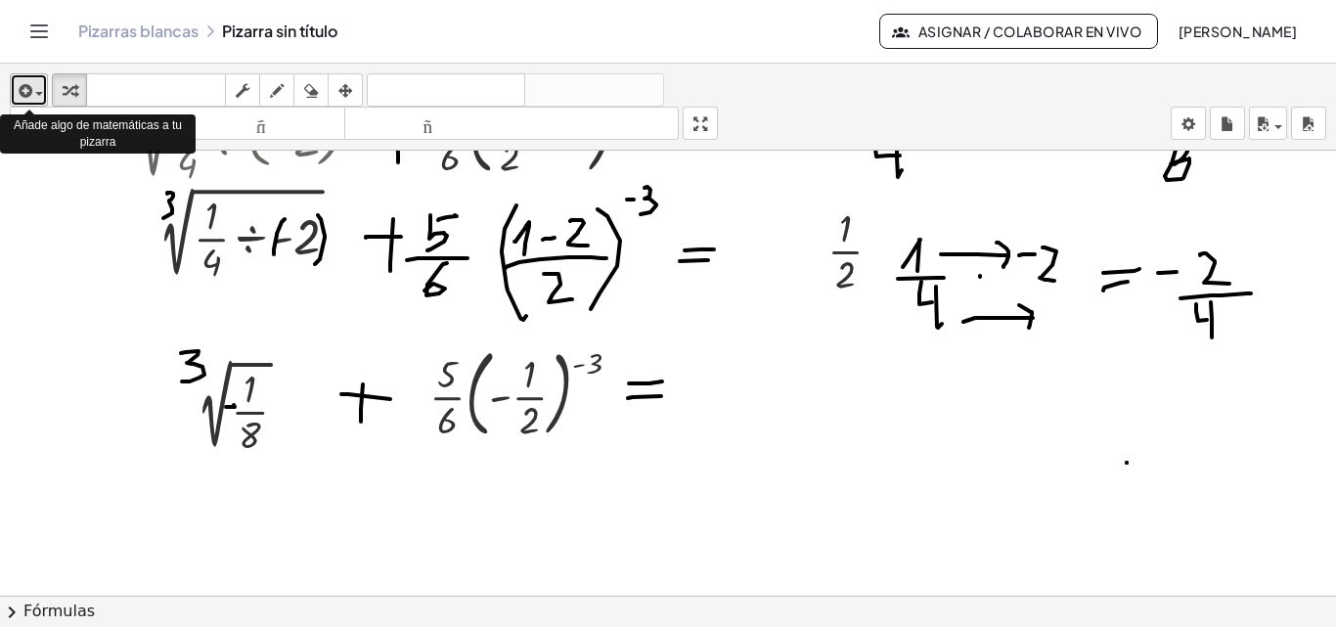
click at [40, 95] on span "button" at bounding box center [39, 94] width 8 height 4
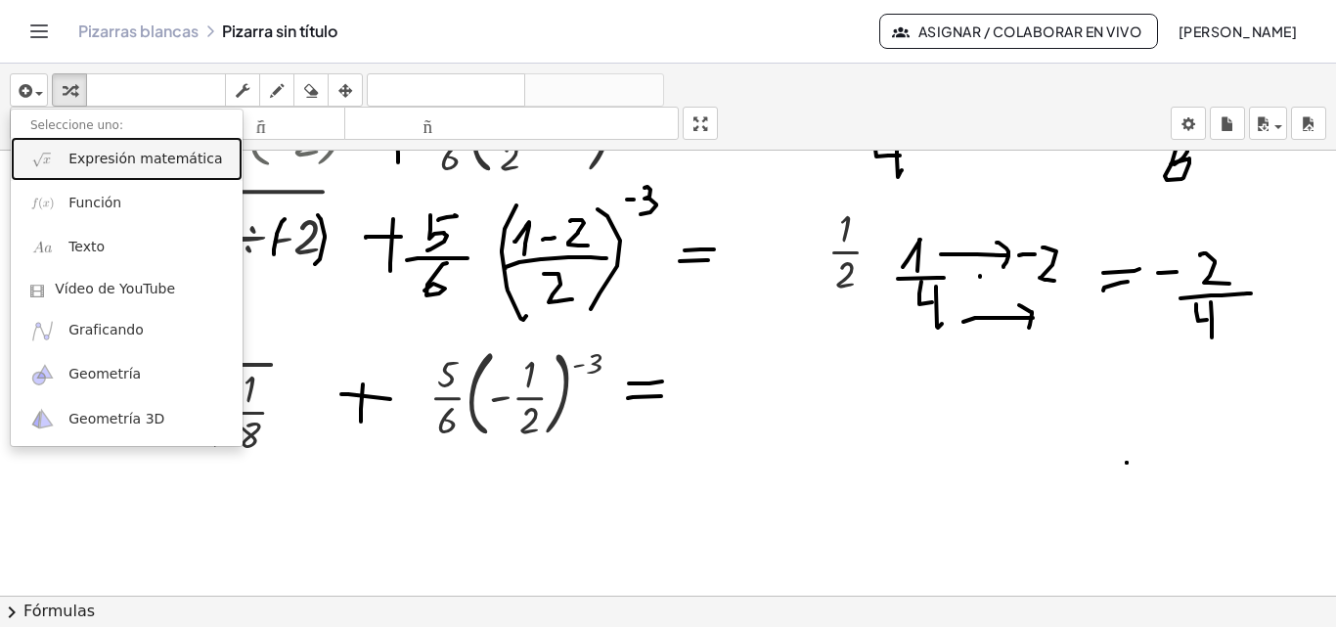
click at [43, 157] on img at bounding box center [42, 159] width 24 height 24
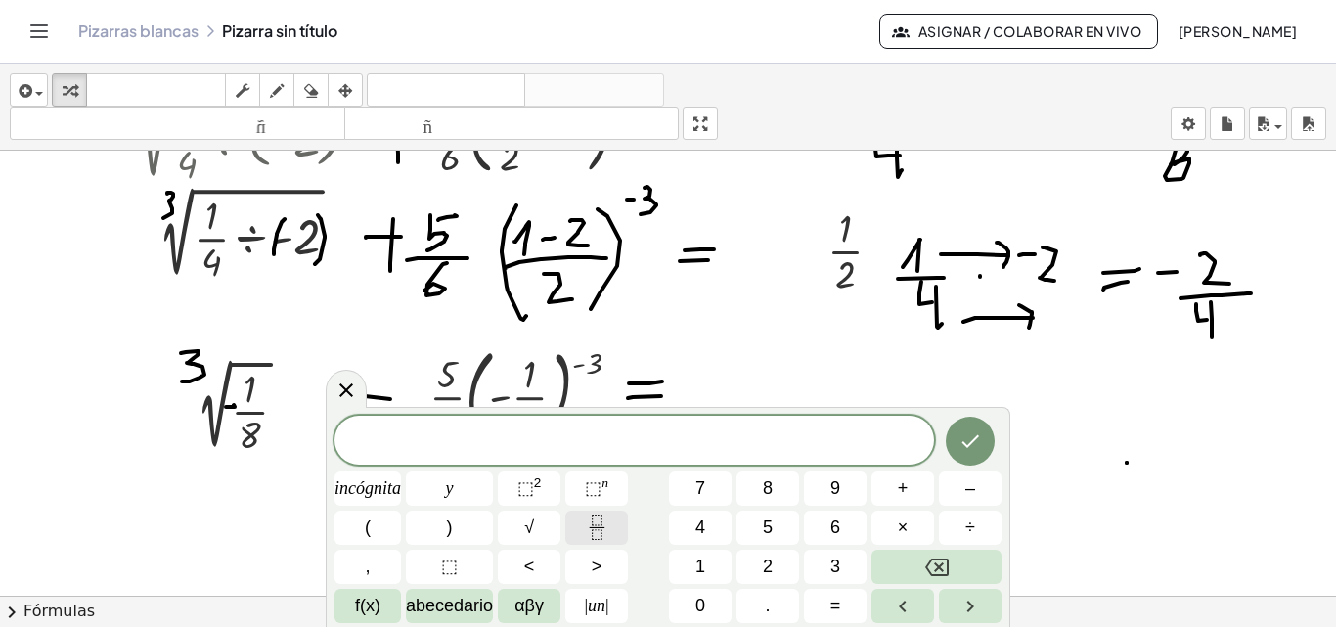
click at [607, 527] on icon "Fracción" at bounding box center [597, 527] width 24 height 24
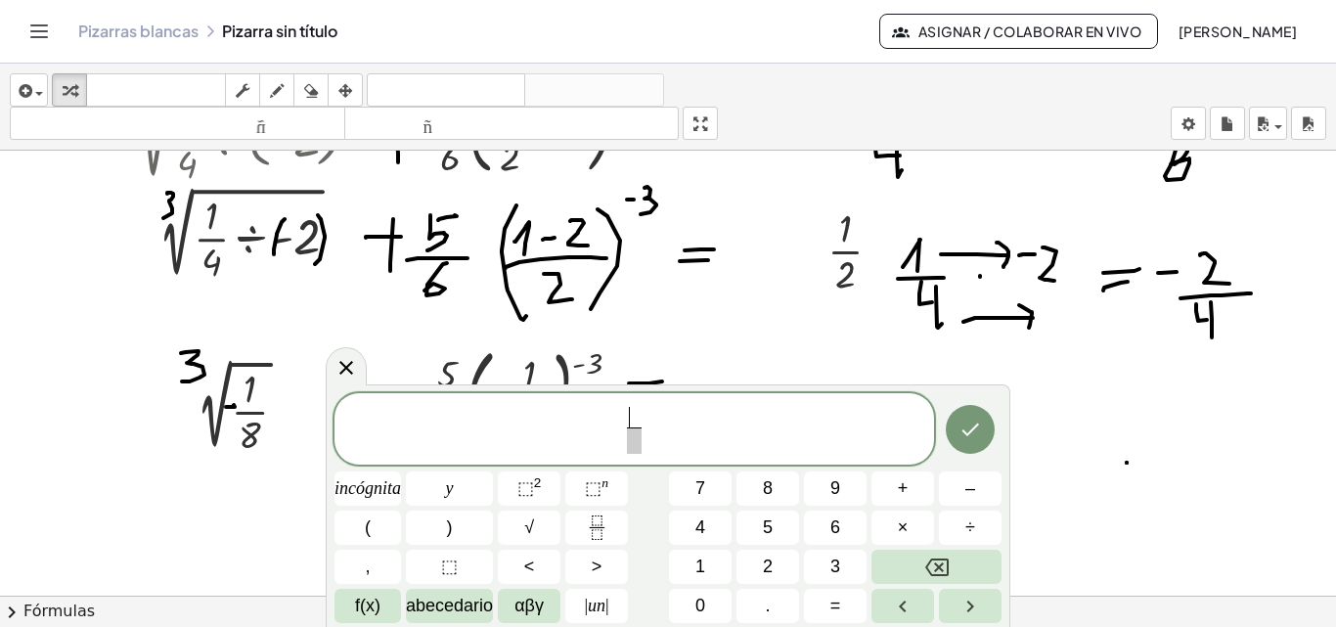
click at [621, 424] on span "​ ​" at bounding box center [633, 431] width 599 height 52
click at [977, 488] on button "–" at bounding box center [970, 488] width 63 height 34
click at [648, 415] on span at bounding box center [644, 418] width 14 height 22
click at [698, 556] on font "1" at bounding box center [700, 566] width 10 height 20
click at [644, 440] on span at bounding box center [643, 440] width 15 height 26
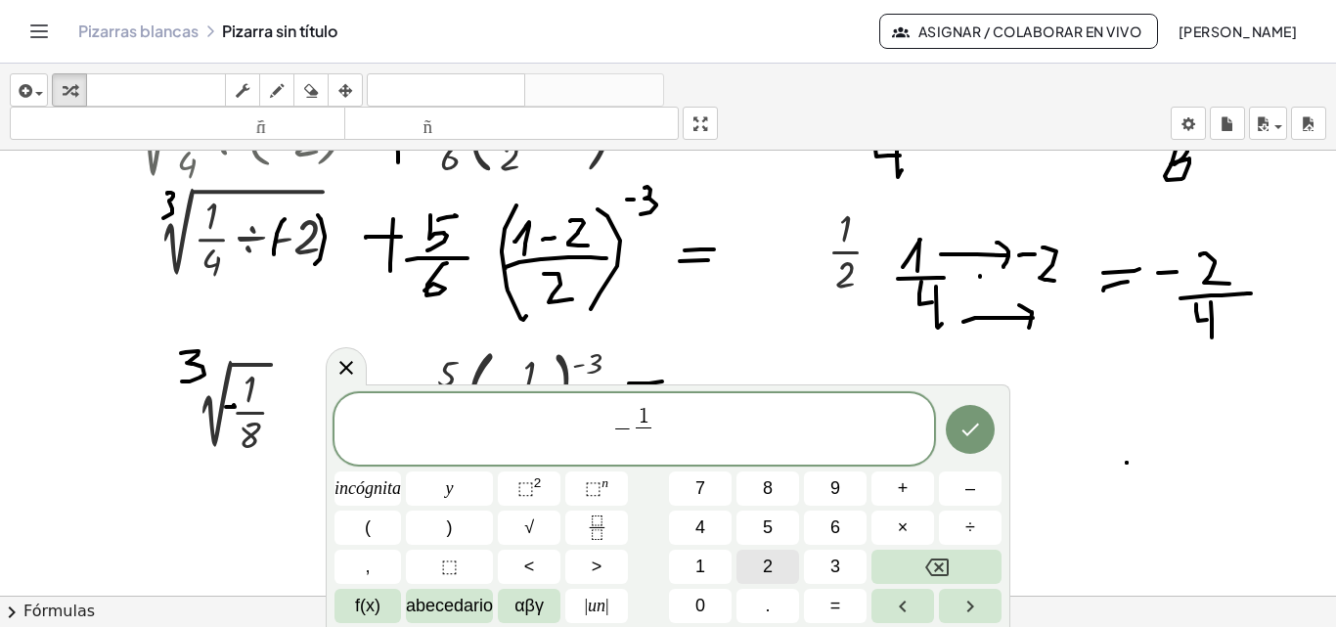
click at [774, 570] on button "2" at bounding box center [767, 567] width 63 height 34
click at [975, 435] on icon "Hecho" at bounding box center [969, 429] width 23 height 23
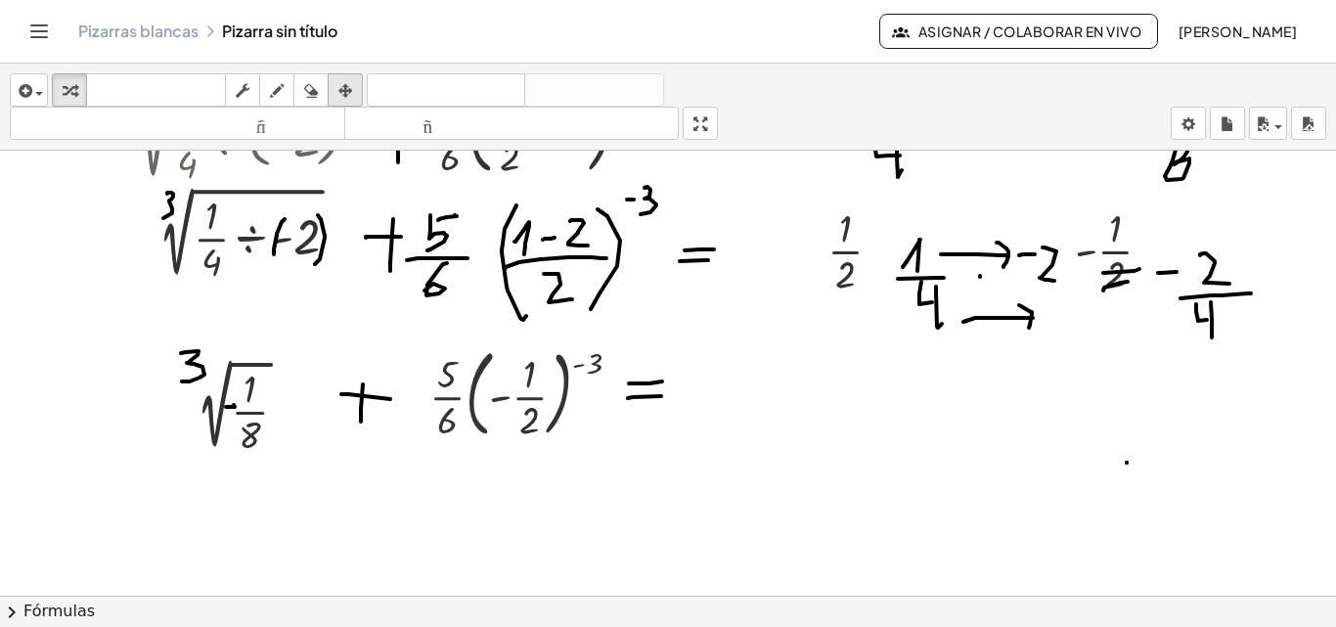
click at [340, 86] on icon "button" at bounding box center [345, 90] width 14 height 23
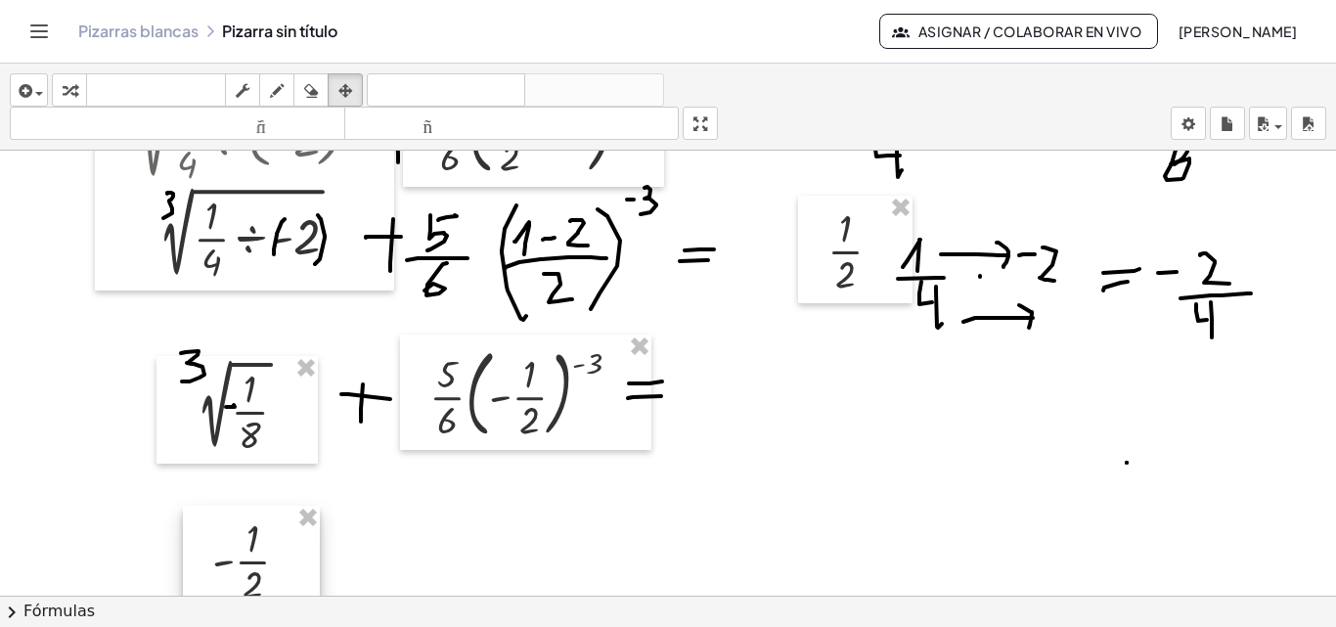
drag, startPoint x: 1139, startPoint y: 237, endPoint x: 279, endPoint y: 547, distance: 914.6
click at [279, 547] on div at bounding box center [251, 560] width 137 height 108
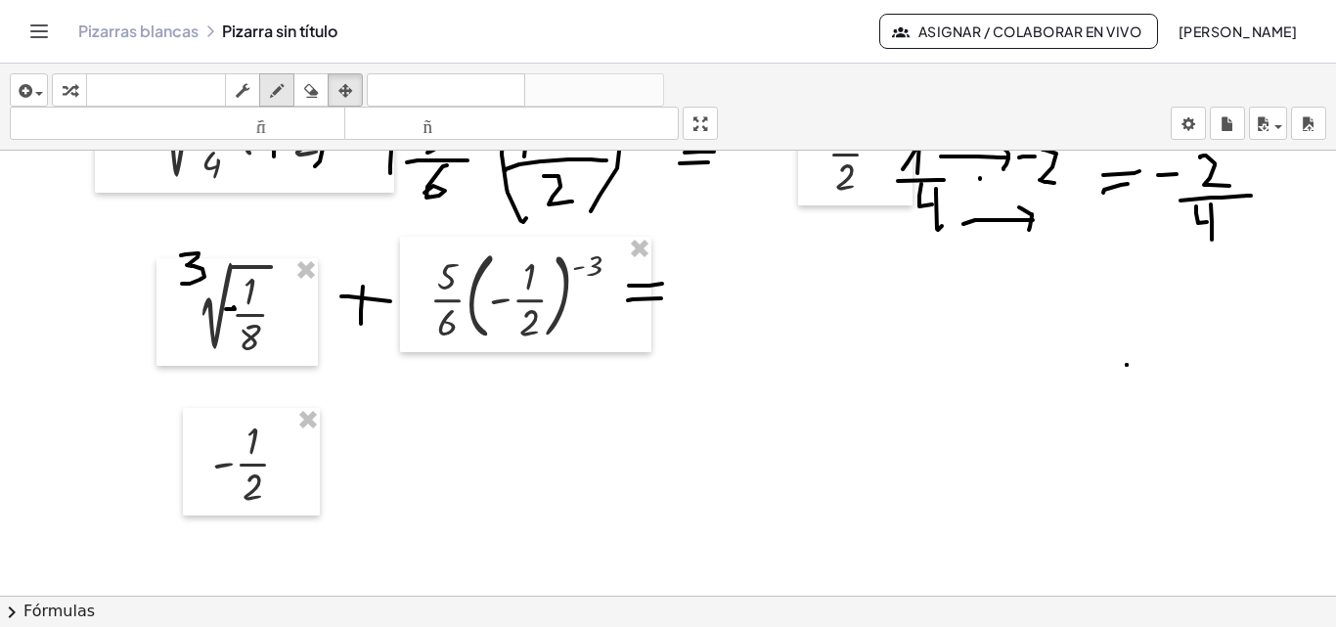
click at [282, 100] on icon "button" at bounding box center [277, 90] width 14 height 23
drag, startPoint x: 351, startPoint y: 442, endPoint x: 340, endPoint y: 463, distance: 23.2
click at [350, 468] on div at bounding box center [668, 151] width 1336 height 1044
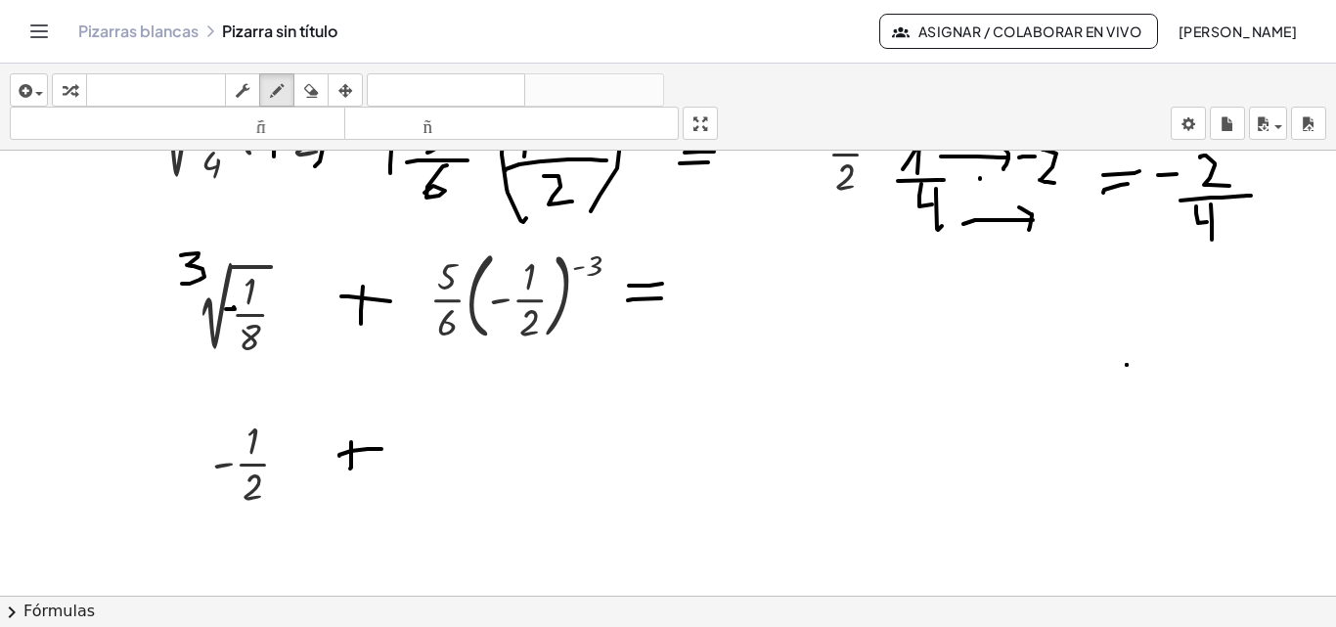
drag, startPoint x: 351, startPoint y: 451, endPoint x: 381, endPoint y: 449, distance: 30.4
click at [381, 449] on div at bounding box center [668, 151] width 1336 height 1044
drag, startPoint x: 411, startPoint y: 421, endPoint x: 431, endPoint y: 417, distance: 21.1
click at [431, 417] on div at bounding box center [668, 151] width 1336 height 1044
drag, startPoint x: 410, startPoint y: 427, endPoint x: 415, endPoint y: 452, distance: 24.9
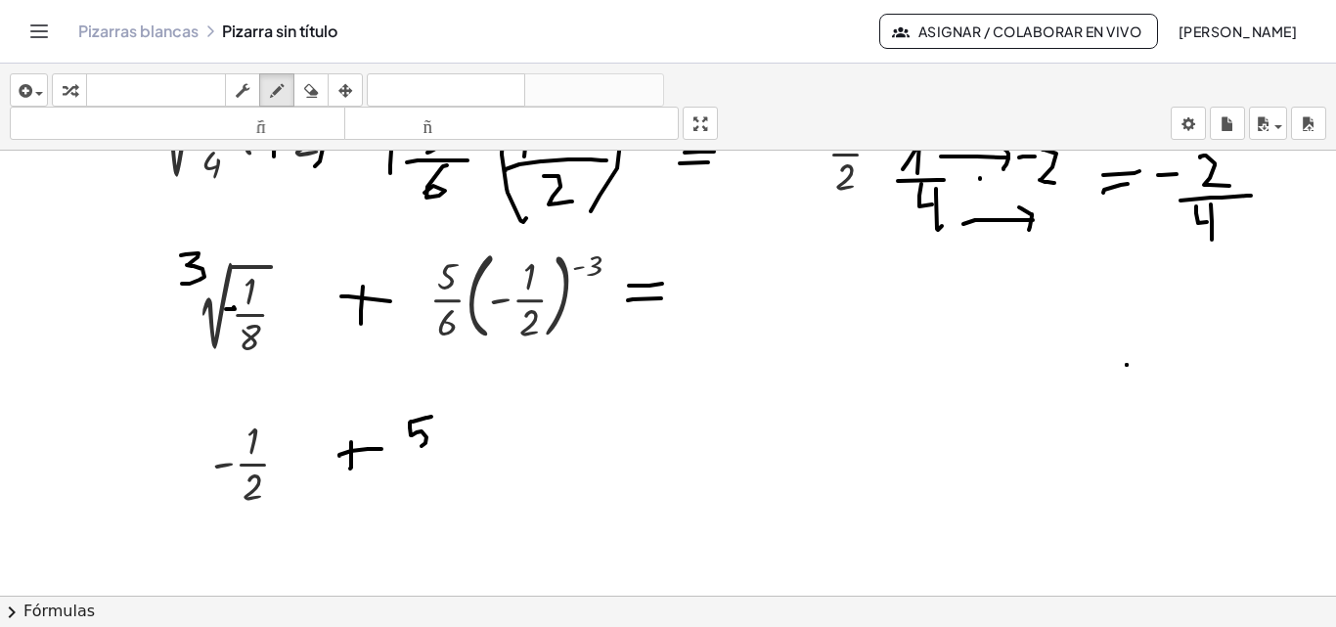
click at [415, 448] on div at bounding box center [668, 151] width 1336 height 1044
drag, startPoint x: 394, startPoint y: 459, endPoint x: 445, endPoint y: 450, distance: 51.6
click at [445, 450] on div at bounding box center [668, 151] width 1336 height 1044
drag, startPoint x: 421, startPoint y: 459, endPoint x: 410, endPoint y: 483, distance: 27.1
click at [410, 480] on div at bounding box center [668, 151] width 1336 height 1044
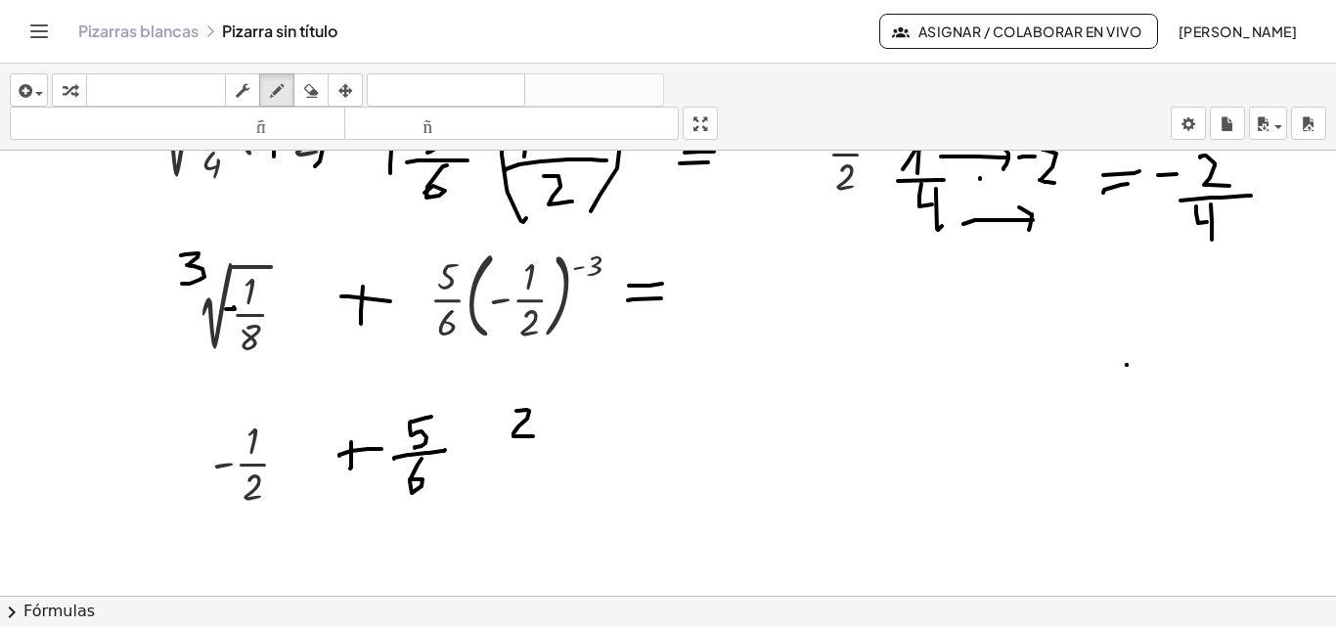
drag, startPoint x: 516, startPoint y: 411, endPoint x: 533, endPoint y: 439, distance: 32.9
click at [550, 438] on div at bounding box center [668, 151] width 1336 height 1044
click at [504, 423] on div at bounding box center [668, 151] width 1336 height 1044
drag, startPoint x: 495, startPoint y: 447, endPoint x: 549, endPoint y: 446, distance: 53.8
click at [549, 446] on div at bounding box center [668, 151] width 1336 height 1044
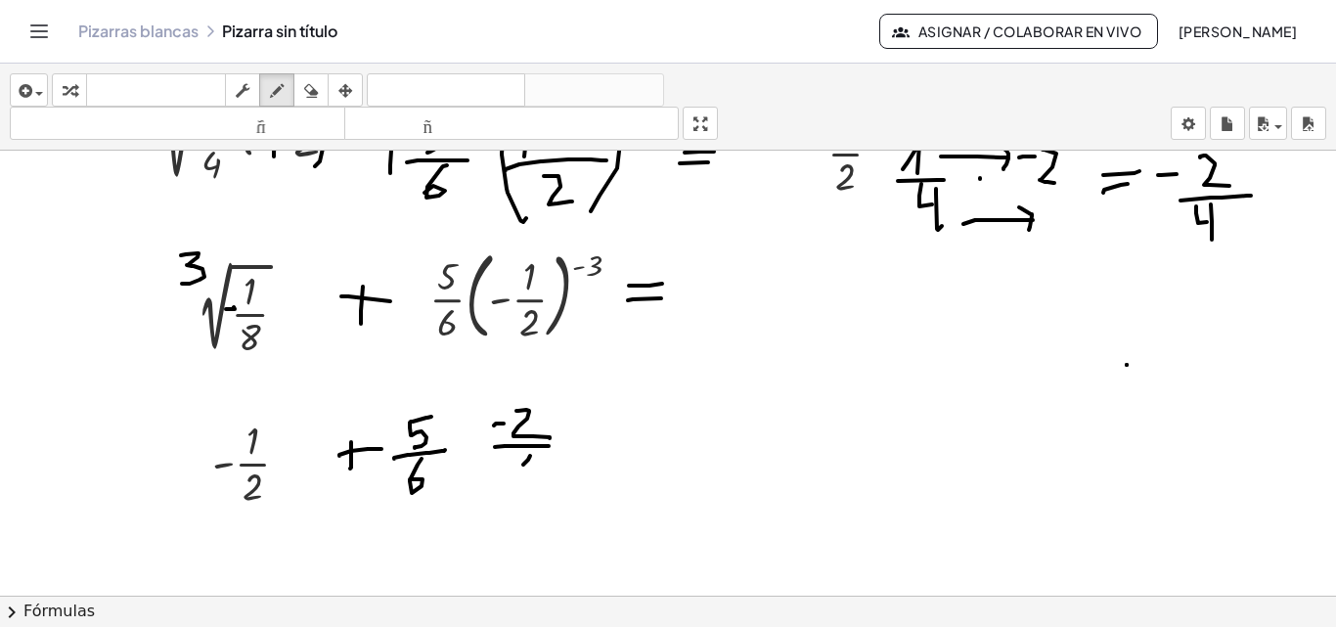
click at [521, 465] on div at bounding box center [668, 151] width 1336 height 1044
drag, startPoint x: 531, startPoint y: 456, endPoint x: 531, endPoint y: 474, distance: 18.6
click at [535, 481] on div at bounding box center [668, 151] width 1336 height 1044
drag, startPoint x: 497, startPoint y: 400, endPoint x: 529, endPoint y: 455, distance: 63.6
click at [479, 501] on div at bounding box center [668, 151] width 1336 height 1044
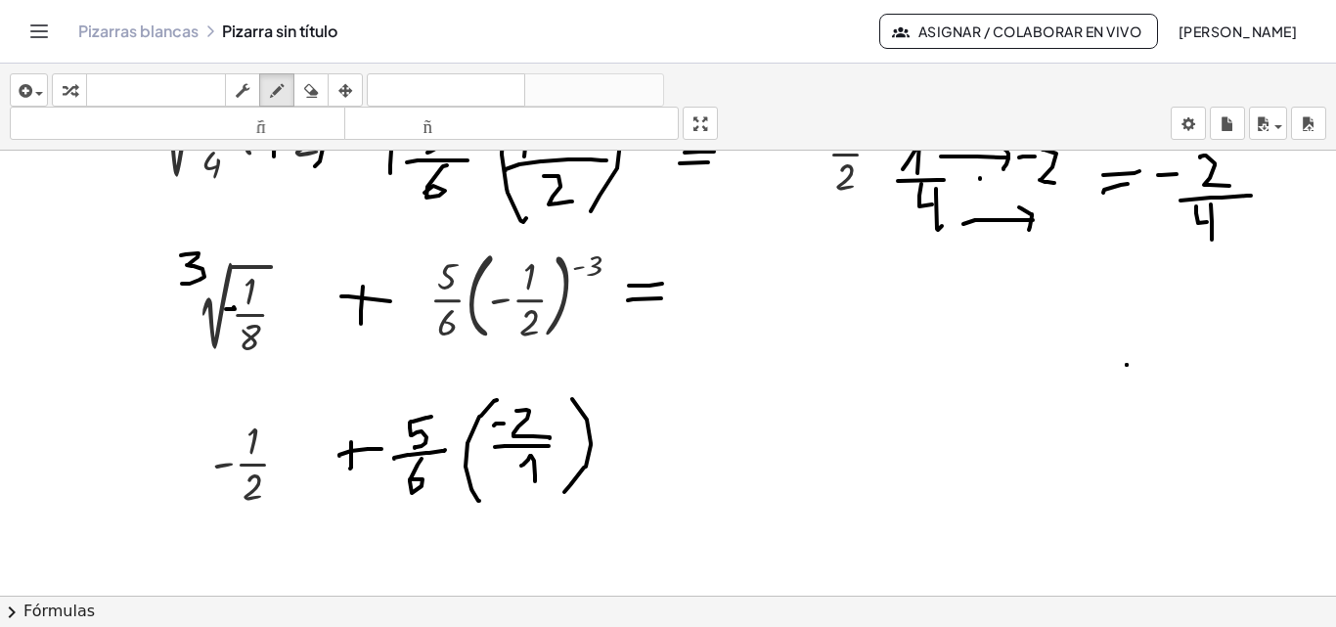
drag, startPoint x: 572, startPoint y: 399, endPoint x: 564, endPoint y: 492, distance: 93.2
click at [564, 492] on div at bounding box center [668, 151] width 1336 height 1044
drag, startPoint x: 584, startPoint y: 389, endPoint x: 616, endPoint y: 437, distance: 57.8
click at [594, 420] on div at bounding box center [668, 151] width 1336 height 1044
drag, startPoint x: 644, startPoint y: 451, endPoint x: 647, endPoint y: 432, distance: 18.8
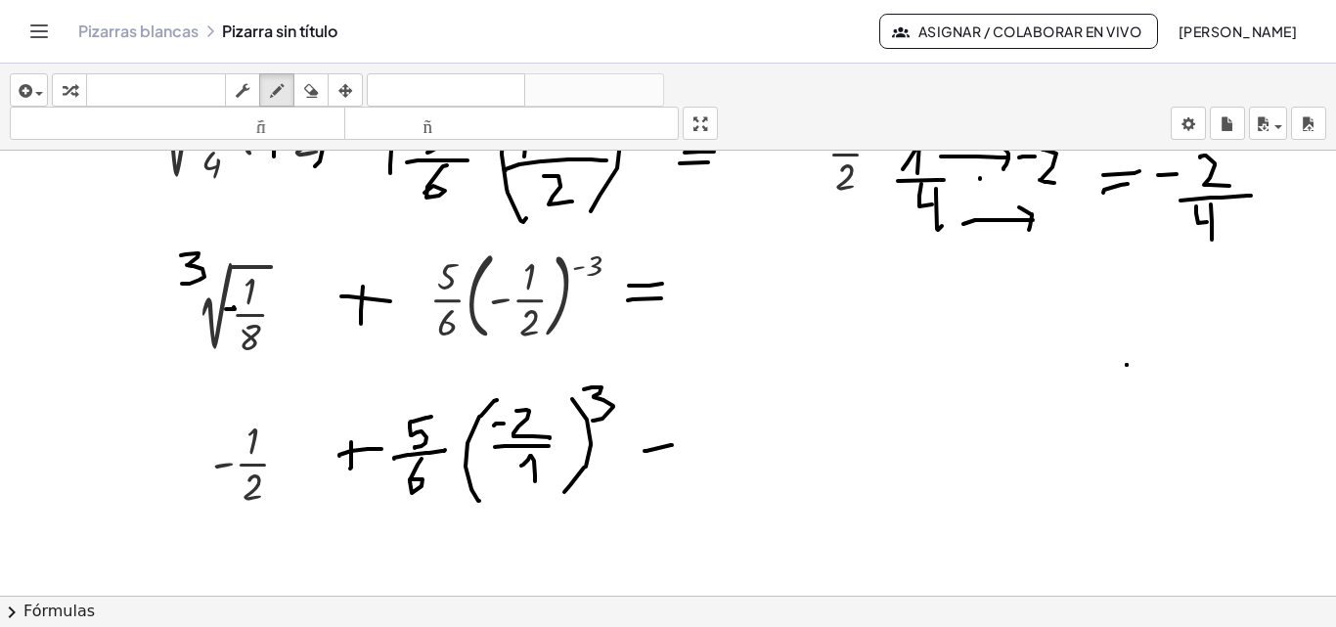
click at [672, 444] on div at bounding box center [668, 151] width 1336 height 1044
click at [673, 429] on div at bounding box center [668, 151] width 1336 height 1044
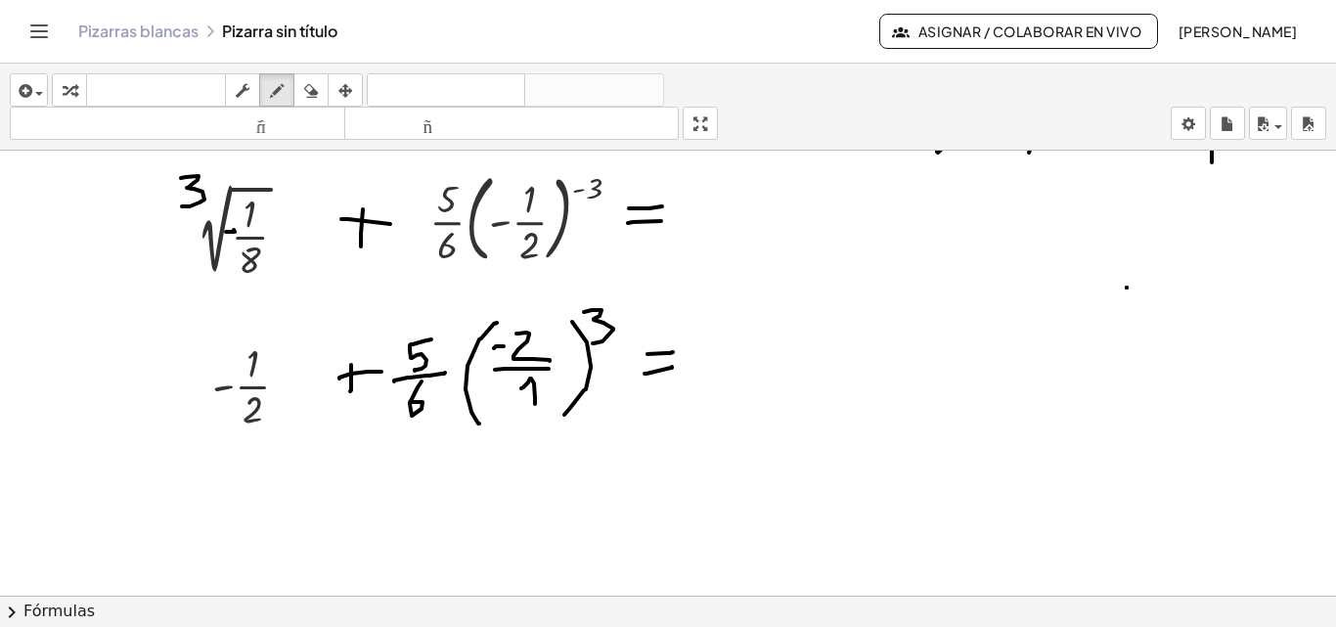
scroll to position [599, 0]
click at [36, 98] on div "button" at bounding box center [29, 89] width 28 height 23
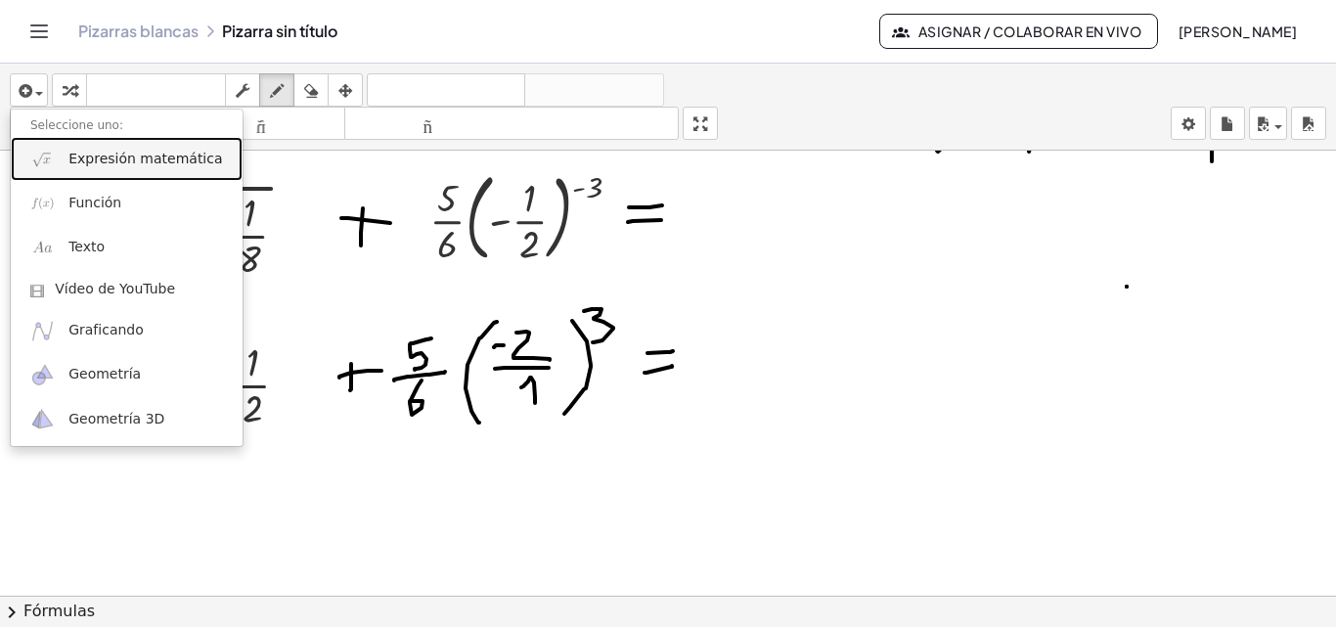
click at [104, 159] on font "Expresión matemática" at bounding box center [145, 159] width 154 height 16
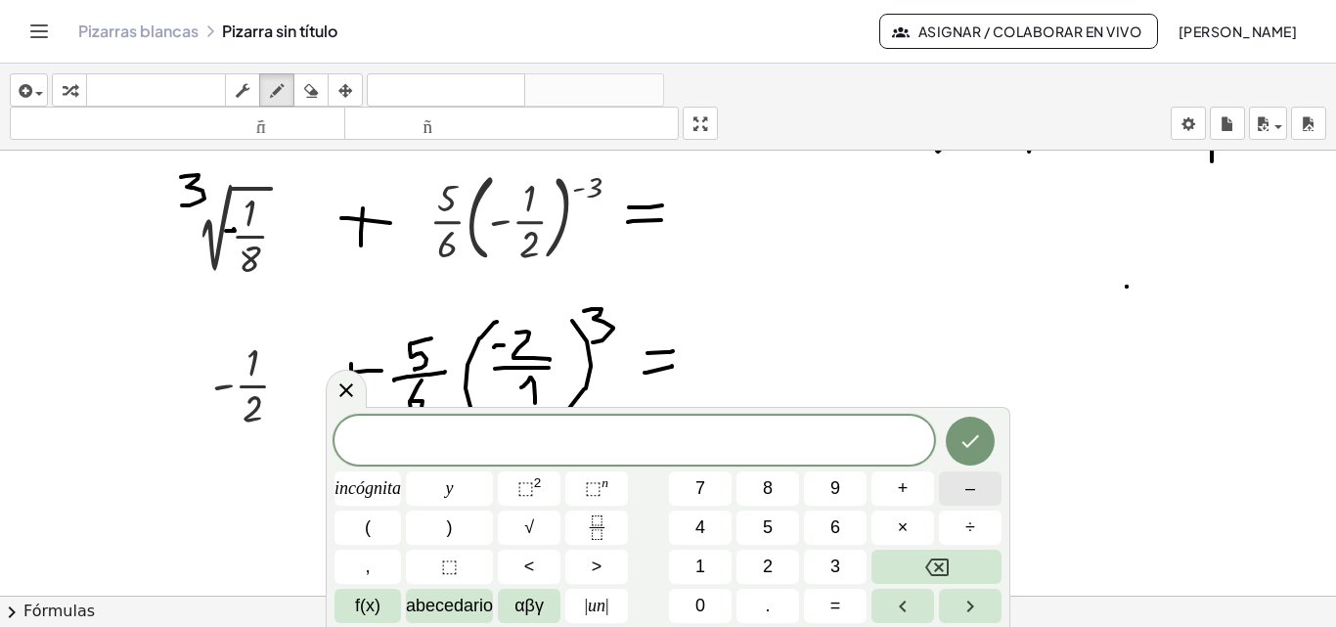
click at [973, 486] on font "–" at bounding box center [970, 488] width 10 height 20
click at [601, 534] on icon "Fracción" at bounding box center [597, 527] width 24 height 24
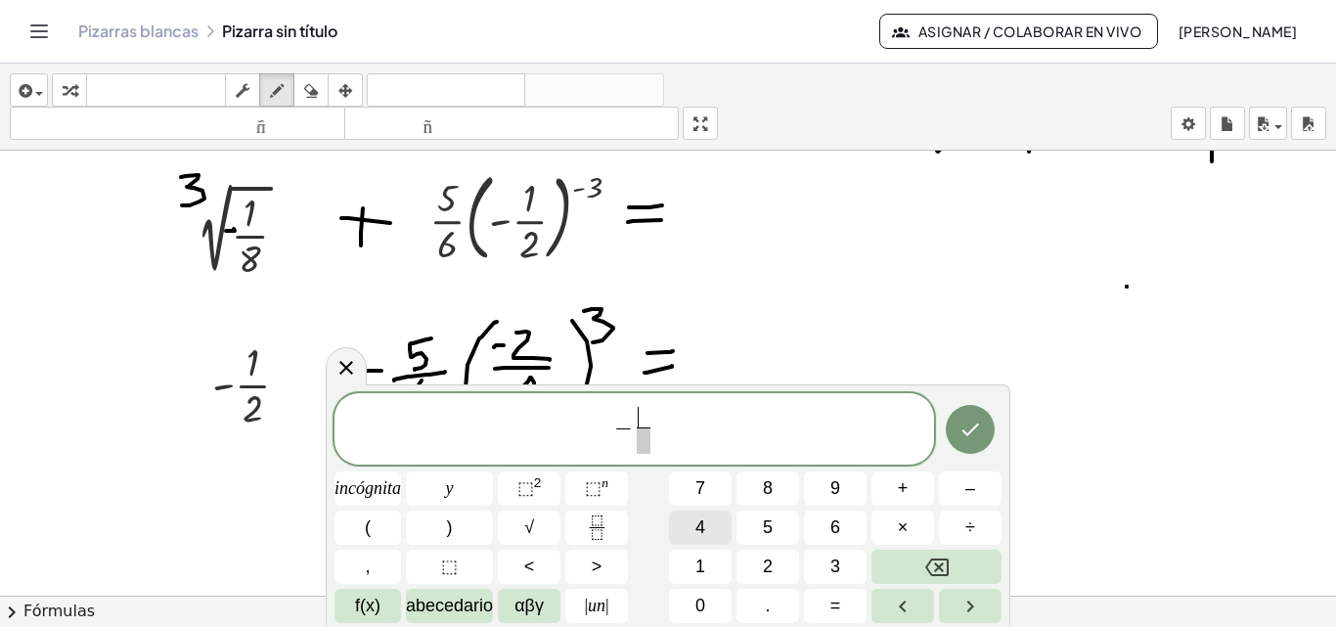
click at [703, 565] on font "1" at bounding box center [700, 566] width 10 height 20
click at [645, 439] on span at bounding box center [643, 440] width 15 height 26
click at [768, 566] on font "2" at bounding box center [768, 566] width 10 height 20
click at [906, 492] on font "+" at bounding box center [903, 488] width 11 height 20
click at [605, 528] on icon "Fracción" at bounding box center [597, 527] width 24 height 24
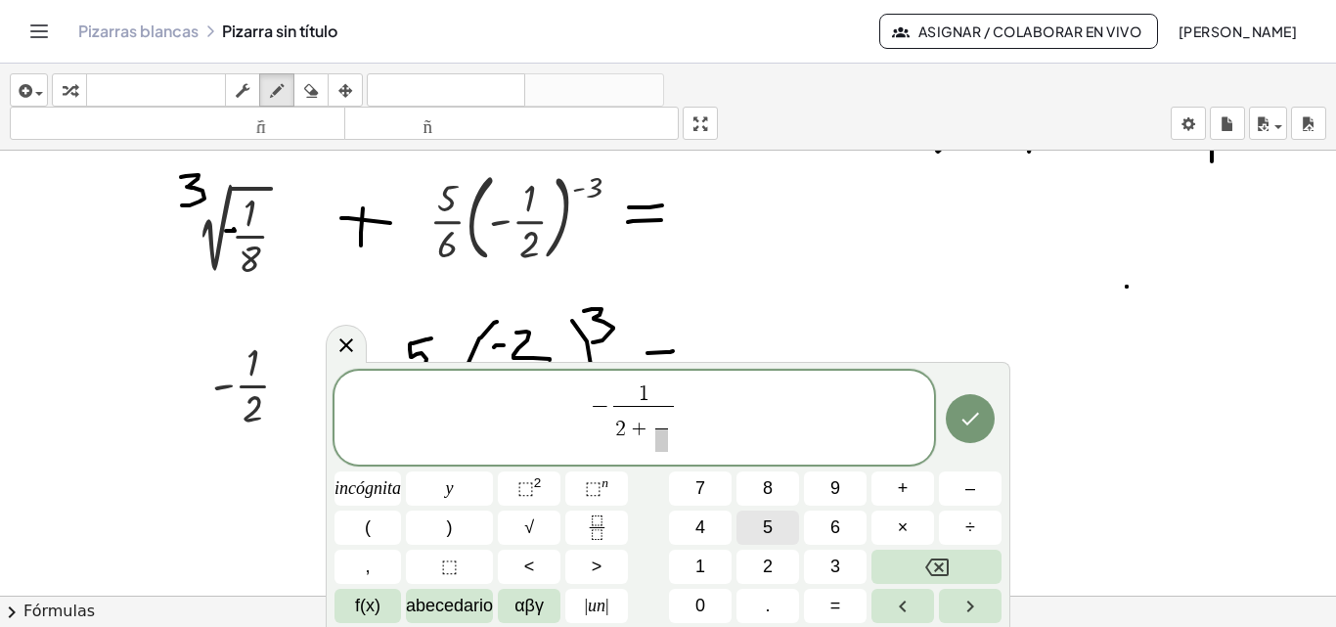
click at [763, 522] on font "5" at bounding box center [768, 527] width 10 height 20
click at [931, 563] on icon "Retroceso" at bounding box center [936, 566] width 23 height 23
click at [933, 563] on icon "Retroceso" at bounding box center [936, 566] width 23 height 23
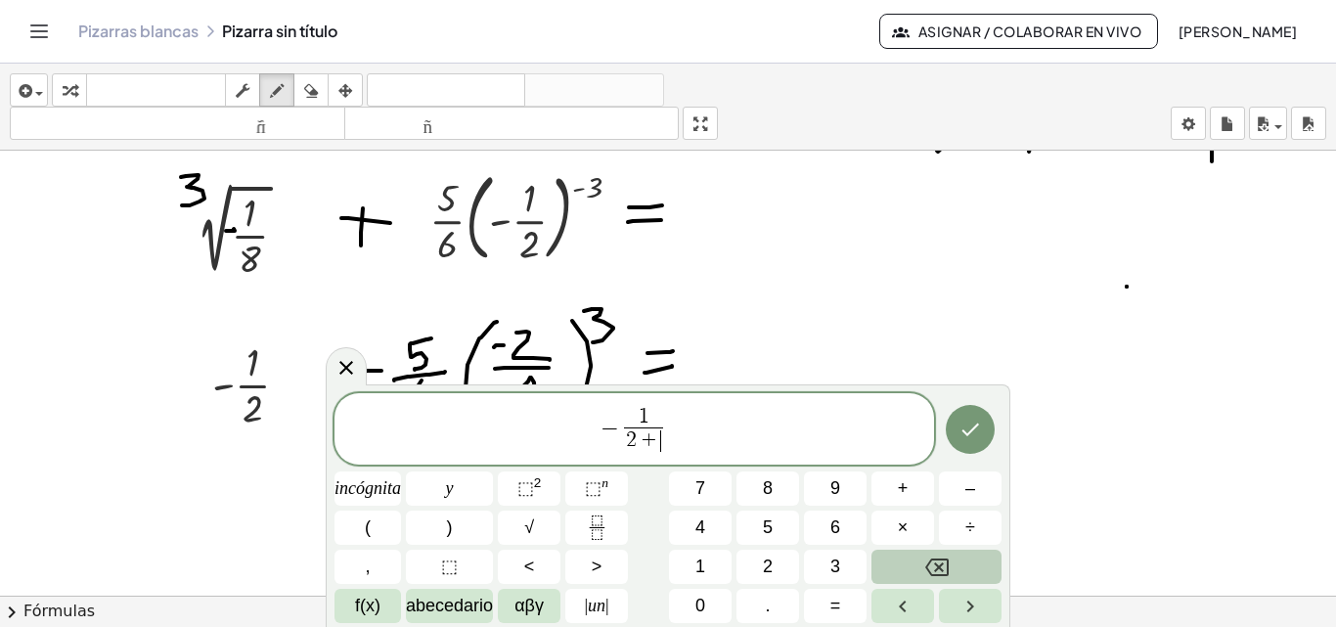
click at [934, 562] on icon "Retroceso" at bounding box center [936, 566] width 23 height 23
drag, startPoint x: 680, startPoint y: 426, endPoint x: 694, endPoint y: 428, distance: 14.8
click at [683, 426] on span "− 1 2 ​ ​" at bounding box center [633, 431] width 599 height 52
click at [906, 484] on font "+" at bounding box center [903, 488] width 11 height 20
click at [904, 487] on font "+" at bounding box center [903, 488] width 11 height 20
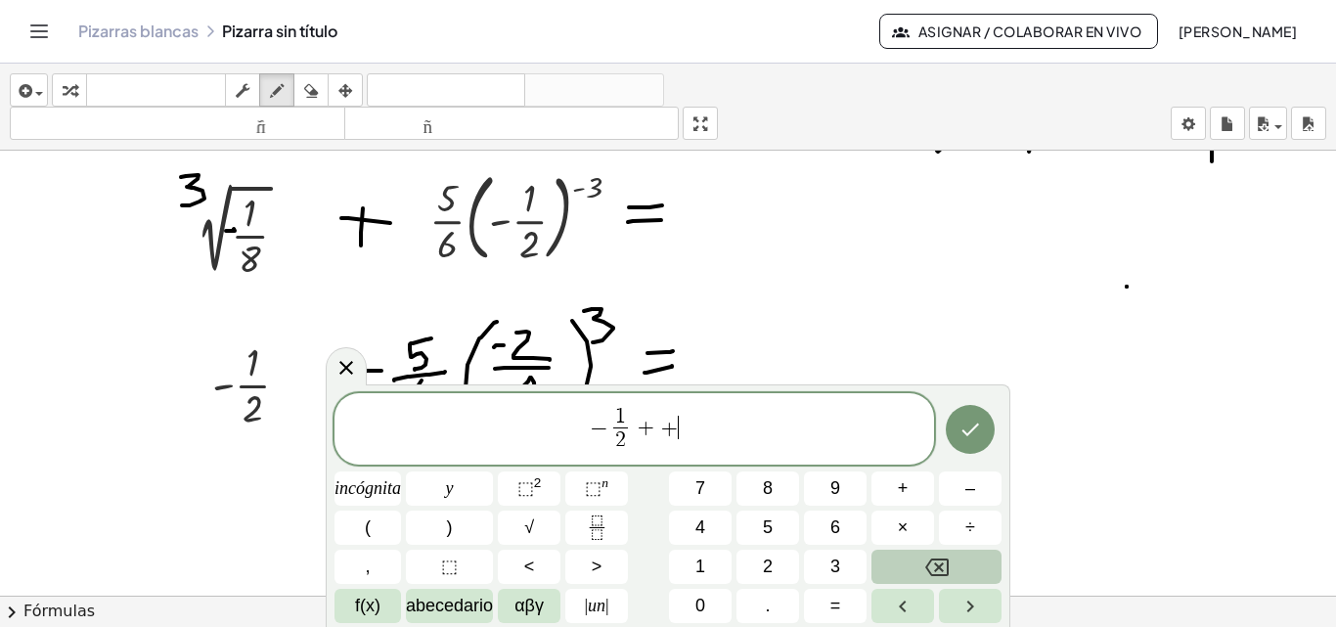
click at [926, 555] on icon "Retroceso" at bounding box center [936, 566] width 23 height 23
click at [600, 523] on icon "Fracción" at bounding box center [597, 527] width 24 height 24
click at [774, 526] on button "5" at bounding box center [767, 527] width 63 height 34
click at [669, 435] on span at bounding box center [669, 440] width 15 height 26
click at [841, 524] on button "6" at bounding box center [835, 527] width 63 height 34
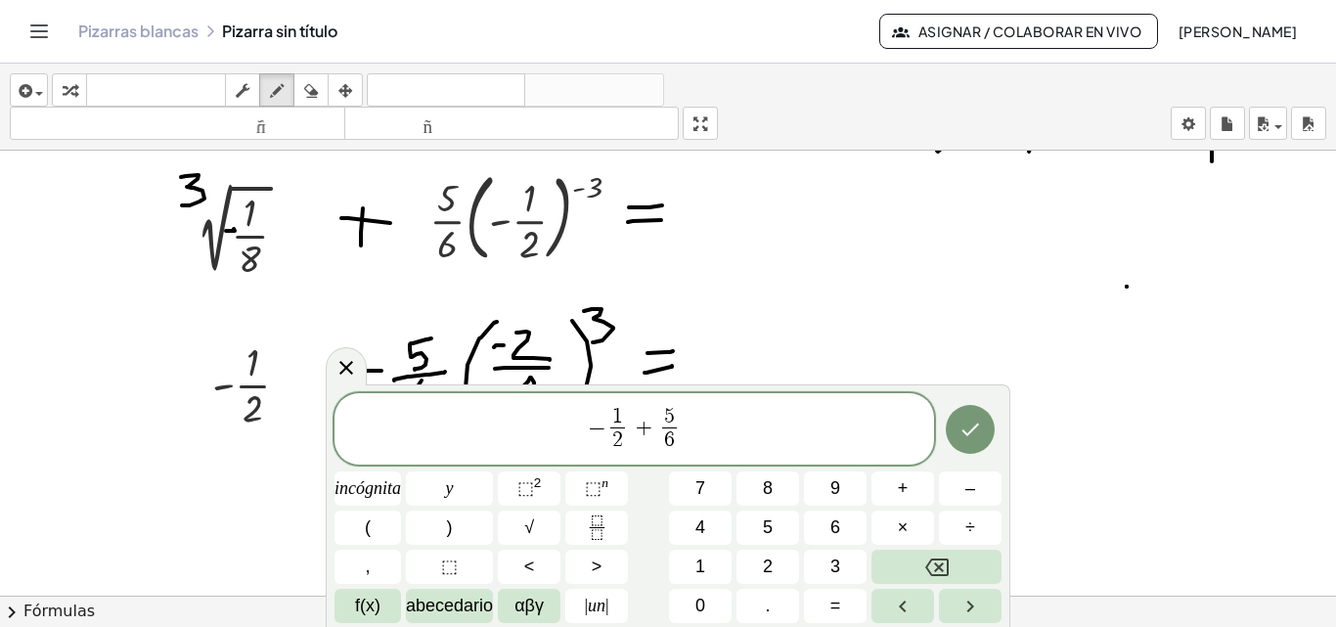
click at [724, 425] on span "− 1 2 ​ + 5 6 ​ ​" at bounding box center [633, 431] width 599 height 52
click at [905, 530] on font "×" at bounding box center [903, 527] width 11 height 20
click at [368, 525] on font "(" at bounding box center [368, 527] width 6 height 20
click at [723, 421] on span "− 1 2 ​ + 5 6 ​ · ( ​ )" at bounding box center [633, 431] width 599 height 52
click at [452, 533] on font ")" at bounding box center [450, 527] width 6 height 20
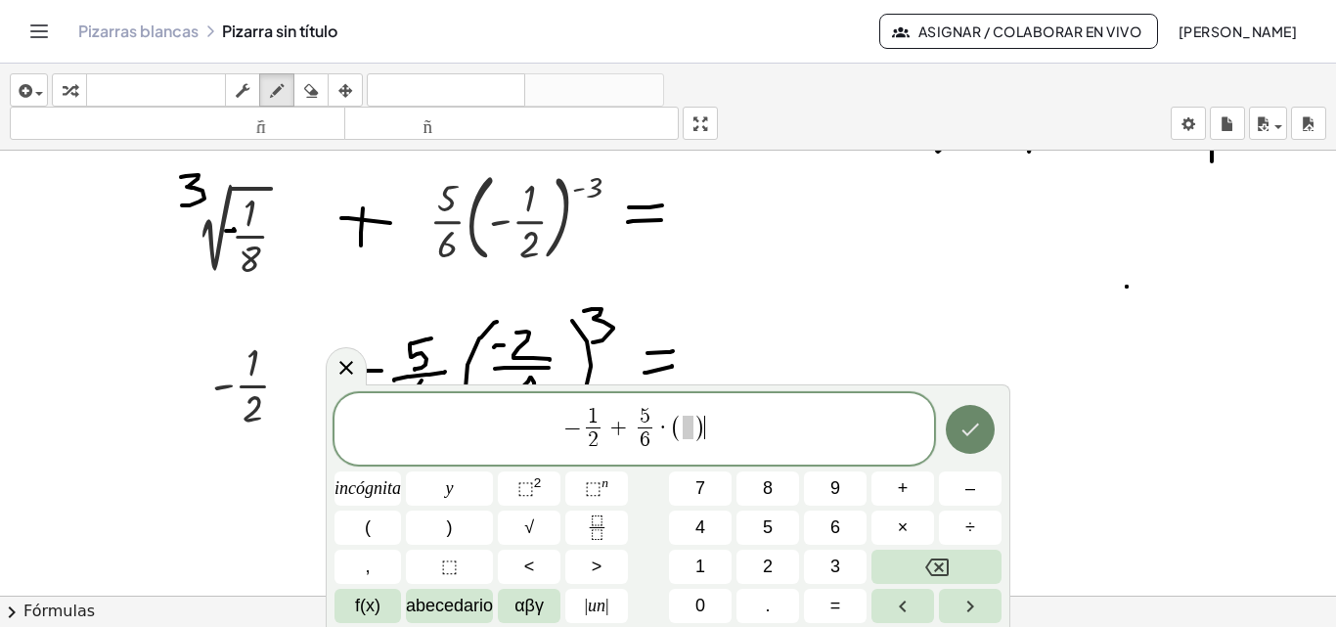
click at [983, 442] on button "Hecho" at bounding box center [970, 429] width 49 height 49
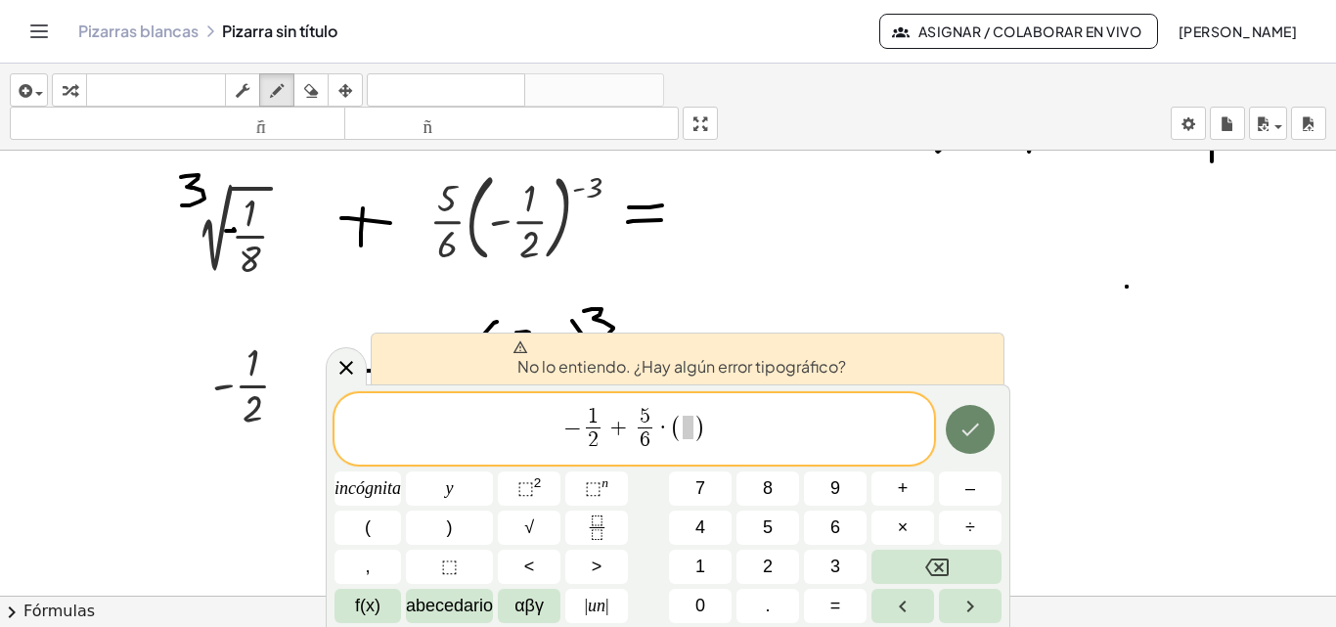
click at [983, 442] on button "Hecho" at bounding box center [970, 429] width 49 height 49
click at [691, 430] on span "( ​ )" at bounding box center [688, 428] width 36 height 28
click at [978, 499] on button "–" at bounding box center [970, 488] width 63 height 34
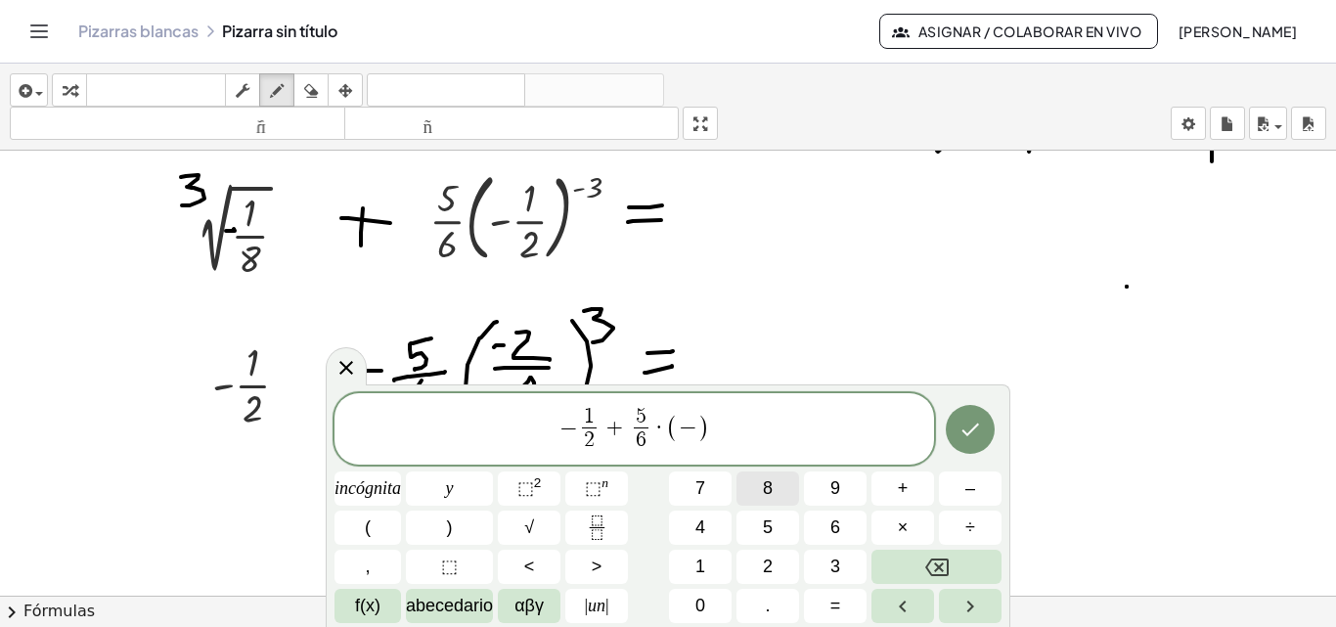
click at [772, 487] on font "8" at bounding box center [768, 488] width 10 height 20
click at [985, 428] on button "Hecho" at bounding box center [970, 429] width 49 height 49
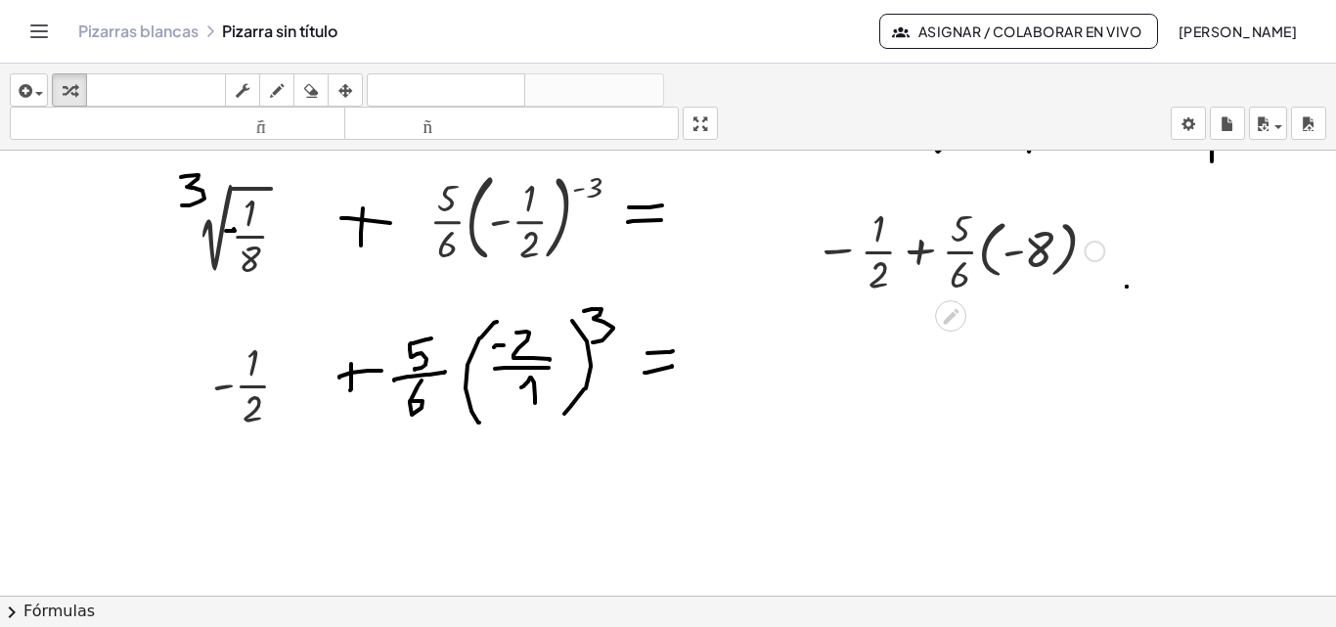
click at [960, 214] on div at bounding box center [959, 249] width 309 height 98
click at [355, 83] on div "button" at bounding box center [344, 89] width 25 height 23
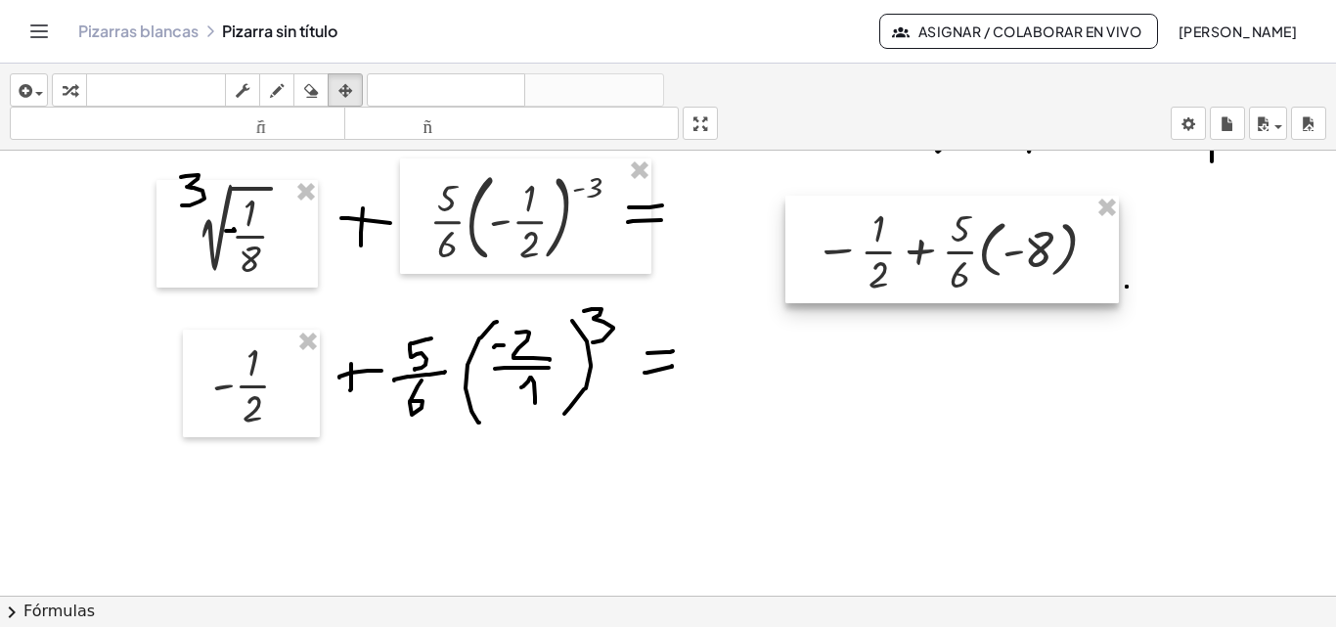
click at [915, 251] on div at bounding box center [951, 250] width 333 height 108
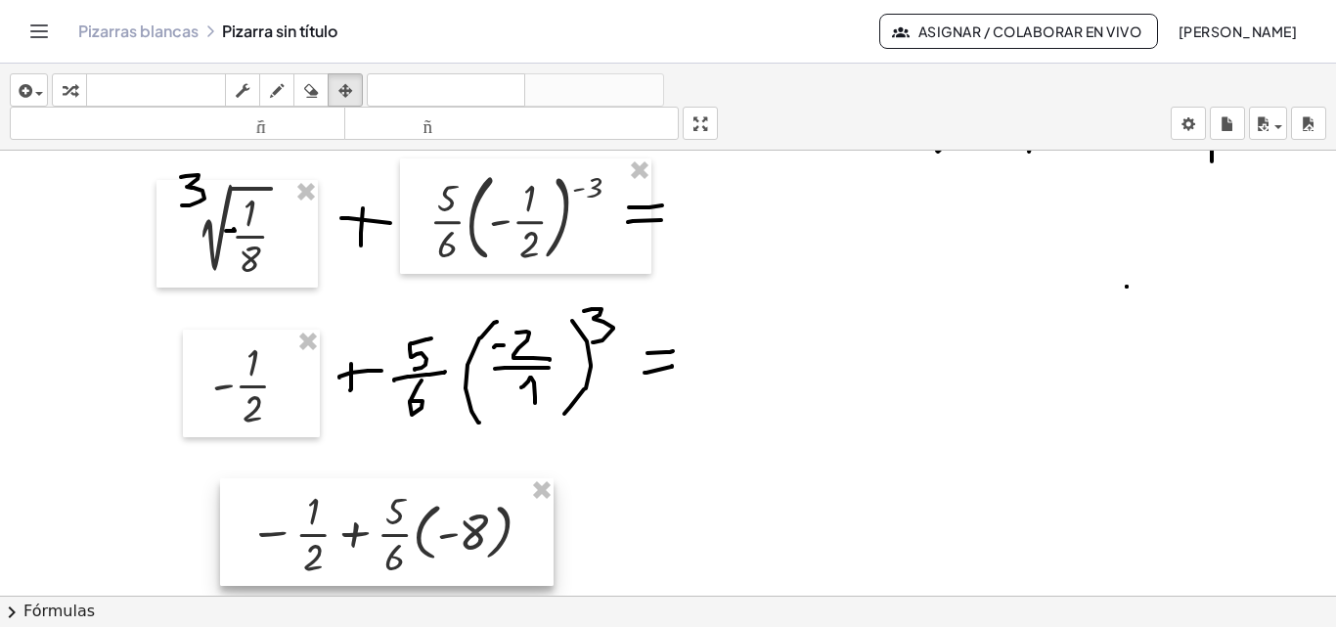
drag, startPoint x: 915, startPoint y: 251, endPoint x: 350, endPoint y: 535, distance: 632.3
click at [350, 535] on div at bounding box center [386, 532] width 333 height 108
click at [862, 331] on div at bounding box center [668, 218] width 1336 height 1335
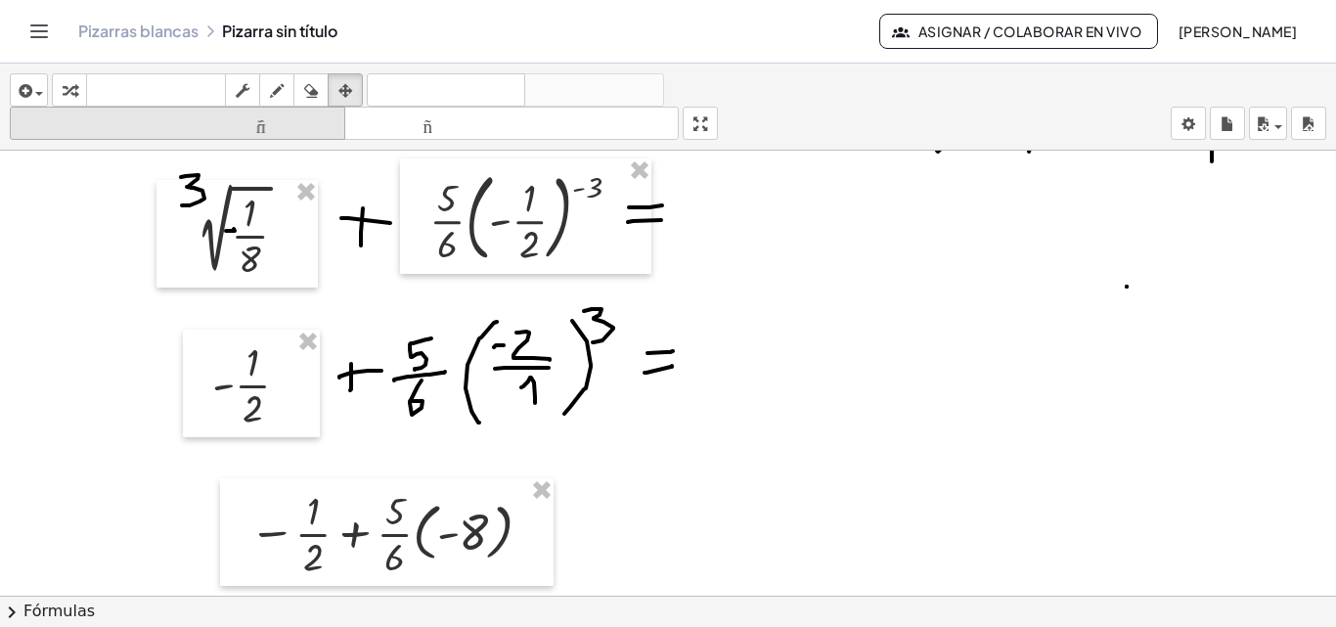
click at [279, 89] on icon "button" at bounding box center [277, 90] width 14 height 23
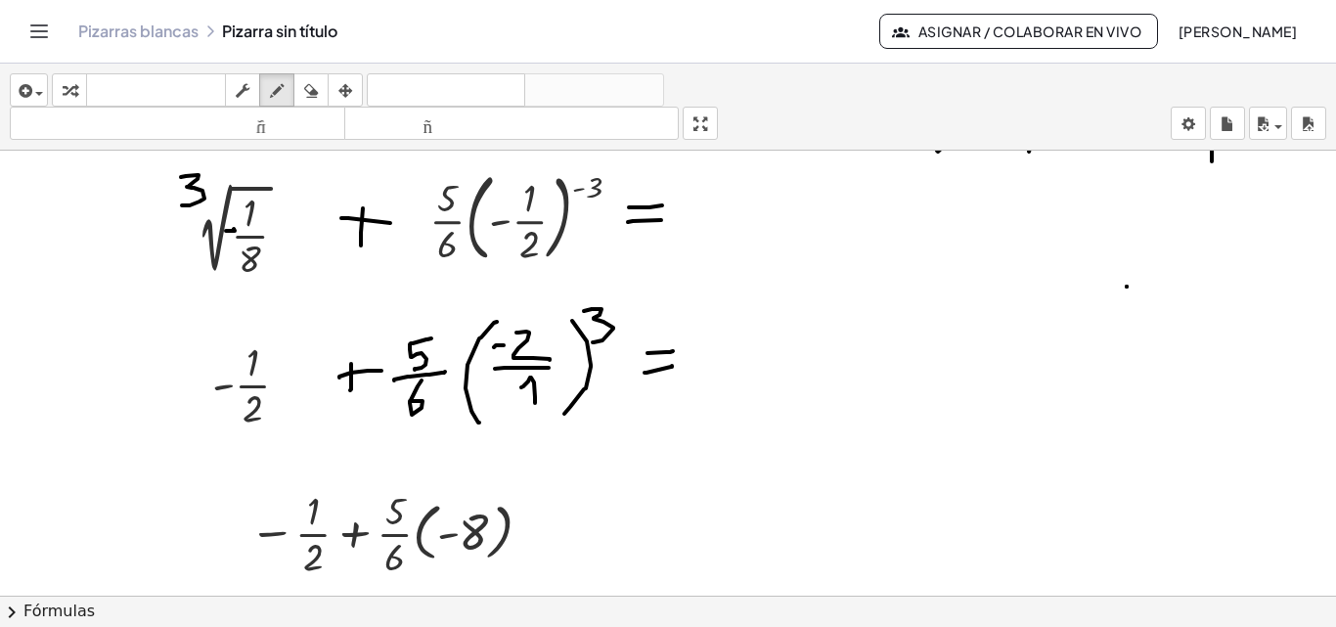
drag, startPoint x: 828, startPoint y: 296, endPoint x: 851, endPoint y: 290, distance: 23.2
click at [850, 297] on div at bounding box center [668, 218] width 1336 height 1335
drag, startPoint x: 856, startPoint y: 279, endPoint x: 905, endPoint y: 313, distance: 59.7
click at [905, 313] on div at bounding box center [668, 218] width 1336 height 1335
drag, startPoint x: 895, startPoint y: 264, endPoint x: 841, endPoint y: 283, distance: 56.9
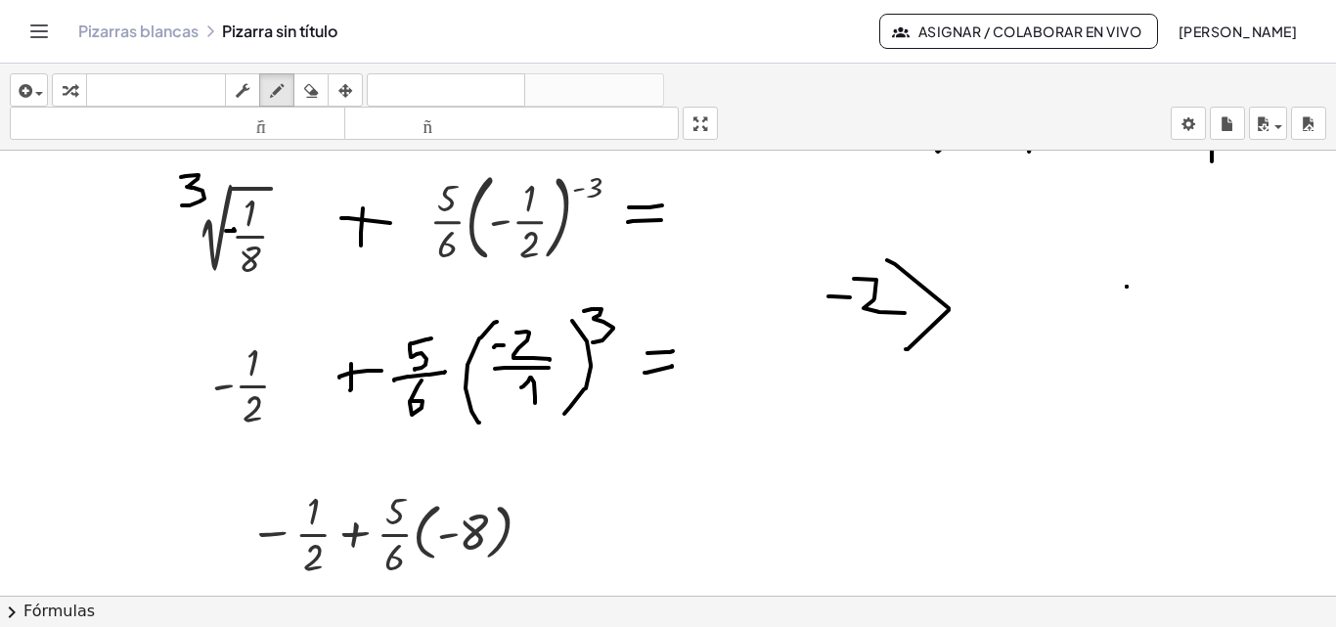
click at [905, 345] on div at bounding box center [668, 218] width 1336 height 1335
drag, startPoint x: 819, startPoint y: 259, endPoint x: 930, endPoint y: 235, distance: 113.2
click at [840, 339] on div at bounding box center [668, 218] width 1336 height 1335
drag, startPoint x: 927, startPoint y: 225, endPoint x: 931, endPoint y: 263, distance: 38.3
click at [931, 263] on div at bounding box center [668, 218] width 1336 height 1335
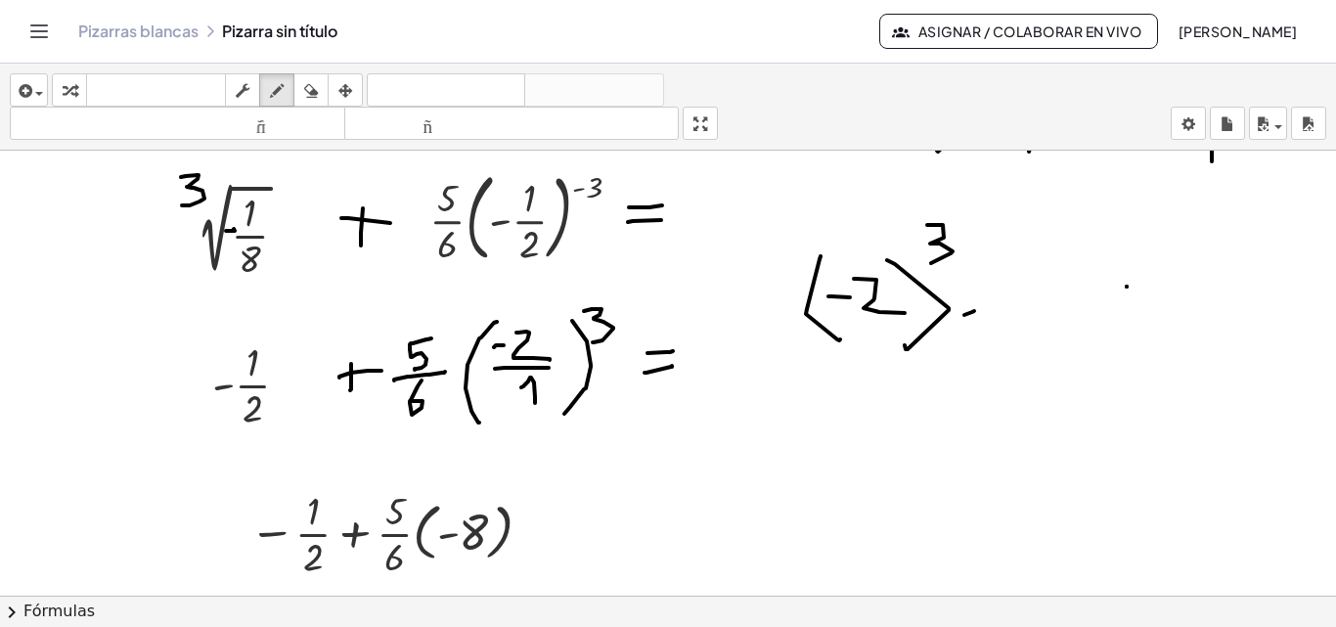
drag, startPoint x: 964, startPoint y: 315, endPoint x: 958, endPoint y: 296, distance: 19.5
click at [986, 309] on div at bounding box center [668, 218] width 1336 height 1335
drag, startPoint x: 972, startPoint y: 294, endPoint x: 990, endPoint y: 293, distance: 17.6
click at [990, 293] on div at bounding box center [668, 218] width 1336 height 1335
click at [1035, 307] on div at bounding box center [668, 218] width 1336 height 1335
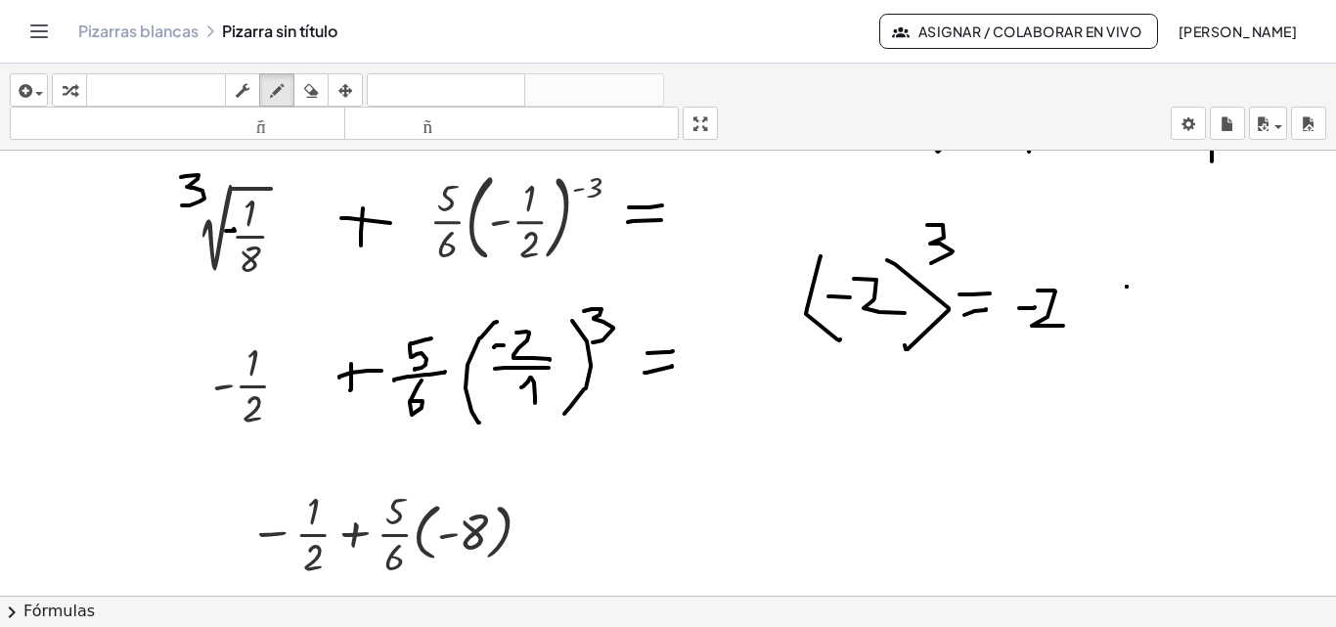
drag, startPoint x: 1037, startPoint y: 290, endPoint x: 1063, endPoint y: 326, distance: 43.4
click at [1063, 326] on div at bounding box center [668, 218] width 1336 height 1335
drag, startPoint x: 1072, startPoint y: 319, endPoint x: 1094, endPoint y: 307, distance: 25.4
click at [1072, 318] on div at bounding box center [668, 218] width 1336 height 1335
drag, startPoint x: 1087, startPoint y: 303, endPoint x: 1097, endPoint y: 302, distance: 9.8
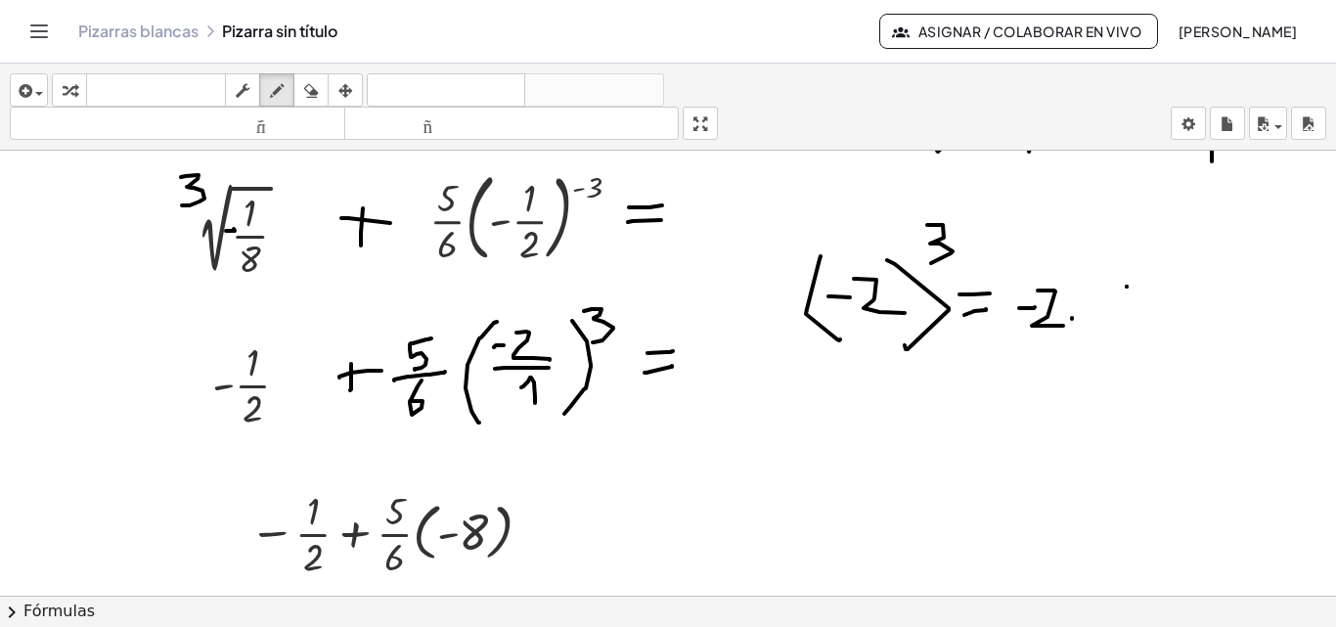
click at [1099, 303] on div at bounding box center [668, 218] width 1336 height 1335
drag, startPoint x: 1103, startPoint y: 292, endPoint x: 1104, endPoint y: 331, distance: 39.1
click at [1104, 331] on div at bounding box center [668, 218] width 1336 height 1335
click at [1122, 329] on div at bounding box center [668, 218] width 1336 height 1335
drag, startPoint x: 1135, startPoint y: 312, endPoint x: 1150, endPoint y: 302, distance: 17.6
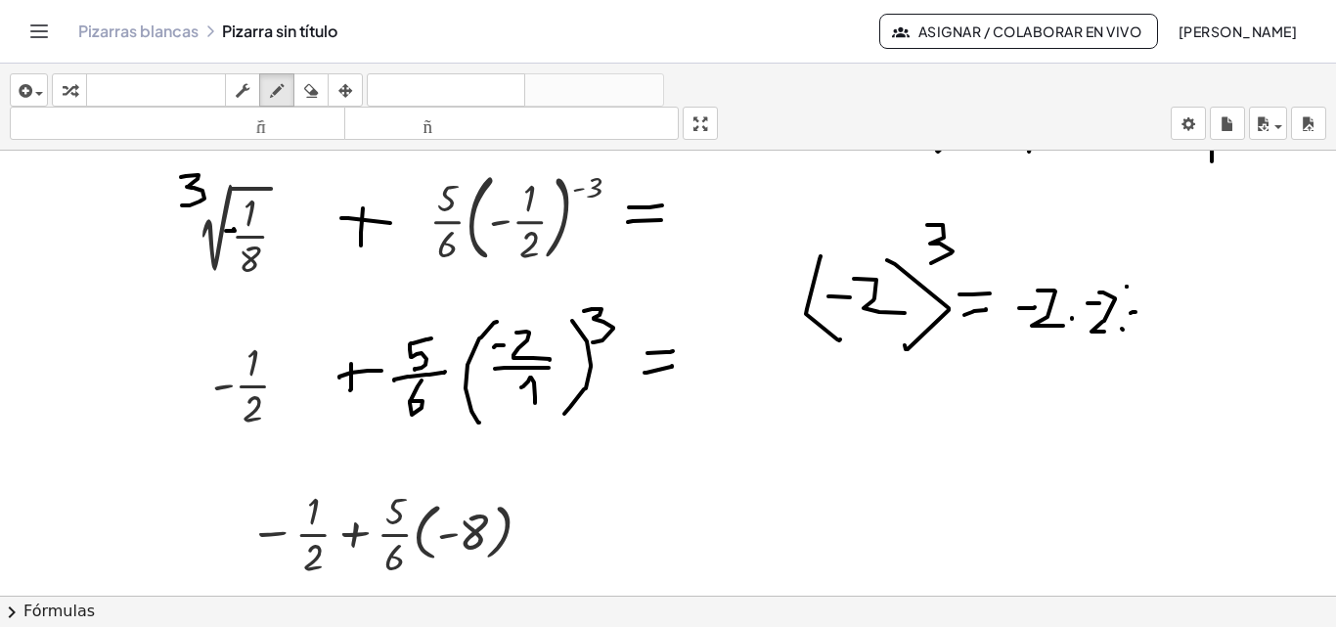
click at [1148, 312] on div at bounding box center [668, 218] width 1336 height 1335
drag, startPoint x: 1175, startPoint y: 316, endPoint x: 1160, endPoint y: 331, distance: 21.4
click at [1160, 331] on div at bounding box center [668, 218] width 1336 height 1335
drag, startPoint x: 1169, startPoint y: 298, endPoint x: 1198, endPoint y: 341, distance: 52.1
click at [1198, 341] on div at bounding box center [668, 218] width 1336 height 1335
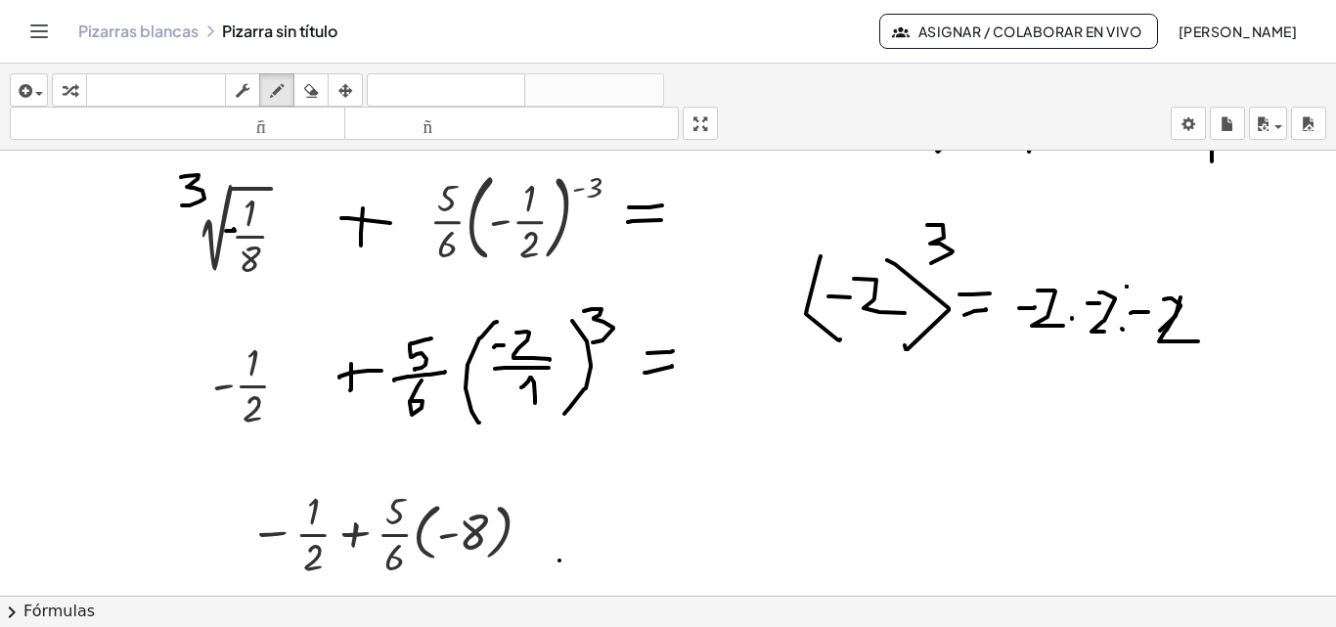
drag, startPoint x: 559, startPoint y: 560, endPoint x: 592, endPoint y: 556, distance: 32.5
click at [592, 558] on div at bounding box center [668, 218] width 1336 height 1335
click at [597, 542] on div at bounding box center [668, 218] width 1336 height 1335
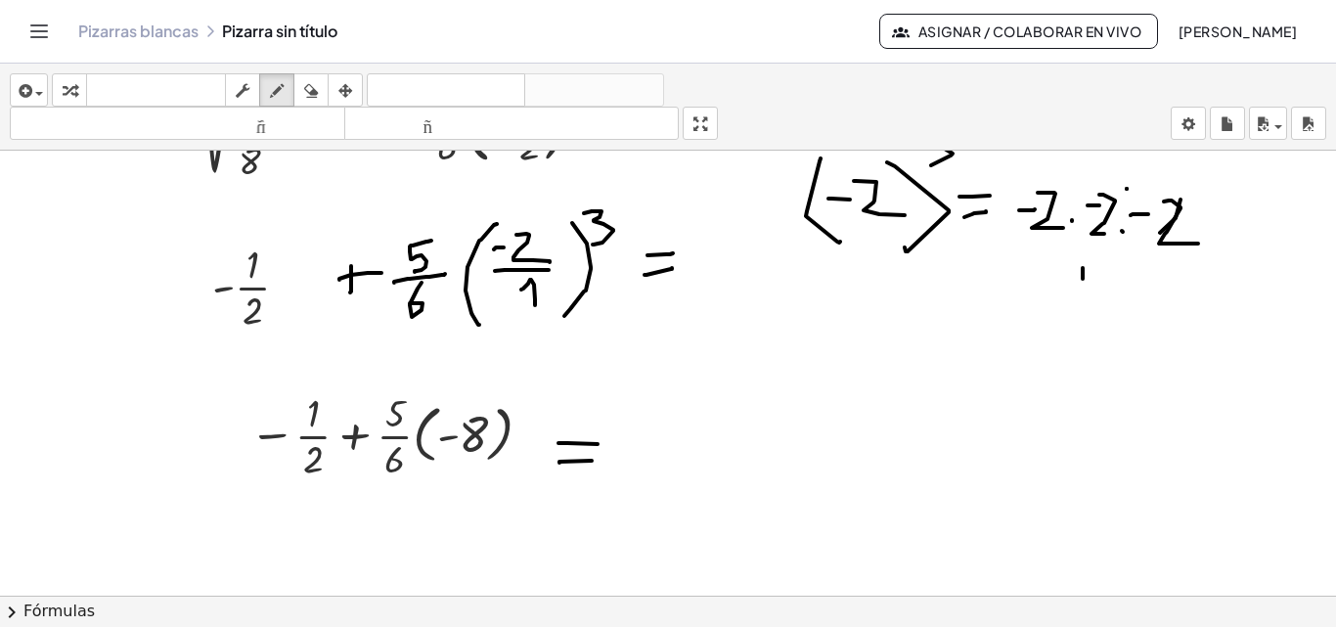
drag, startPoint x: 1082, startPoint y: 268, endPoint x: 1075, endPoint y: 293, distance: 26.6
click at [1082, 300] on div at bounding box center [668, 120] width 1336 height 1335
drag, startPoint x: 1068, startPoint y: 287, endPoint x: 1100, endPoint y: 282, distance: 32.6
click at [1100, 282] on div at bounding box center [668, 120] width 1336 height 1335
click at [1106, 301] on div at bounding box center [668, 120] width 1336 height 1335
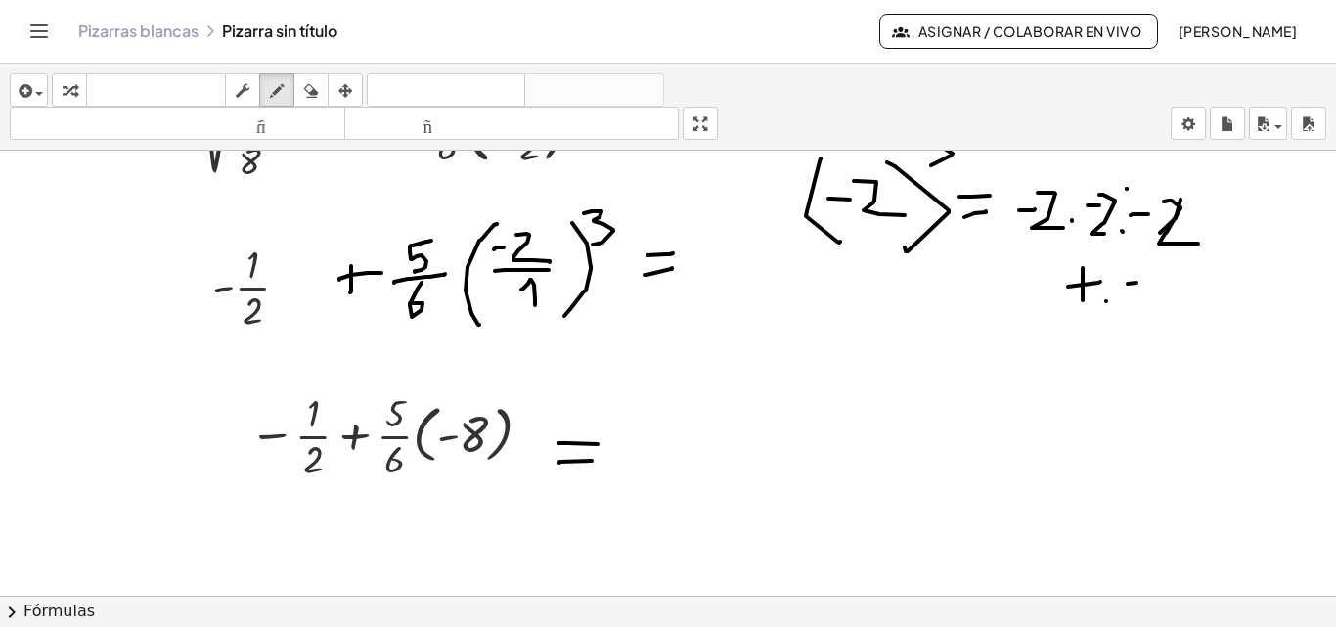
drag, startPoint x: 1136, startPoint y: 283, endPoint x: 1152, endPoint y: 282, distance: 15.7
click at [1152, 282] on div at bounding box center [668, 120] width 1336 height 1335
drag, startPoint x: 1172, startPoint y: 291, endPoint x: 1168, endPoint y: 279, distance: 13.6
click at [1183, 289] on div at bounding box center [668, 120] width 1336 height 1335
click at [1186, 275] on div at bounding box center [668, 120] width 1336 height 1335
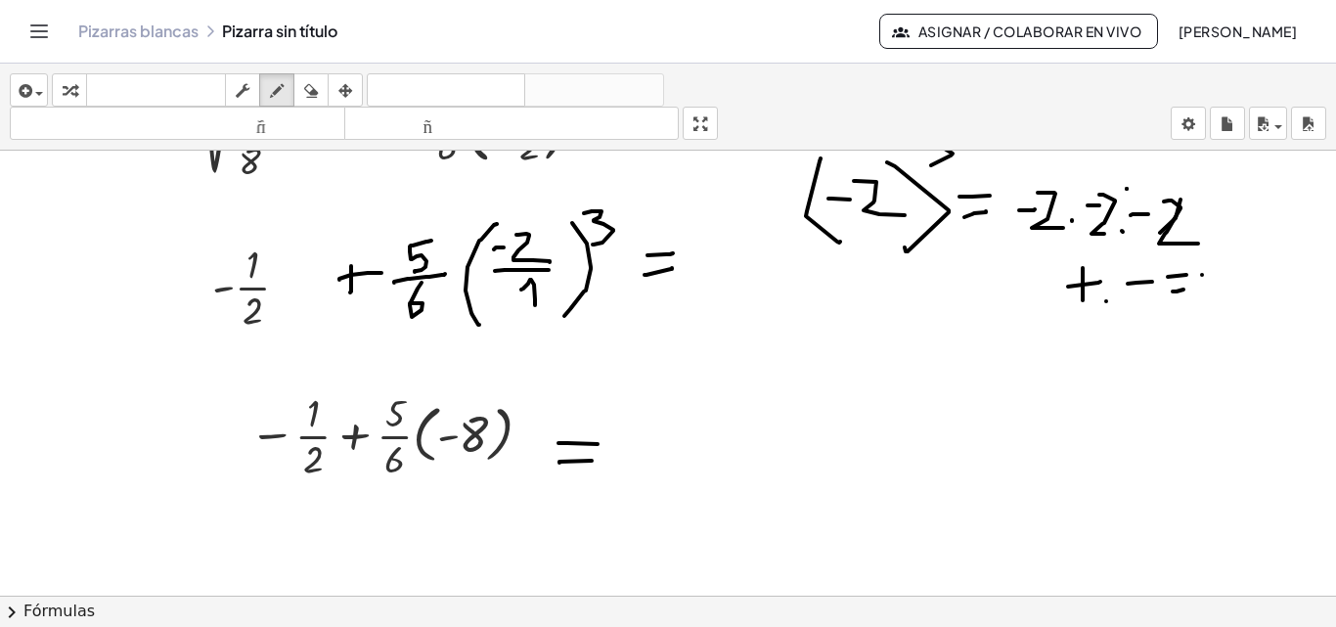
drag, startPoint x: 1202, startPoint y: 275, endPoint x: 702, endPoint y: 622, distance: 608.4
click at [1251, 274] on div at bounding box center [668, 120] width 1336 height 1335
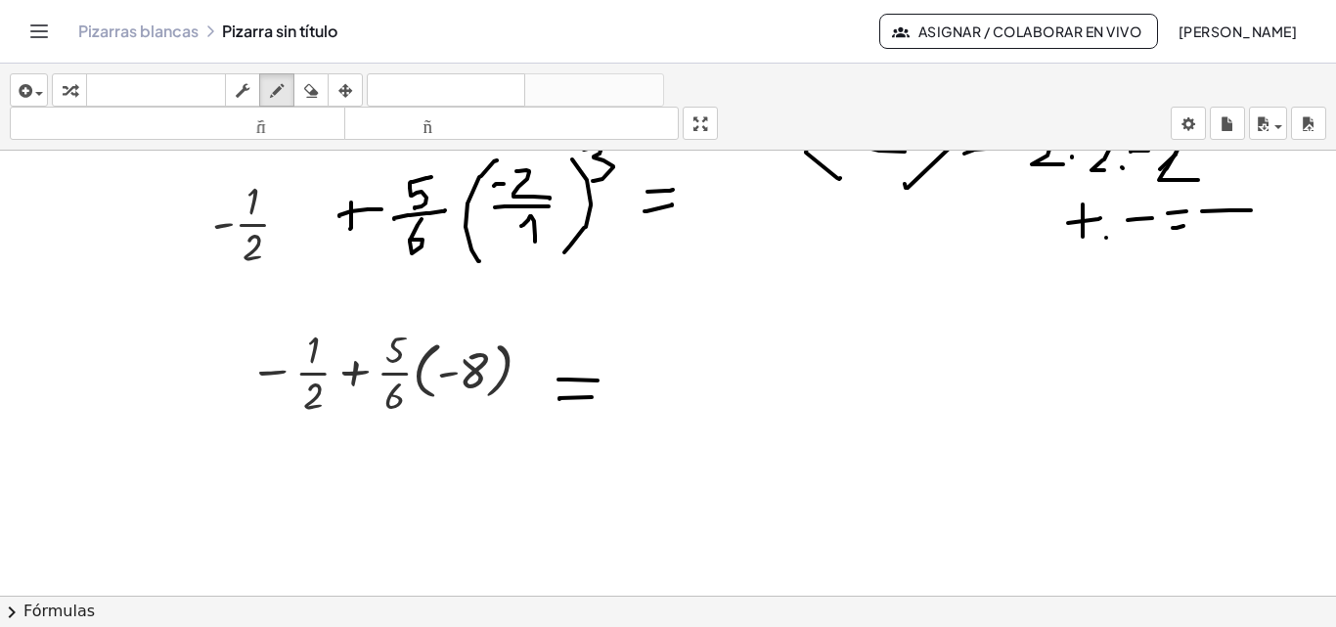
scroll to position [795, 0]
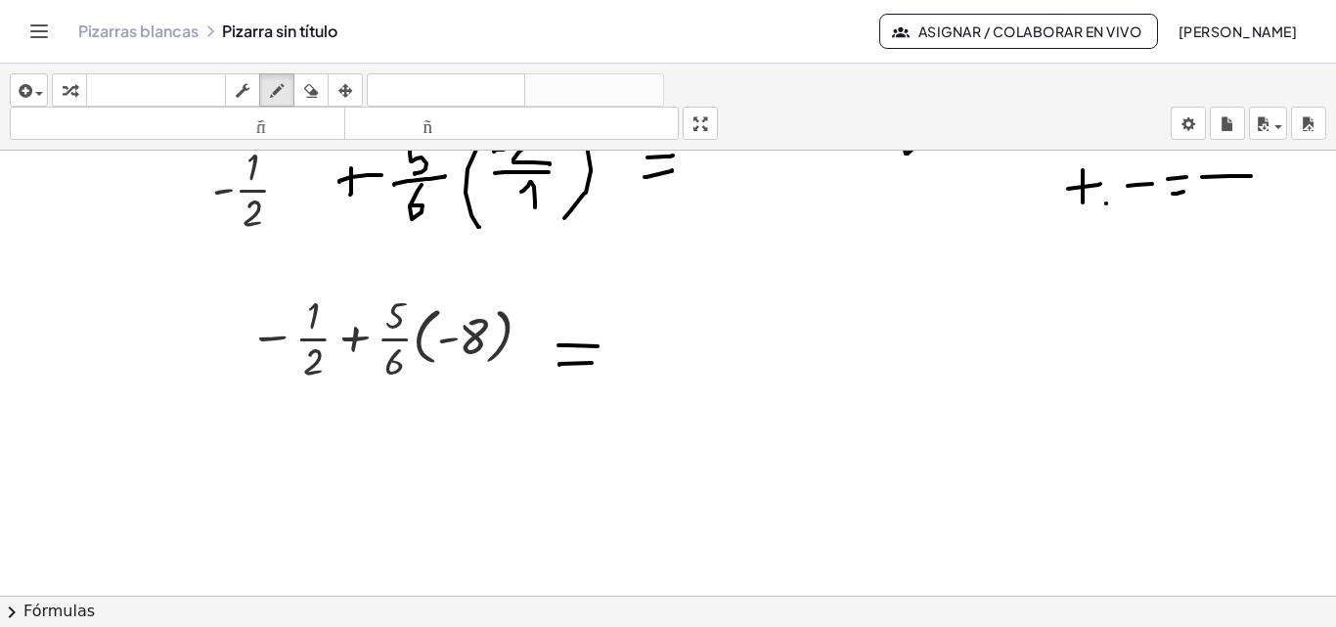
click at [407, 342] on div at bounding box center [668, 23] width 1336 height 1335
drag, startPoint x: 276, startPoint y: 433, endPoint x: 293, endPoint y: 429, distance: 18.0
click at [296, 437] on div at bounding box center [668, 23] width 1336 height 1335
drag, startPoint x: 307, startPoint y: 413, endPoint x: 309, endPoint y: 433, distance: 20.6
click at [309, 433] on div at bounding box center [668, 23] width 1336 height 1335
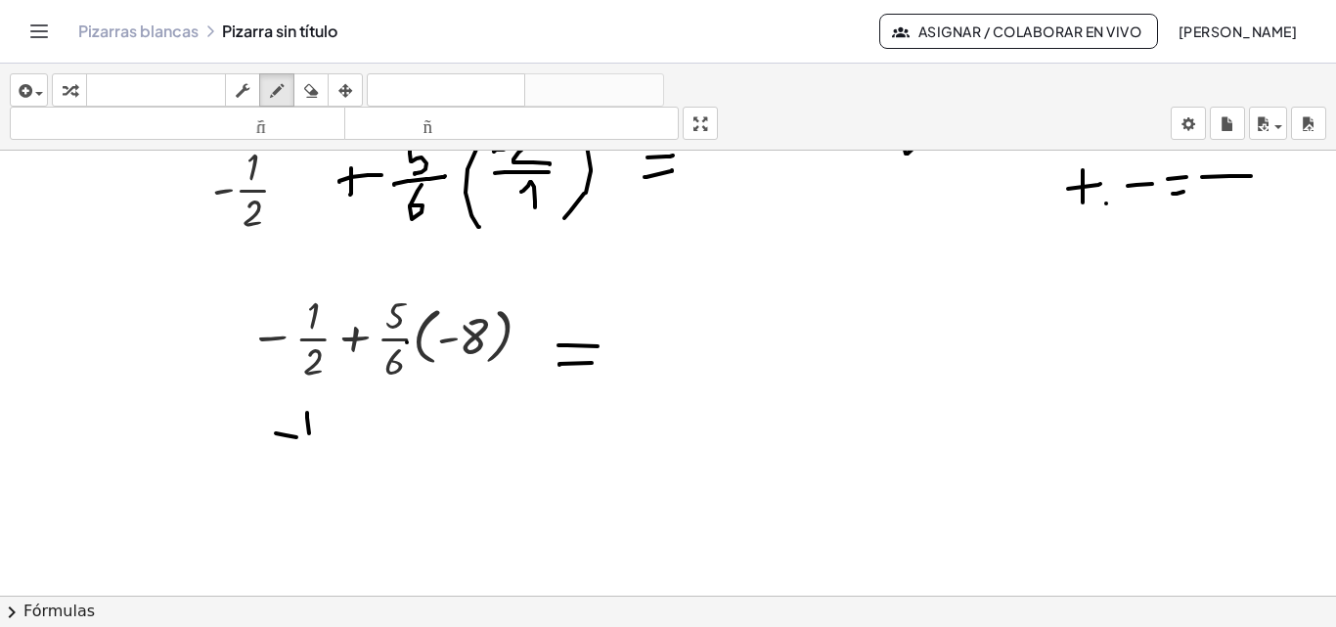
click at [325, 444] on div at bounding box center [668, 23] width 1336 height 1335
drag, startPoint x: 307, startPoint y: 450, endPoint x: 348, endPoint y: 441, distance: 42.0
click at [333, 479] on div at bounding box center [668, 23] width 1336 height 1335
drag, startPoint x: 352, startPoint y: 425, endPoint x: 341, endPoint y: 431, distance: 12.3
click at [351, 446] on div at bounding box center [668, 23] width 1336 height 1335
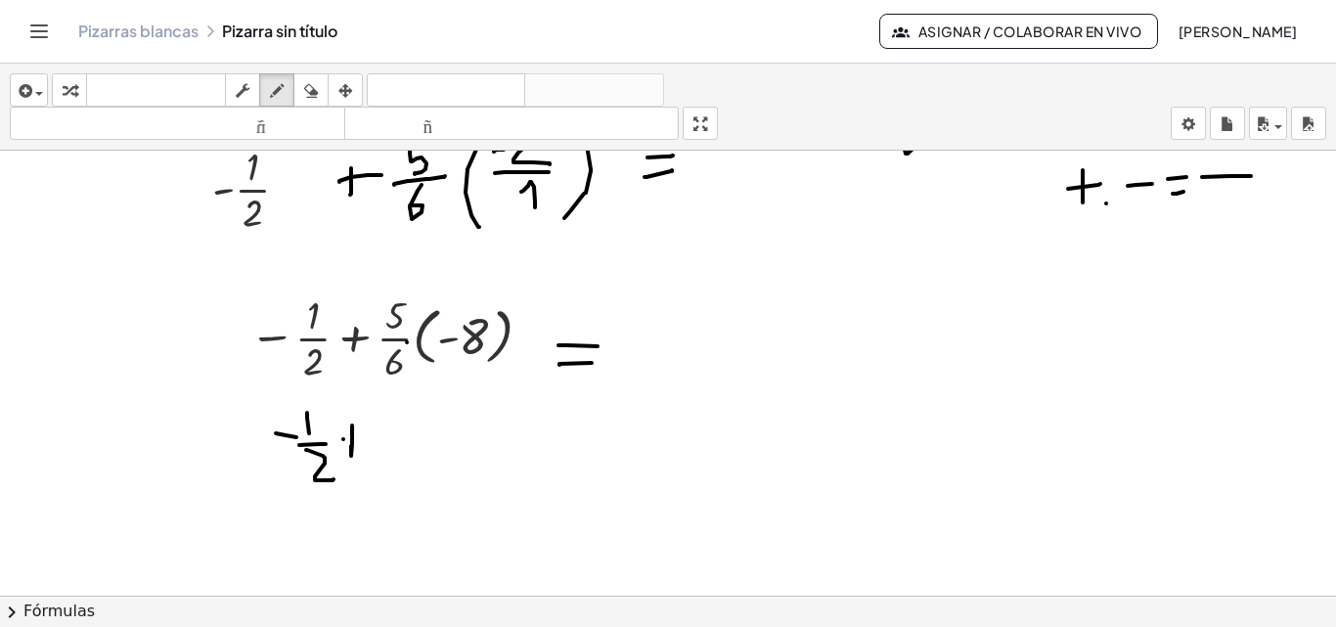
drag, startPoint x: 343, startPoint y: 439, endPoint x: 391, endPoint y: 402, distance: 60.6
click at [368, 436] on div at bounding box center [668, 23] width 1336 height 1335
click at [308, 86] on icon "button" at bounding box center [311, 90] width 14 height 23
drag, startPoint x: 345, startPoint y: 435, endPoint x: 362, endPoint y: 436, distance: 16.7
click at [346, 436] on div at bounding box center [668, 23] width 1336 height 1335
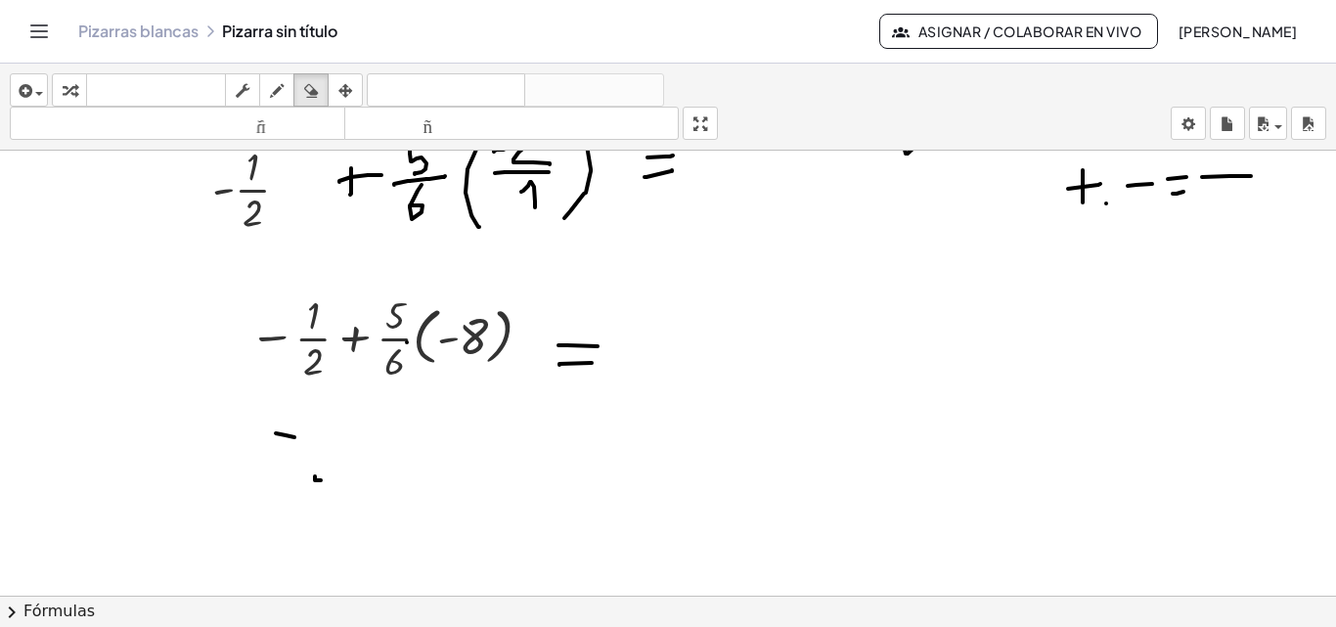
click at [307, 430] on div at bounding box center [668, 23] width 1336 height 1335
click at [318, 486] on div at bounding box center [668, 23] width 1336 height 1335
click at [284, 94] on icon "button" at bounding box center [277, 90] width 14 height 23
drag, startPoint x: 266, startPoint y: 451, endPoint x: 291, endPoint y: 447, distance: 25.7
click at [291, 447] on div at bounding box center [668, 23] width 1336 height 1335
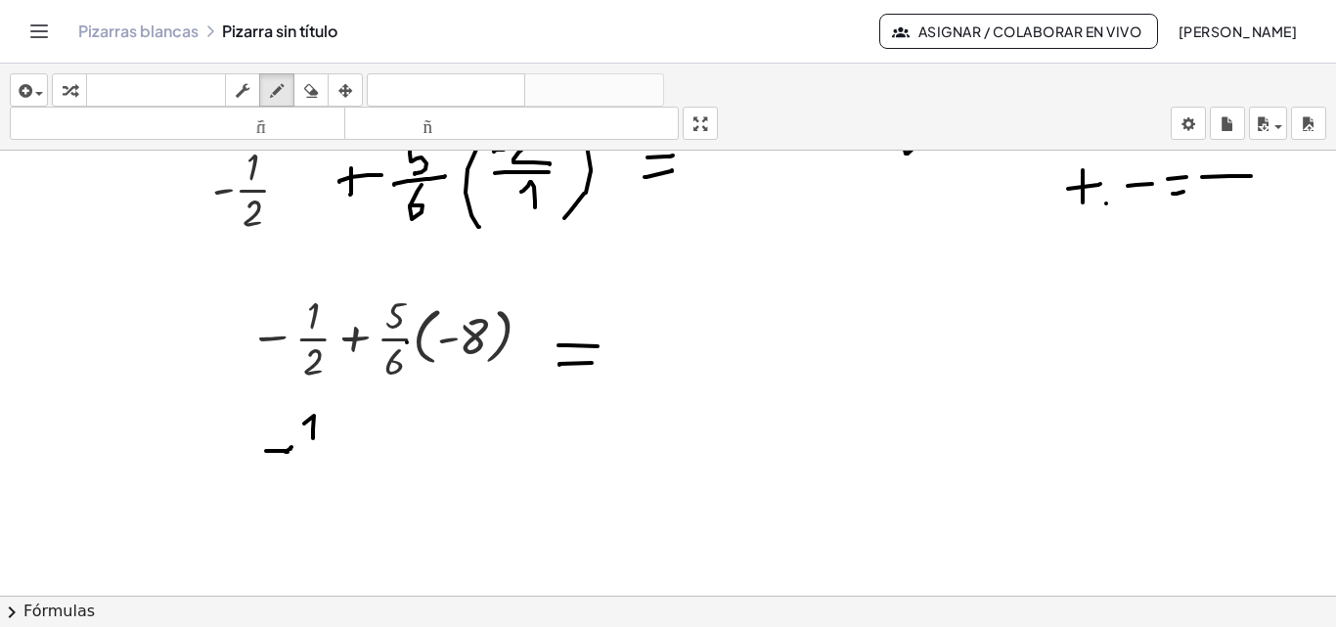
drag, startPoint x: 304, startPoint y: 423, endPoint x: 313, endPoint y: 438, distance: 17.1
click at [313, 438] on div at bounding box center [668, 23] width 1336 height 1335
click at [328, 449] on div at bounding box center [668, 23] width 1336 height 1335
drag, startPoint x: 334, startPoint y: 483, endPoint x: 342, endPoint y: 499, distance: 17.5
click at [341, 502] on div at bounding box center [668, 23] width 1336 height 1335
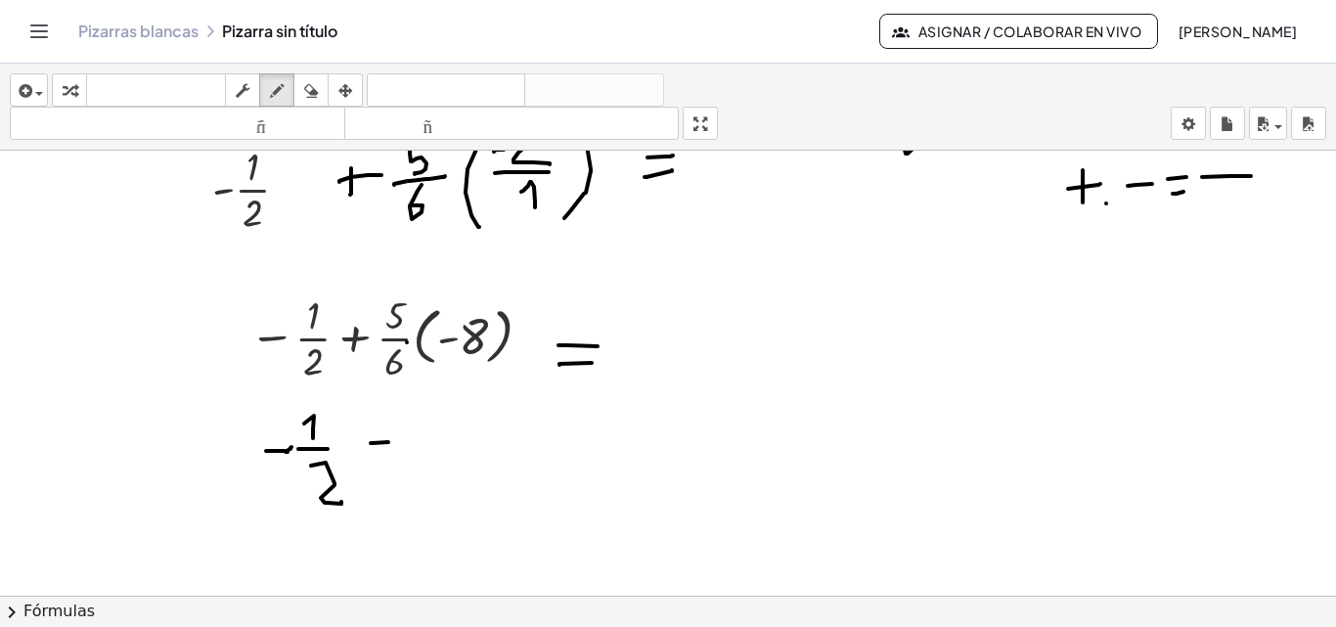
click at [388, 442] on div at bounding box center [668, 23] width 1336 height 1335
click at [426, 426] on div at bounding box center [668, 23] width 1336 height 1335
click at [423, 442] on div at bounding box center [668, 23] width 1336 height 1335
click at [443, 419] on div at bounding box center [668, 23] width 1336 height 1335
click at [461, 448] on div at bounding box center [668, 23] width 1336 height 1335
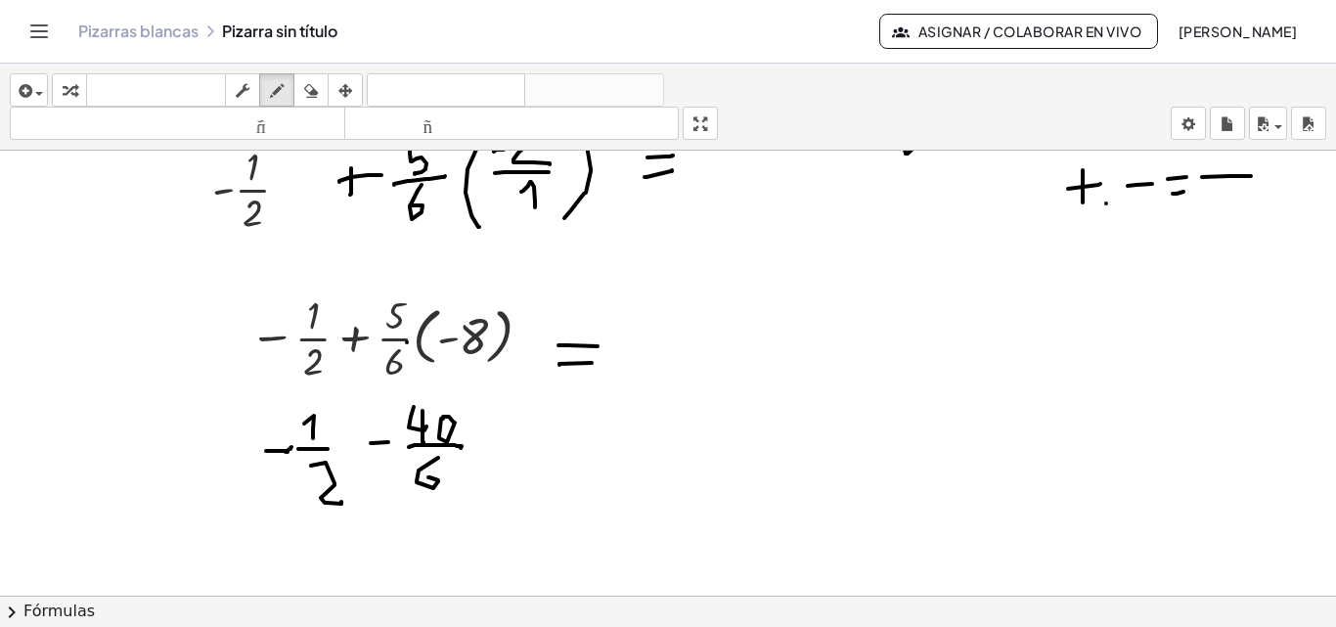
click at [430, 479] on div at bounding box center [668, 23] width 1336 height 1335
click at [523, 450] on div at bounding box center [668, 23] width 1336 height 1335
click at [522, 440] on div at bounding box center [668, 23] width 1336 height 1335
click at [419, 436] on div at bounding box center [668, 23] width 1336 height 1335
click at [415, 482] on div at bounding box center [668, 23] width 1336 height 1335
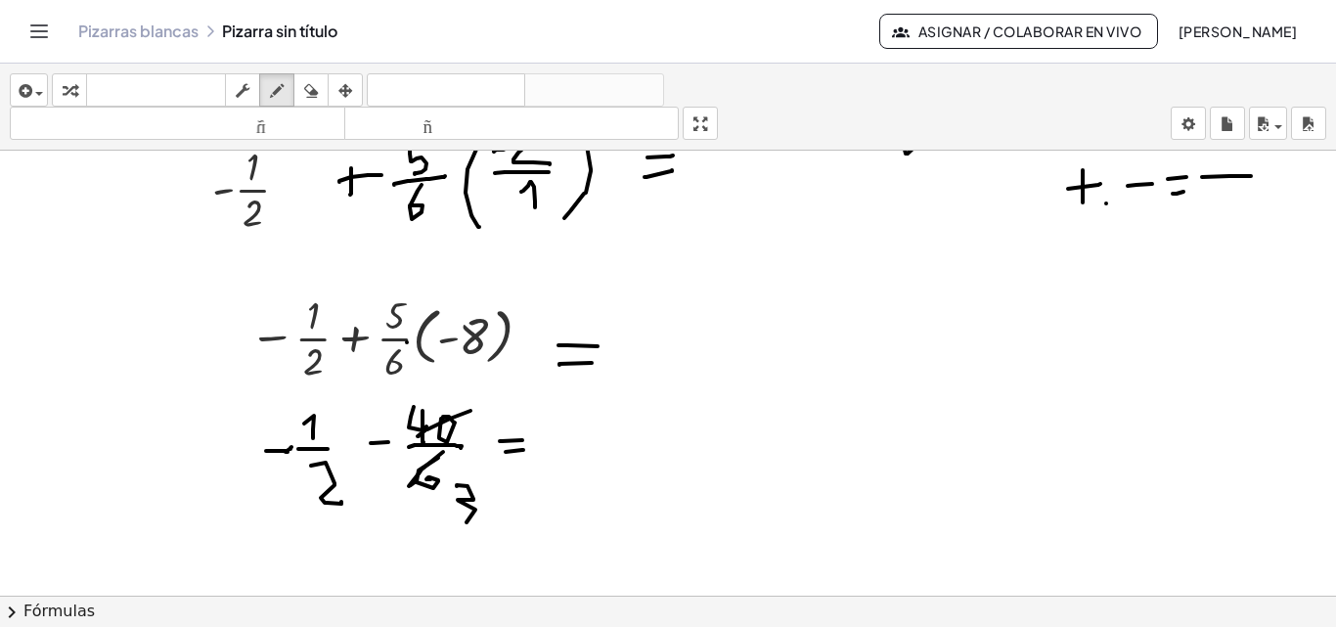
click at [456, 516] on div at bounding box center [668, 23] width 1336 height 1335
click at [499, 402] on div at bounding box center [668, 23] width 1336 height 1335
click at [503, 398] on div at bounding box center [668, 23] width 1336 height 1335
drag, startPoint x: 606, startPoint y: 436, endPoint x: 635, endPoint y: 437, distance: 28.4
click at [635, 437] on div at bounding box center [668, 23] width 1336 height 1335
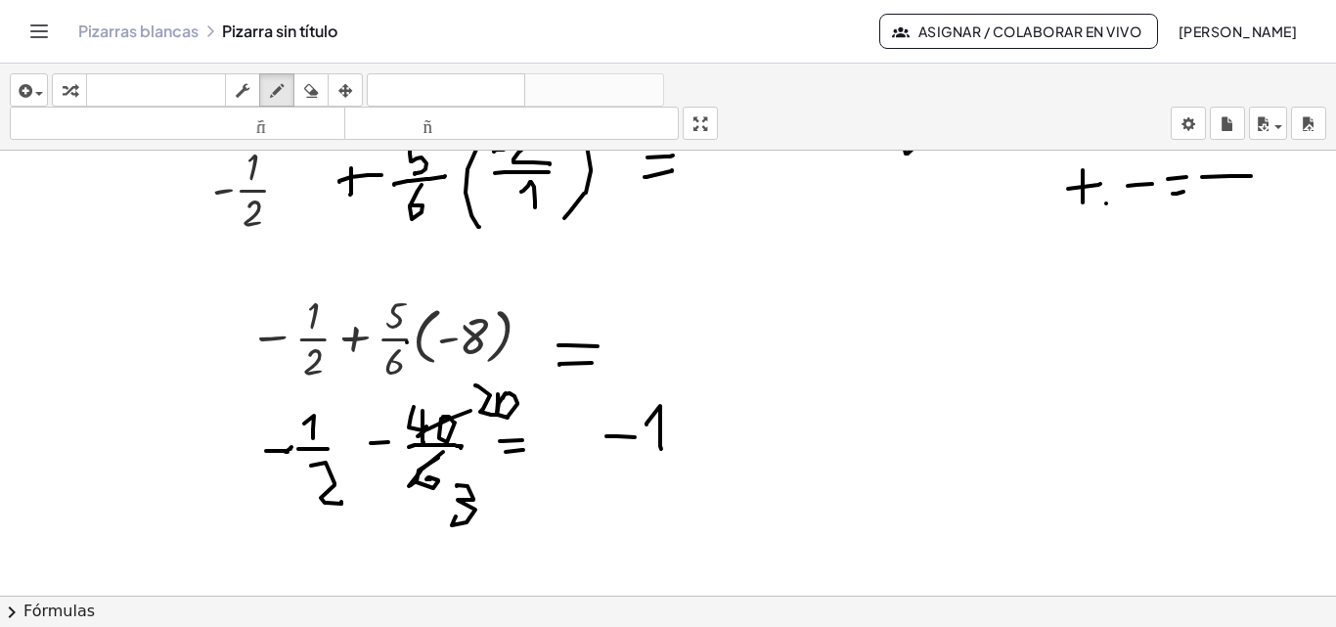
drag, startPoint x: 646, startPoint y: 423, endPoint x: 648, endPoint y: 460, distance: 36.2
click at [661, 452] on div at bounding box center [668, 23] width 1336 height 1335
drag, startPoint x: 631, startPoint y: 447, endPoint x: 641, endPoint y: 456, distance: 13.9
click at [641, 456] on div at bounding box center [668, 23] width 1336 height 1335
drag, startPoint x: 657, startPoint y: 463, endPoint x: 675, endPoint y: 486, distance: 28.6
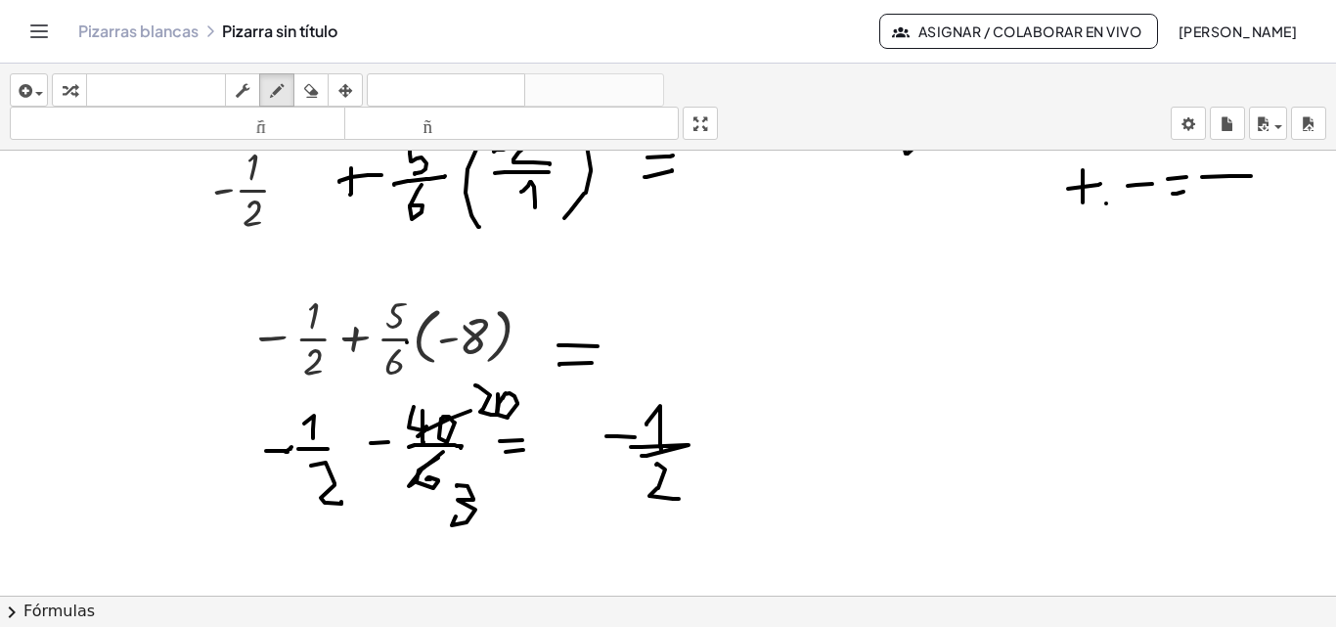
click at [676, 494] on div at bounding box center [668, 23] width 1336 height 1335
drag, startPoint x: 712, startPoint y: 427, endPoint x: 726, endPoint y: 427, distance: 13.7
click at [726, 427] on div at bounding box center [668, 23] width 1336 height 1335
drag, startPoint x: 789, startPoint y: 414, endPoint x: 811, endPoint y: 419, distance: 22.3
click at [798, 443] on div at bounding box center [668, 23] width 1336 height 1335
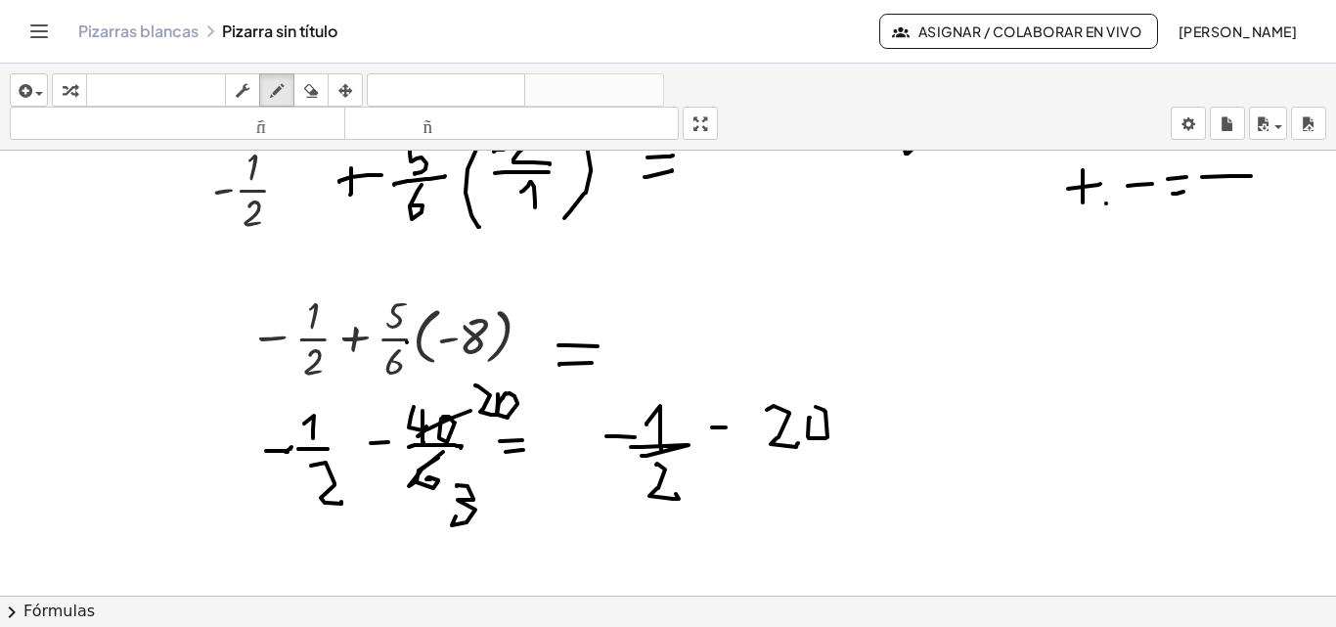
drag, startPoint x: 810, startPoint y: 418, endPoint x: 754, endPoint y: 450, distance: 64.4
click at [812, 422] on div at bounding box center [668, 23] width 1336 height 1335
click at [834, 439] on div at bounding box center [668, 23] width 1336 height 1335
click at [790, 489] on div at bounding box center [668, 23] width 1336 height 1335
click at [912, 444] on div at bounding box center [668, 23] width 1336 height 1335
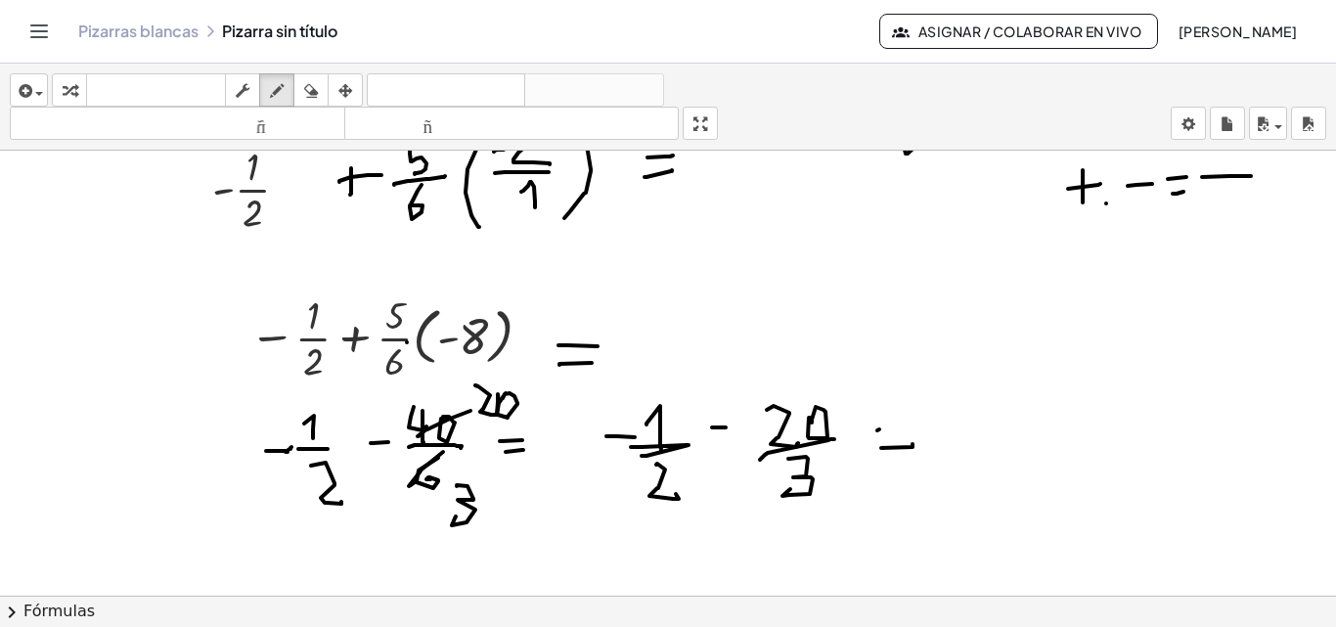
click at [932, 429] on div at bounding box center [668, 23] width 1336 height 1335
drag, startPoint x: 971, startPoint y: 440, endPoint x: 1168, endPoint y: 430, distance: 196.8
click at [1168, 430] on div at bounding box center [668, 23] width 1336 height 1335
drag, startPoint x: 609, startPoint y: 418, endPoint x: 726, endPoint y: 438, distance: 118.2
click at [651, 451] on div at bounding box center [668, 23] width 1336 height 1335
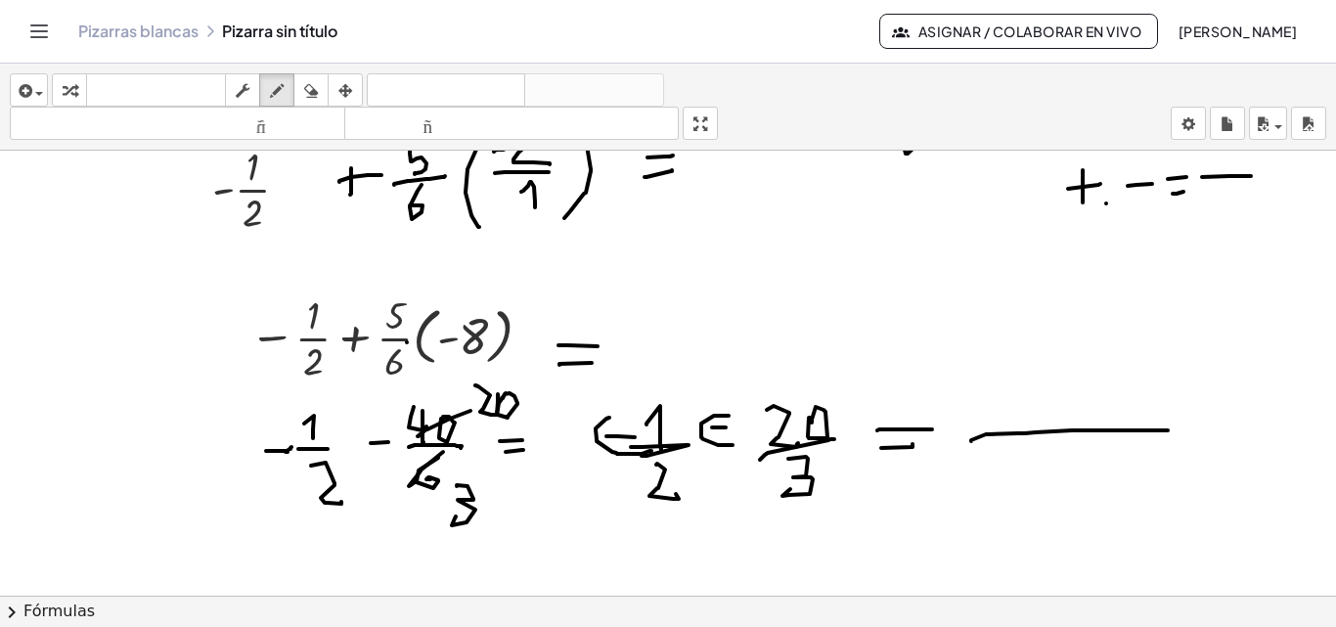
drag, startPoint x: 728, startPoint y: 416, endPoint x: 732, endPoint y: 445, distance: 29.6
click at [732, 445] on div at bounding box center [668, 23] width 1336 height 1335
drag, startPoint x: 946, startPoint y: 420, endPoint x: 958, endPoint y: 418, distance: 13.0
click at [958, 418] on div at bounding box center [668, 23] width 1336 height 1335
drag, startPoint x: 1064, startPoint y: 453, endPoint x: 1044, endPoint y: 468, distance: 25.0
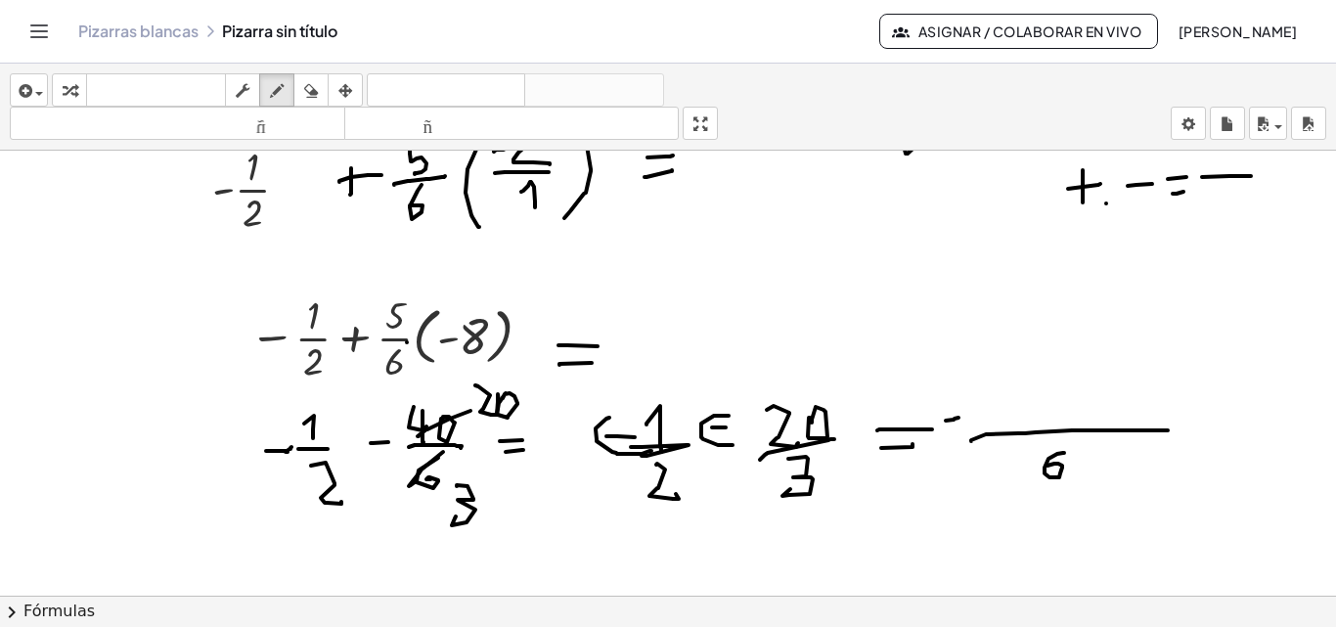
click at [1044, 468] on div at bounding box center [668, 23] width 1336 height 1335
drag, startPoint x: 1005, startPoint y: 389, endPoint x: 950, endPoint y: 425, distance: 65.6
click at [1000, 431] on div at bounding box center [668, 23] width 1336 height 1335
drag, startPoint x: 959, startPoint y: 414, endPoint x: 982, endPoint y: 412, distance: 22.6
click at [982, 412] on div at bounding box center [668, 23] width 1336 height 1335
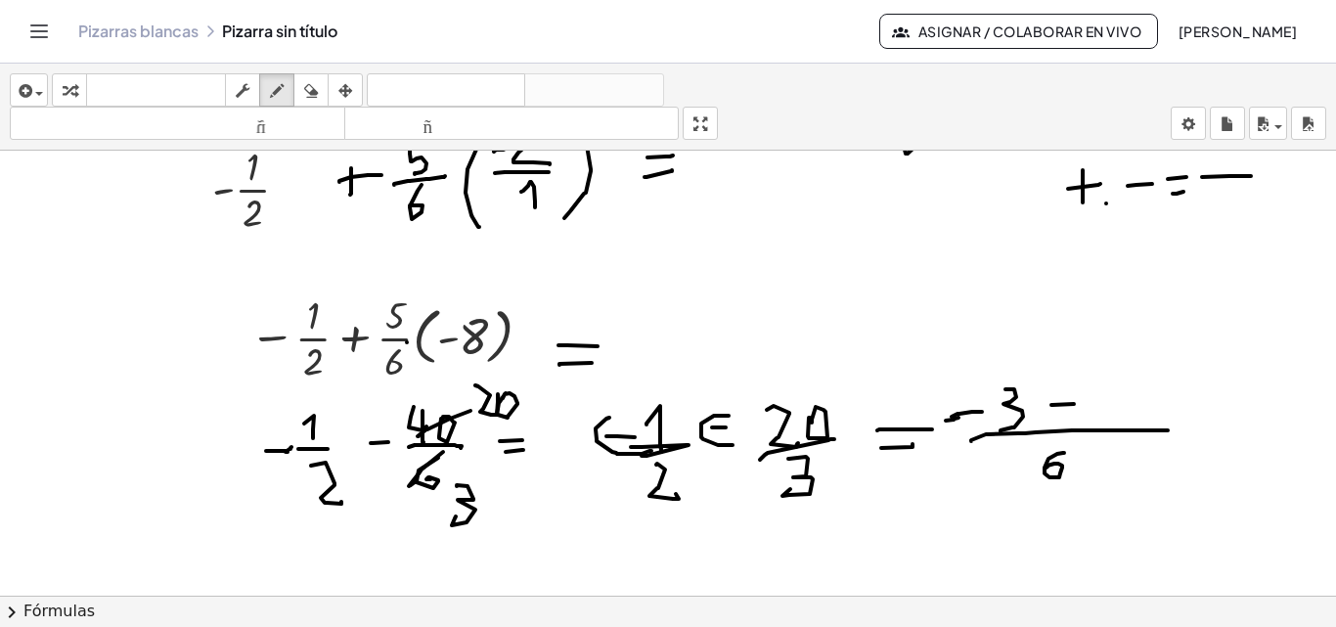
drag, startPoint x: 1052, startPoint y: 405, endPoint x: 1074, endPoint y: 404, distance: 21.5
click at [1074, 404] on div at bounding box center [668, 23] width 1336 height 1335
drag, startPoint x: 1098, startPoint y: 384, endPoint x: 1120, endPoint y: 391, distance: 22.6
click at [1120, 391] on div at bounding box center [668, 23] width 1336 height 1335
drag, startPoint x: 1120, startPoint y: 391, endPoint x: 1133, endPoint y: 399, distance: 15.8
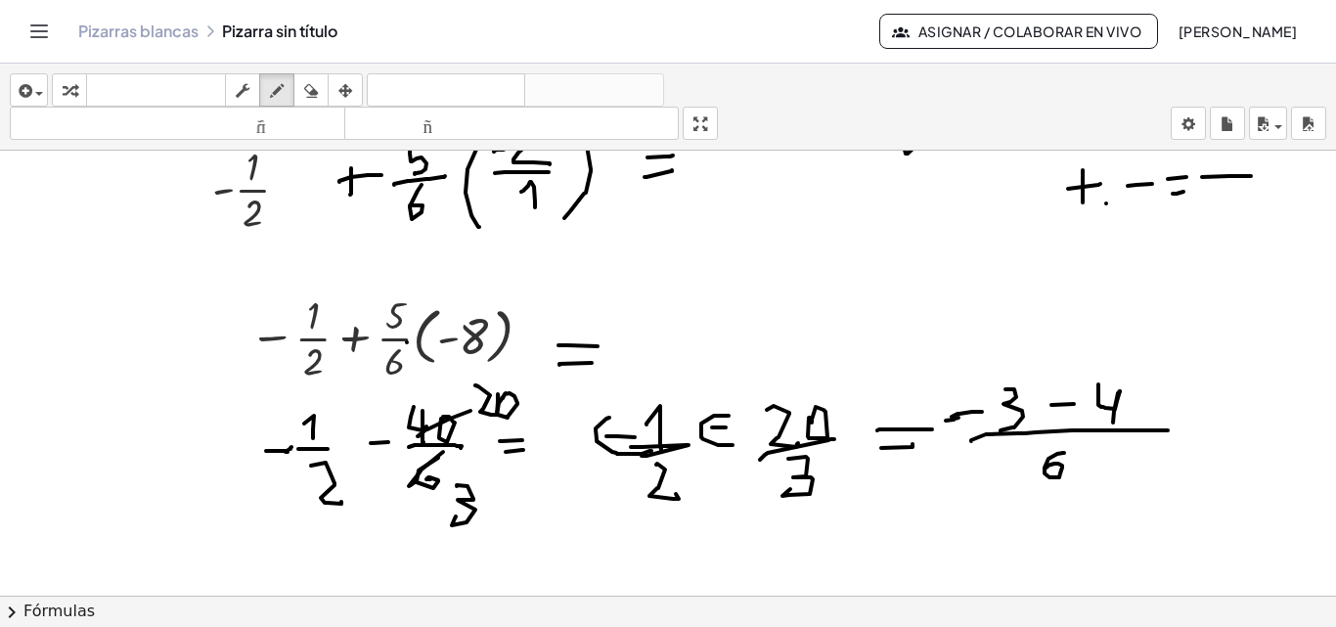
click at [1114, 422] on div at bounding box center [668, 23] width 1336 height 1335
drag, startPoint x: 1133, startPoint y: 398, endPoint x: 1181, endPoint y: 408, distance: 48.9
click at [1132, 398] on div at bounding box center [668, 23] width 1336 height 1335
drag, startPoint x: 1166, startPoint y: 417, endPoint x: 1177, endPoint y: 414, distance: 12.1
click at [1177, 414] on div at bounding box center [668, 23] width 1336 height 1335
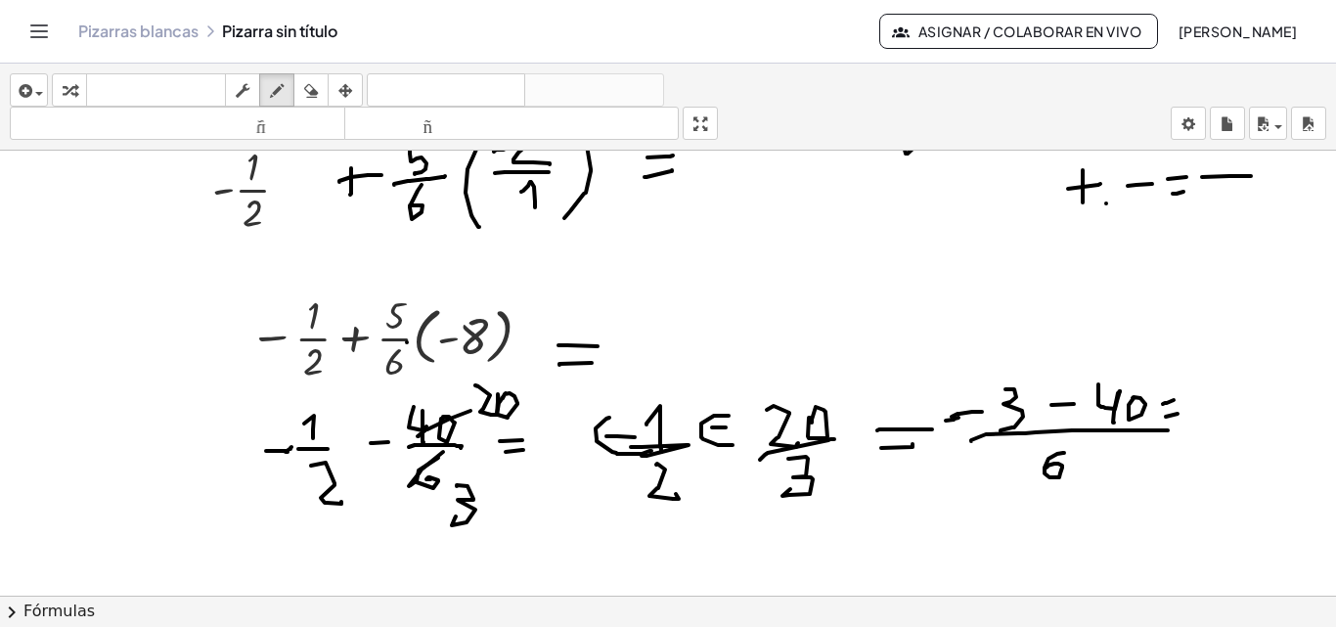
drag, startPoint x: 1163, startPoint y: 404, endPoint x: 1173, endPoint y: 400, distance: 11.4
click at [1173, 400] on div at bounding box center [668, 23] width 1336 height 1335
drag, startPoint x: 1191, startPoint y: 407, endPoint x: 1212, endPoint y: 406, distance: 20.6
click at [1212, 406] on div at bounding box center [668, 23] width 1336 height 1335
drag, startPoint x: 1216, startPoint y: 390, endPoint x: 1235, endPoint y: 419, distance: 33.9
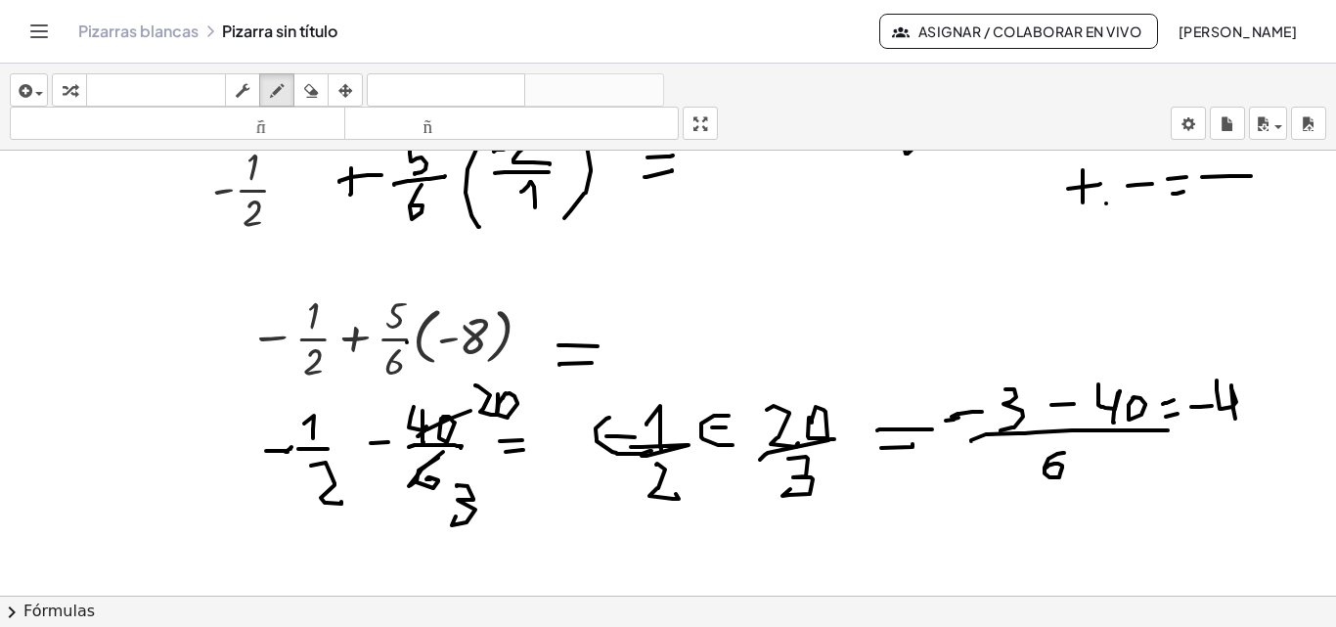
click at [1235, 419] on div at bounding box center [668, 23] width 1336 height 1335
drag, startPoint x: 1248, startPoint y: 393, endPoint x: 1246, endPoint y: 419, distance: 26.5
click at [1254, 419] on div at bounding box center [668, 23] width 1336 height 1335
drag, startPoint x: 1259, startPoint y: 427, endPoint x: 1270, endPoint y: 424, distance: 11.1
click at [1277, 423] on div at bounding box center [668, 23] width 1336 height 1335
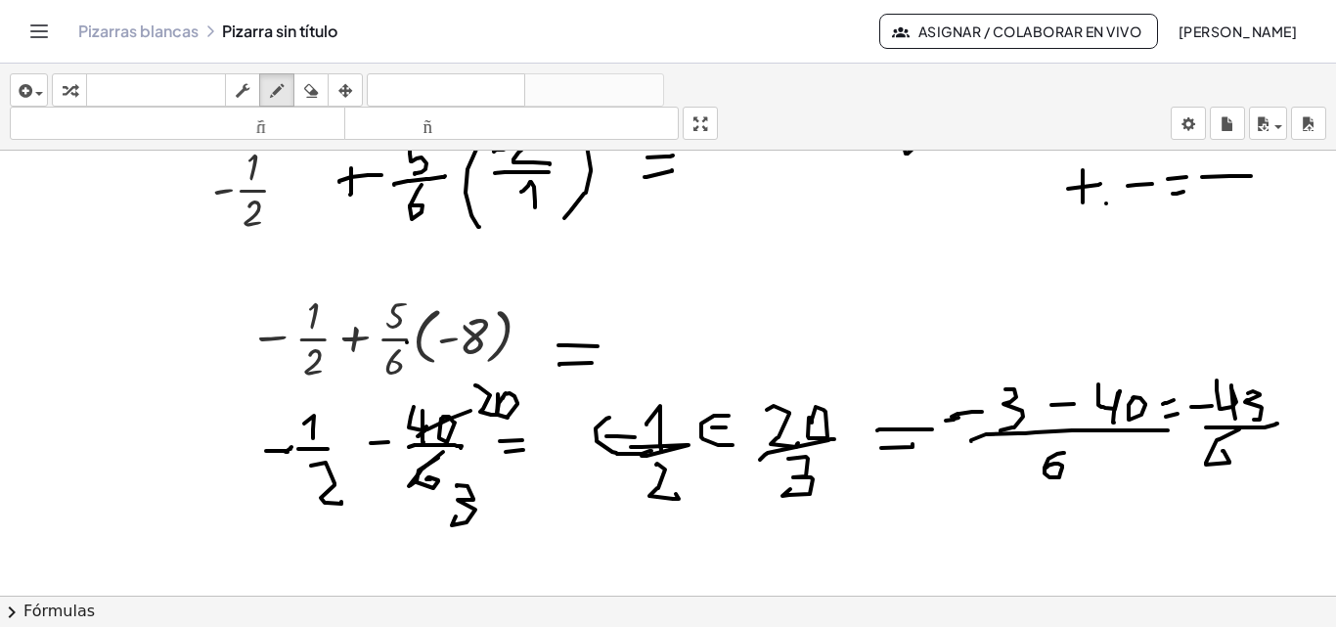
drag, startPoint x: 1239, startPoint y: 429, endPoint x: 1208, endPoint y: 455, distance: 40.3
click at [1208, 455] on div at bounding box center [668, 23] width 1336 height 1335
click at [1274, 422] on div at bounding box center [668, 23] width 1336 height 1335
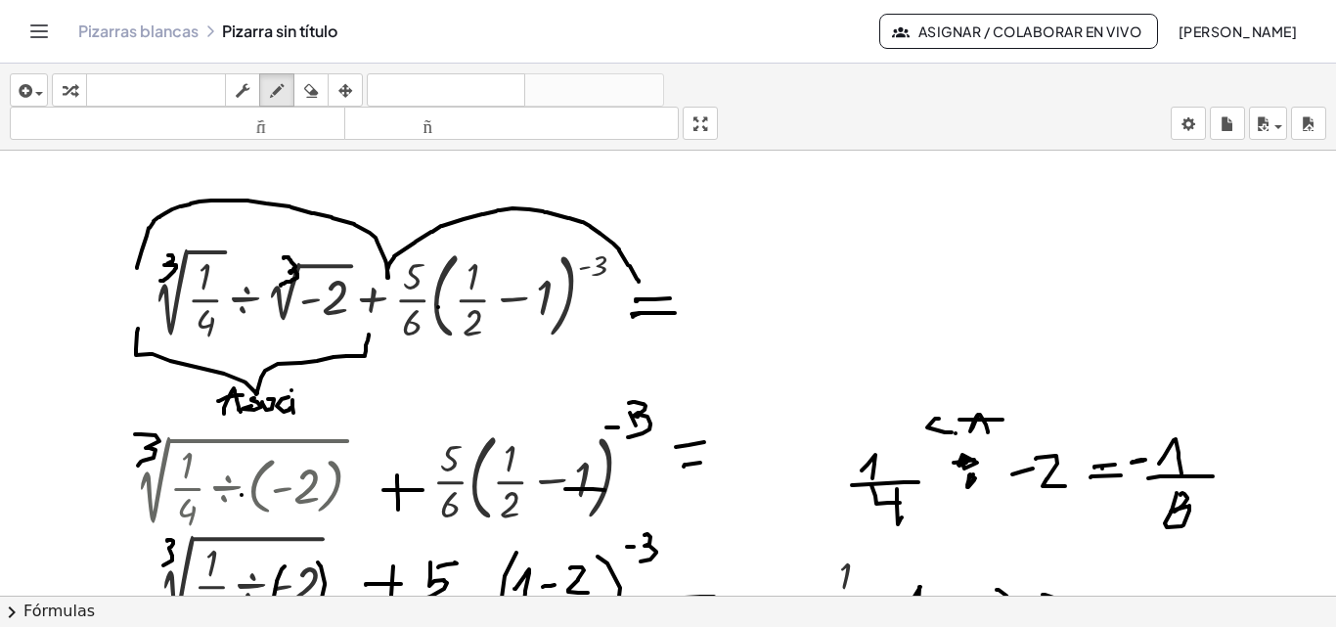
scroll to position [110, 0]
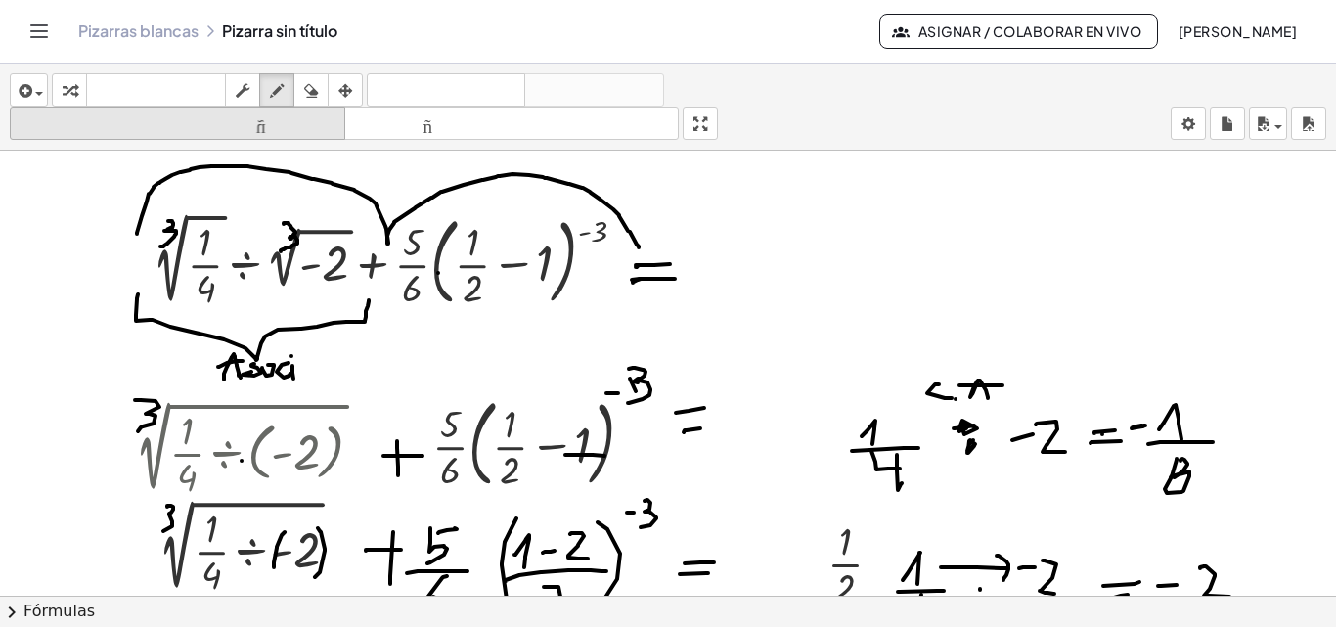
click at [310, 90] on icon "button" at bounding box center [311, 90] width 14 height 23
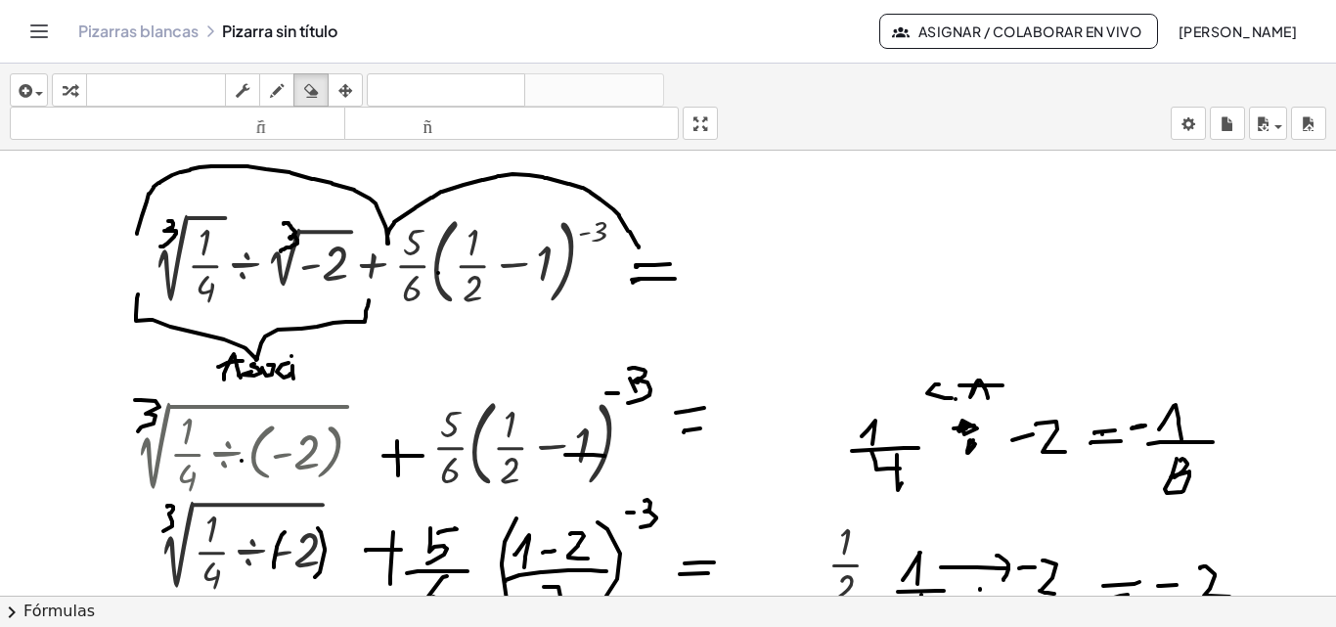
drag, startPoint x: 166, startPoint y: 219, endPoint x: 146, endPoint y: 231, distance: 23.7
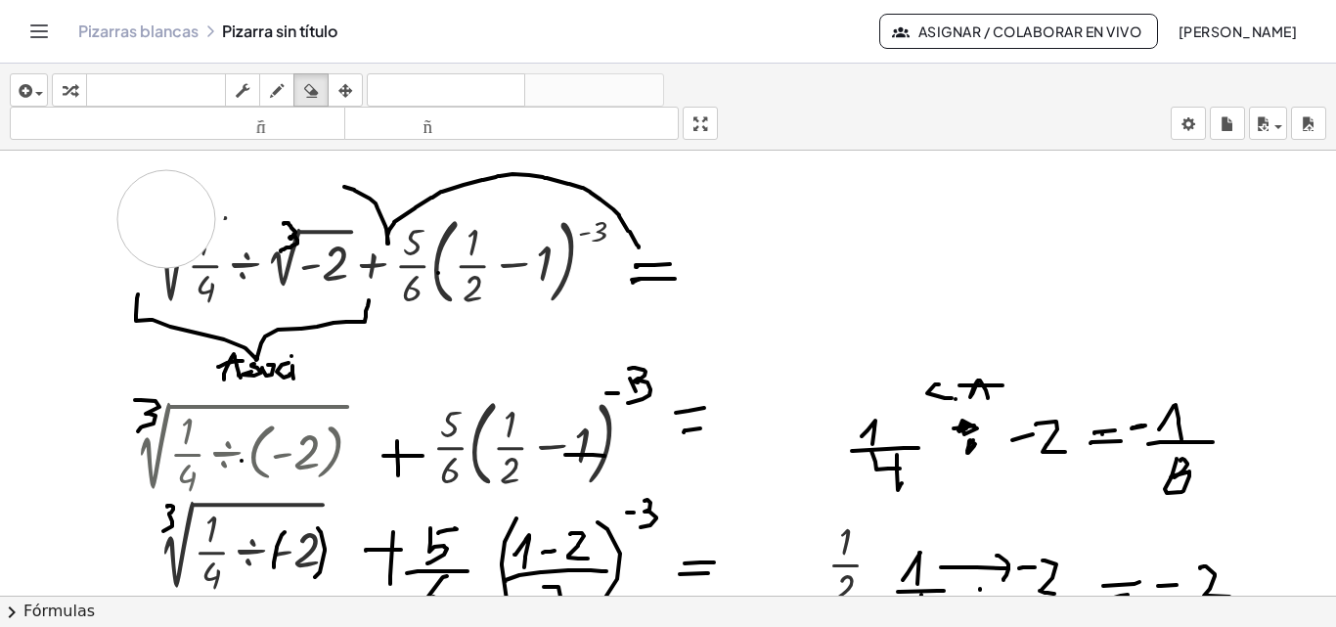
drag, startPoint x: 500, startPoint y: 177, endPoint x: 596, endPoint y: 185, distance: 96.1
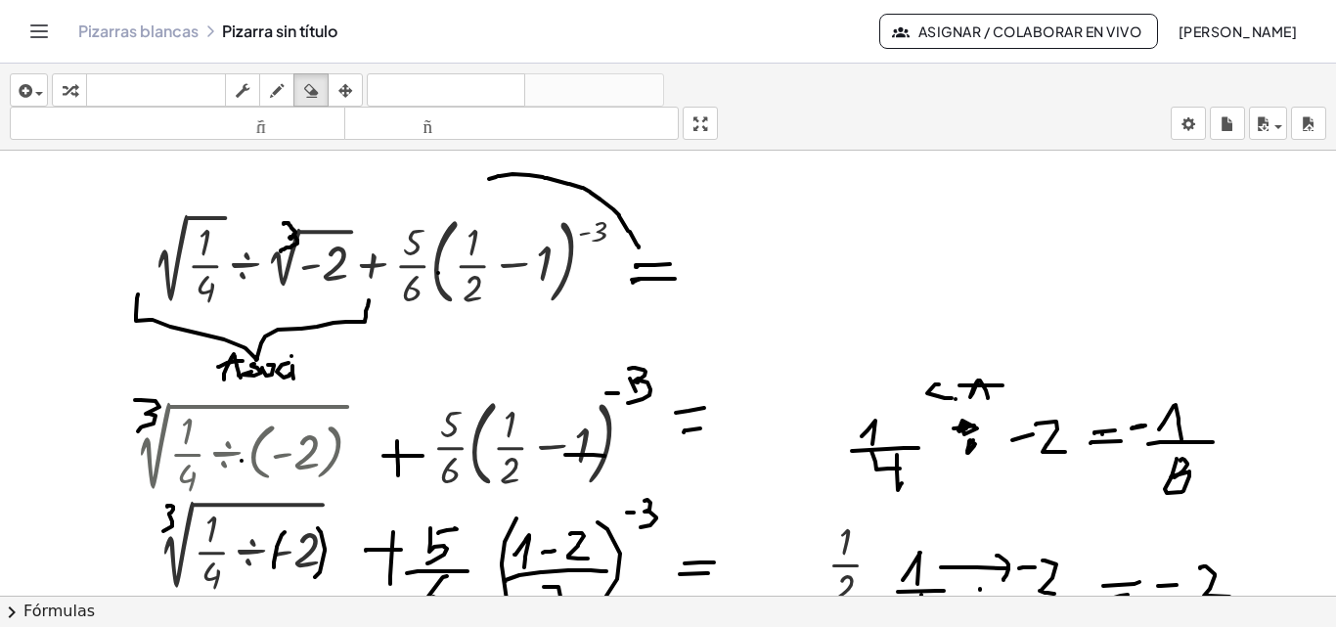
drag, startPoint x: 309, startPoint y: 334, endPoint x: 247, endPoint y: 346, distance: 62.7
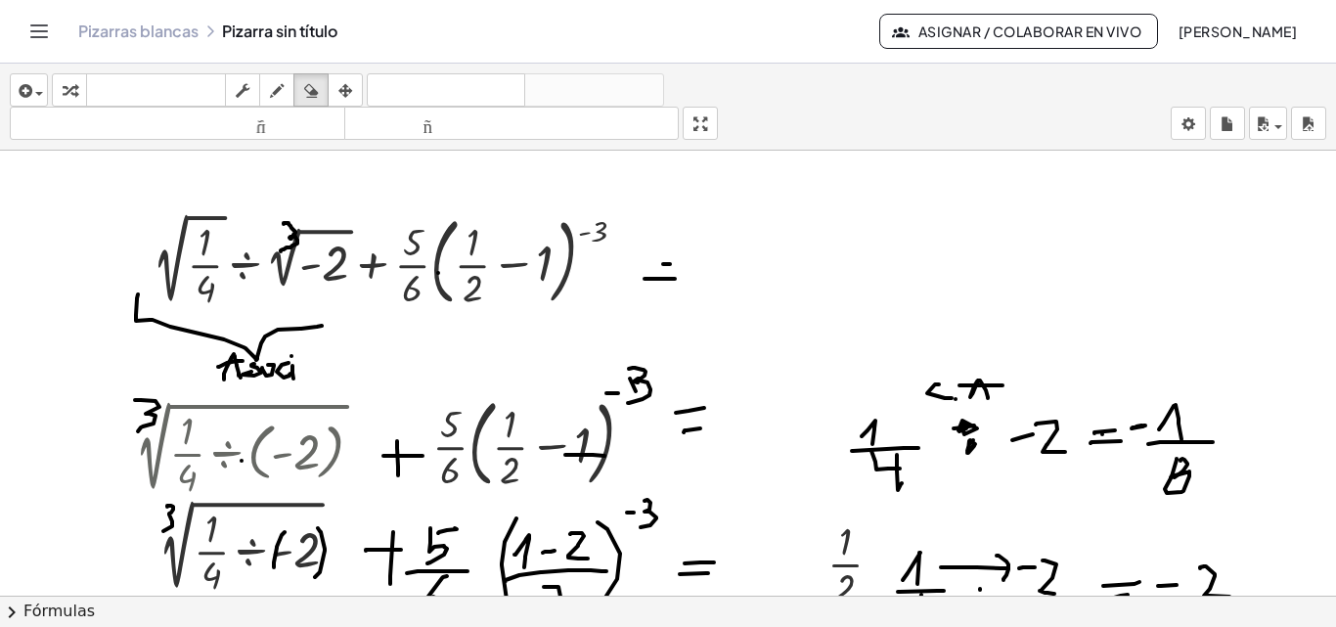
drag, startPoint x: 247, startPoint y: 346, endPoint x: 187, endPoint y: 332, distance: 62.2
drag, startPoint x: 187, startPoint y: 332, endPoint x: 145, endPoint y: 317, distance: 44.9
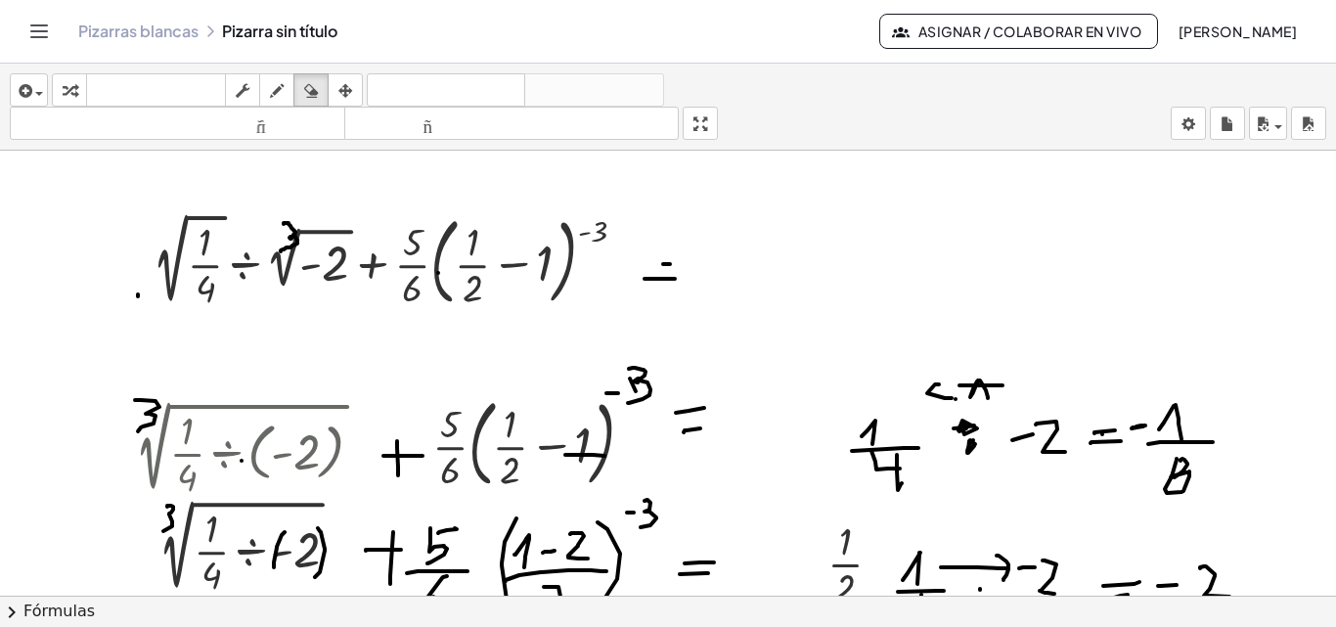
drag, startPoint x: 681, startPoint y: 259, endPoint x: 672, endPoint y: 274, distance: 17.1
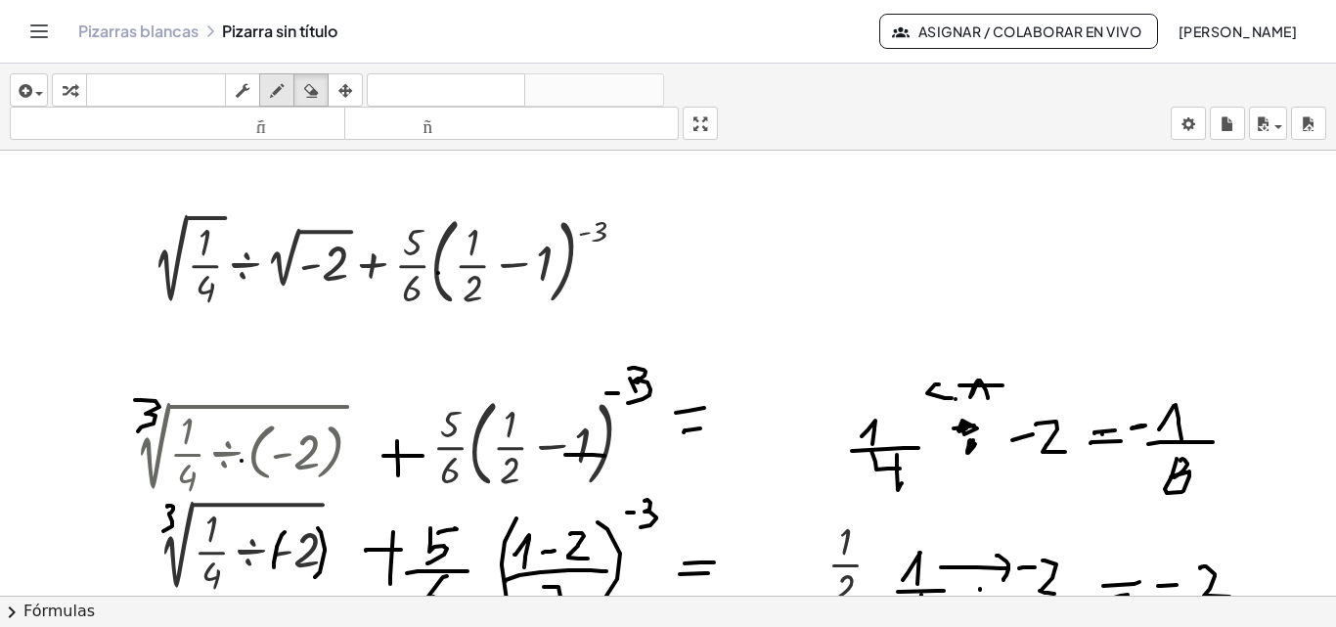
click at [275, 91] on icon "button" at bounding box center [277, 90] width 14 height 23
drag, startPoint x: 154, startPoint y: 208, endPoint x: 147, endPoint y: 234, distance: 26.6
drag, startPoint x: 275, startPoint y: 216, endPoint x: 281, endPoint y: 243, distance: 27.0
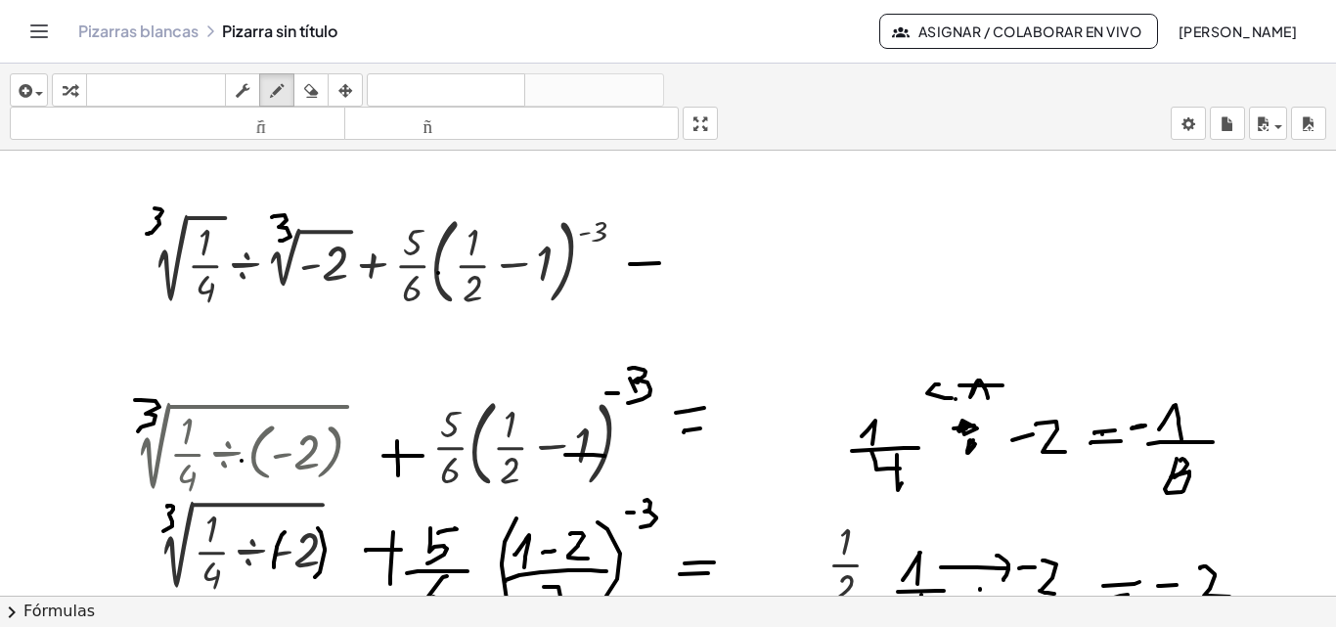
drag, startPoint x: 630, startPoint y: 264, endPoint x: 659, endPoint y: 263, distance: 29.4
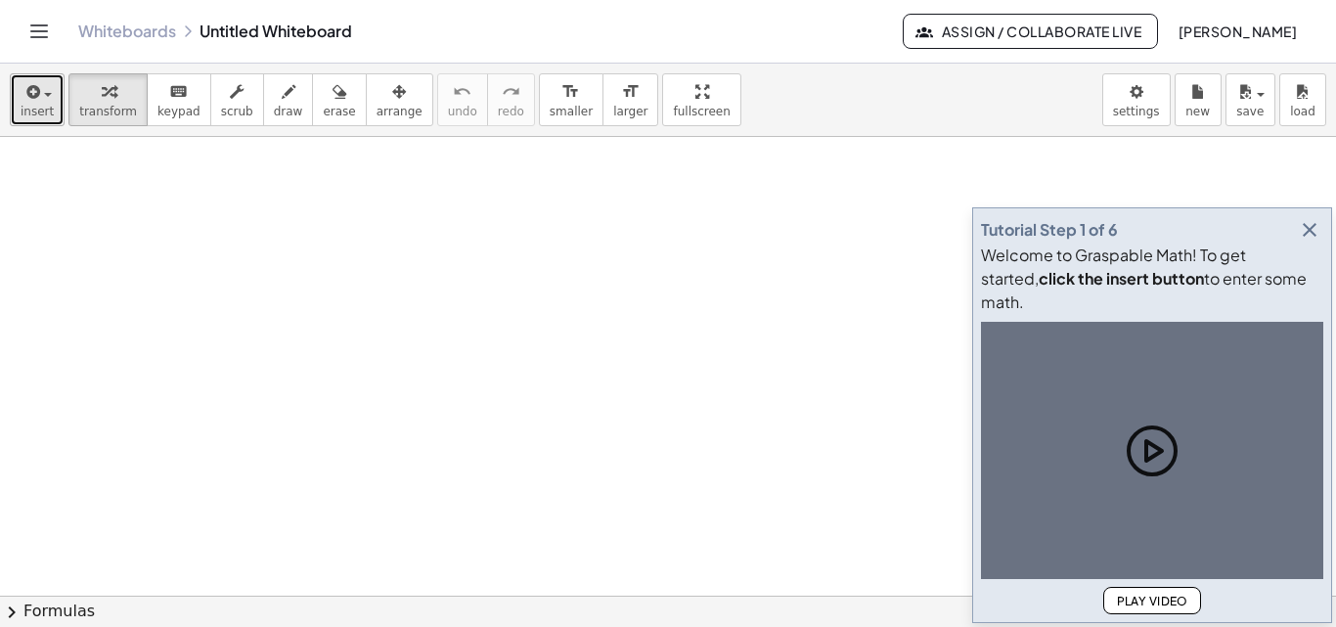
click at [26, 108] on span "insert" at bounding box center [37, 112] width 33 height 14
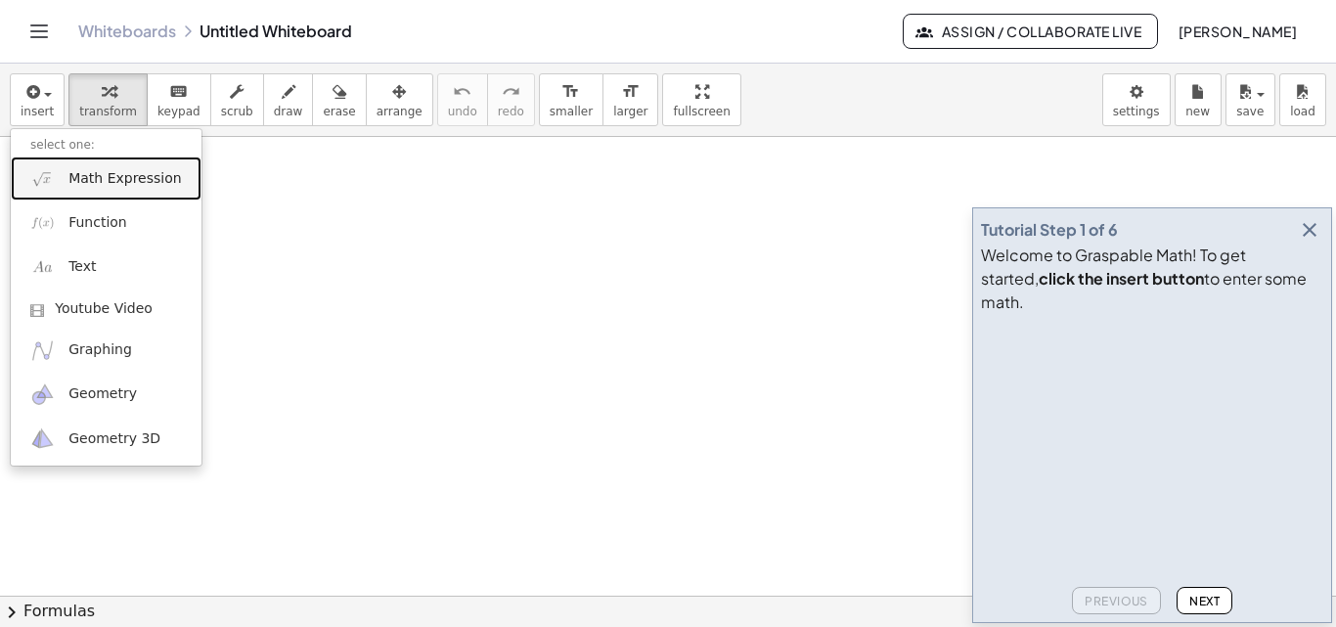
click at [75, 192] on link "Math Expression" at bounding box center [106, 178] width 191 height 44
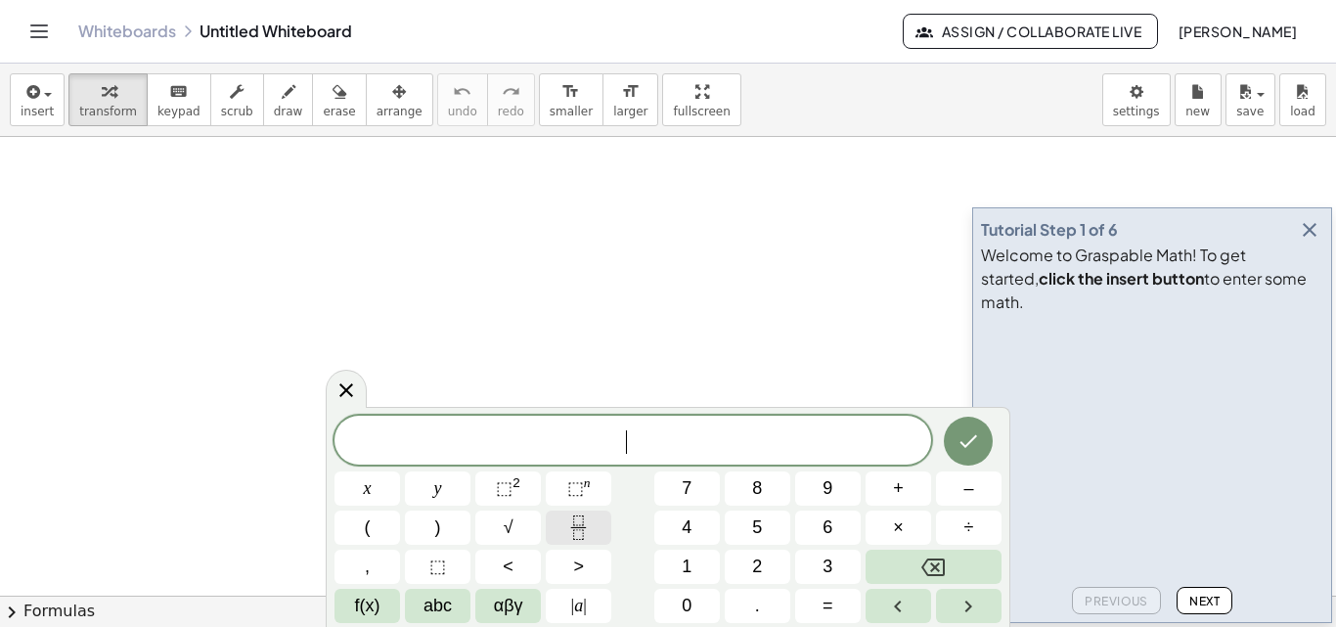
click at [571, 531] on icon "Fraction" at bounding box center [578, 527] width 24 height 24
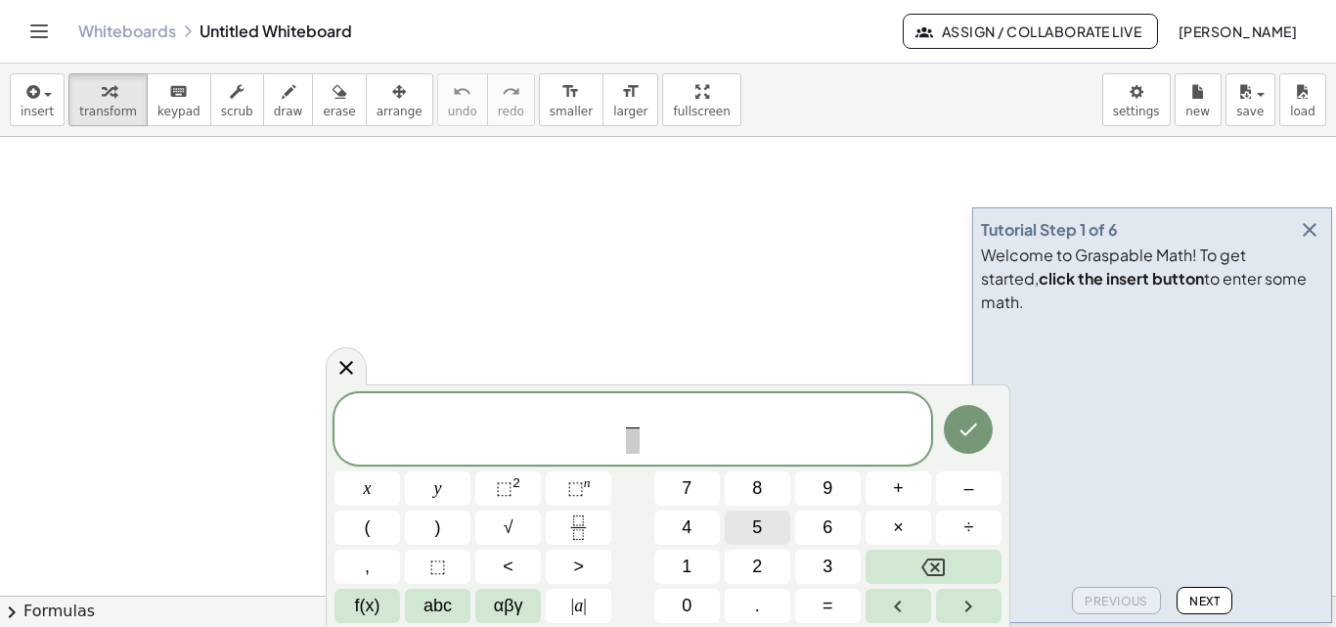
click at [755, 522] on span "5" at bounding box center [757, 527] width 10 height 26
click at [632, 438] on span at bounding box center [632, 440] width 15 height 26
click at [681, 525] on button "4" at bounding box center [687, 527] width 66 height 34
click at [901, 488] on span "+" at bounding box center [898, 488] width 11 height 26
click at [951, 565] on button "Backspace" at bounding box center [933, 567] width 136 height 34
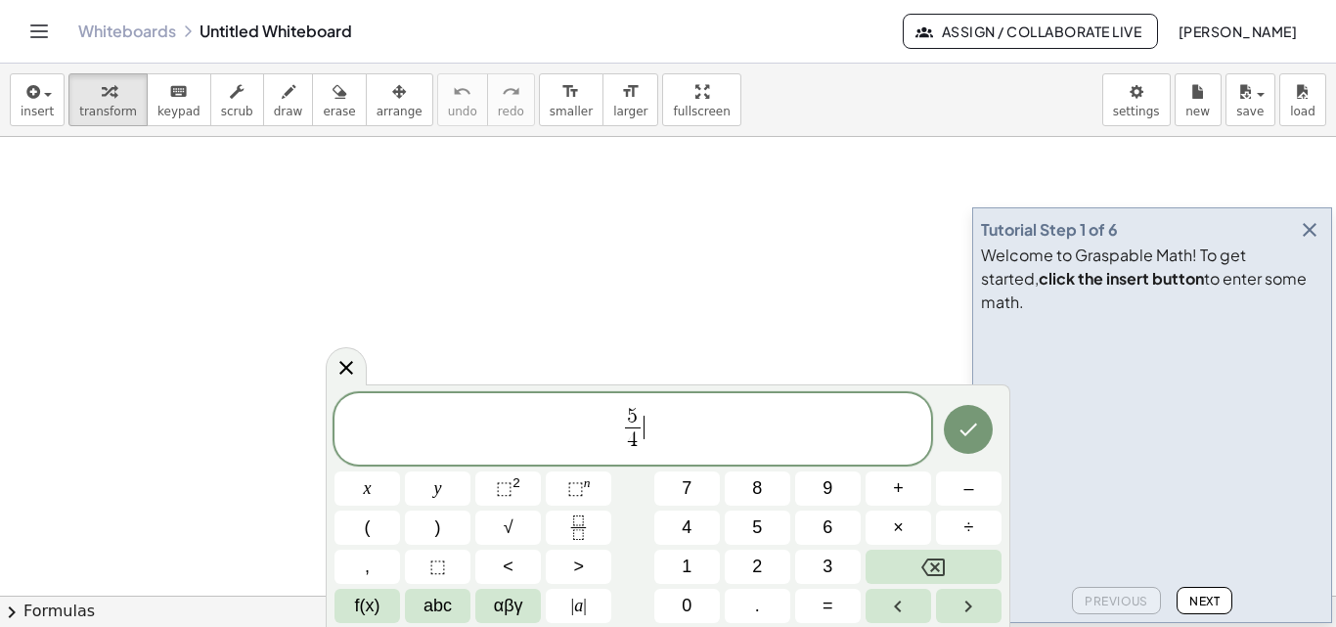
click at [688, 428] on span "5 4 ​ ​" at bounding box center [632, 431] width 596 height 52
click at [902, 487] on span "+" at bounding box center [898, 488] width 11 height 26
click at [573, 524] on icon "Fraction" at bounding box center [578, 527] width 24 height 24
click at [761, 489] on span "8" at bounding box center [757, 488] width 10 height 26
click at [667, 441] on span "8 ​ ​" at bounding box center [657, 431] width 23 height 48
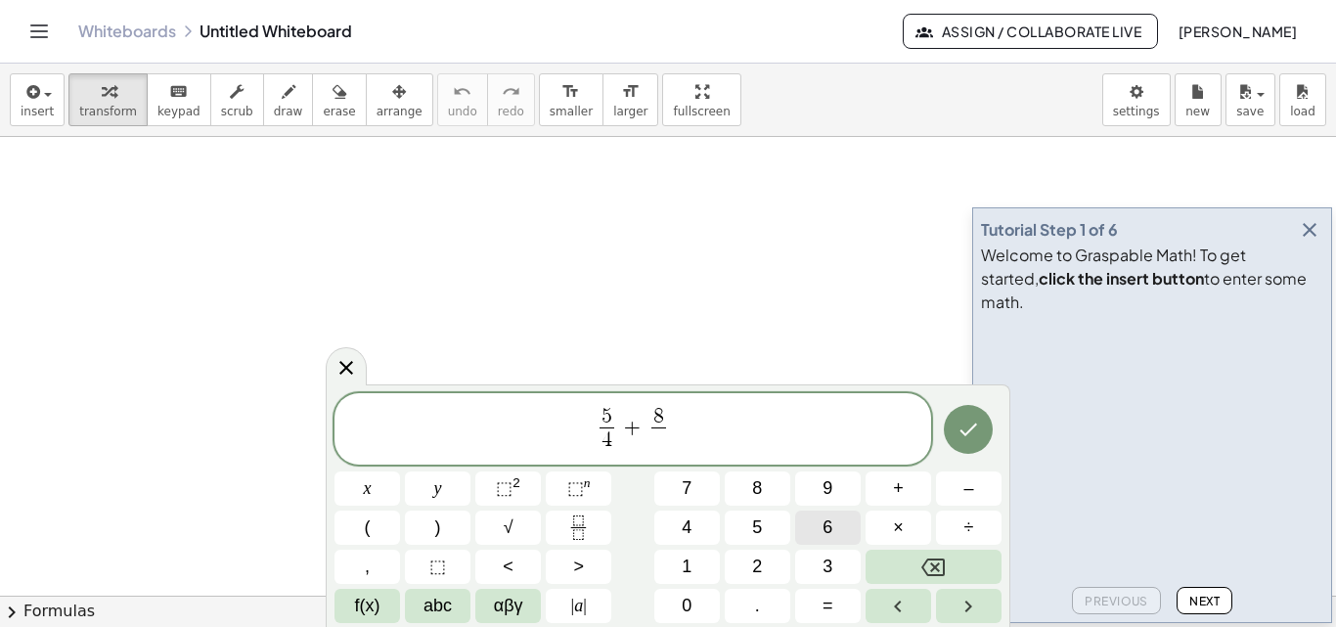
click at [821, 524] on button "6" at bounding box center [828, 527] width 66 height 34
click at [952, 431] on button "Done" at bounding box center [968, 429] width 49 height 49
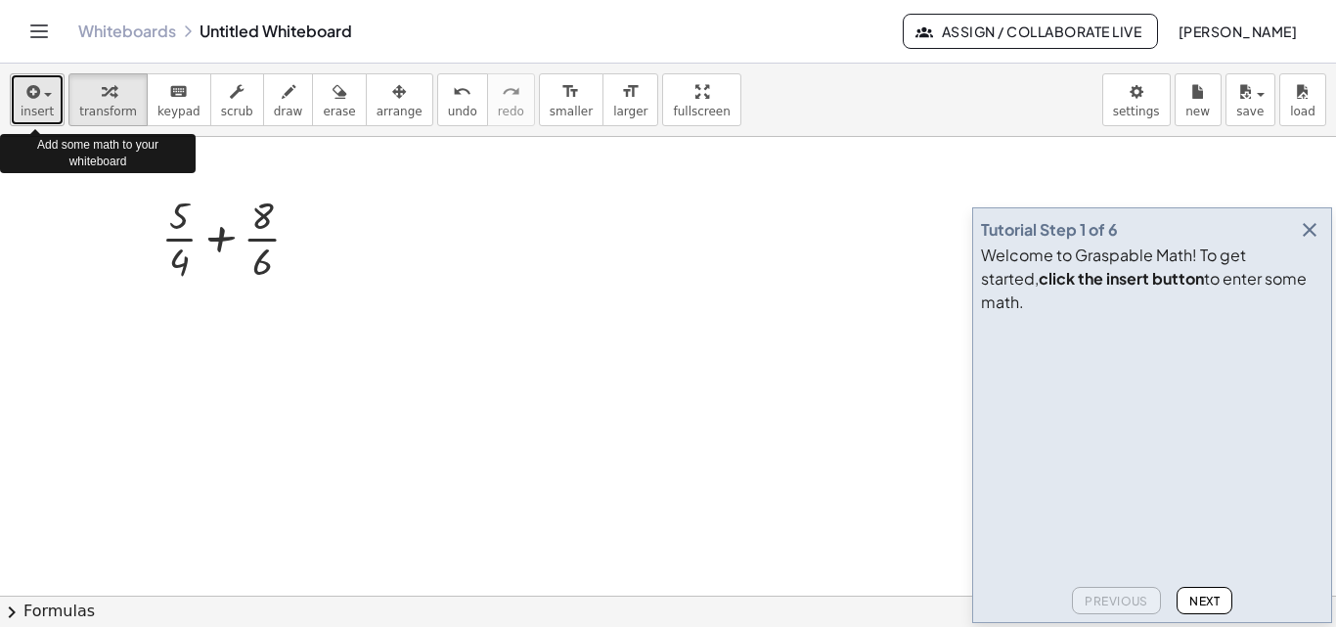
click at [36, 96] on icon "button" at bounding box center [31, 91] width 18 height 23
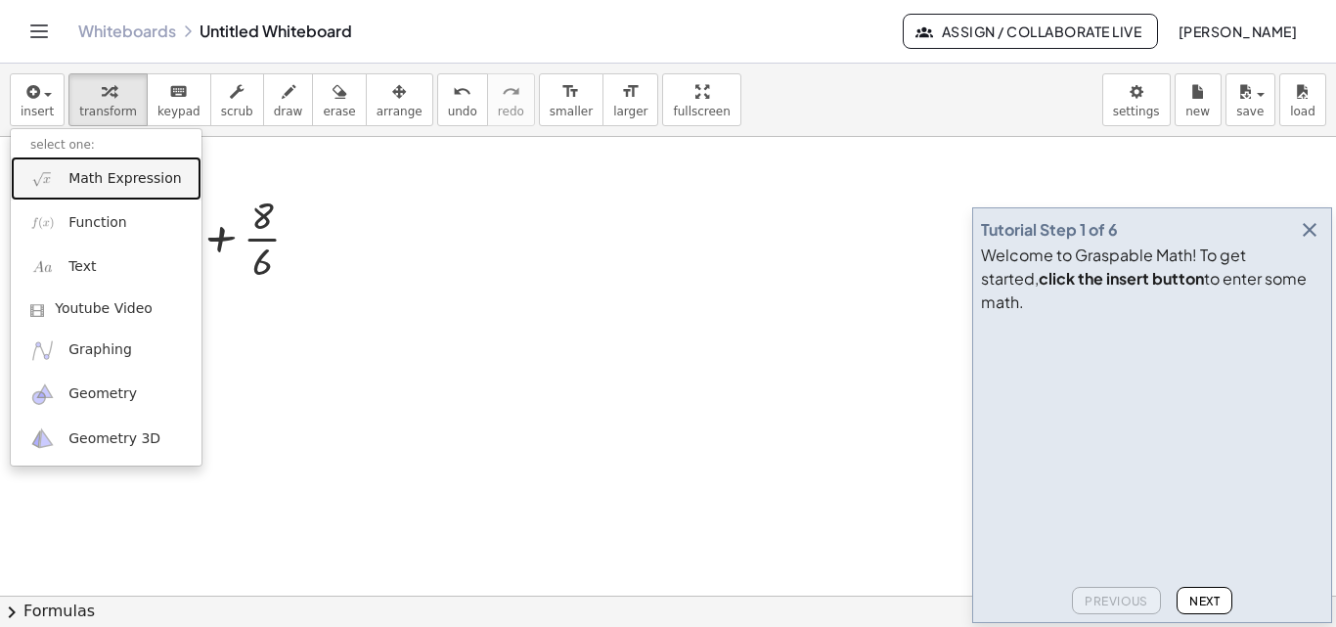
click at [78, 181] on span "Math Expression" at bounding box center [124, 179] width 112 height 20
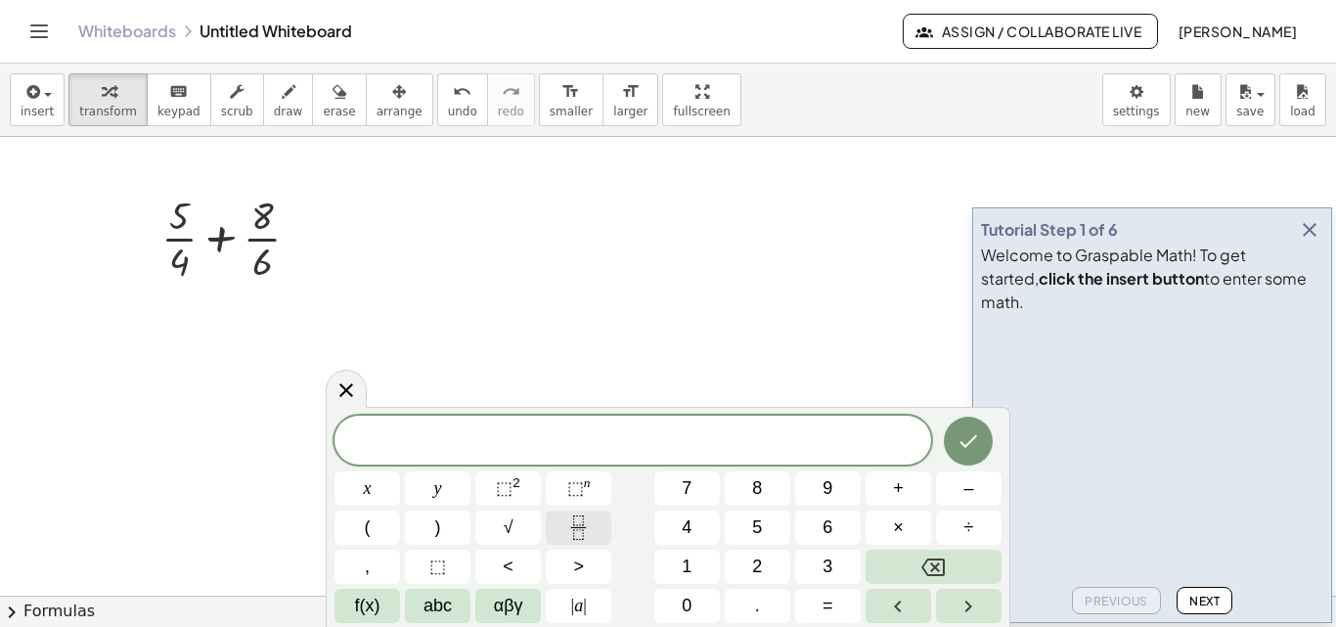
click at [578, 530] on icon "Fraction" at bounding box center [578, 527] width 24 height 24
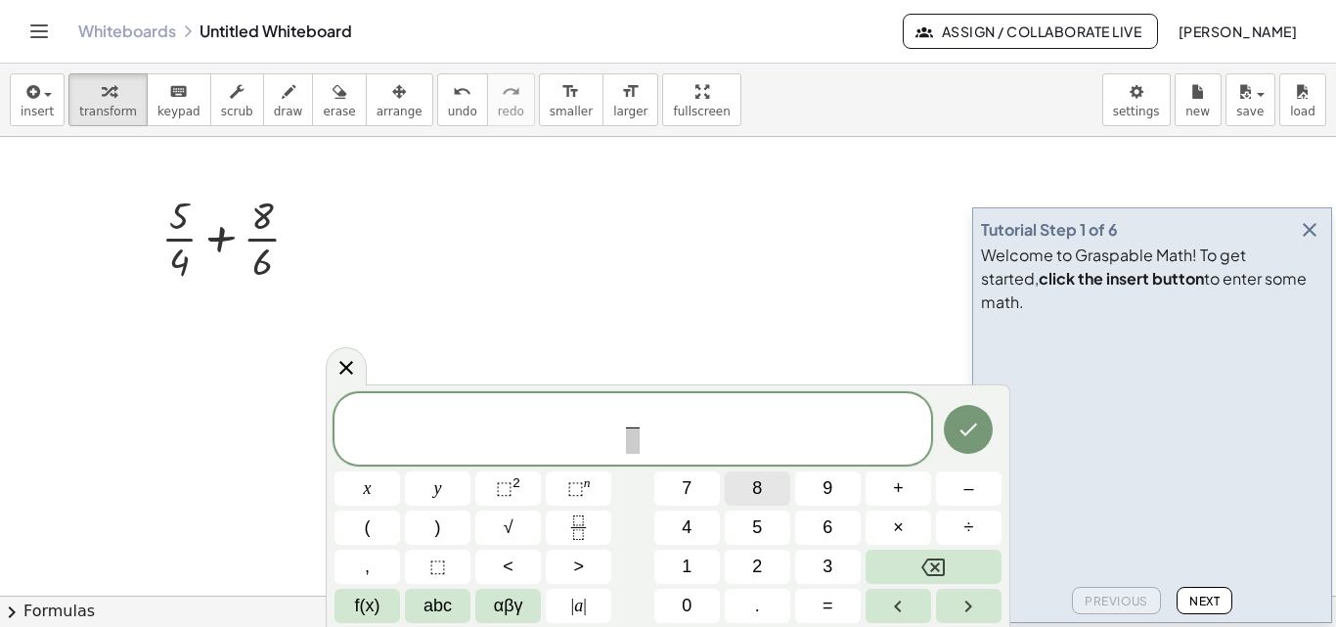
click at [760, 487] on span "8" at bounding box center [757, 488] width 10 height 26
click at [631, 438] on span at bounding box center [632, 440] width 15 height 26
click at [831, 485] on span "9" at bounding box center [827, 488] width 10 height 26
click at [905, 532] on button "×" at bounding box center [898, 527] width 66 height 34
click at [935, 558] on icon "Backspace" at bounding box center [932, 566] width 23 height 23
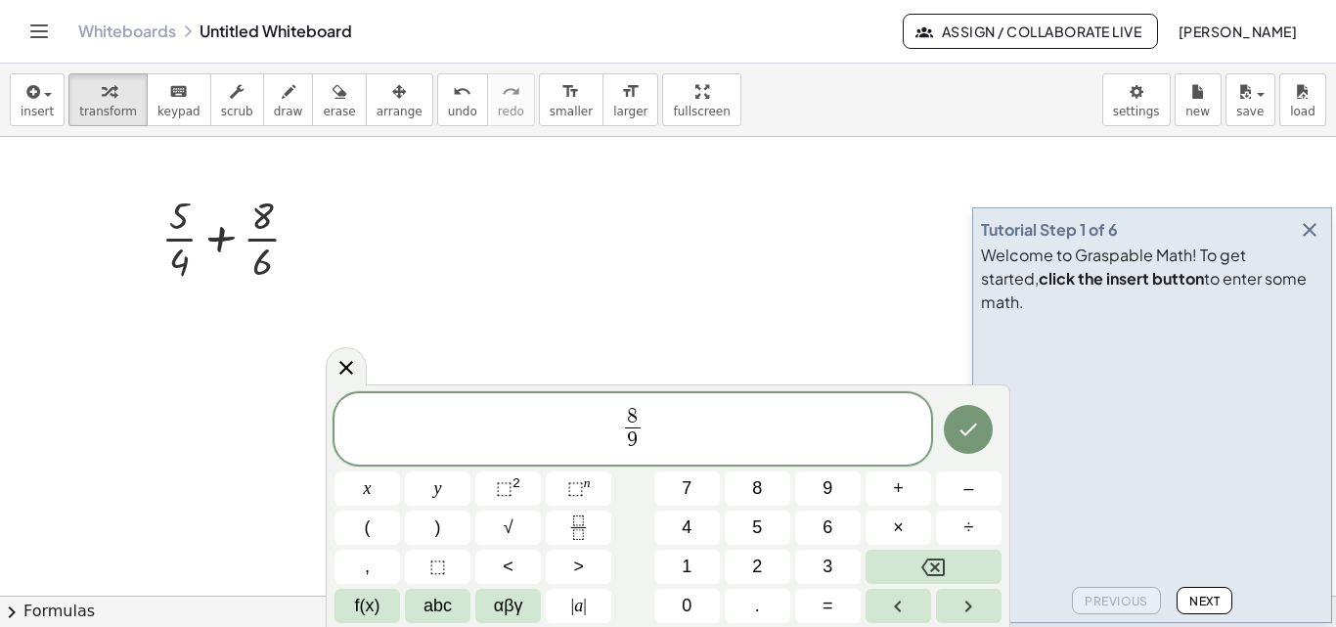
click at [679, 429] on span "8 9 ​ ​" at bounding box center [632, 431] width 596 height 52
click at [902, 517] on span "×" at bounding box center [898, 527] width 11 height 26
click at [583, 518] on icon "Fraction" at bounding box center [578, 527] width 24 height 24
click at [824, 525] on span "6" at bounding box center [827, 527] width 10 height 26
click at [656, 445] on span at bounding box center [650, 440] width 15 height 26
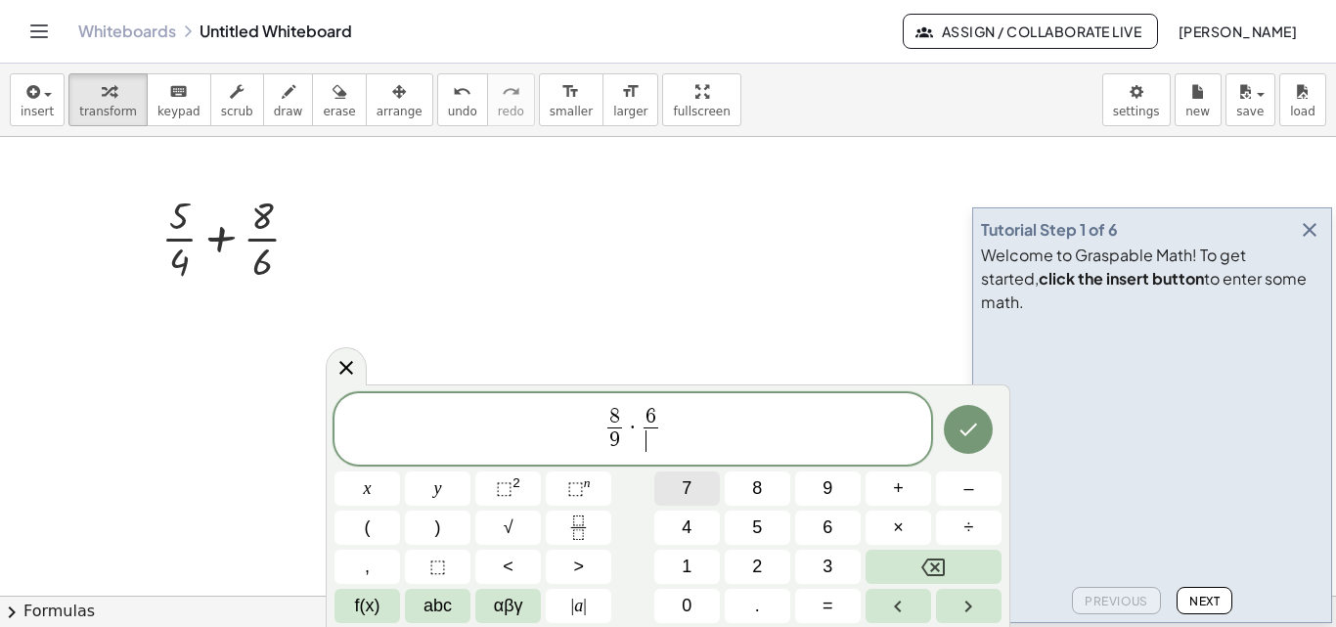
click at [691, 489] on span "7" at bounding box center [687, 488] width 10 height 26
click at [959, 428] on icon "Done" at bounding box center [967, 429] width 23 height 23
